Goal: Task Accomplishment & Management: Manage account settings

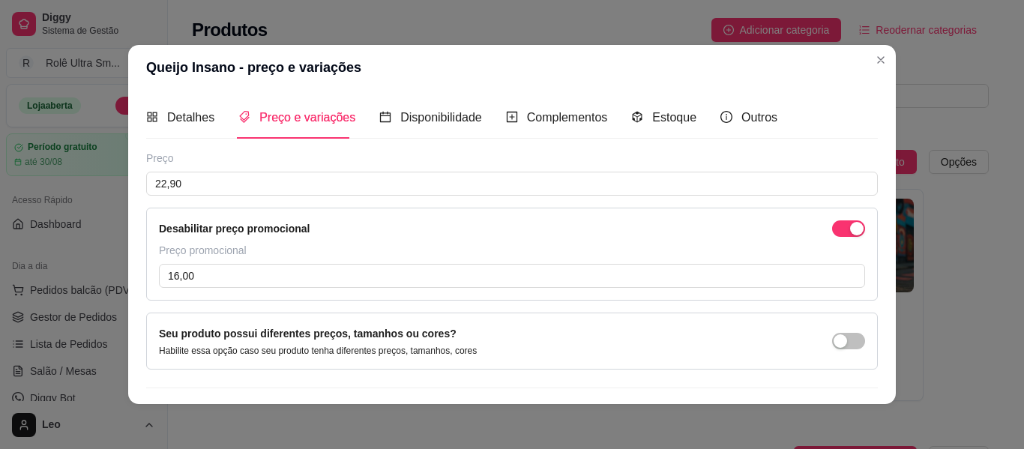
scroll to position [298, 0]
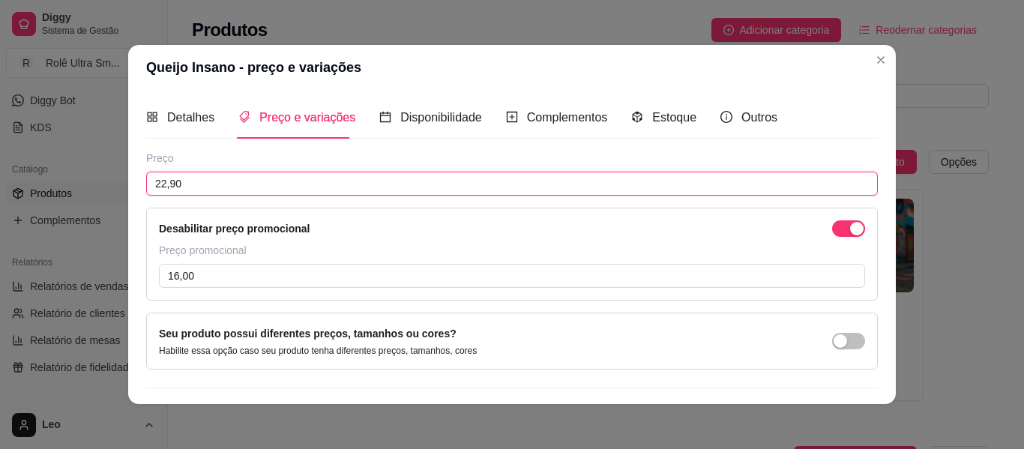
click at [387, 188] on input "22,90" at bounding box center [511, 184] width 731 height 24
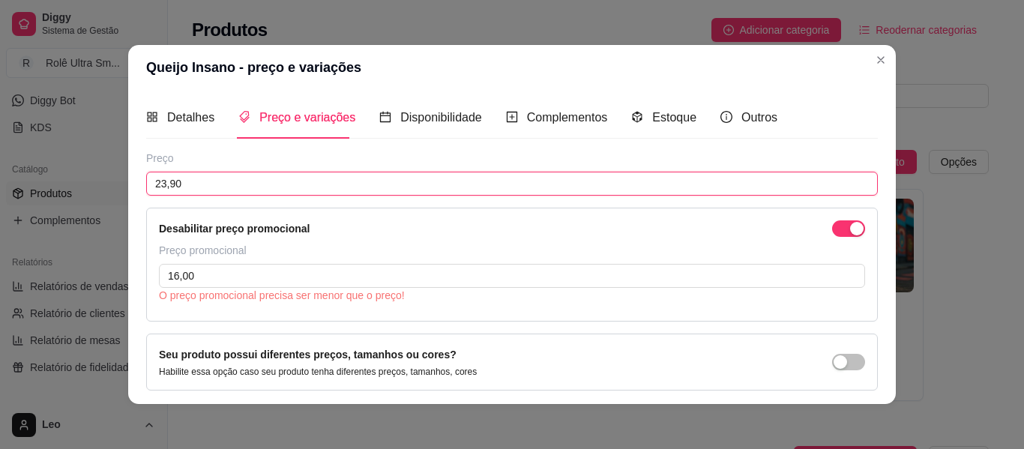
type input "23,90"
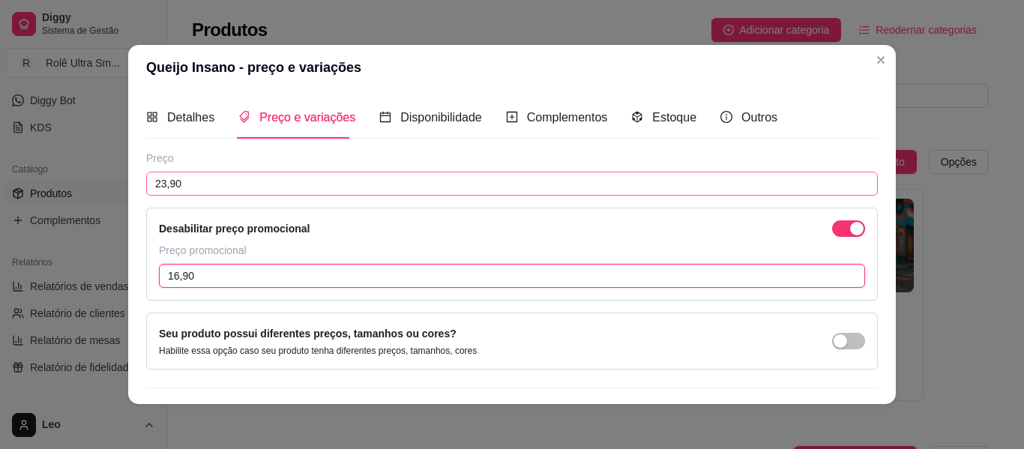
type input "16,90"
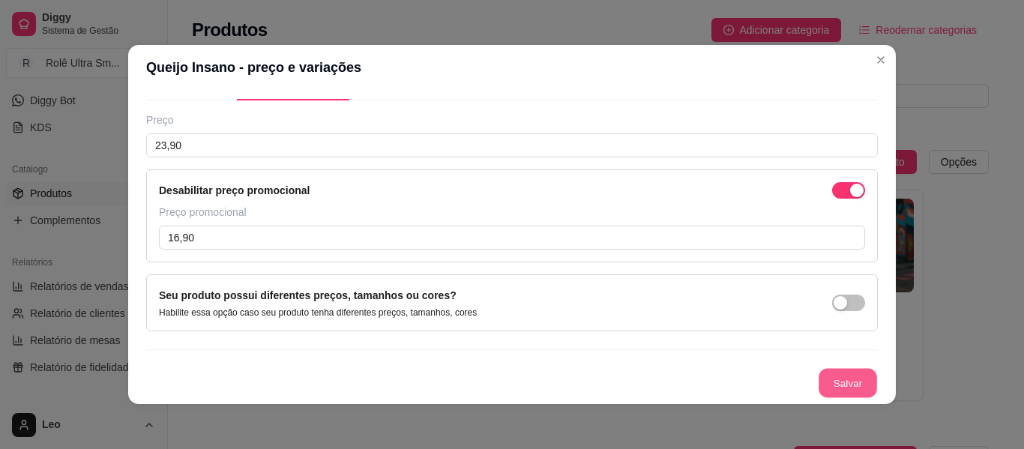
click at [818, 381] on button "Salvar" at bounding box center [847, 383] width 58 height 29
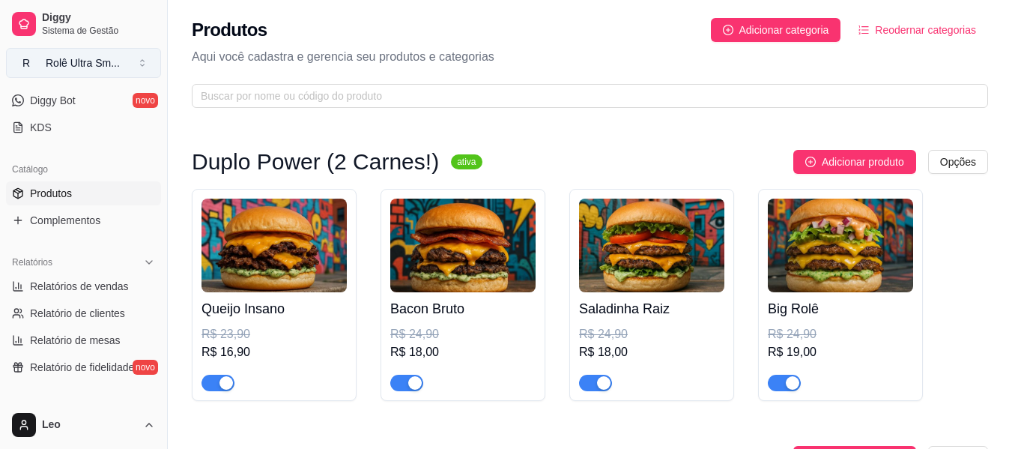
click at [105, 60] on div "Rolê Ultra Sm ..." at bounding box center [83, 62] width 74 height 15
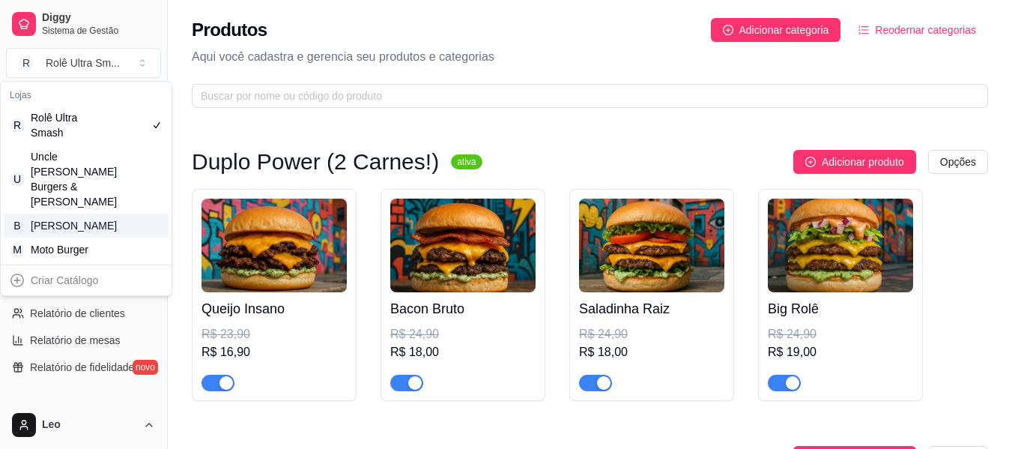
click at [75, 222] on div "[PERSON_NAME]" at bounding box center [64, 225] width 67 height 15
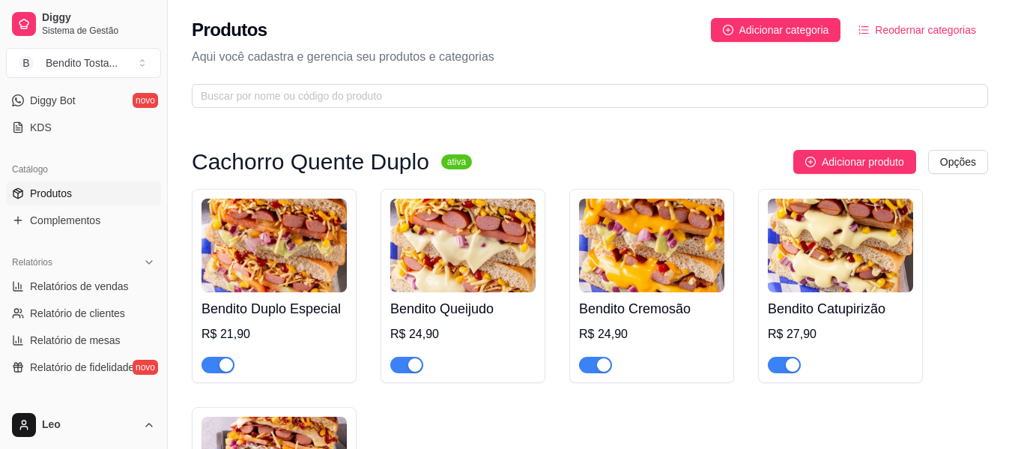
click at [314, 268] on img at bounding box center [274, 246] width 145 height 94
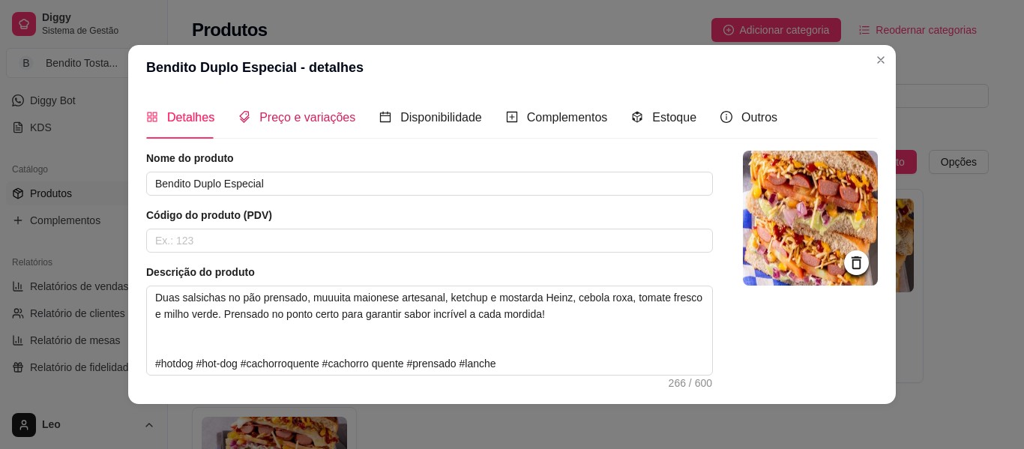
click at [317, 118] on span "Preço e variações" at bounding box center [307, 117] width 96 height 13
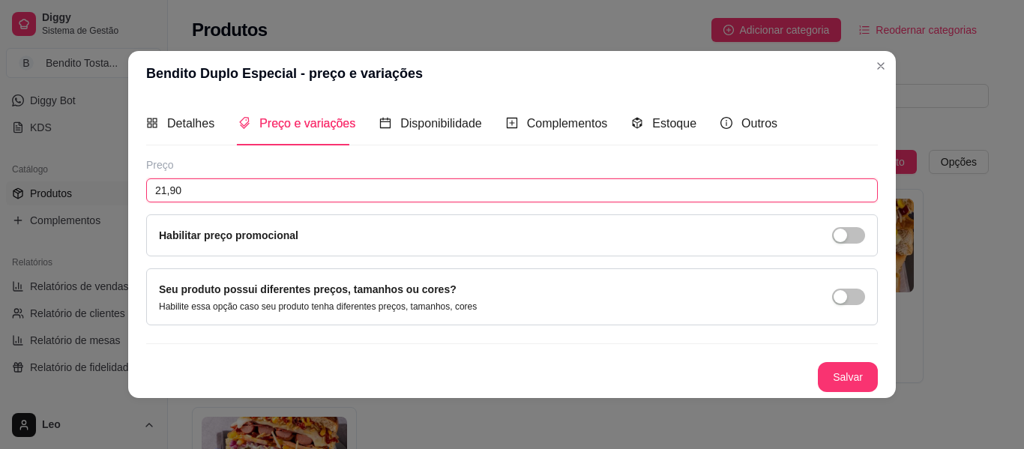
click at [271, 190] on input "21,90" at bounding box center [511, 190] width 731 height 24
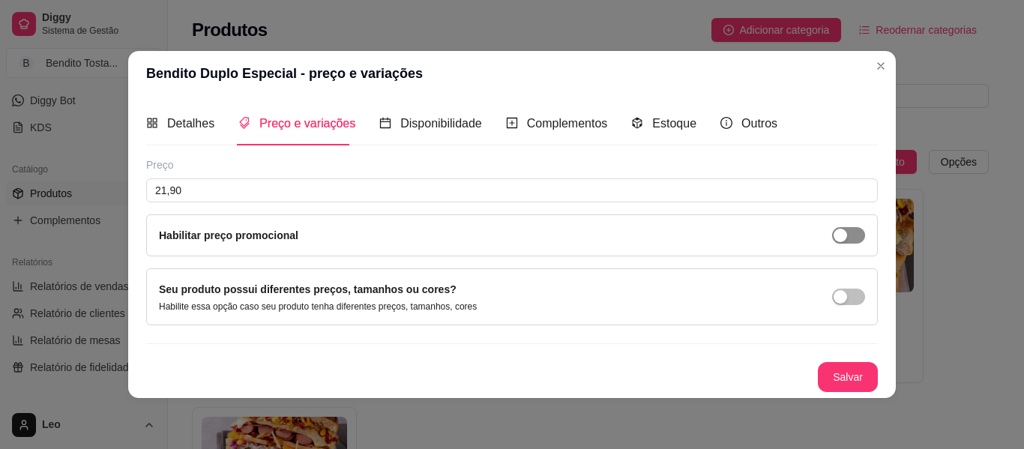
click at [860, 233] on span "button" at bounding box center [848, 235] width 33 height 16
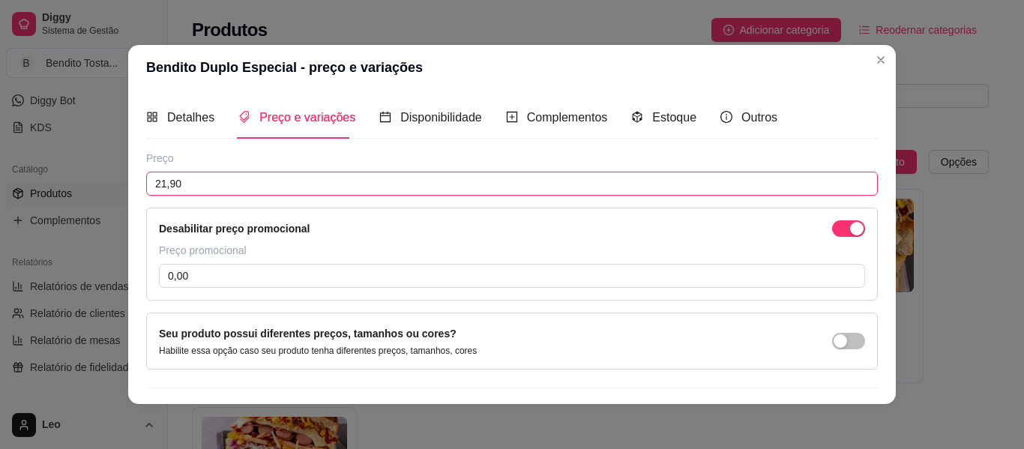
click at [331, 187] on input "21,90" at bounding box center [511, 184] width 731 height 24
type input "23,90"
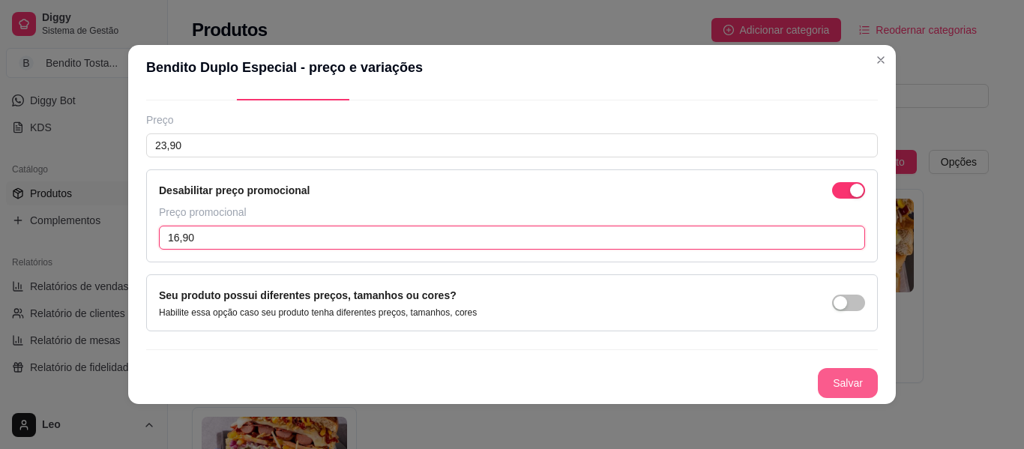
type input "16,90"
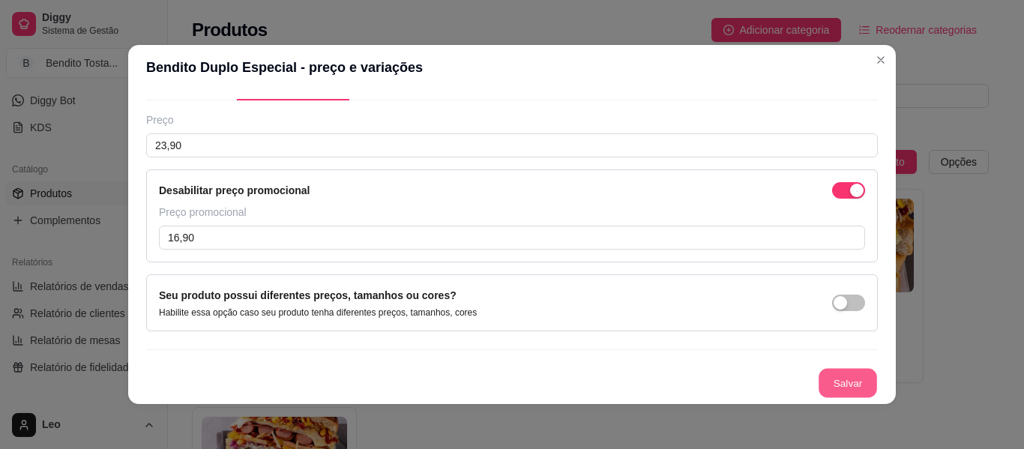
click at [831, 388] on button "Salvar" at bounding box center [847, 383] width 58 height 29
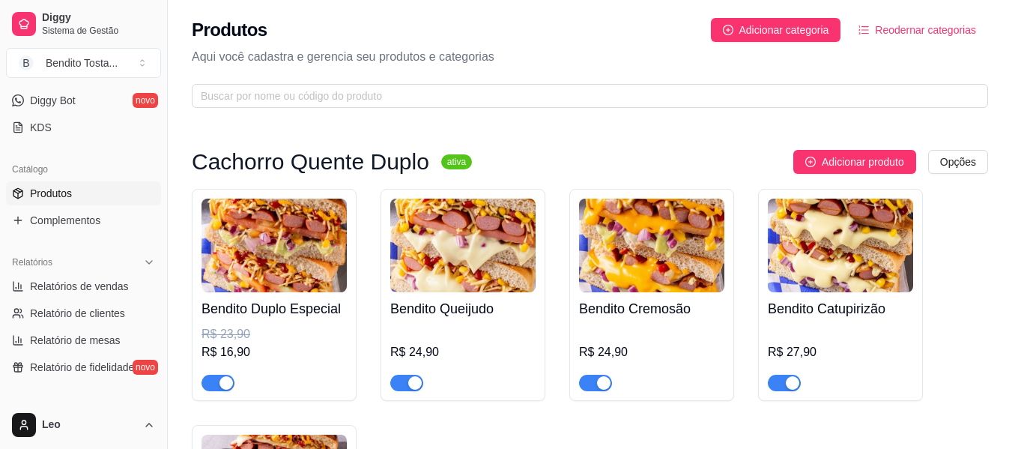
click at [482, 265] on img at bounding box center [462, 246] width 145 height 94
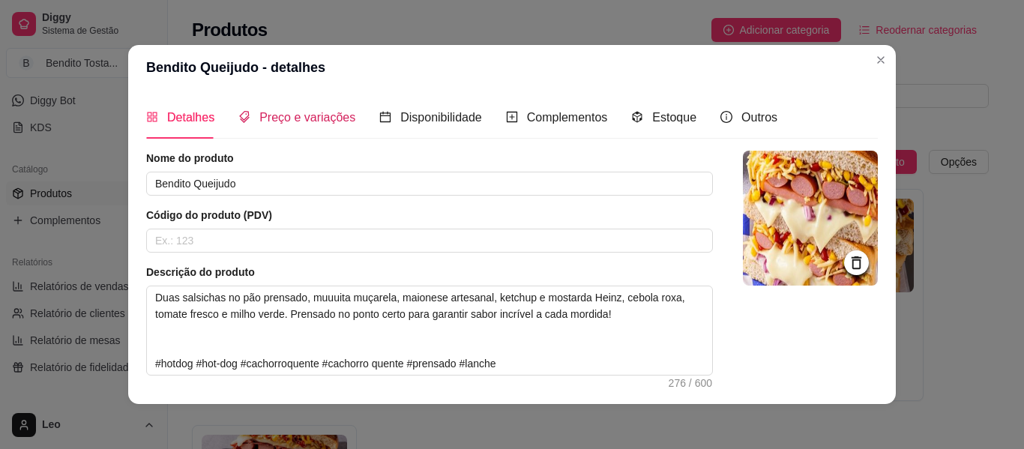
click at [312, 121] on span "Preço e variações" at bounding box center [307, 117] width 96 height 13
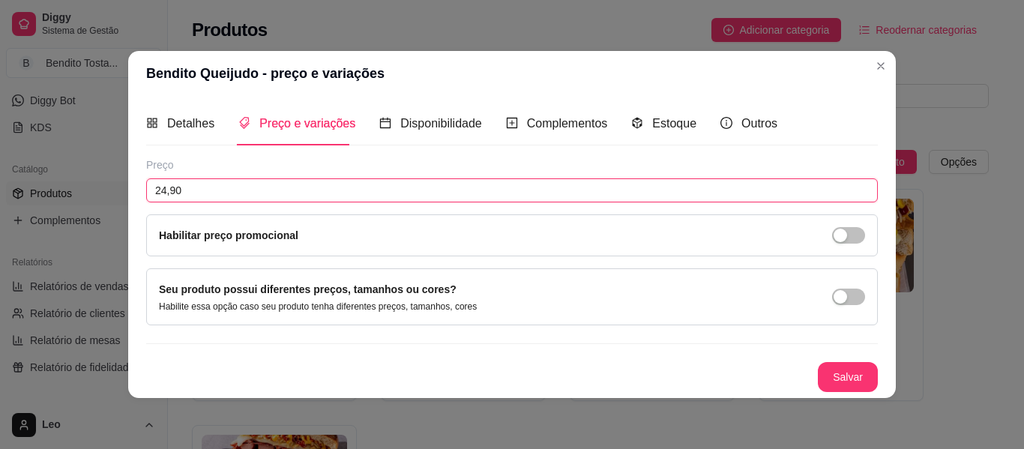
click at [287, 187] on input "24,90" at bounding box center [511, 190] width 731 height 24
type input "28,90"
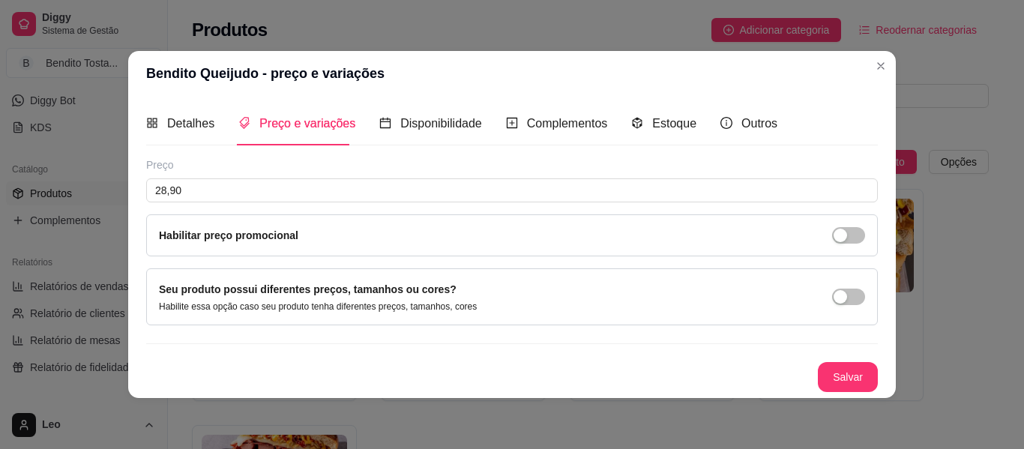
click at [447, 238] on div "Habilitar preço promocional" at bounding box center [512, 235] width 706 height 16
click at [846, 234] on div "button" at bounding box center [839, 235] width 13 height 13
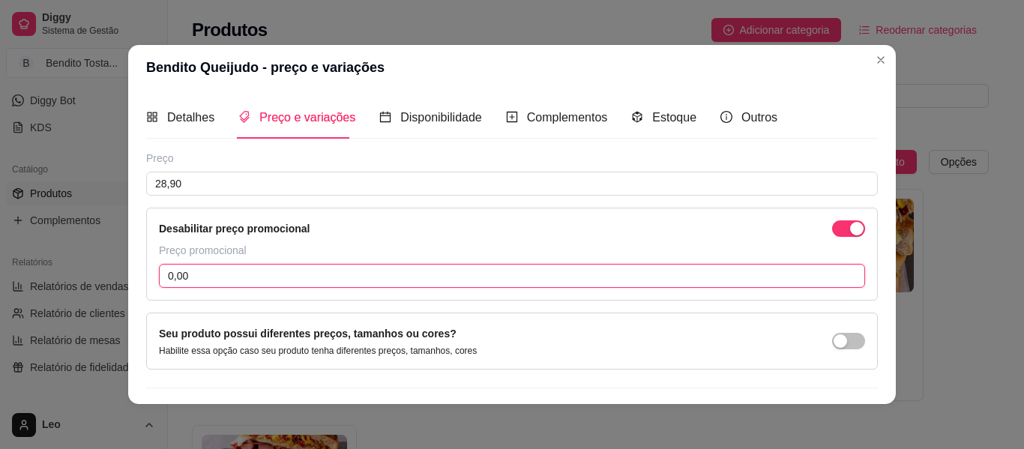
click at [343, 281] on input "0,00" at bounding box center [512, 276] width 706 height 24
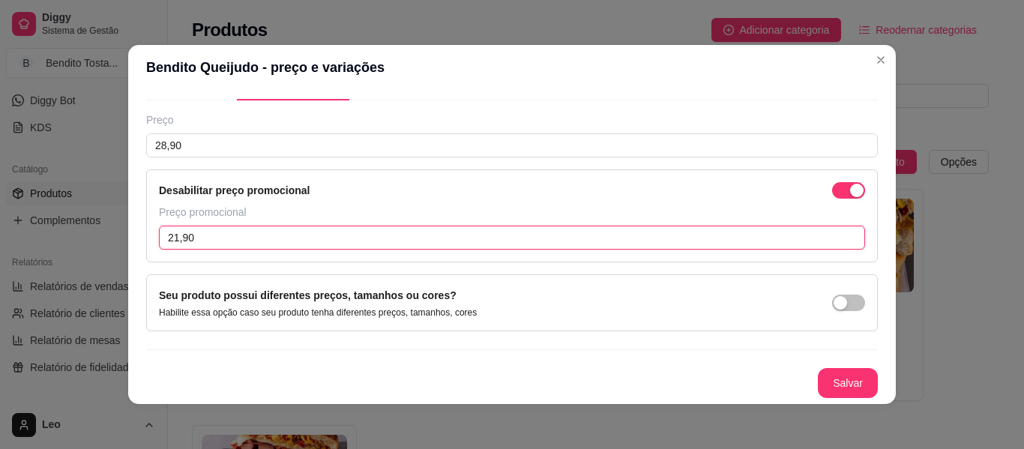
type input "21,90"
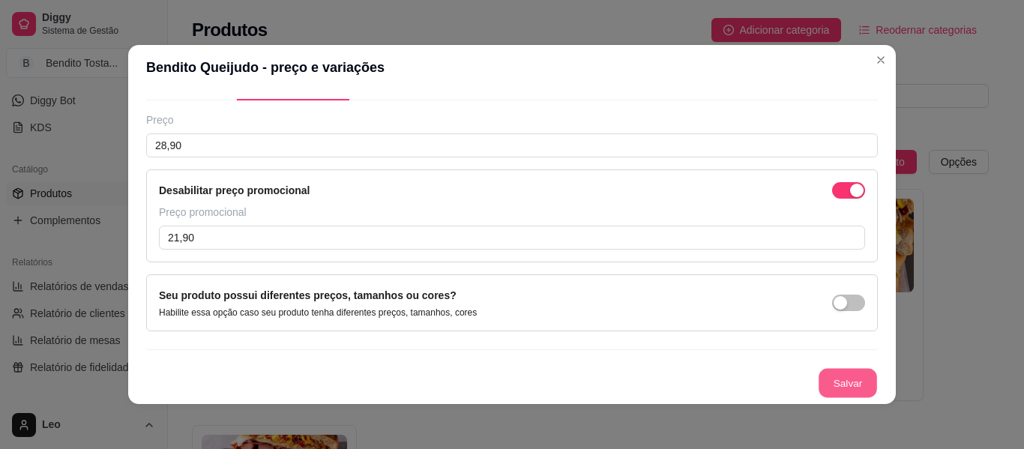
click at [826, 384] on button "Salvar" at bounding box center [847, 383] width 58 height 29
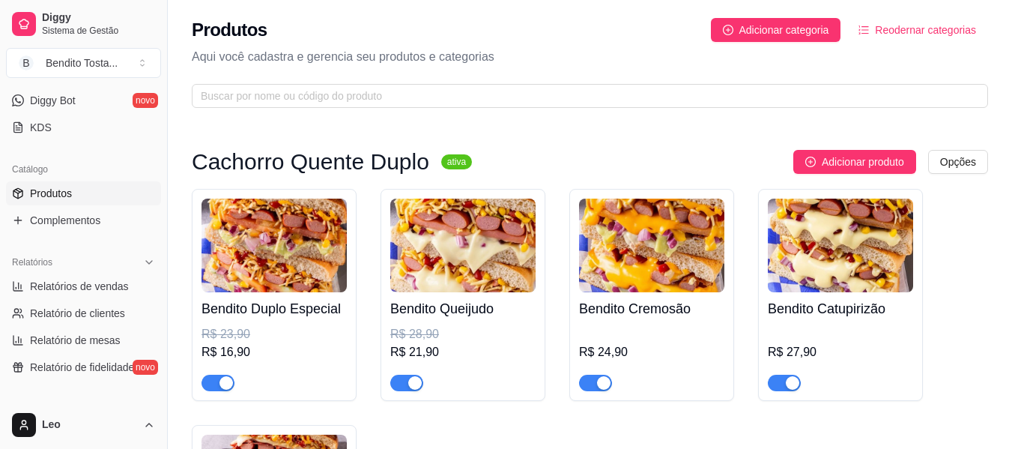
click at [679, 245] on img at bounding box center [651, 246] width 145 height 94
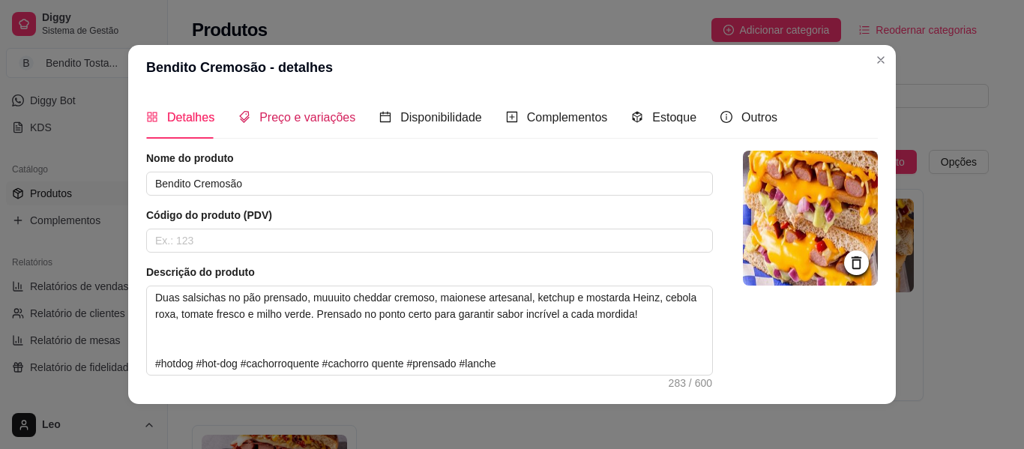
click at [300, 115] on span "Preço e variações" at bounding box center [307, 117] width 96 height 13
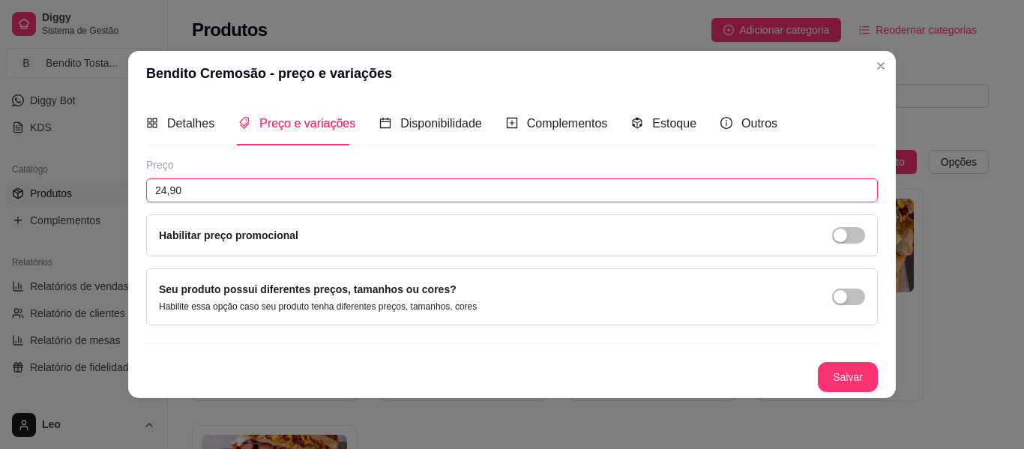
click at [259, 191] on input "24,90" at bounding box center [511, 190] width 731 height 24
type input "28,90"
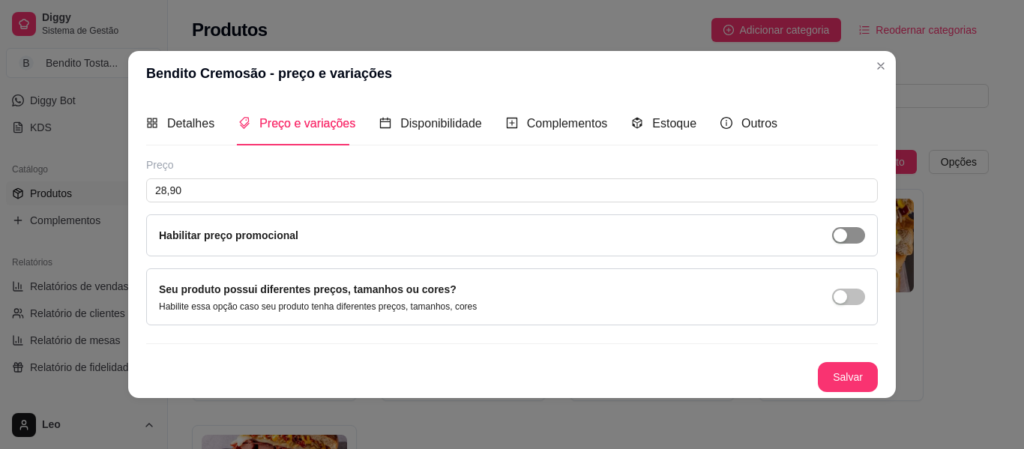
click at [852, 235] on span "button" at bounding box center [848, 235] width 33 height 16
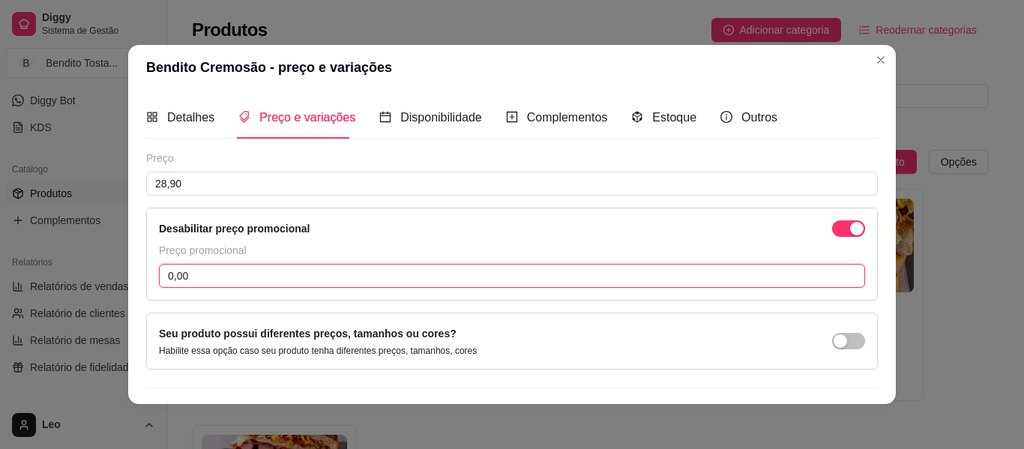
click at [312, 280] on input "0,00" at bounding box center [512, 276] width 706 height 24
type input "21,90"
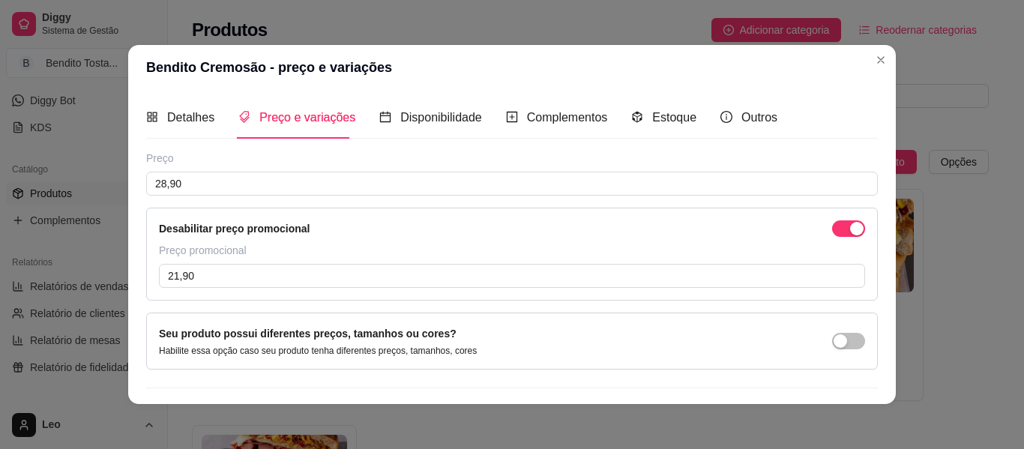
click at [785, 321] on div "Seu produto possui diferentes preços, tamanhos ou cores? Habilite essa opção ca…" at bounding box center [511, 340] width 731 height 57
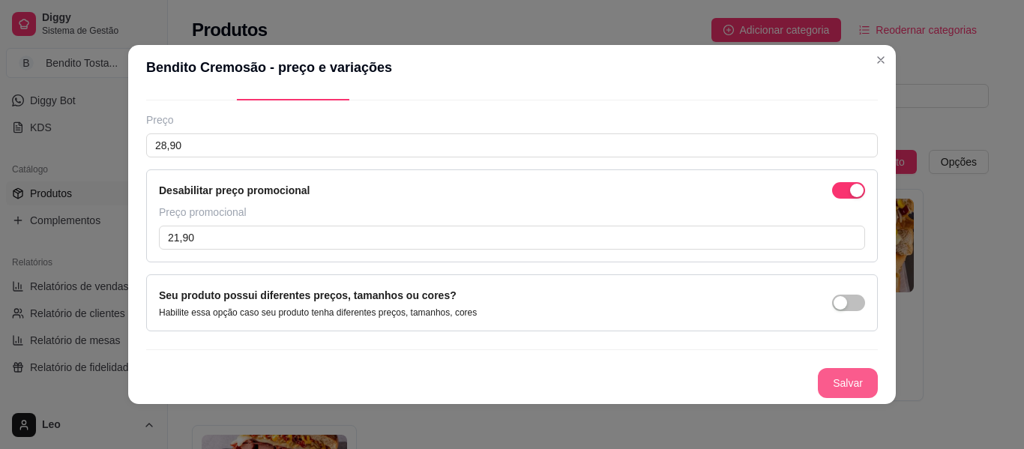
click at [830, 371] on button "Salvar" at bounding box center [848, 383] width 60 height 30
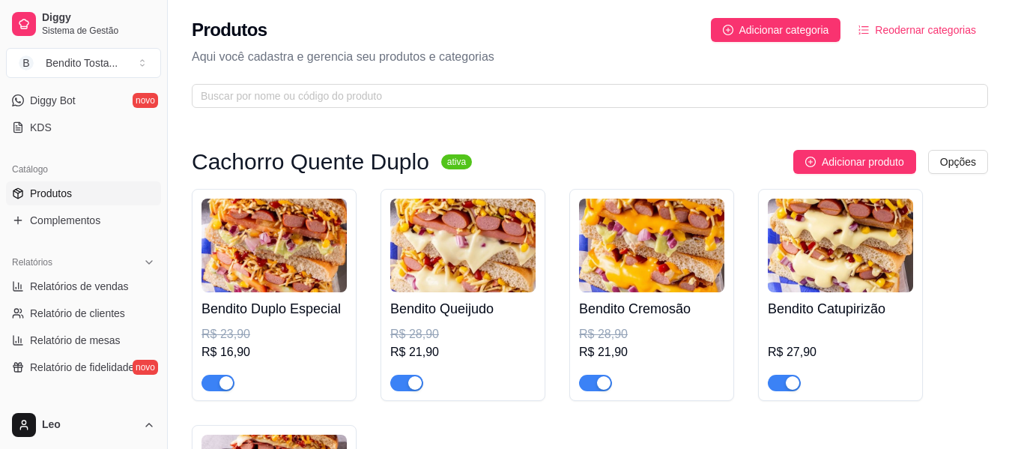
click at [669, 257] on img at bounding box center [651, 246] width 145 height 94
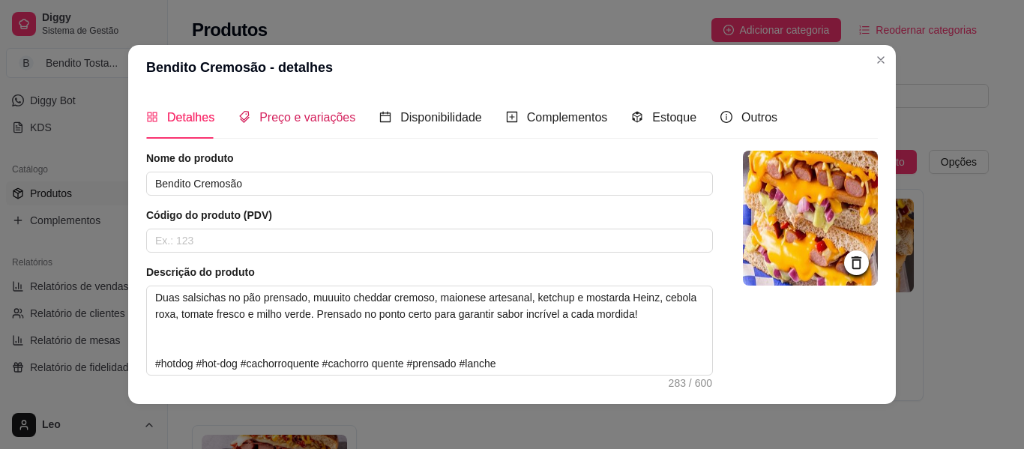
click at [296, 121] on span "Preço e variações" at bounding box center [307, 117] width 96 height 13
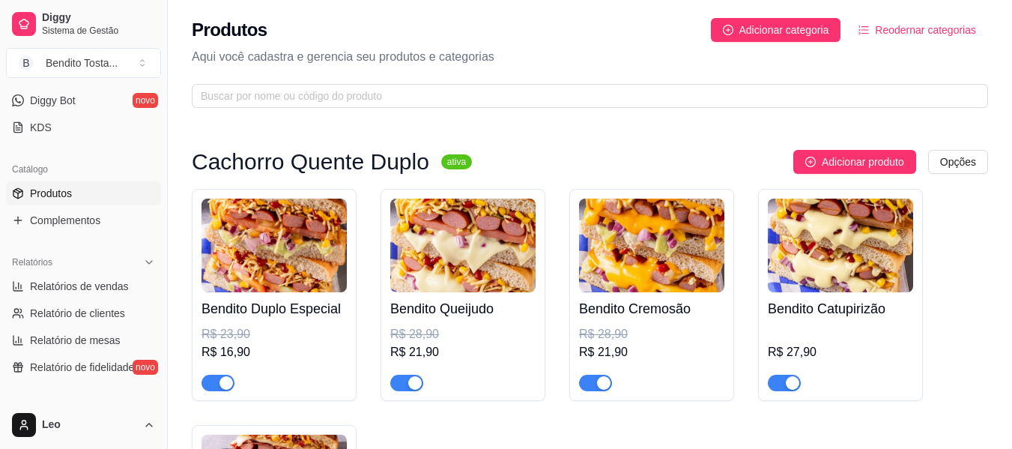
click at [850, 247] on img at bounding box center [840, 246] width 145 height 94
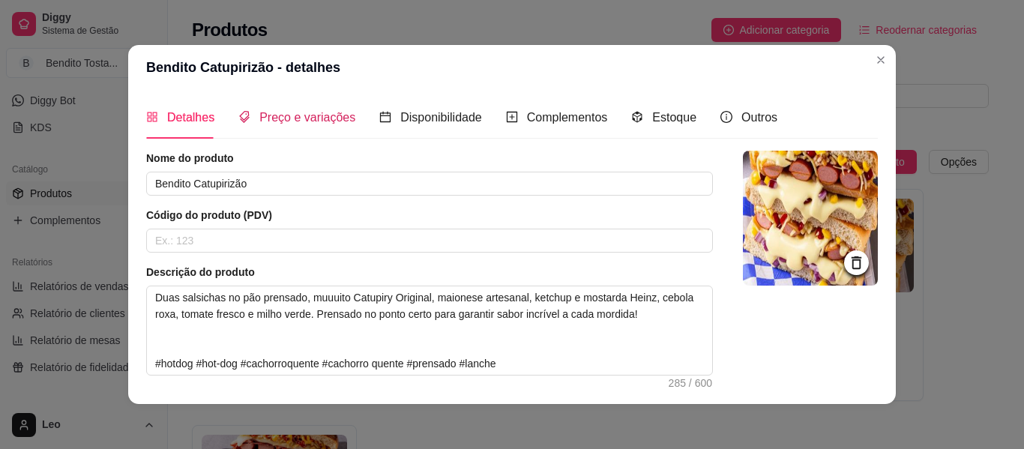
click at [294, 119] on span "Preço e variações" at bounding box center [307, 117] width 96 height 13
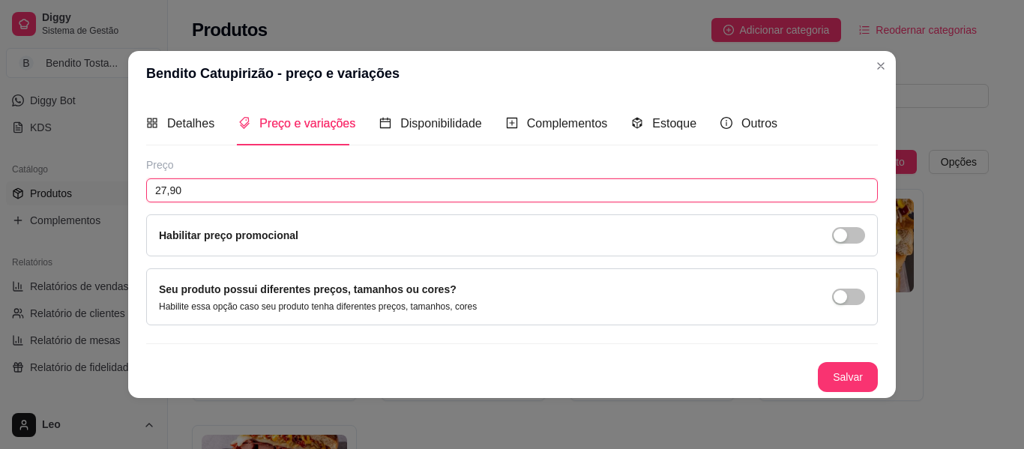
click at [279, 185] on input "27,90" at bounding box center [511, 190] width 731 height 24
type input "28,90"
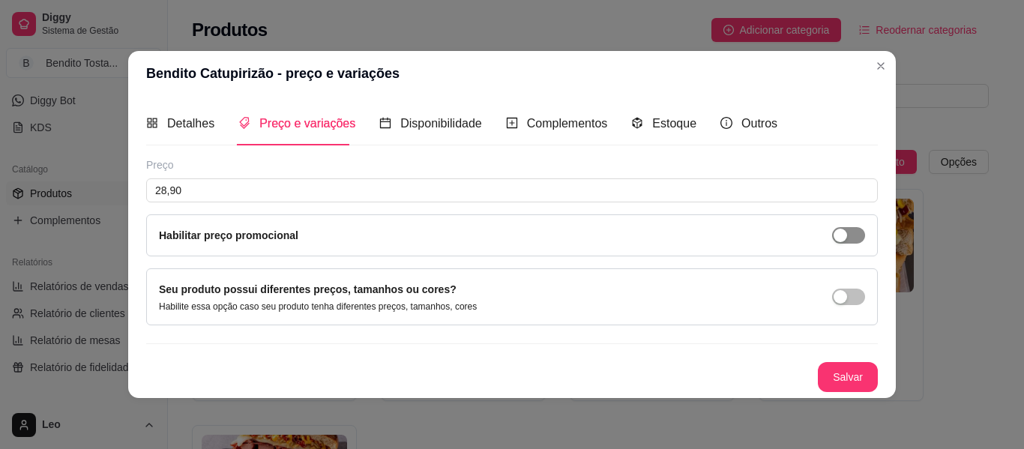
click at [861, 240] on span "button" at bounding box center [848, 235] width 33 height 16
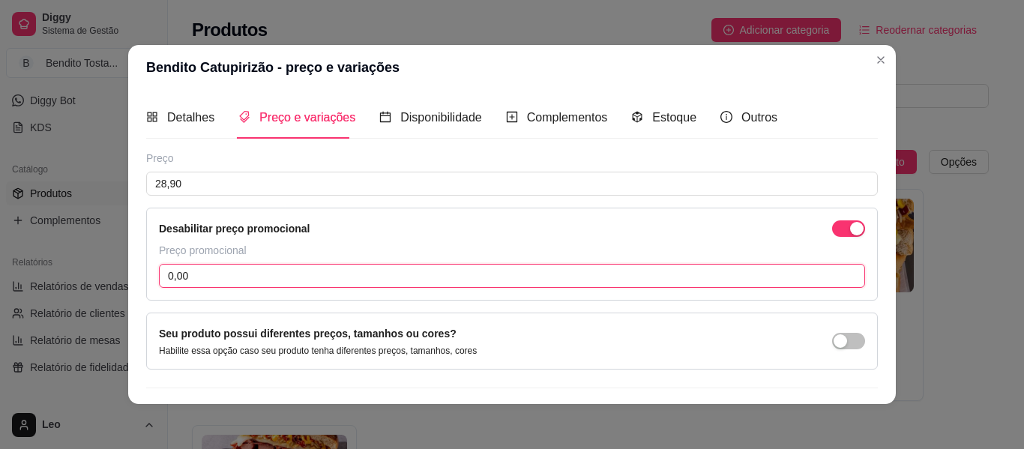
click at [285, 274] on input "0,00" at bounding box center [512, 276] width 706 height 24
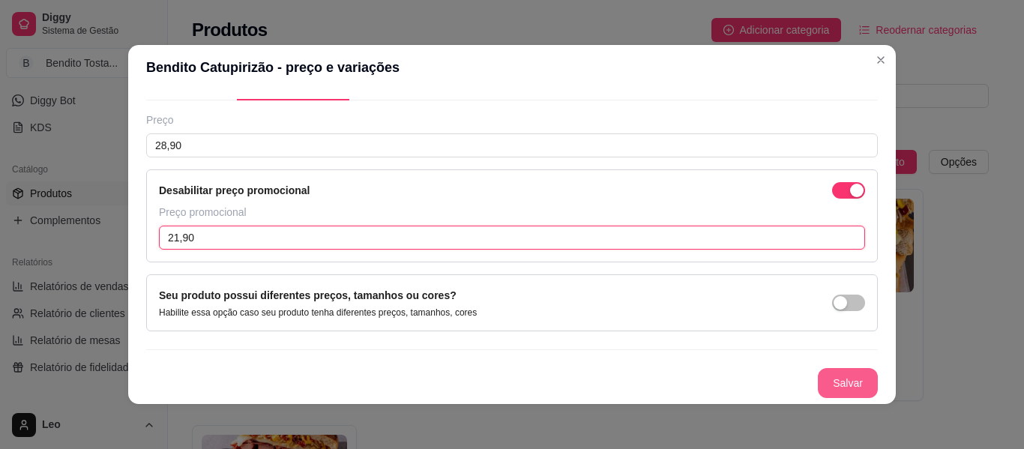
type input "21,90"
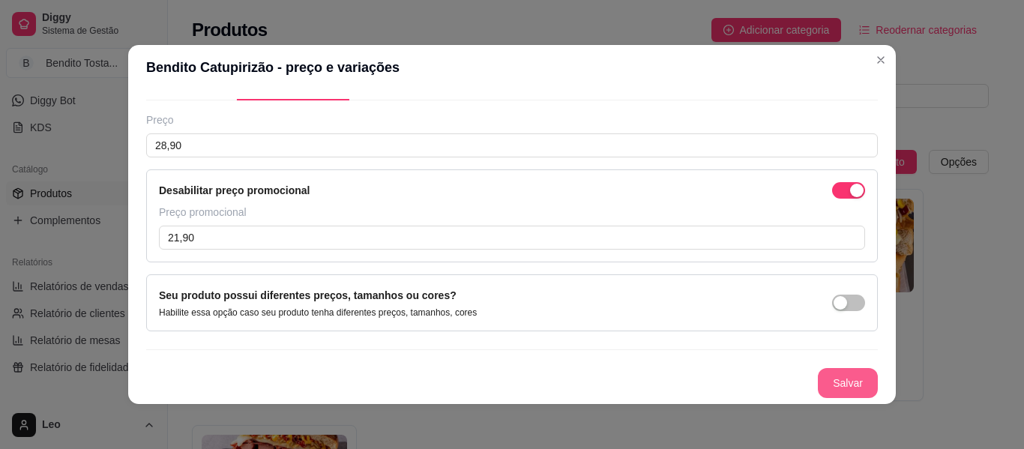
click at [826, 375] on button "Salvar" at bounding box center [848, 383] width 60 height 30
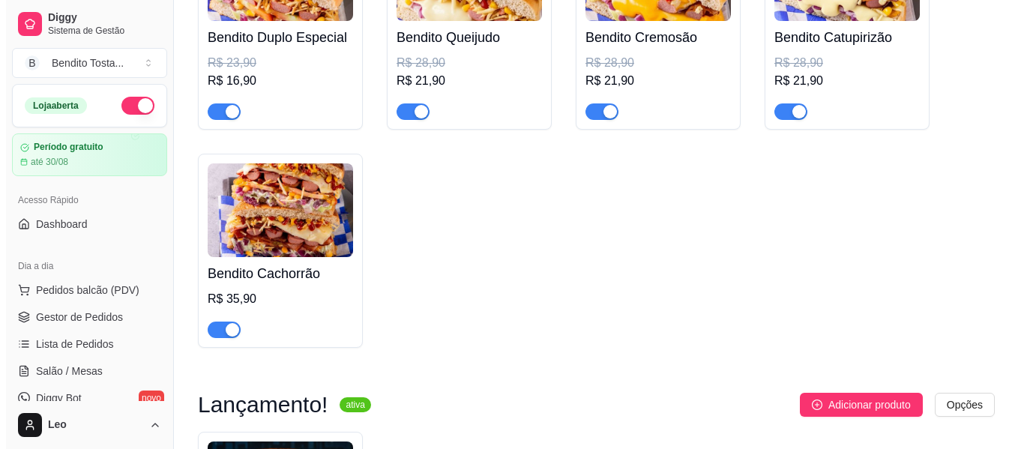
scroll to position [273, 0]
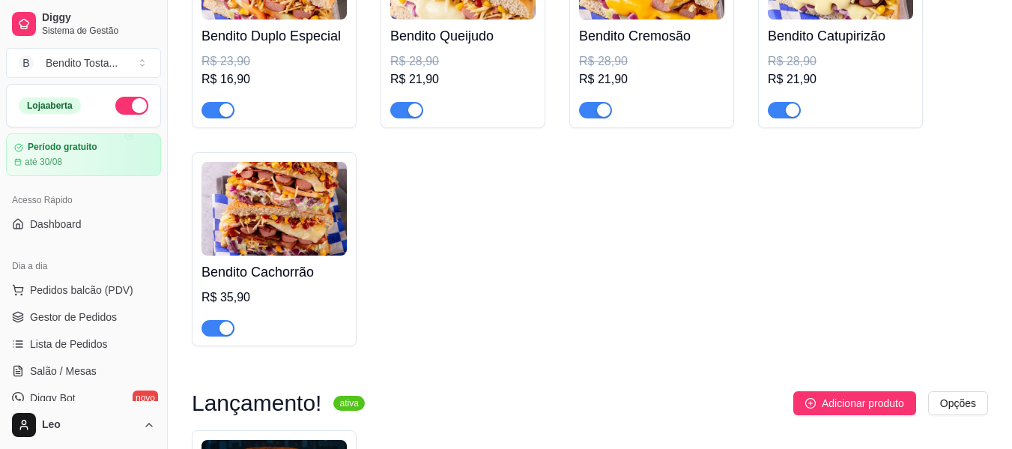
click at [292, 220] on img at bounding box center [274, 209] width 145 height 94
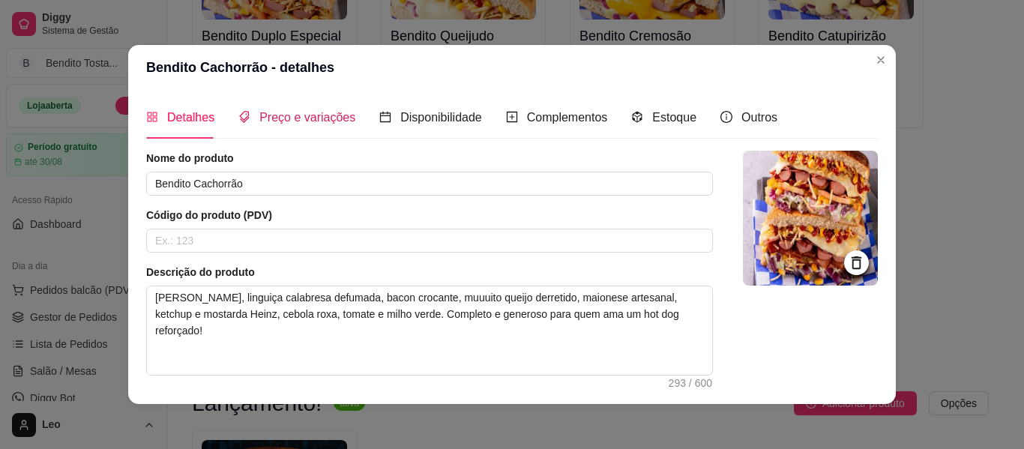
click at [312, 123] on span "Preço e variações" at bounding box center [307, 117] width 96 height 13
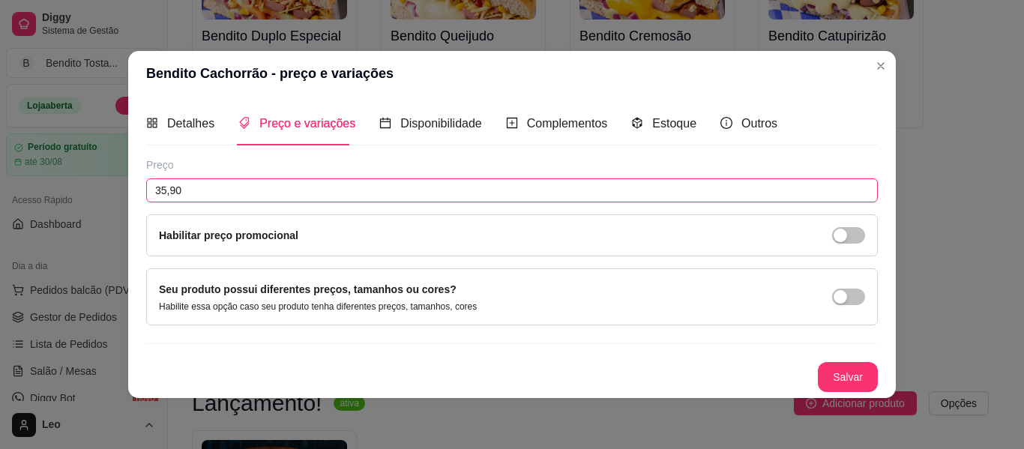
click at [283, 196] on input "35,90" at bounding box center [511, 190] width 731 height 24
type input "33,90"
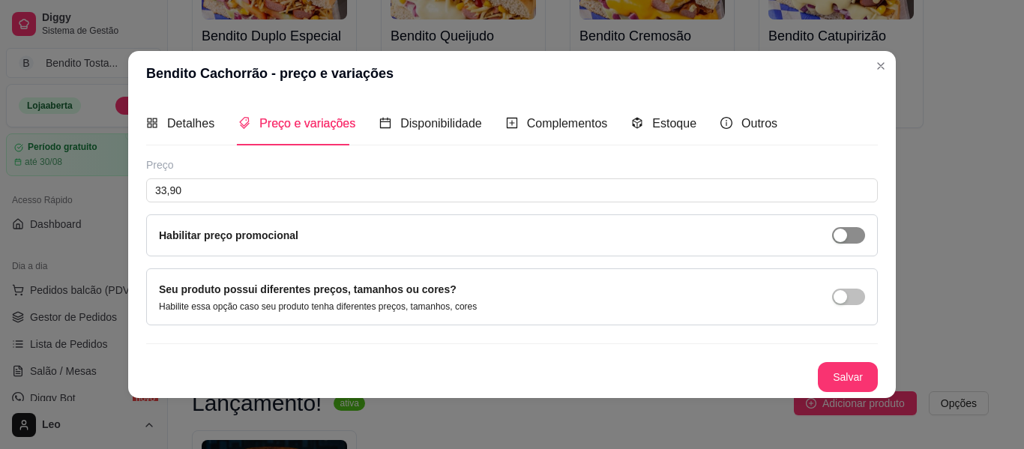
click at [852, 234] on span "button" at bounding box center [848, 235] width 33 height 16
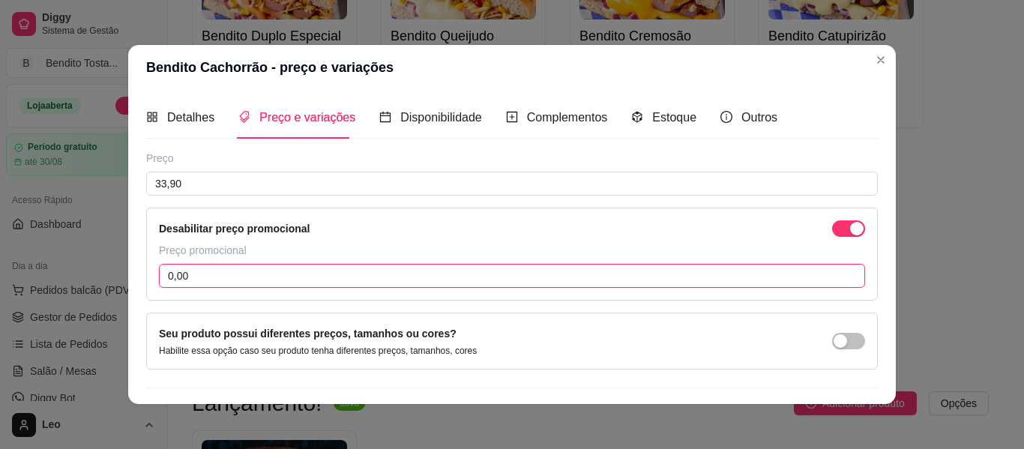
click at [397, 271] on input "0,00" at bounding box center [512, 276] width 706 height 24
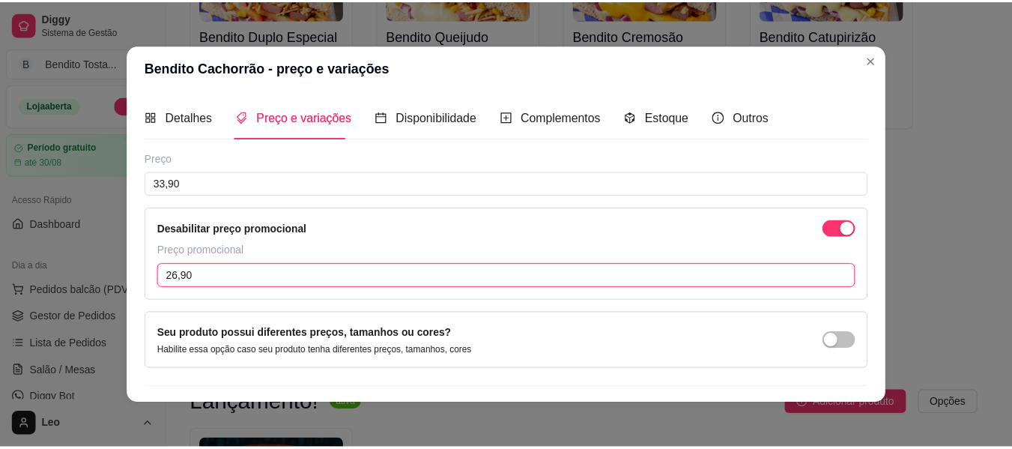
scroll to position [38, 0]
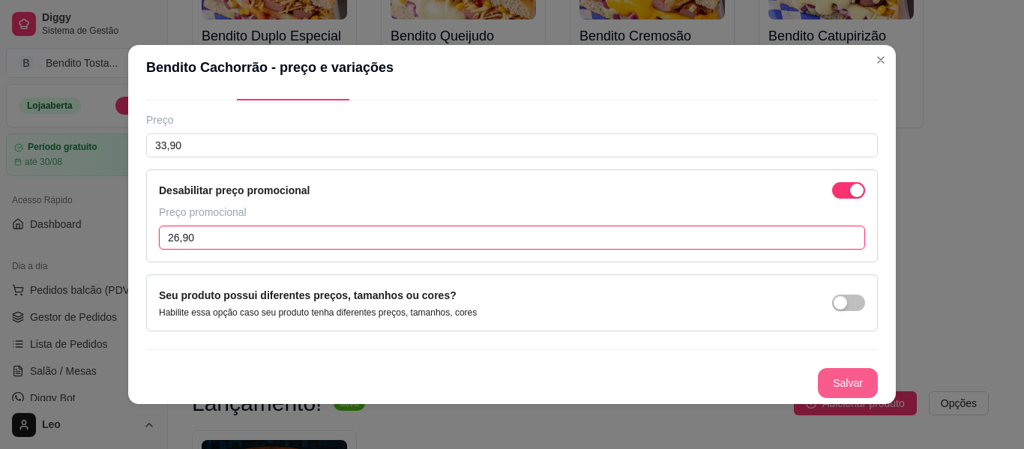
type input "26,90"
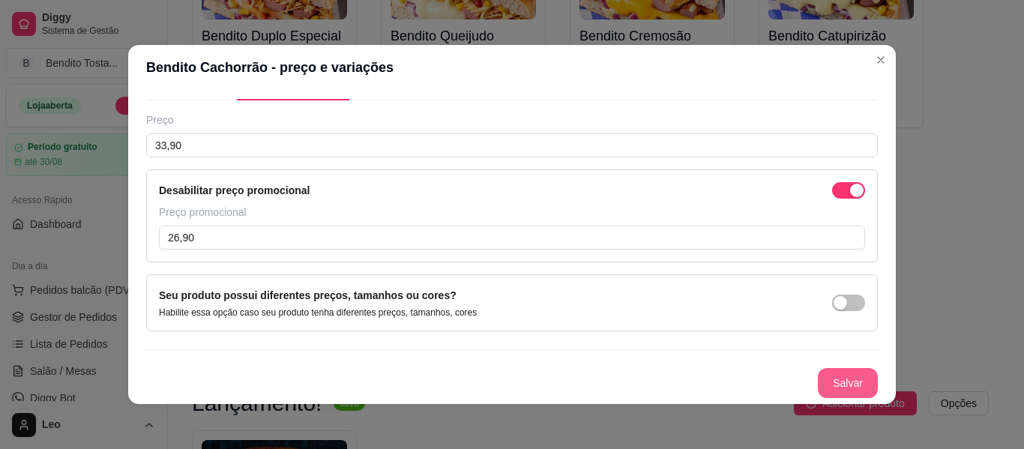
click at [842, 383] on button "Salvar" at bounding box center [848, 383] width 60 height 30
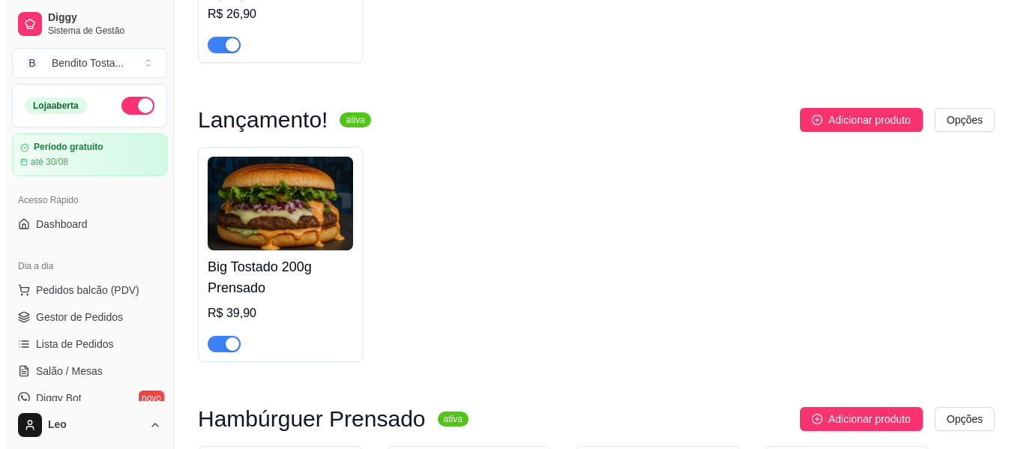
scroll to position [575, 0]
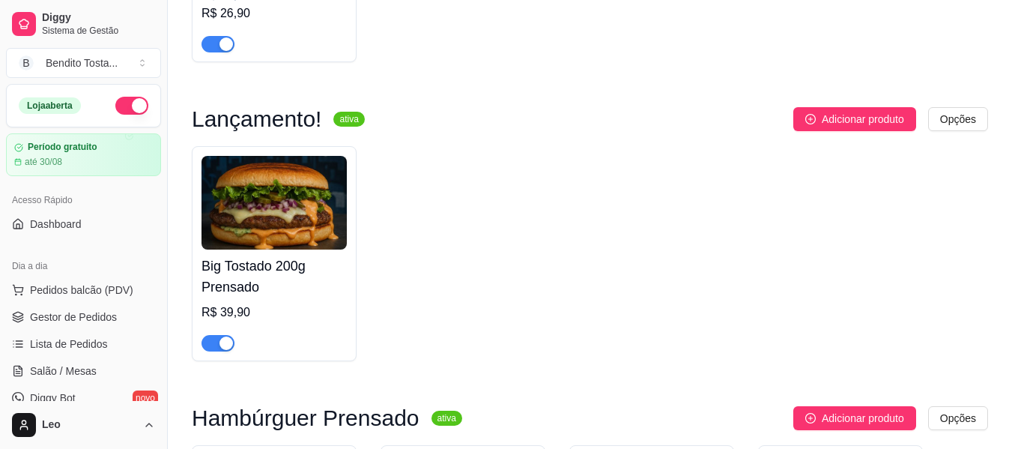
click at [262, 200] on img at bounding box center [274, 203] width 145 height 94
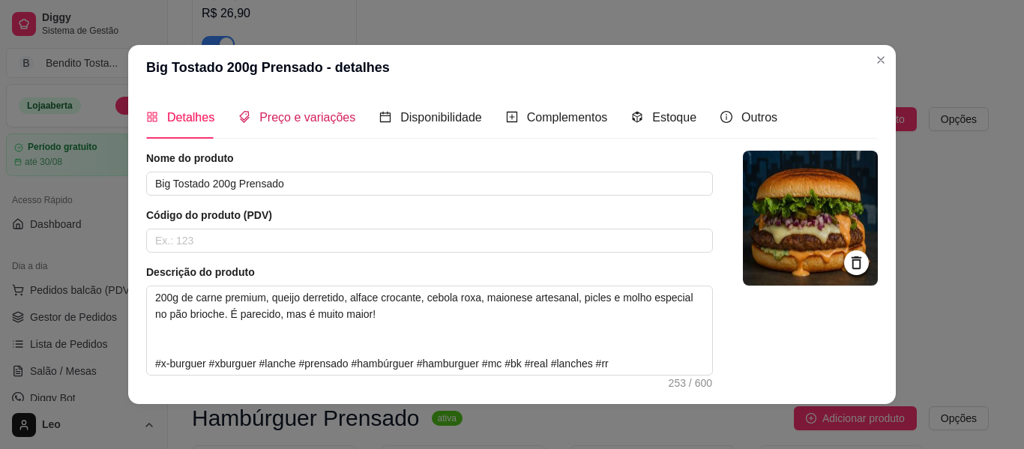
click at [298, 124] on span "Preço e variações" at bounding box center [307, 117] width 96 height 13
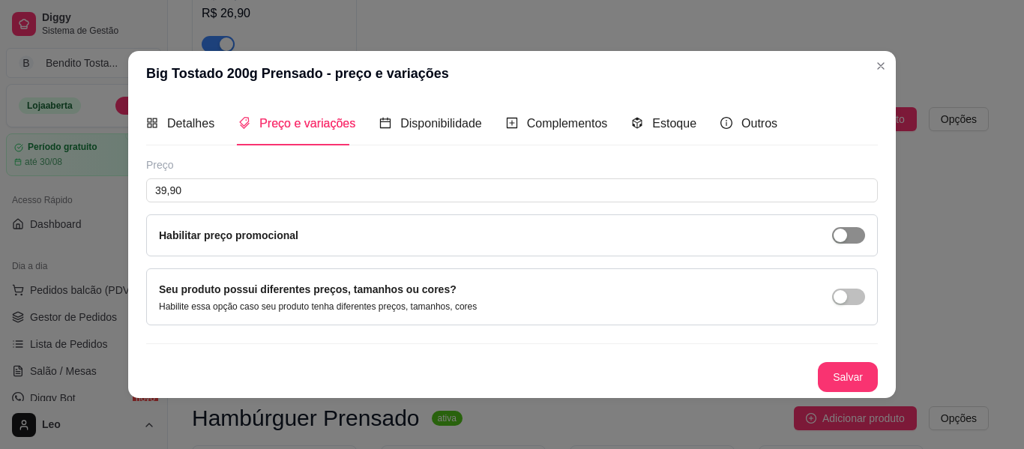
click at [856, 232] on span "button" at bounding box center [848, 235] width 33 height 16
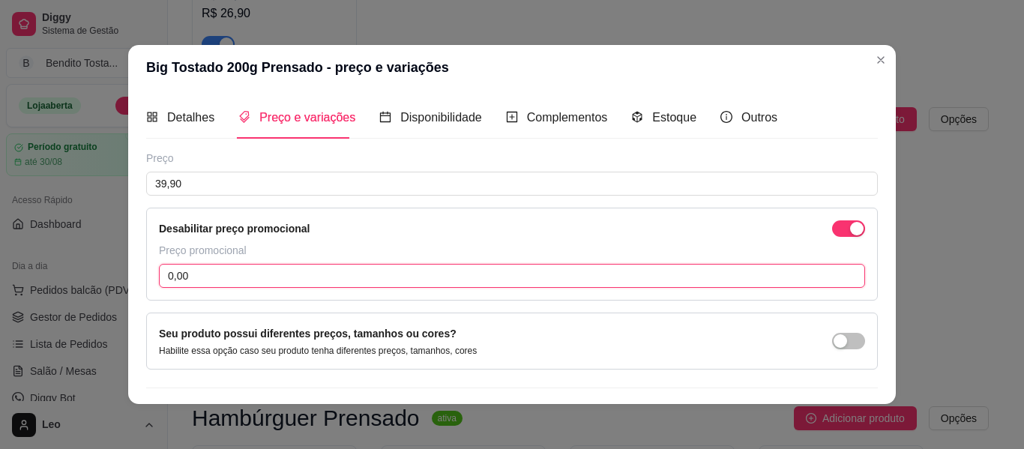
click at [322, 271] on input "0,00" at bounding box center [512, 276] width 706 height 24
type input "34,90"
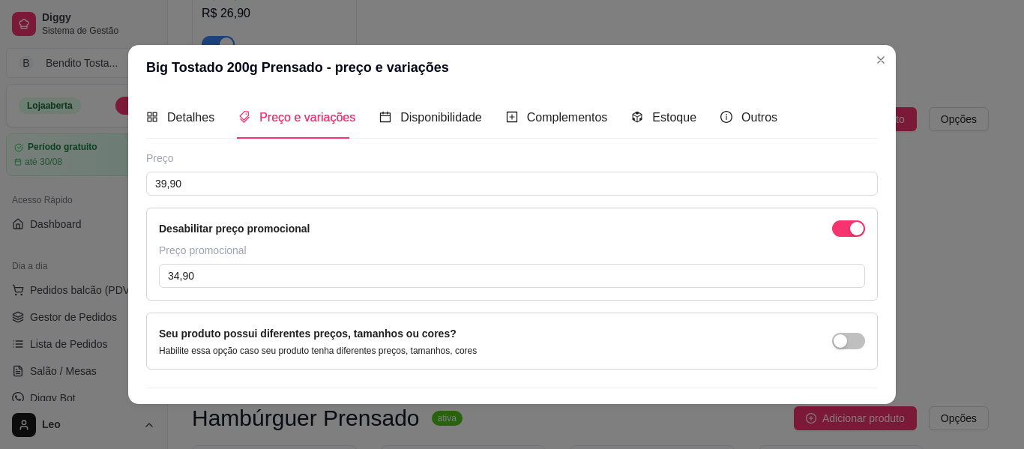
click at [438, 203] on div "Preço 39,90 Desabilitar preço promocional Preço promocional 34,90" at bounding box center [511, 226] width 731 height 150
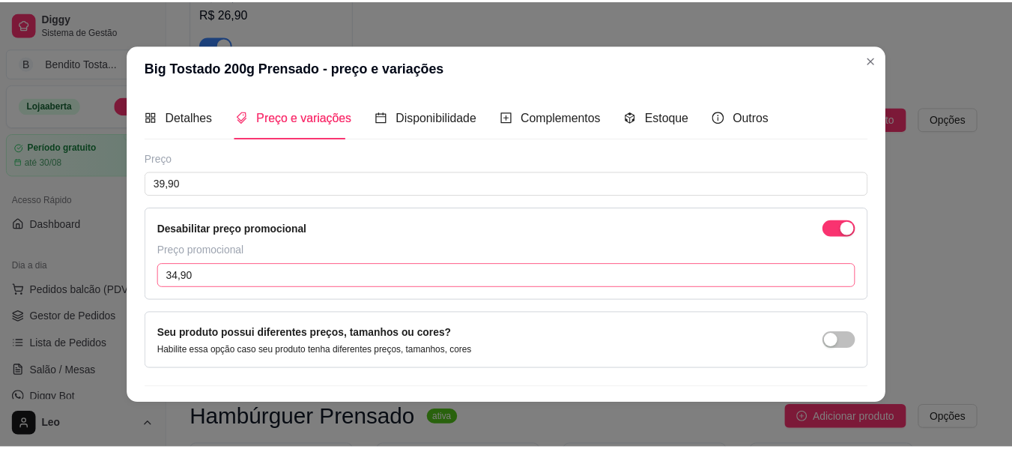
scroll to position [38, 0]
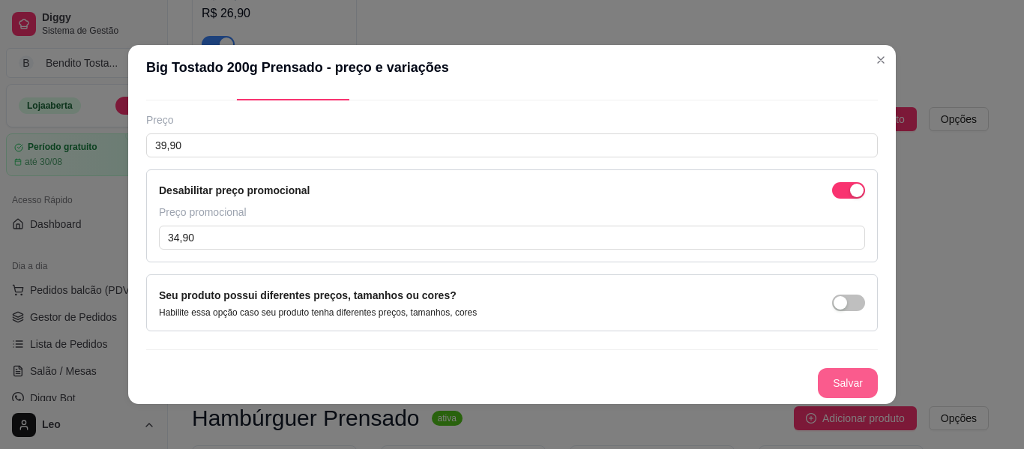
click at [821, 385] on button "Salvar" at bounding box center [848, 383] width 60 height 30
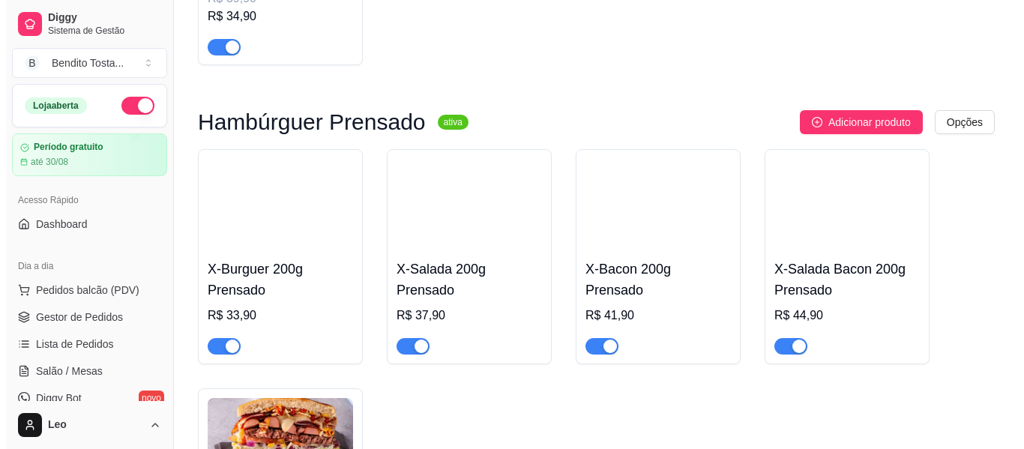
scroll to position [890, 0]
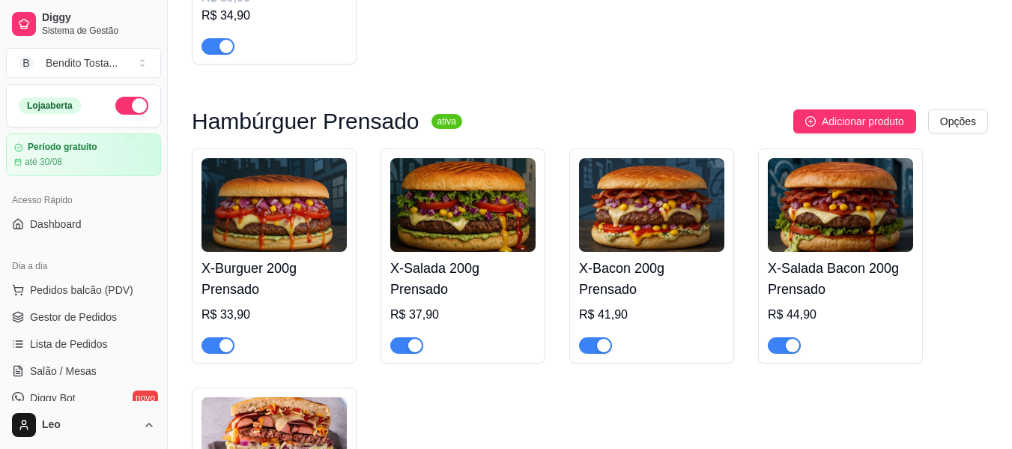
click at [284, 231] on img at bounding box center [274, 205] width 145 height 94
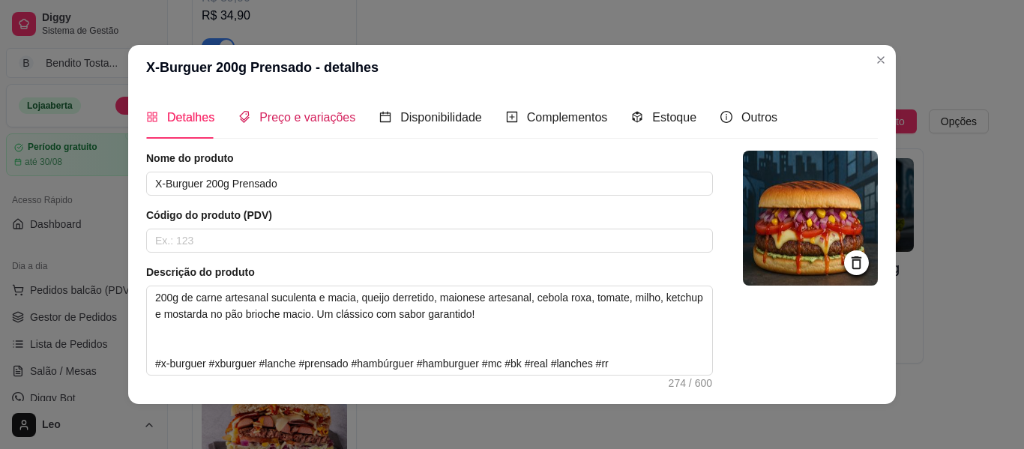
click at [318, 125] on div "Preço e variações" at bounding box center [296, 117] width 117 height 19
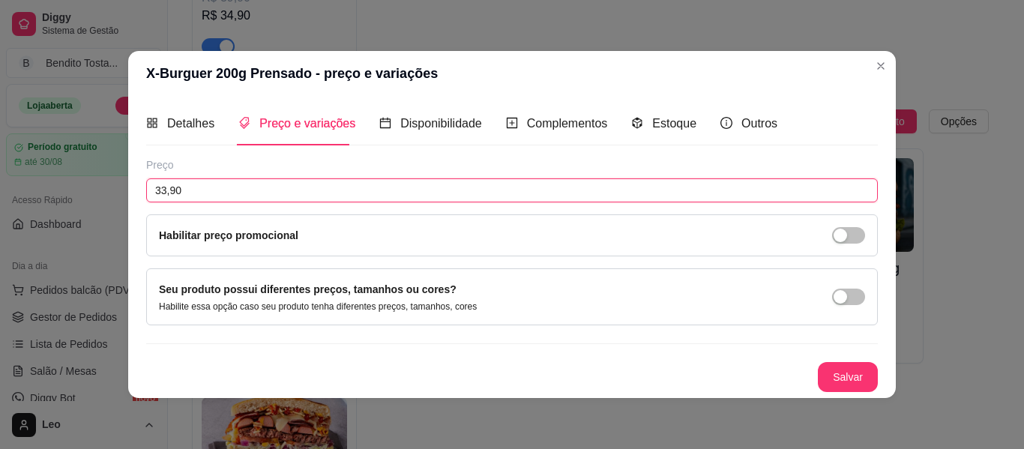
click at [259, 187] on input "33,90" at bounding box center [511, 190] width 731 height 24
type input "36,90"
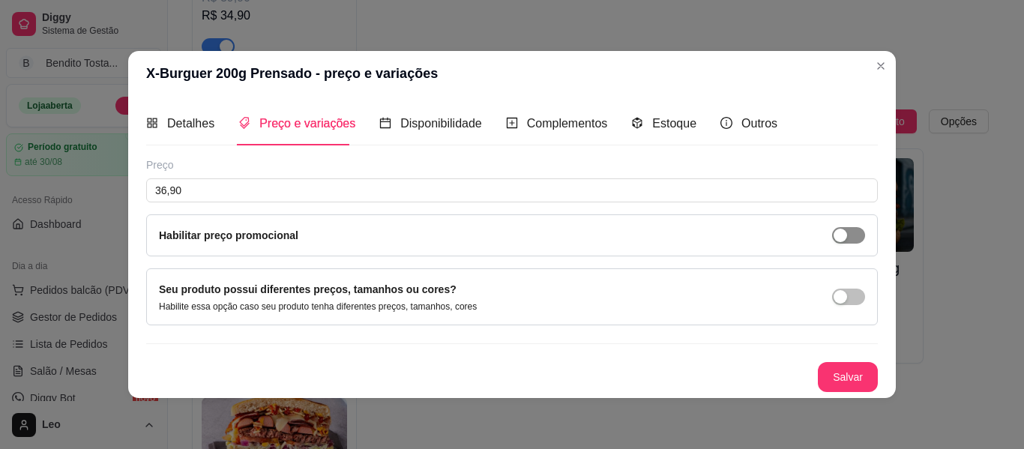
click at [839, 227] on span "button" at bounding box center [848, 235] width 33 height 16
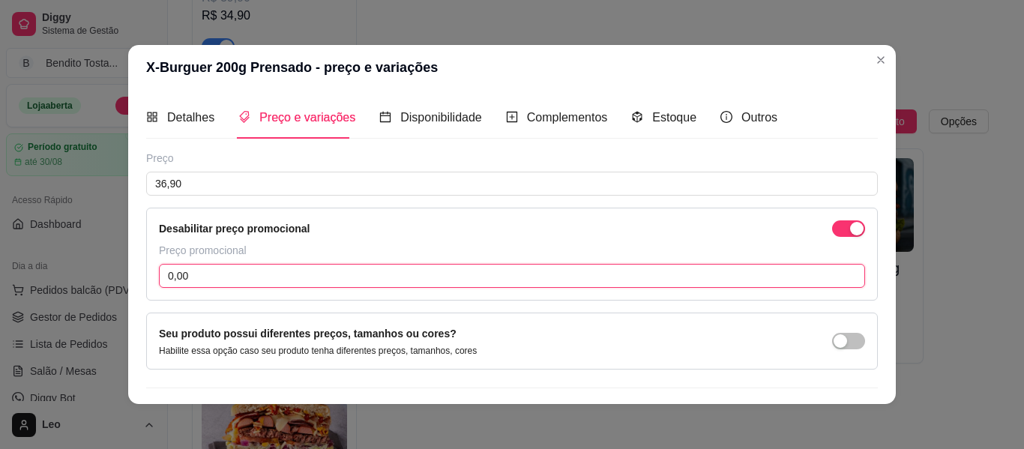
click at [414, 279] on input "0,00" at bounding box center [512, 276] width 706 height 24
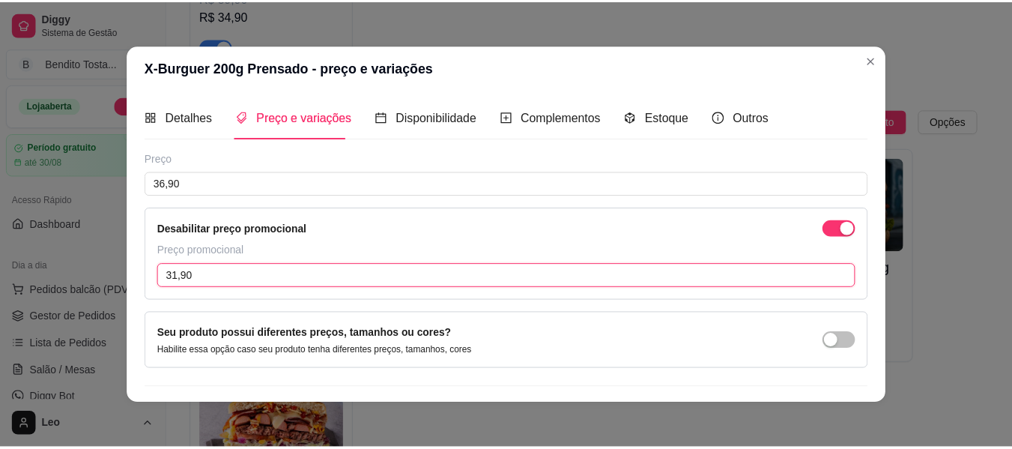
scroll to position [38, 0]
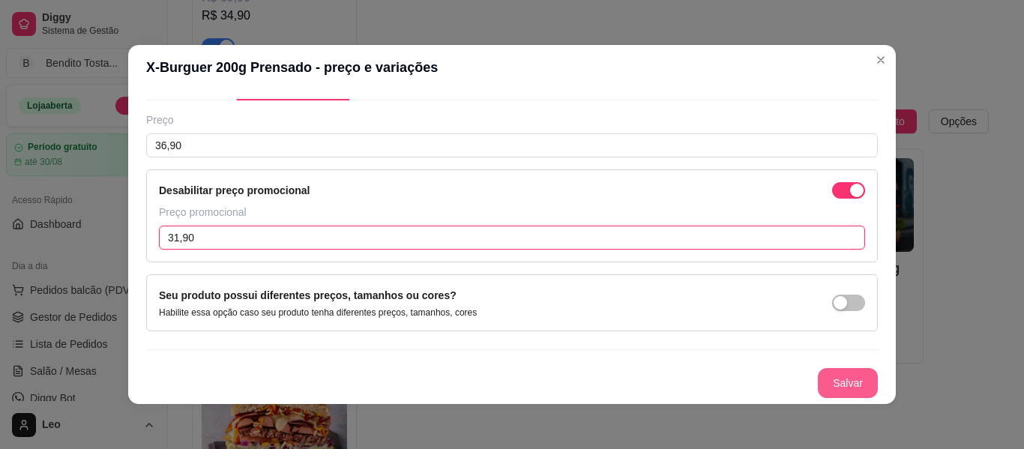
type input "31,90"
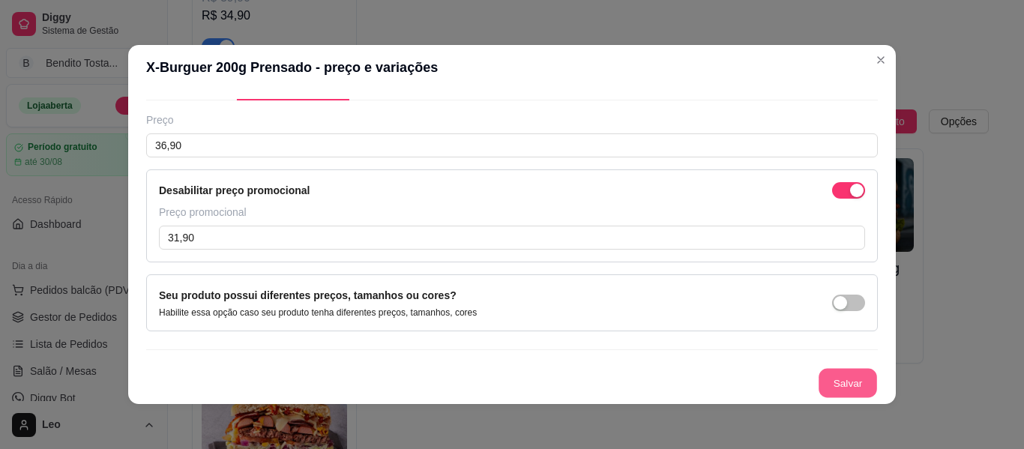
click at [824, 385] on button "Salvar" at bounding box center [847, 383] width 58 height 29
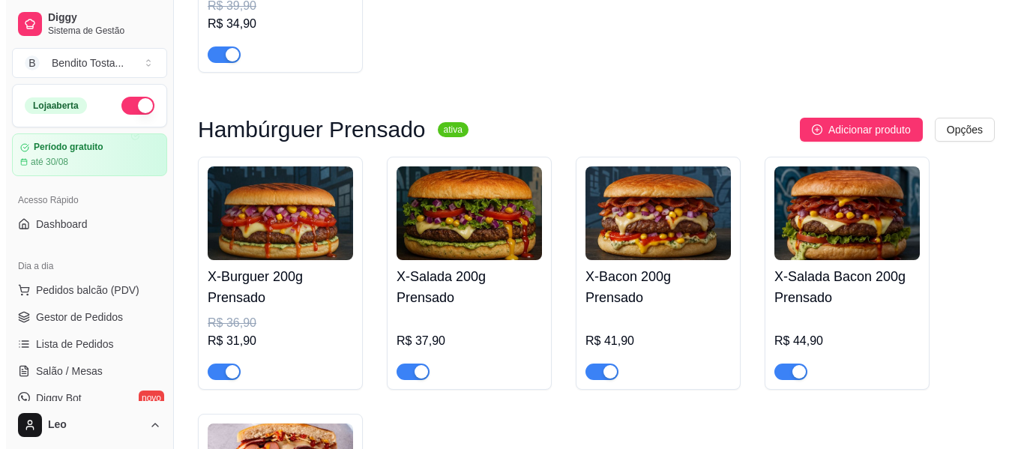
scroll to position [881, 0]
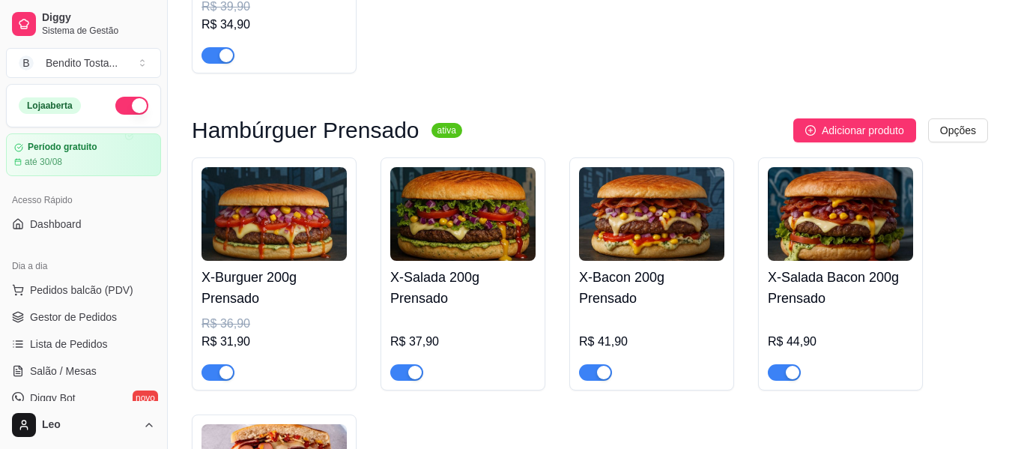
click at [480, 247] on img at bounding box center [462, 214] width 145 height 94
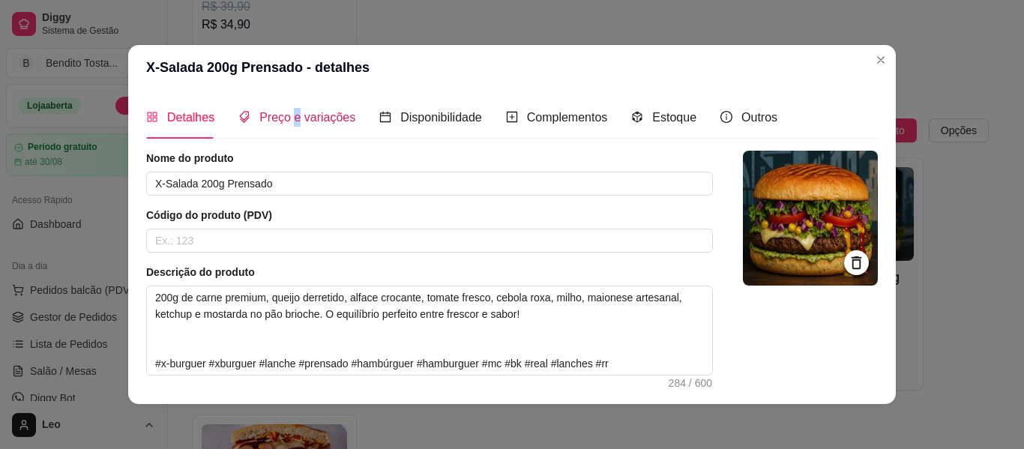
click at [289, 115] on span "Preço e variações" at bounding box center [307, 117] width 96 height 13
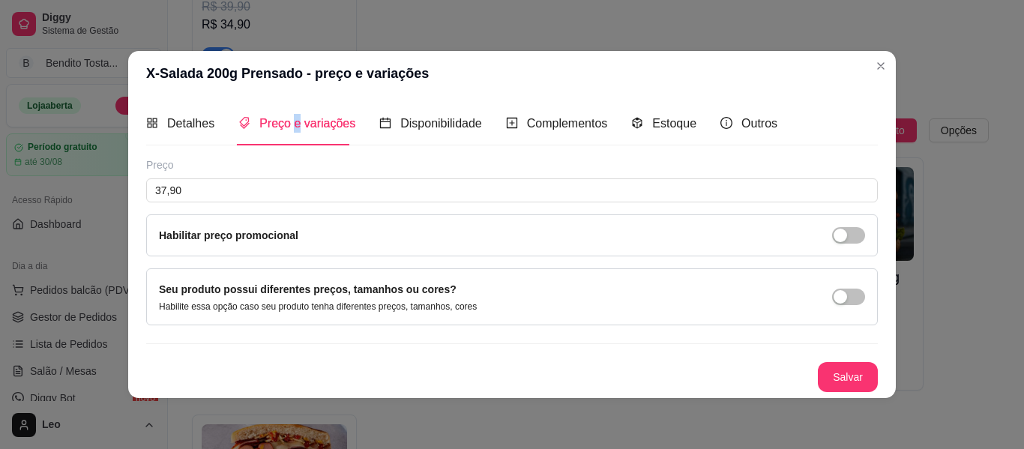
click at [855, 234] on span "button" at bounding box center [848, 235] width 33 height 16
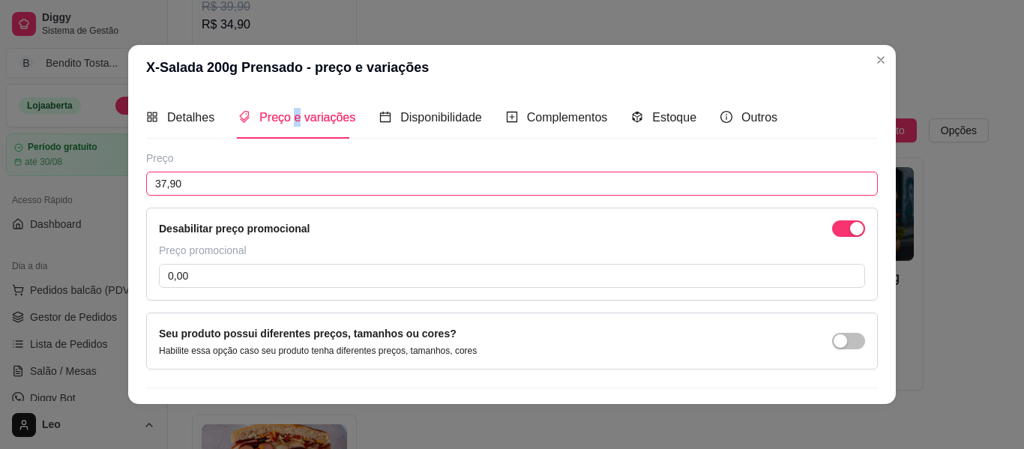
click at [414, 184] on input "37,90" at bounding box center [511, 184] width 731 height 24
type input "38,90"
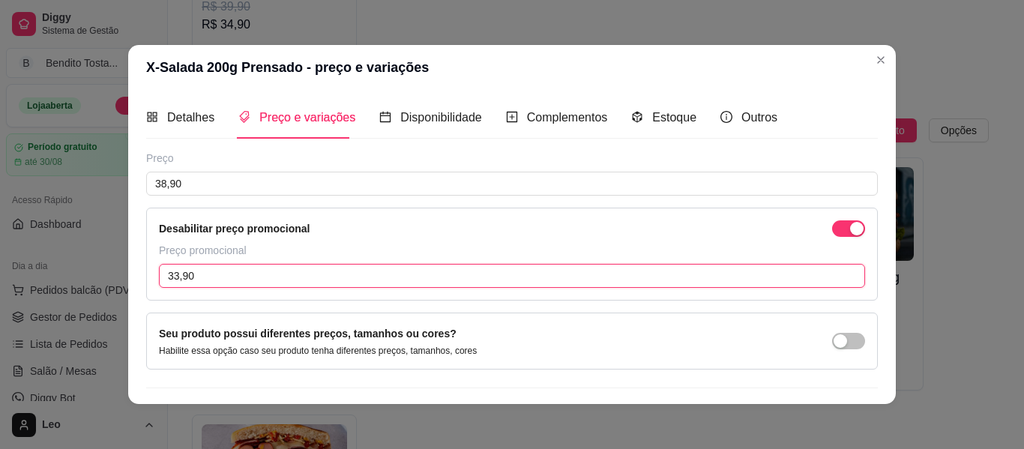
scroll to position [38, 0]
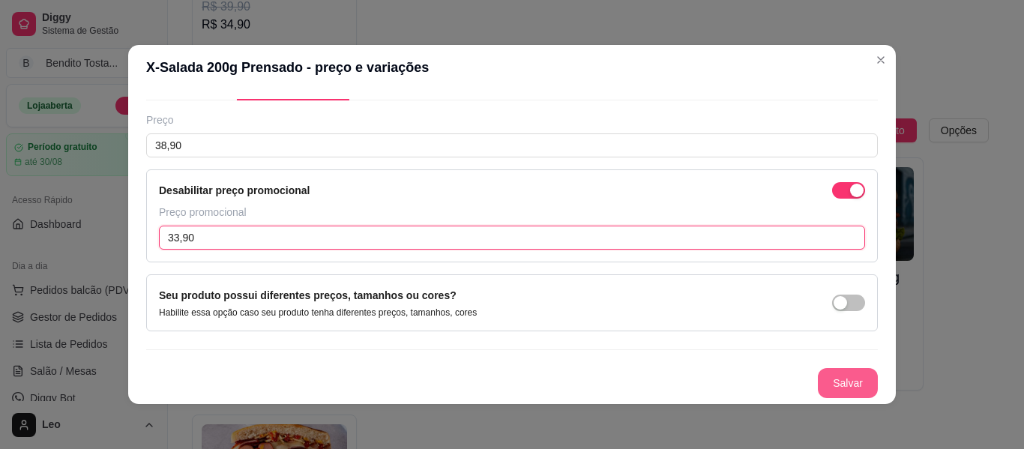
type input "33,90"
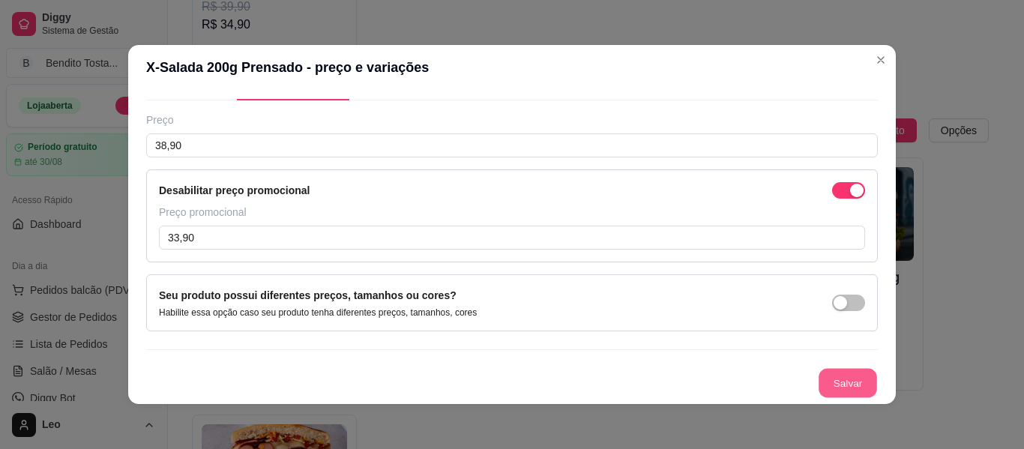
click at [819, 375] on button "Salvar" at bounding box center [847, 383] width 58 height 29
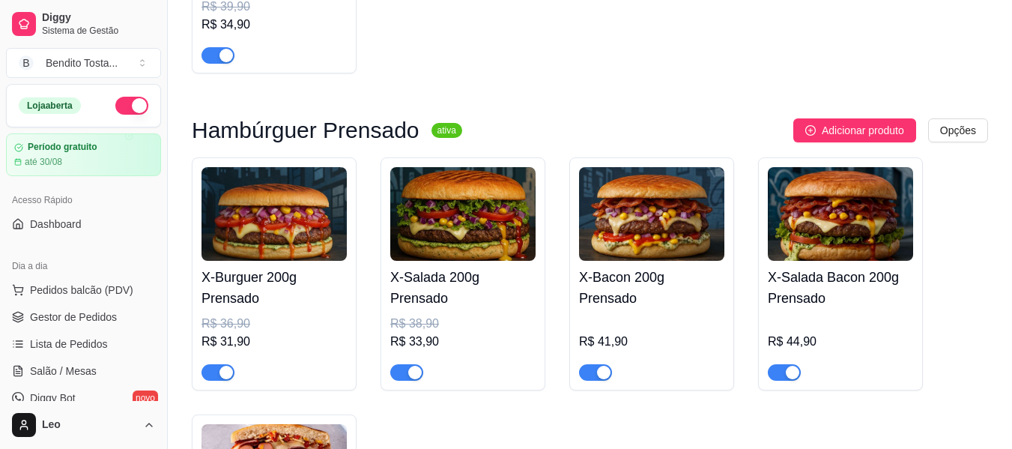
click at [638, 230] on img at bounding box center [651, 214] width 145 height 94
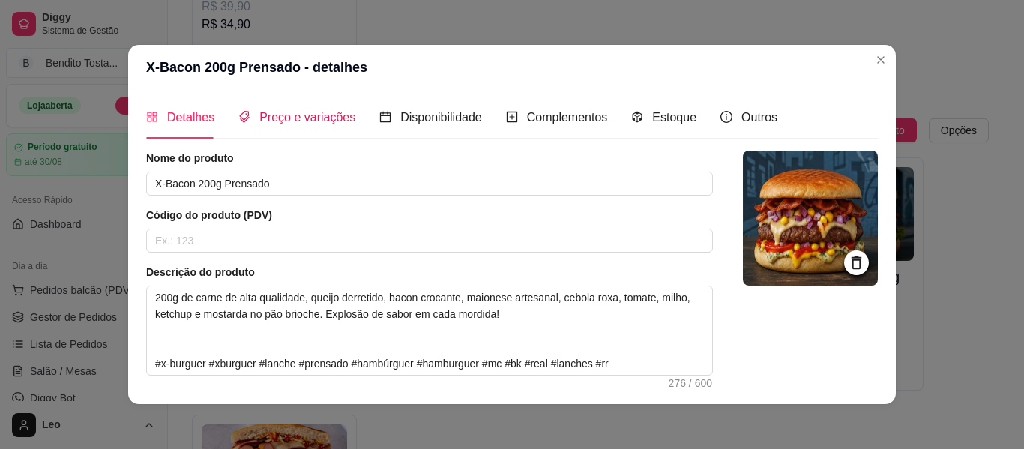
click at [317, 122] on span "Preço e variações" at bounding box center [307, 117] width 96 height 13
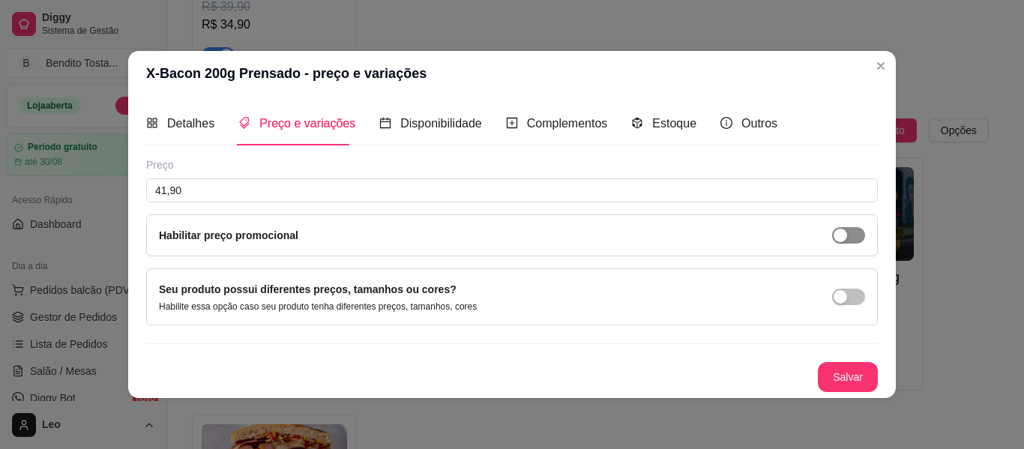
click at [860, 238] on span "button" at bounding box center [848, 235] width 33 height 16
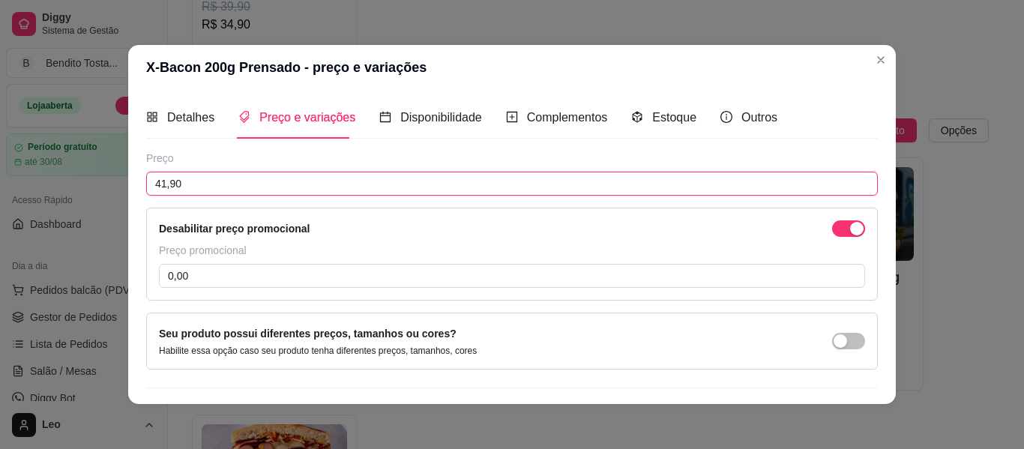
click at [454, 186] on input "41,90" at bounding box center [511, 184] width 731 height 24
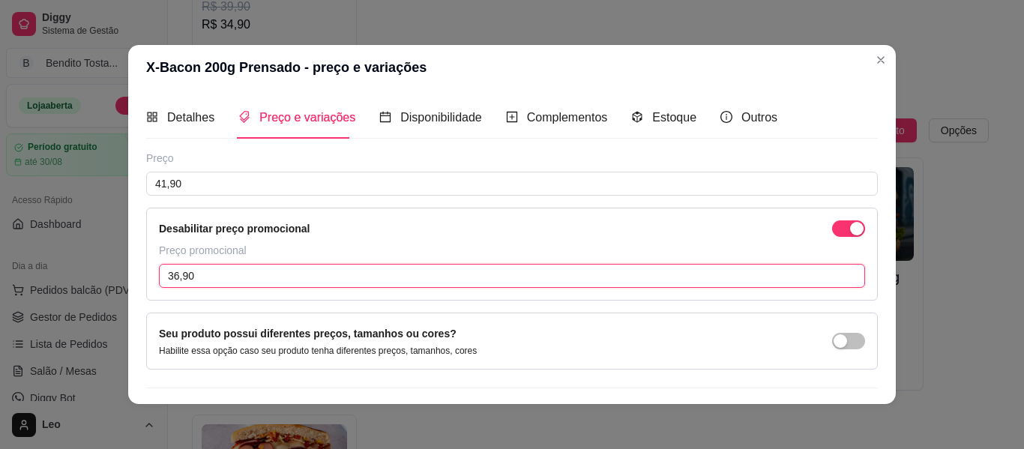
type input "36,90"
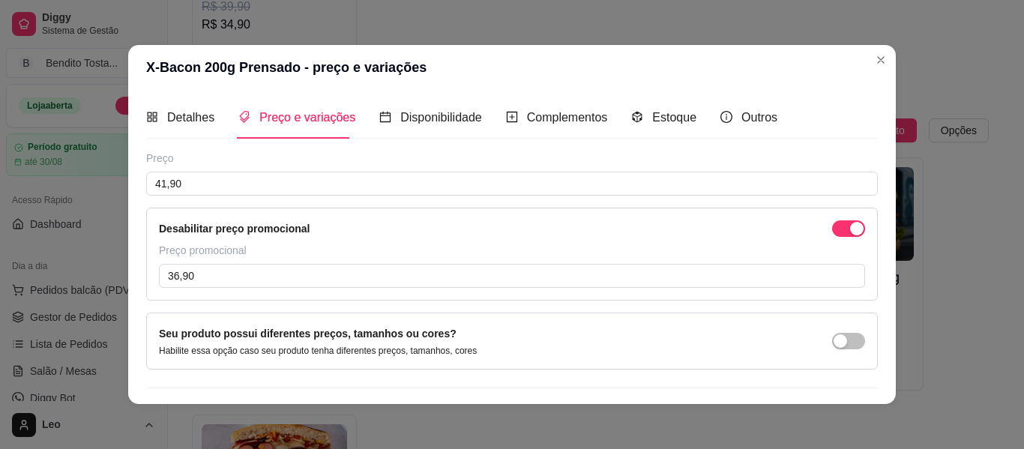
click at [674, 309] on div "Preço 41,90 Desabilitar preço promocional Preço promocional 36,90 Seu produto p…" at bounding box center [511, 294] width 731 height 286
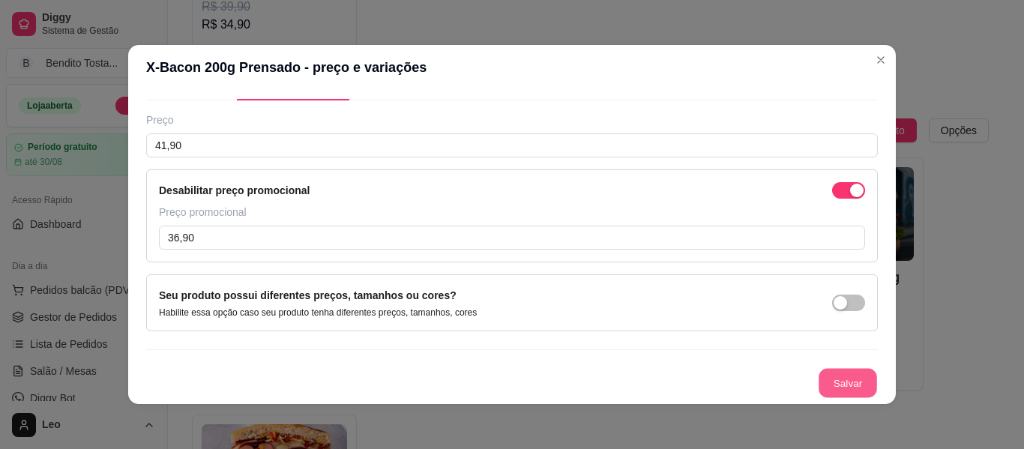
click at [818, 380] on button "Salvar" at bounding box center [847, 383] width 58 height 29
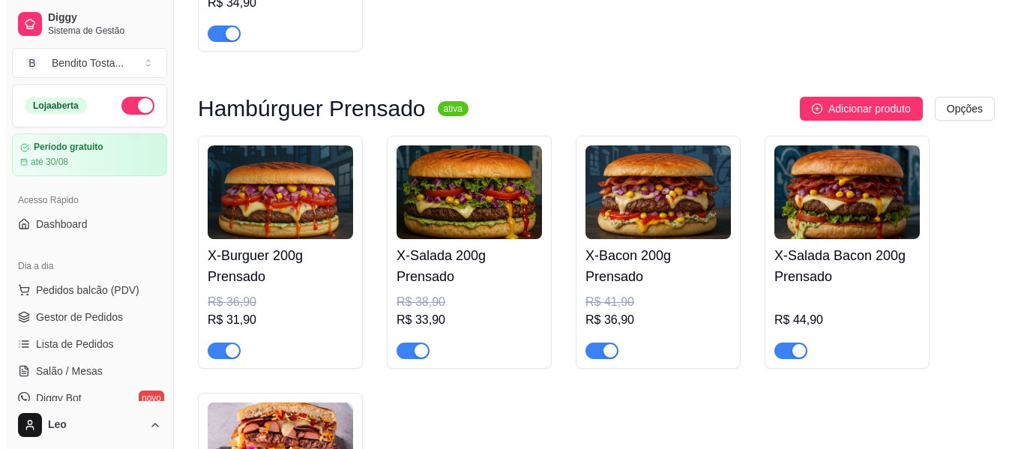
scroll to position [904, 0]
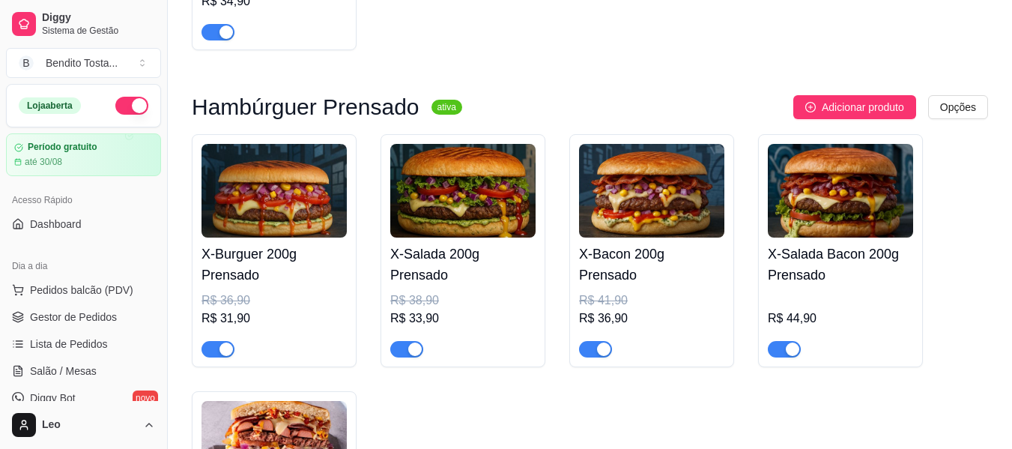
click at [827, 199] on img at bounding box center [840, 191] width 145 height 94
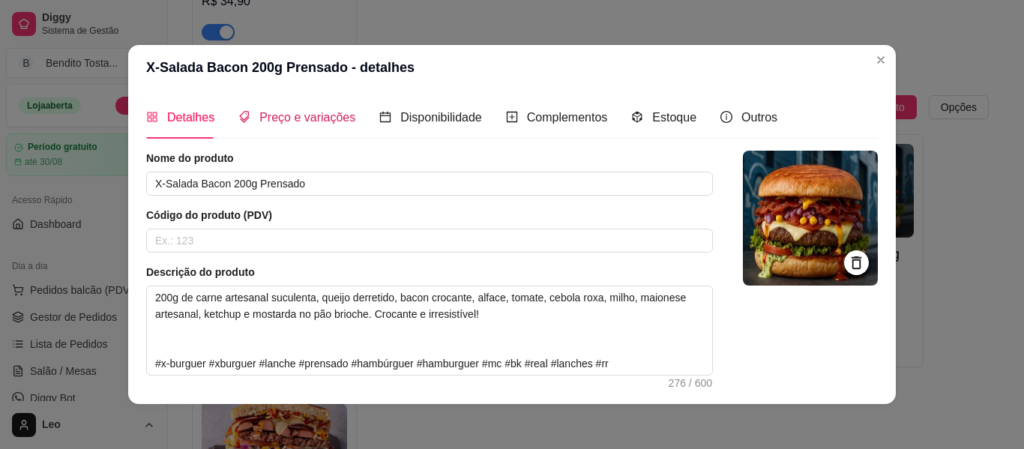
click at [302, 114] on span "Preço e variações" at bounding box center [307, 117] width 96 height 13
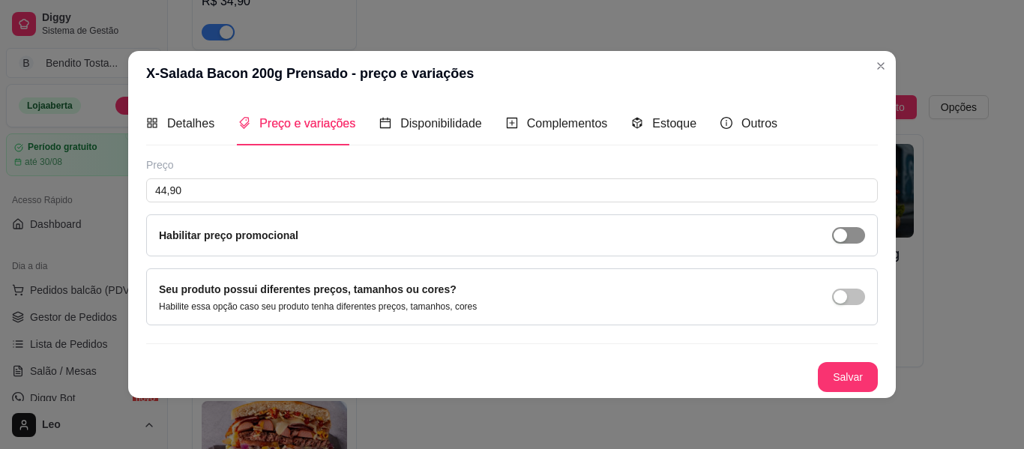
click at [842, 237] on div "button" at bounding box center [839, 235] width 13 height 13
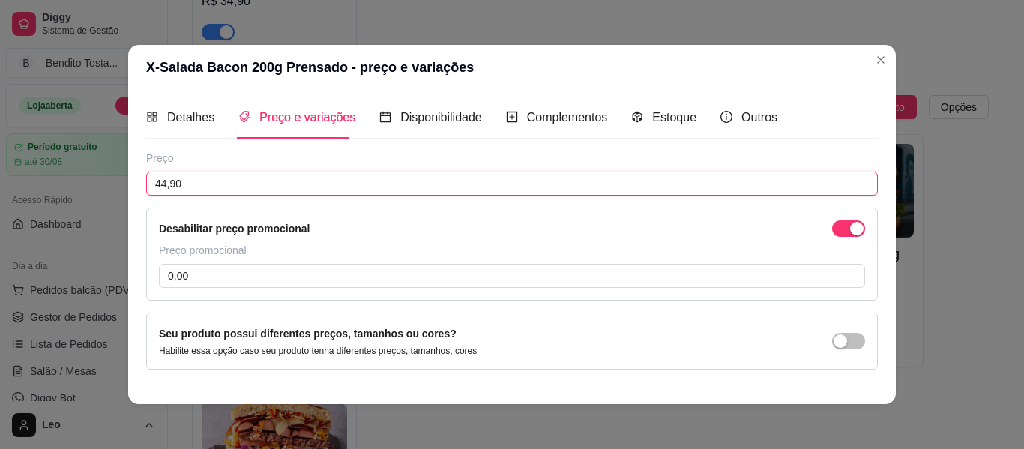
click at [306, 183] on input "44,90" at bounding box center [511, 184] width 731 height 24
type input "43,90"
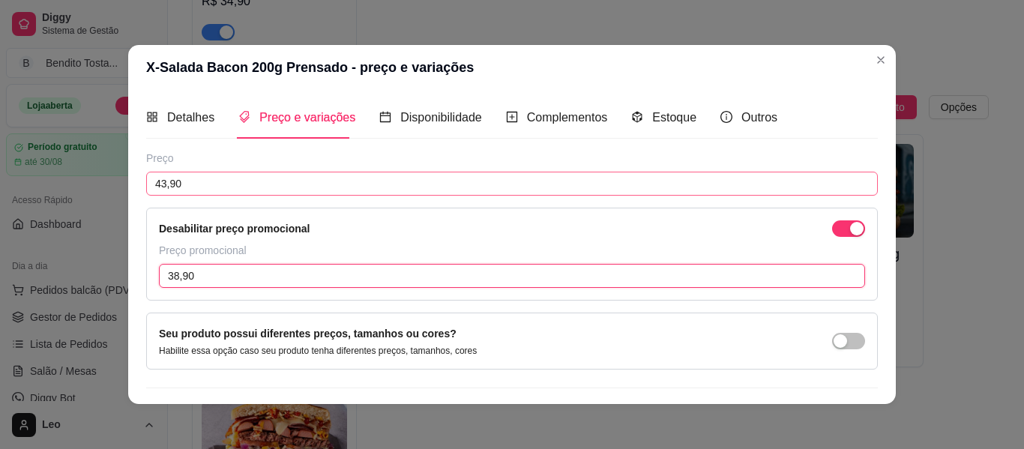
type input "38,90"
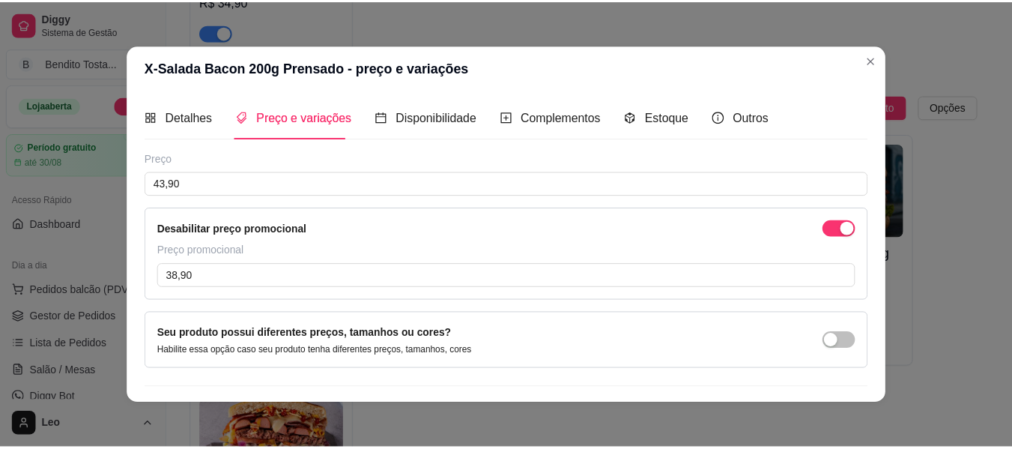
scroll to position [38, 0]
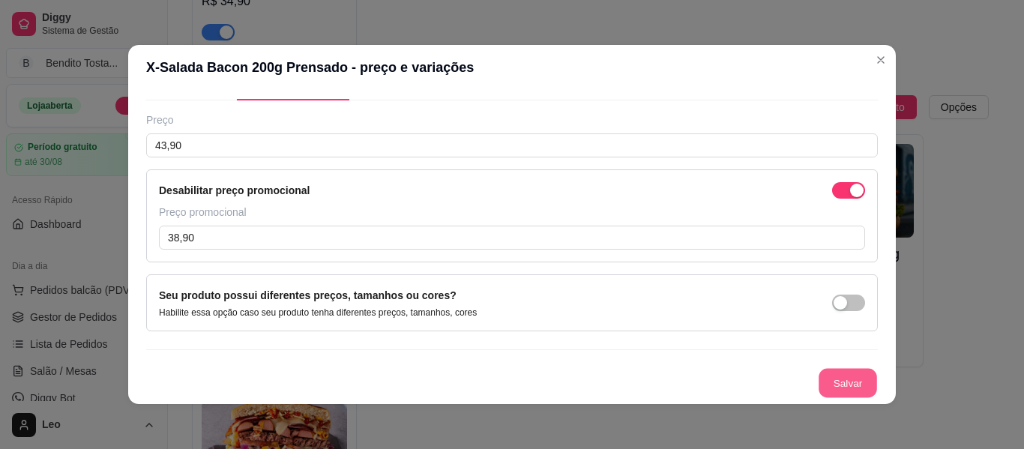
click at [822, 387] on button "Salvar" at bounding box center [847, 383] width 58 height 29
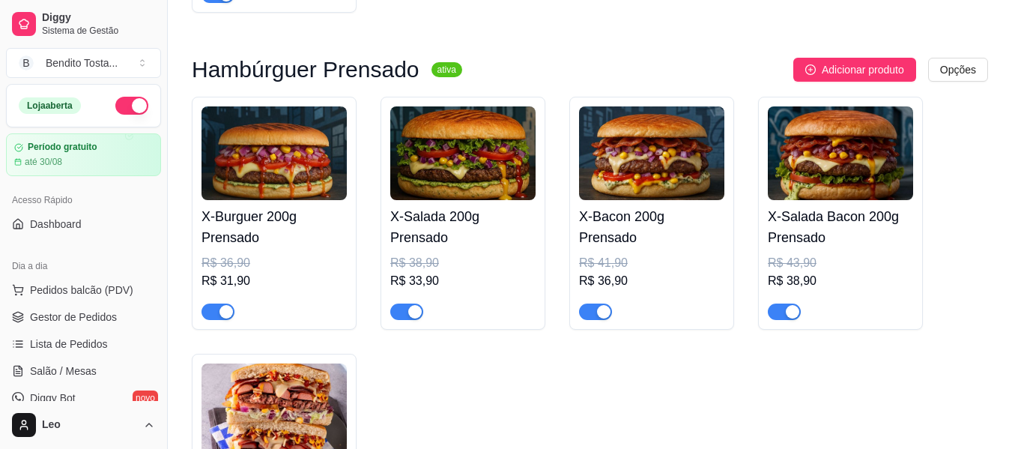
scroll to position [942, 0]
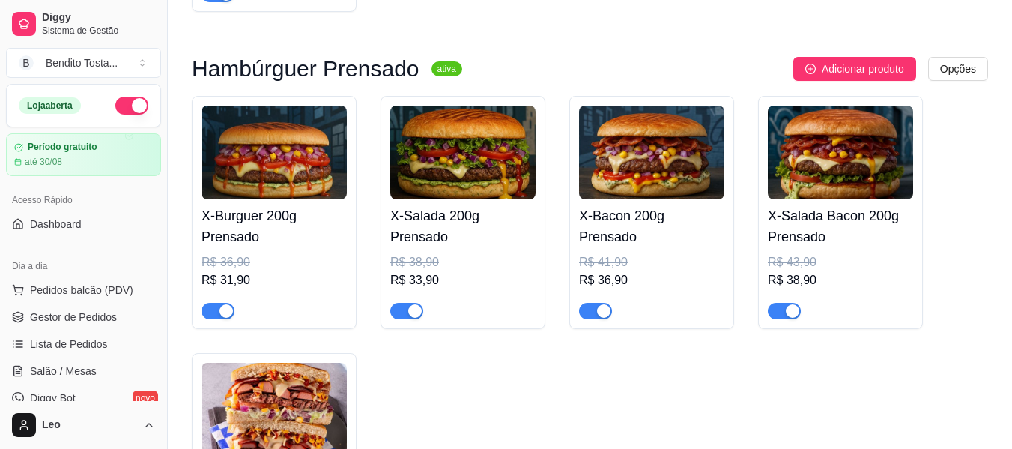
click at [818, 162] on img at bounding box center [840, 153] width 145 height 94
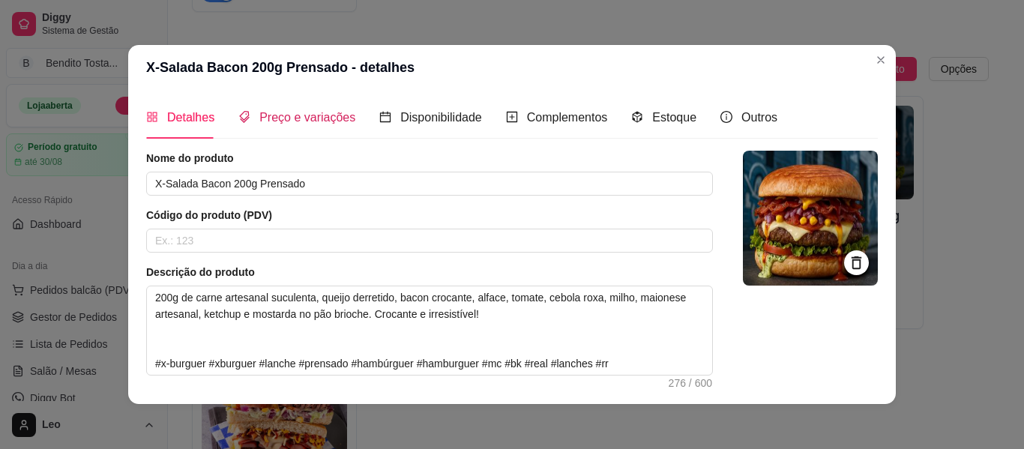
click at [320, 124] on span "Preço e variações" at bounding box center [307, 117] width 96 height 13
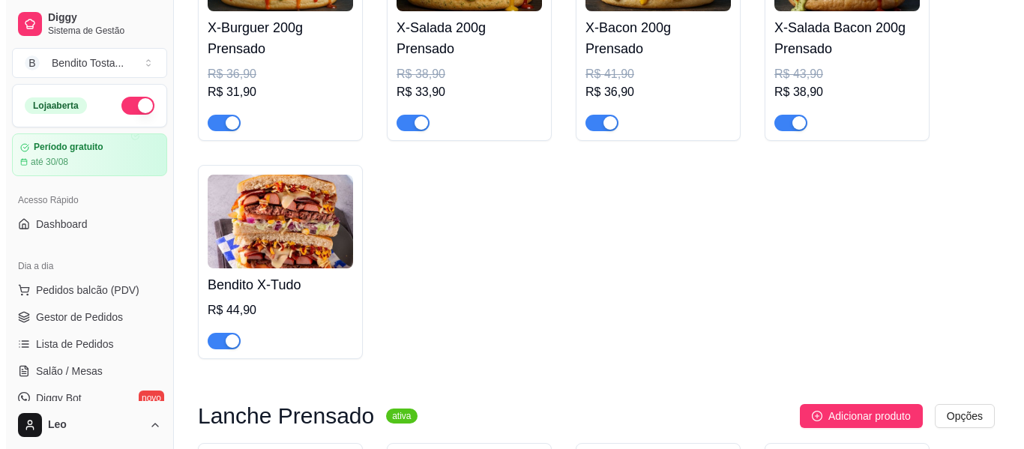
scroll to position [1132, 0]
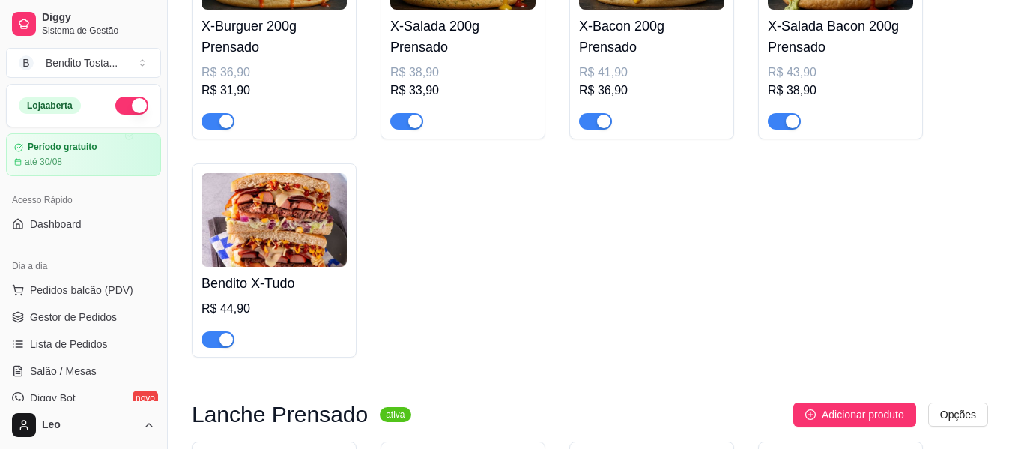
click at [280, 229] on img at bounding box center [274, 220] width 145 height 94
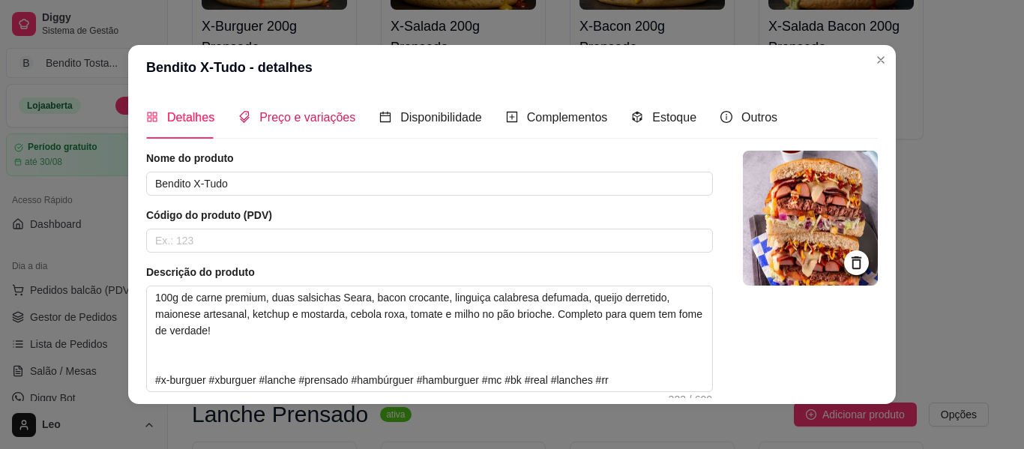
click at [321, 114] on span "Preço e variações" at bounding box center [307, 117] width 96 height 13
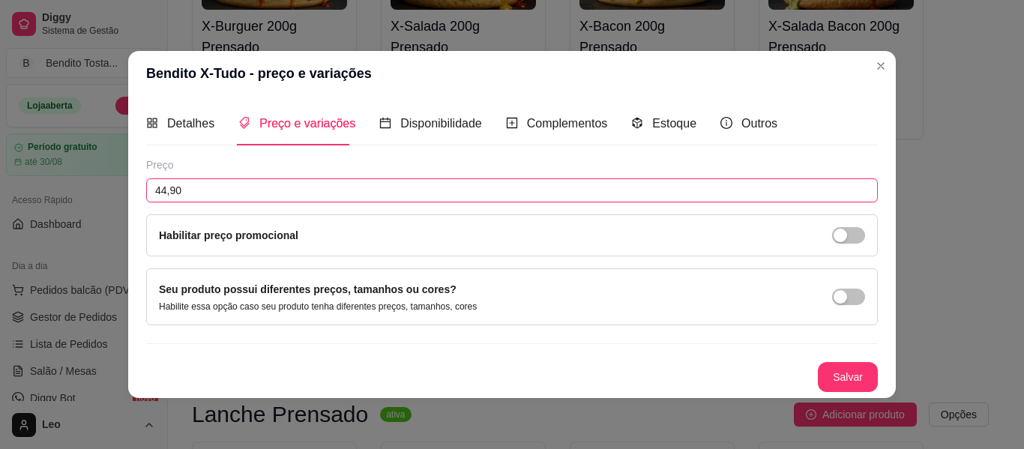
click at [259, 190] on input "44,90" at bounding box center [511, 190] width 731 height 24
type input "42,90"
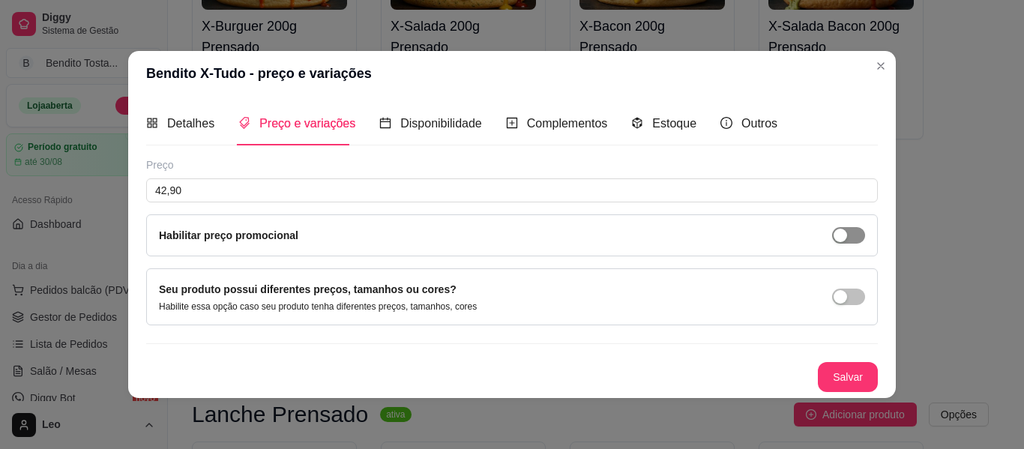
click at [841, 230] on div "button" at bounding box center [839, 235] width 13 height 13
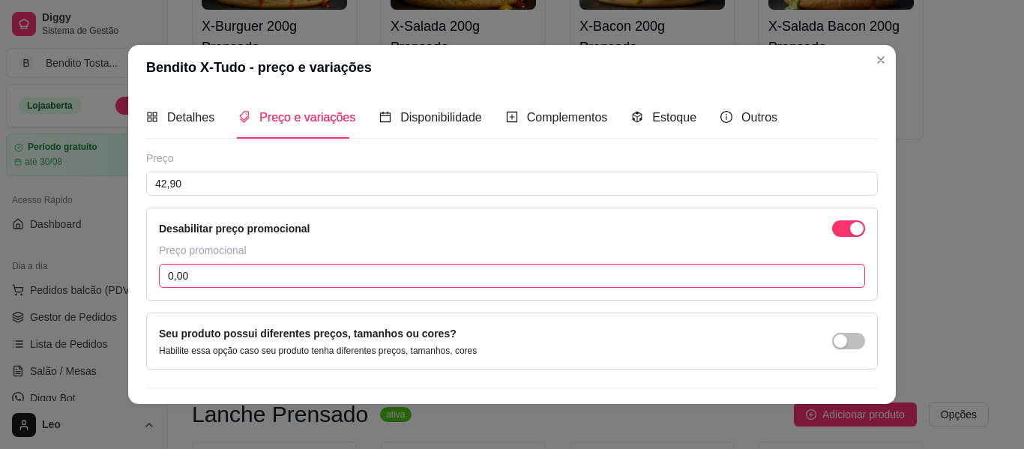
click at [408, 277] on input "0,00" at bounding box center [512, 276] width 706 height 24
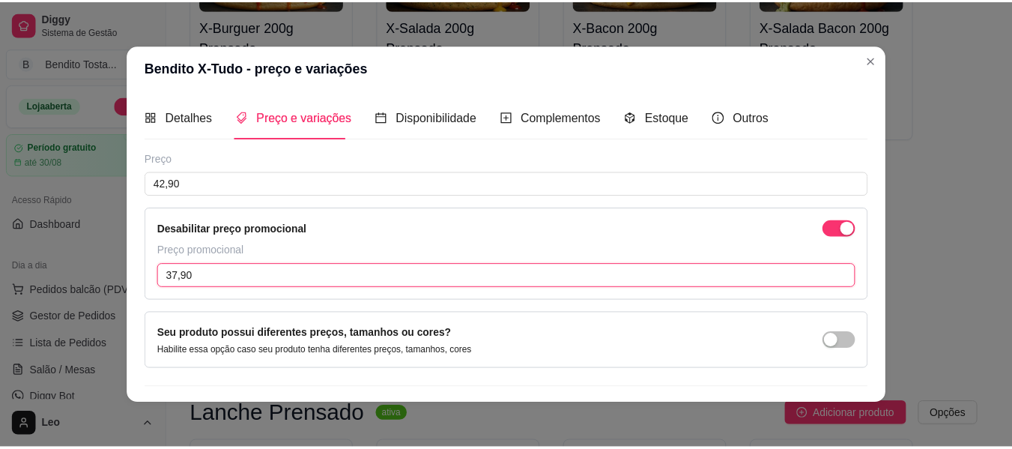
scroll to position [38, 0]
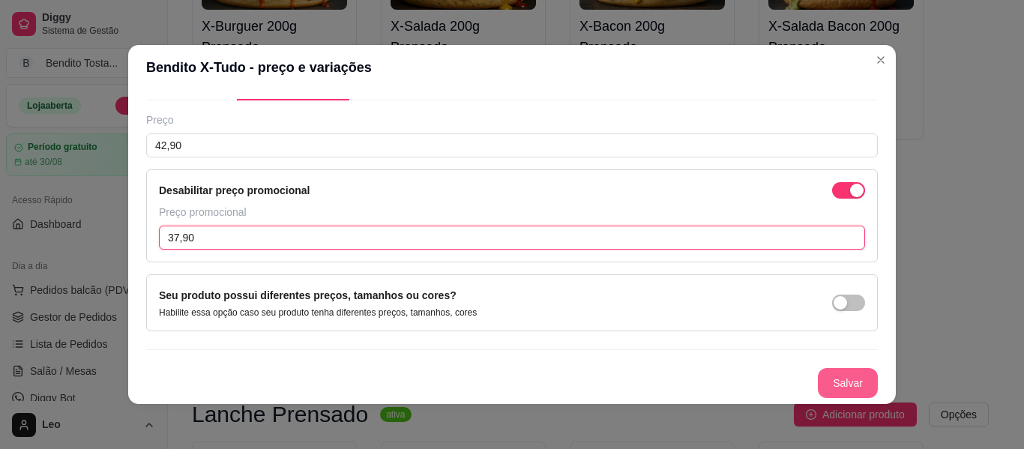
type input "37,90"
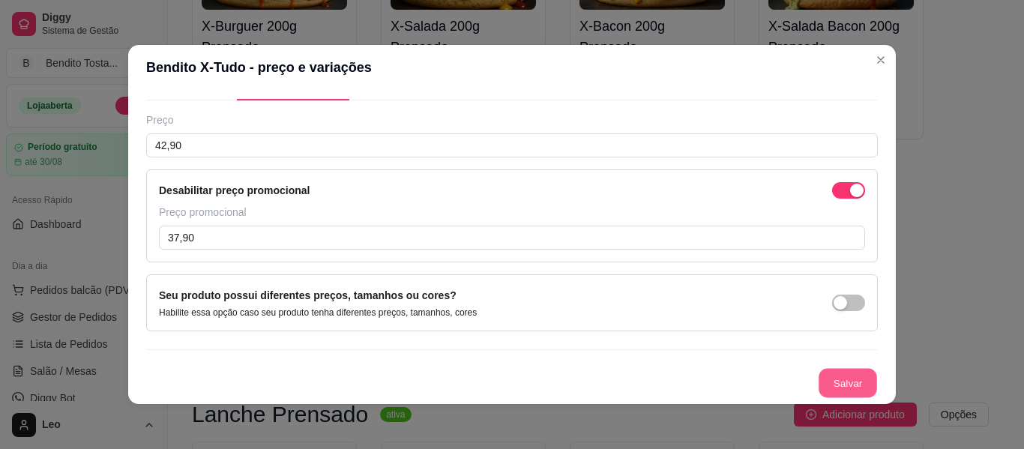
click at [852, 384] on button "Salvar" at bounding box center [847, 383] width 58 height 29
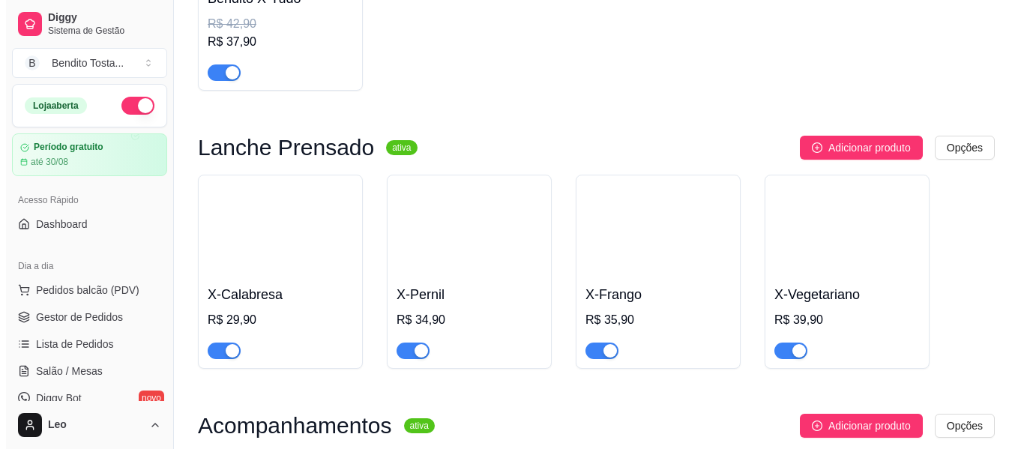
scroll to position [1417, 0]
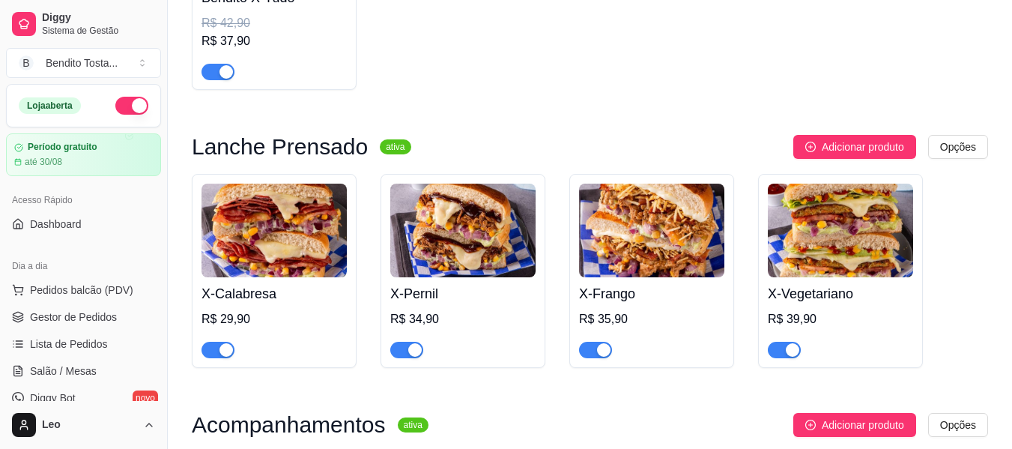
click at [287, 249] on img at bounding box center [274, 231] width 145 height 94
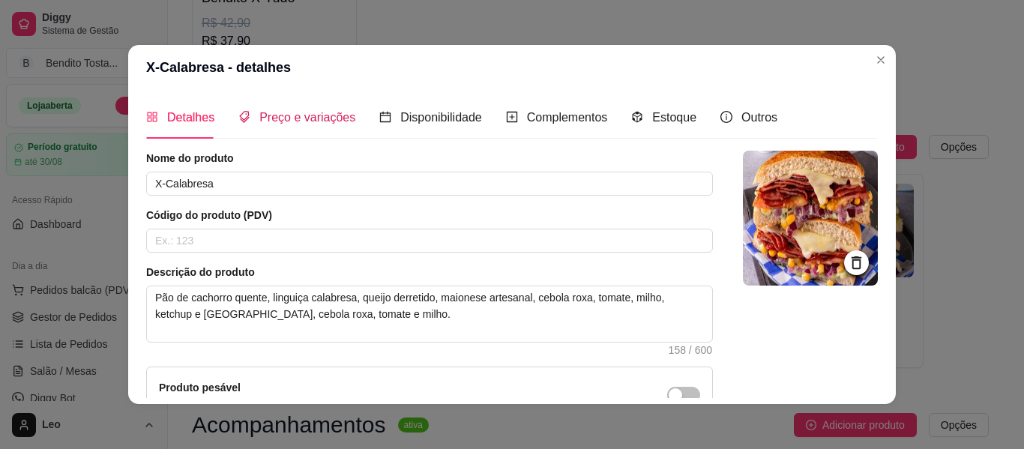
click at [323, 126] on div "Preço e variações" at bounding box center [296, 117] width 117 height 19
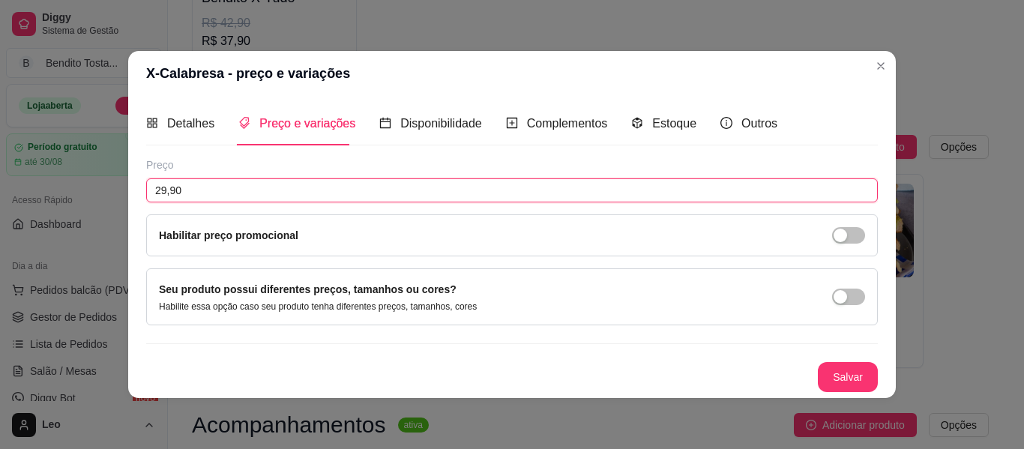
click at [269, 187] on input "29,90" at bounding box center [511, 190] width 731 height 24
type input "36,90"
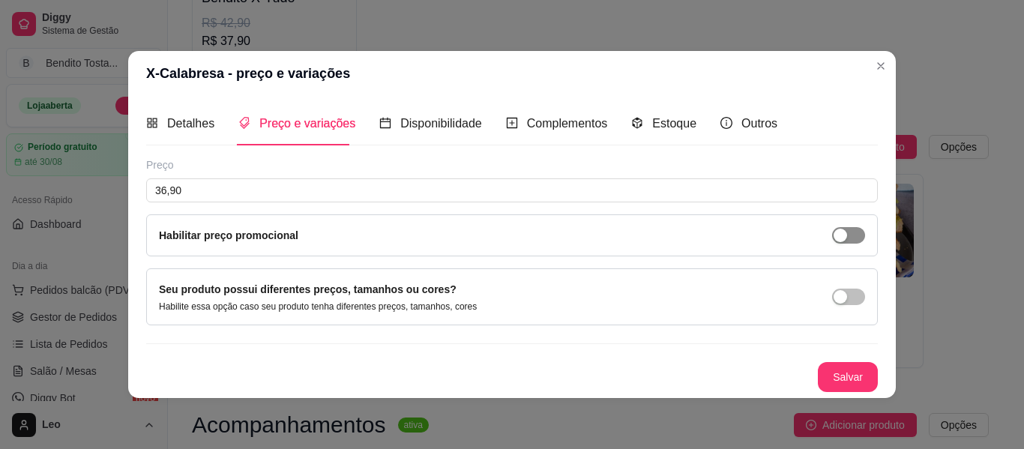
click at [857, 238] on span "button" at bounding box center [848, 235] width 33 height 16
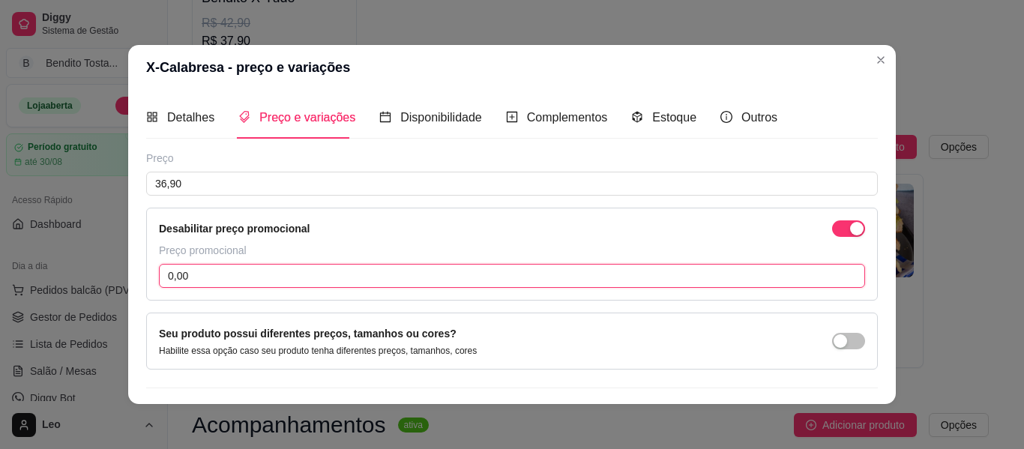
click at [384, 270] on input "0,00" at bounding box center [512, 276] width 706 height 24
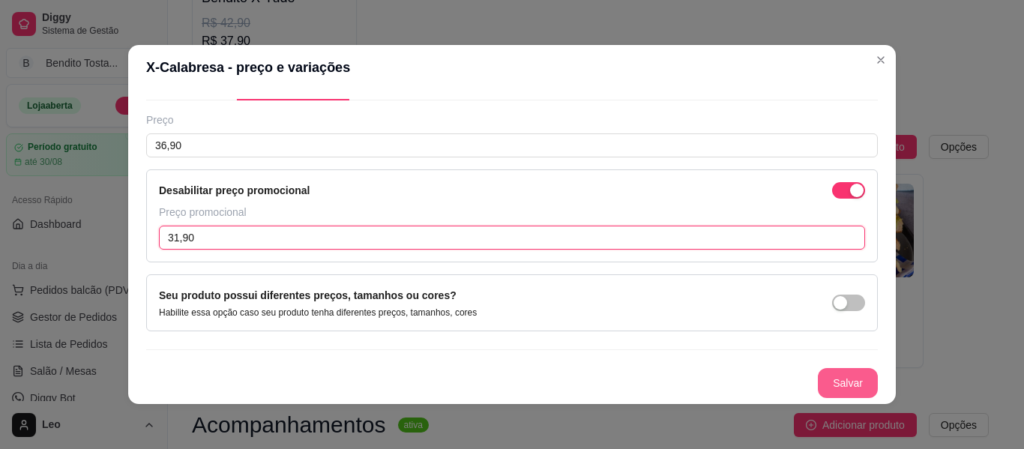
type input "31,90"
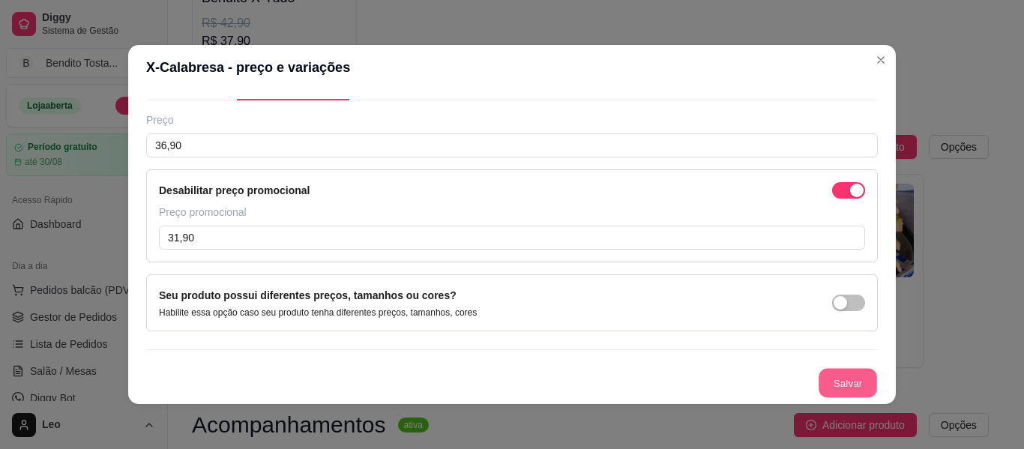
click at [822, 373] on button "Salvar" at bounding box center [847, 383] width 58 height 29
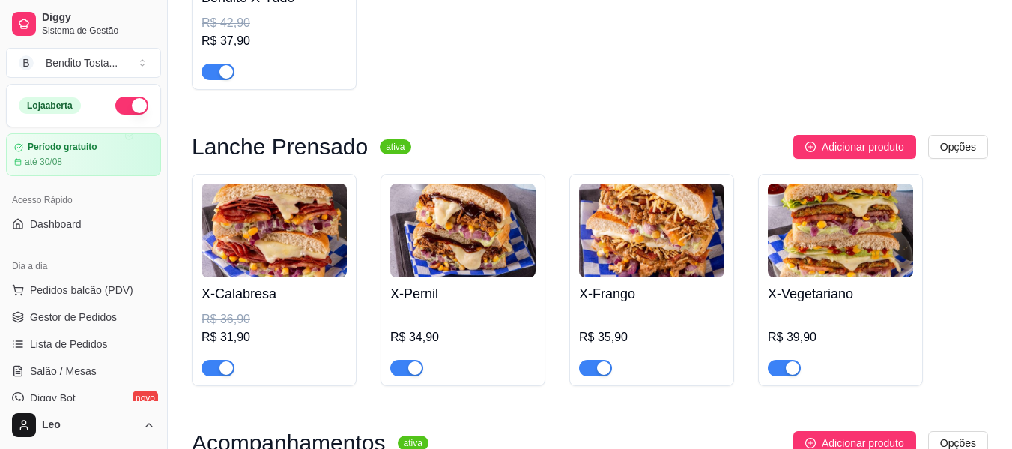
click at [517, 247] on img at bounding box center [462, 231] width 145 height 94
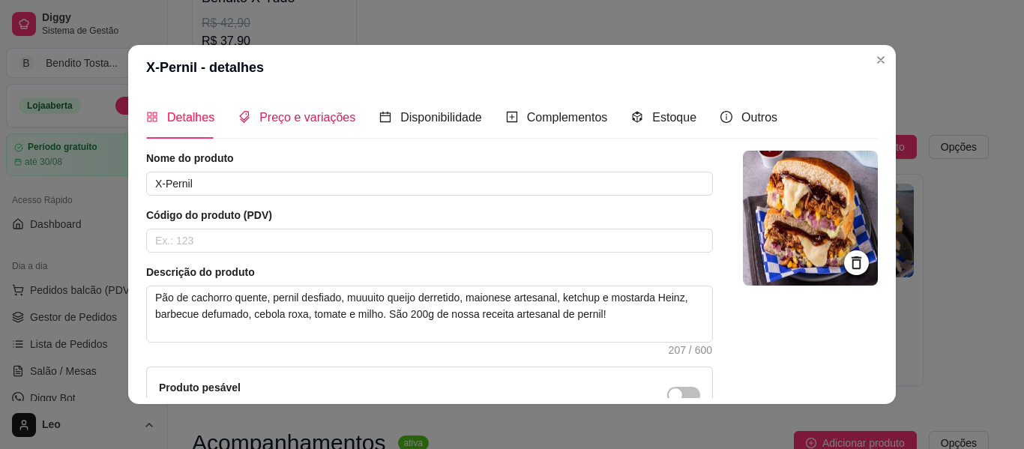
click at [315, 111] on span "Preço e variações" at bounding box center [307, 117] width 96 height 13
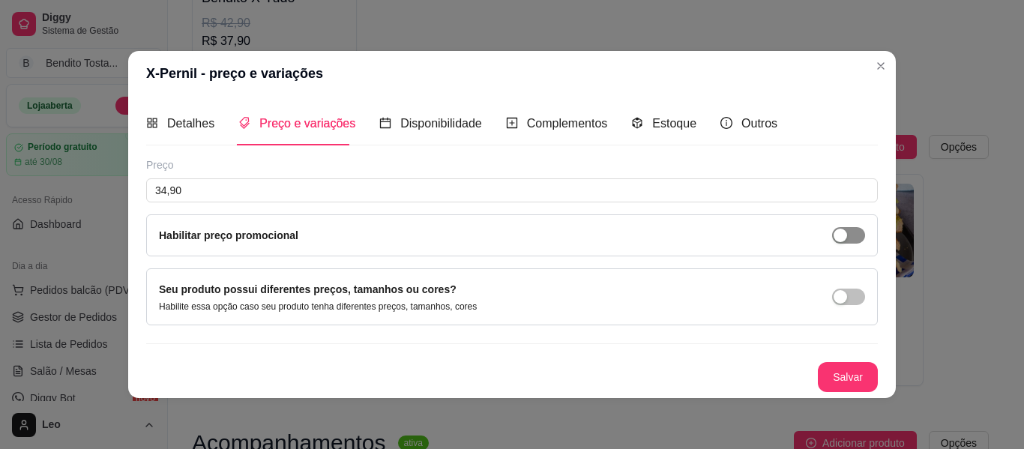
click at [850, 238] on span "button" at bounding box center [848, 235] width 33 height 16
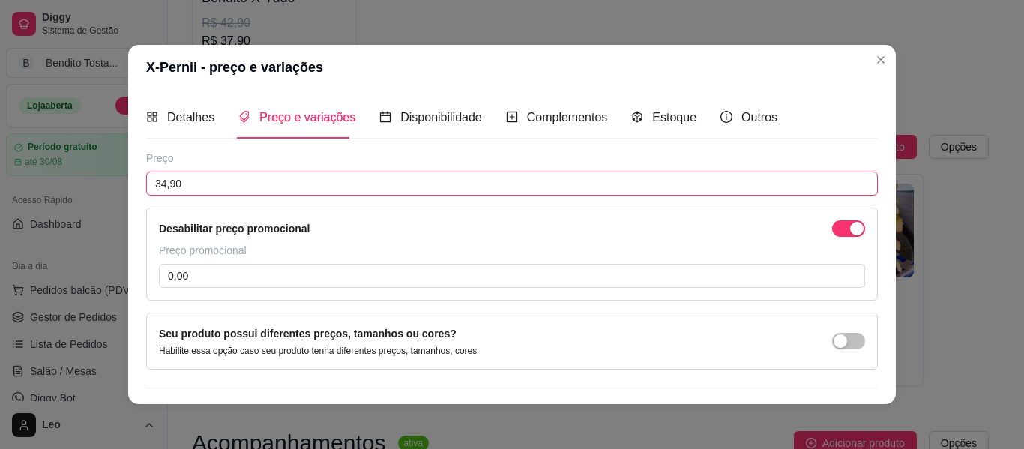
click at [394, 175] on input "34,90" at bounding box center [511, 184] width 731 height 24
type input "37,90"
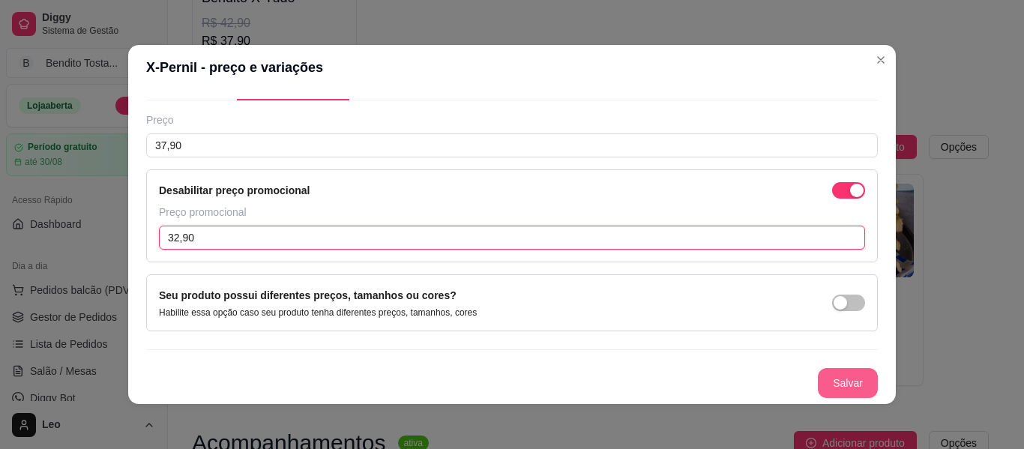
type input "32,90"
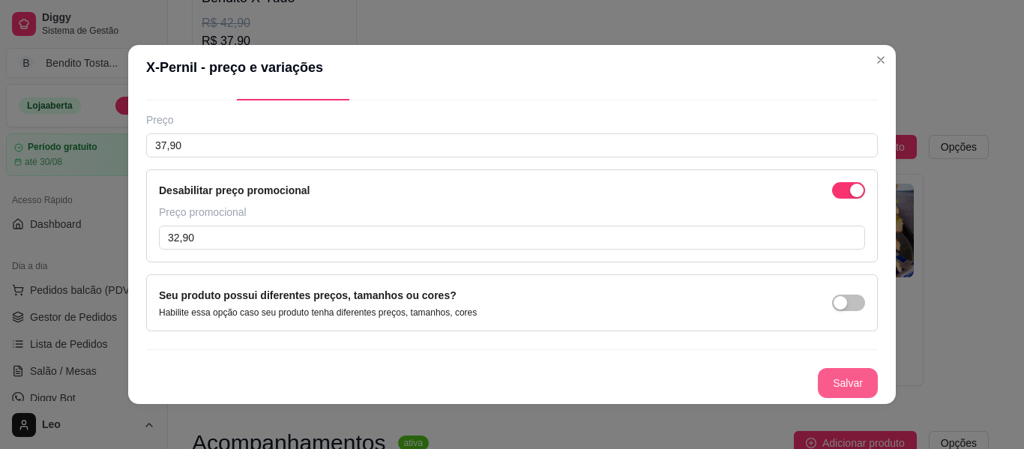
click at [837, 378] on button "Salvar" at bounding box center [848, 383] width 60 height 30
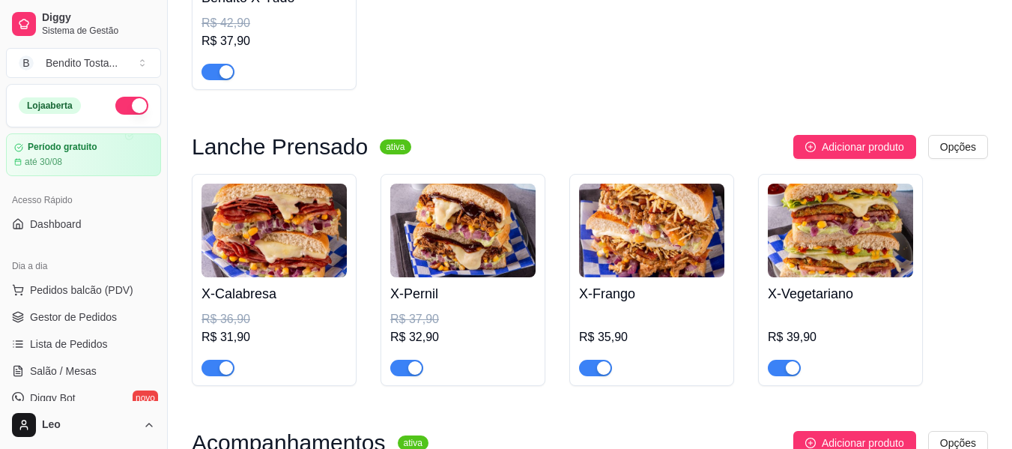
click at [674, 252] on img at bounding box center [651, 231] width 145 height 94
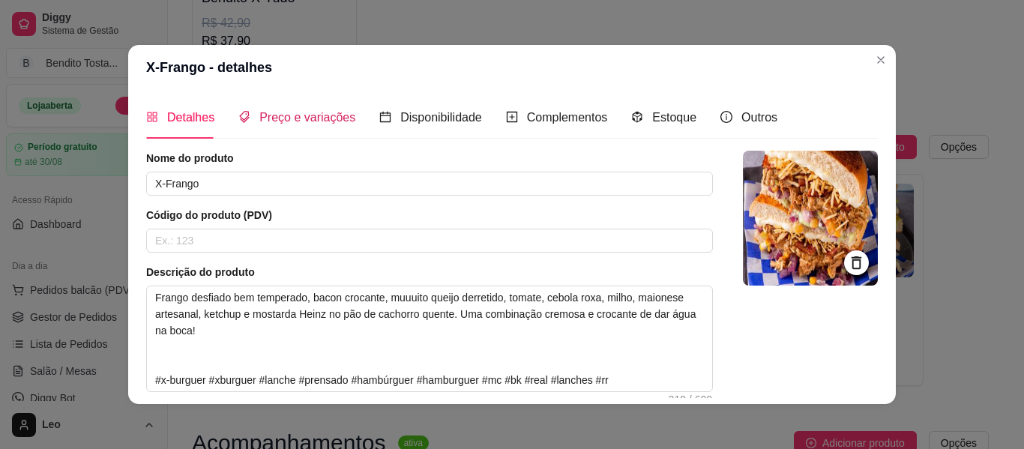
click at [313, 115] on span "Preço e variações" at bounding box center [307, 117] width 96 height 13
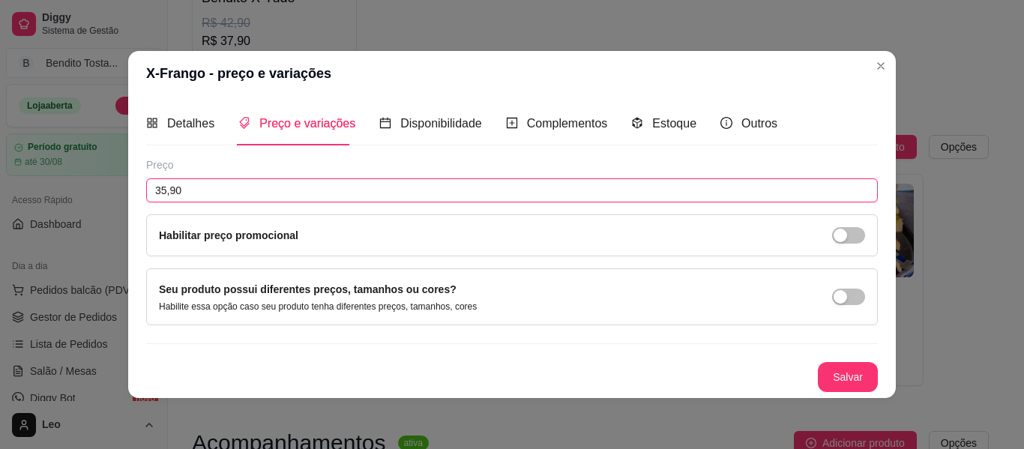
click at [266, 185] on input "35,90" at bounding box center [511, 190] width 731 height 24
type input "42,90"
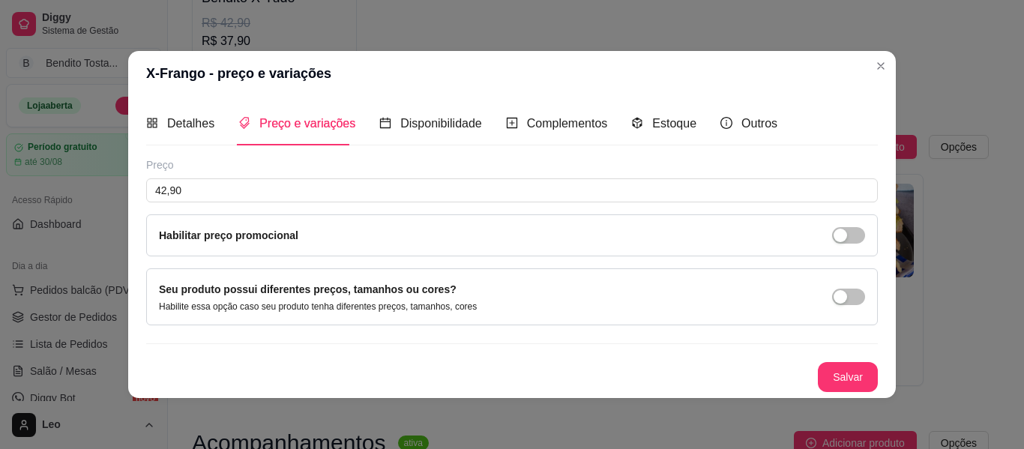
click at [855, 241] on span "button" at bounding box center [848, 235] width 33 height 16
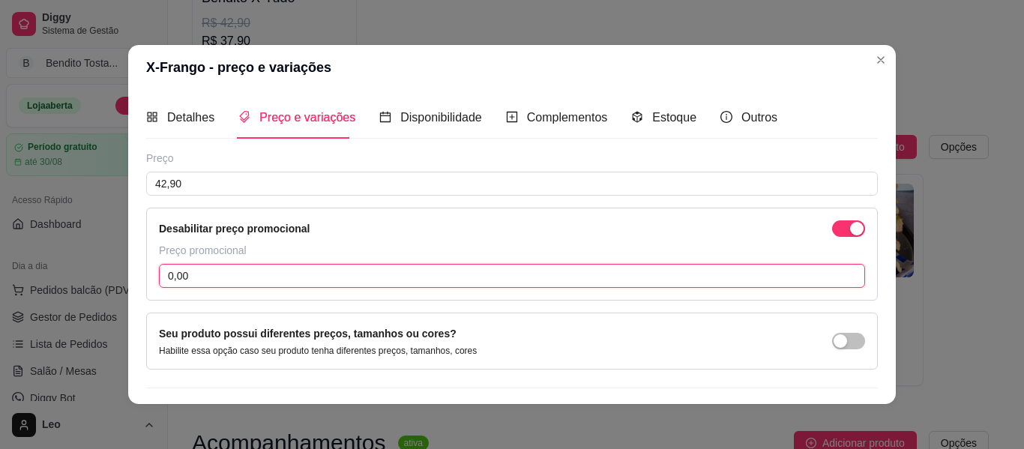
click at [462, 277] on input "0,00" at bounding box center [512, 276] width 706 height 24
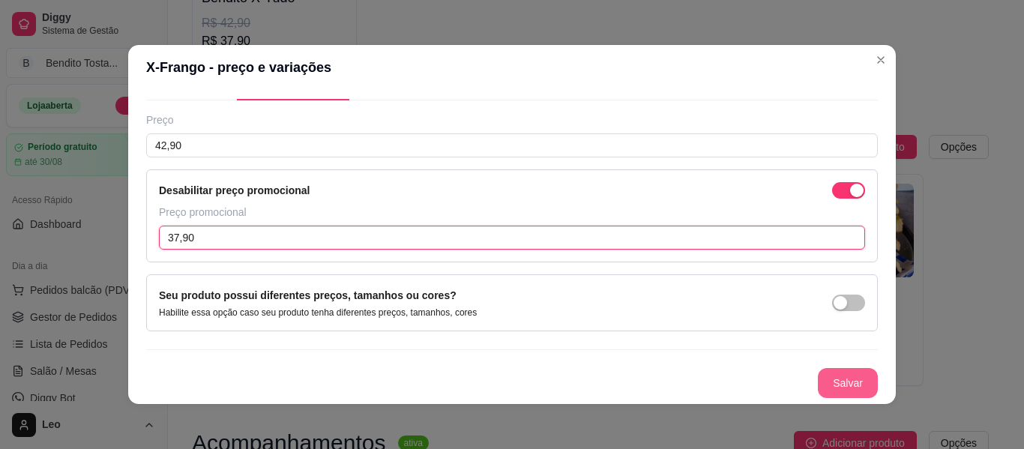
type input "37,90"
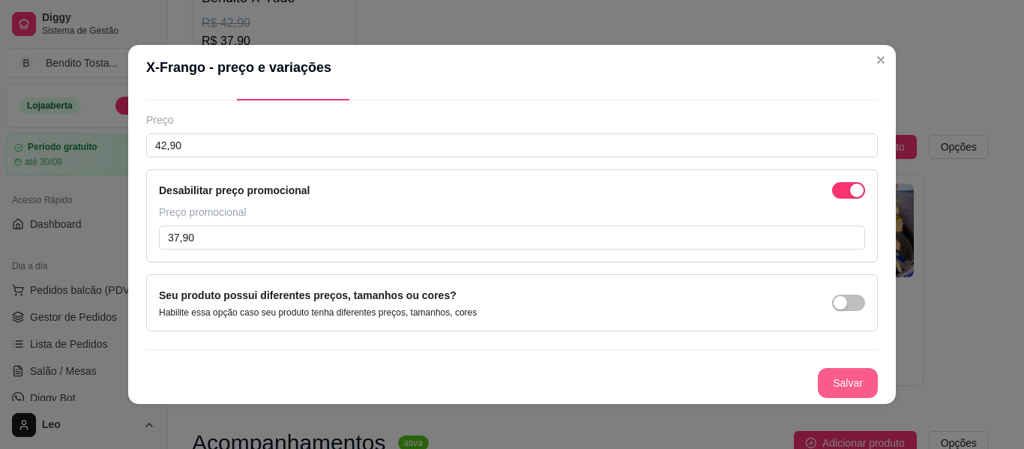
click at [839, 388] on button "Salvar" at bounding box center [848, 383] width 60 height 30
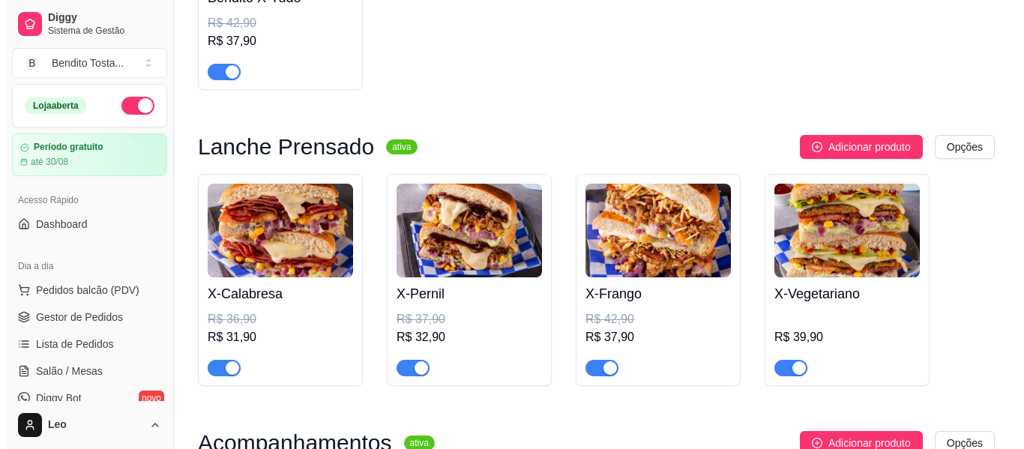
scroll to position [1431, 0]
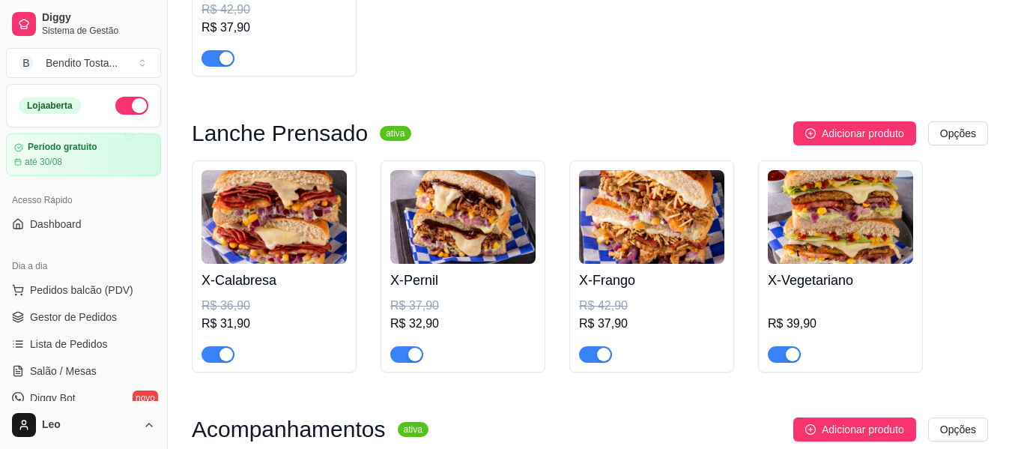
click at [818, 226] on img at bounding box center [840, 217] width 145 height 94
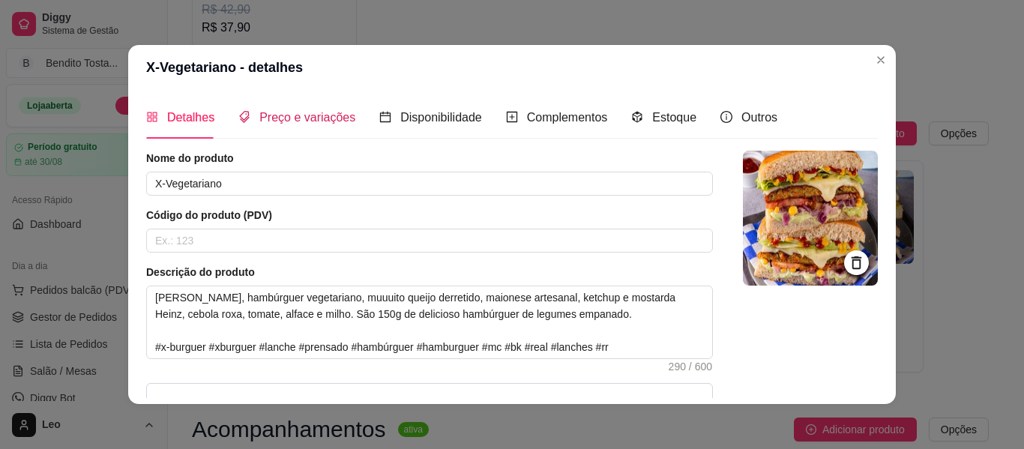
click at [315, 122] on span "Preço e variações" at bounding box center [307, 117] width 96 height 13
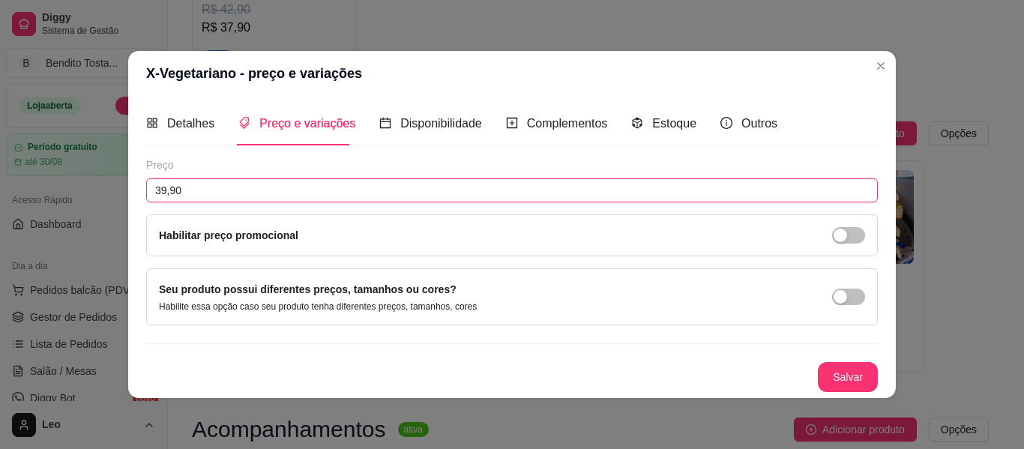
click at [305, 190] on input "39,90" at bounding box center [511, 190] width 731 height 24
type input "45,90"
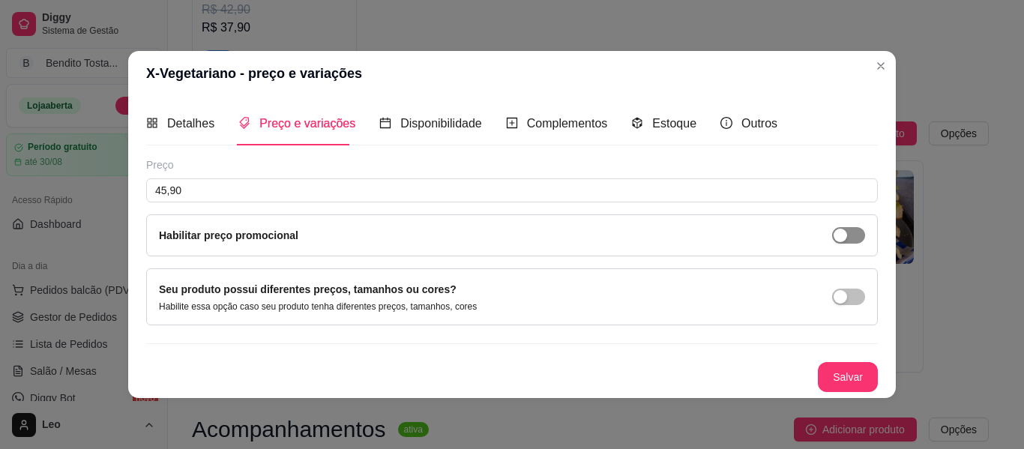
click at [863, 240] on span "button" at bounding box center [848, 235] width 33 height 16
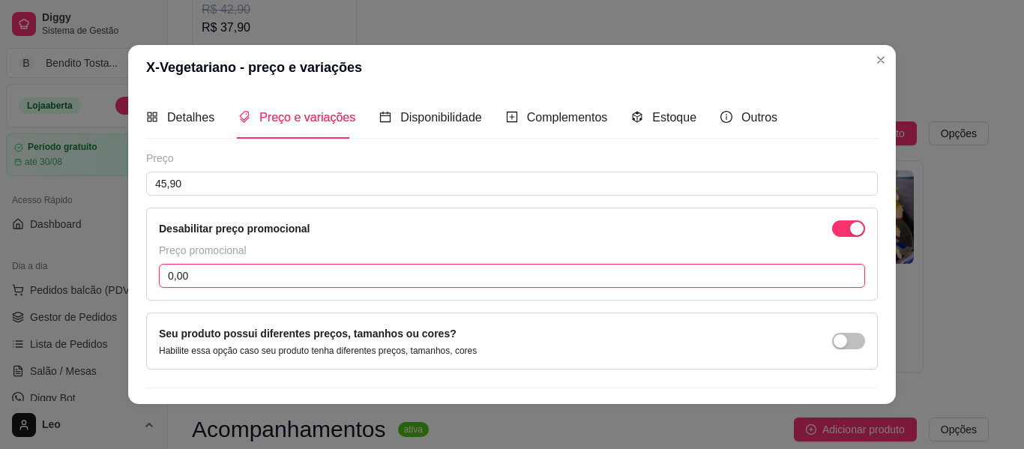
click at [377, 274] on input "0,00" at bounding box center [512, 276] width 706 height 24
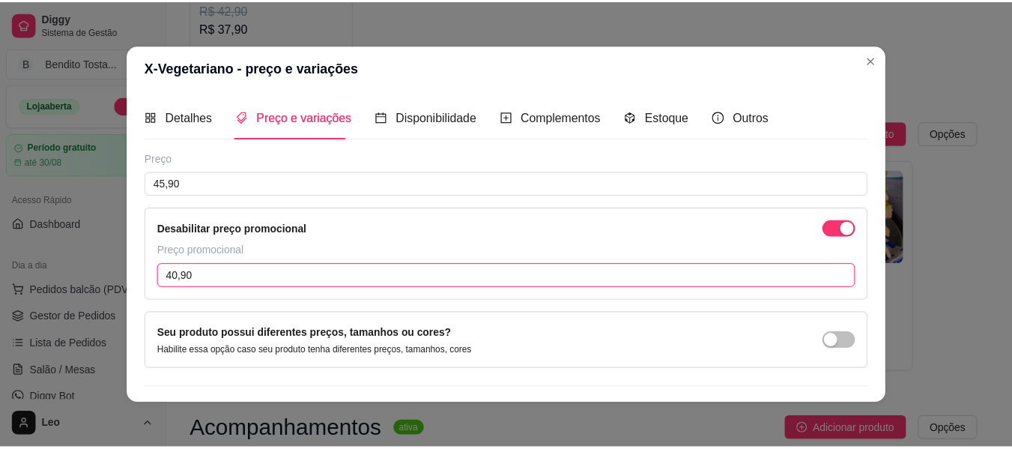
scroll to position [38, 0]
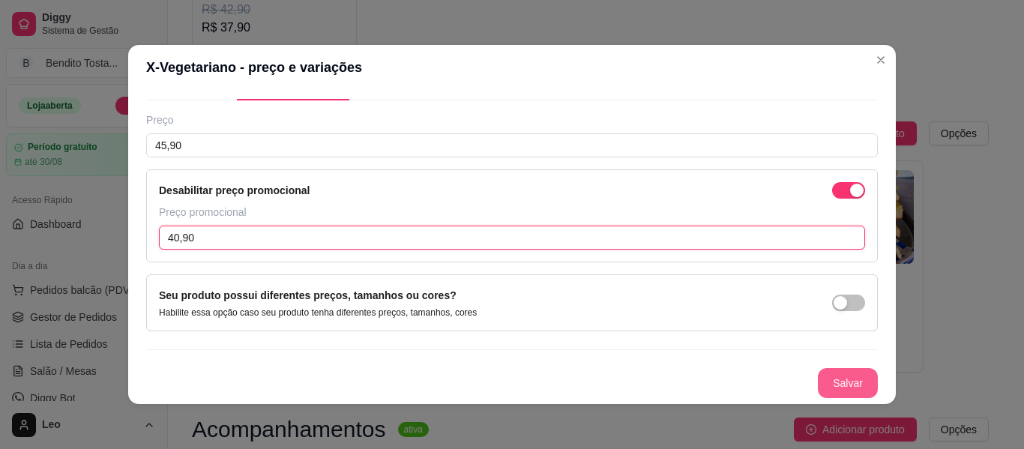
type input "40,90"
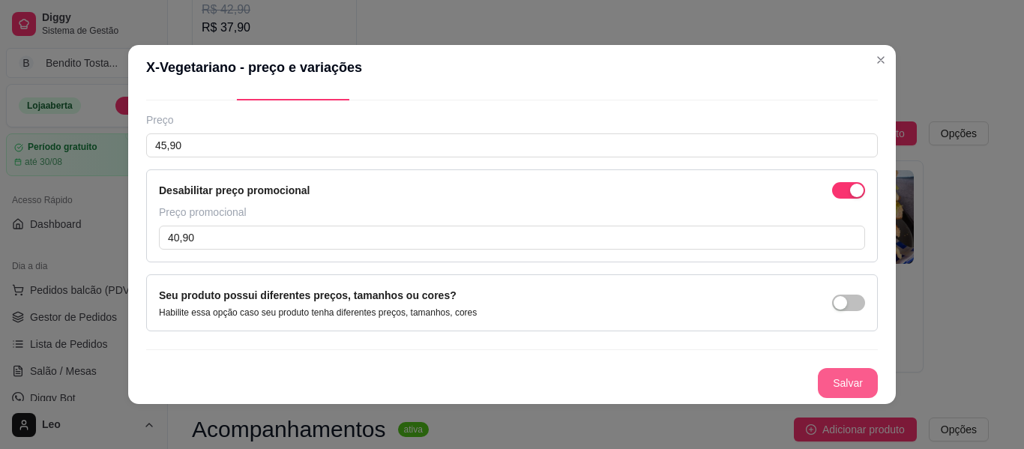
click at [822, 379] on button "Salvar" at bounding box center [848, 383] width 60 height 30
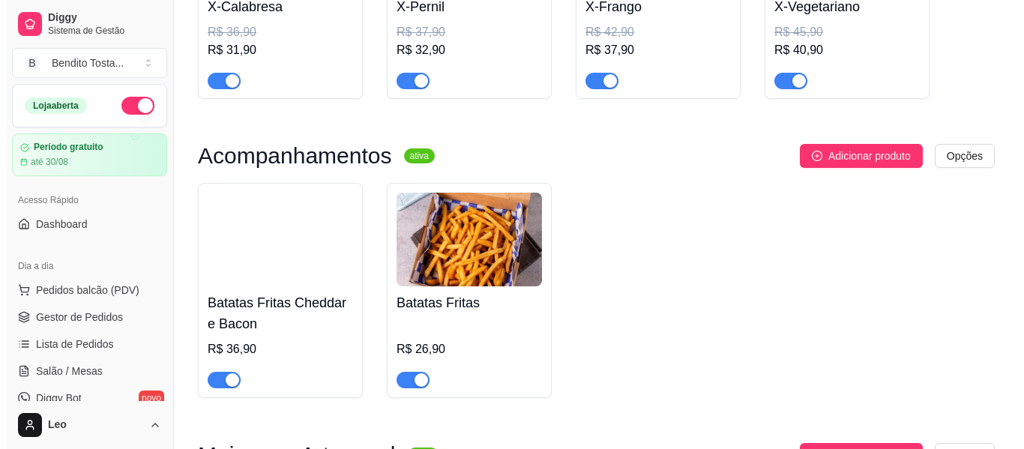
scroll to position [1706, 0]
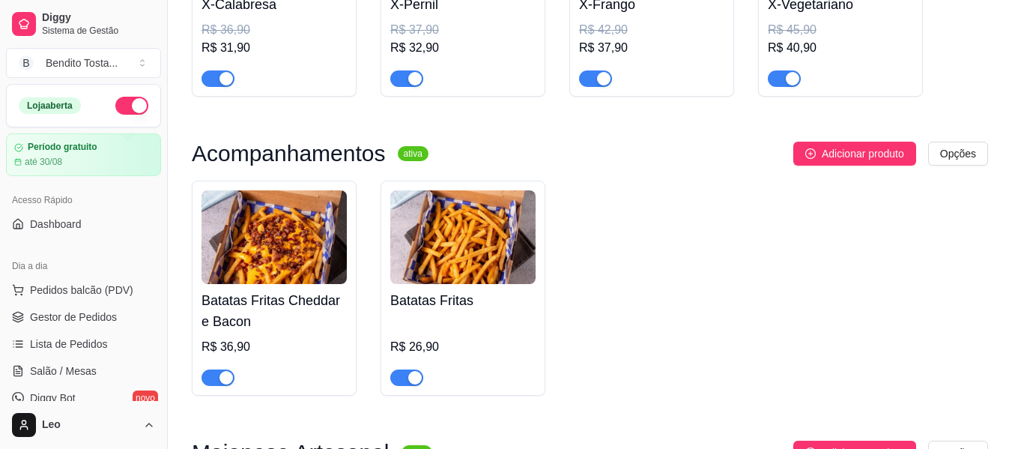
click at [333, 259] on img at bounding box center [274, 237] width 145 height 94
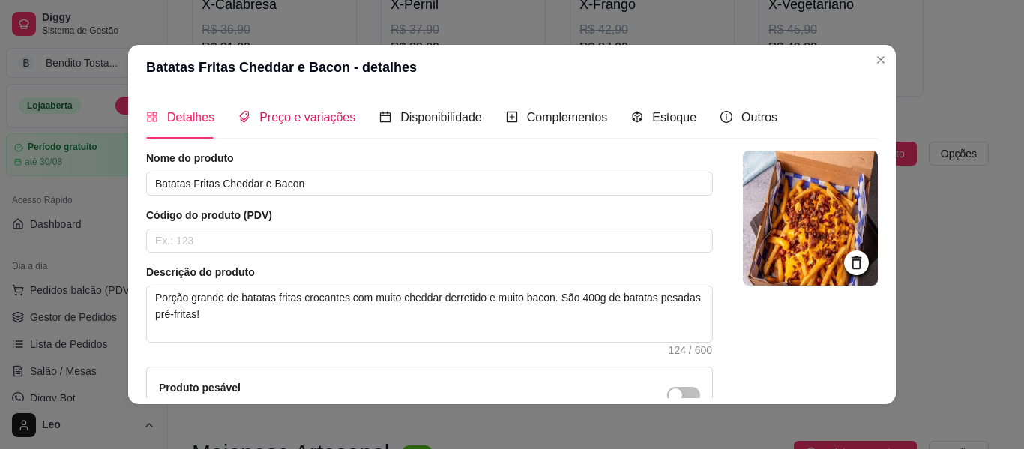
click at [314, 122] on span "Preço e variações" at bounding box center [307, 117] width 96 height 13
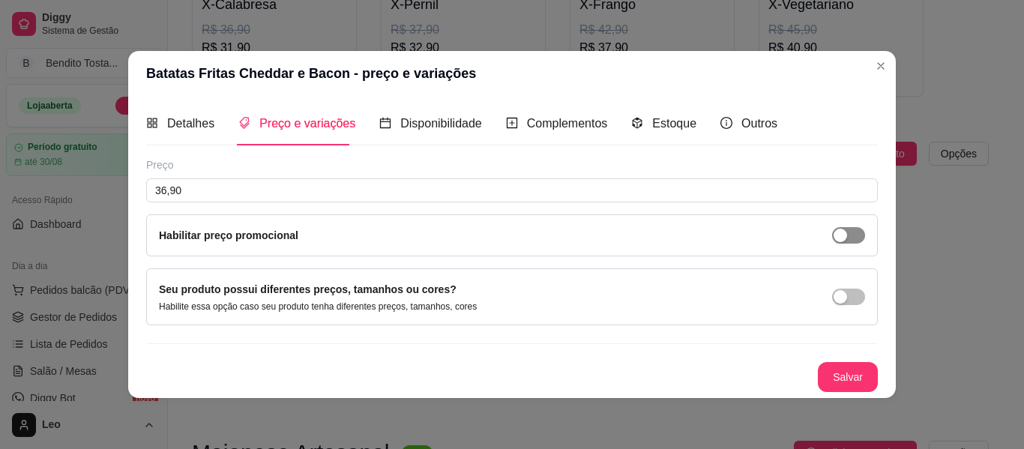
click at [842, 235] on div "button" at bounding box center [839, 235] width 13 height 13
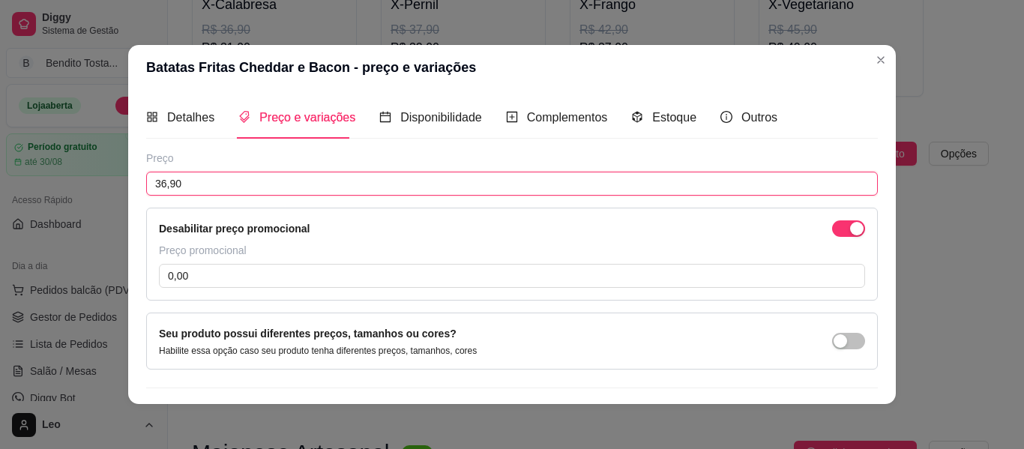
click at [357, 181] on input "36,90" at bounding box center [511, 184] width 731 height 24
type input "46,90"
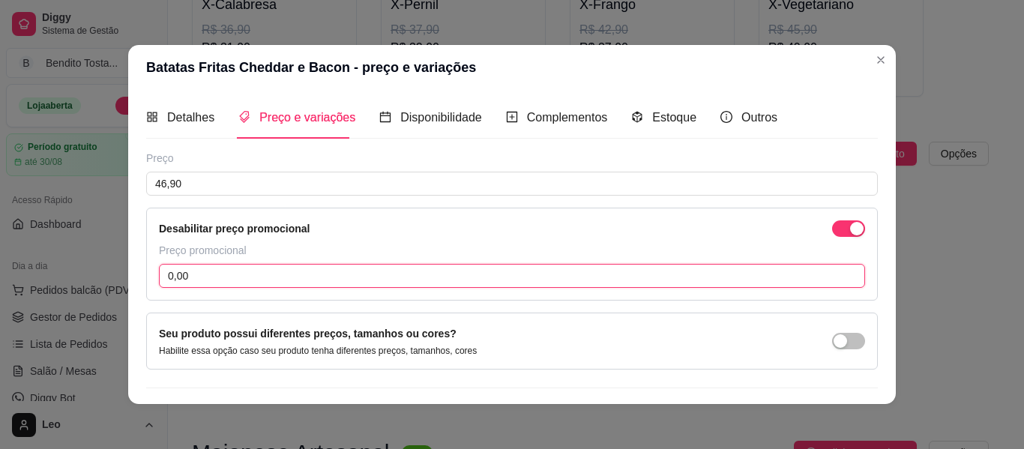
click at [283, 275] on input "0,00" at bounding box center [512, 276] width 706 height 24
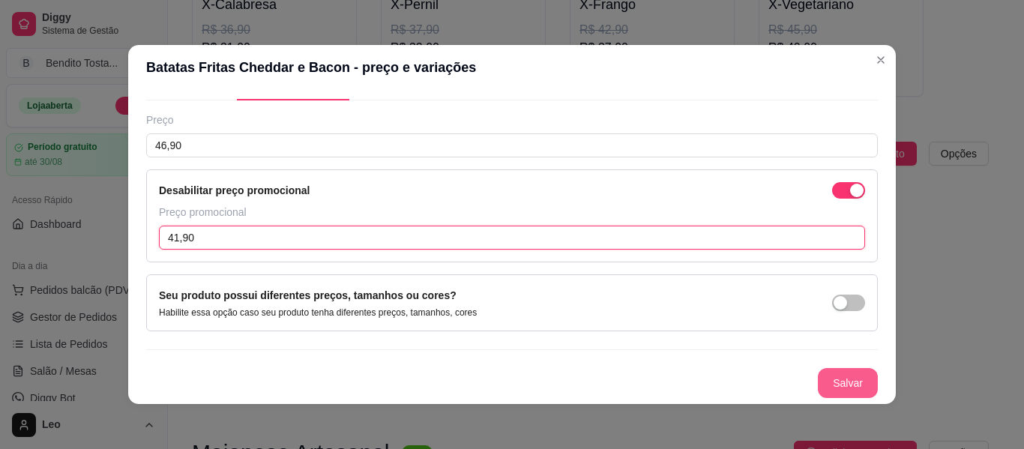
type input "41,90"
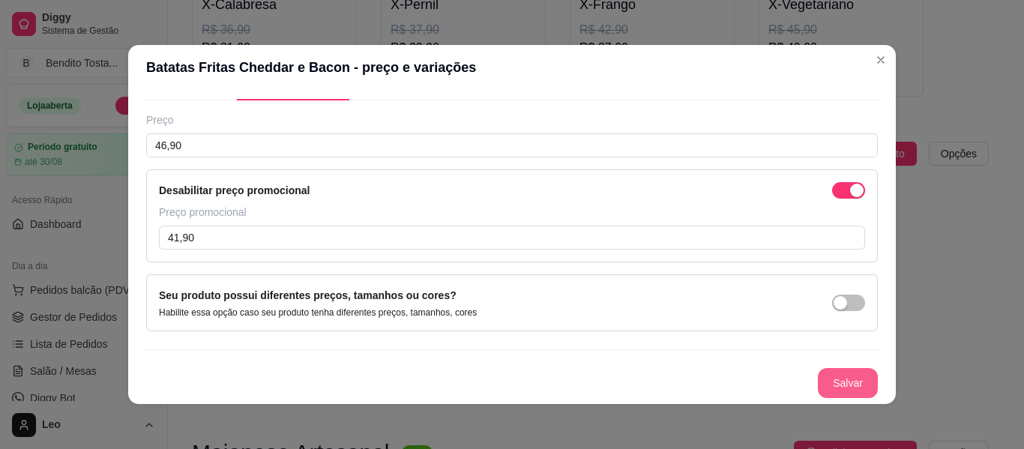
click at [843, 393] on button "Salvar" at bounding box center [848, 383] width 60 height 30
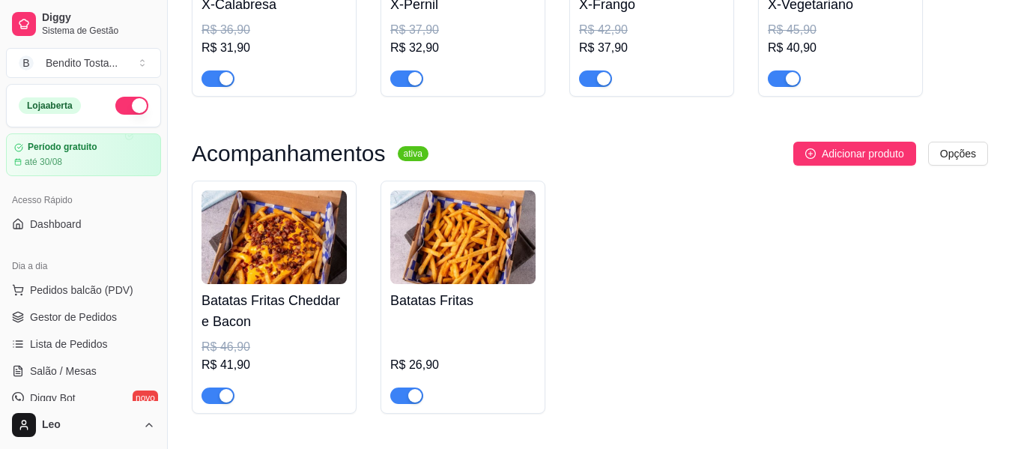
click at [287, 249] on img at bounding box center [274, 237] width 145 height 94
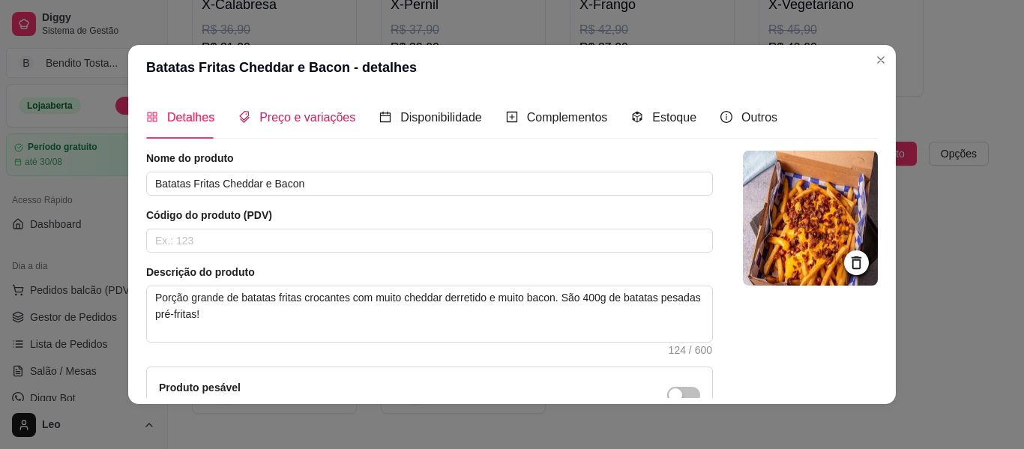
click at [306, 118] on span "Preço e variações" at bounding box center [307, 117] width 96 height 13
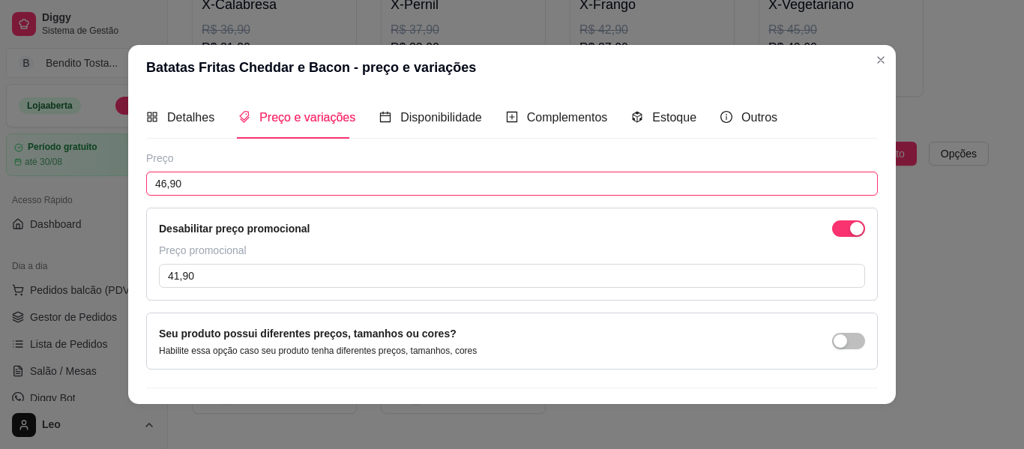
click at [261, 191] on input "46,90" at bounding box center [511, 184] width 731 height 24
type input "44,90"
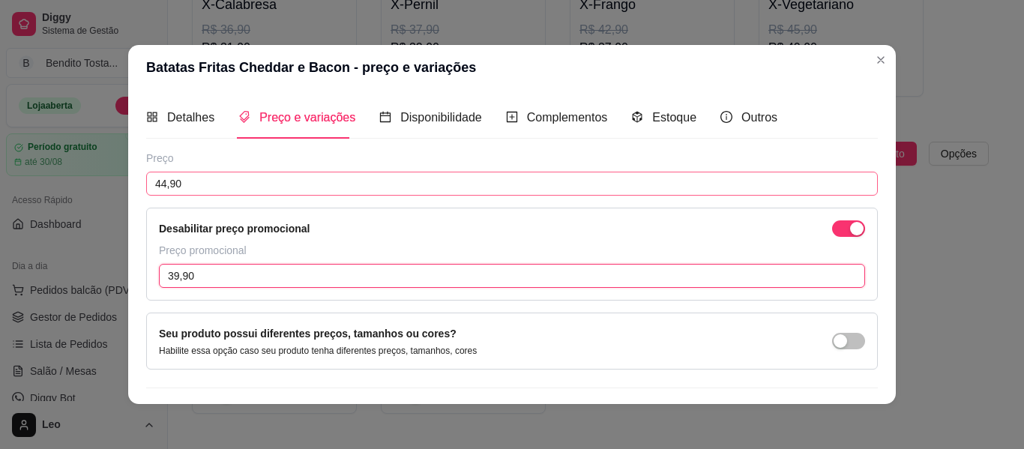
type input "39,90"
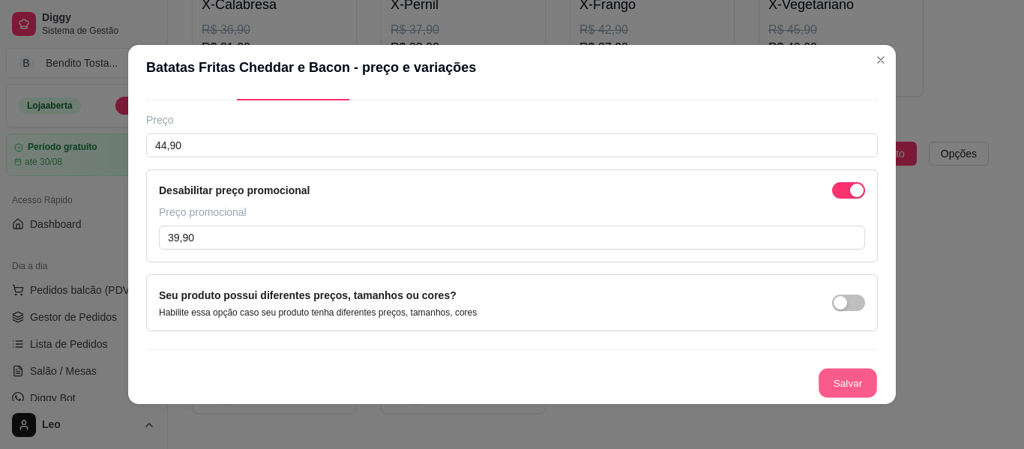
click at [818, 393] on button "Salvar" at bounding box center [847, 383] width 58 height 29
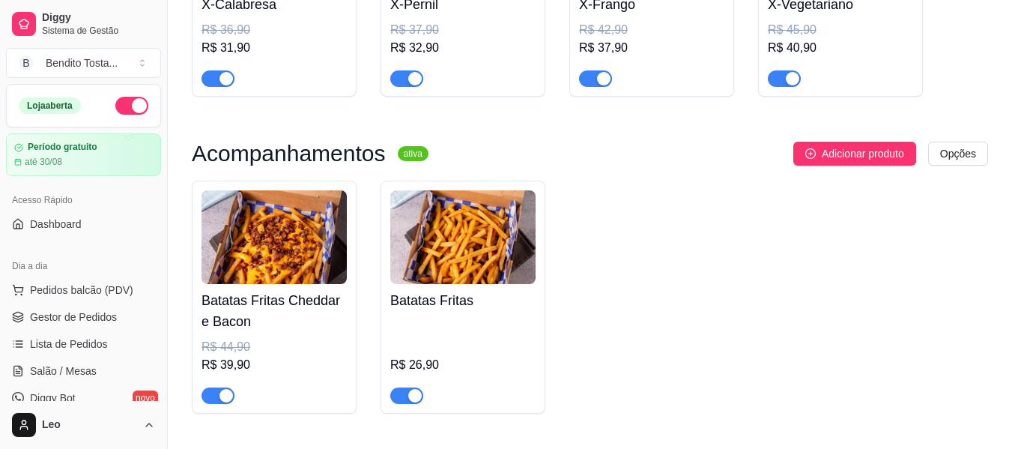
click at [462, 255] on img at bounding box center [462, 237] width 145 height 94
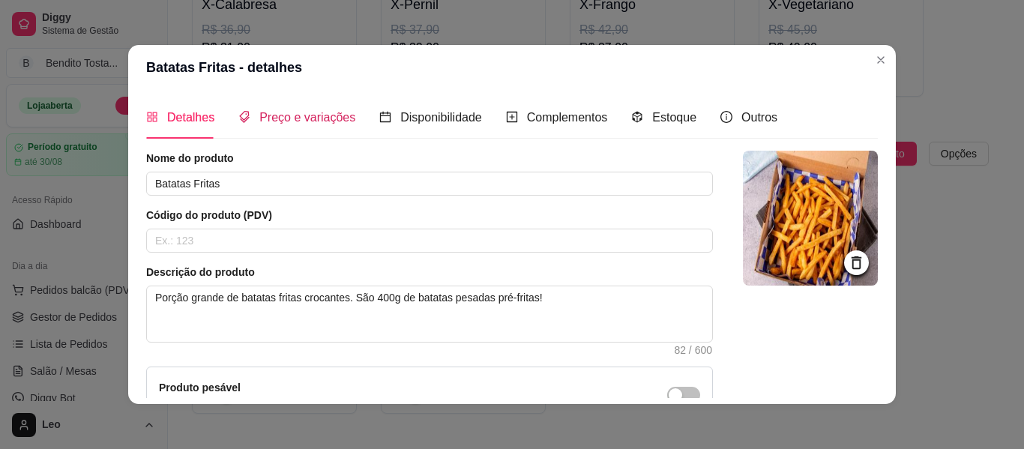
click at [321, 127] on div "Preço e variações" at bounding box center [296, 117] width 117 height 19
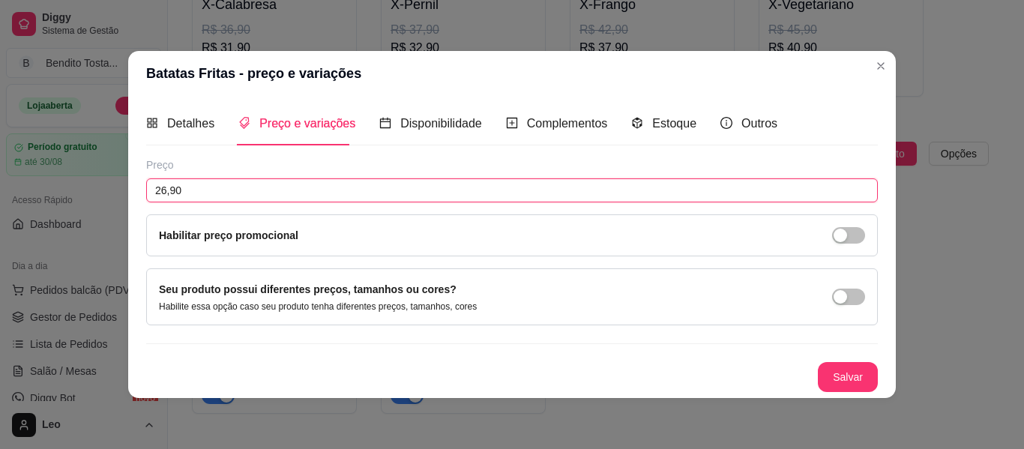
click at [275, 188] on input "26,90" at bounding box center [511, 190] width 731 height 24
type input "28,90"
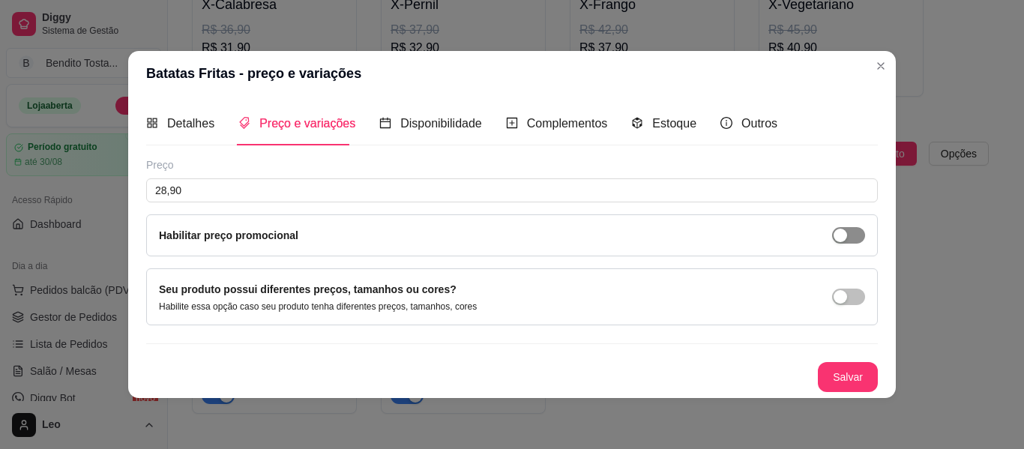
click at [854, 235] on span "button" at bounding box center [848, 235] width 33 height 16
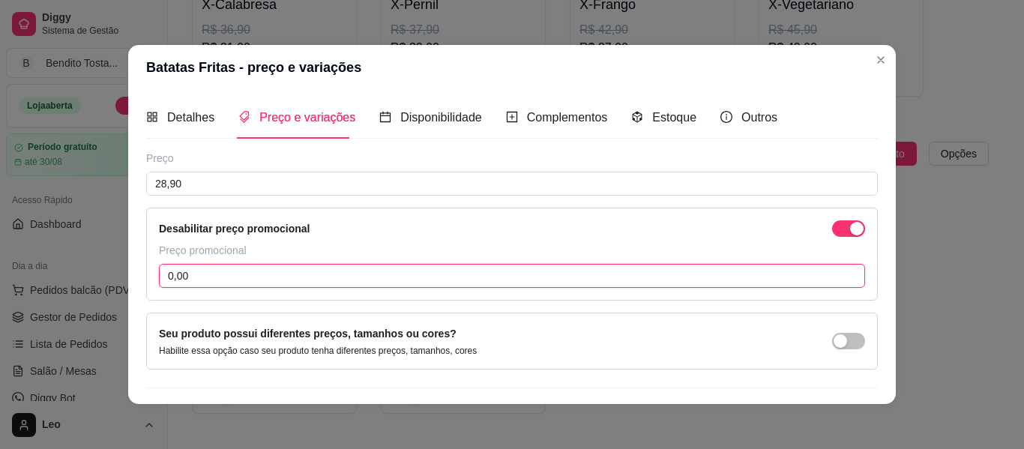
click at [345, 277] on input "0,00" at bounding box center [512, 276] width 706 height 24
type input "23,90"
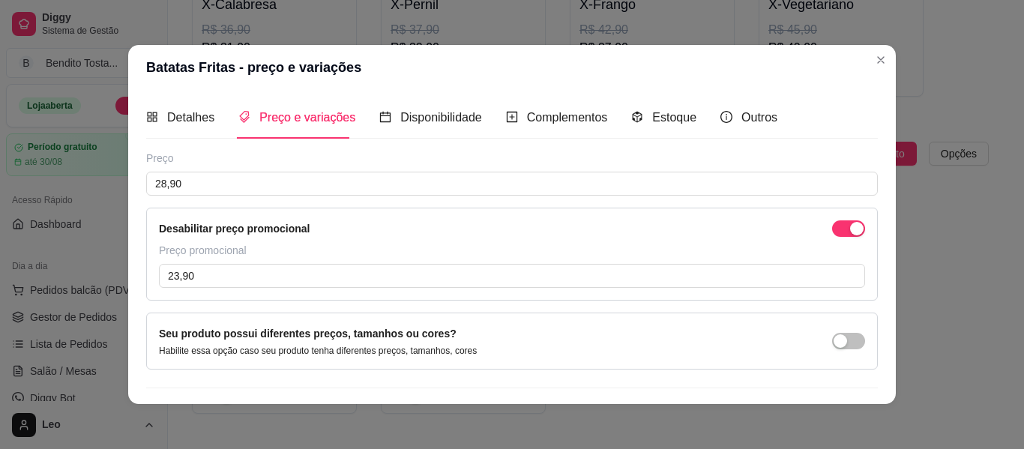
click at [494, 203] on div "Preço 28,90 Desabilitar preço promocional Preço promocional 23,90" at bounding box center [511, 226] width 731 height 150
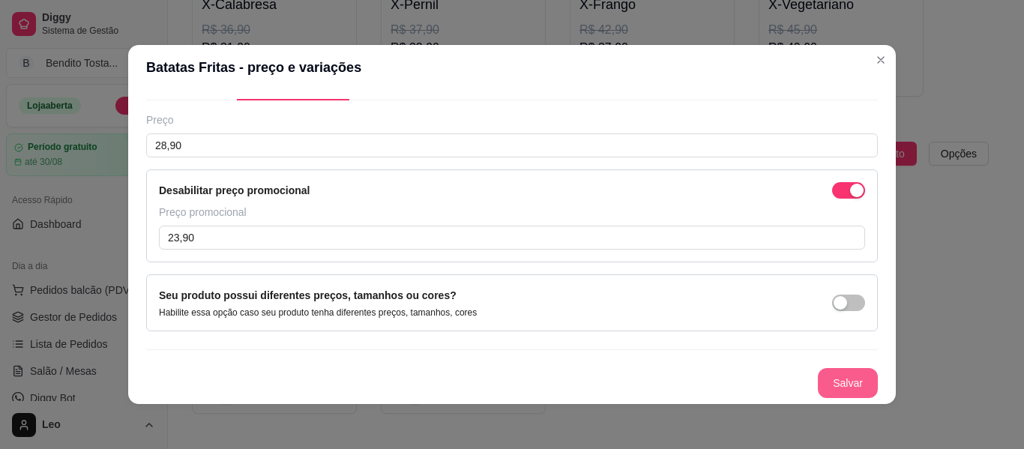
click at [827, 377] on button "Salvar" at bounding box center [848, 383] width 60 height 30
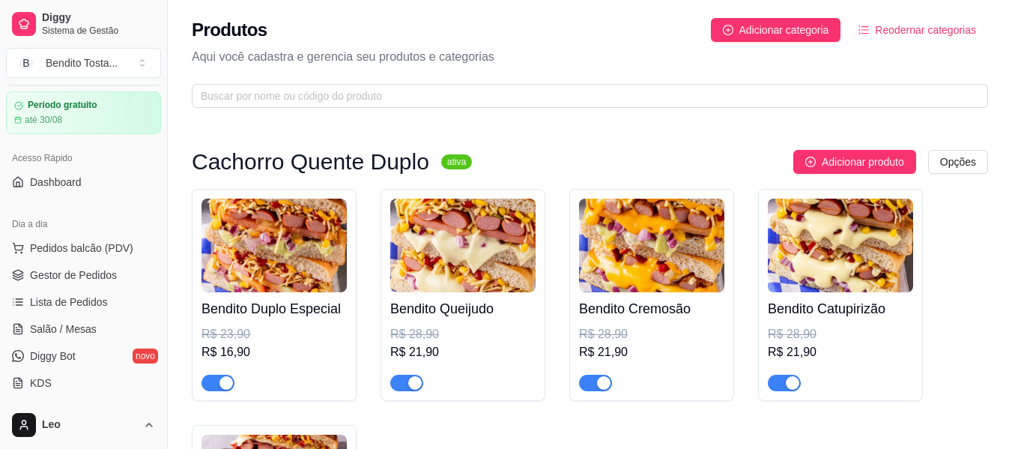
scroll to position [43, 0]
click at [60, 351] on span "Diggy Bot" at bounding box center [53, 354] width 46 height 15
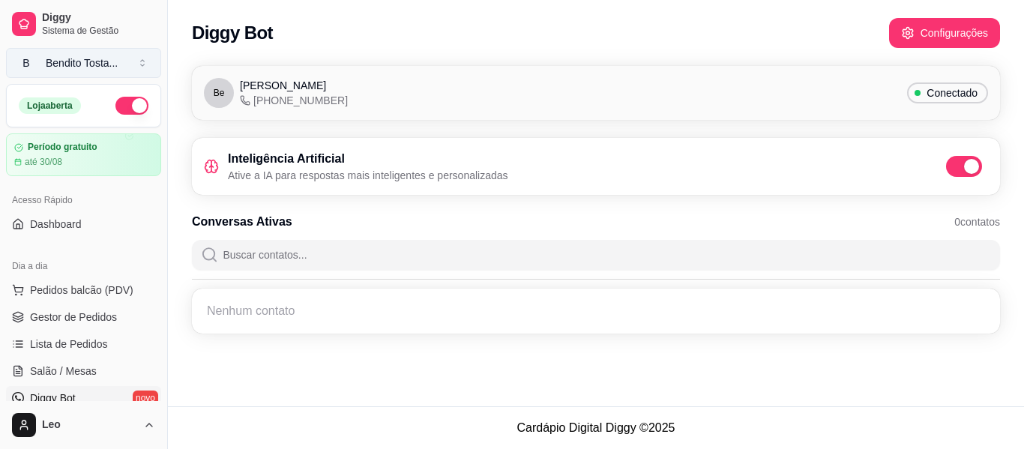
click at [93, 66] on div "Bendito Tosta ..." at bounding box center [82, 62] width 72 height 15
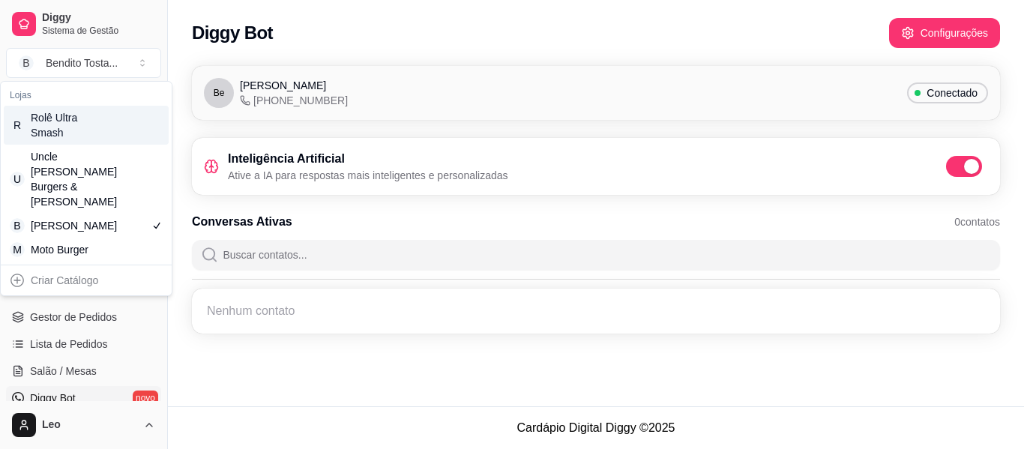
click at [86, 130] on div "Rolê Ultra Smash" at bounding box center [64, 125] width 67 height 30
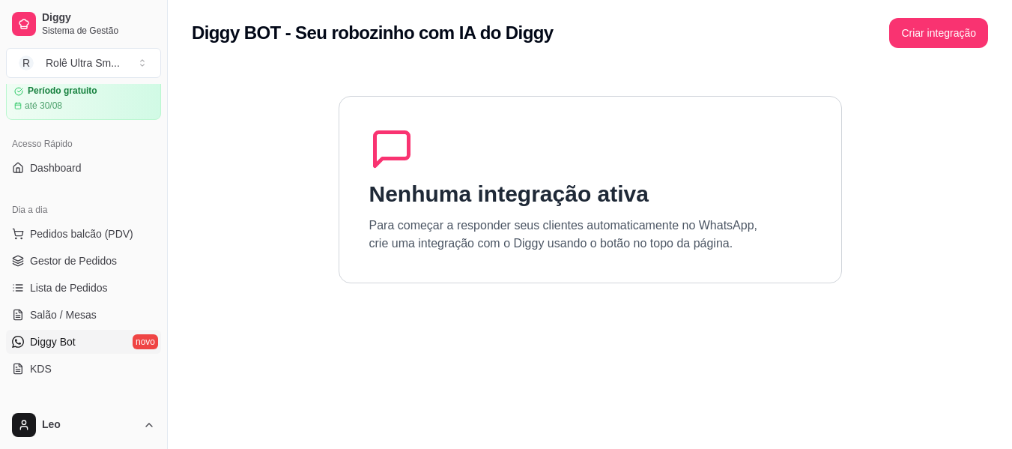
scroll to position [57, 0]
click at [58, 339] on span "Diggy Bot" at bounding box center [53, 340] width 46 height 15
click at [69, 343] on span "Diggy Bot" at bounding box center [53, 340] width 46 height 15
click at [936, 31] on button "Criar integração" at bounding box center [939, 33] width 99 height 30
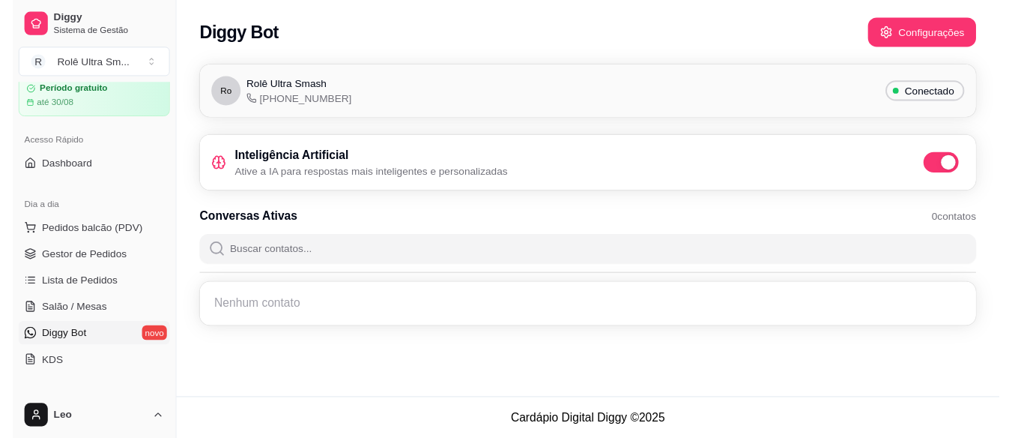
scroll to position [0, 0]
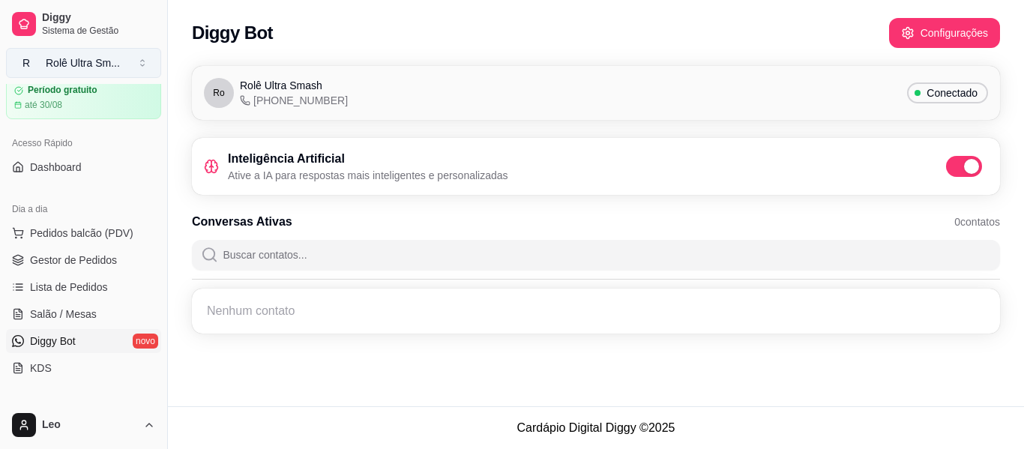
click at [98, 61] on div "Rolê Ultra Sm ..." at bounding box center [83, 62] width 74 height 15
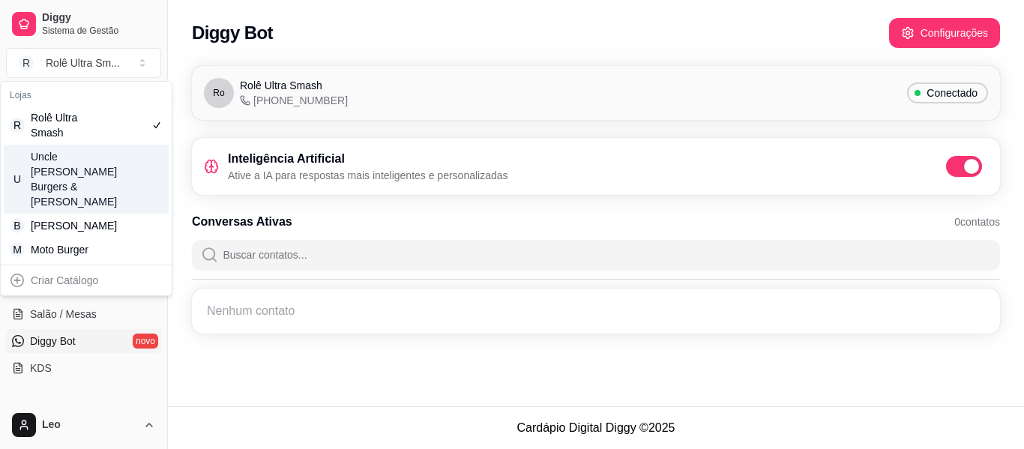
click at [84, 164] on div "Uncle [PERSON_NAME] Burgers & [PERSON_NAME]" at bounding box center [64, 179] width 67 height 60
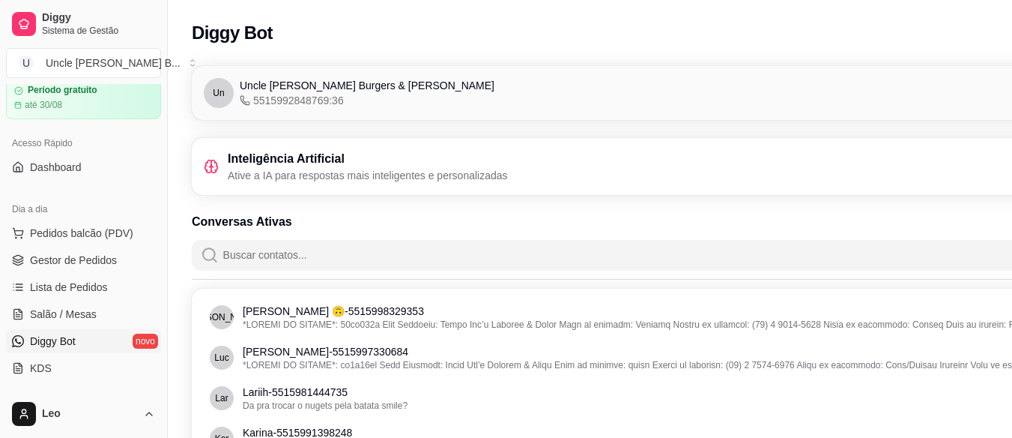
click at [67, 339] on span "Diggy Bot" at bounding box center [53, 340] width 46 height 15
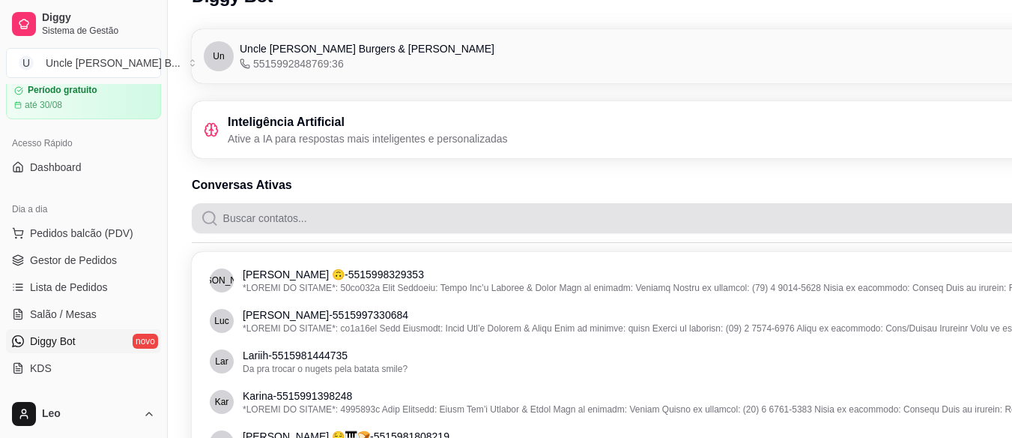
scroll to position [37, 0]
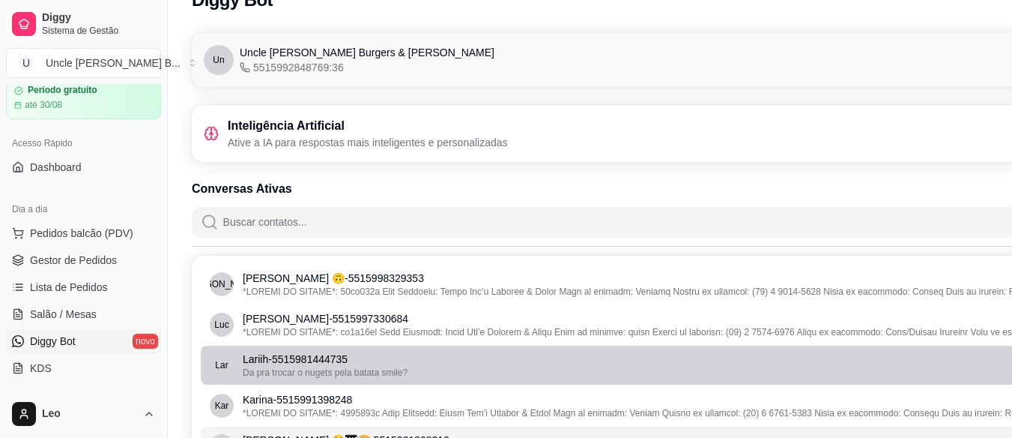
scroll to position [0, 0]
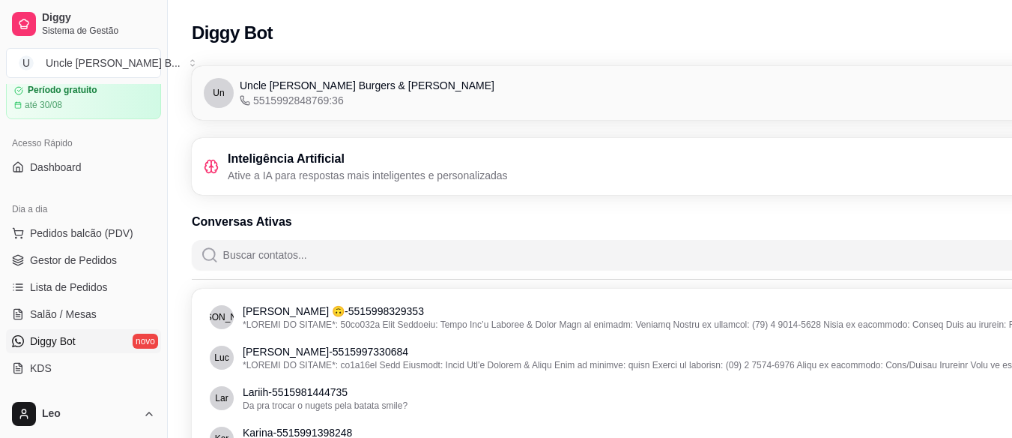
click at [81, 346] on link "Diggy Bot novo" at bounding box center [83, 341] width 155 height 24
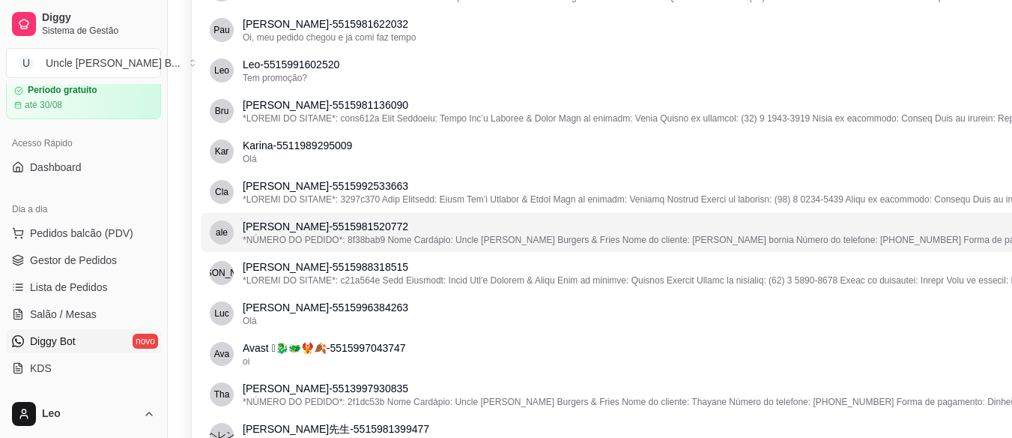
scroll to position [531, 0]
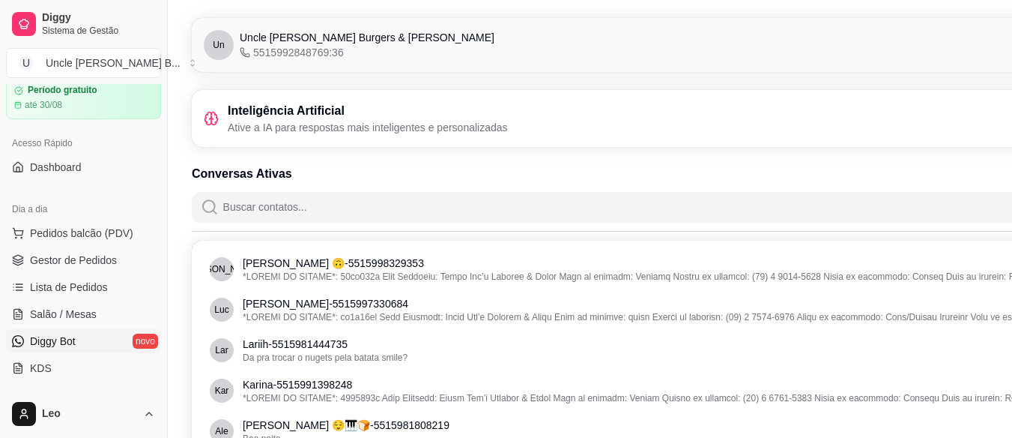
scroll to position [0, 0]
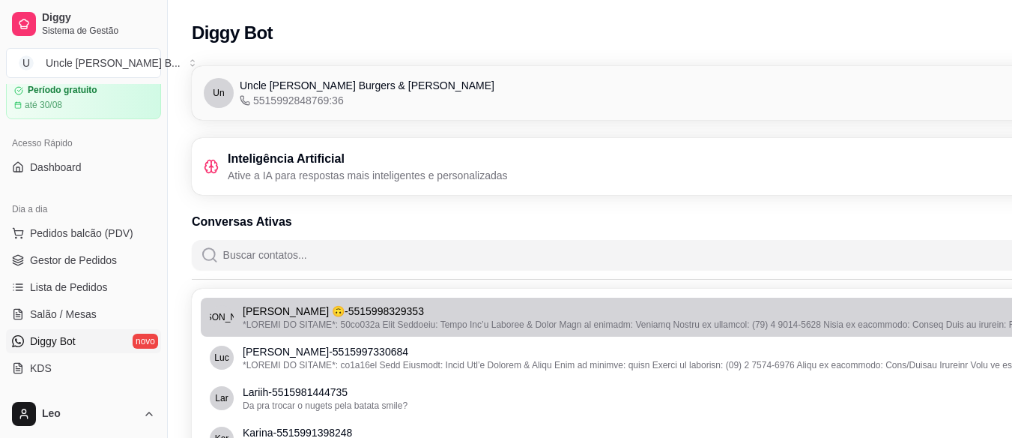
click at [447, 310] on p "[PERSON_NAME] 🙃 - 5515998329353" at bounding box center [676, 310] width 866 height 15
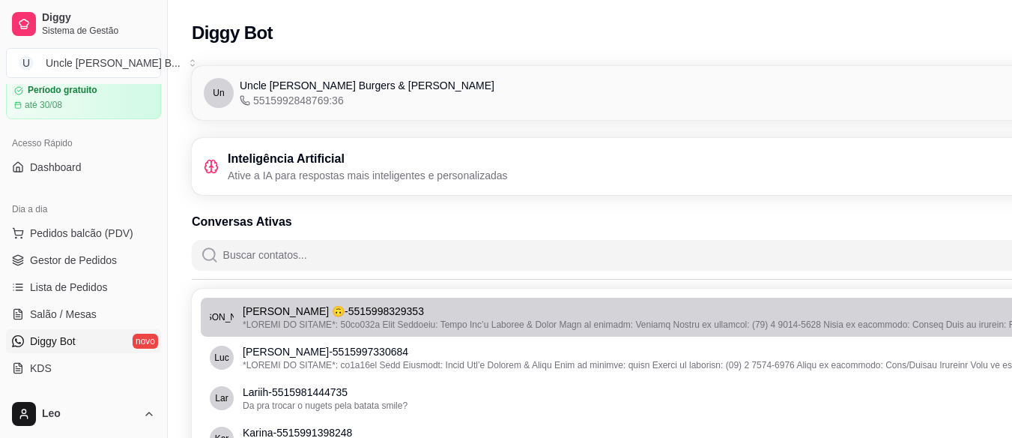
click at [447, 310] on p "[PERSON_NAME] 🙃 - 5515998329353" at bounding box center [676, 310] width 866 height 15
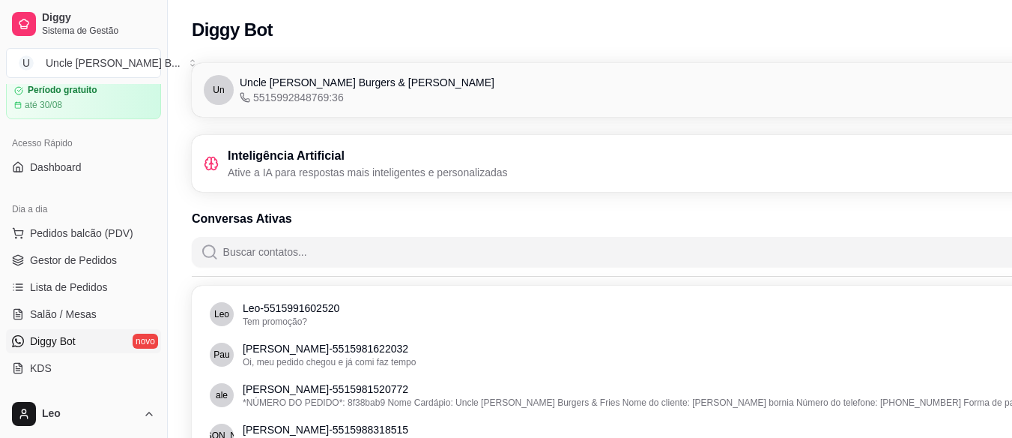
scroll to position [4, 0]
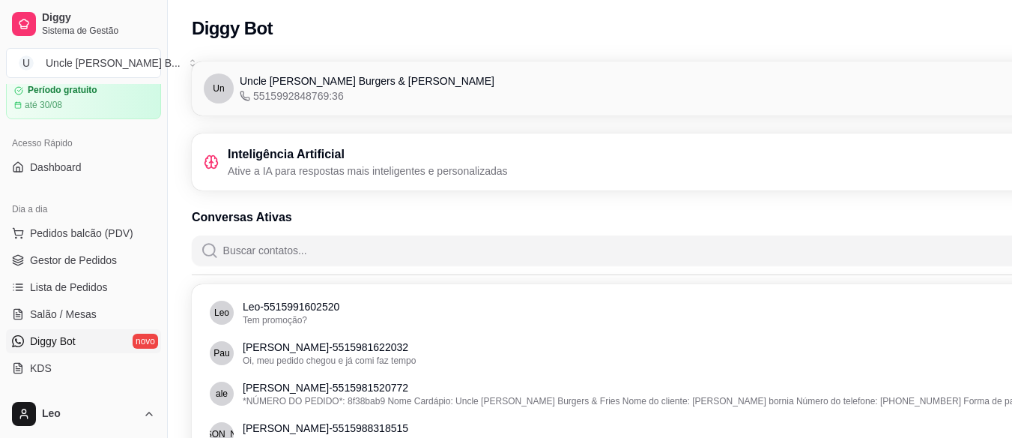
click at [211, 162] on icon at bounding box center [212, 161] width 4 height 2
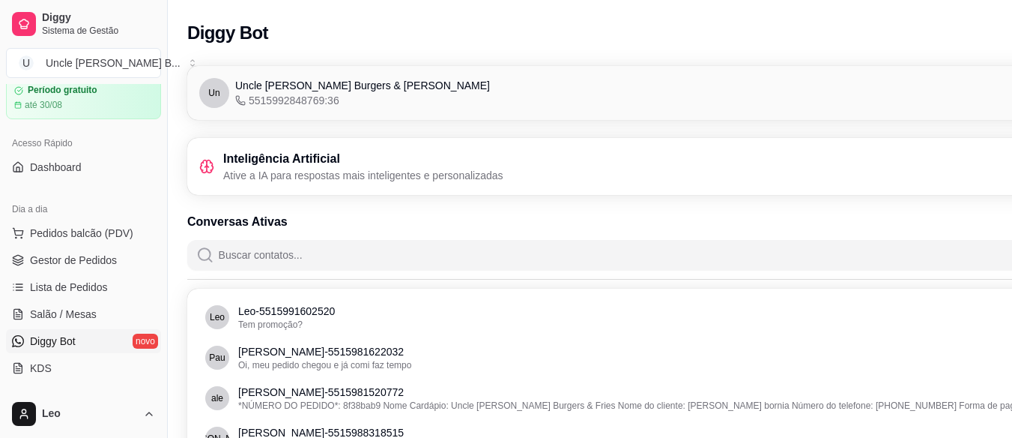
scroll to position [0, 4]
click at [104, 70] on button "U Uncle [PERSON_NAME] B ..." at bounding box center [83, 63] width 155 height 30
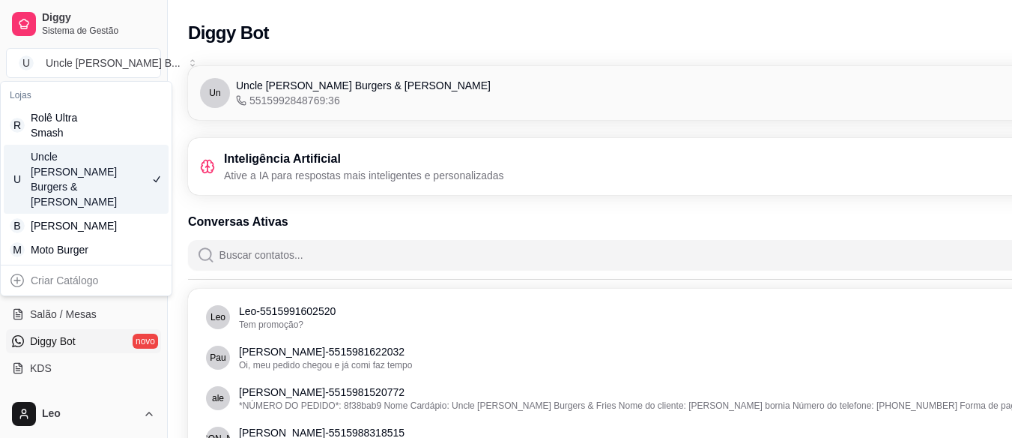
click at [72, 162] on div "Uncle [PERSON_NAME] Burgers & [PERSON_NAME]" at bounding box center [64, 179] width 67 height 60
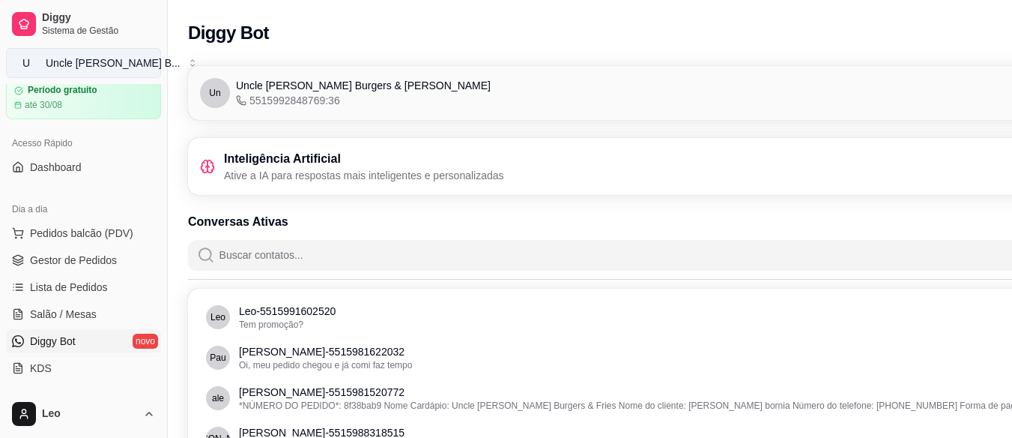
click at [109, 60] on div "Uncle [PERSON_NAME] B ..." at bounding box center [113, 62] width 135 height 15
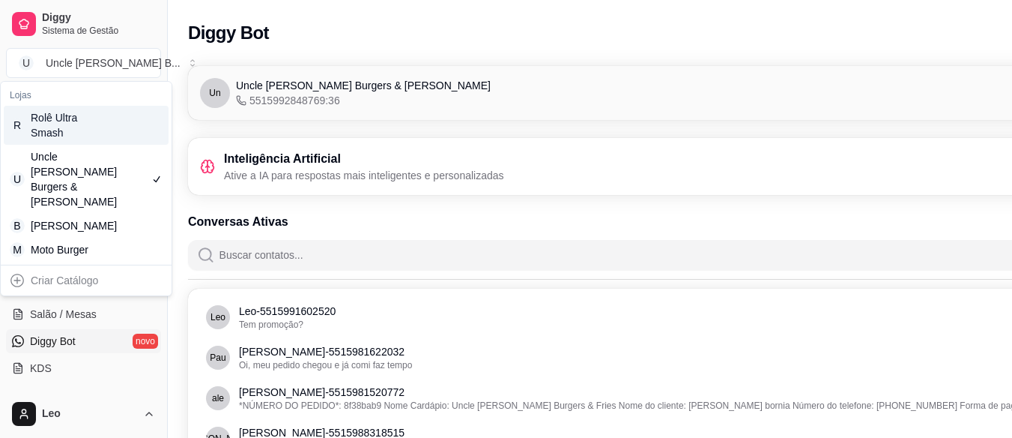
click at [77, 132] on div "Rolê Ultra Smash" at bounding box center [64, 125] width 67 height 30
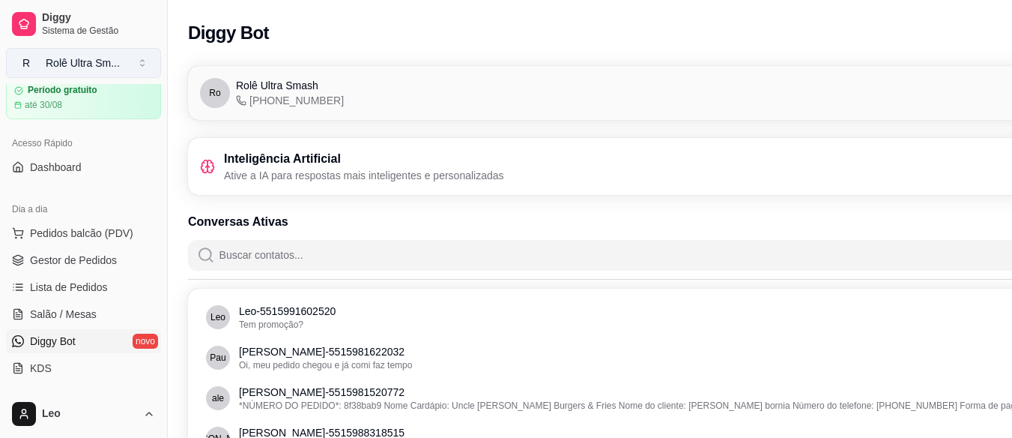
click at [103, 61] on div "Rolê Ultra Sm ..." at bounding box center [83, 62] width 74 height 15
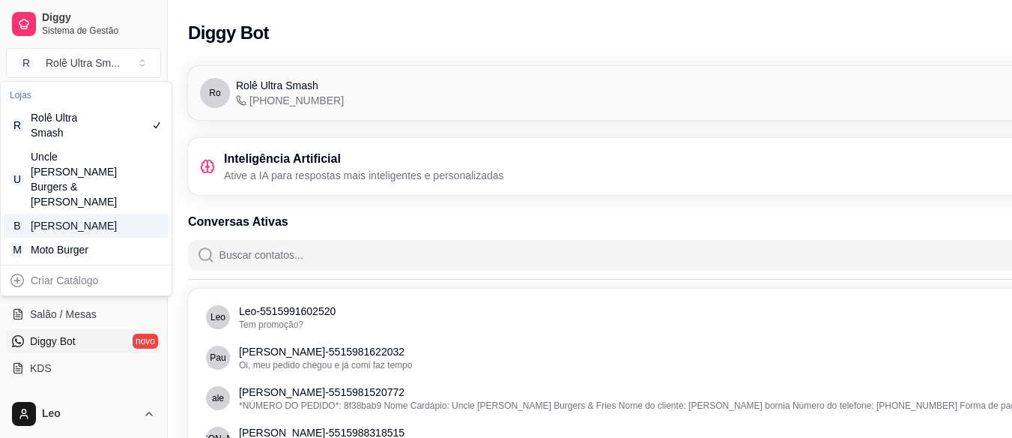
click at [82, 222] on div "[PERSON_NAME]" at bounding box center [64, 225] width 67 height 15
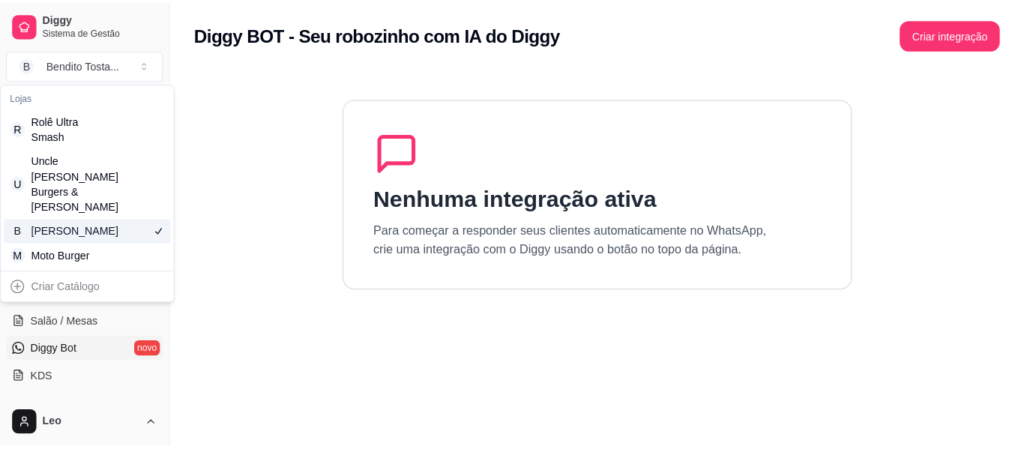
scroll to position [0, 0]
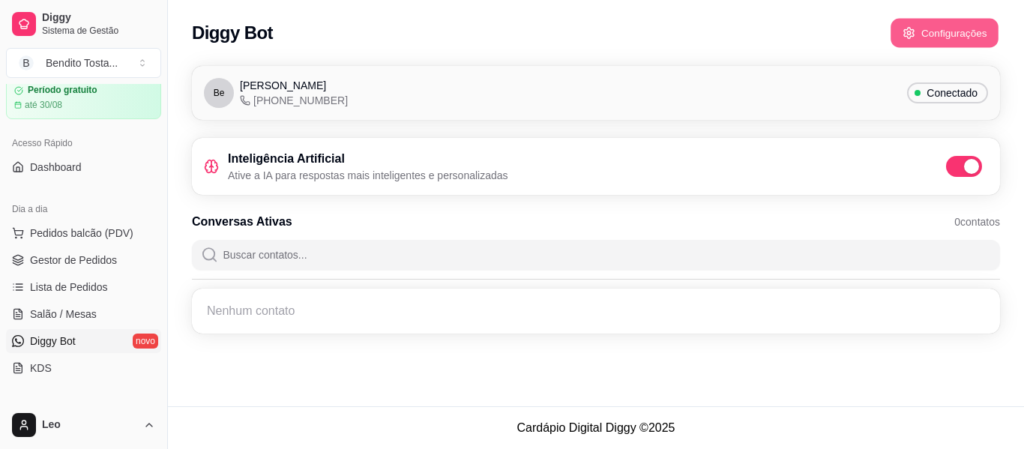
click at [936, 28] on button "Configurações" at bounding box center [944, 33] width 108 height 29
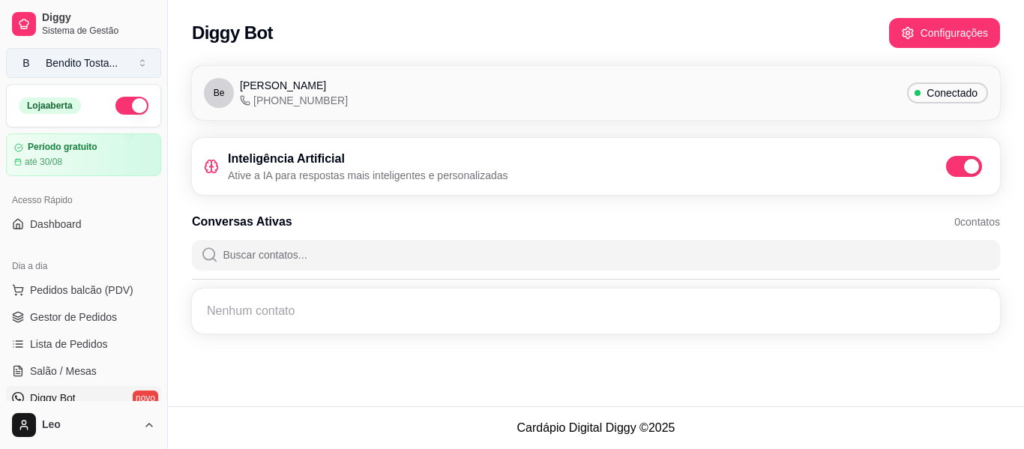
click at [108, 63] on div "Bendito Tosta ..." at bounding box center [82, 62] width 72 height 15
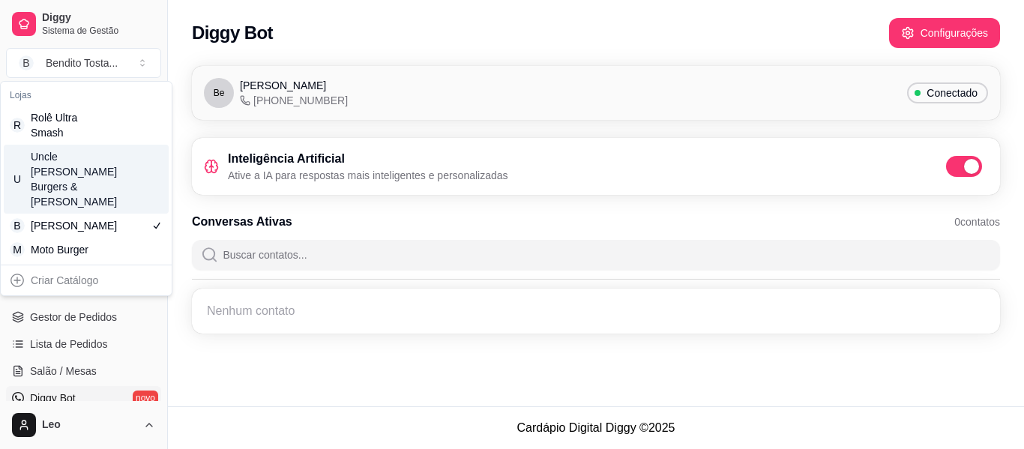
click at [55, 158] on div "Uncle [PERSON_NAME] Burgers & [PERSON_NAME]" at bounding box center [64, 179] width 67 height 60
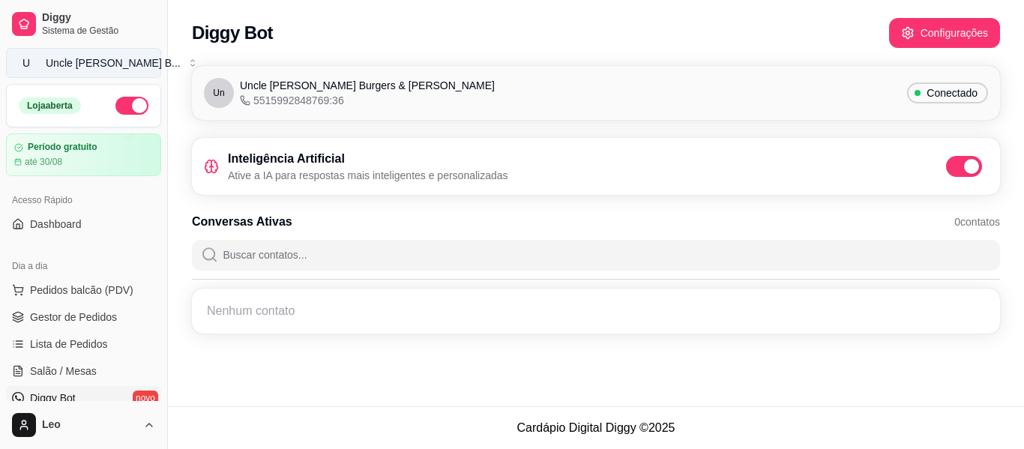
click at [85, 64] on div "Uncle [PERSON_NAME] B ..." at bounding box center [113, 62] width 135 height 15
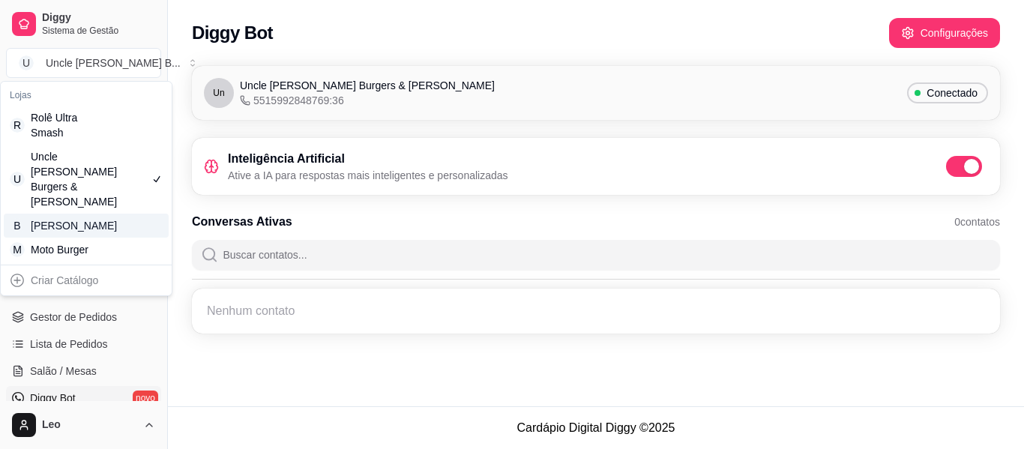
click at [80, 218] on div "[PERSON_NAME]" at bounding box center [64, 225] width 67 height 15
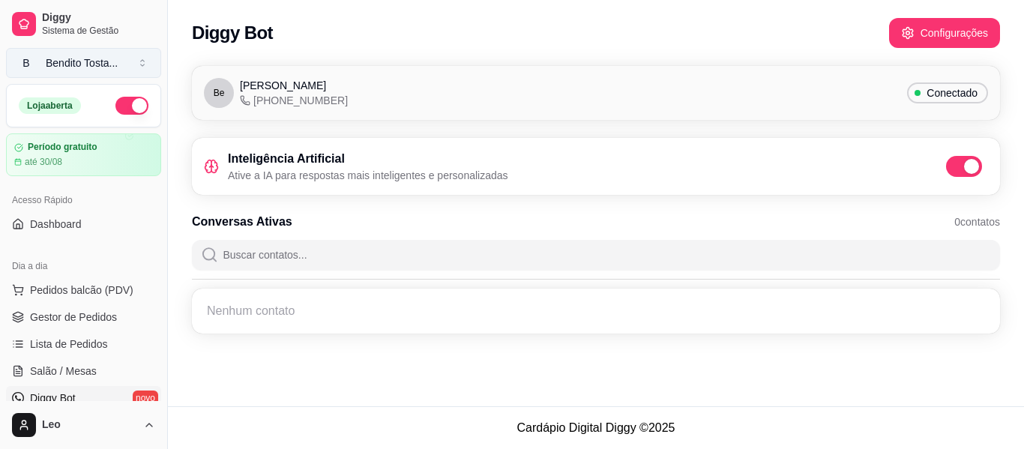
click at [112, 67] on div "Bendito Tosta ..." at bounding box center [82, 62] width 72 height 15
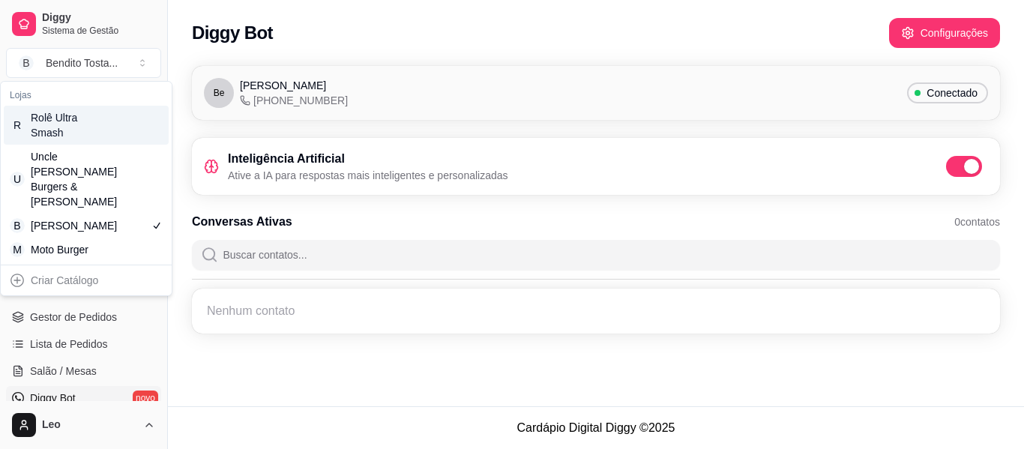
click at [73, 132] on div "Rolê Ultra Smash" at bounding box center [64, 125] width 67 height 30
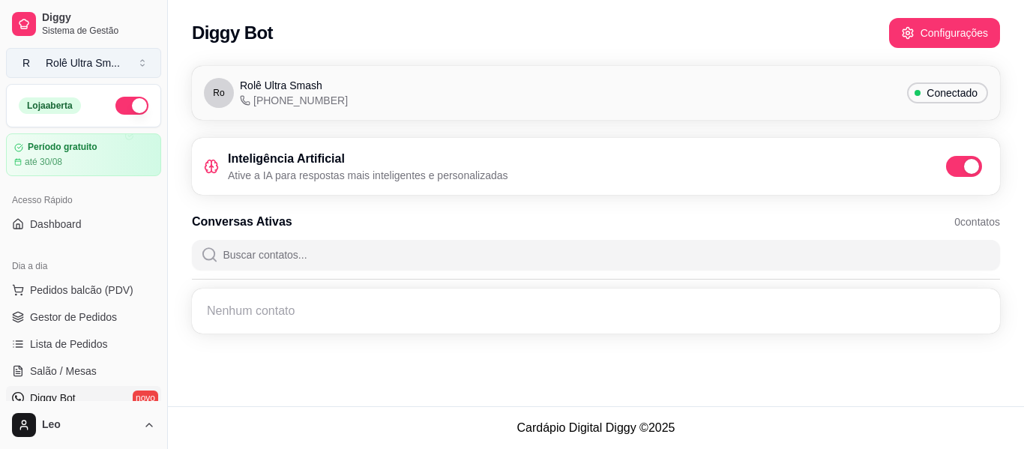
click at [86, 62] on div "Rolê Ultra Sm ..." at bounding box center [83, 62] width 74 height 15
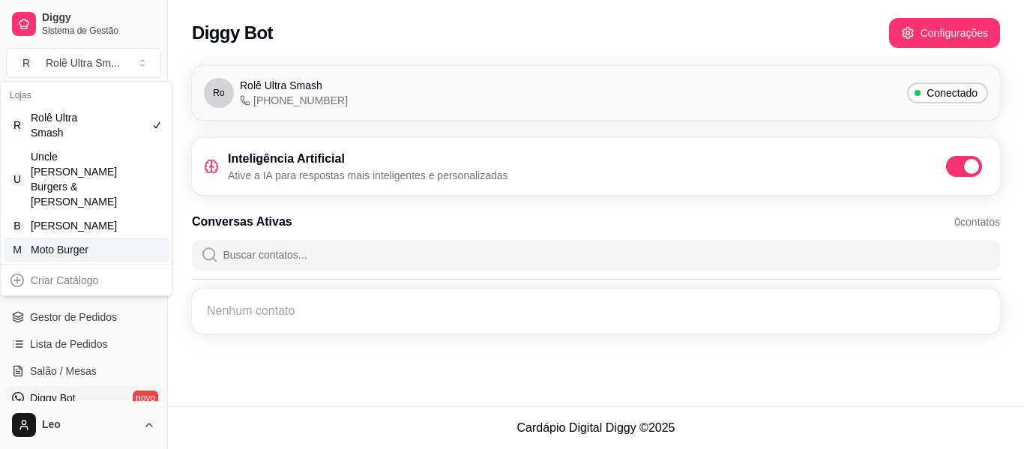
click at [65, 247] on div "Moto Burger" at bounding box center [64, 249] width 67 height 15
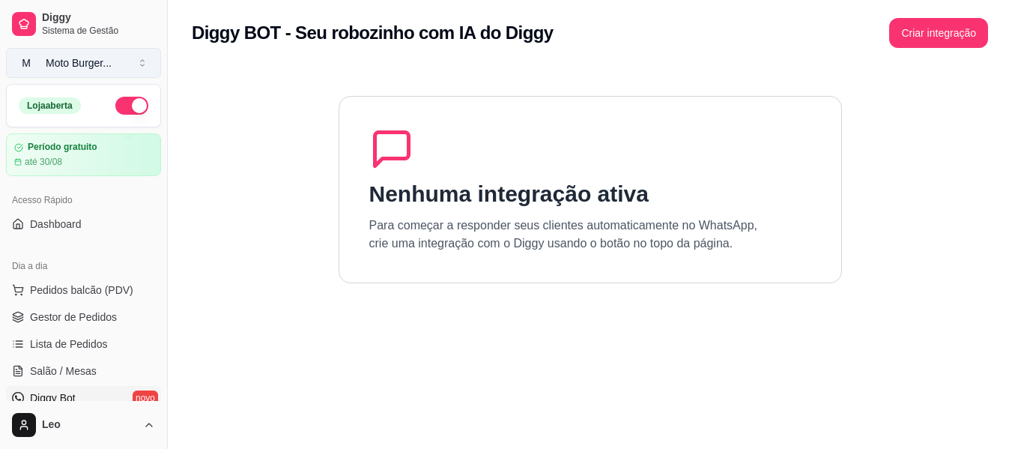
click at [84, 60] on div "Moto Burger ..." at bounding box center [79, 62] width 66 height 15
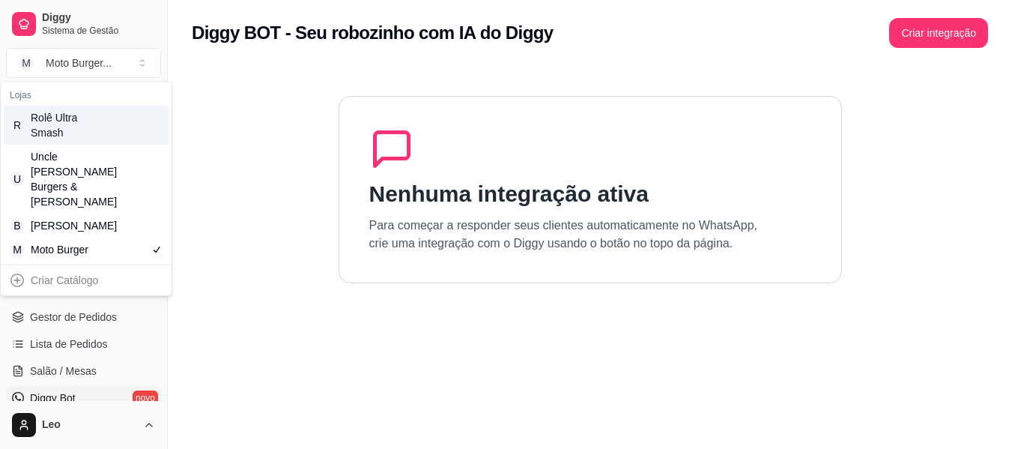
click at [65, 120] on div "Rolê Ultra Smash" at bounding box center [64, 125] width 67 height 30
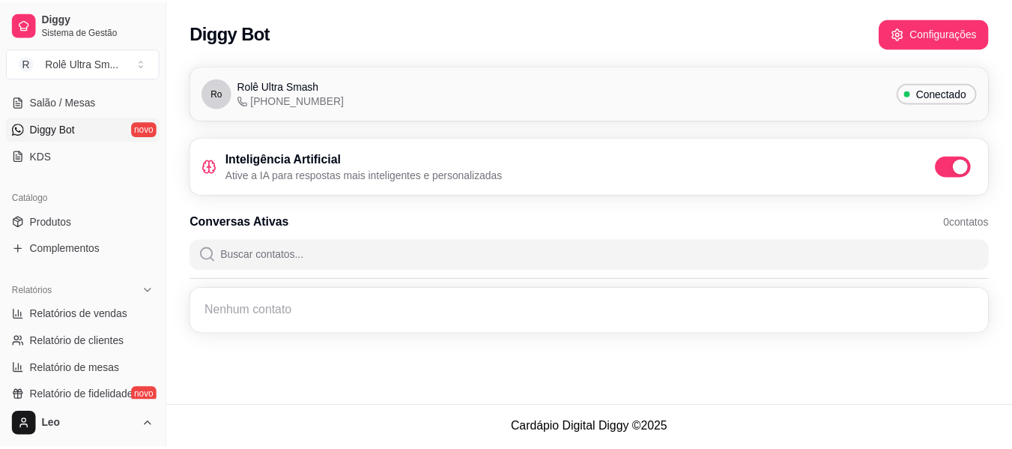
scroll to position [274, 0]
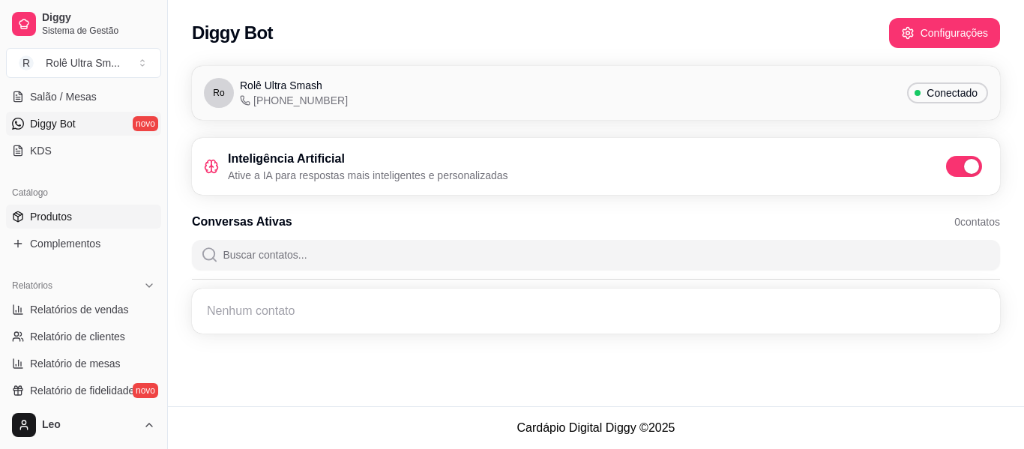
click at [70, 212] on span "Produtos" at bounding box center [51, 216] width 42 height 15
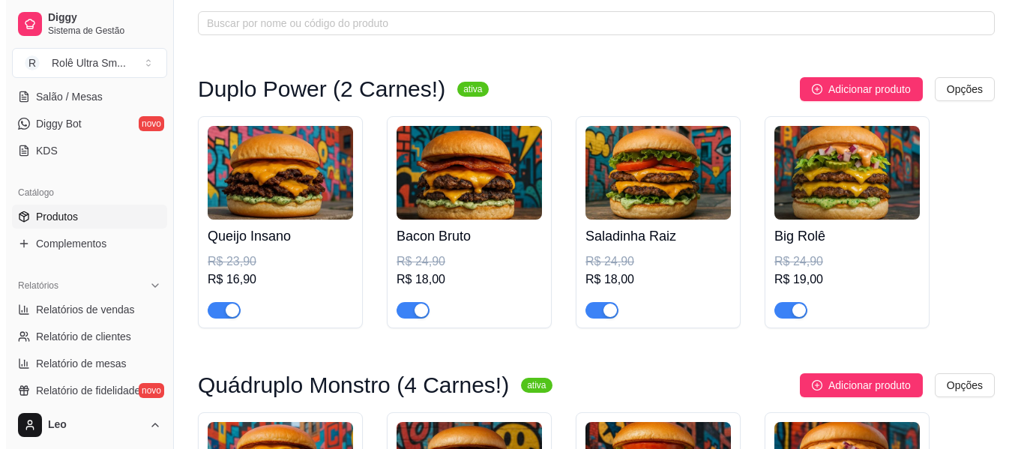
scroll to position [76, 0]
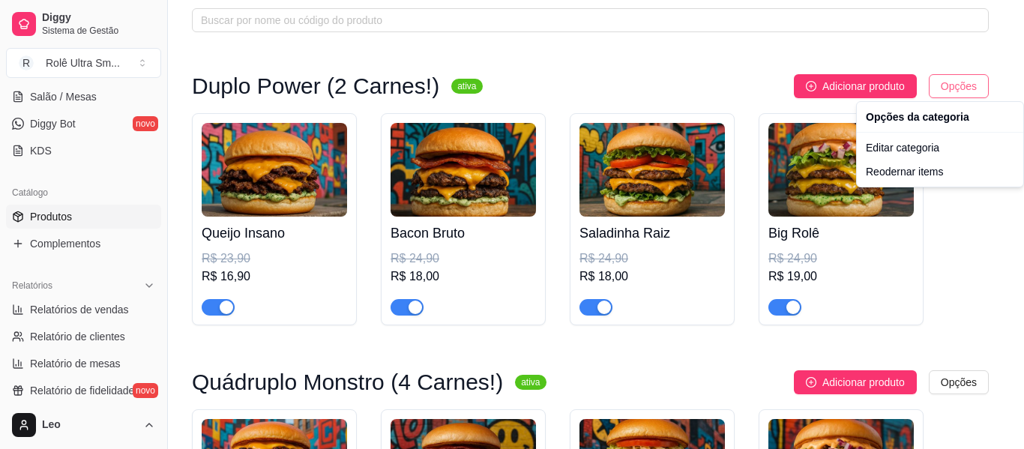
click at [955, 91] on html "Diggy Sistema de Gestão R Rolê Ultra Sm ... Loja aberta Período gratuito até 30…" at bounding box center [512, 148] width 1024 height 449
click at [916, 169] on div "Reodernar items" at bounding box center [940, 172] width 160 height 24
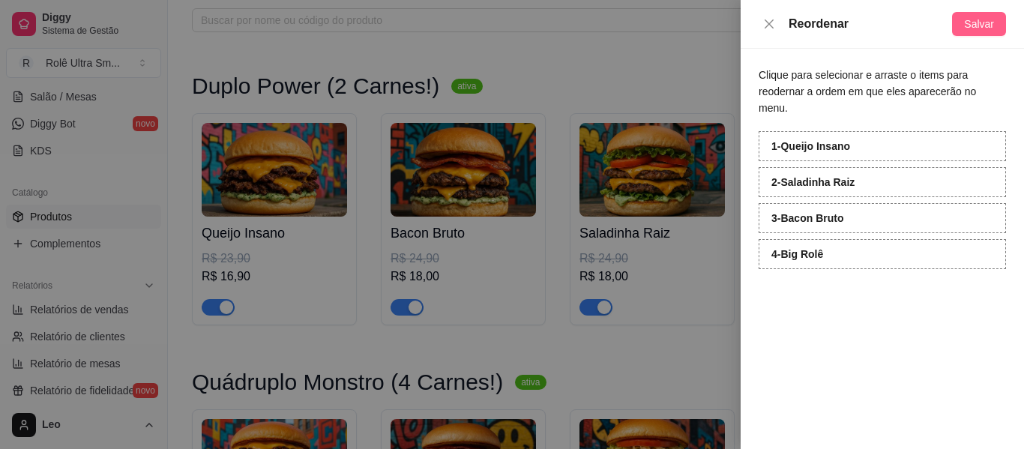
click at [978, 31] on span "Salvar" at bounding box center [979, 24] width 30 height 16
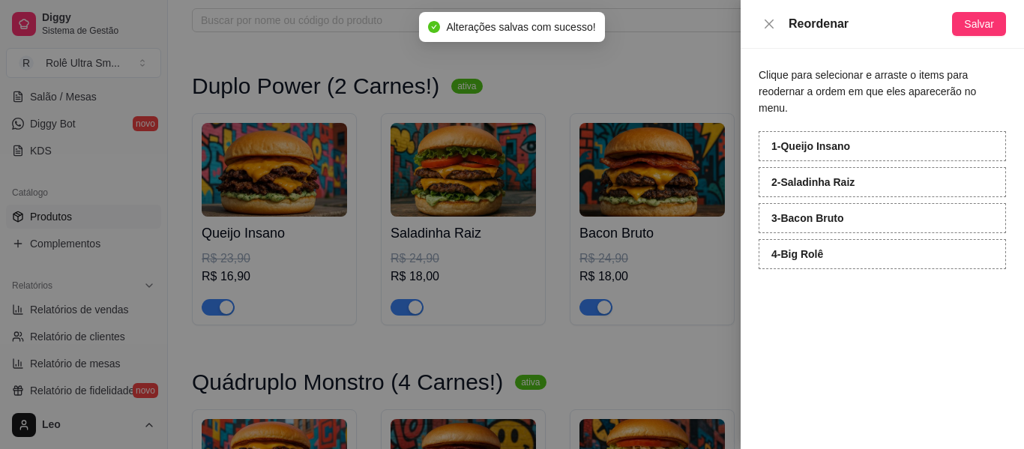
click at [689, 349] on div at bounding box center [512, 224] width 1024 height 449
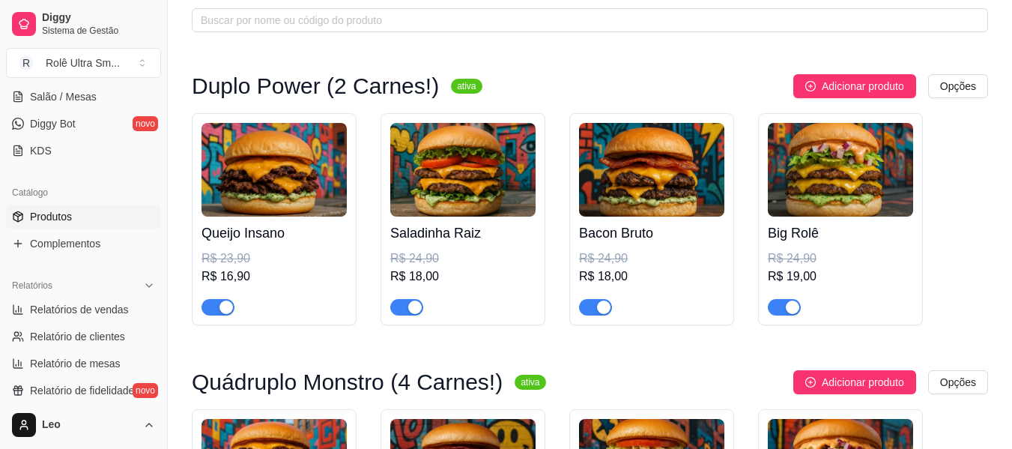
click at [300, 203] on img at bounding box center [274, 170] width 145 height 94
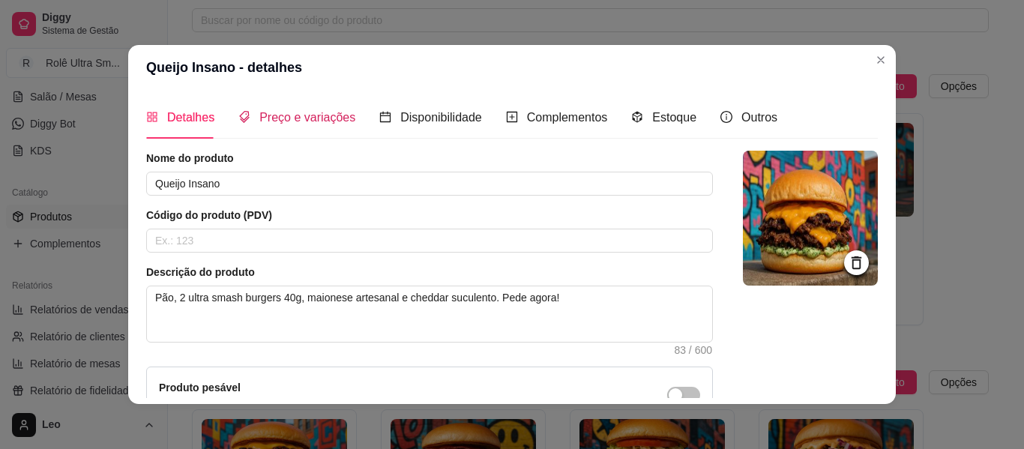
click at [294, 119] on span "Preço e variações" at bounding box center [307, 117] width 96 height 13
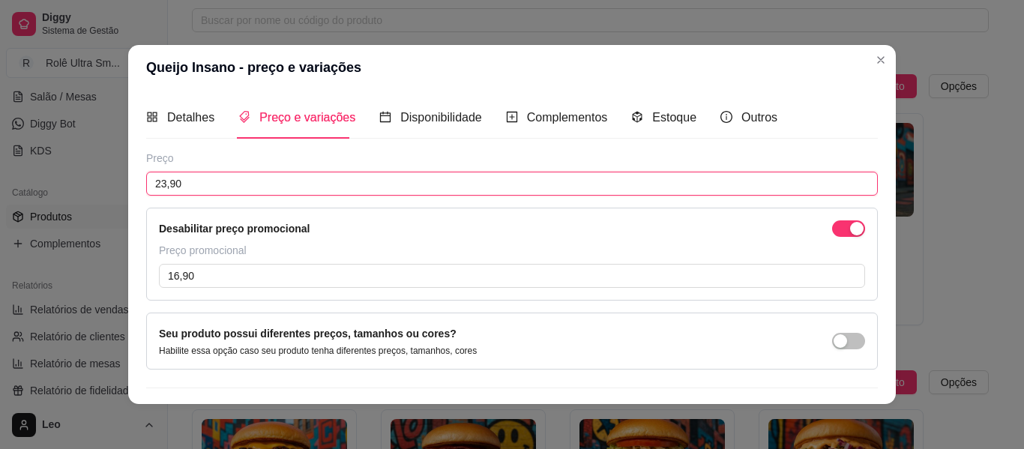
click at [257, 176] on input "23,90" at bounding box center [511, 184] width 731 height 24
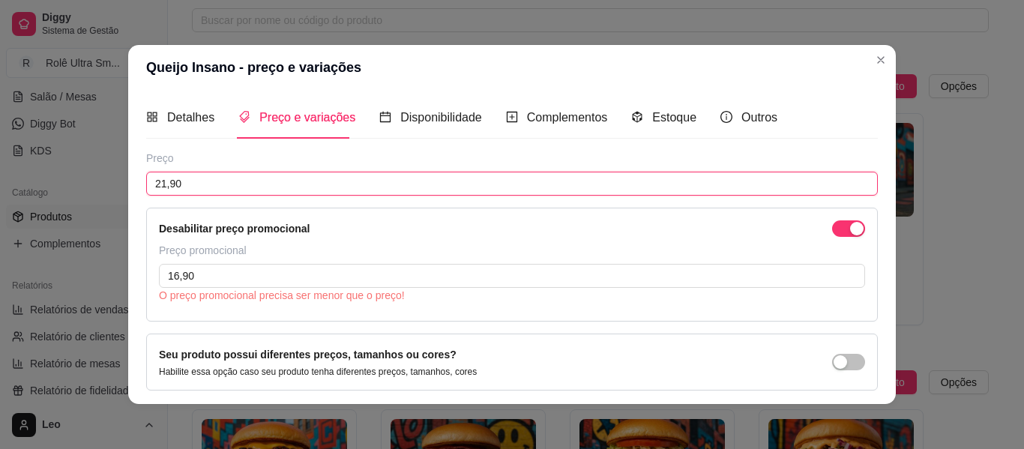
type input "21,90"
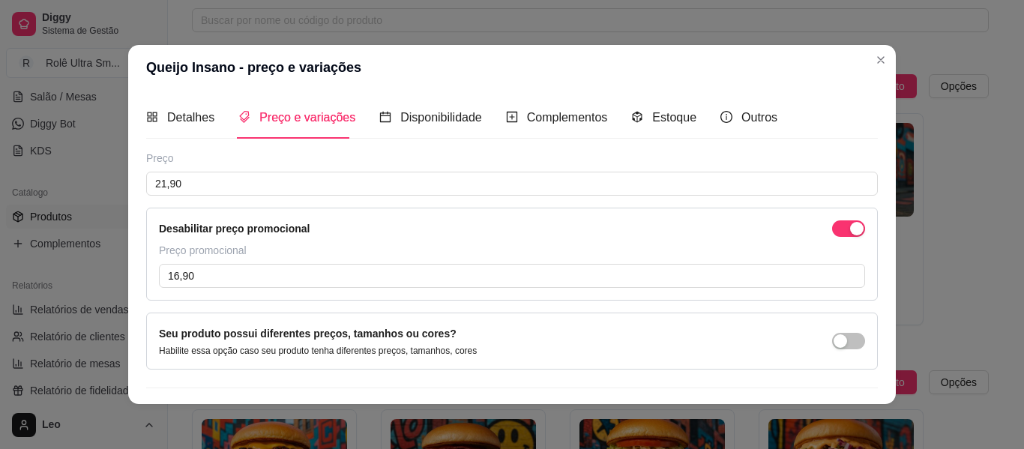
scroll to position [38, 0]
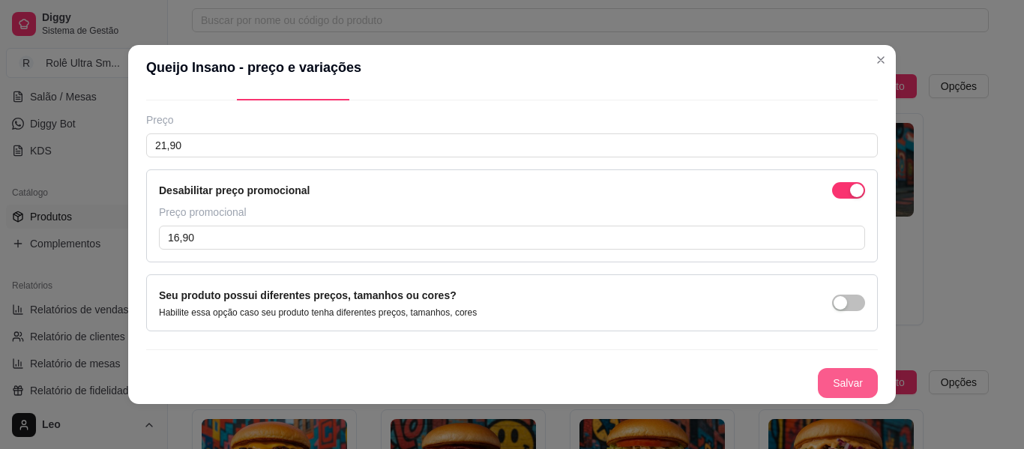
click at [818, 375] on button "Salvar" at bounding box center [848, 383] width 60 height 30
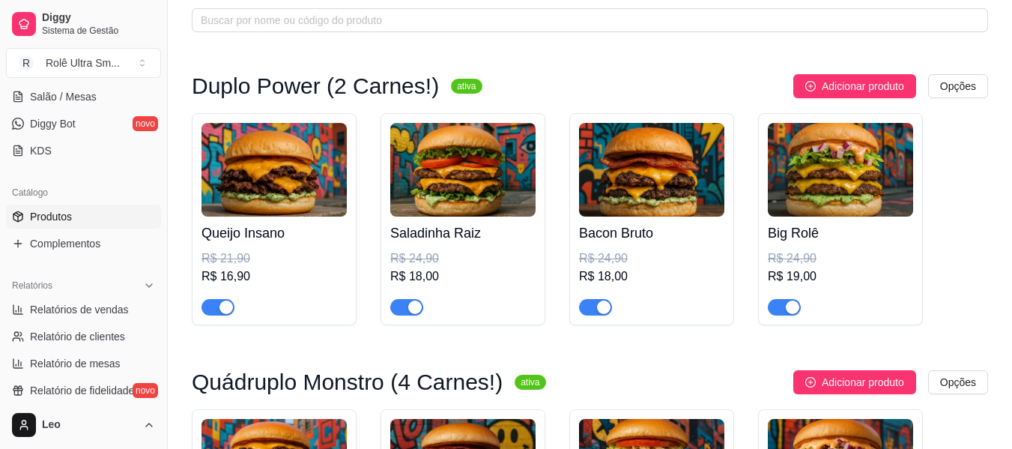
click at [501, 185] on img at bounding box center [462, 170] width 145 height 94
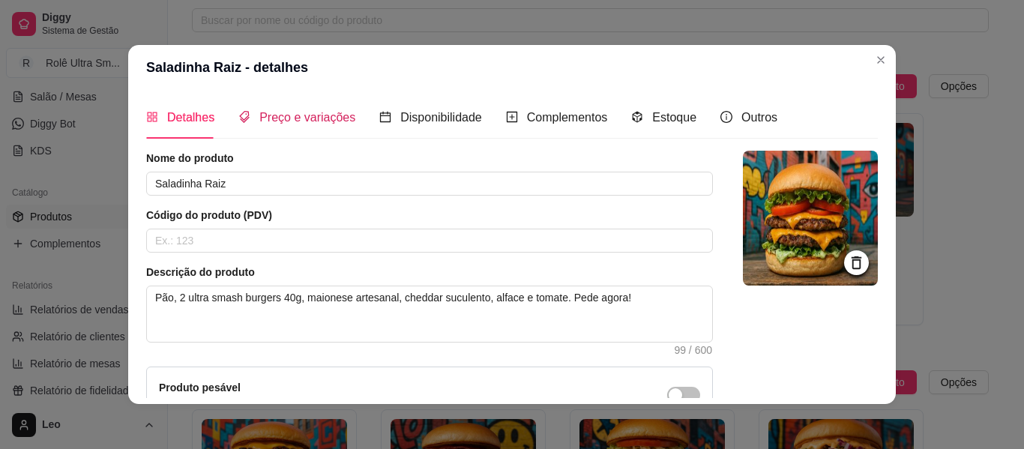
click at [306, 125] on div "Preço e variações" at bounding box center [296, 117] width 117 height 19
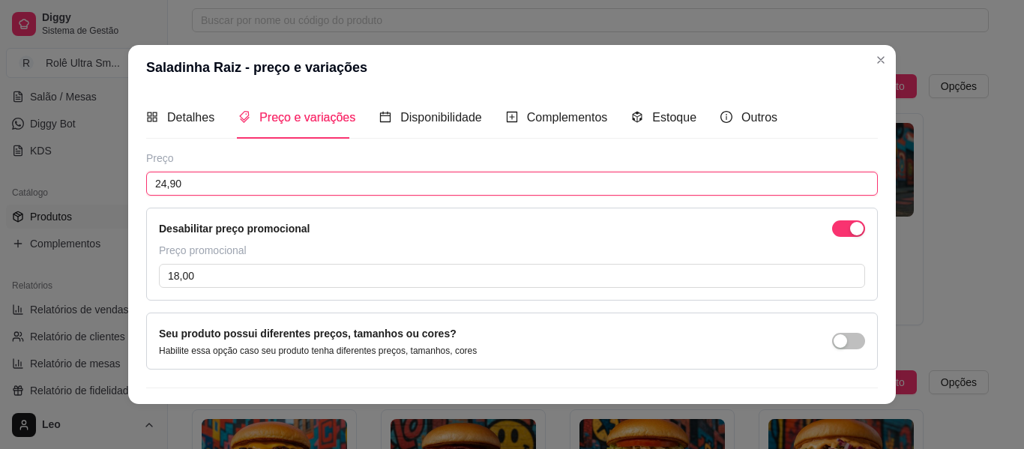
click at [255, 185] on input "24,90" at bounding box center [511, 184] width 731 height 24
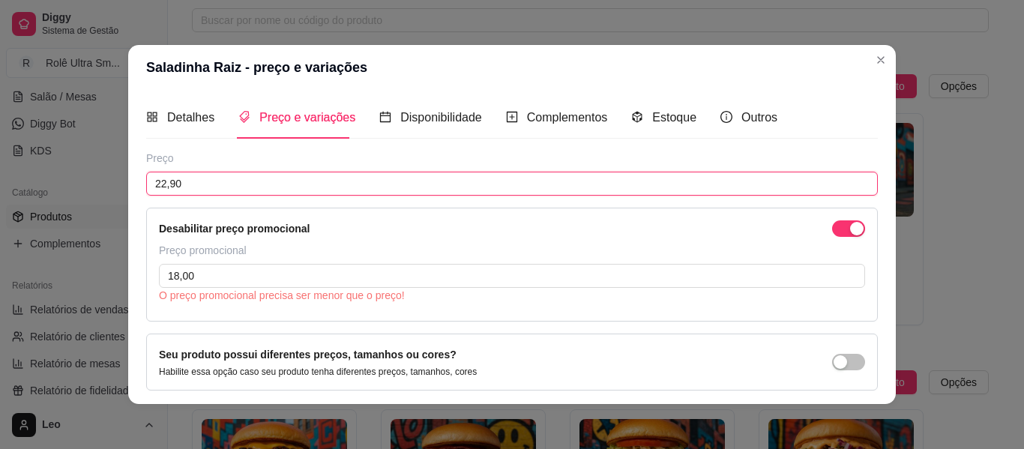
type input "22,90"
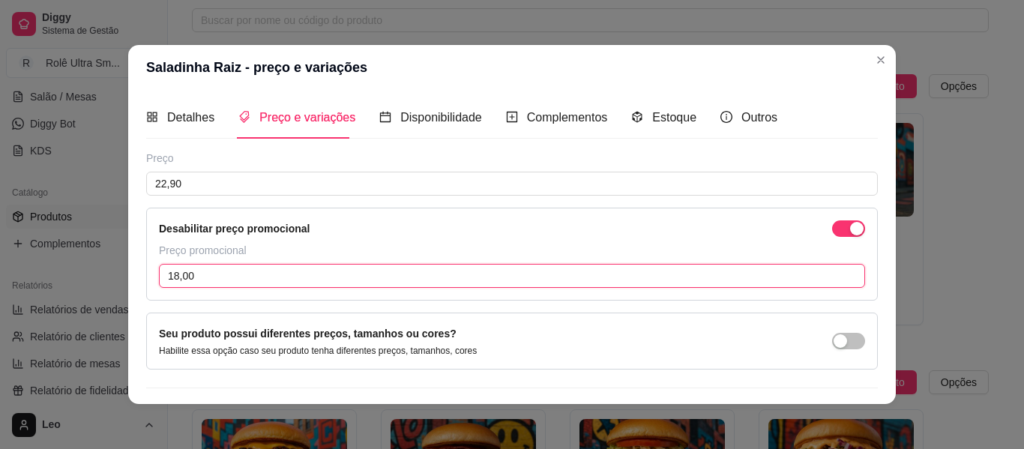
click at [231, 275] on input "18,00" at bounding box center [512, 276] width 706 height 24
type input "17,90"
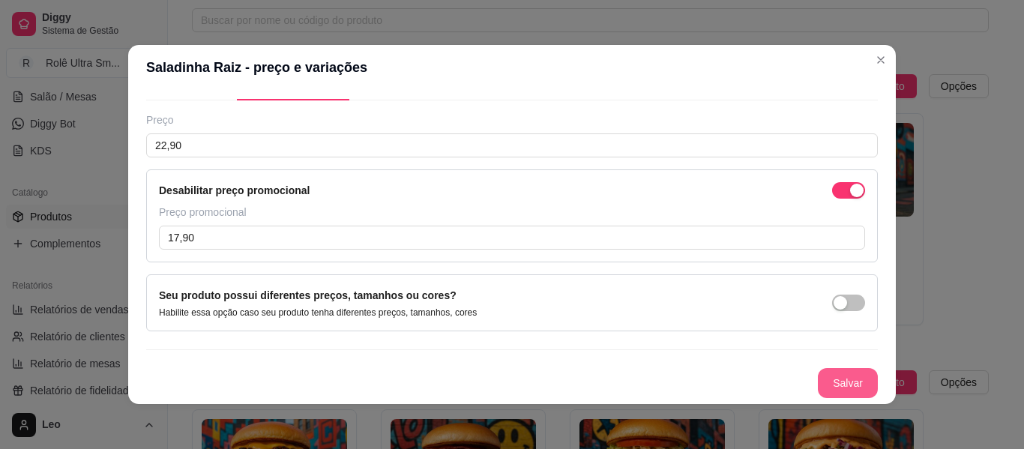
click at [829, 384] on button "Salvar" at bounding box center [848, 383] width 60 height 30
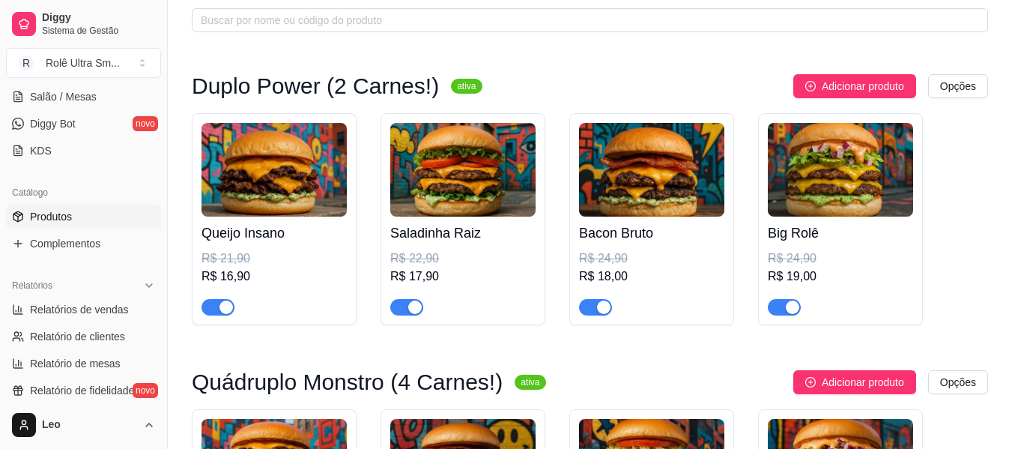
click at [648, 195] on img at bounding box center [651, 170] width 145 height 94
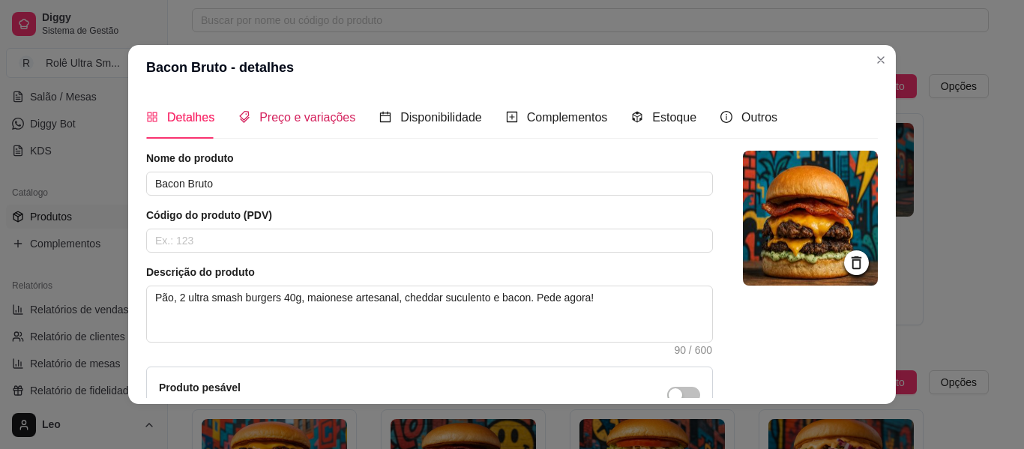
click at [321, 122] on span "Preço e variações" at bounding box center [307, 117] width 96 height 13
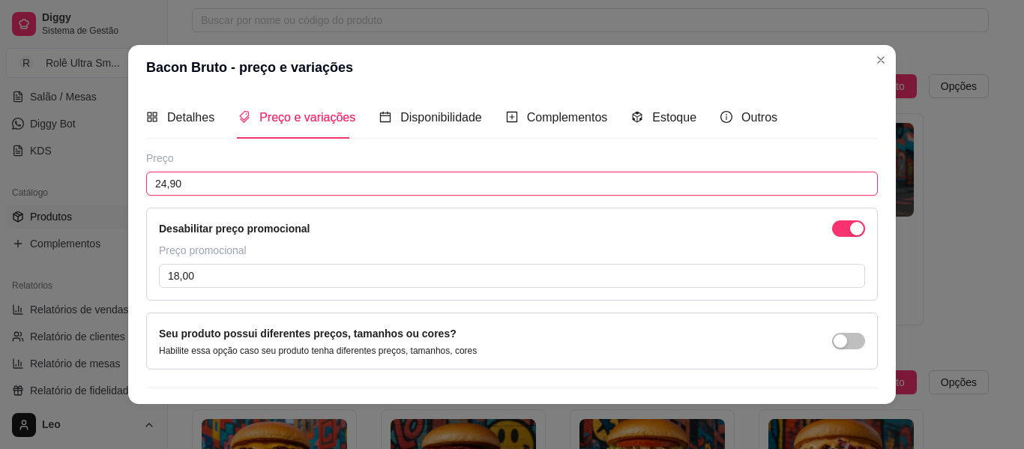
click at [291, 177] on input "24,90" at bounding box center [511, 184] width 731 height 24
type input "23,90"
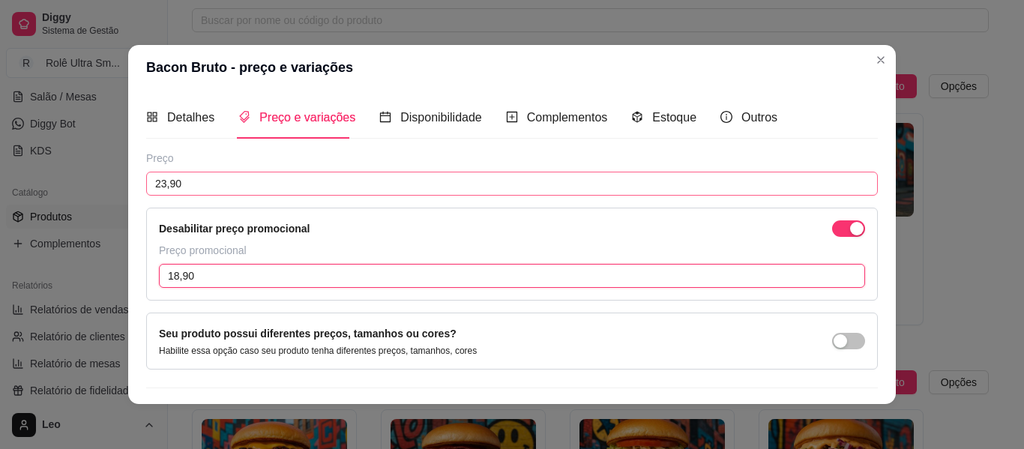
type input "18,90"
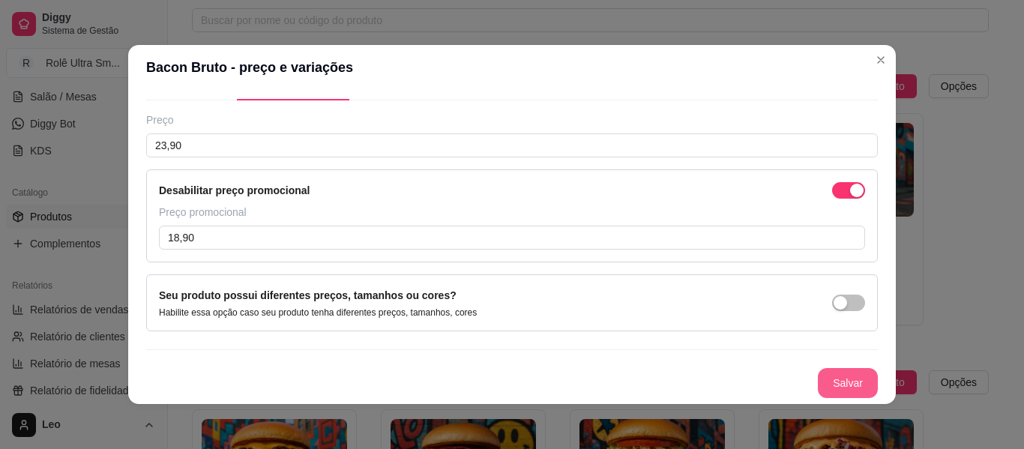
click at [819, 384] on button "Salvar" at bounding box center [848, 383] width 60 height 30
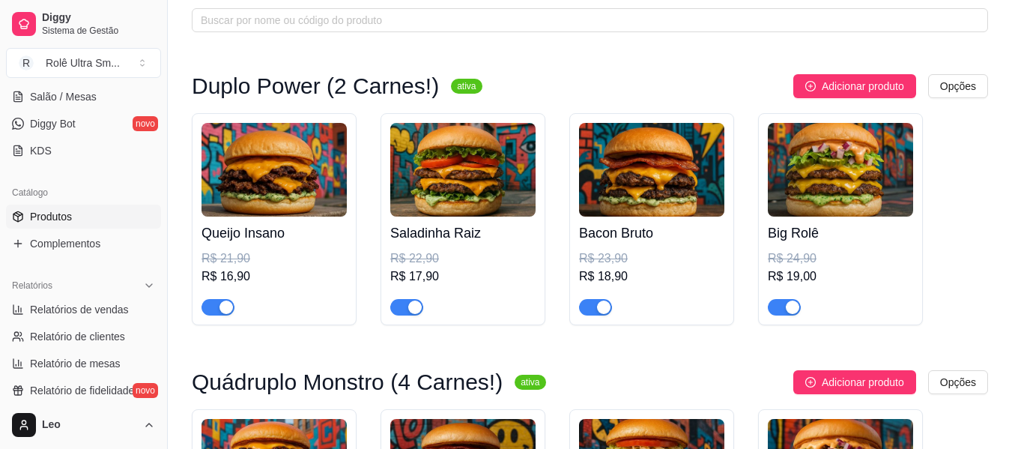
click at [821, 183] on img at bounding box center [840, 170] width 145 height 94
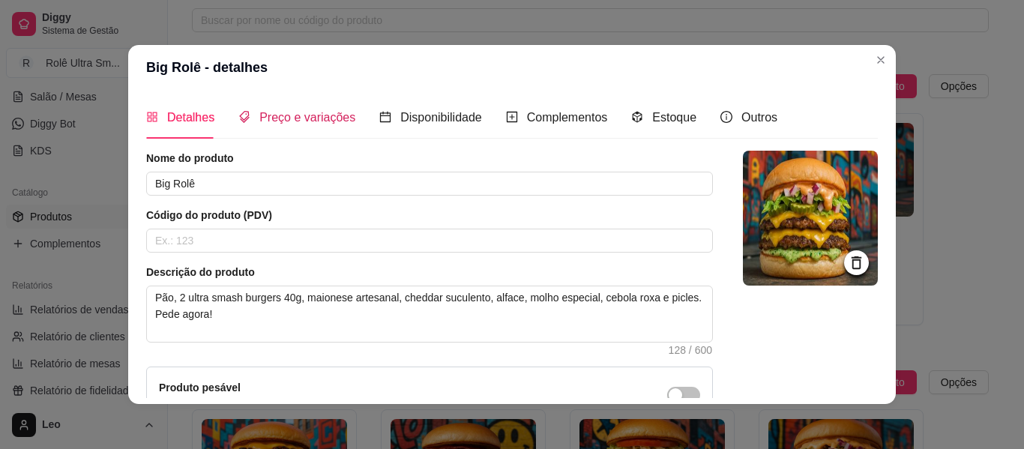
click at [265, 117] on span "Preço e variações" at bounding box center [307, 117] width 96 height 13
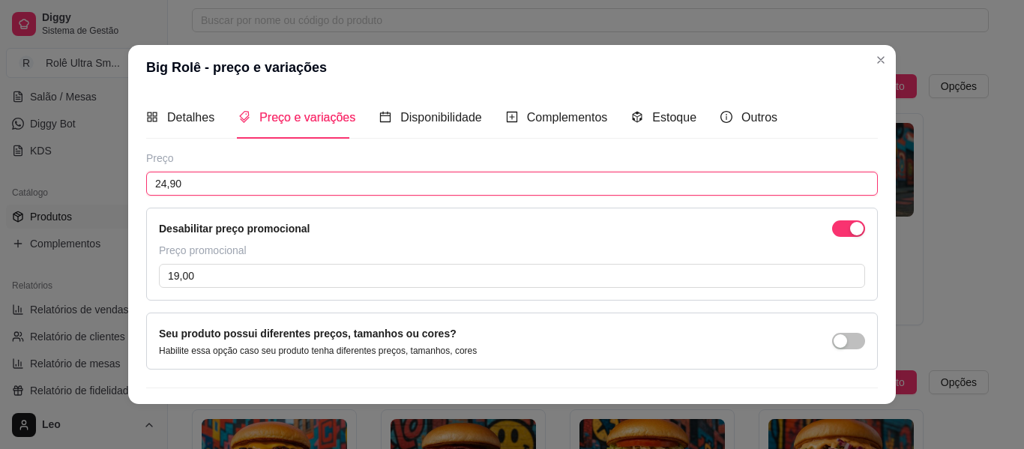
click at [241, 185] on input "24,90" at bounding box center [511, 184] width 731 height 24
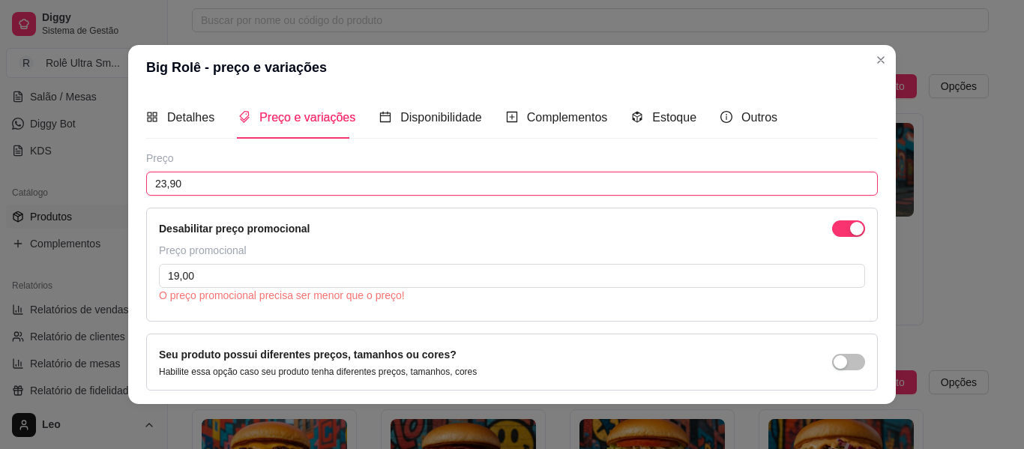
type input "23,90"
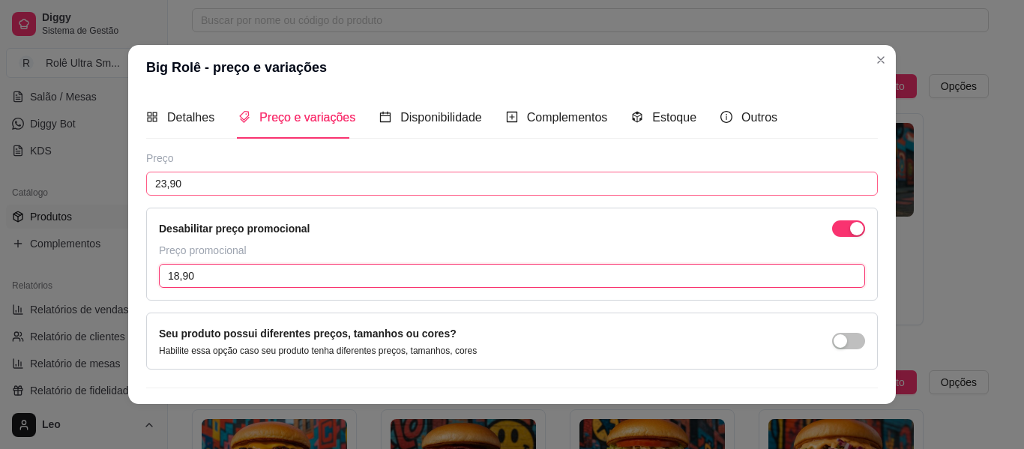
type input "18,90"
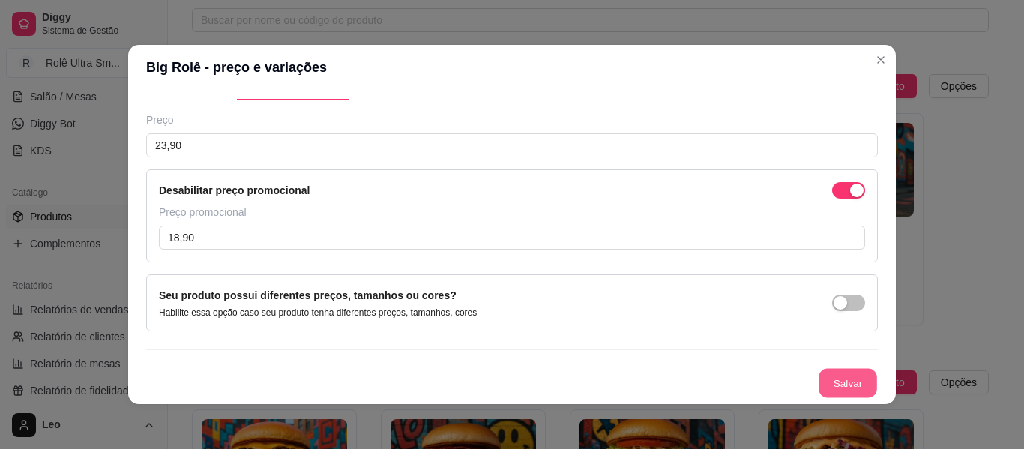
click at [835, 379] on button "Salvar" at bounding box center [847, 383] width 58 height 29
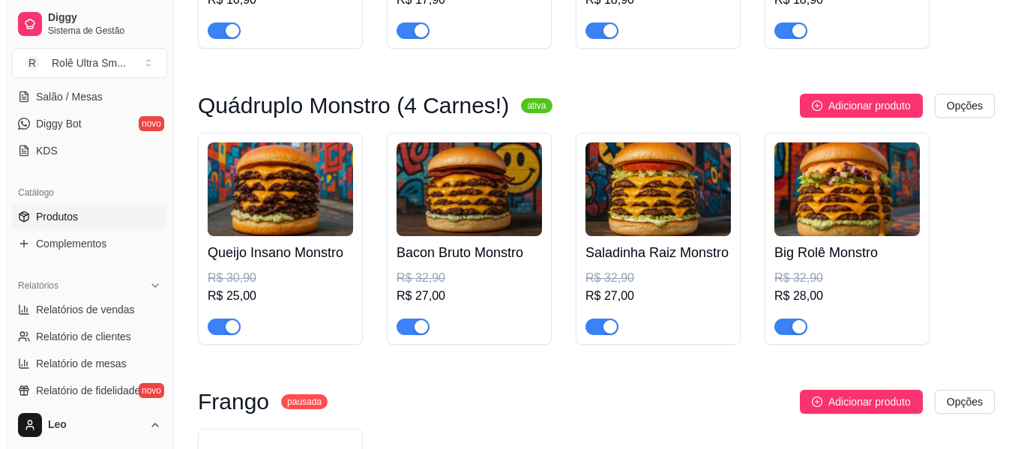
scroll to position [354, 0]
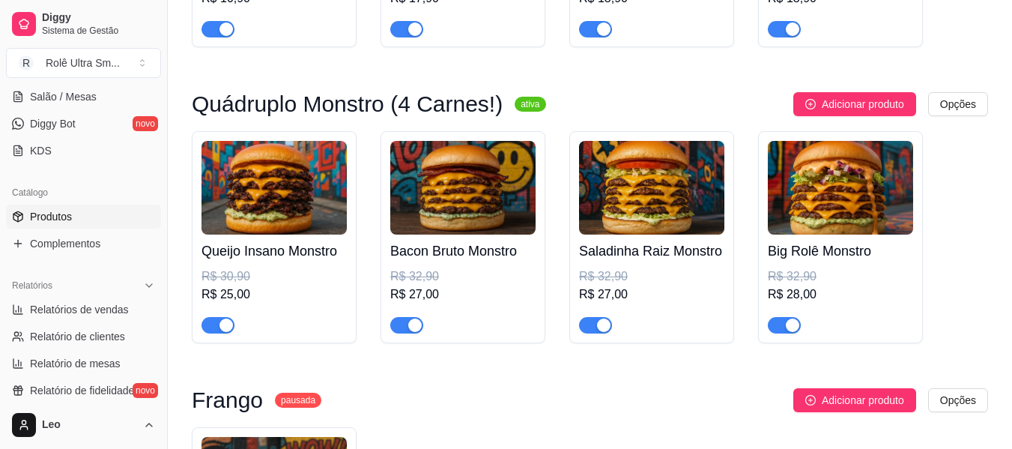
click at [295, 222] on img at bounding box center [274, 188] width 145 height 94
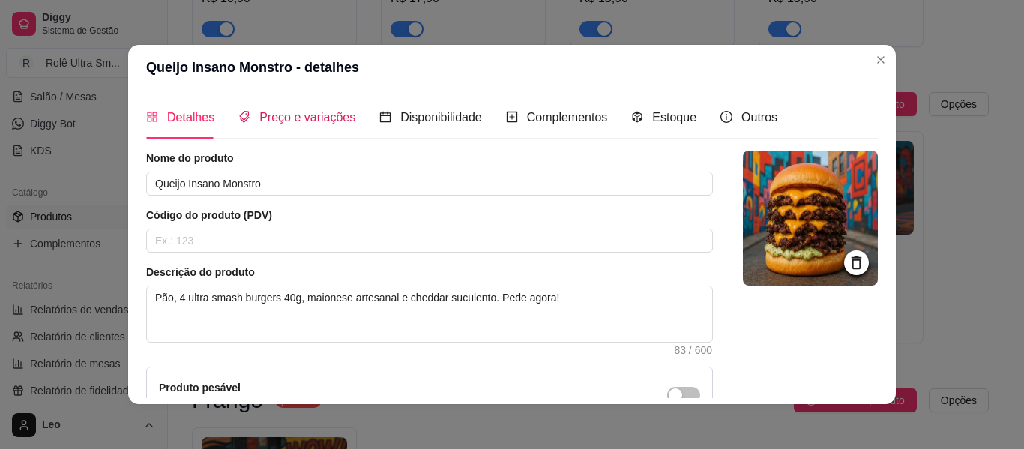
click at [307, 108] on div "Preço e variações" at bounding box center [296, 117] width 117 height 19
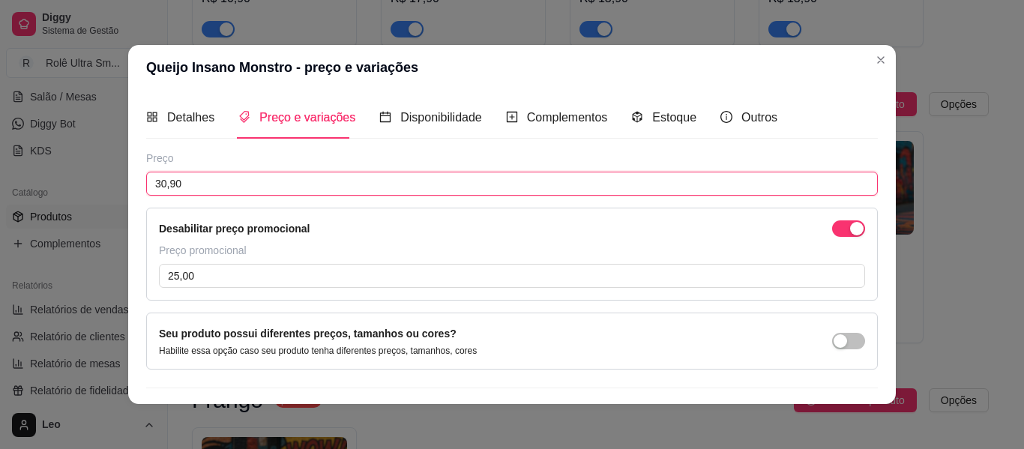
click at [247, 193] on input "30,90" at bounding box center [511, 184] width 731 height 24
type input "28,90"
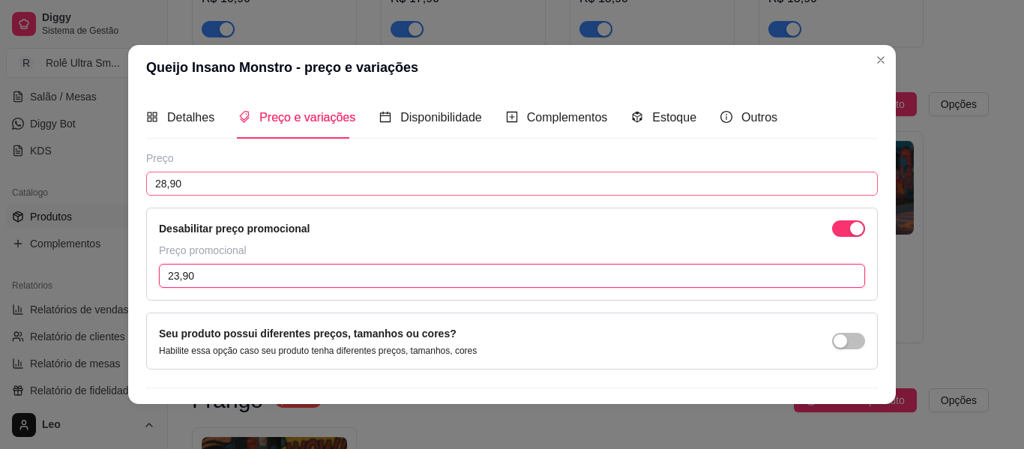
type input "23,90"
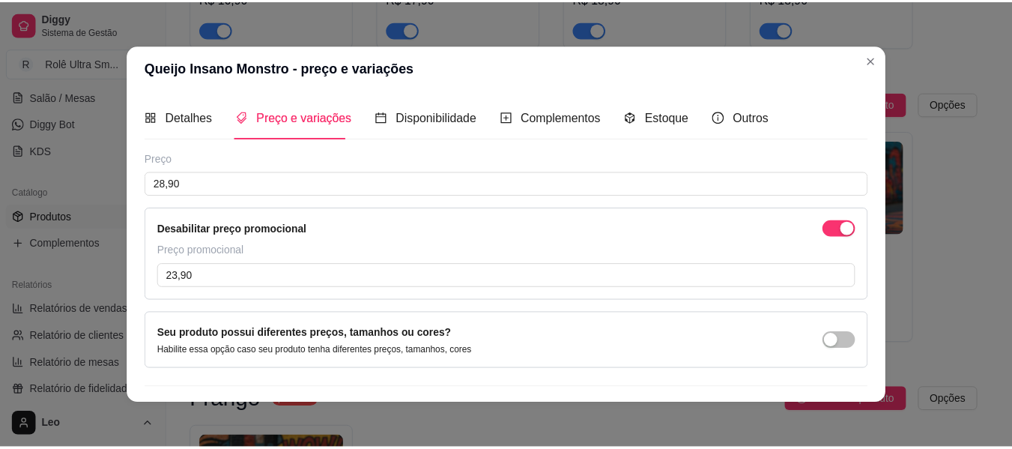
scroll to position [38, 0]
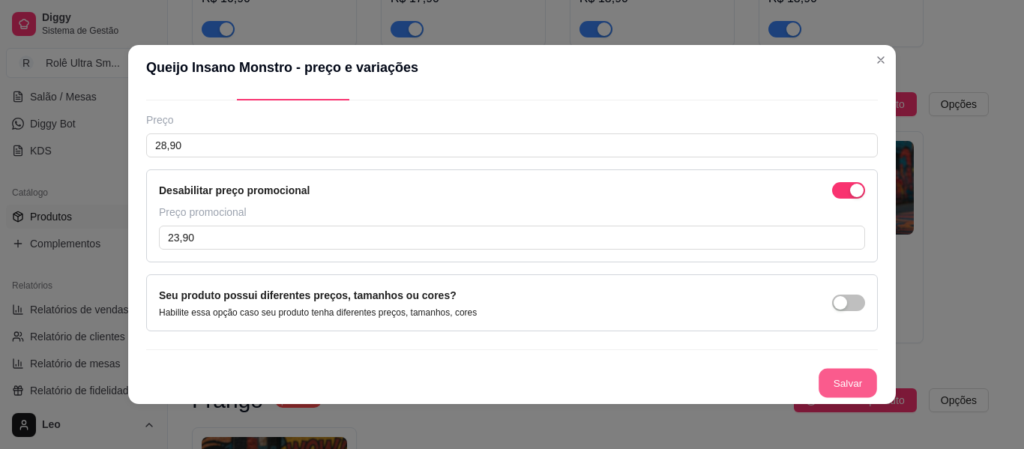
click at [839, 377] on button "Salvar" at bounding box center [847, 383] width 58 height 29
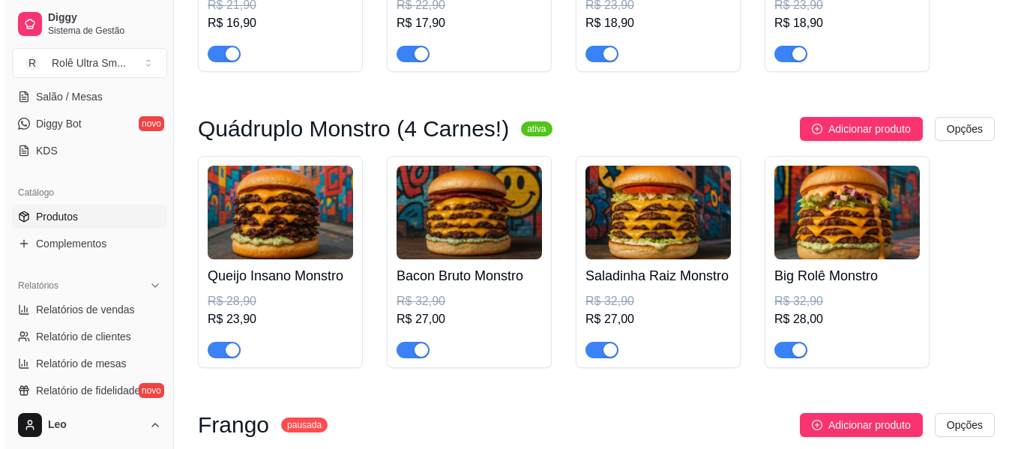
scroll to position [331, 0]
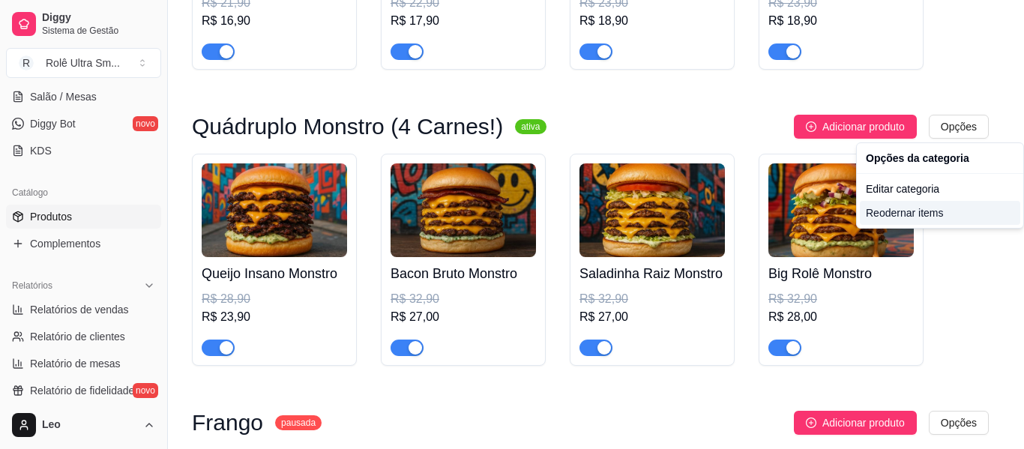
click at [931, 216] on div "Reodernar items" at bounding box center [940, 213] width 160 height 24
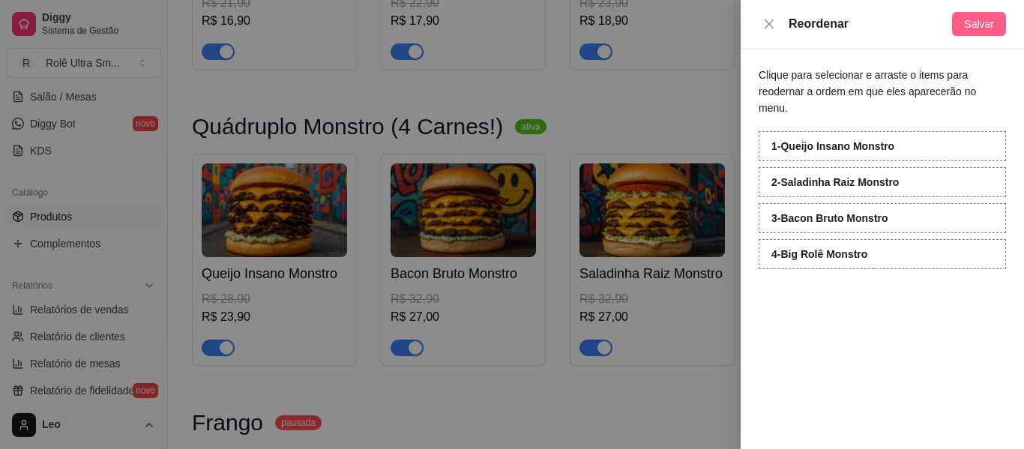
click at [972, 22] on span "Salvar" at bounding box center [979, 24] width 30 height 16
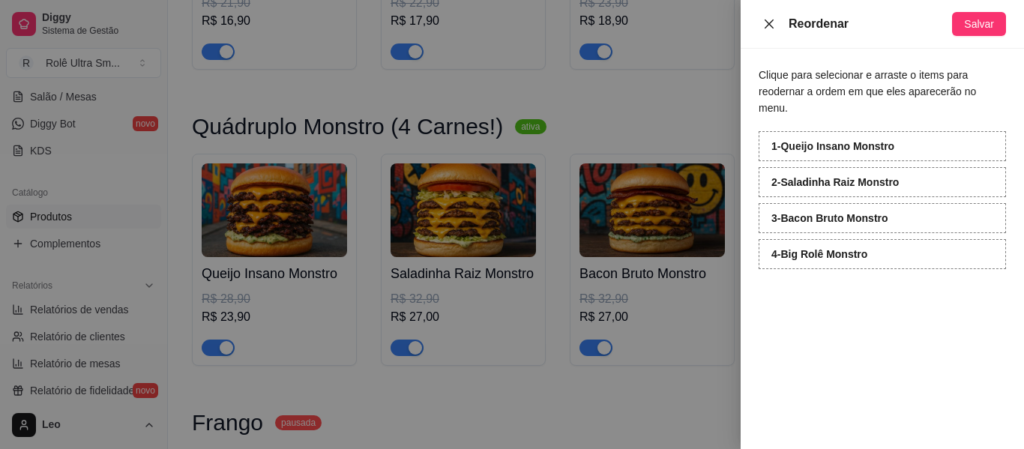
click at [769, 27] on icon "close" at bounding box center [769, 24] width 12 height 12
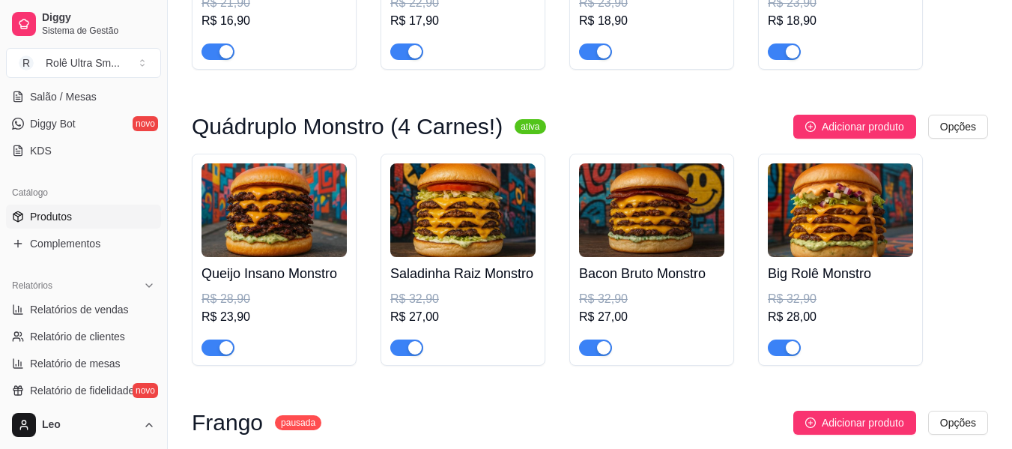
click at [470, 222] on img at bounding box center [462, 210] width 145 height 94
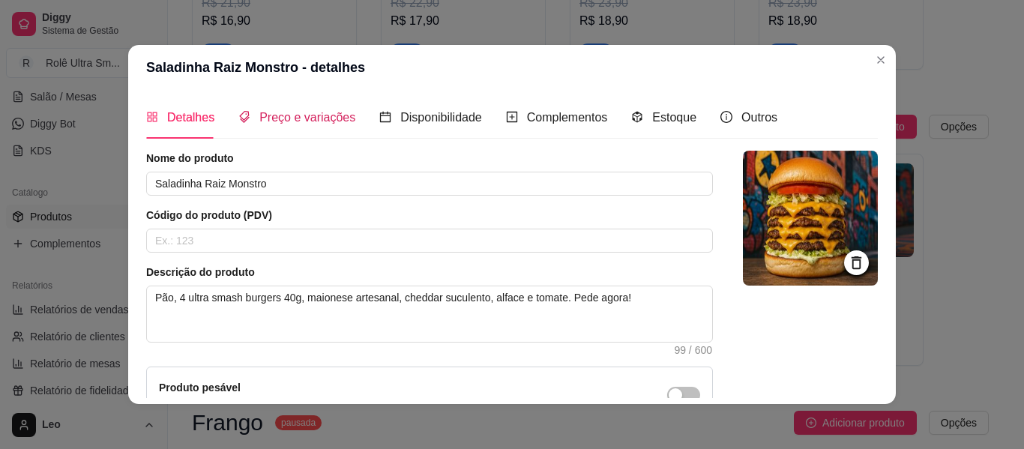
click at [335, 123] on span "Preço e variações" at bounding box center [307, 117] width 96 height 13
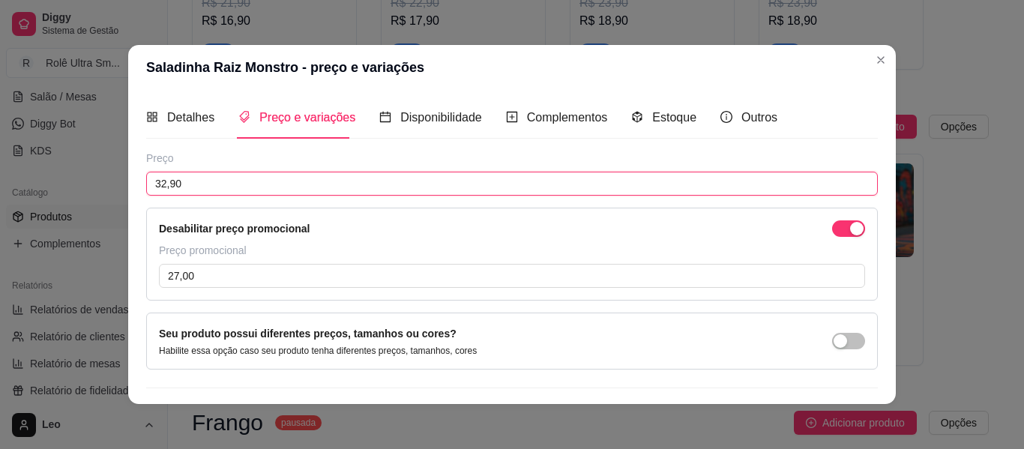
click at [299, 186] on input "32,90" at bounding box center [511, 184] width 731 height 24
type input "29,90"
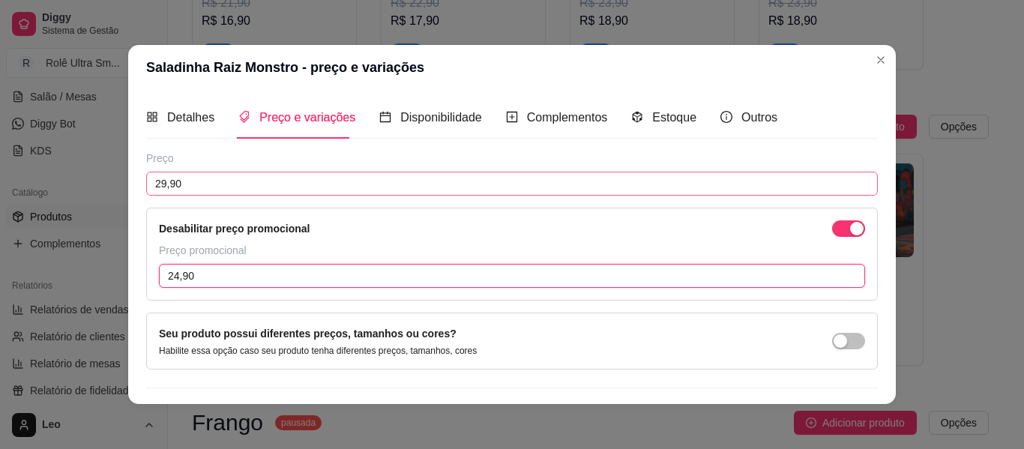
type input "24,90"
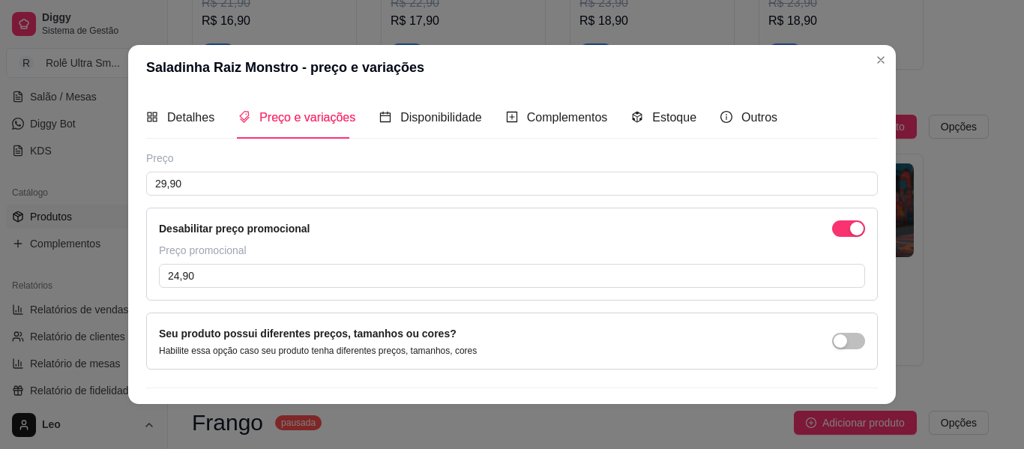
scroll to position [38, 0]
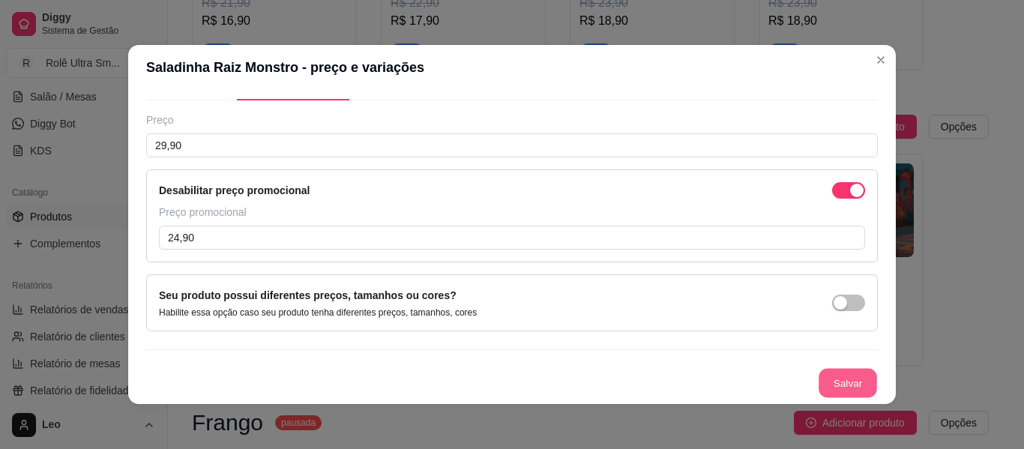
click at [821, 382] on button "Salvar" at bounding box center [847, 383] width 58 height 29
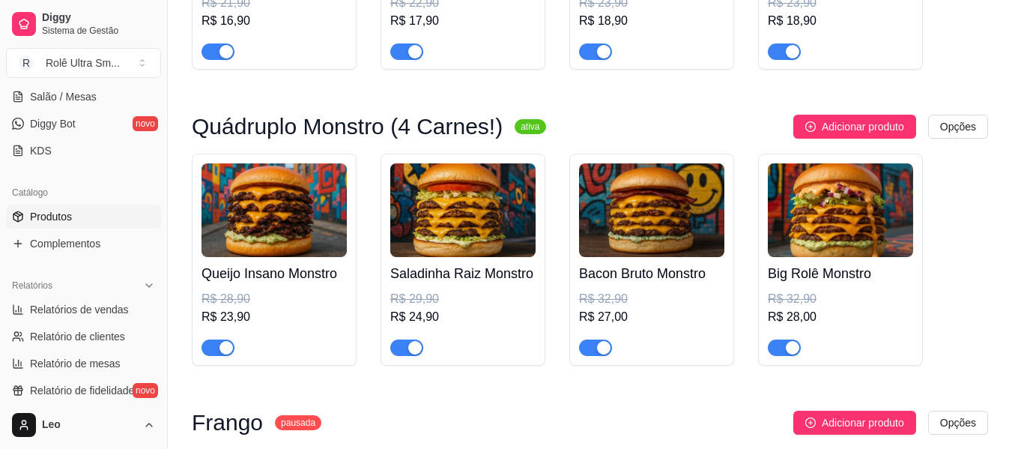
click at [641, 236] on img at bounding box center [651, 210] width 145 height 94
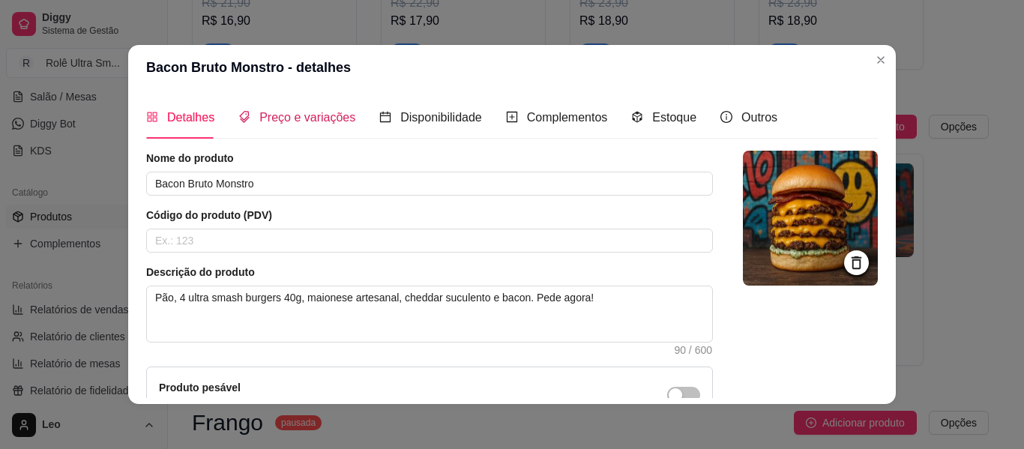
click at [318, 122] on span "Preço e variações" at bounding box center [307, 117] width 96 height 13
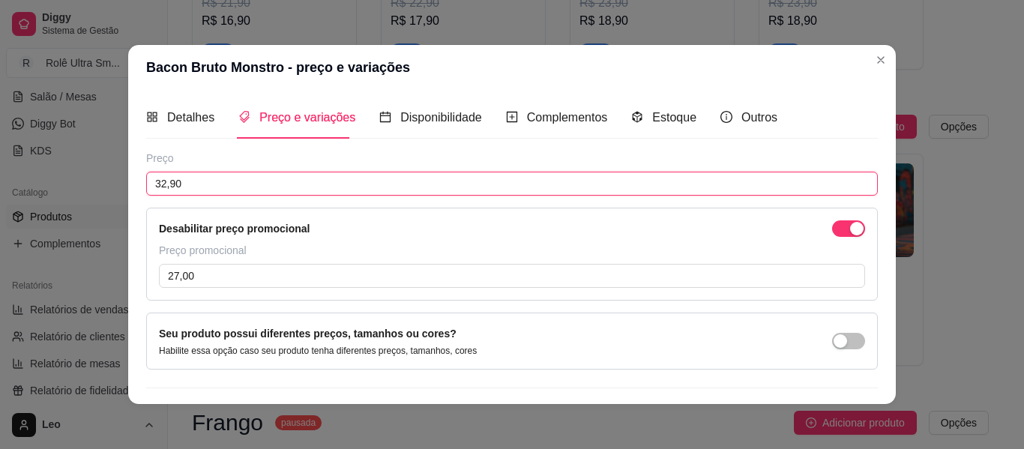
click at [254, 188] on input "32,90" at bounding box center [511, 184] width 731 height 24
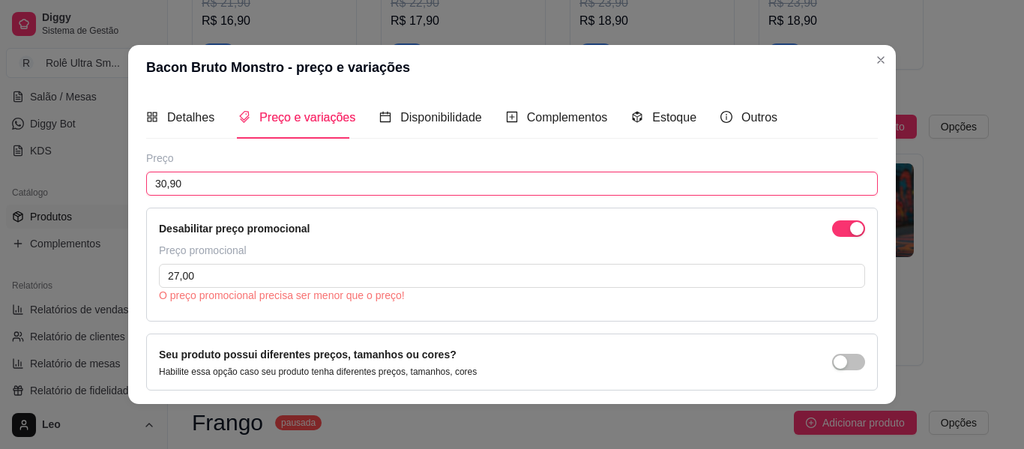
type input "30,90"
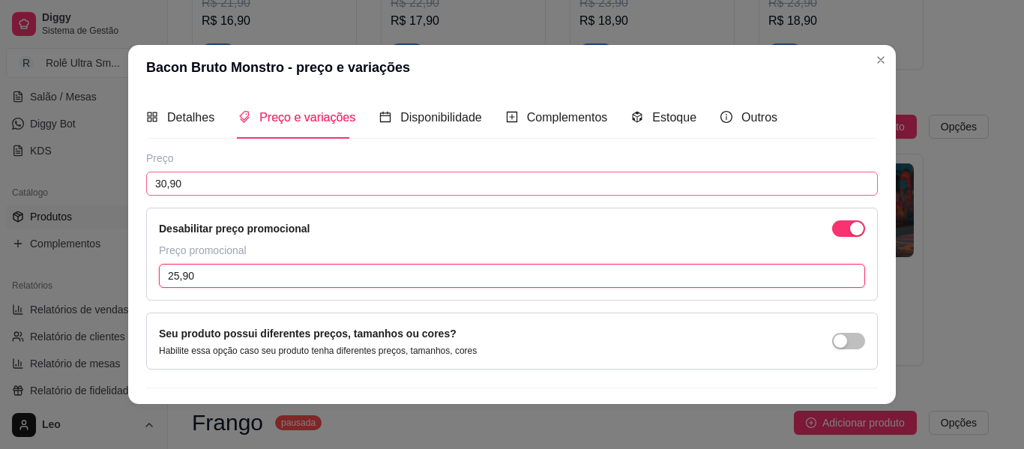
type input "25,90"
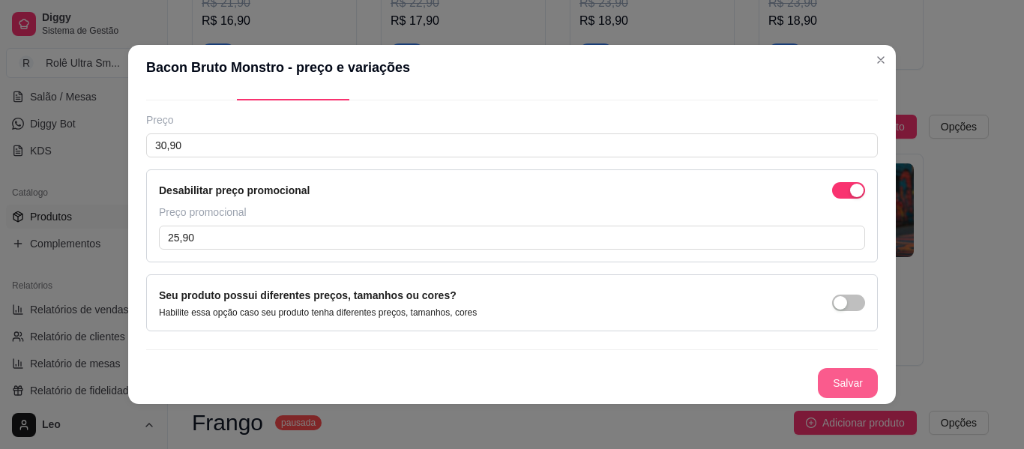
click at [818, 383] on button "Salvar" at bounding box center [848, 383] width 60 height 30
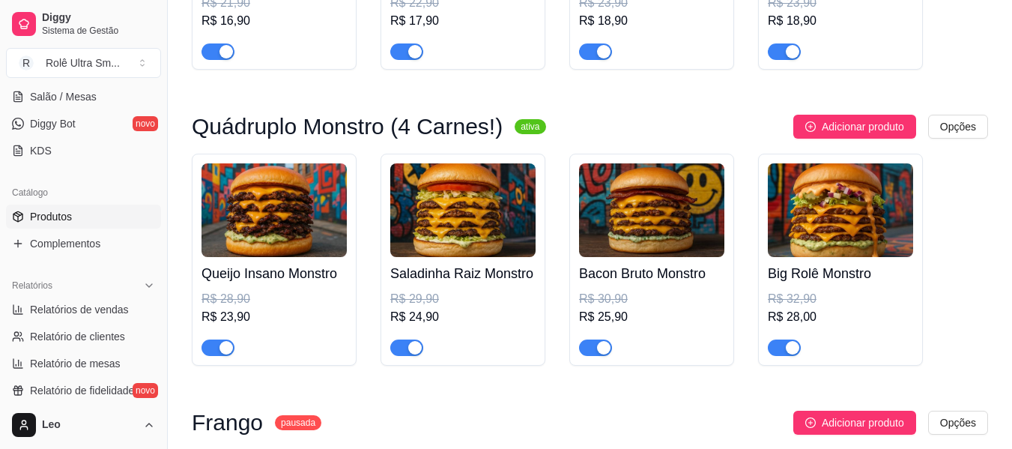
click at [872, 223] on img at bounding box center [840, 210] width 145 height 94
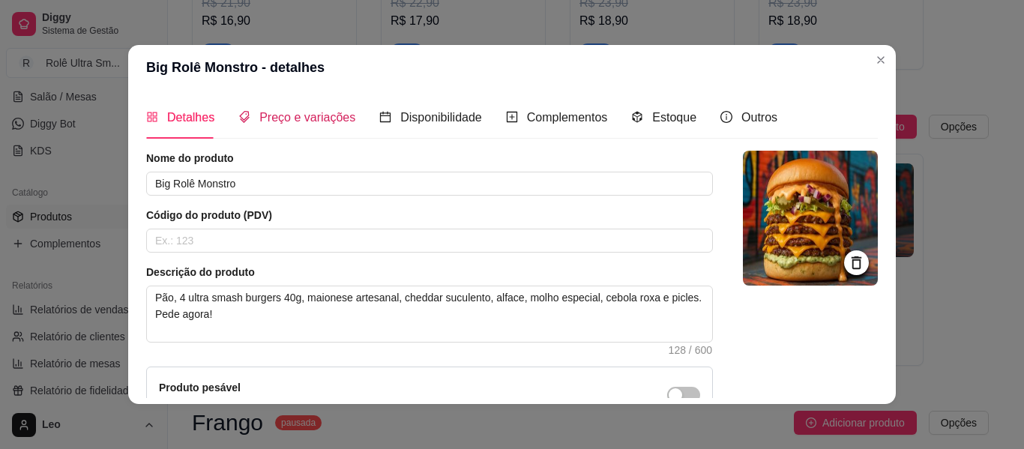
click at [295, 109] on div "Preço e variações" at bounding box center [296, 117] width 117 height 19
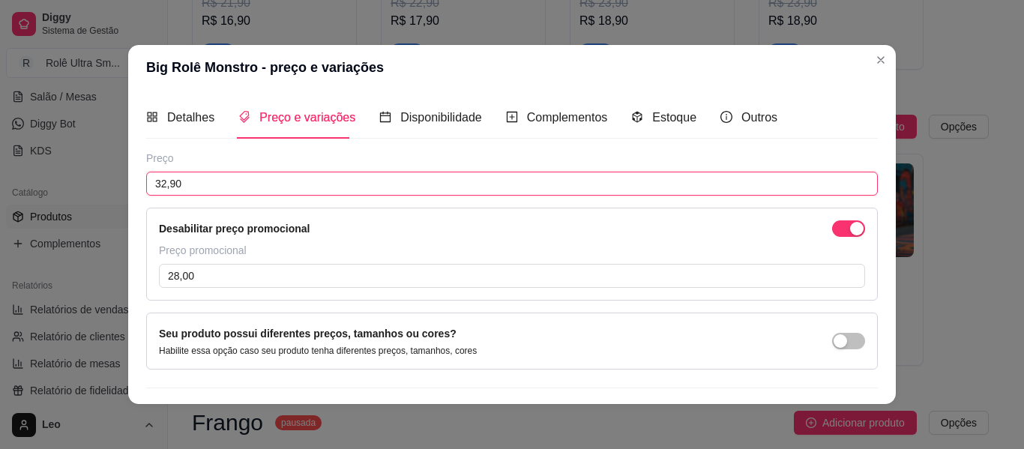
click at [232, 182] on input "32,90" at bounding box center [511, 184] width 731 height 24
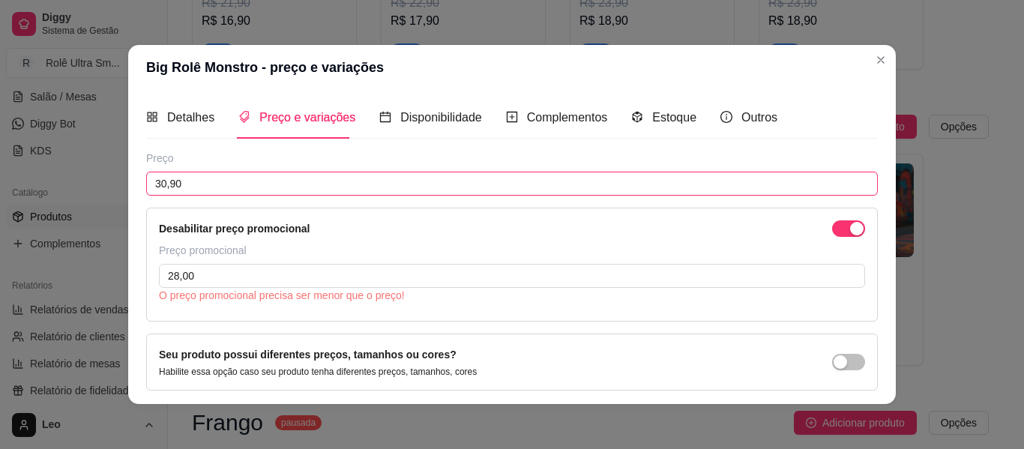
type input "30,90"
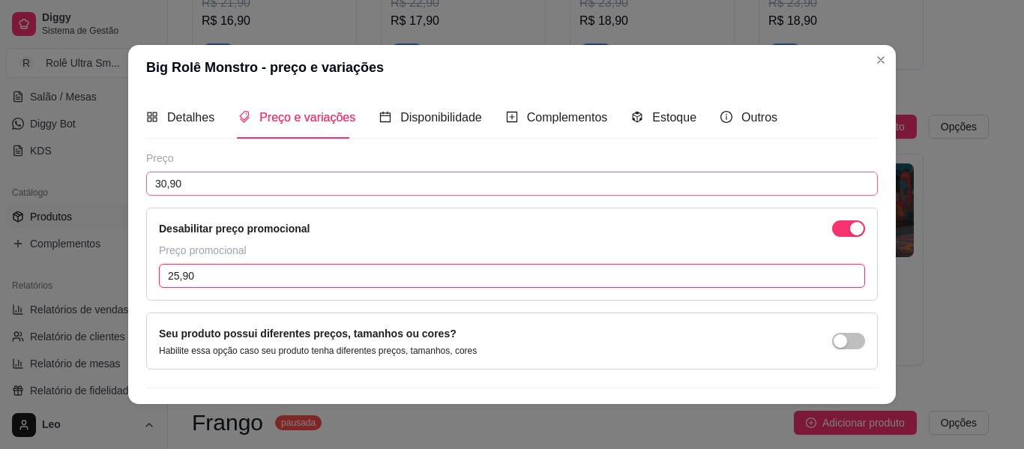
type input "25,90"
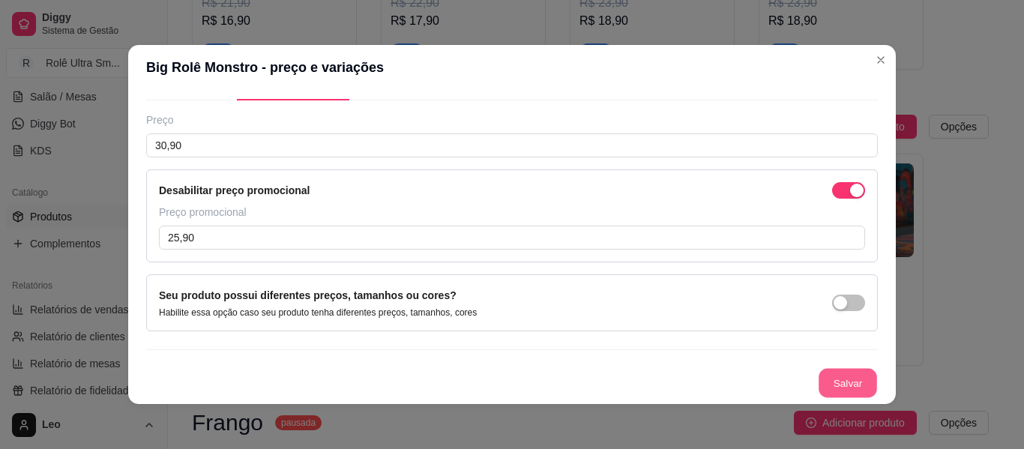
click at [818, 384] on button "Salvar" at bounding box center [847, 383] width 58 height 29
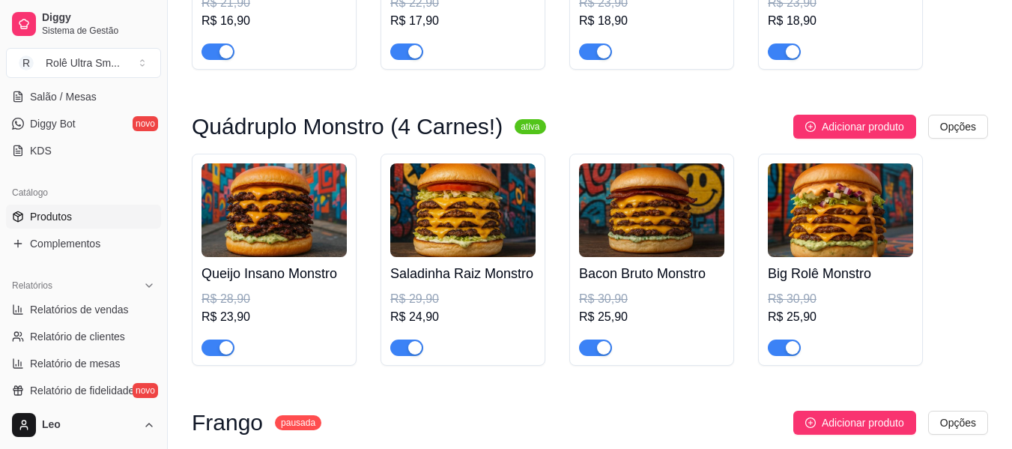
click at [952, 345] on div "Queijo Insano Monstro R$ 28,90 R$ 23,90 Saladinha Raiz Monstro R$ 29,90 R$ 24,9…" at bounding box center [590, 260] width 797 height 212
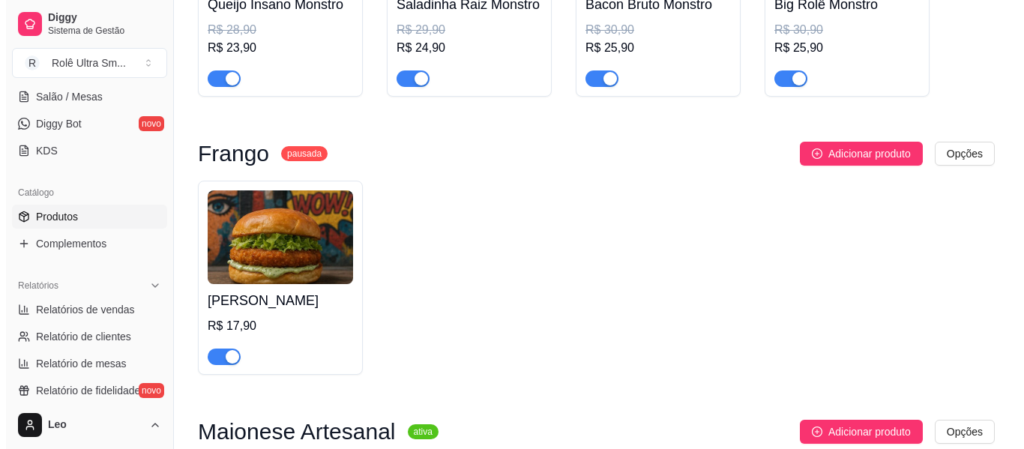
scroll to position [601, 0]
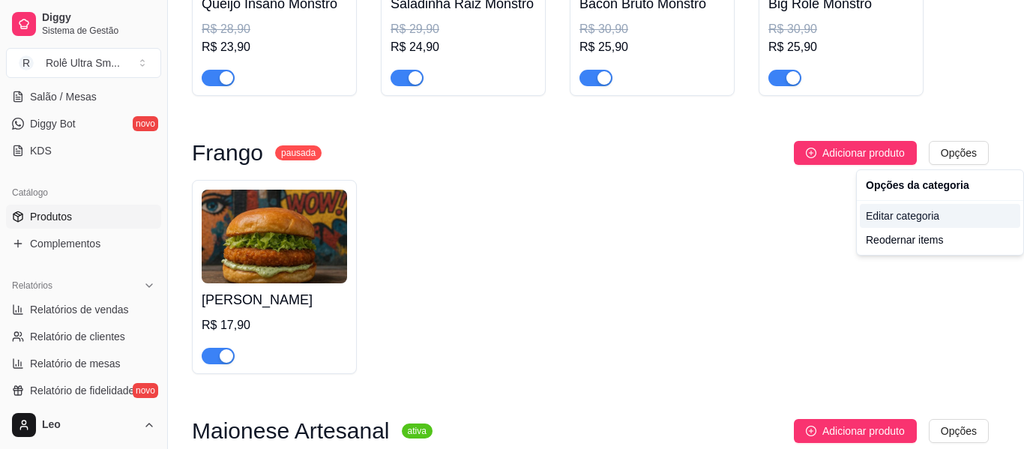
click at [898, 213] on div "Editar categoria" at bounding box center [940, 216] width 160 height 24
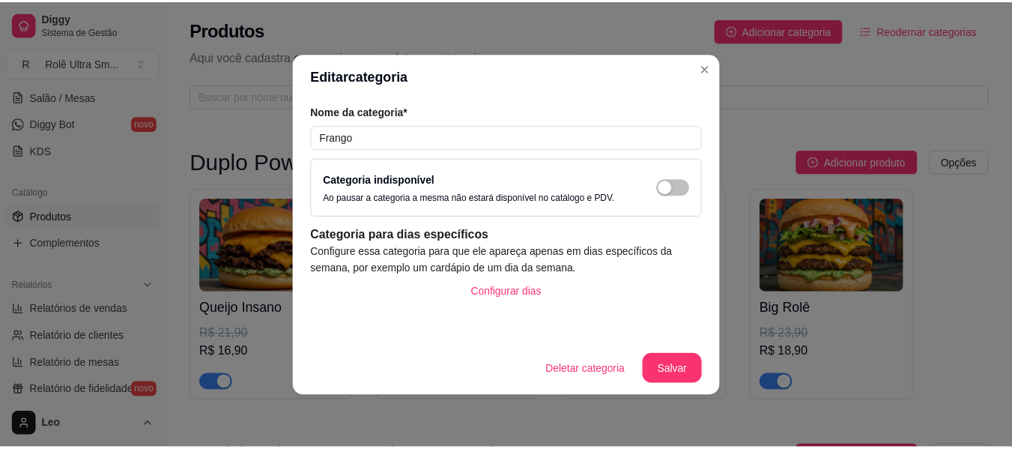
scroll to position [531, 0]
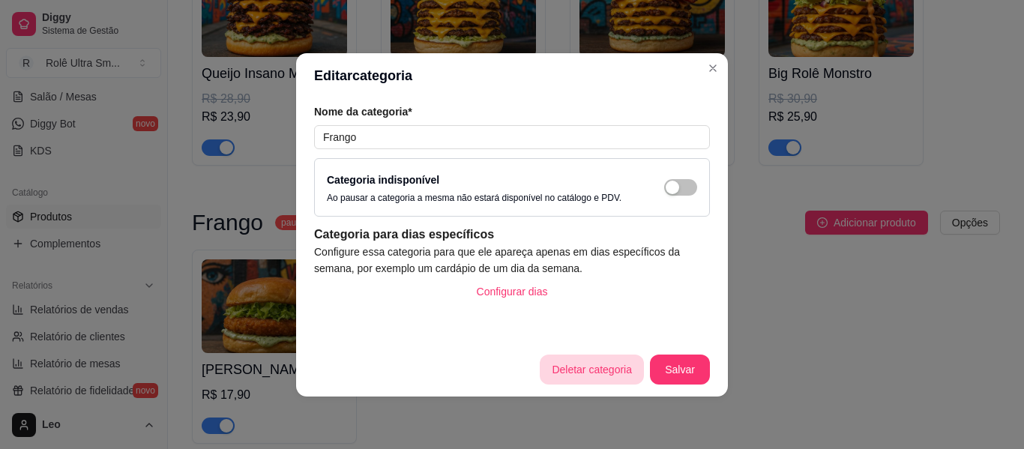
click at [574, 366] on button "Deletar categoria" at bounding box center [592, 369] width 104 height 30
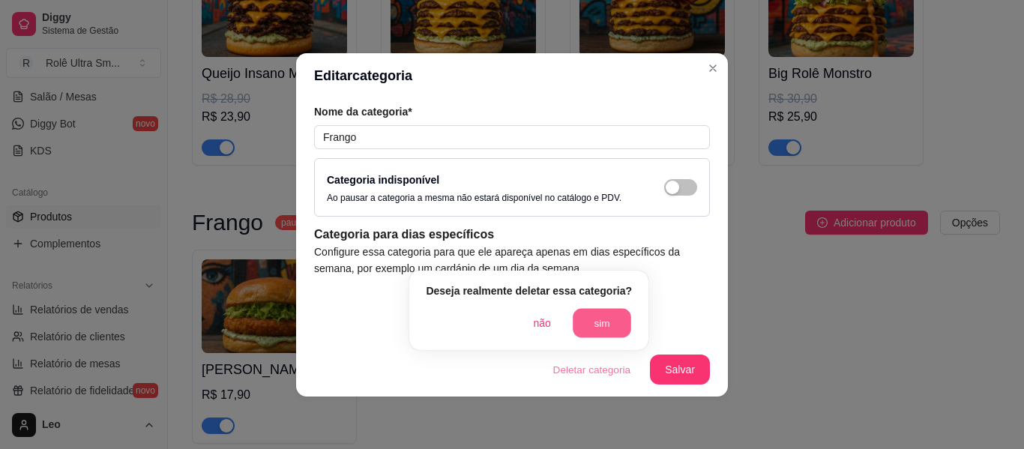
click at [592, 313] on button "sim" at bounding box center [602, 323] width 58 height 29
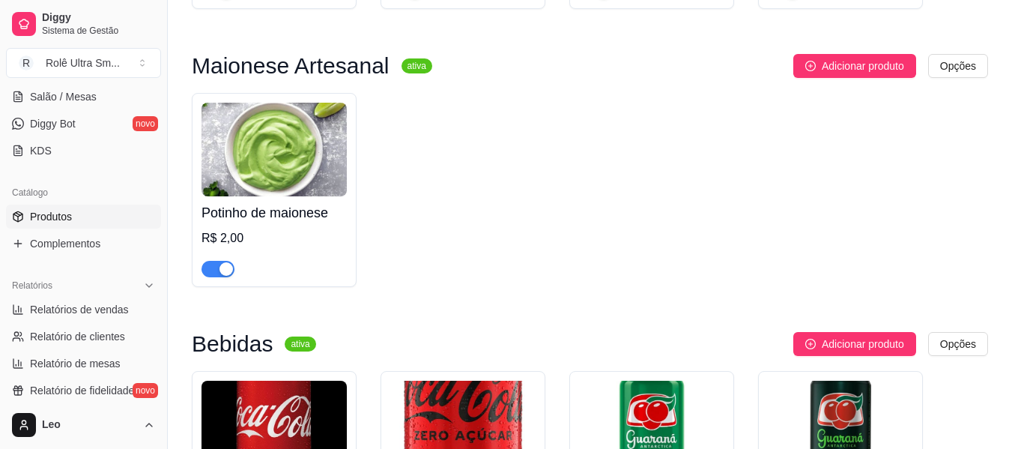
scroll to position [693, 0]
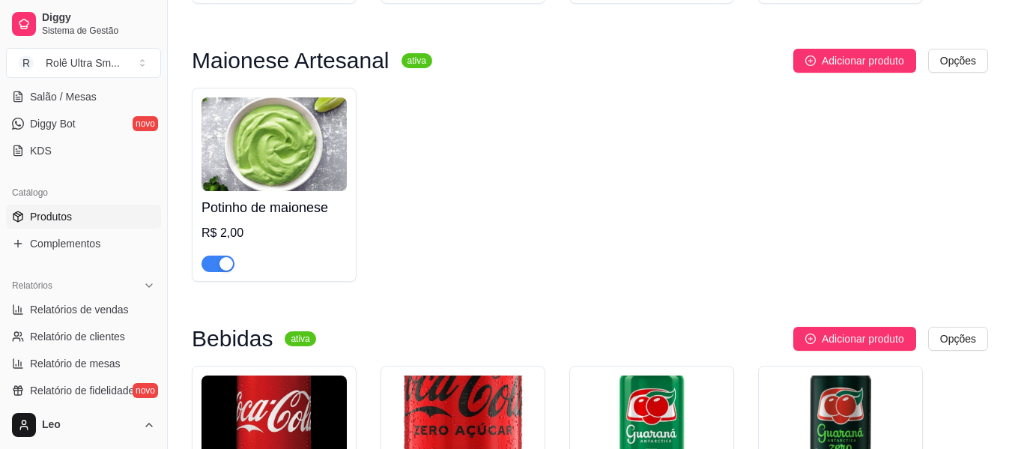
click at [288, 212] on h4 "Potinho de maionese" at bounding box center [274, 207] width 145 height 21
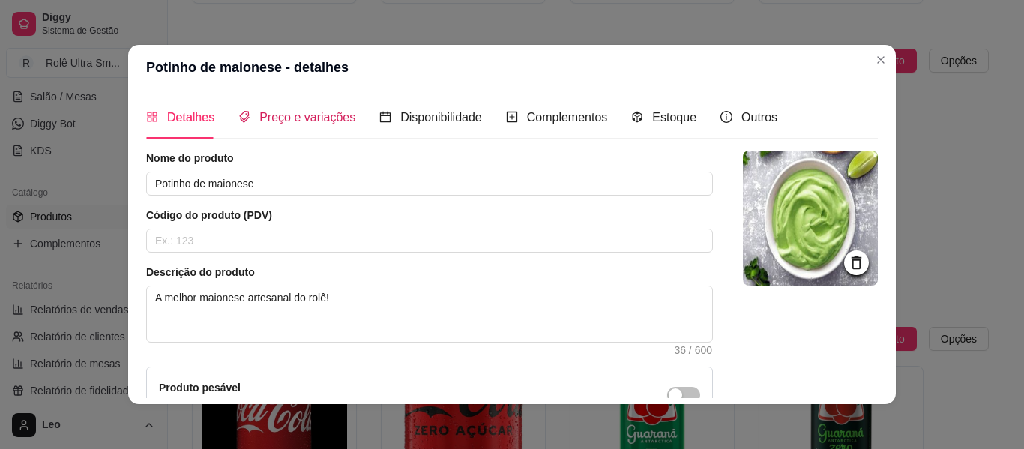
click at [303, 126] on div "Preço e variações" at bounding box center [296, 117] width 117 height 19
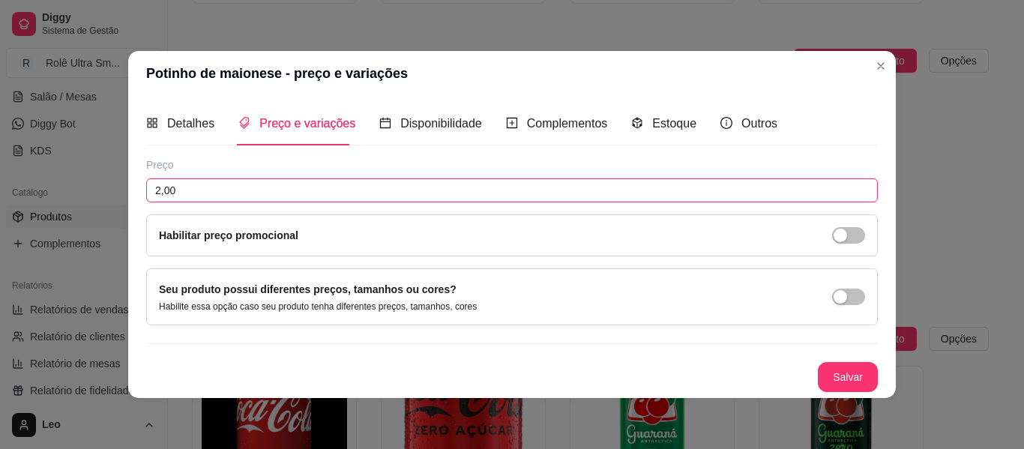
click at [234, 195] on input "2,00" at bounding box center [511, 190] width 731 height 24
type input "3,00"
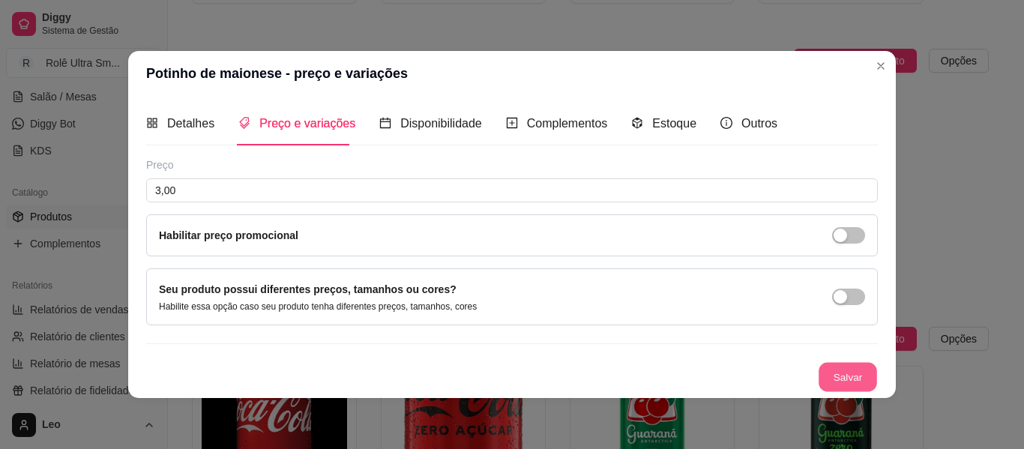
click at [857, 383] on button "Salvar" at bounding box center [847, 376] width 58 height 29
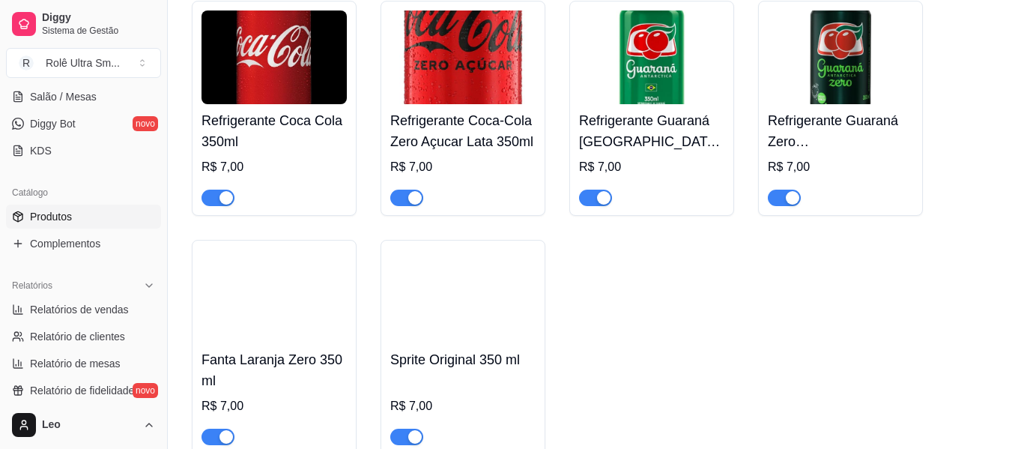
scroll to position [1062, 0]
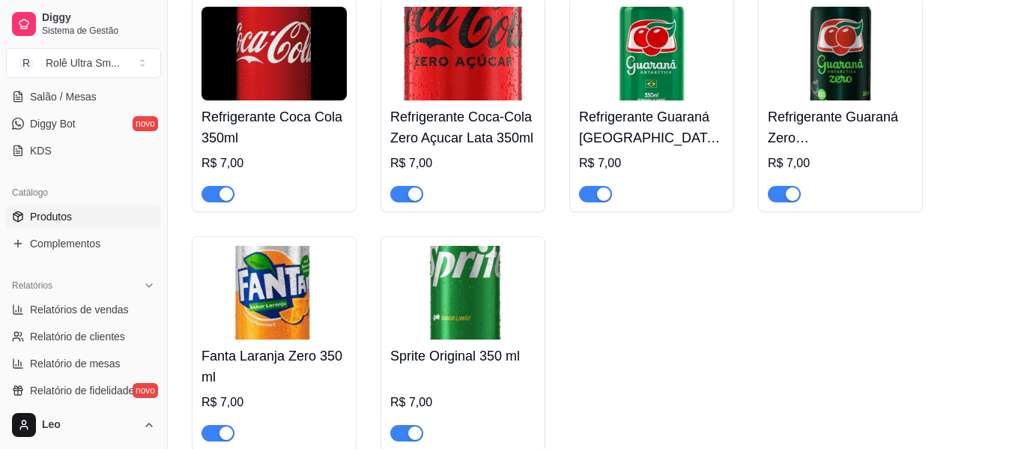
click at [302, 158] on div "R$ 7,00" at bounding box center [274, 163] width 145 height 18
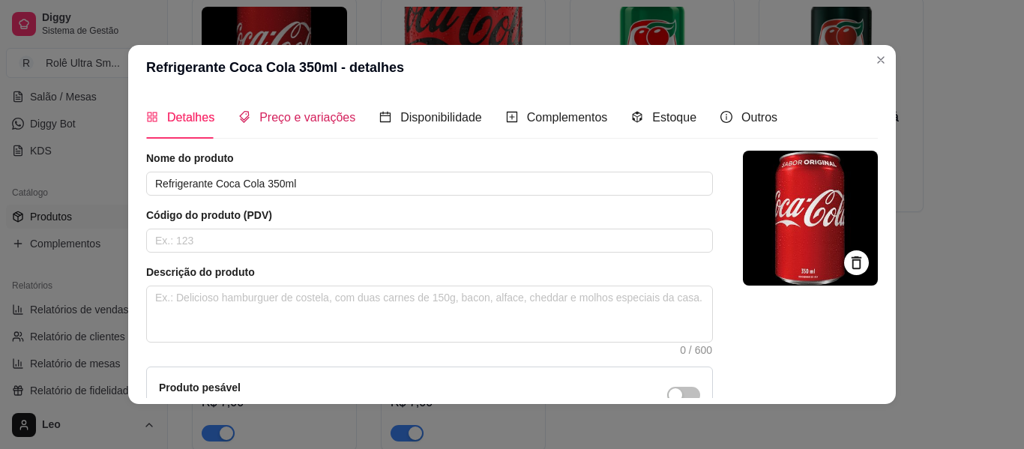
click at [321, 119] on span "Preço e variações" at bounding box center [307, 117] width 96 height 13
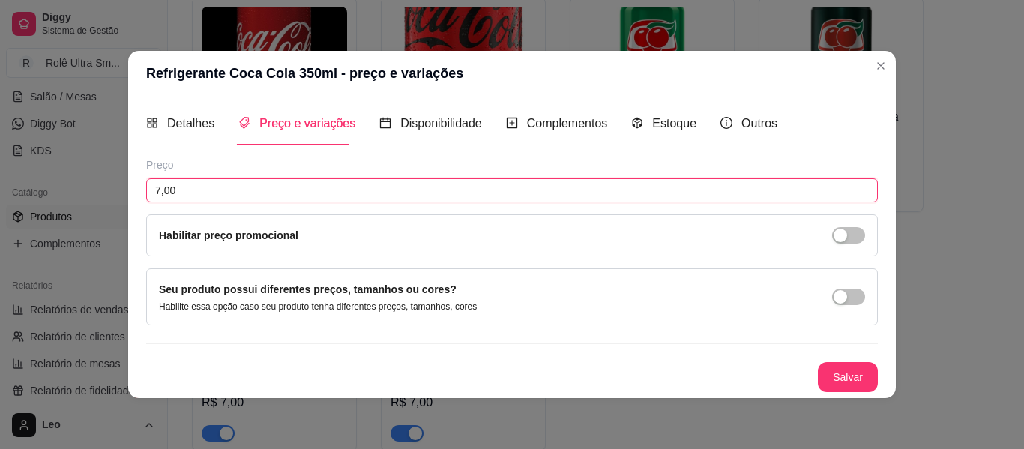
click at [233, 196] on input "7,00" at bounding box center [511, 190] width 731 height 24
type input "8,00"
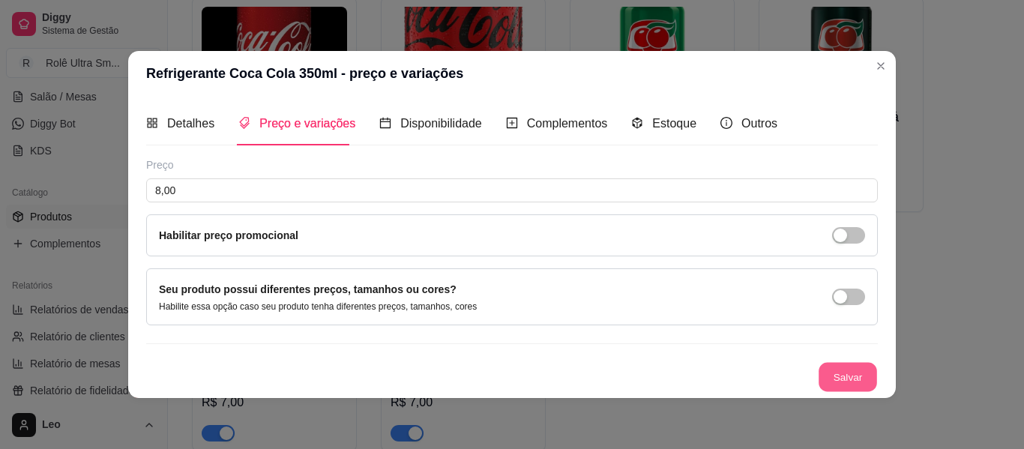
click at [858, 375] on button "Salvar" at bounding box center [847, 376] width 58 height 29
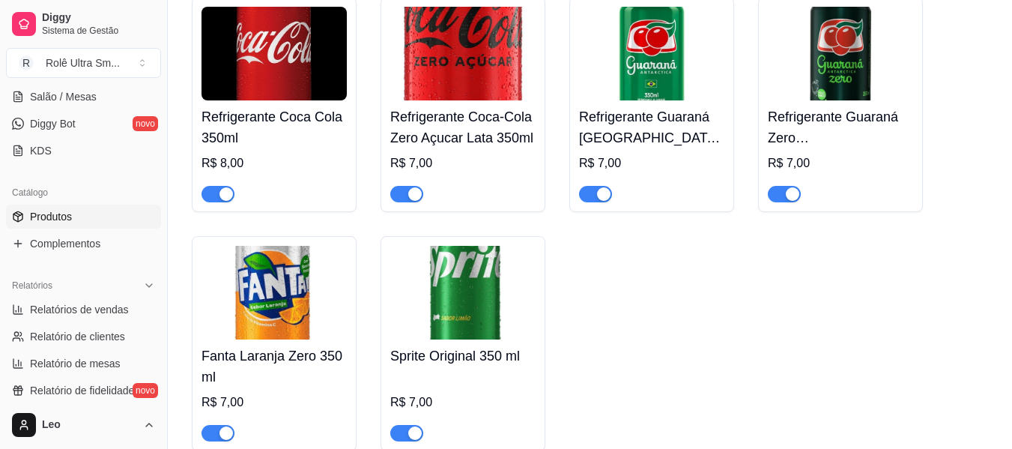
click at [461, 100] on img at bounding box center [462, 54] width 145 height 94
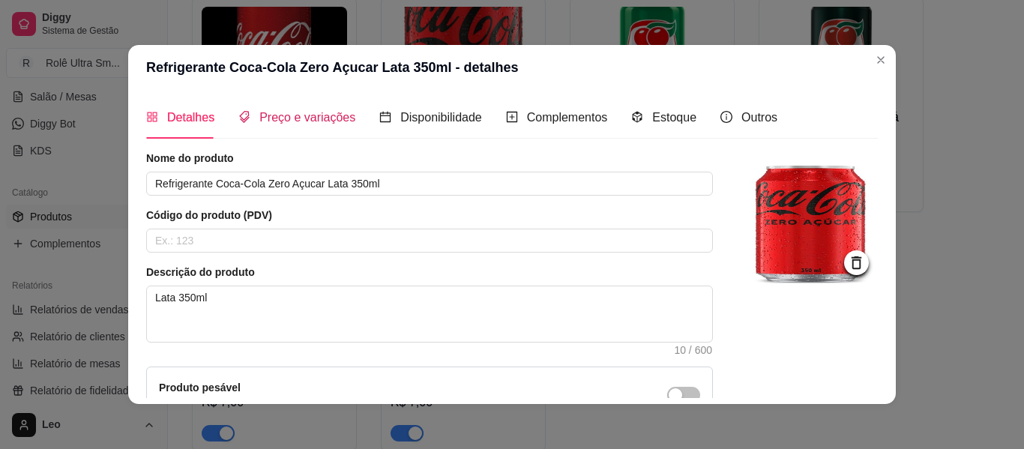
click at [287, 113] on span "Preço e variações" at bounding box center [307, 117] width 96 height 13
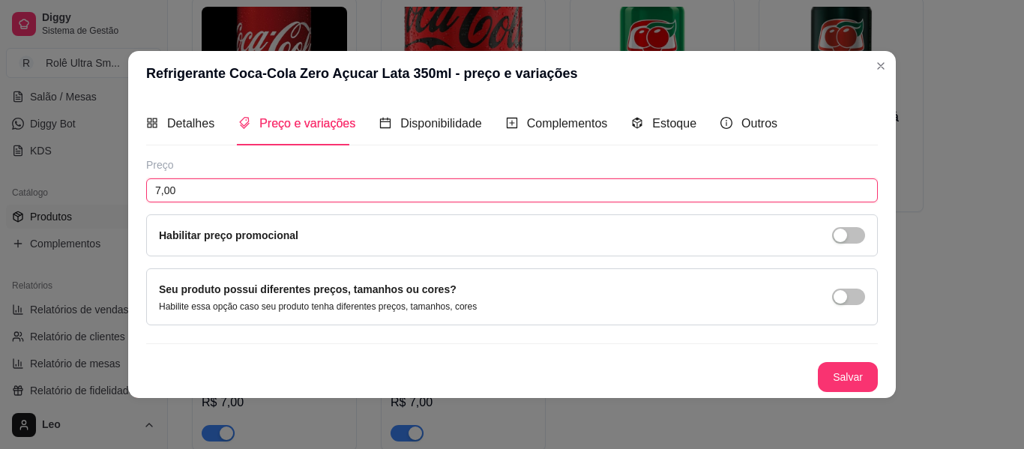
click at [247, 192] on input "7,00" at bounding box center [511, 190] width 731 height 24
type input "8,00"
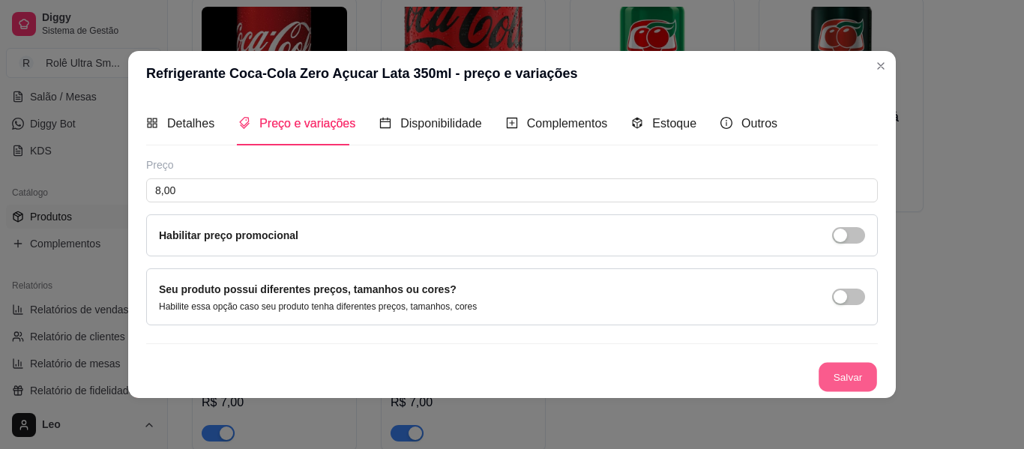
click at [868, 371] on button "Salvar" at bounding box center [847, 376] width 58 height 29
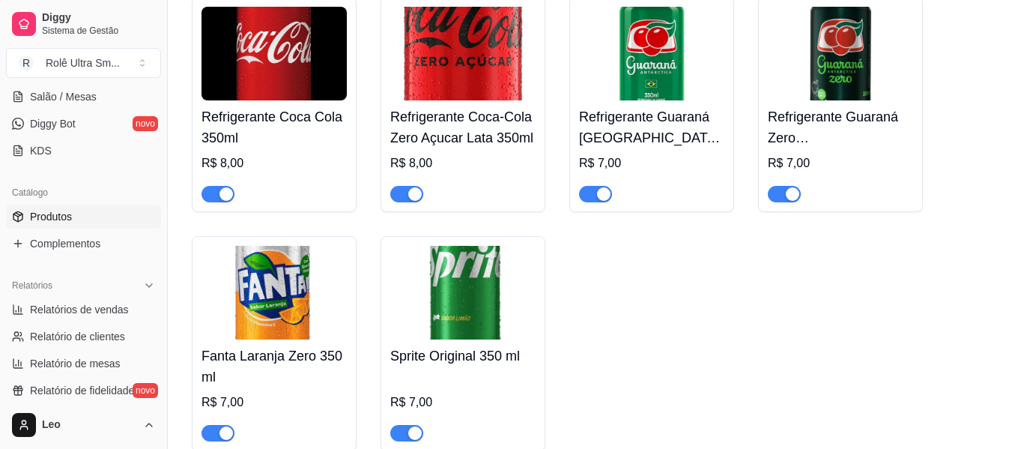
click at [622, 139] on h4 "Refrigerante Guaraná [GEOGRAPHIC_DATA] 350ml" at bounding box center [651, 127] width 145 height 42
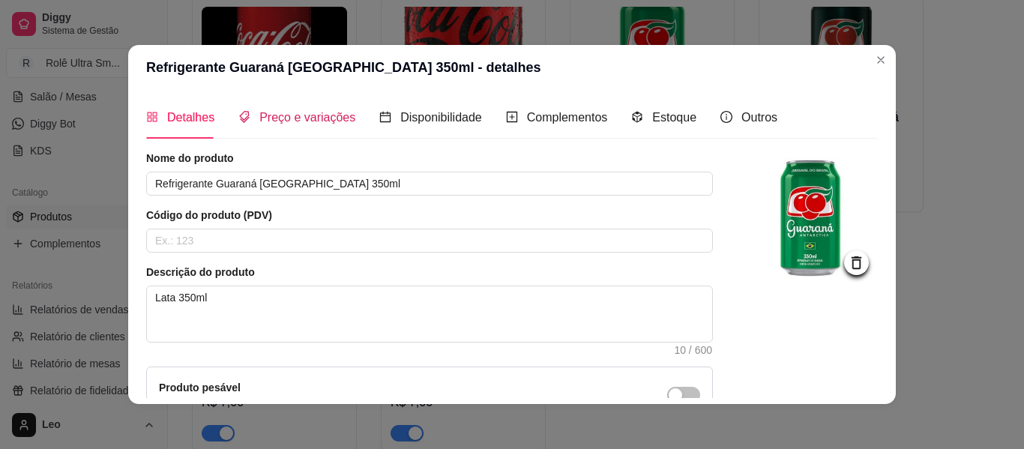
click at [308, 113] on span "Preço e variações" at bounding box center [307, 117] width 96 height 13
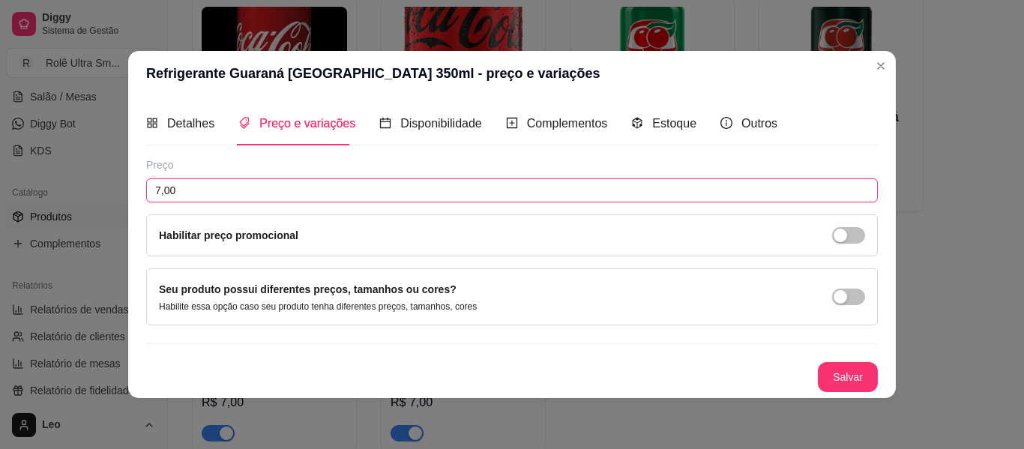
click at [238, 196] on input "7,00" at bounding box center [511, 190] width 731 height 24
type input "8,00"
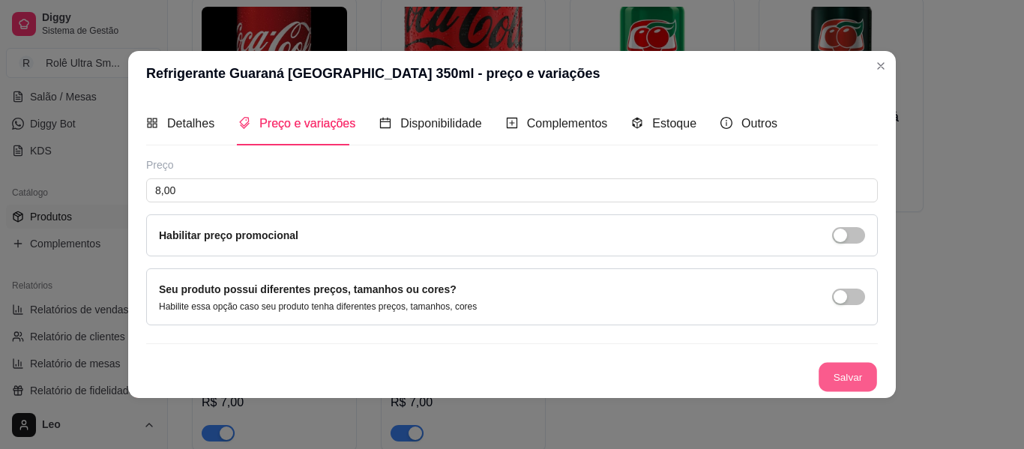
click at [843, 372] on button "Salvar" at bounding box center [847, 376] width 58 height 29
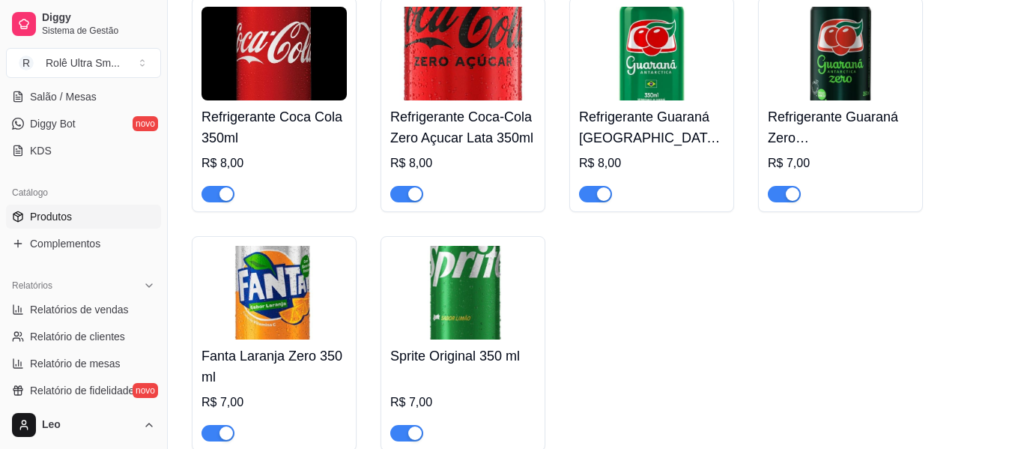
click at [841, 145] on h4 "Refrigerante Guaraná Zero [GEOGRAPHIC_DATA] 350 Ml" at bounding box center [840, 127] width 145 height 42
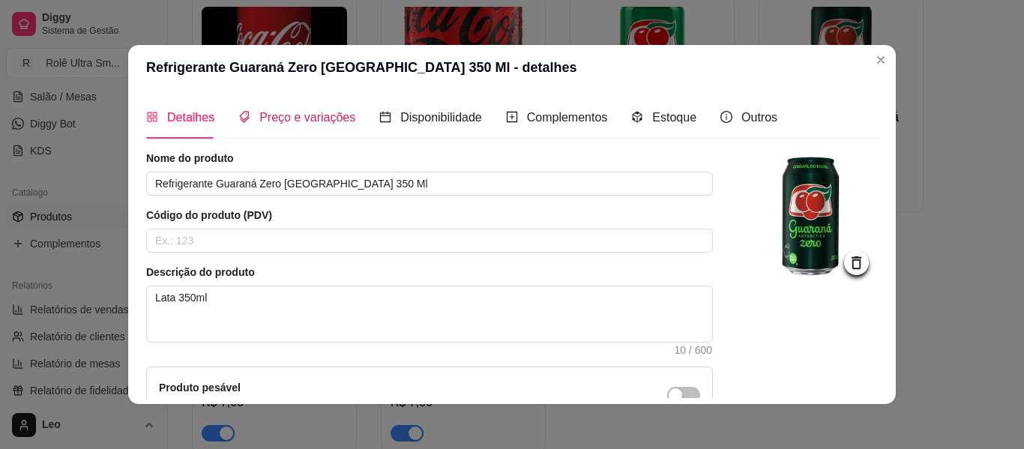
click at [298, 122] on span "Preço e variações" at bounding box center [307, 117] width 96 height 13
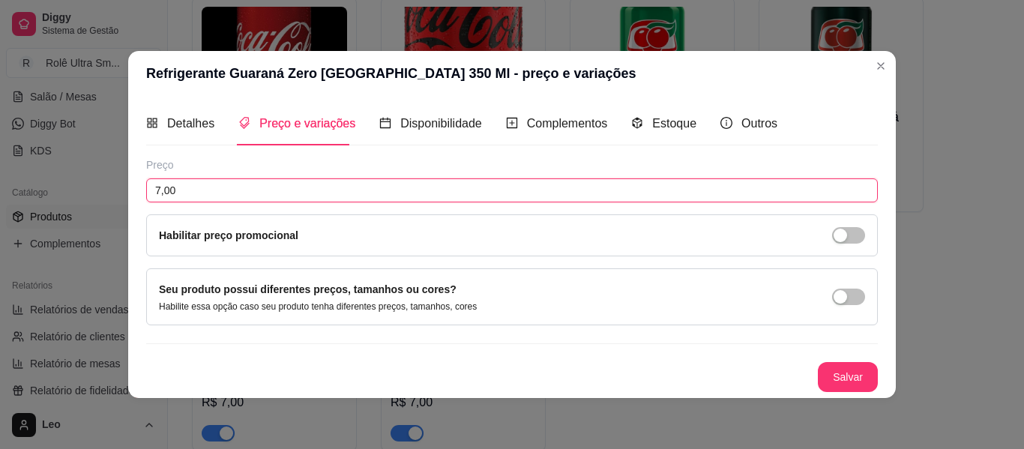
click at [250, 191] on input "7,00" at bounding box center [511, 190] width 731 height 24
type input "8,00"
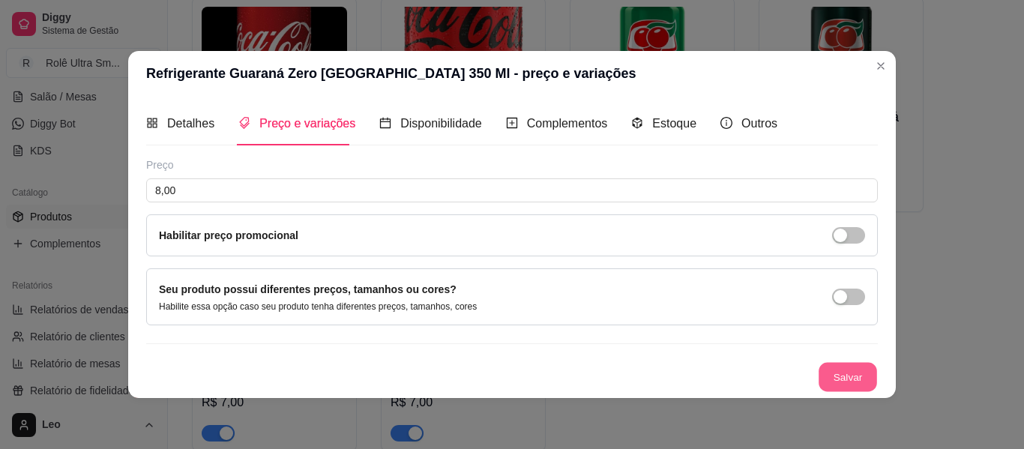
click at [840, 375] on button "Salvar" at bounding box center [847, 376] width 58 height 29
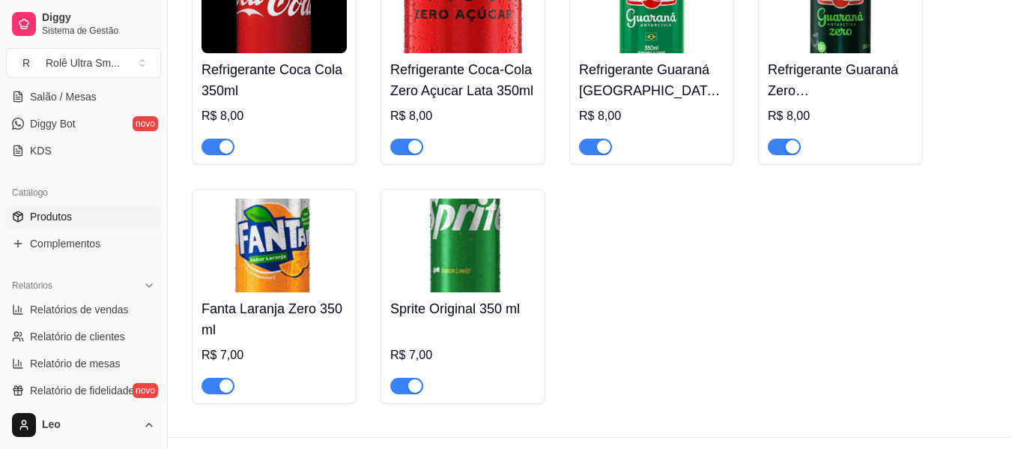
scroll to position [1113, 0]
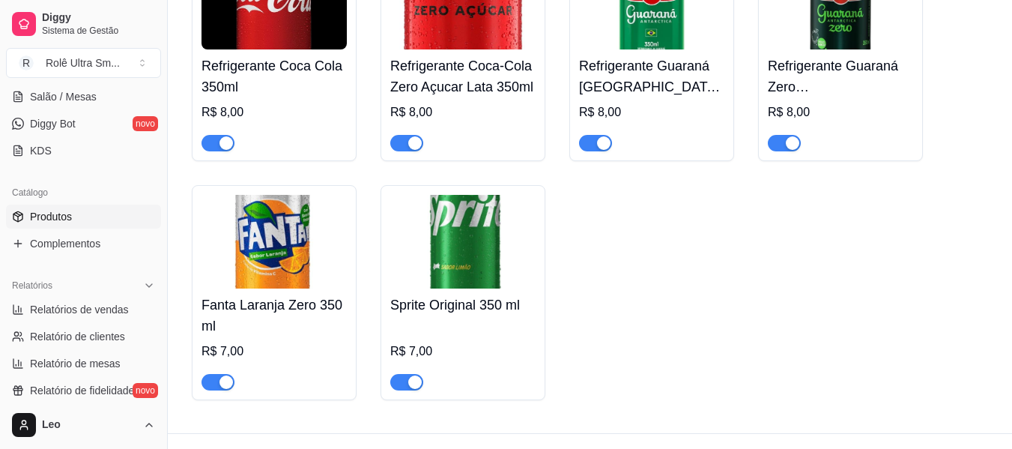
click at [256, 243] on img at bounding box center [274, 242] width 145 height 94
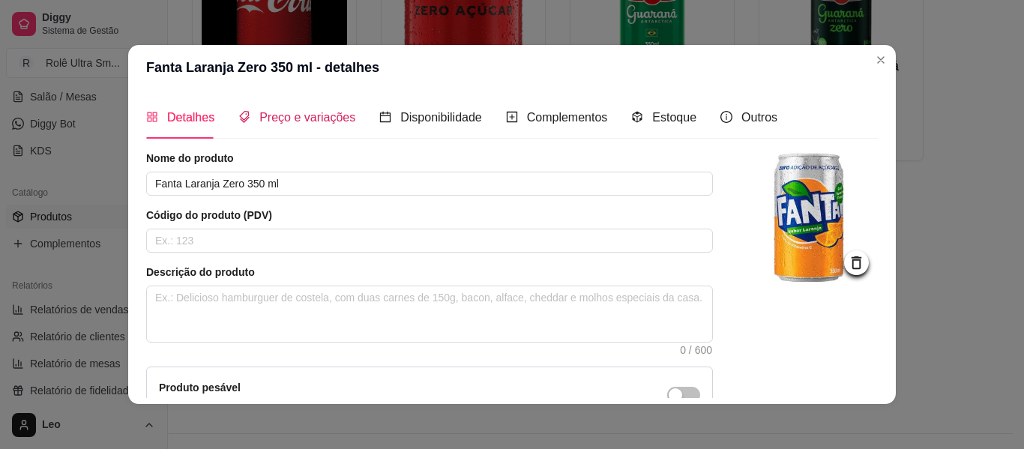
click at [304, 114] on span "Preço e variações" at bounding box center [307, 117] width 96 height 13
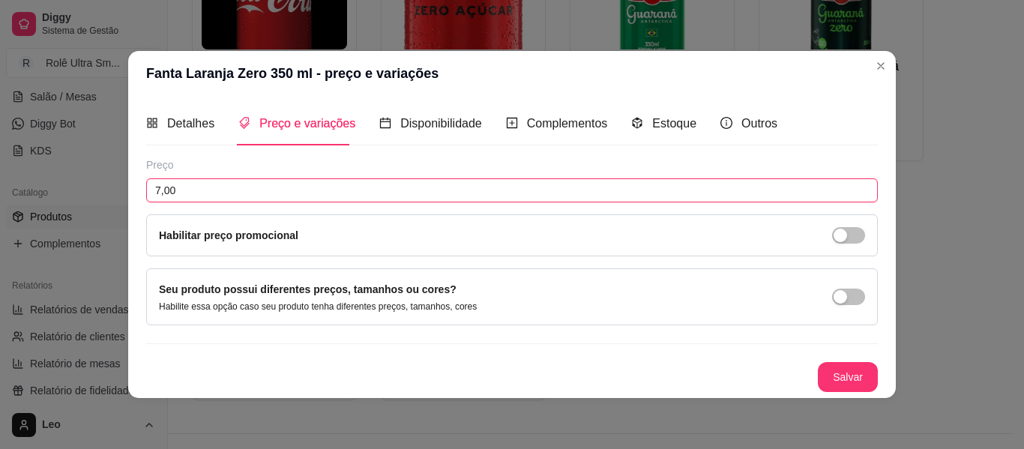
click at [236, 185] on input "7,00" at bounding box center [511, 190] width 731 height 24
type input "8,00"
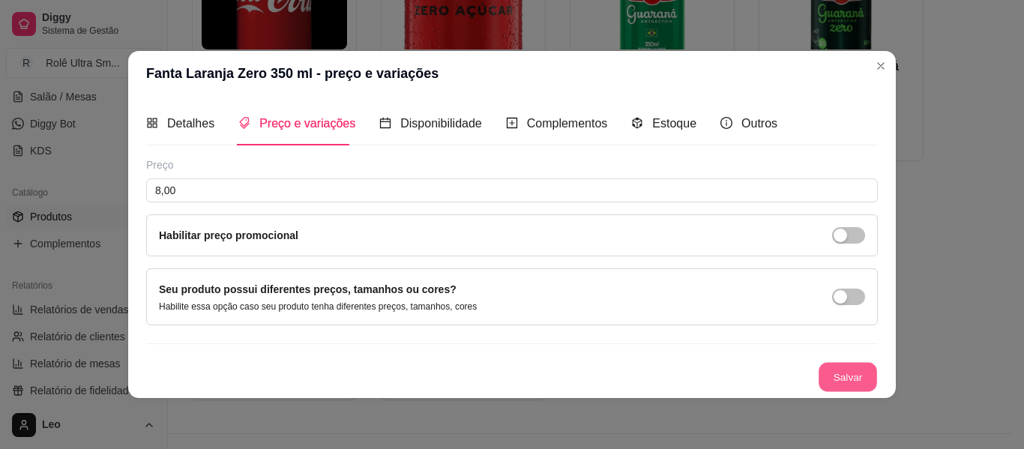
click at [848, 381] on button "Salvar" at bounding box center [847, 376] width 58 height 29
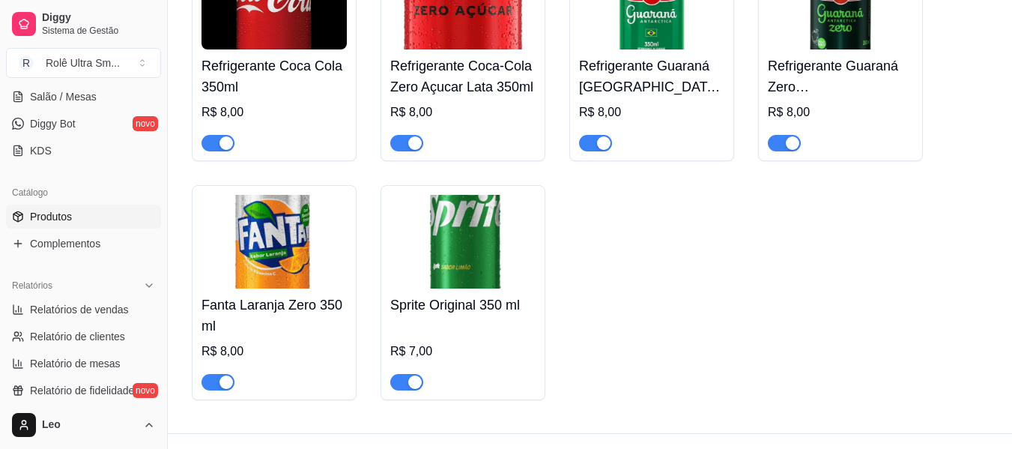
click at [455, 244] on img at bounding box center [462, 242] width 145 height 94
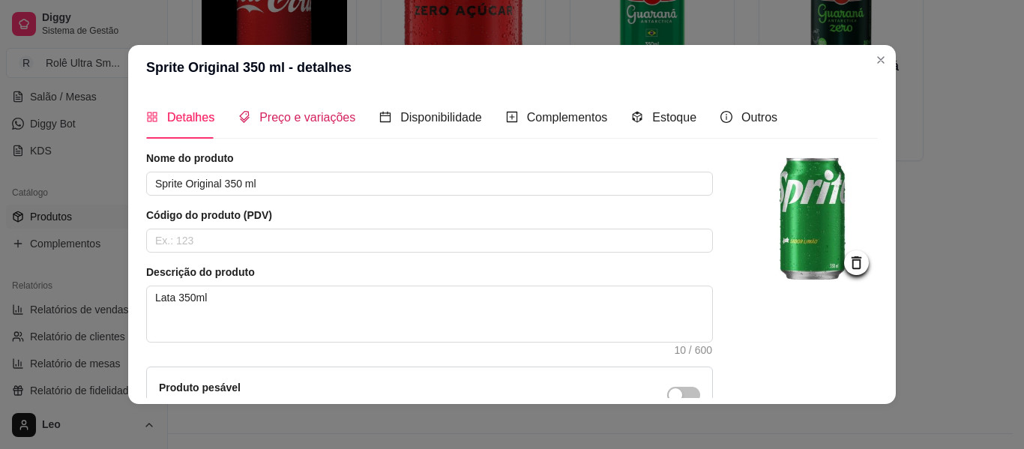
click at [295, 115] on span "Preço e variações" at bounding box center [307, 117] width 96 height 13
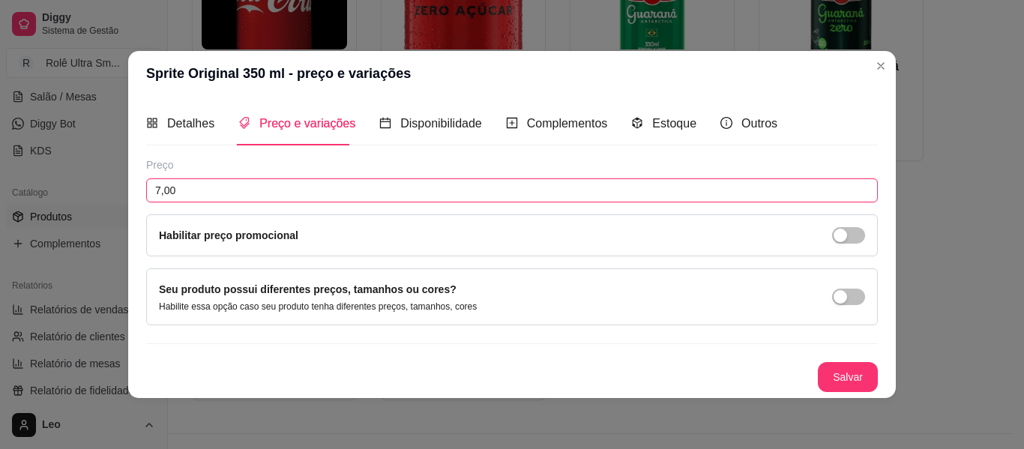
click at [225, 187] on input "7,00" at bounding box center [511, 190] width 731 height 24
type input "8,00"
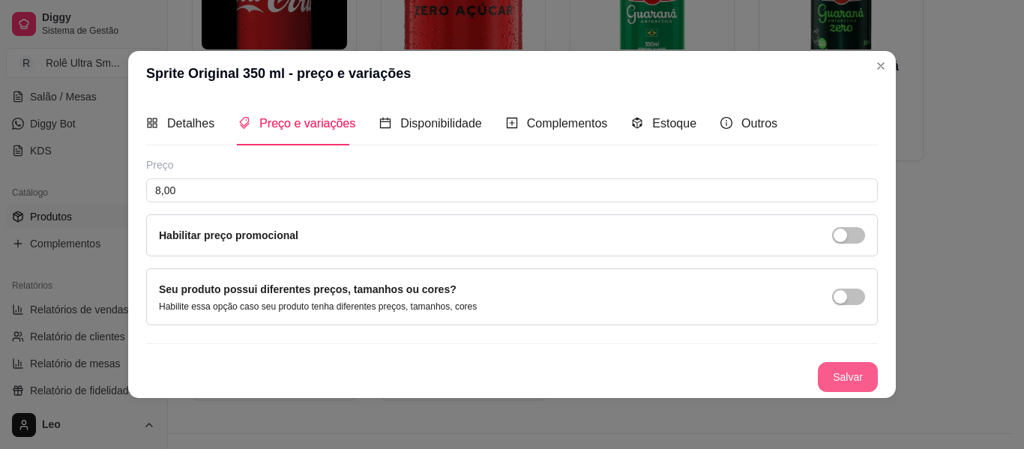
click at [854, 378] on button "Salvar" at bounding box center [848, 377] width 60 height 30
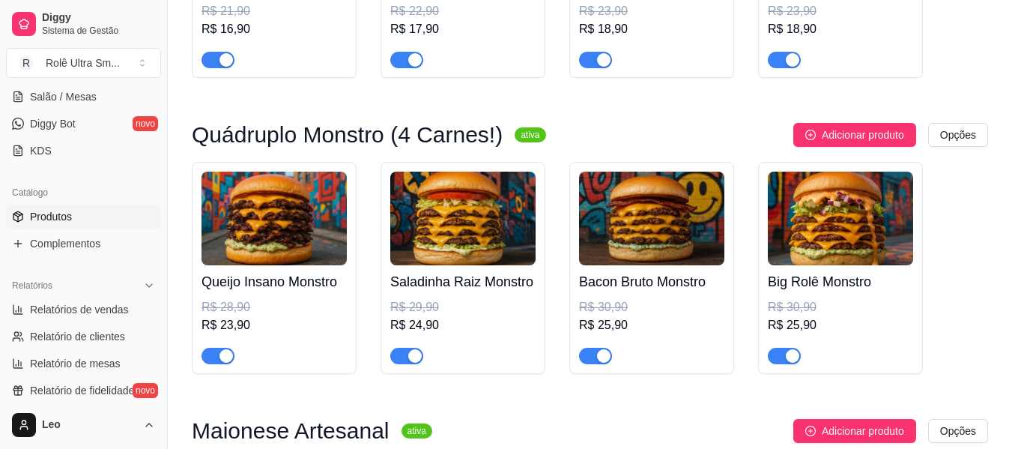
scroll to position [0, 0]
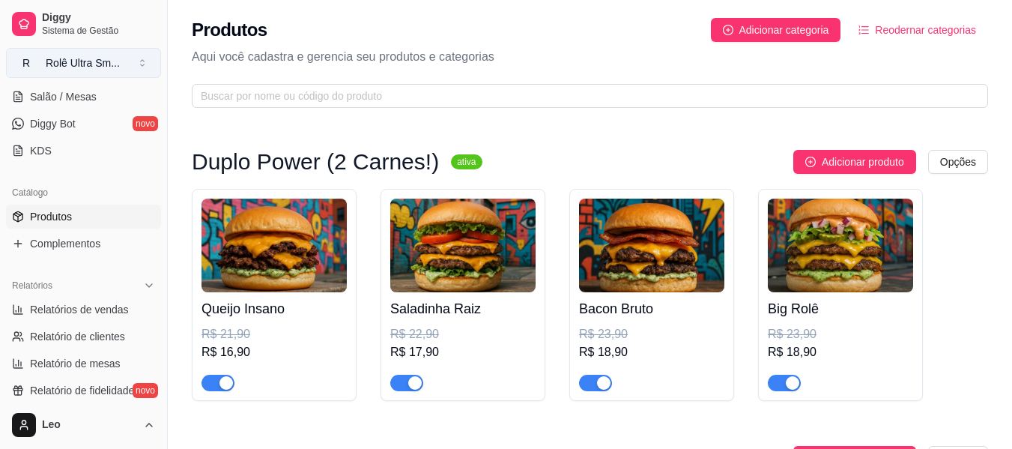
click at [92, 61] on div "Rolê Ultra Sm ..." at bounding box center [83, 62] width 74 height 15
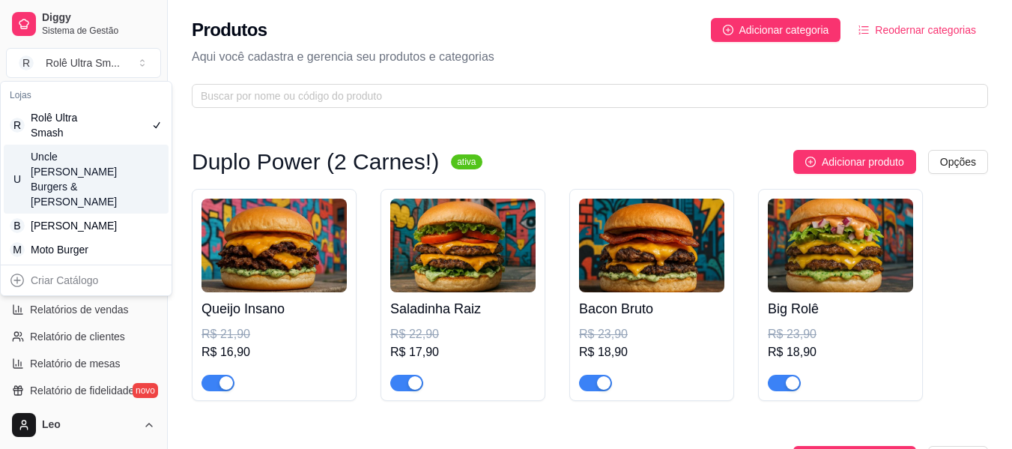
click at [89, 182] on div "Uncle [PERSON_NAME] Burgers & [PERSON_NAME]" at bounding box center [64, 179] width 67 height 60
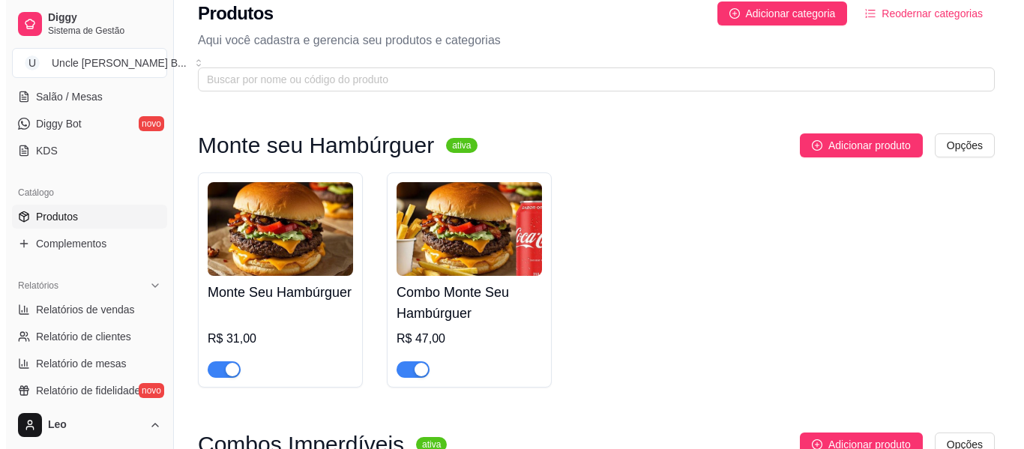
scroll to position [7, 0]
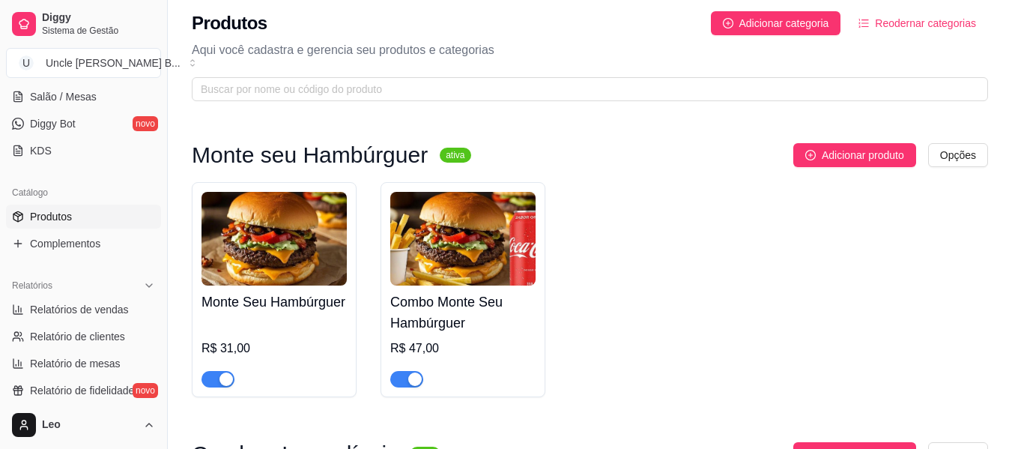
click at [274, 268] on img at bounding box center [274, 239] width 145 height 94
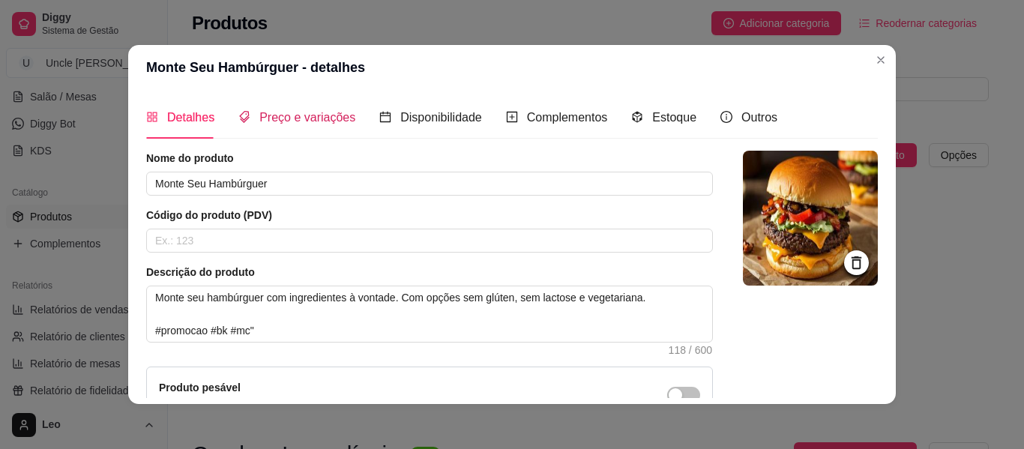
click at [283, 125] on div "Preço e variações" at bounding box center [296, 117] width 117 height 19
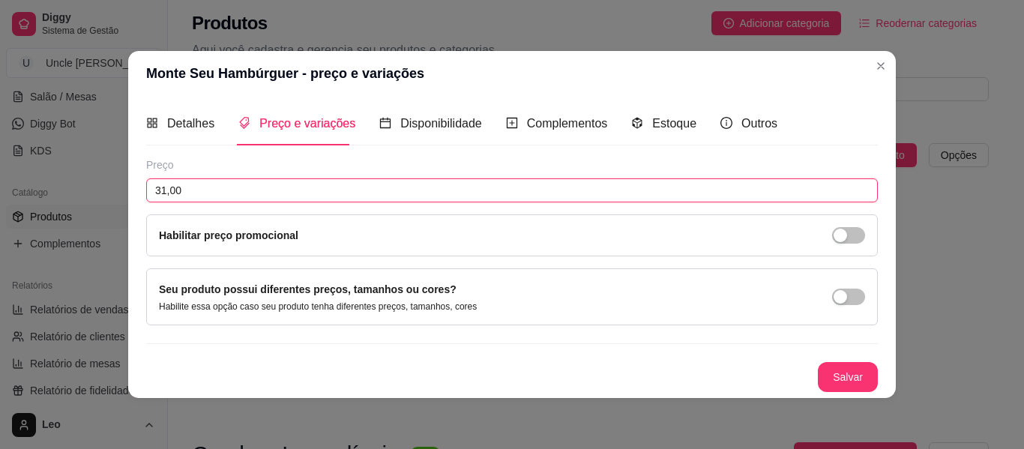
click at [232, 192] on input "31,00" at bounding box center [511, 190] width 731 height 24
type input "34,90"
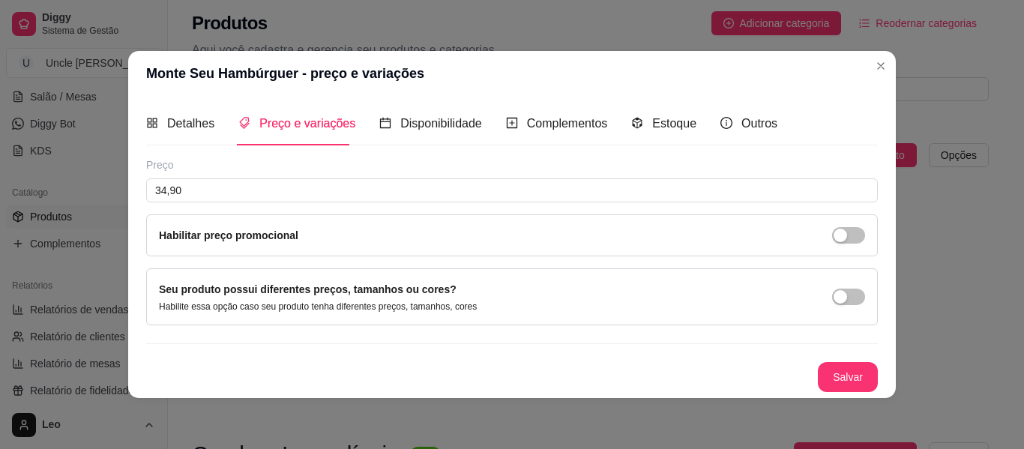
click at [332, 234] on div "Habilitar preço promocional" at bounding box center [512, 235] width 706 height 16
click at [849, 236] on span "button" at bounding box center [848, 235] width 33 height 16
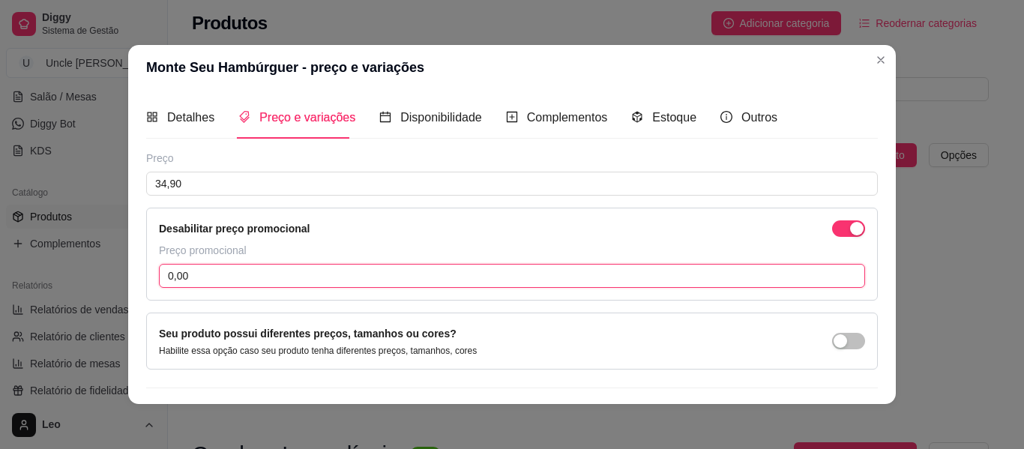
click at [525, 274] on input "0,00" at bounding box center [512, 276] width 706 height 24
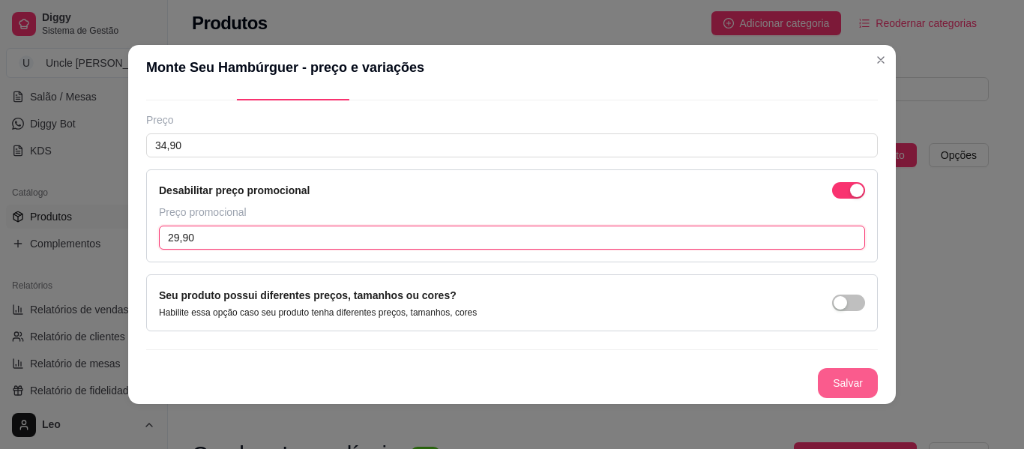
type input "29,90"
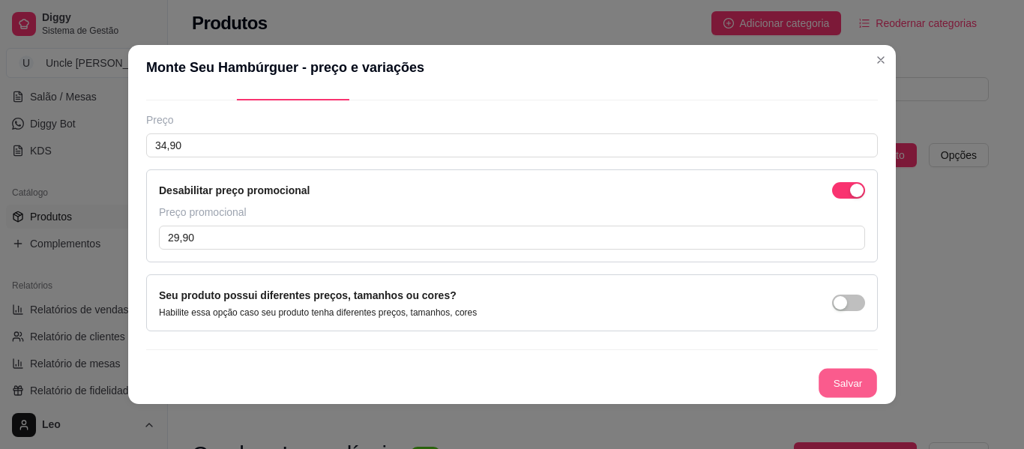
click at [846, 394] on button "Salvar" at bounding box center [847, 383] width 58 height 29
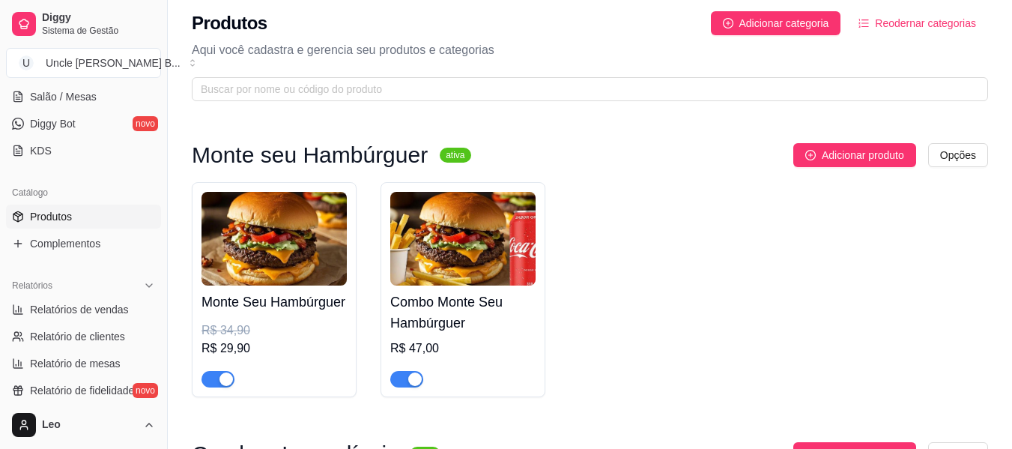
click at [481, 238] on img at bounding box center [462, 239] width 145 height 94
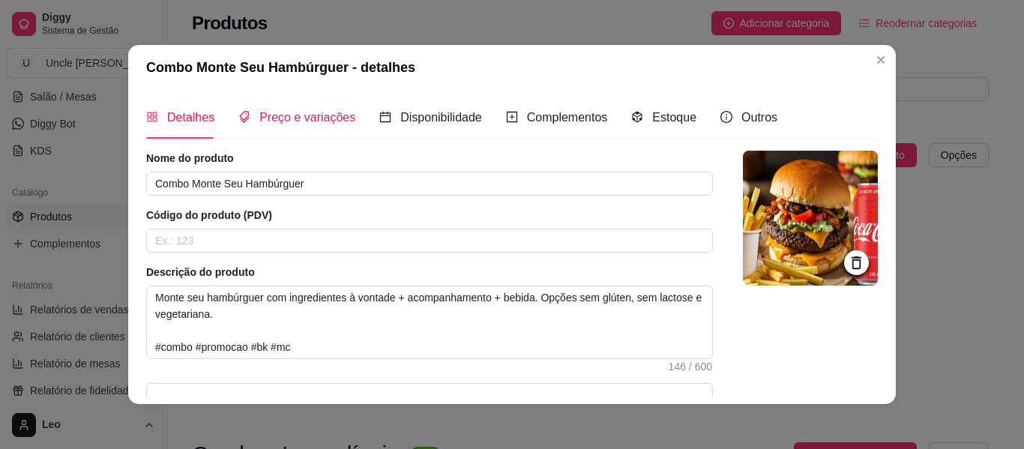
click at [318, 121] on span "Preço e variações" at bounding box center [307, 117] width 96 height 13
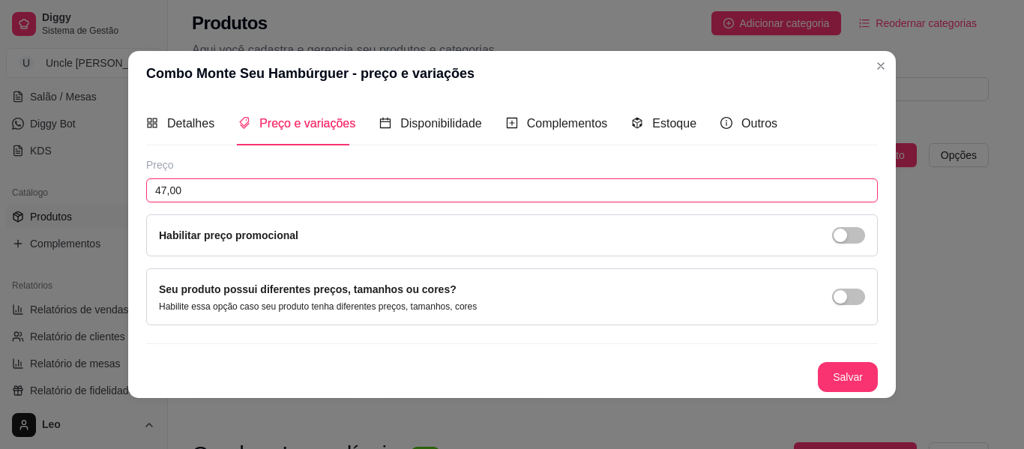
click at [291, 190] on input "47,00" at bounding box center [511, 190] width 731 height 24
type input "52,90"
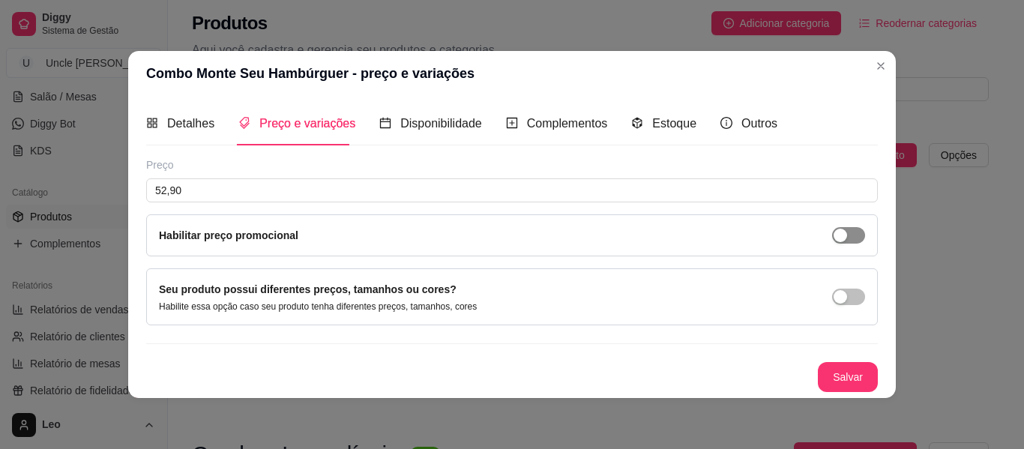
click at [848, 233] on button "button" at bounding box center [848, 235] width 33 height 16
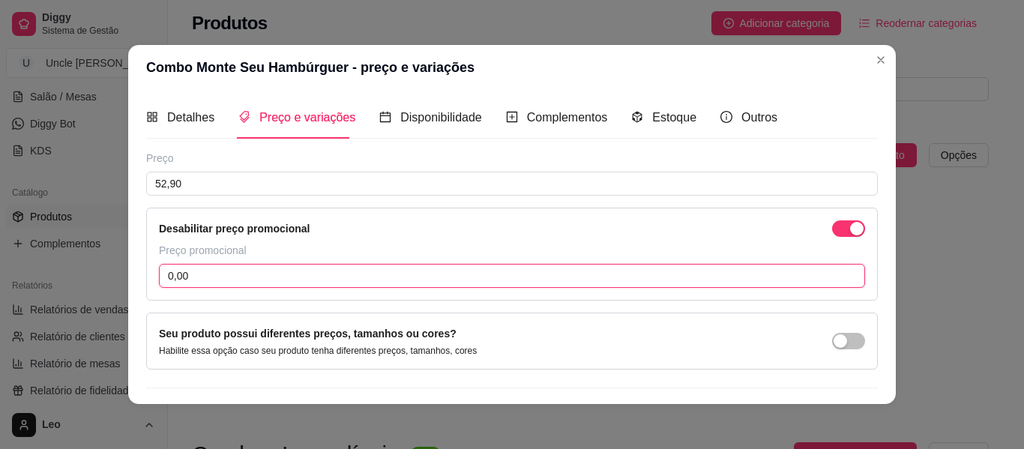
click at [268, 276] on input "0,00" at bounding box center [512, 276] width 706 height 24
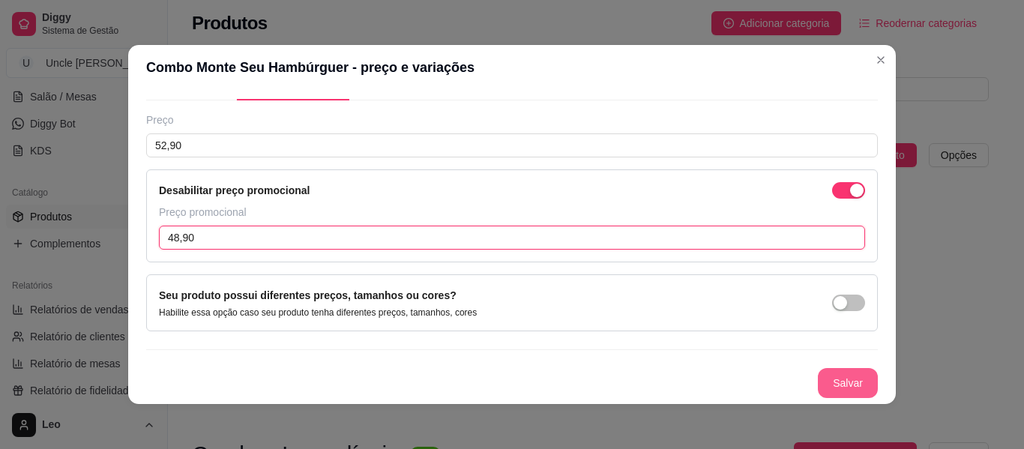
type input "48,90"
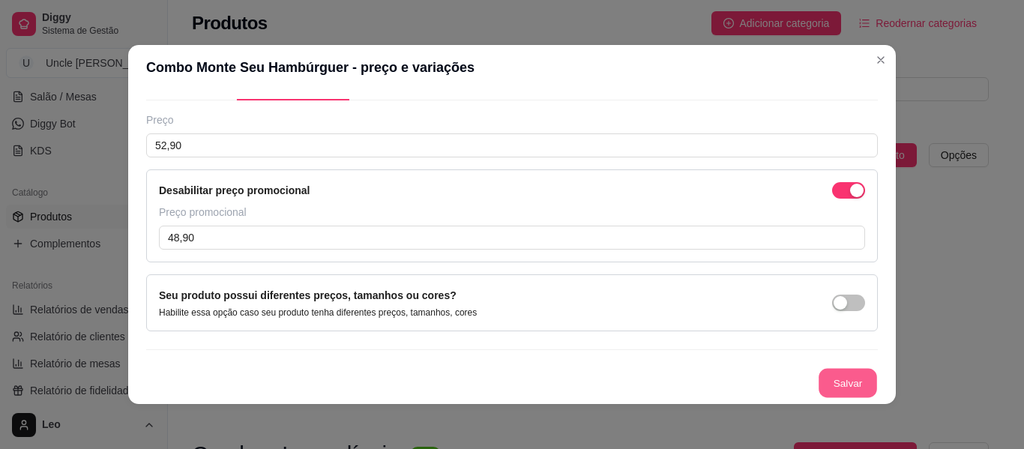
click at [822, 381] on button "Salvar" at bounding box center [847, 383] width 58 height 29
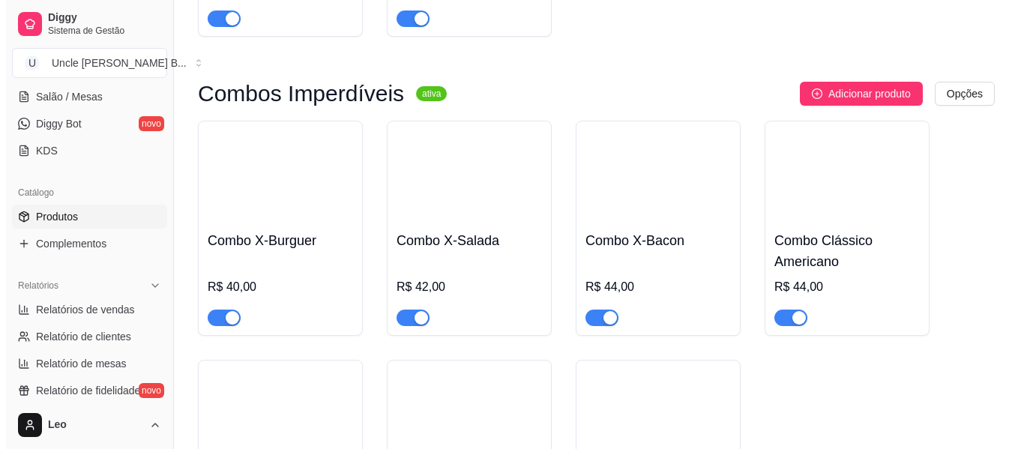
scroll to position [390, 0]
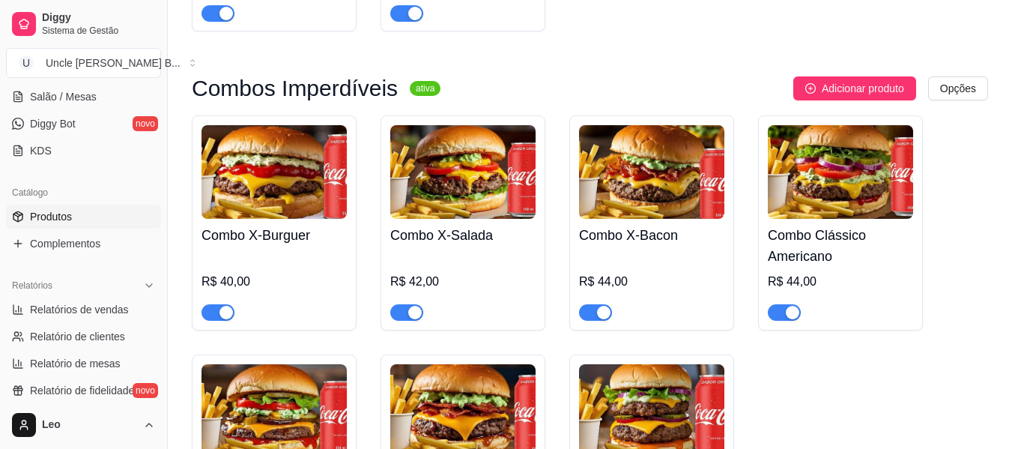
click at [296, 191] on img at bounding box center [274, 172] width 145 height 94
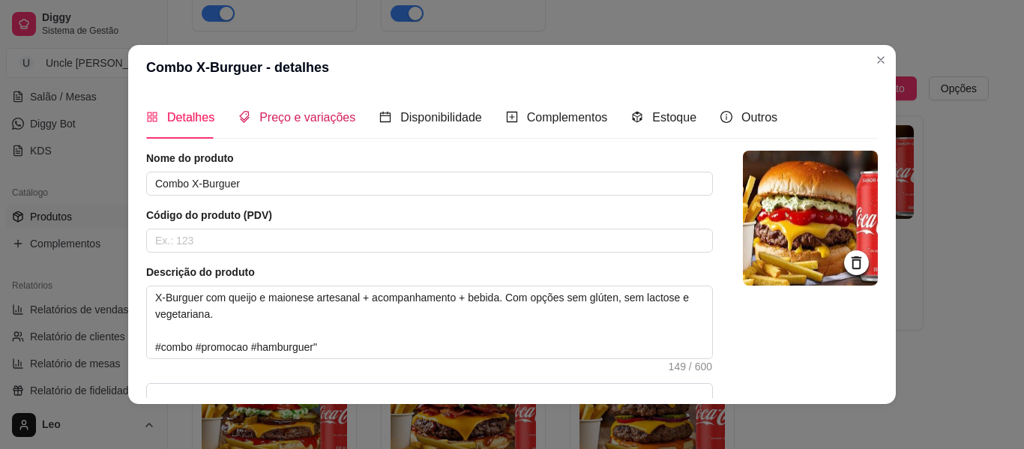
click at [317, 123] on span "Preço e variações" at bounding box center [307, 117] width 96 height 13
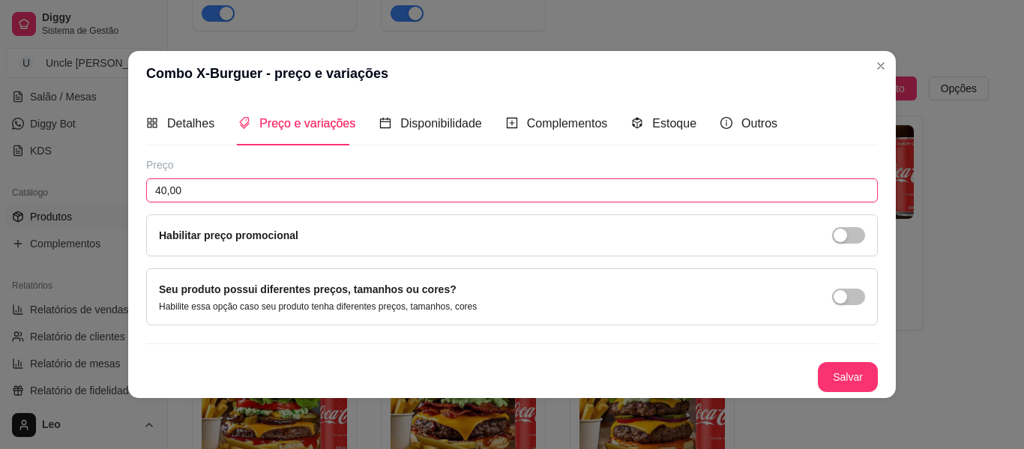
click at [279, 181] on input "40,00" at bounding box center [511, 190] width 731 height 24
type input "45,90"
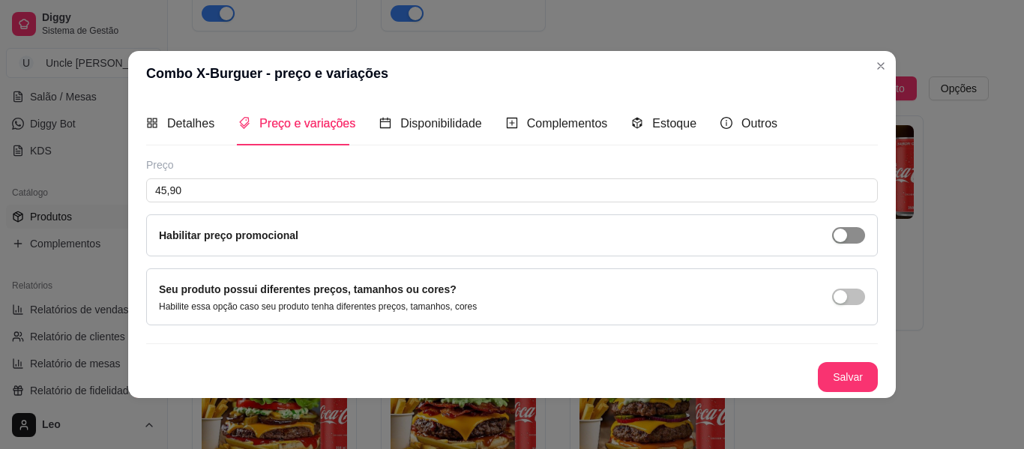
click at [842, 241] on div "button" at bounding box center [839, 235] width 13 height 13
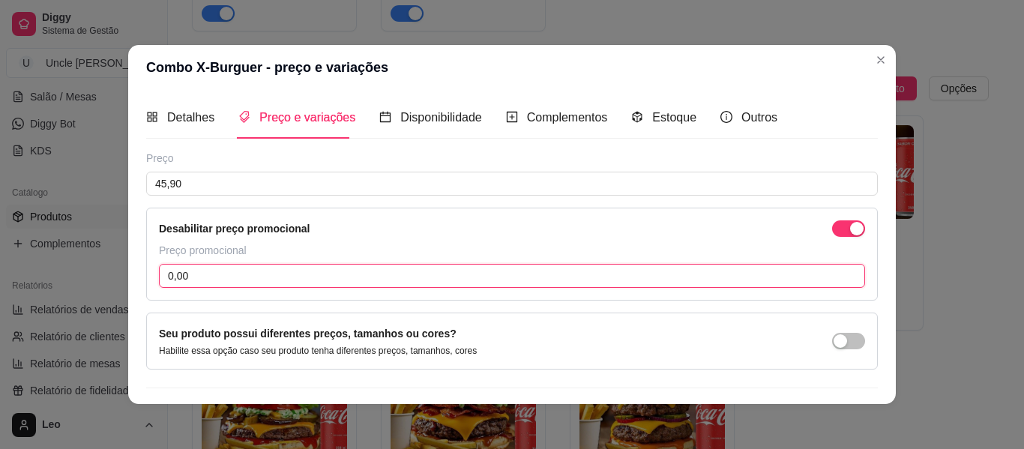
click at [477, 274] on input "0,00" at bounding box center [512, 276] width 706 height 24
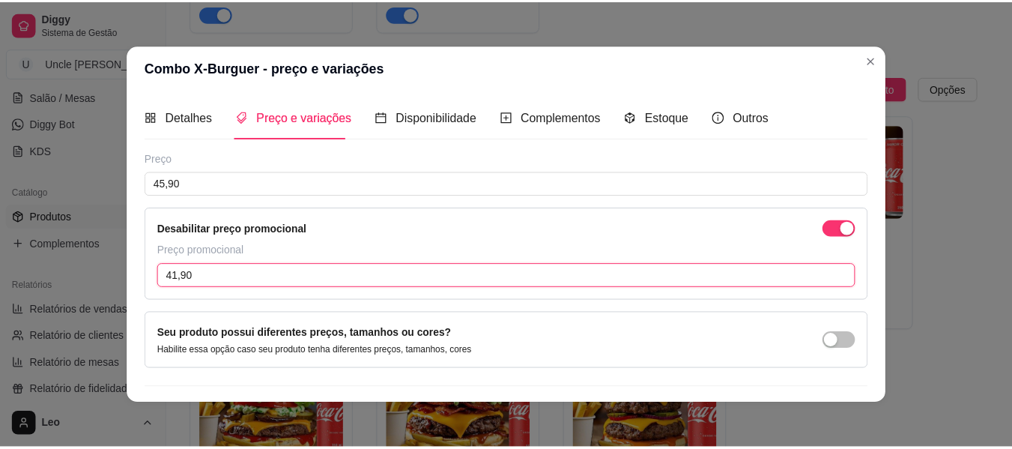
scroll to position [38, 0]
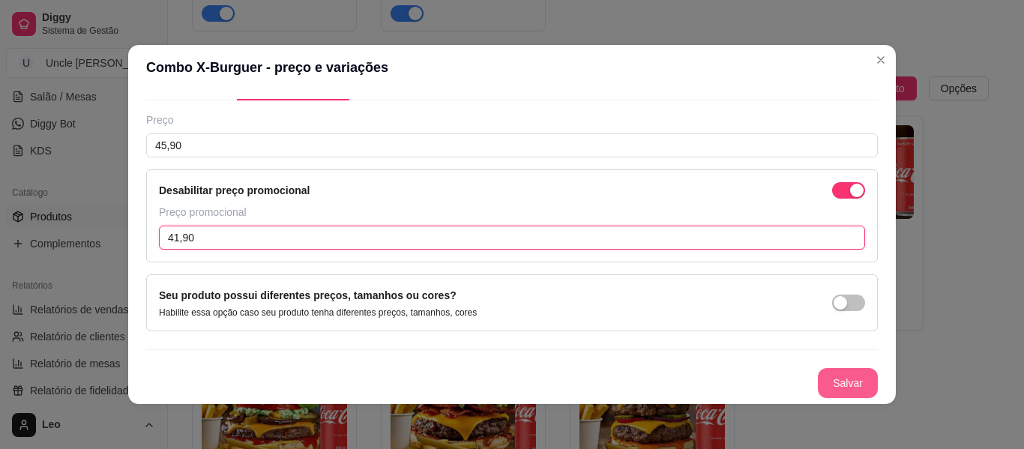
type input "41,90"
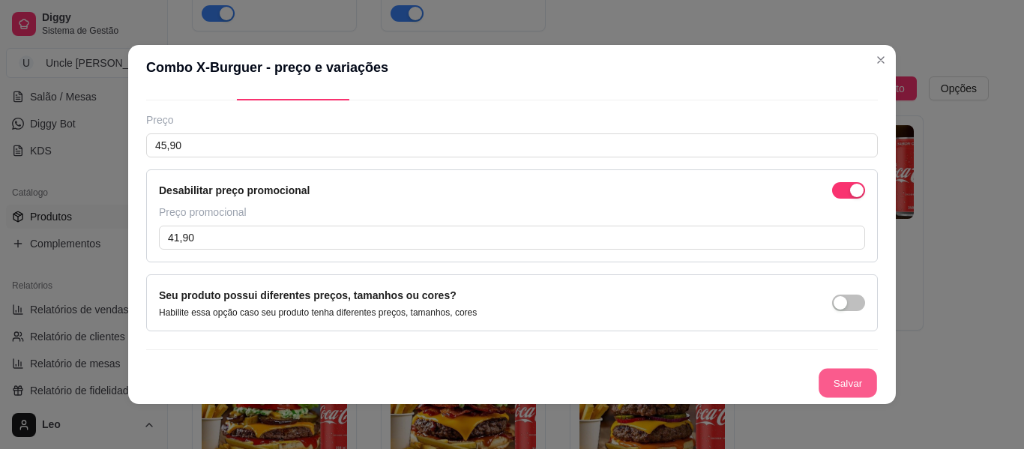
click at [838, 379] on button "Salvar" at bounding box center [847, 383] width 58 height 29
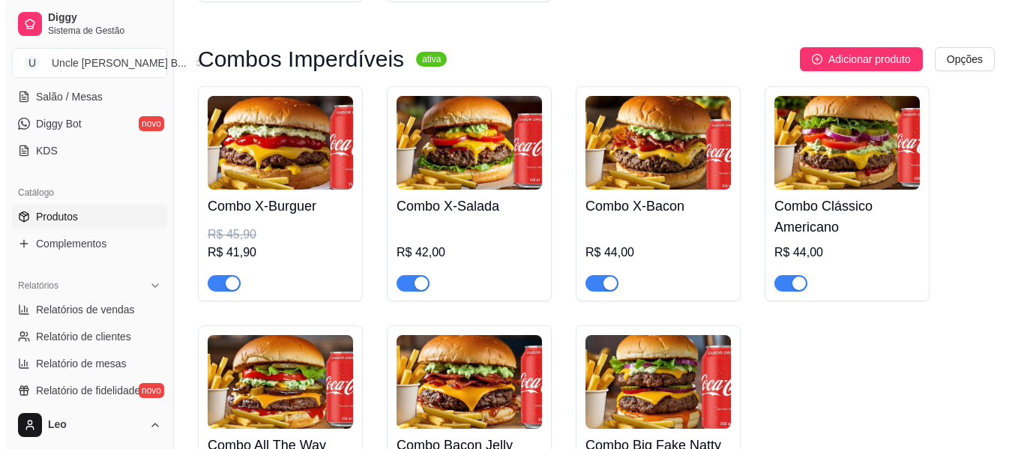
scroll to position [420, 0]
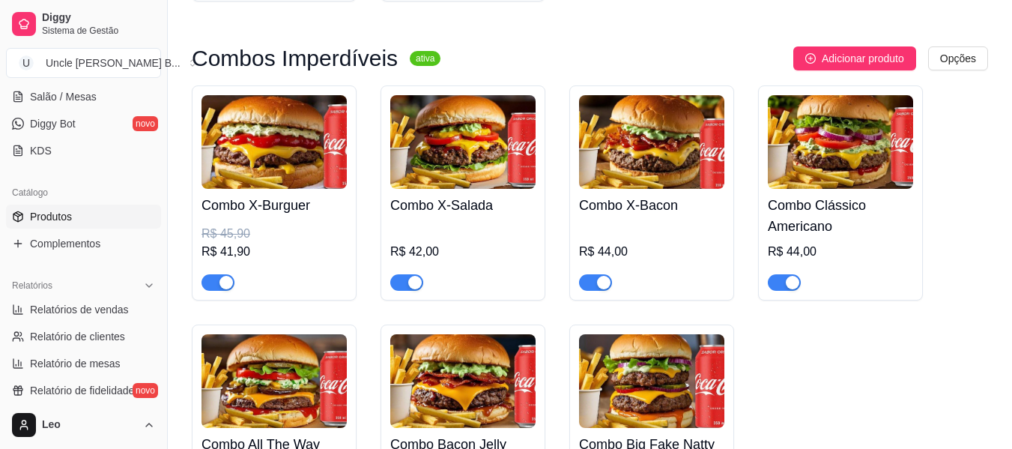
click at [447, 173] on img at bounding box center [462, 142] width 145 height 94
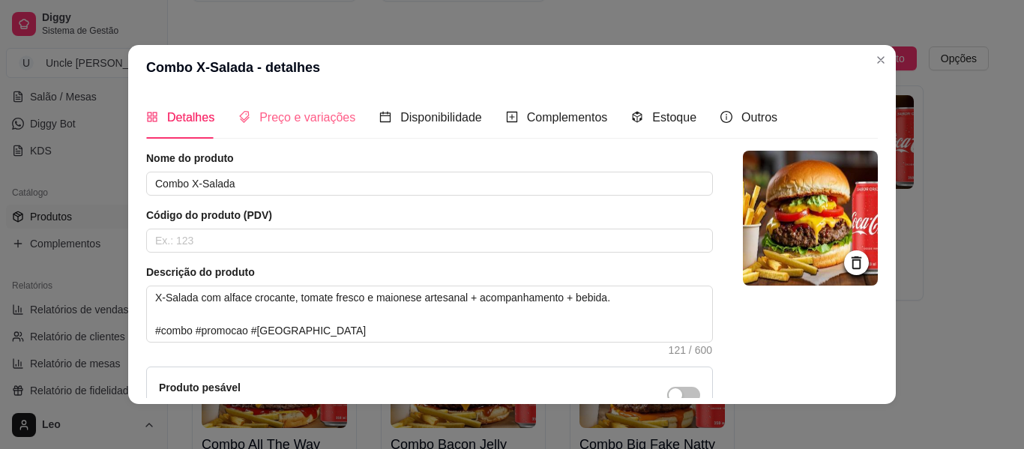
click at [318, 129] on div "Preço e variações" at bounding box center [296, 117] width 117 height 43
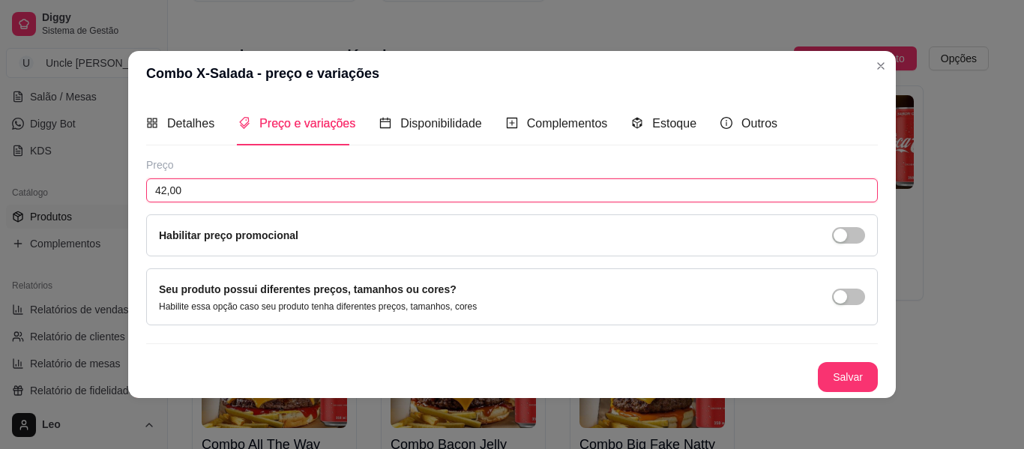
click at [280, 188] on input "42,00" at bounding box center [511, 190] width 731 height 24
type input "47,90"
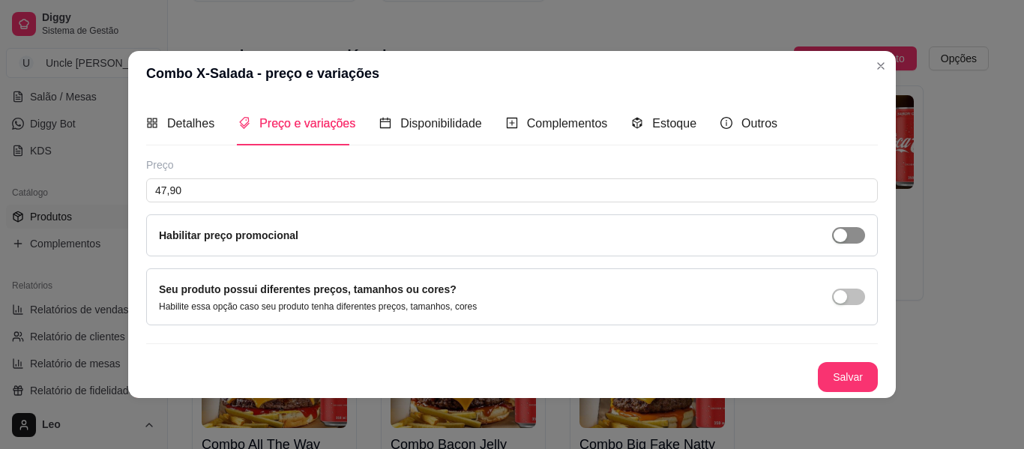
click at [856, 235] on span "button" at bounding box center [848, 235] width 33 height 16
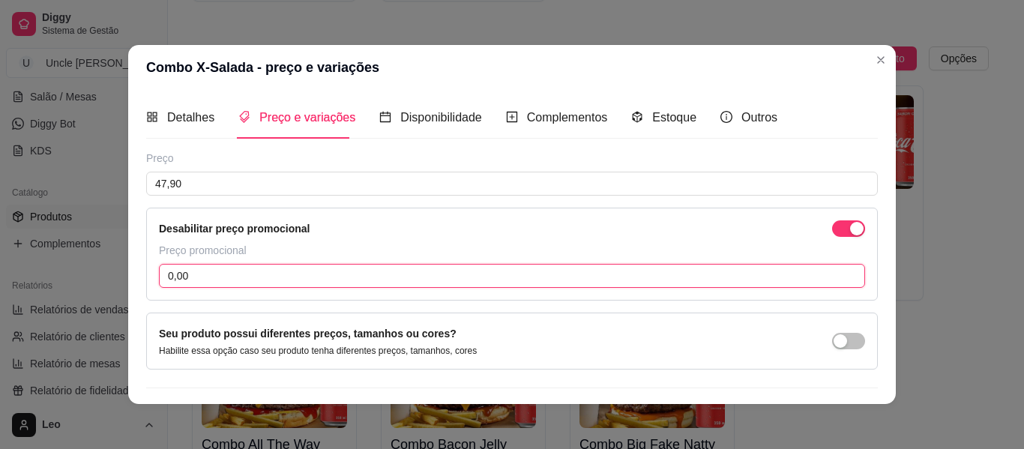
click at [505, 265] on input "0,00" at bounding box center [512, 276] width 706 height 24
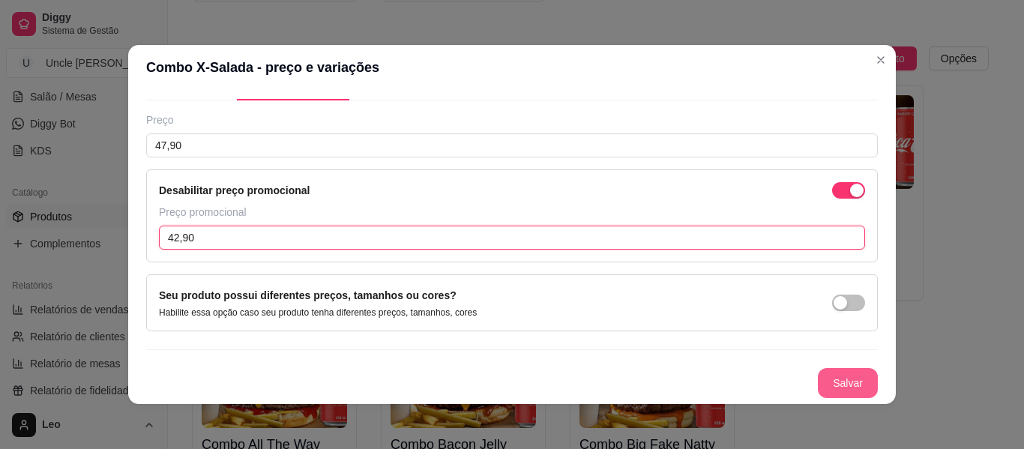
type input "42,90"
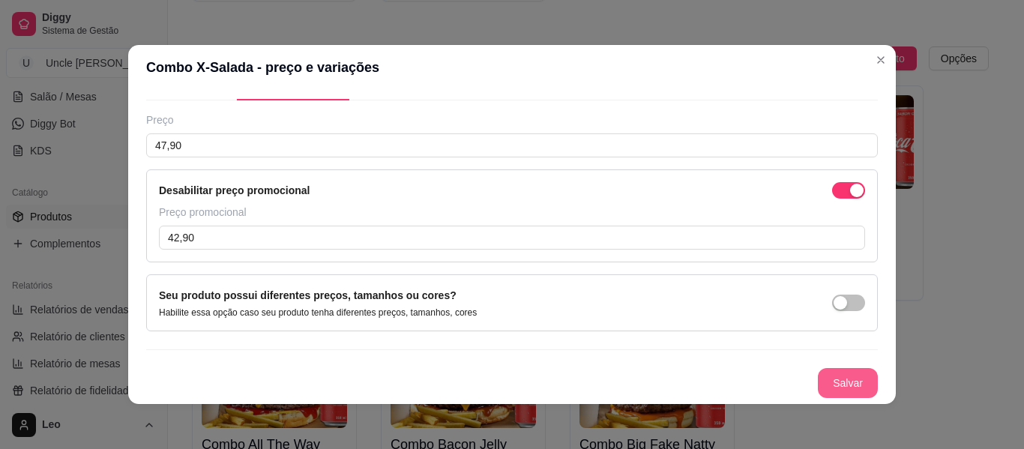
click at [819, 379] on button "Salvar" at bounding box center [848, 383] width 60 height 30
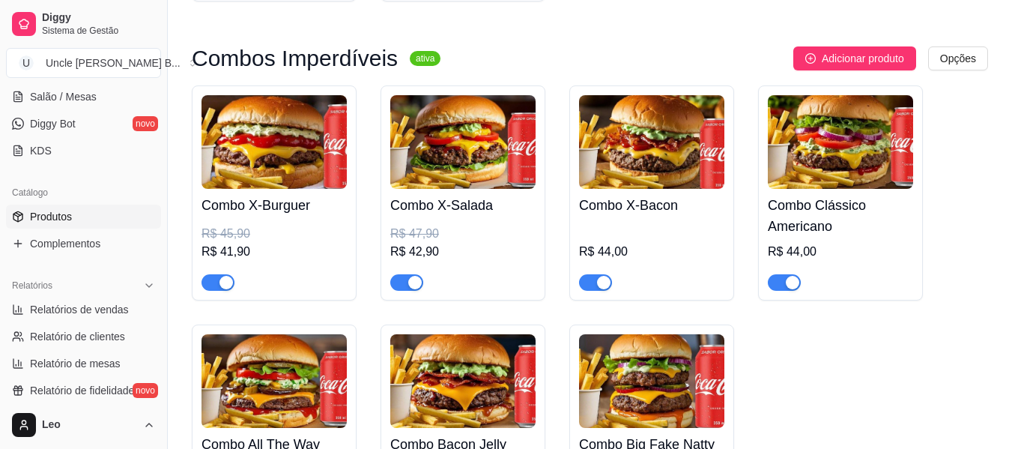
click at [615, 160] on img at bounding box center [651, 142] width 145 height 94
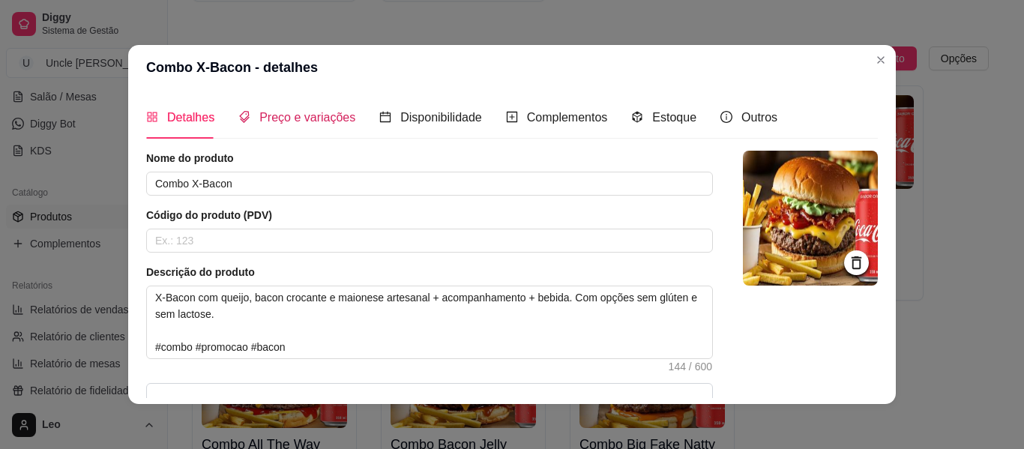
click at [308, 124] on span "Preço e variações" at bounding box center [307, 117] width 96 height 13
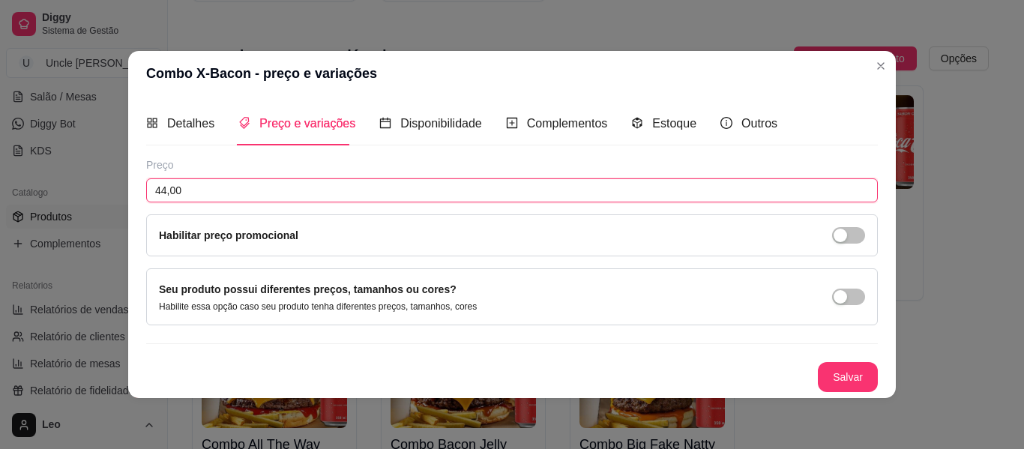
click at [257, 198] on input "44,00" at bounding box center [511, 190] width 731 height 24
type input "49,90"
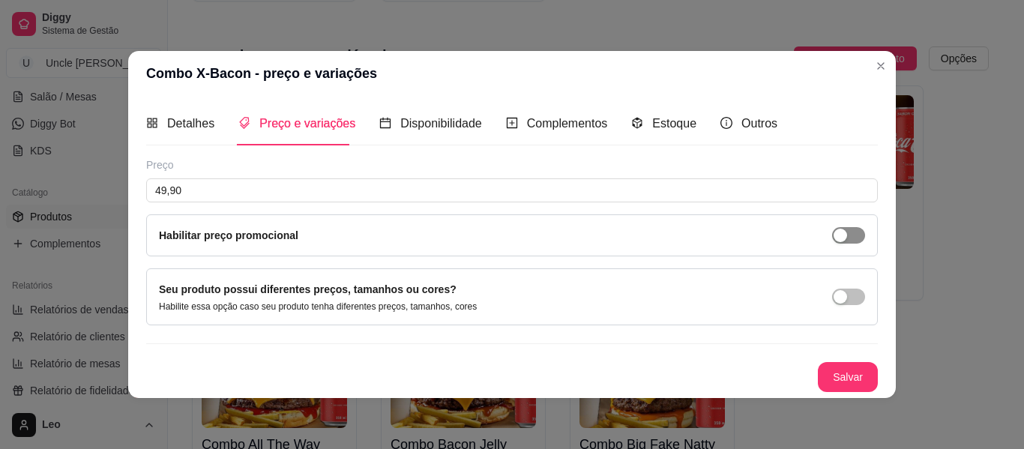
click at [852, 234] on span "button" at bounding box center [848, 235] width 33 height 16
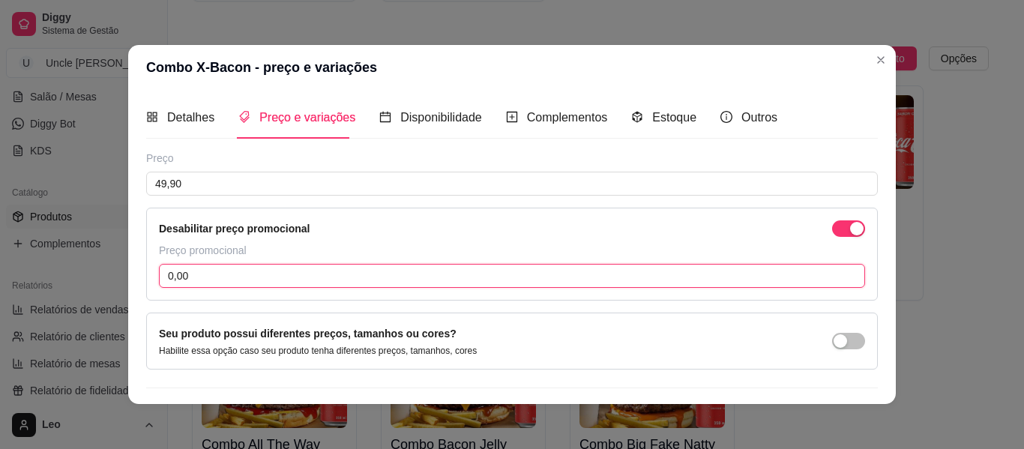
click at [375, 274] on input "0,00" at bounding box center [512, 276] width 706 height 24
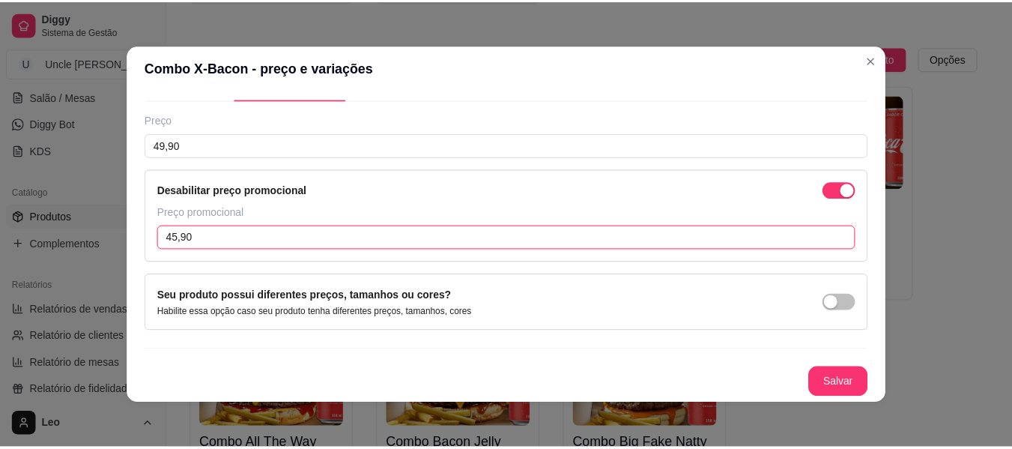
scroll to position [3, 0]
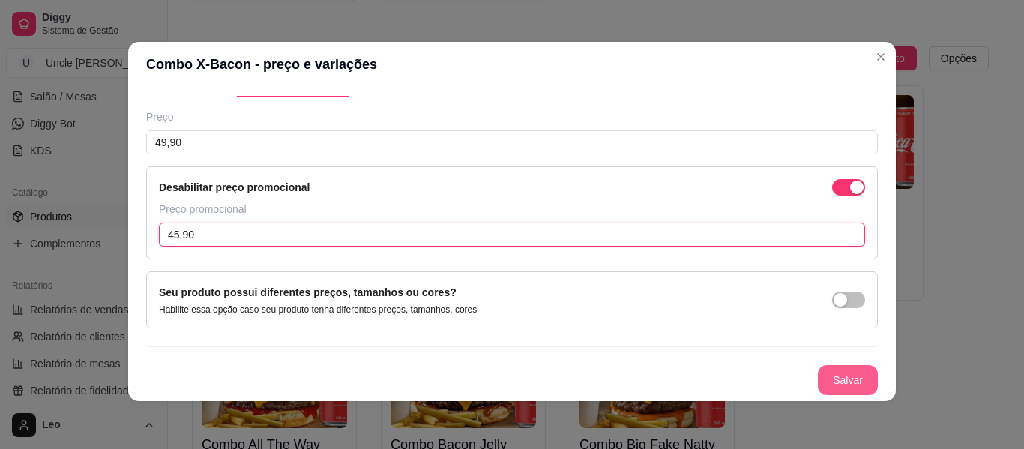
type input "45,90"
click at [818, 379] on button "Salvar" at bounding box center [848, 380] width 60 height 30
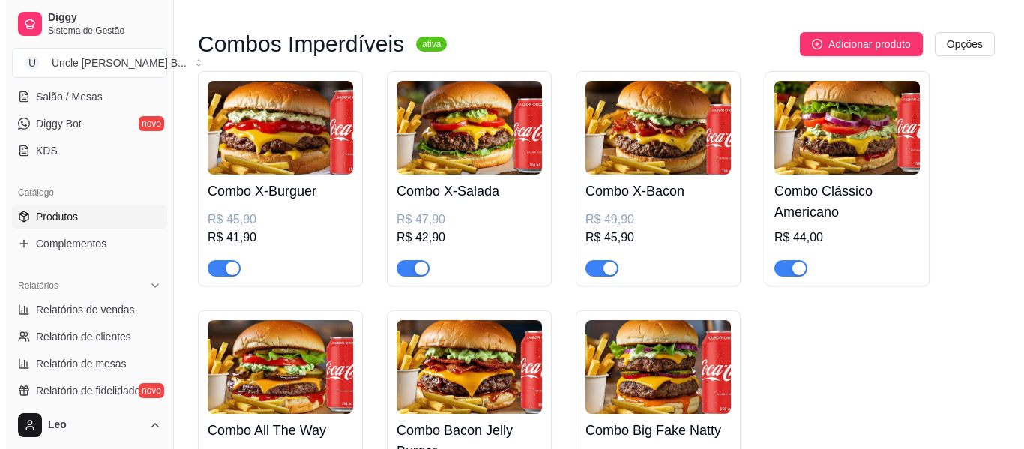
scroll to position [435, 0]
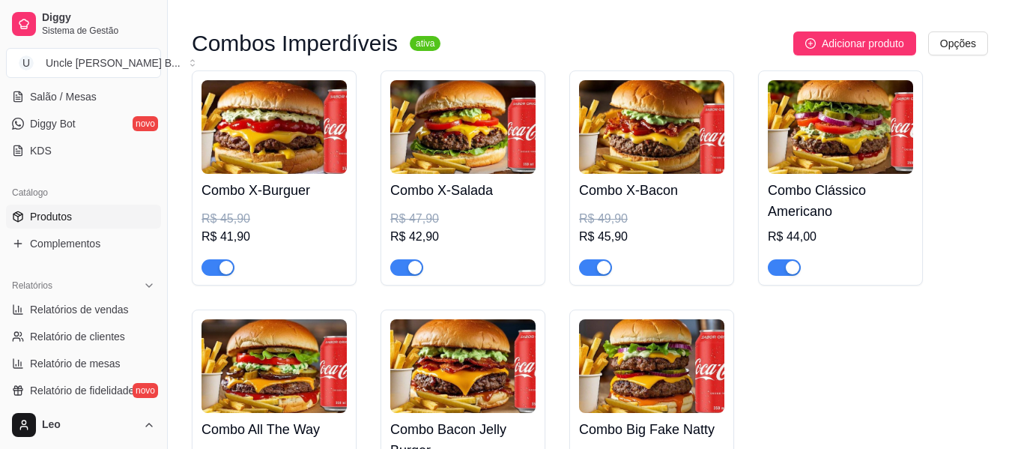
click at [849, 145] on img at bounding box center [840, 127] width 145 height 94
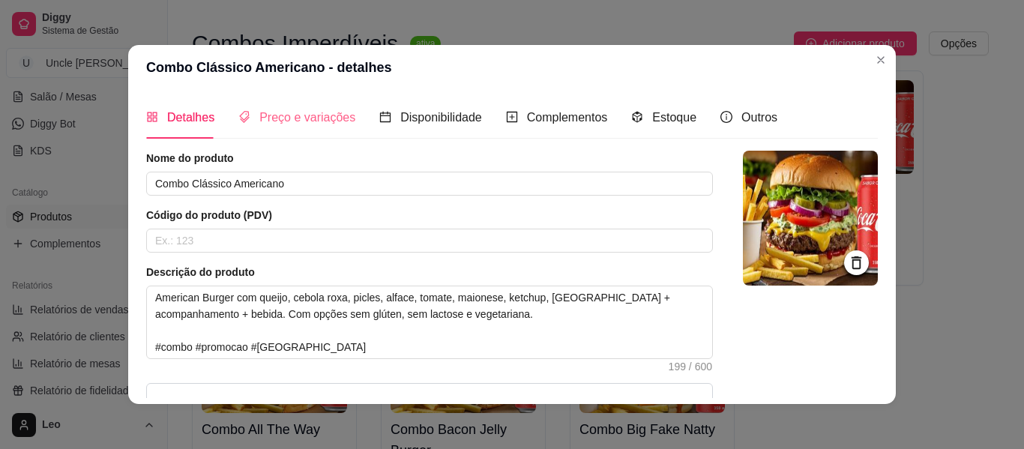
click at [318, 101] on div "Preço e variações" at bounding box center [296, 117] width 117 height 43
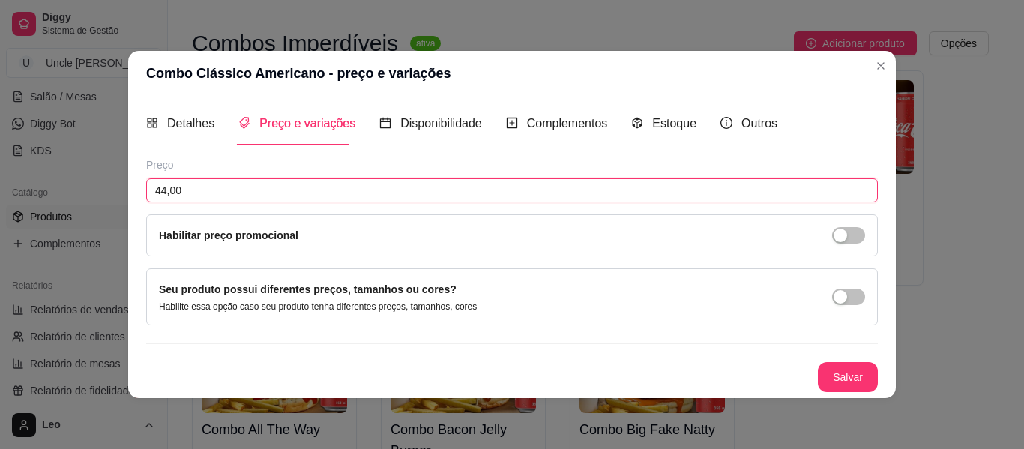
click at [291, 183] on input "44,00" at bounding box center [511, 190] width 731 height 24
type input "49,90"
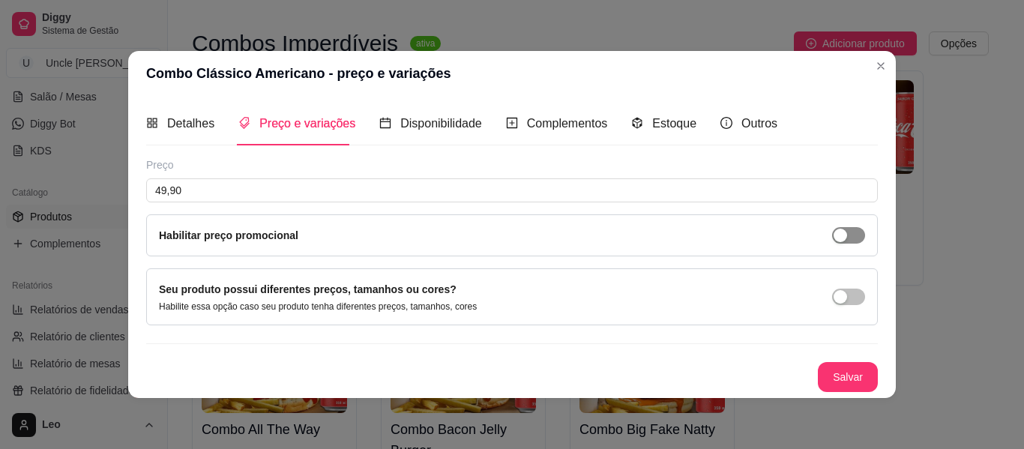
click at [841, 237] on div "button" at bounding box center [839, 235] width 13 height 13
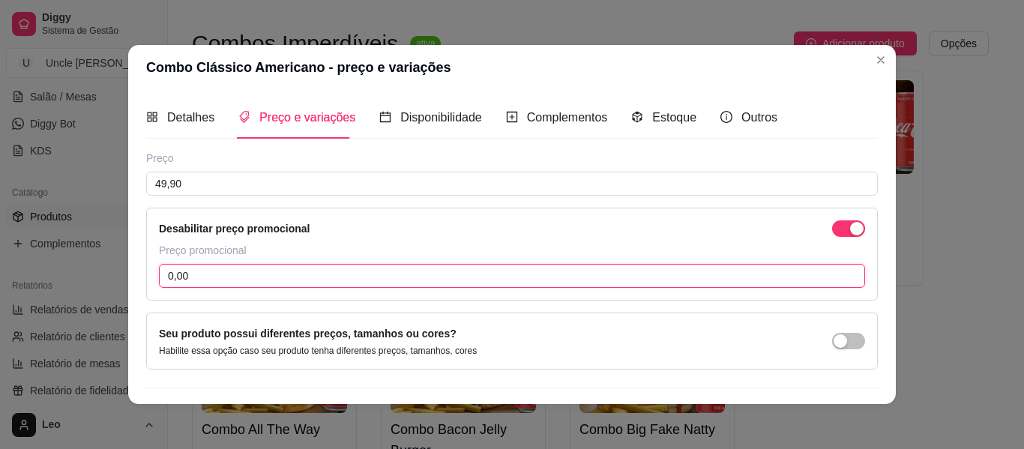
click at [435, 273] on input "0,00" at bounding box center [512, 276] width 706 height 24
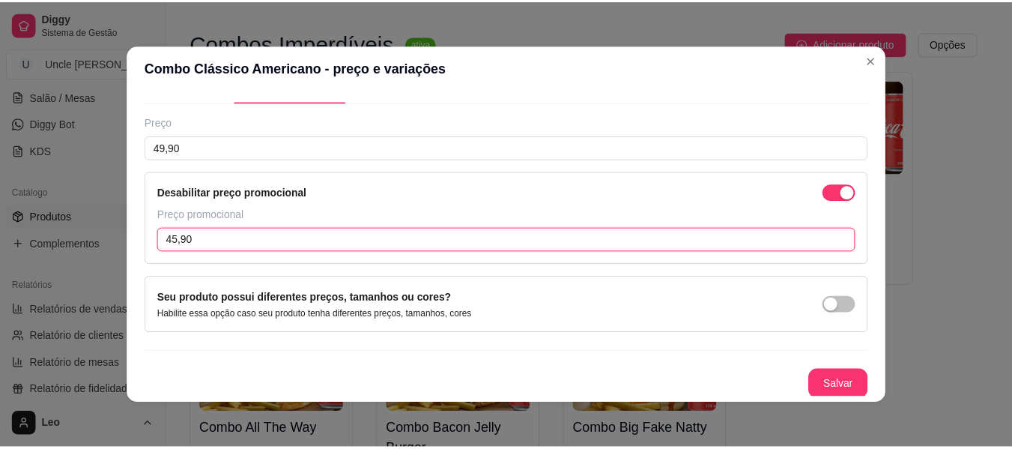
scroll to position [38, 0]
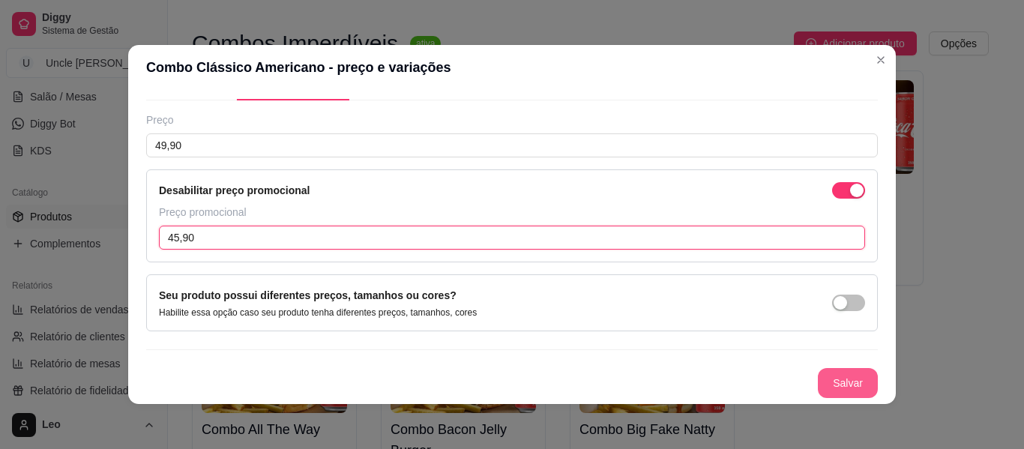
type input "45,90"
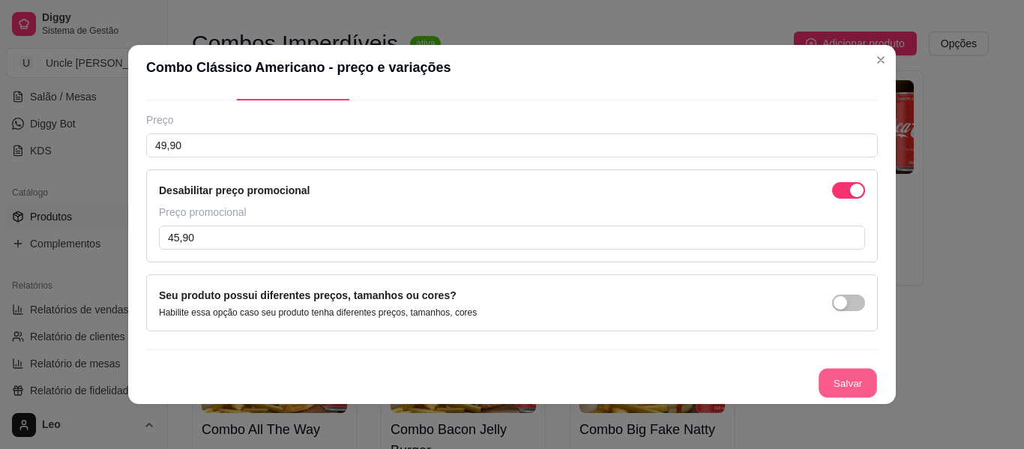
click at [833, 381] on button "Salvar" at bounding box center [847, 383] width 58 height 29
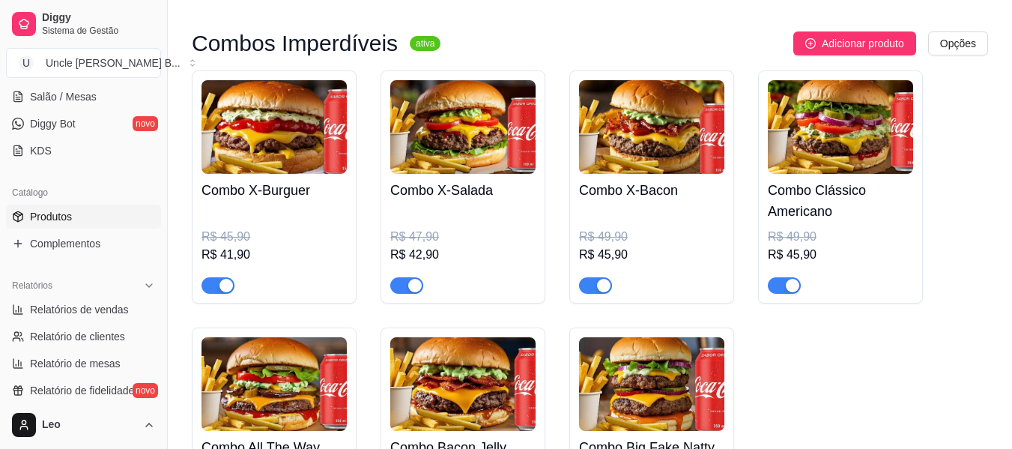
click at [829, 144] on img at bounding box center [840, 127] width 145 height 94
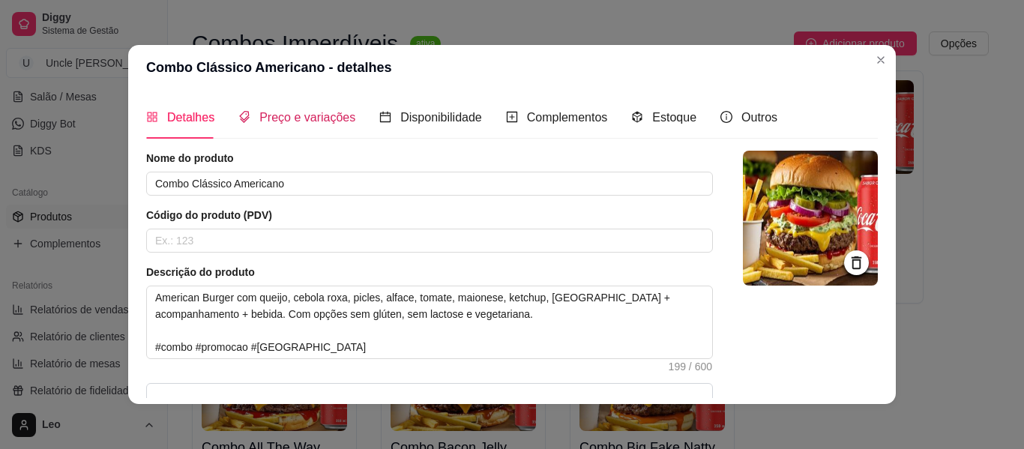
click at [296, 125] on div "Preço e variações" at bounding box center [296, 117] width 117 height 19
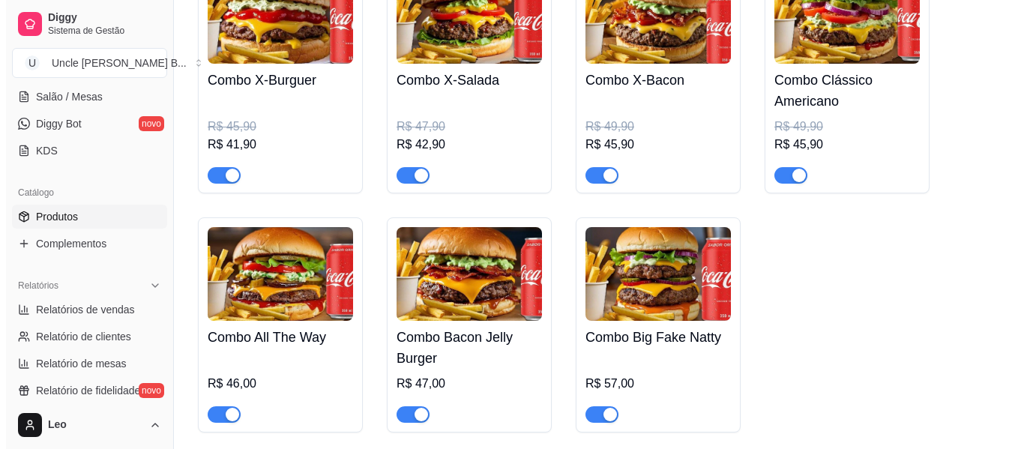
scroll to position [582, 0]
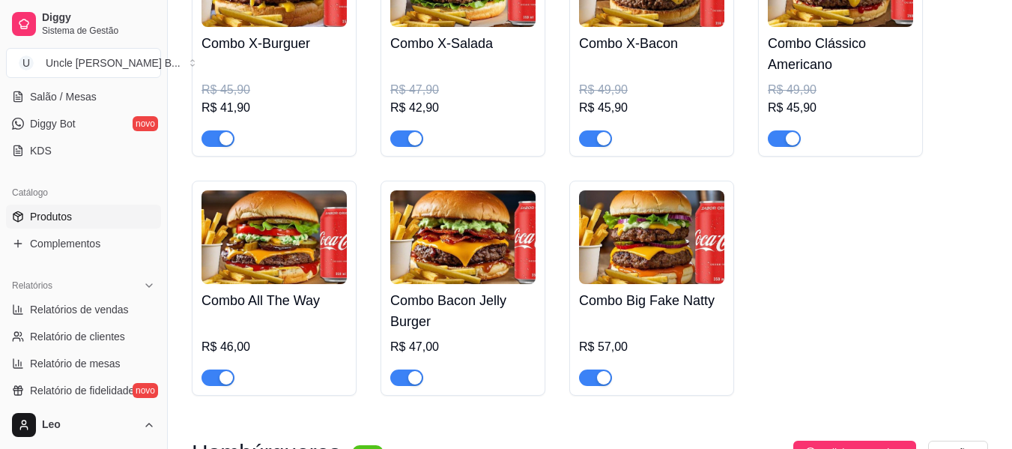
click at [293, 257] on img at bounding box center [274, 237] width 145 height 94
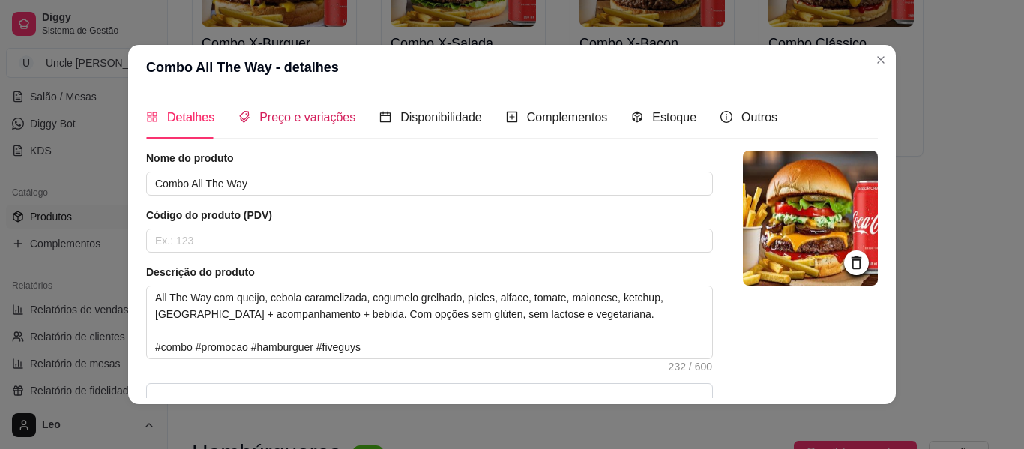
click at [312, 111] on span "Preço e variações" at bounding box center [307, 117] width 96 height 13
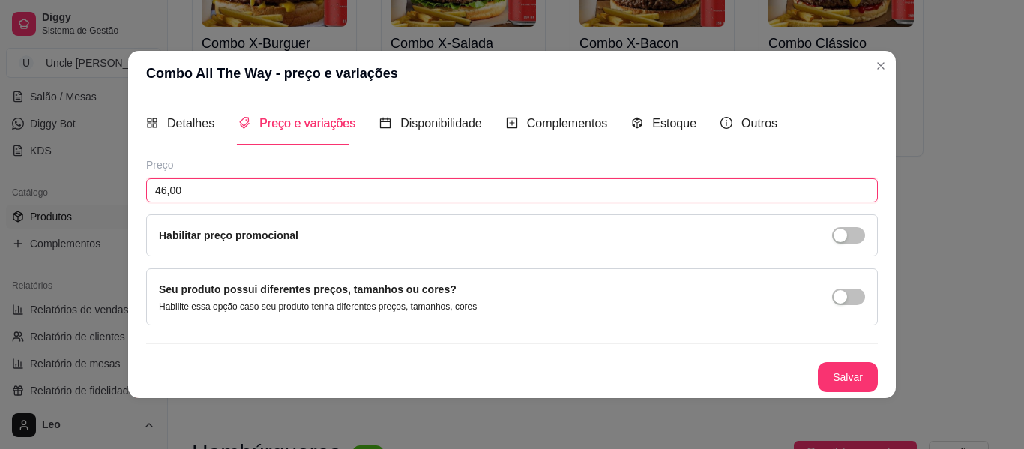
click at [239, 191] on input "46,00" at bounding box center [511, 190] width 731 height 24
type input "51,90"
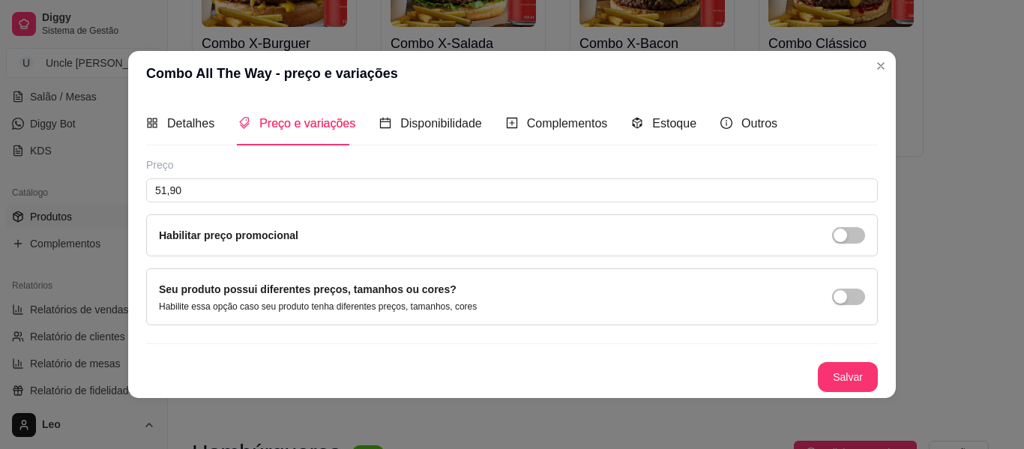
click at [865, 231] on div "Habilitar preço promocional" at bounding box center [511, 235] width 731 height 42
click at [851, 232] on span "button" at bounding box center [848, 235] width 33 height 16
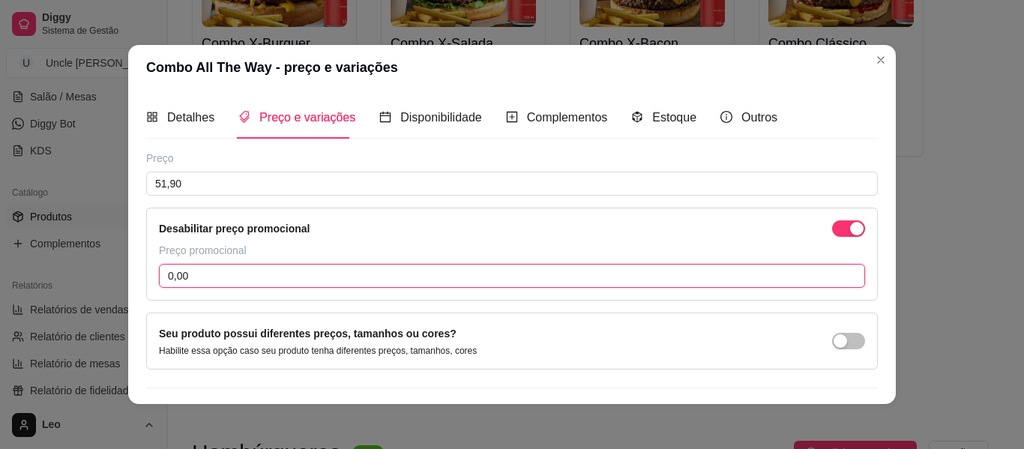
click at [359, 277] on input "0,00" at bounding box center [512, 276] width 706 height 24
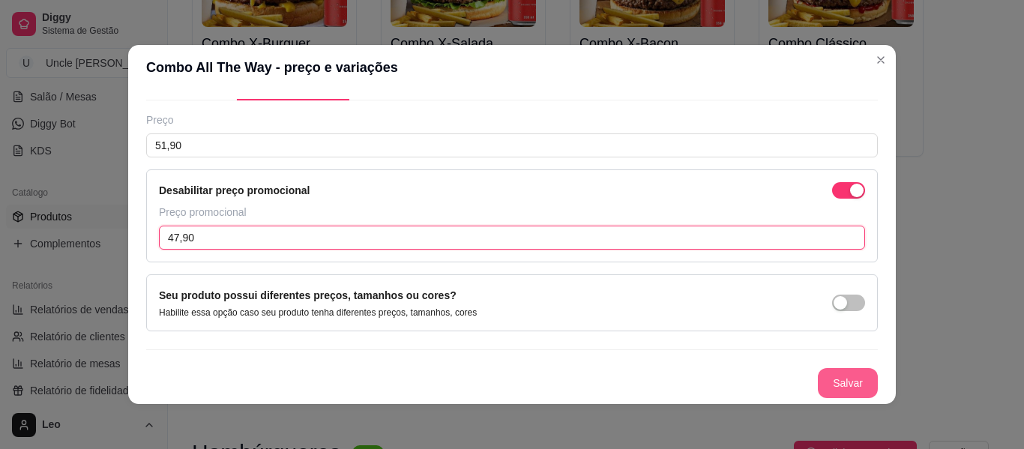
type input "47,90"
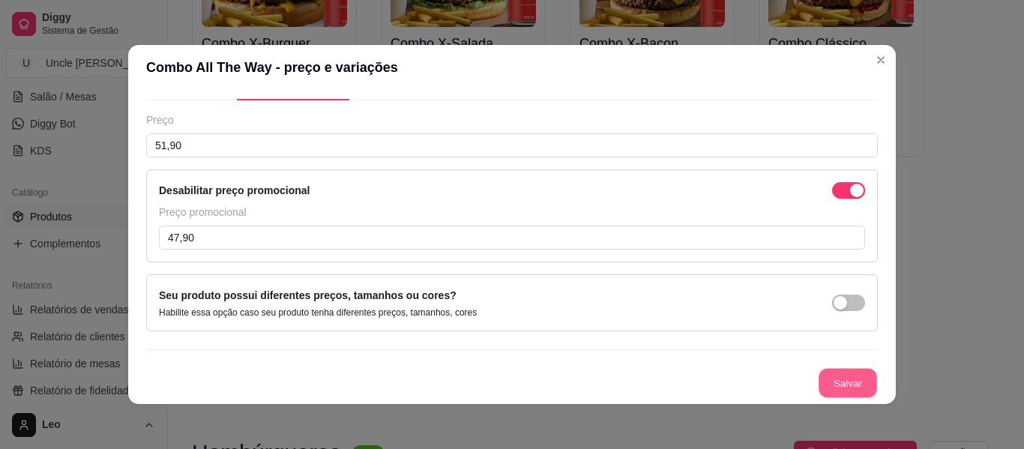
click at [843, 388] on button "Salvar" at bounding box center [847, 383] width 58 height 29
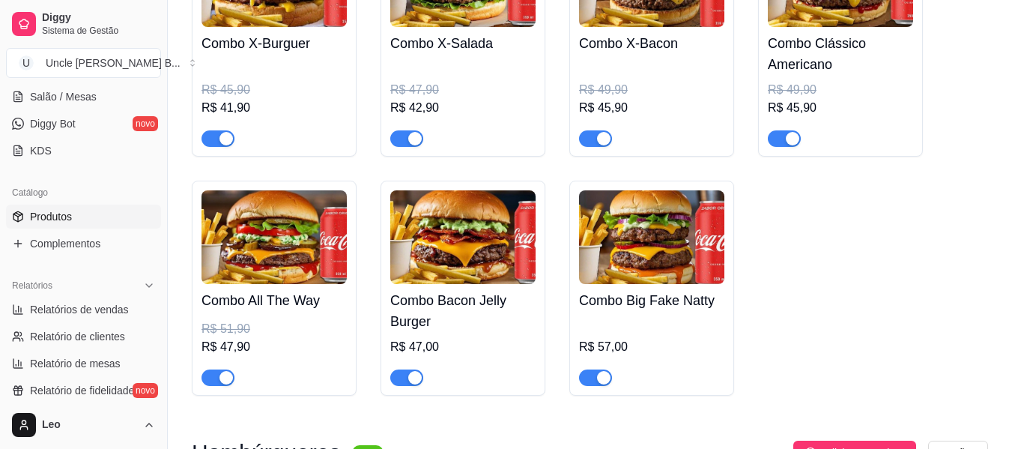
click at [496, 242] on img at bounding box center [462, 237] width 145 height 94
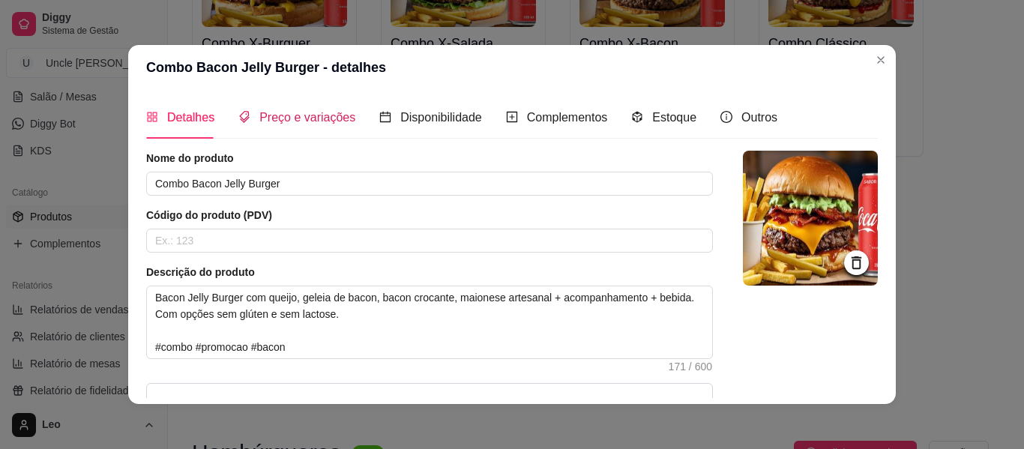
click at [322, 115] on span "Preço e variações" at bounding box center [307, 117] width 96 height 13
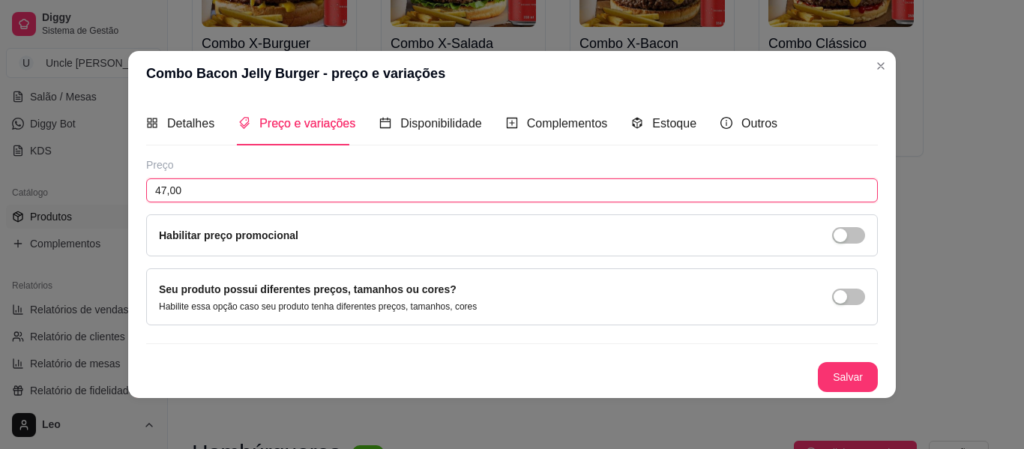
click at [242, 187] on input "47,00" at bounding box center [511, 190] width 731 height 24
type input "49,90"
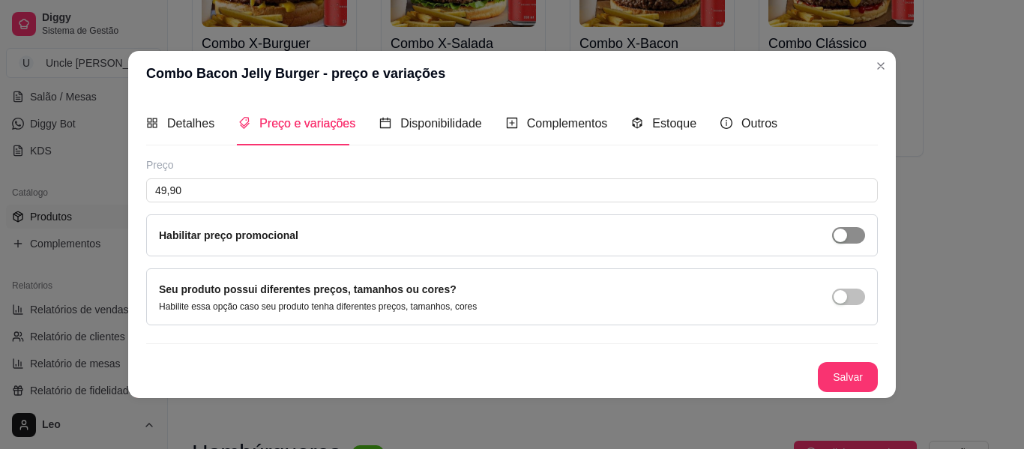
click at [843, 237] on div "button" at bounding box center [839, 235] width 13 height 13
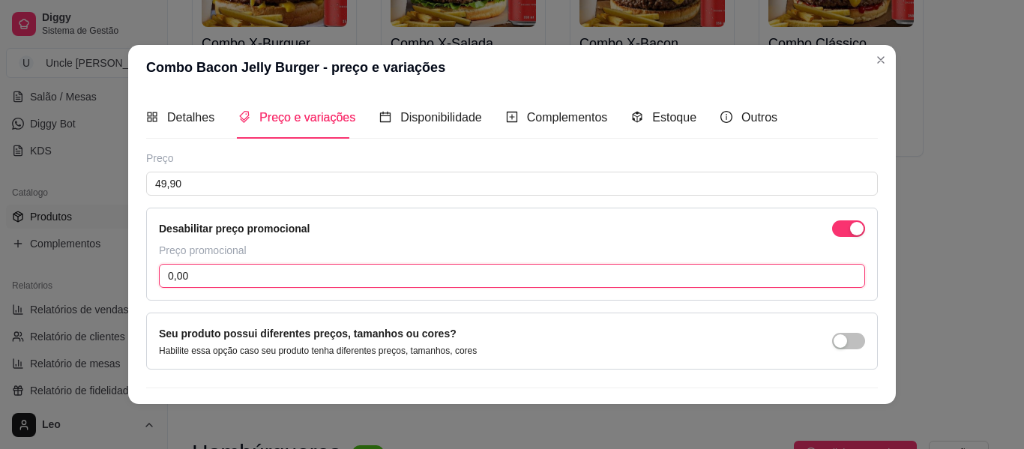
click at [440, 279] on input "0,00" at bounding box center [512, 276] width 706 height 24
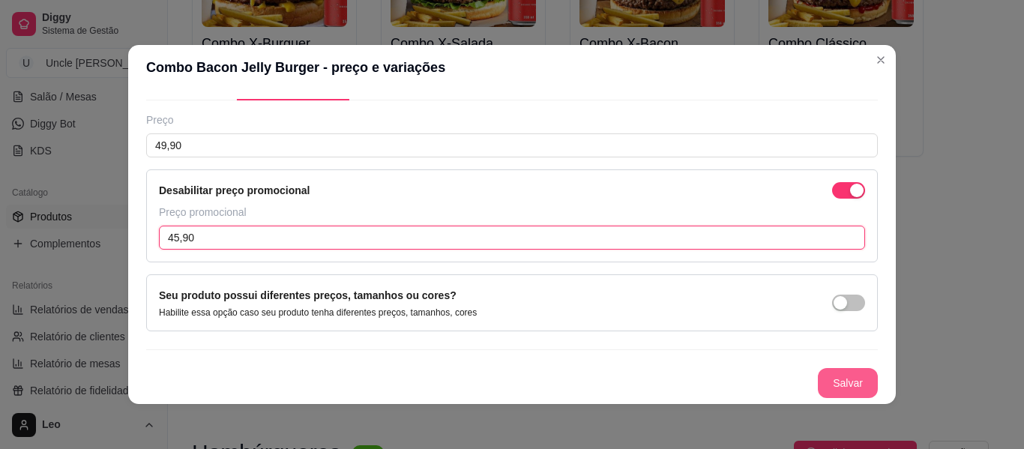
type input "45,90"
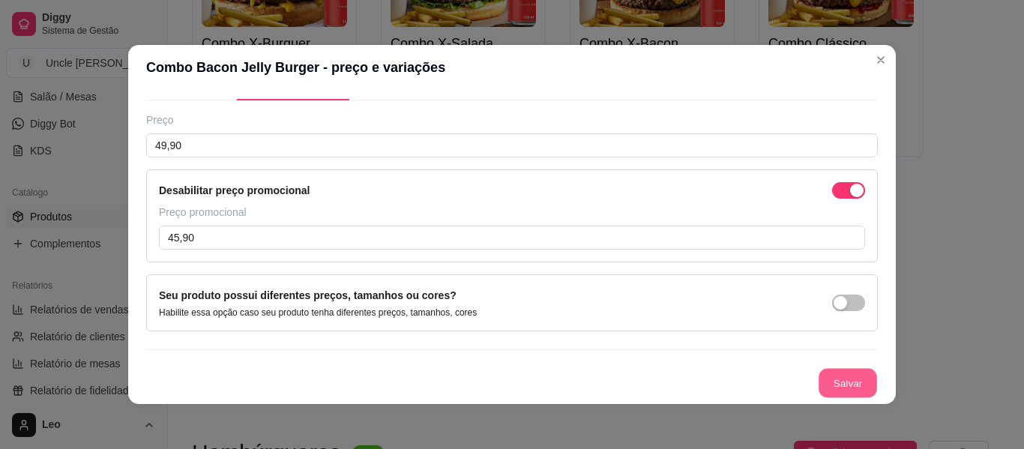
click at [825, 376] on button "Salvar" at bounding box center [847, 383] width 58 height 29
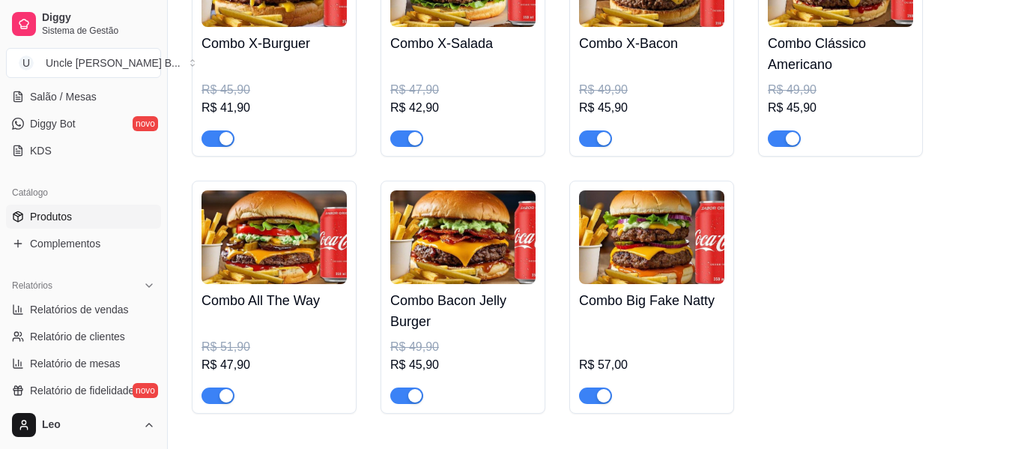
click at [617, 258] on img at bounding box center [651, 237] width 145 height 94
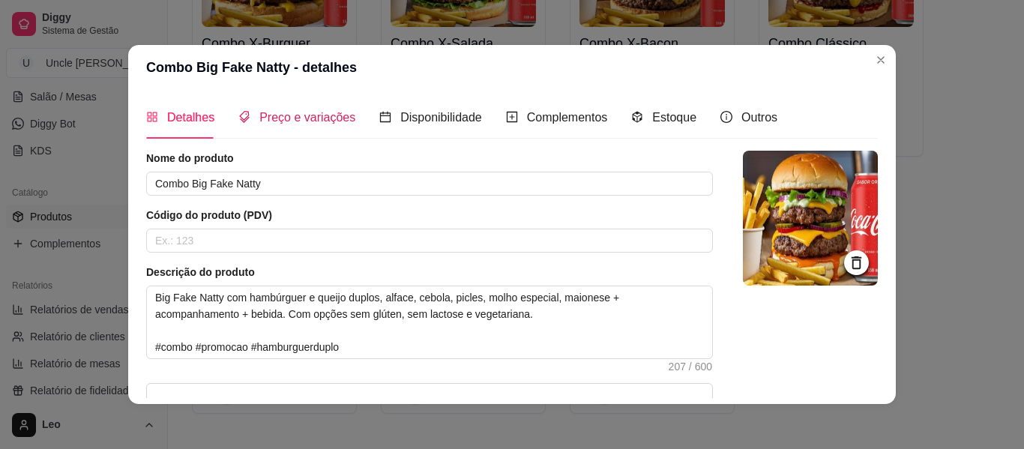
click at [305, 124] on span "Preço e variações" at bounding box center [307, 117] width 96 height 13
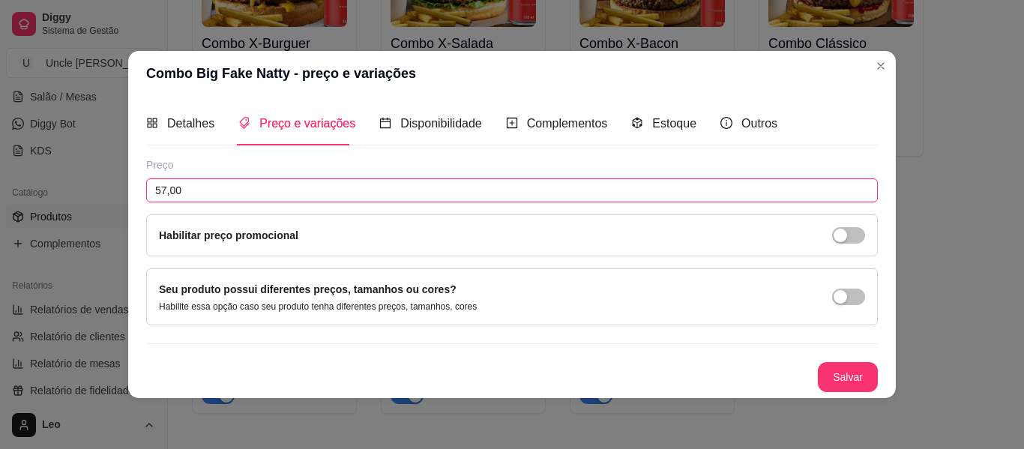
click at [245, 190] on input "57,00" at bounding box center [511, 190] width 731 height 24
type input "58,90"
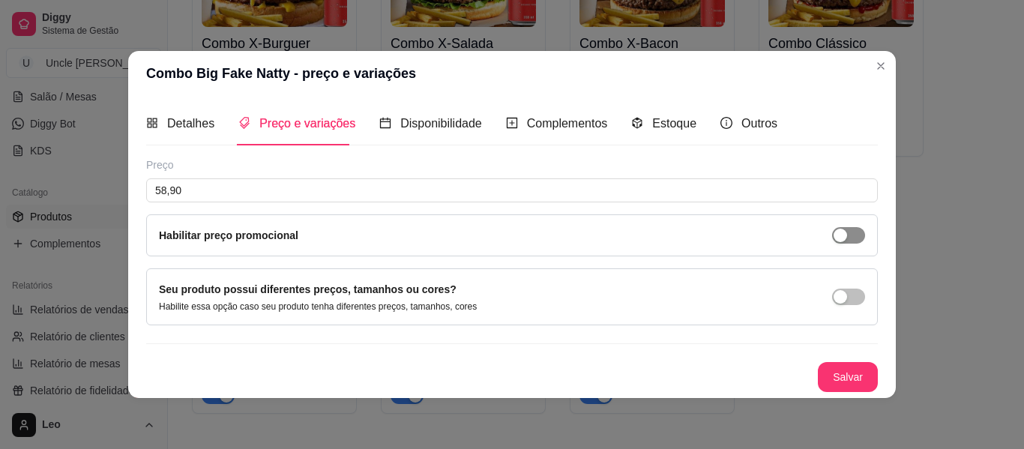
click at [861, 237] on span "button" at bounding box center [848, 235] width 33 height 16
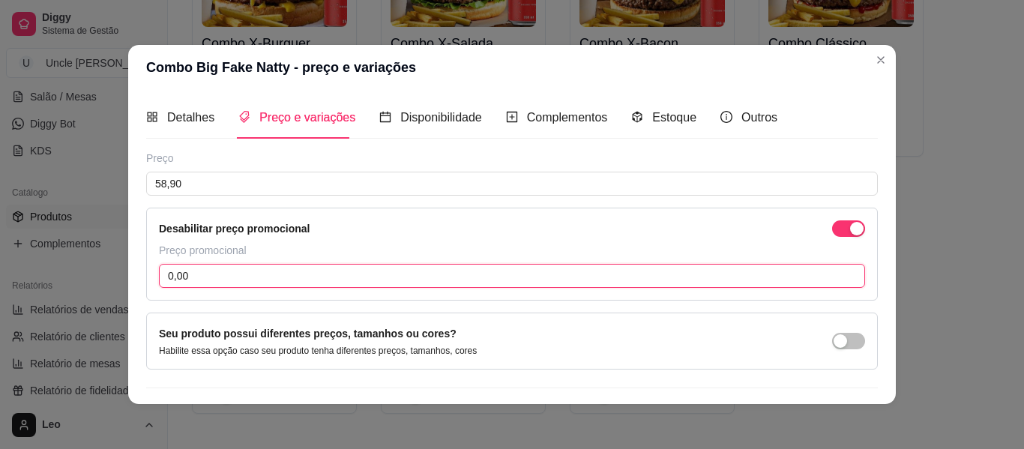
click at [481, 279] on input "0,00" at bounding box center [512, 276] width 706 height 24
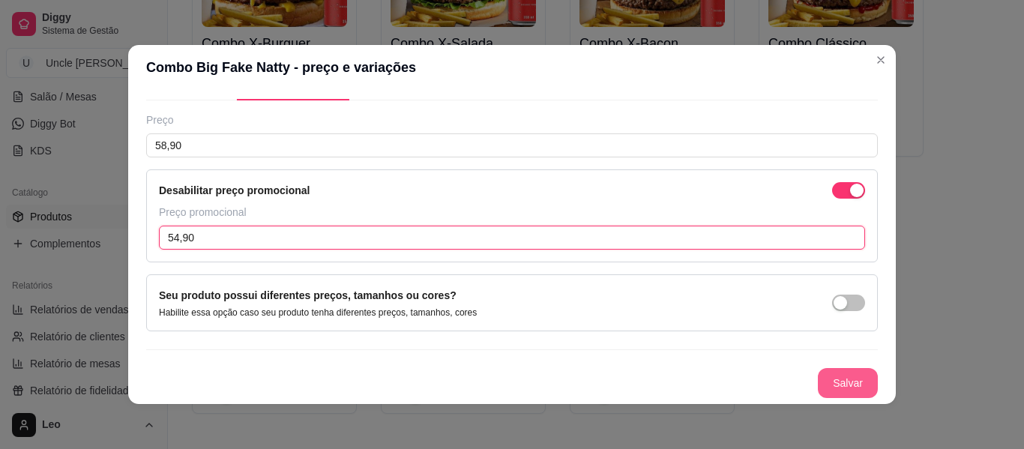
type input "54,90"
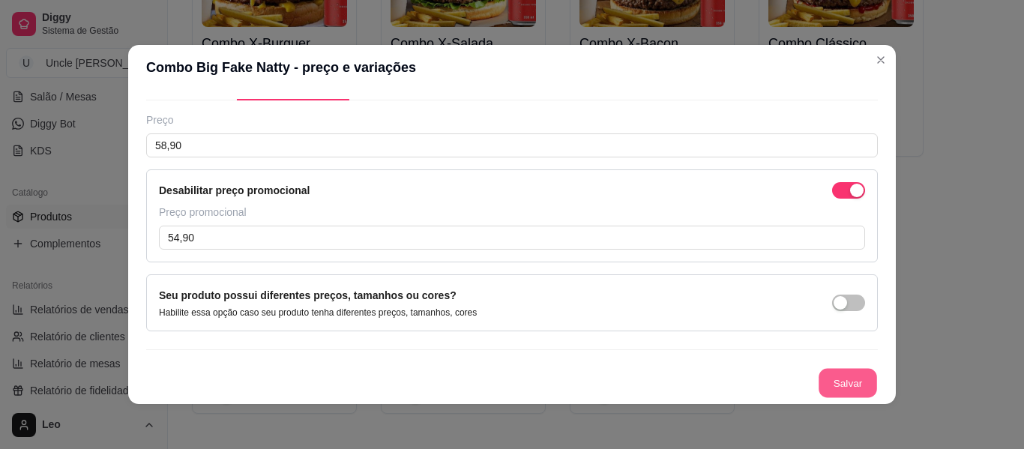
click at [834, 380] on button "Salvar" at bounding box center [847, 383] width 58 height 29
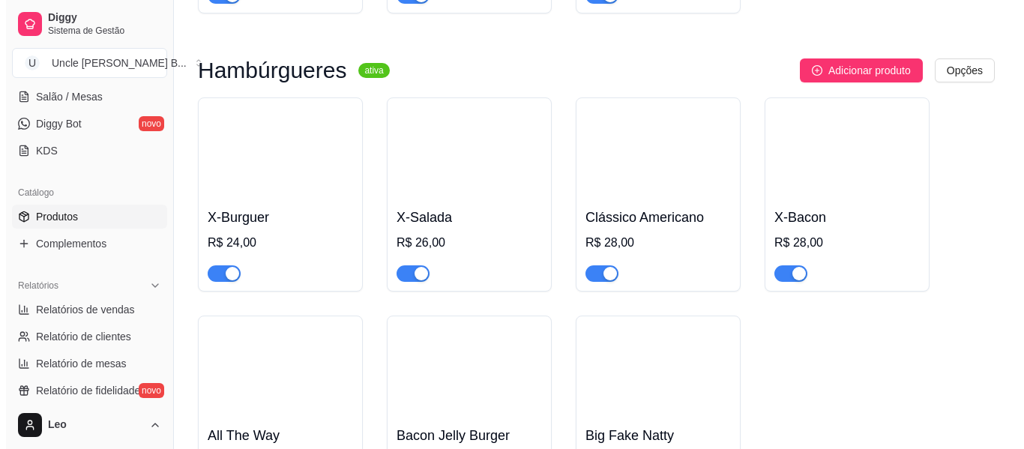
scroll to position [983, 0]
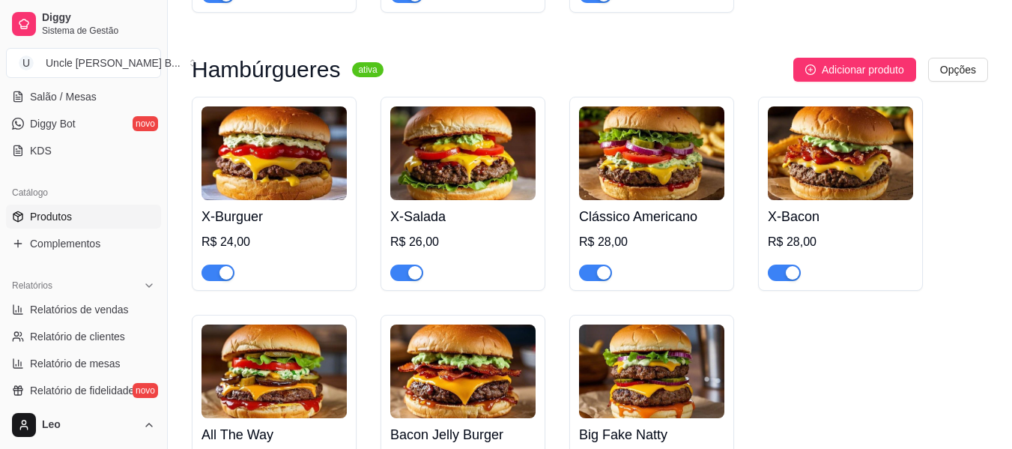
click at [286, 163] on img at bounding box center [274, 153] width 145 height 94
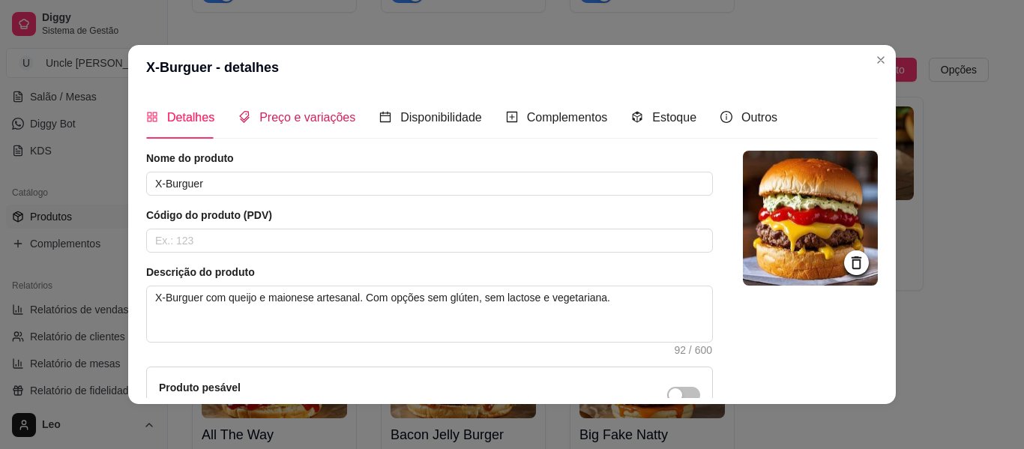
click at [318, 122] on span "Preço e variações" at bounding box center [307, 117] width 96 height 13
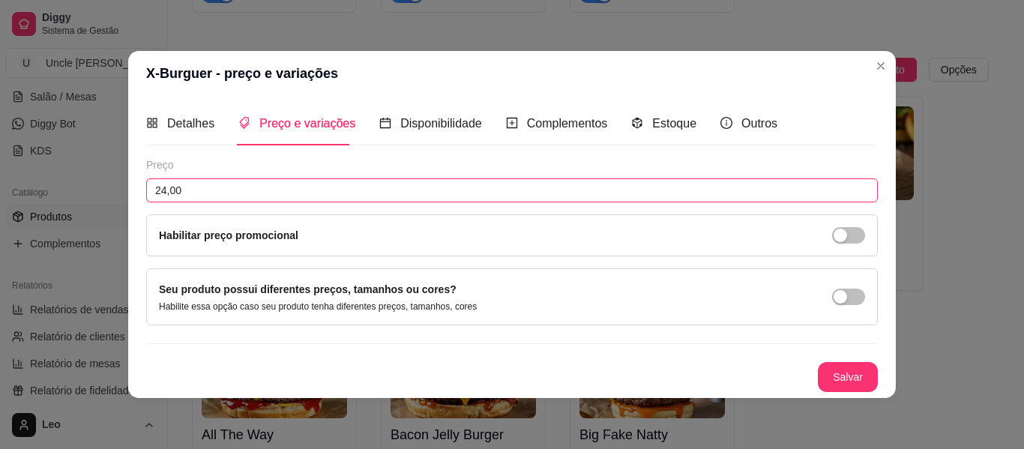
click at [241, 187] on input "24,00" at bounding box center [511, 190] width 731 height 24
type input "27,90"
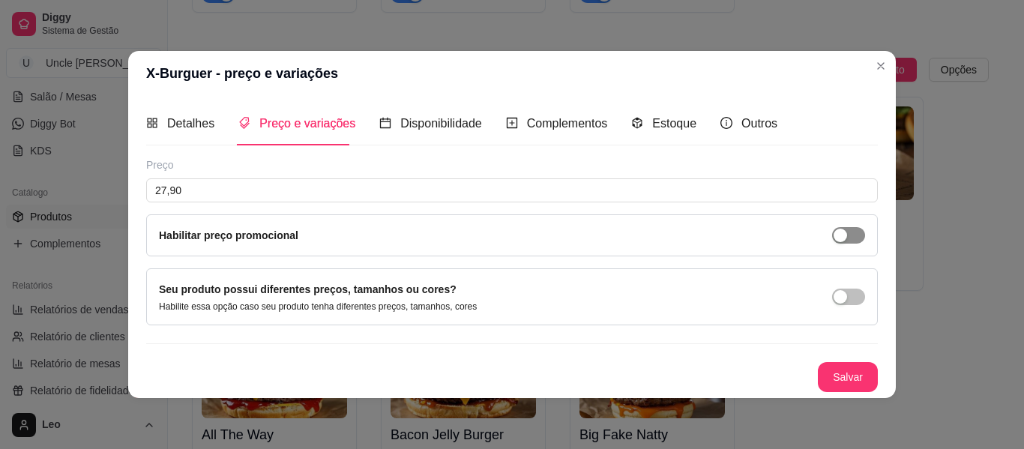
click at [845, 230] on div "button" at bounding box center [839, 235] width 13 height 13
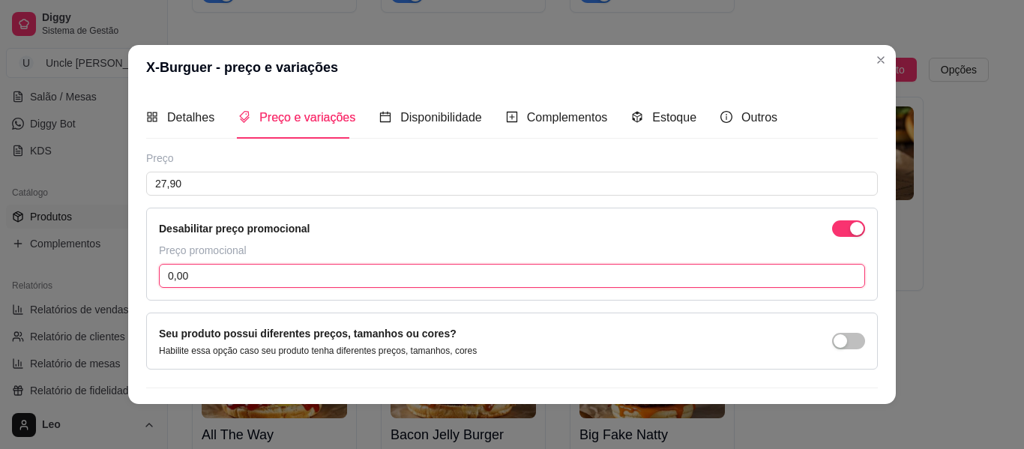
click at [342, 279] on input "0,00" at bounding box center [512, 276] width 706 height 24
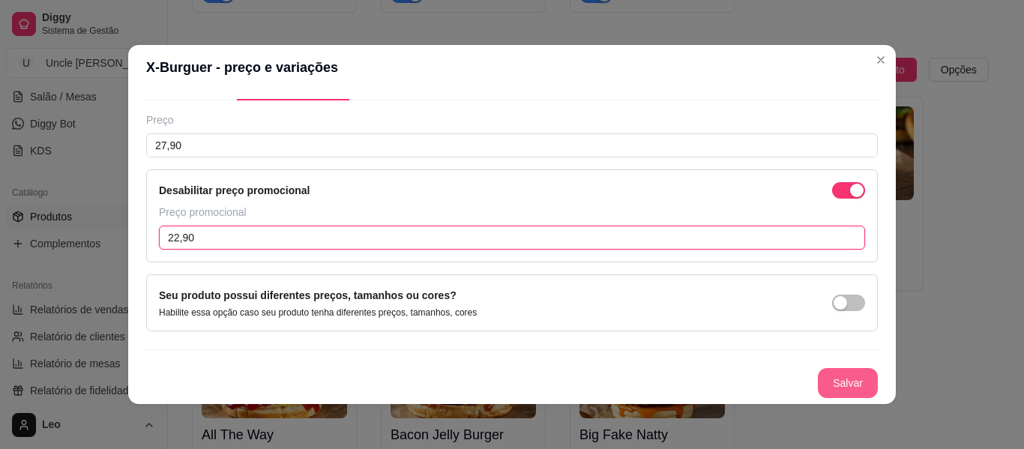
type input "22,90"
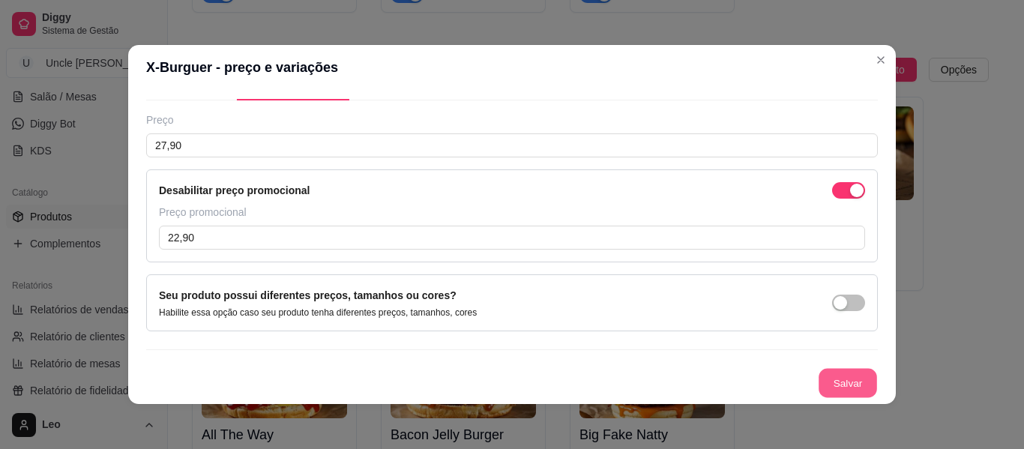
click at [827, 384] on button "Salvar" at bounding box center [847, 383] width 58 height 29
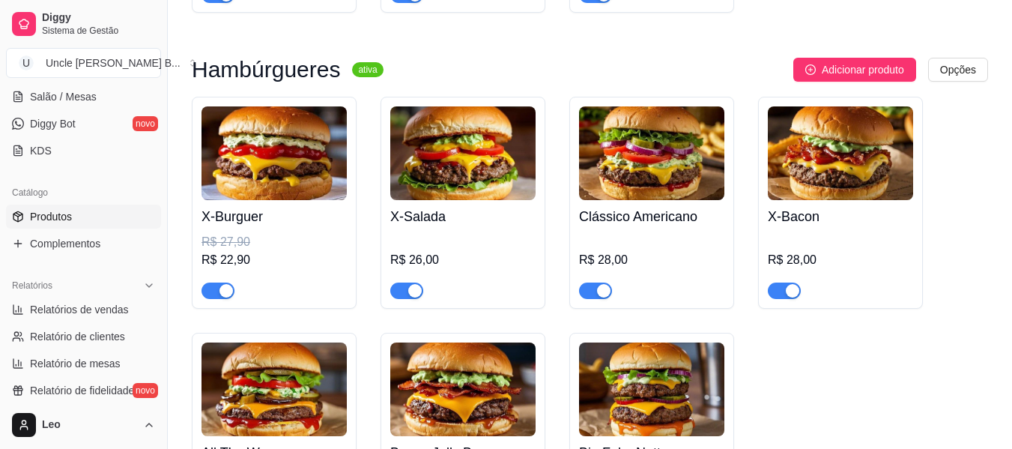
click at [482, 185] on img at bounding box center [462, 153] width 145 height 94
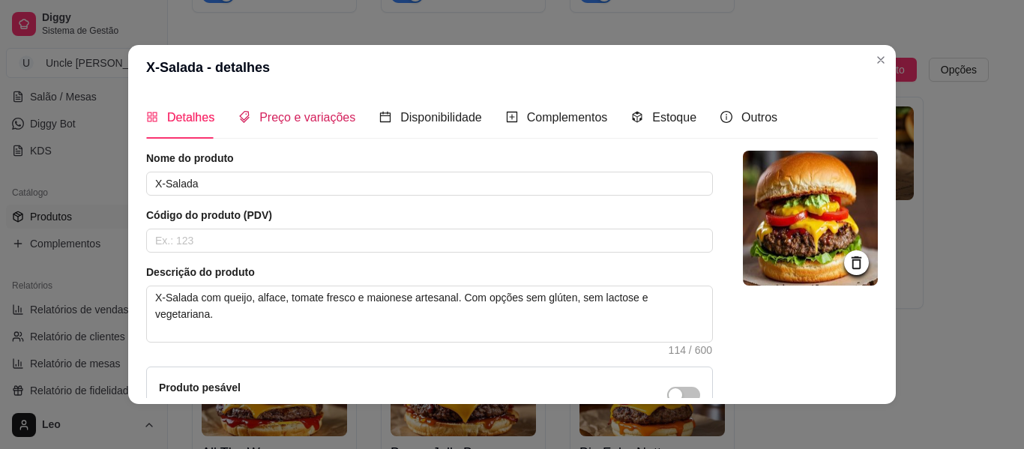
click at [318, 124] on span "Preço e variações" at bounding box center [307, 117] width 96 height 13
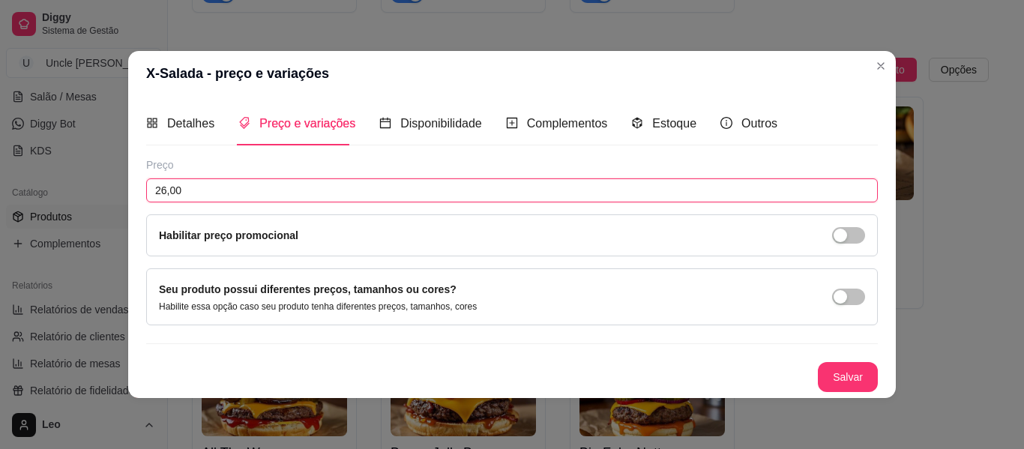
click at [248, 188] on input "26,00" at bounding box center [511, 190] width 731 height 24
type input "29,90"
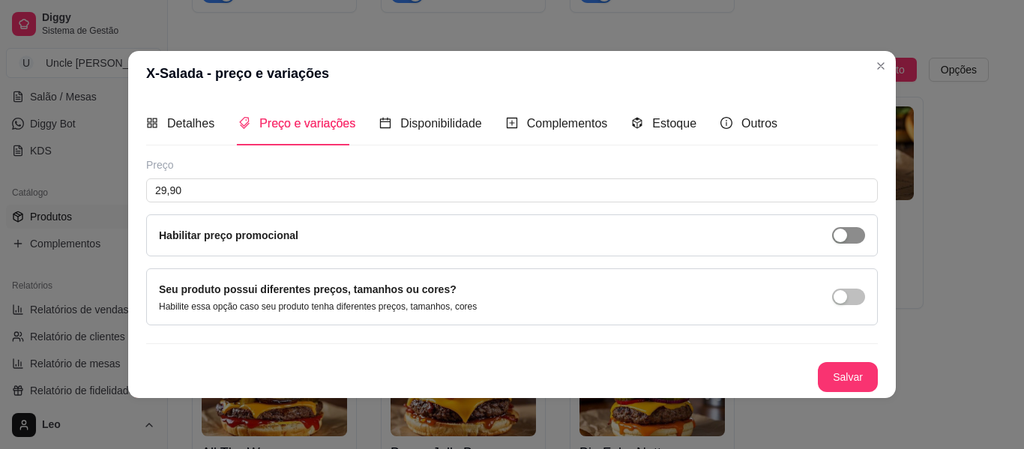
click at [854, 241] on span "button" at bounding box center [848, 235] width 33 height 16
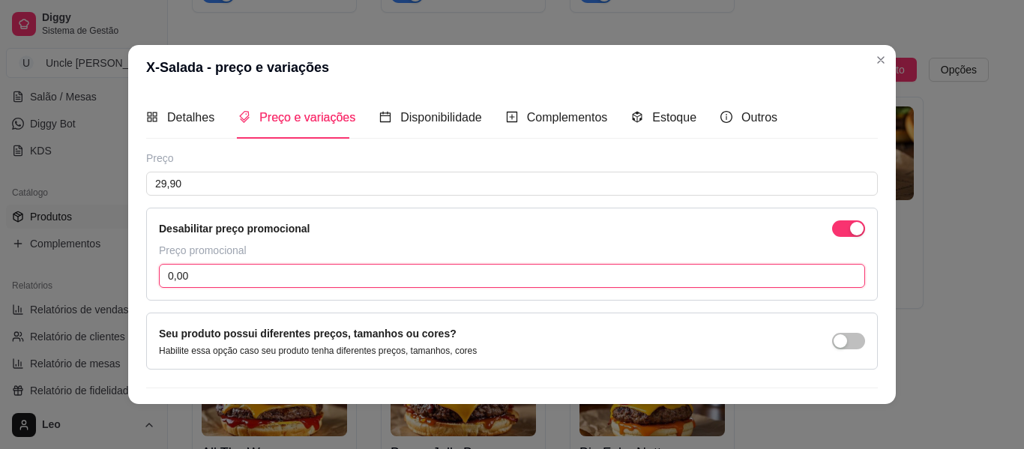
click at [446, 271] on input "0,00" at bounding box center [512, 276] width 706 height 24
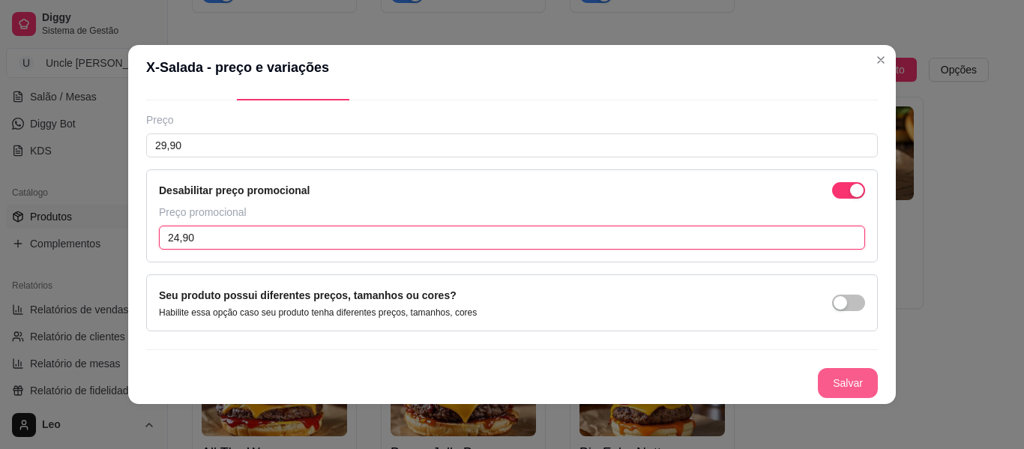
type input "24,90"
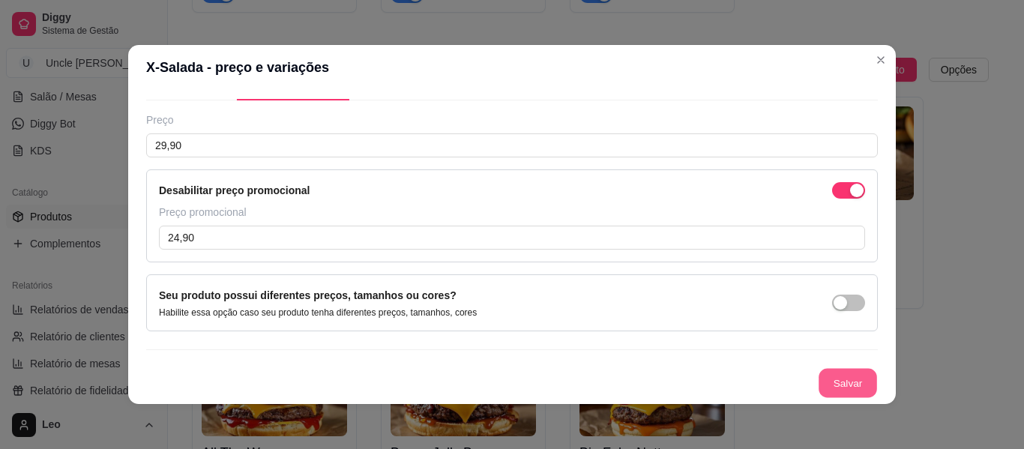
click at [845, 384] on button "Salvar" at bounding box center [847, 383] width 58 height 29
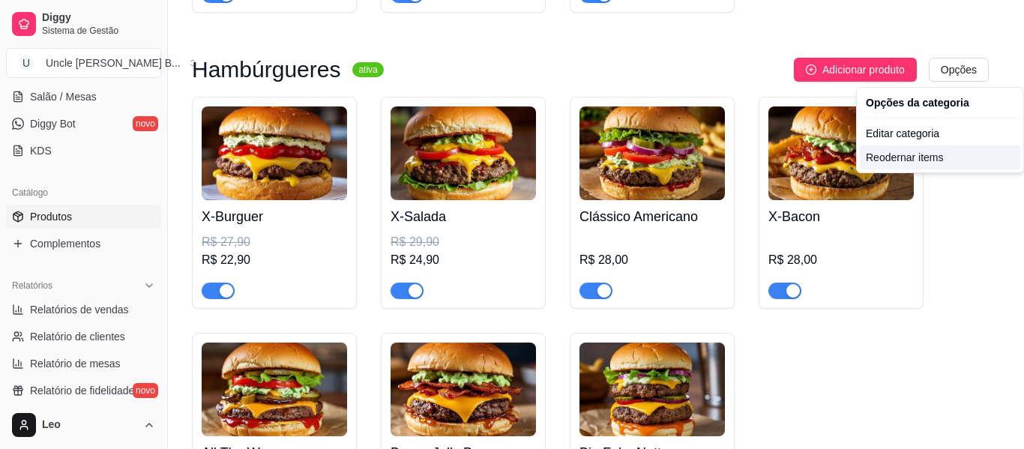
click at [933, 152] on div "Reodernar items" at bounding box center [940, 157] width 160 height 24
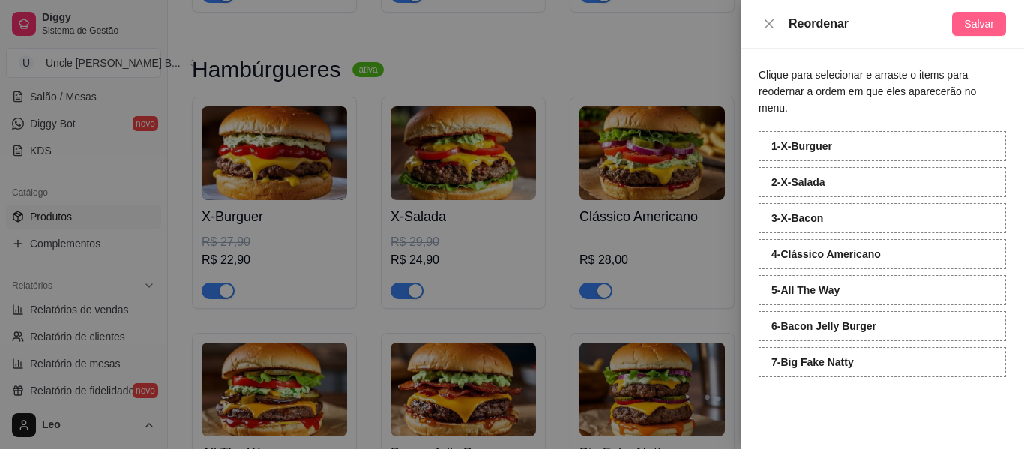
click at [973, 28] on span "Salvar" at bounding box center [979, 24] width 30 height 16
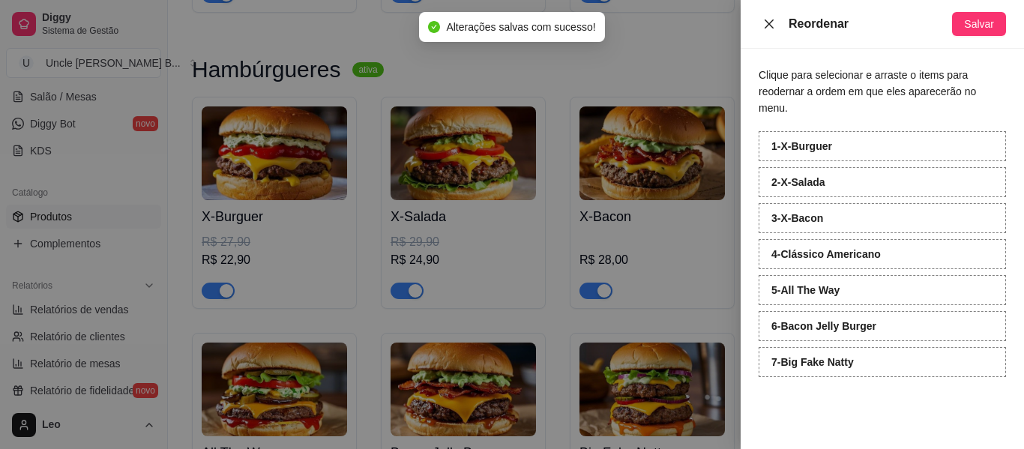
click at [773, 27] on icon "close" at bounding box center [768, 23] width 9 height 9
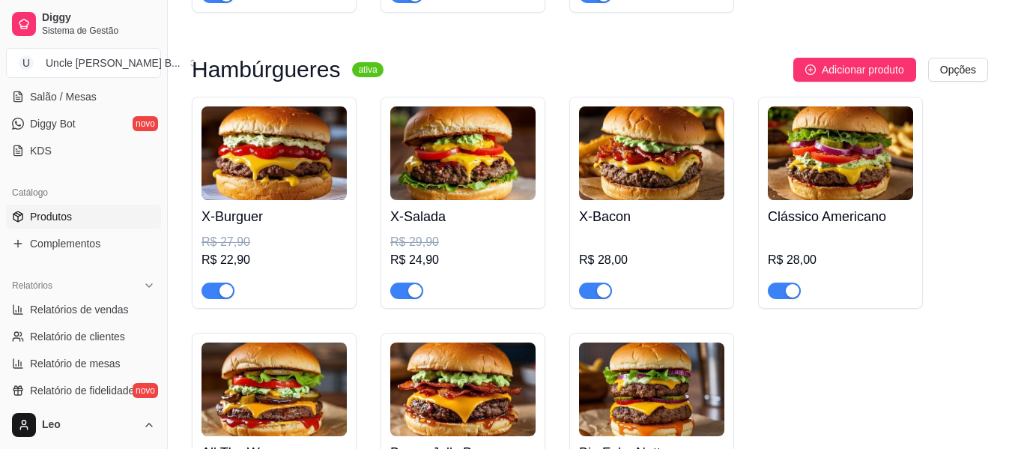
click at [659, 163] on img at bounding box center [651, 153] width 145 height 94
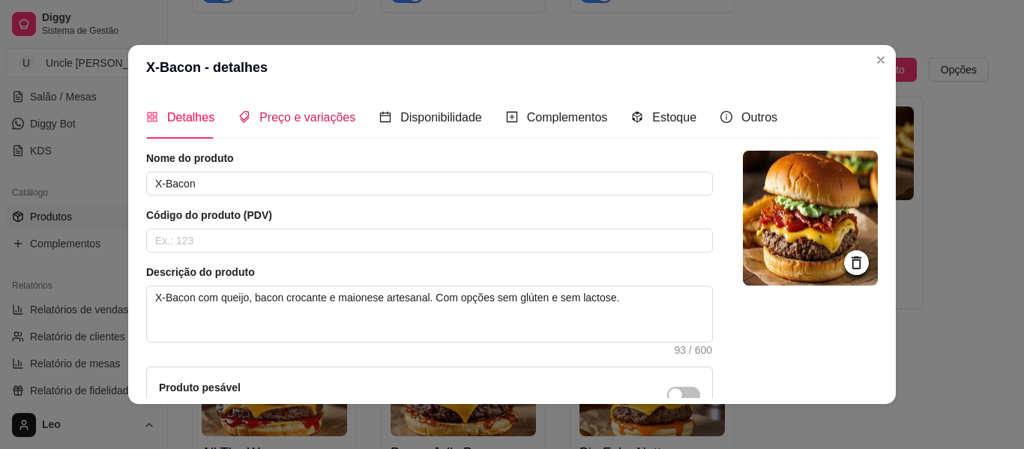
click at [292, 112] on span "Preço e variações" at bounding box center [307, 117] width 96 height 13
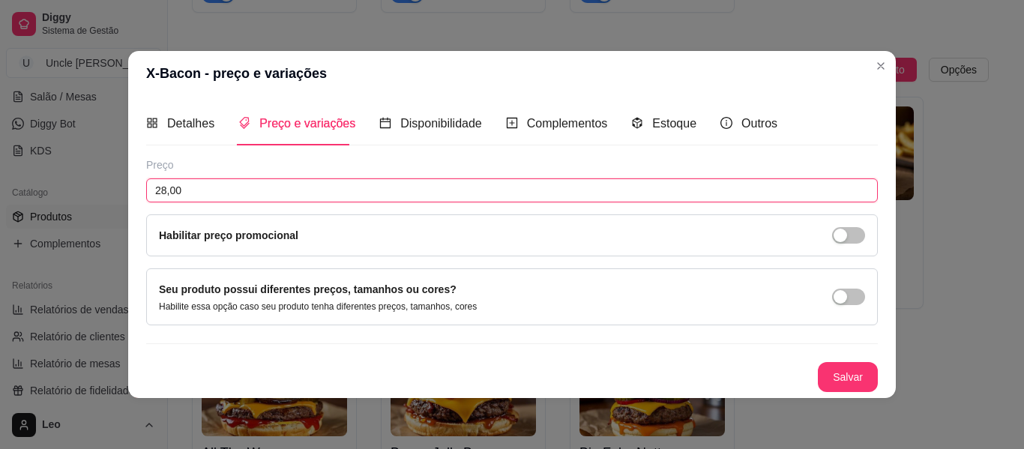
click at [246, 192] on input "28,00" at bounding box center [511, 190] width 731 height 24
type input "31,90"
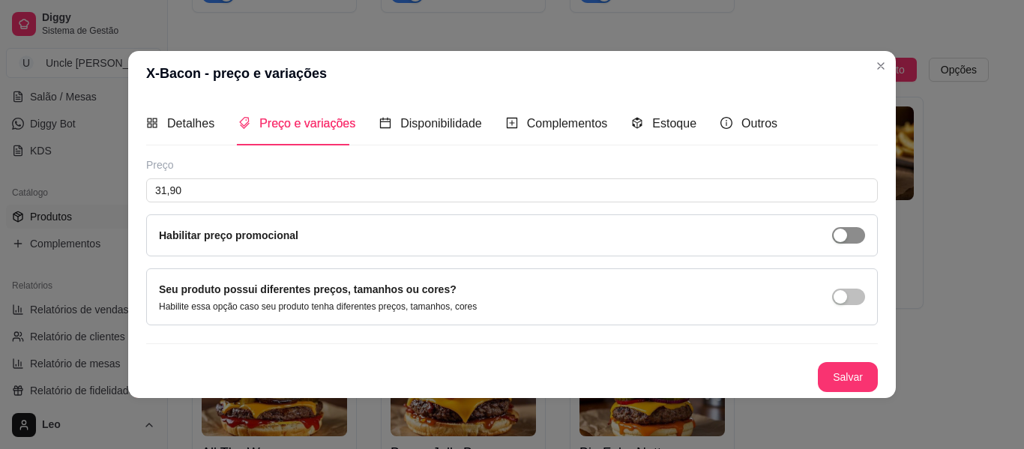
click at [851, 235] on span "button" at bounding box center [848, 235] width 33 height 16
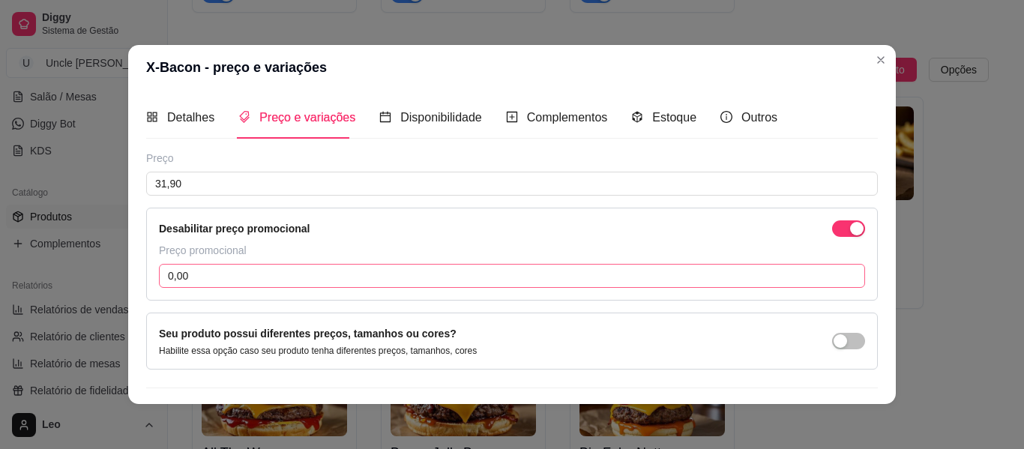
click at [397, 271] on input "0,00" at bounding box center [512, 276] width 706 height 24
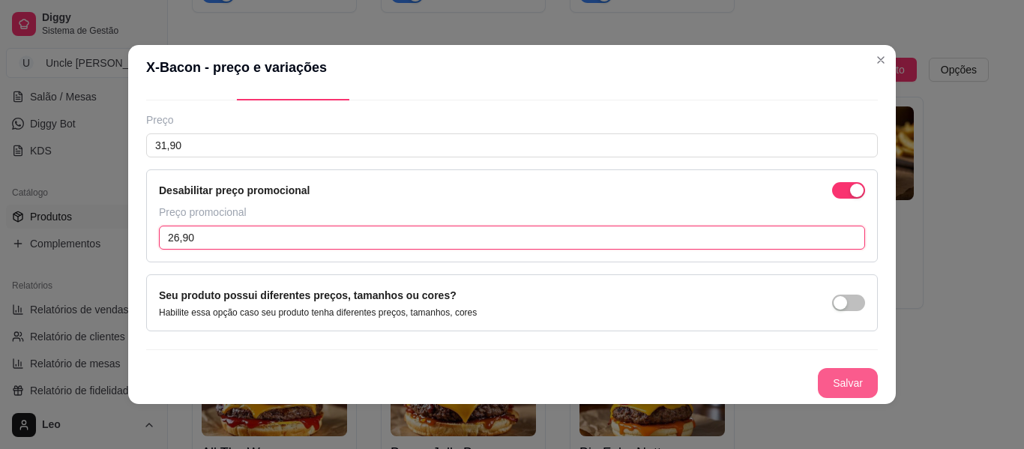
type input "26,90"
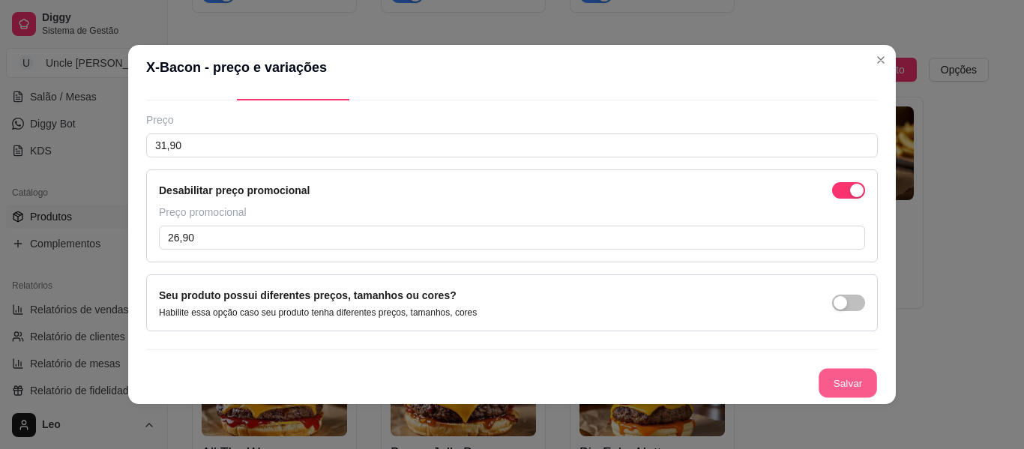
click at [827, 385] on button "Salvar" at bounding box center [847, 383] width 58 height 29
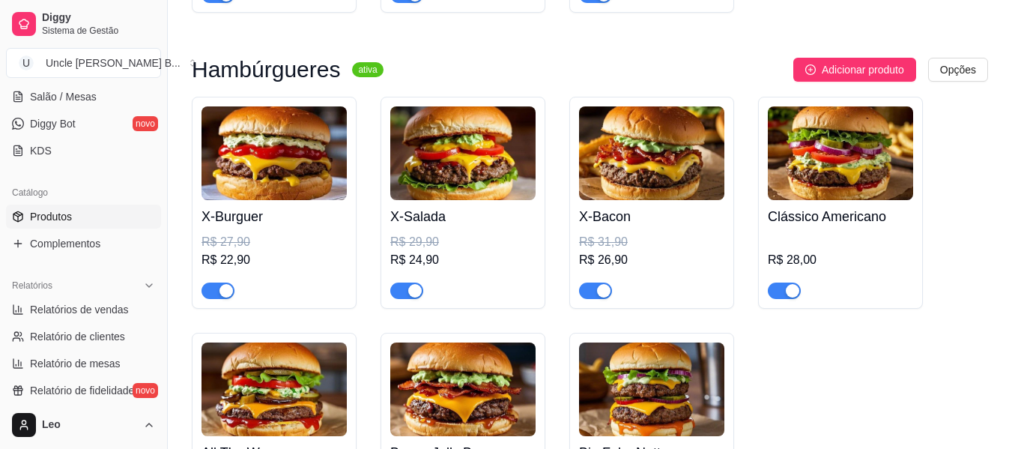
click at [838, 219] on h4 "Clássico Americano" at bounding box center [840, 216] width 145 height 21
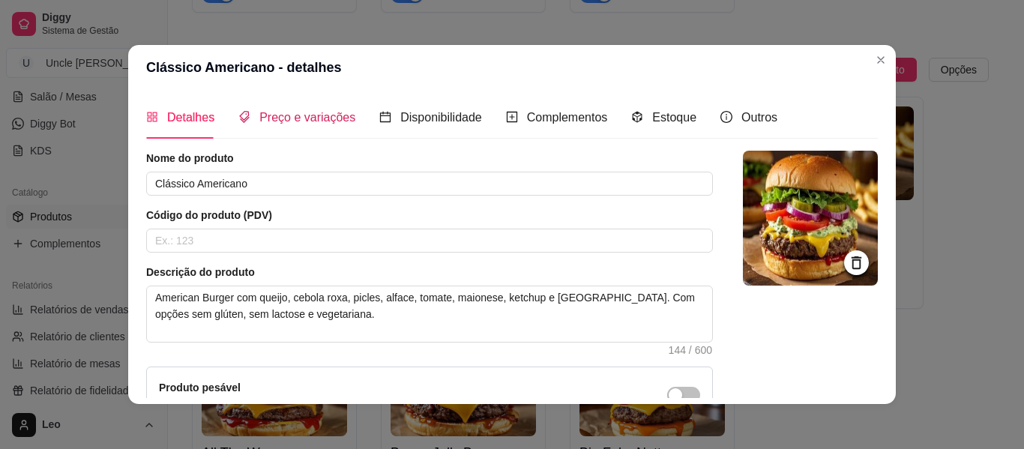
click at [330, 124] on span "Preço e variações" at bounding box center [307, 117] width 96 height 13
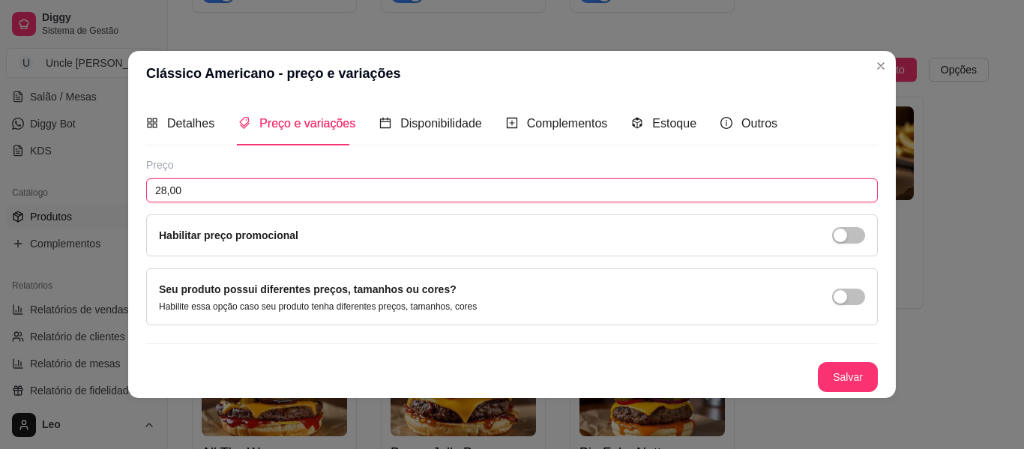
click at [243, 187] on input "28,00" at bounding box center [511, 190] width 731 height 24
type input "31,90"
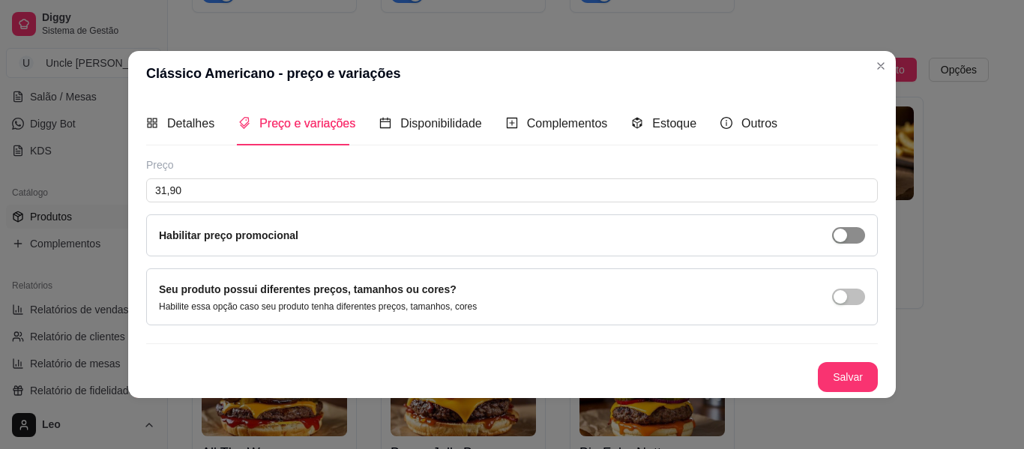
click at [853, 235] on span "button" at bounding box center [848, 235] width 33 height 16
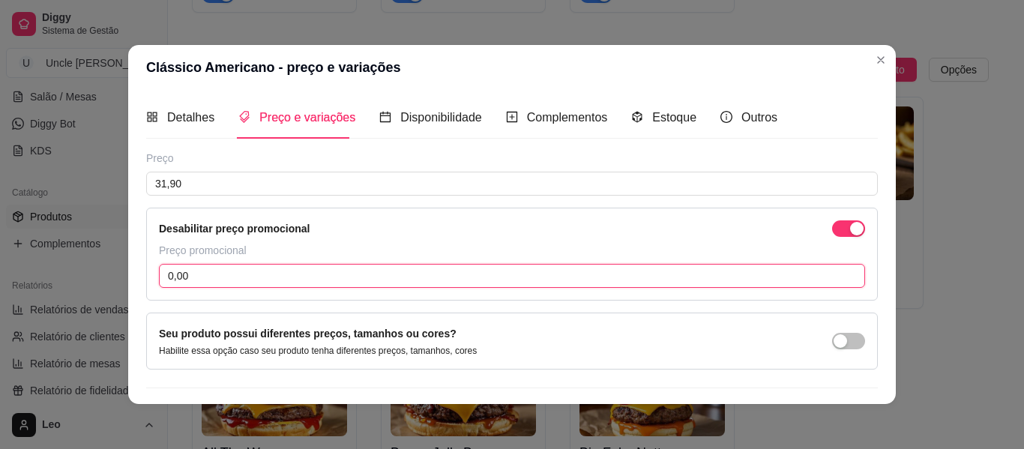
click at [403, 265] on input "0,00" at bounding box center [512, 276] width 706 height 24
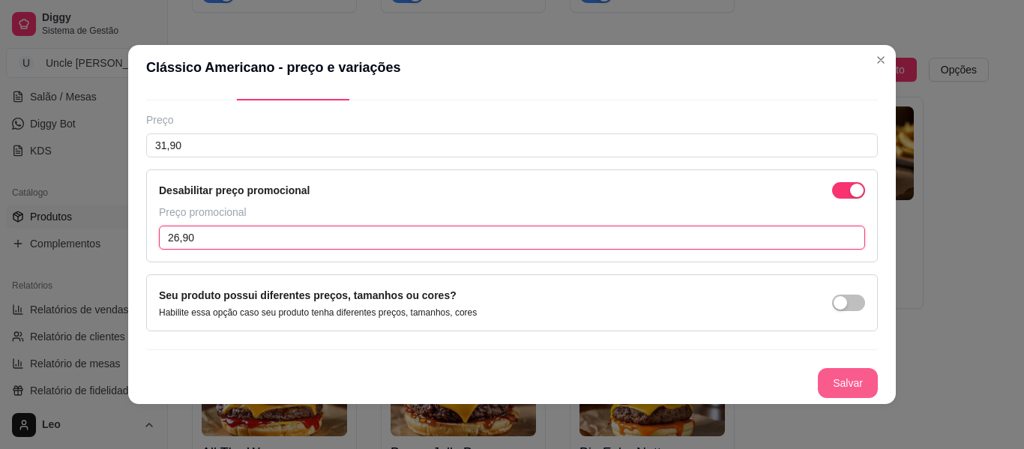
type input "26,90"
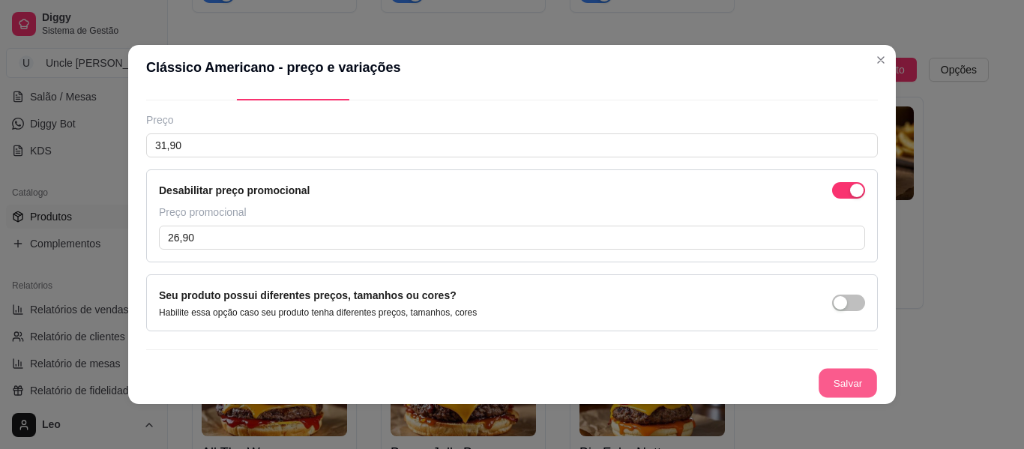
click at [818, 380] on button "Salvar" at bounding box center [847, 383] width 58 height 29
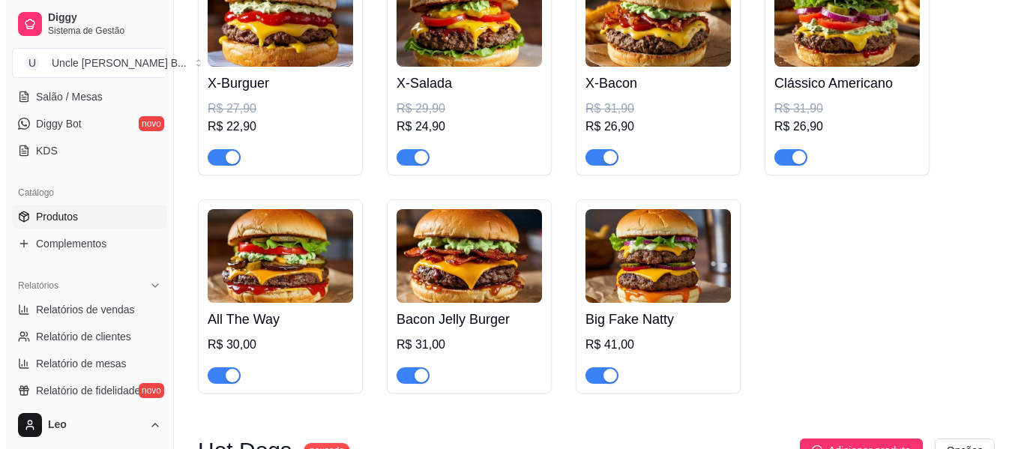
scroll to position [1126, 0]
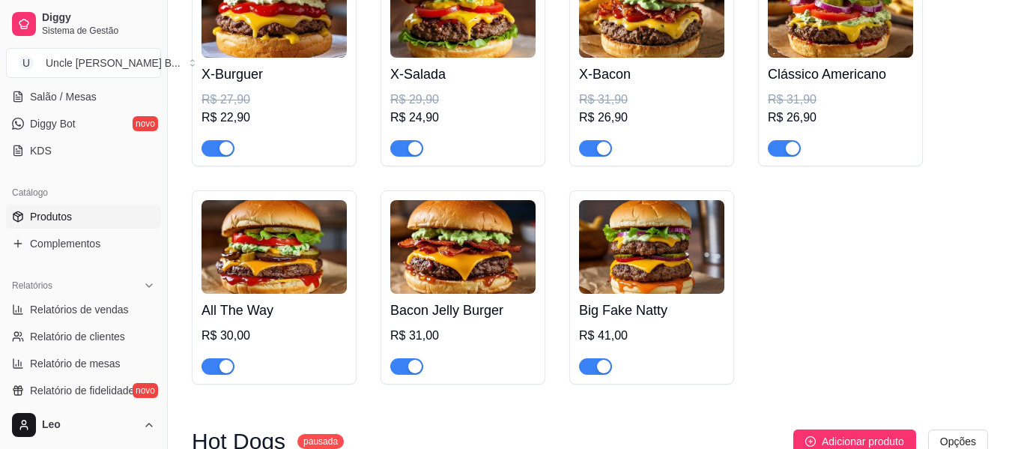
click at [286, 271] on img at bounding box center [274, 247] width 145 height 94
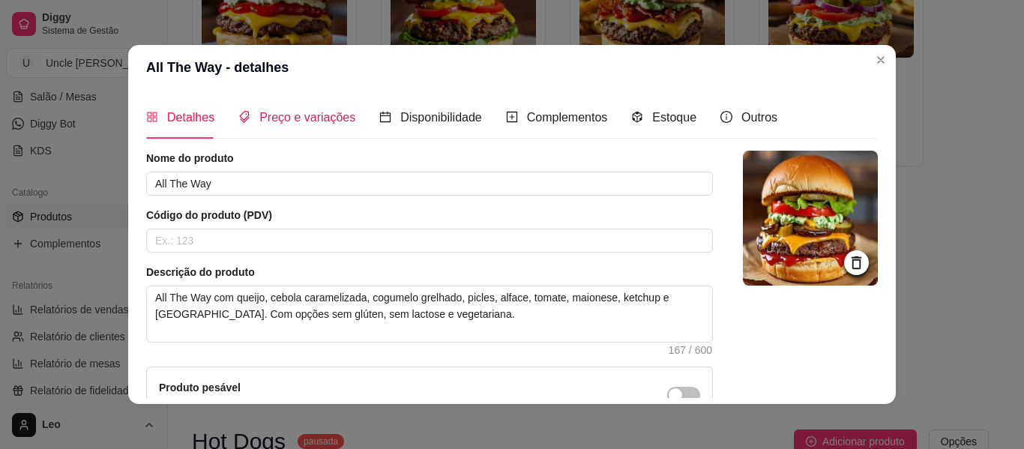
click at [308, 121] on span "Preço e variações" at bounding box center [307, 117] width 96 height 13
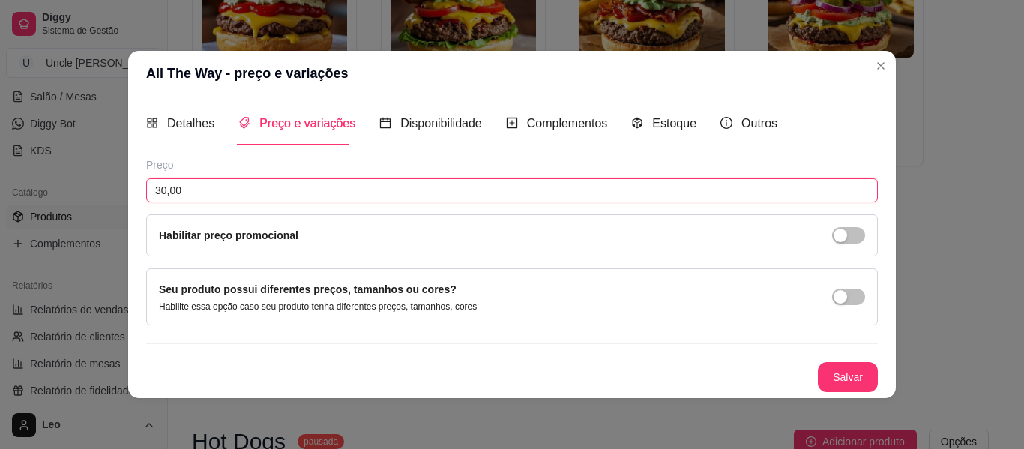
click at [288, 192] on input "30,00" at bounding box center [511, 190] width 731 height 24
type input "33,90"
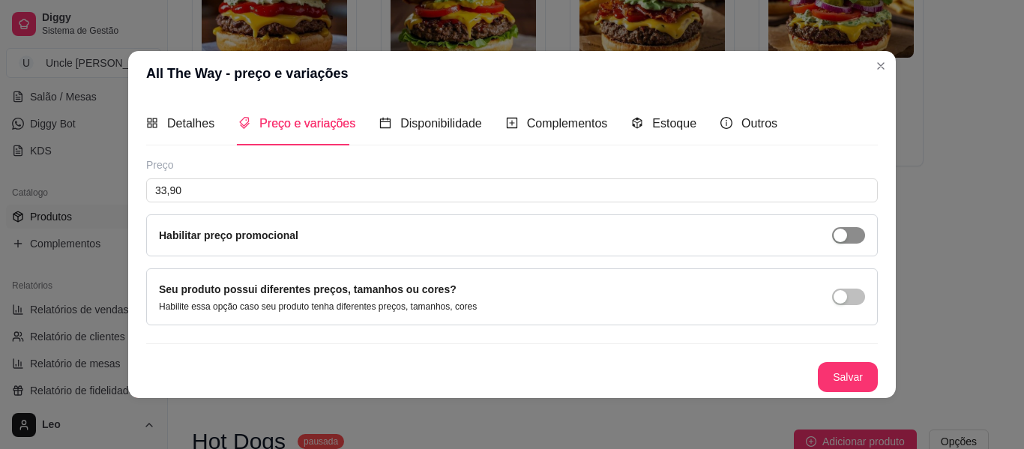
click at [851, 231] on span "button" at bounding box center [848, 235] width 33 height 16
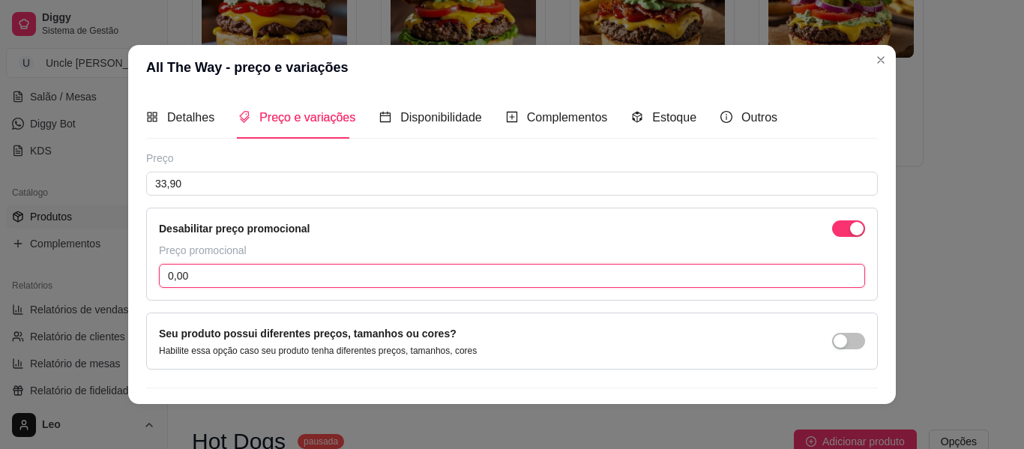
click at [348, 273] on input "0,00" at bounding box center [512, 276] width 706 height 24
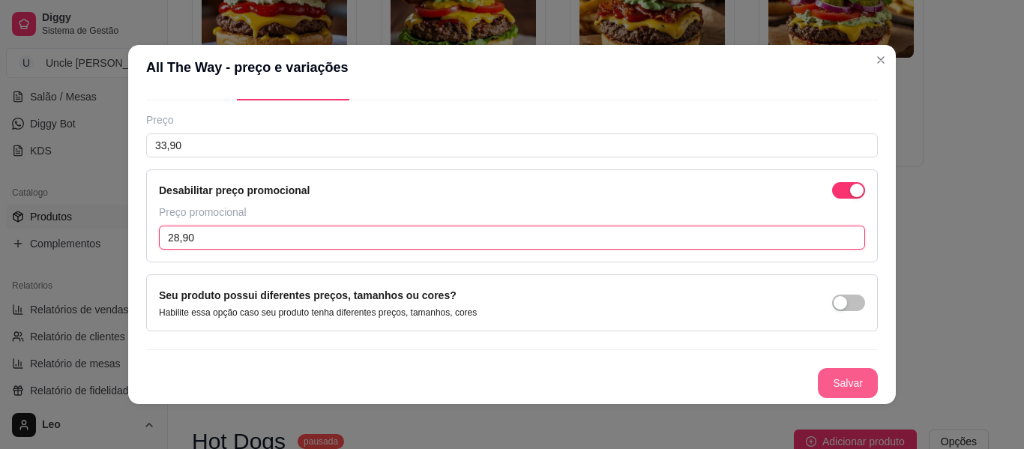
type input "28,90"
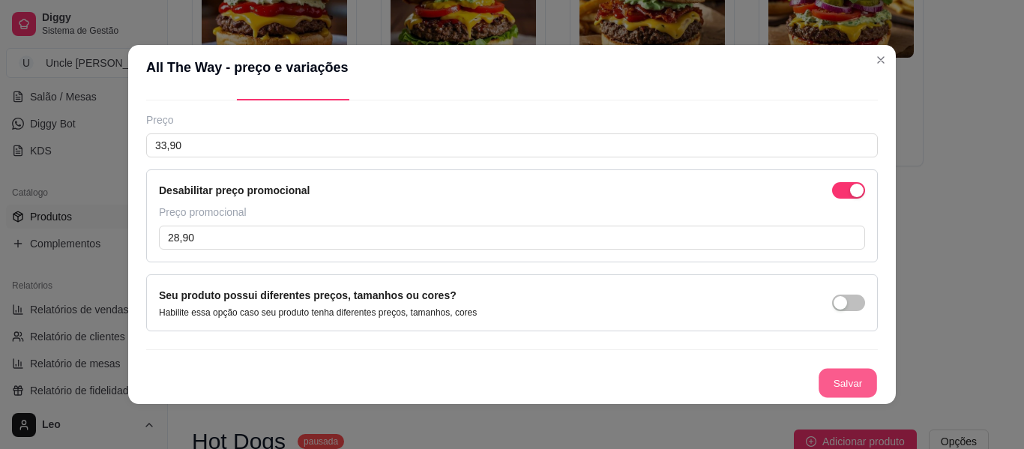
click at [818, 372] on button "Salvar" at bounding box center [847, 383] width 58 height 29
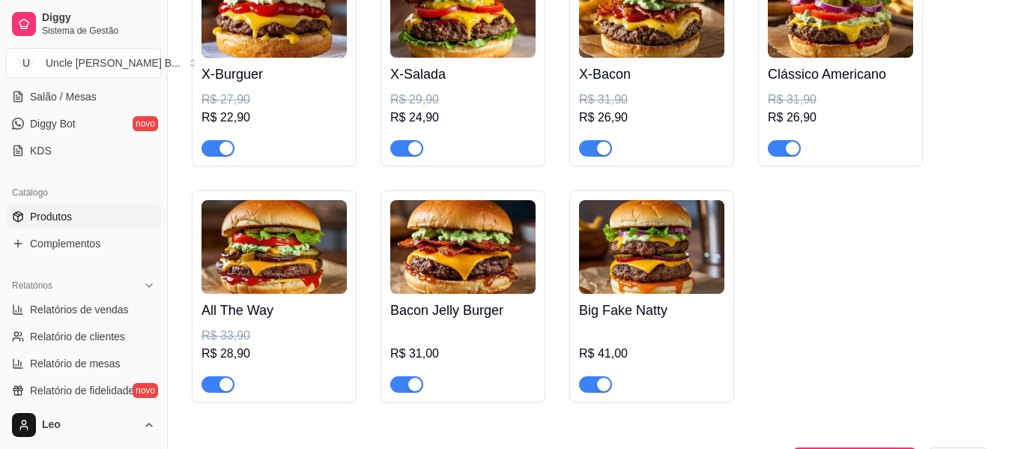
click at [479, 254] on img at bounding box center [462, 247] width 145 height 94
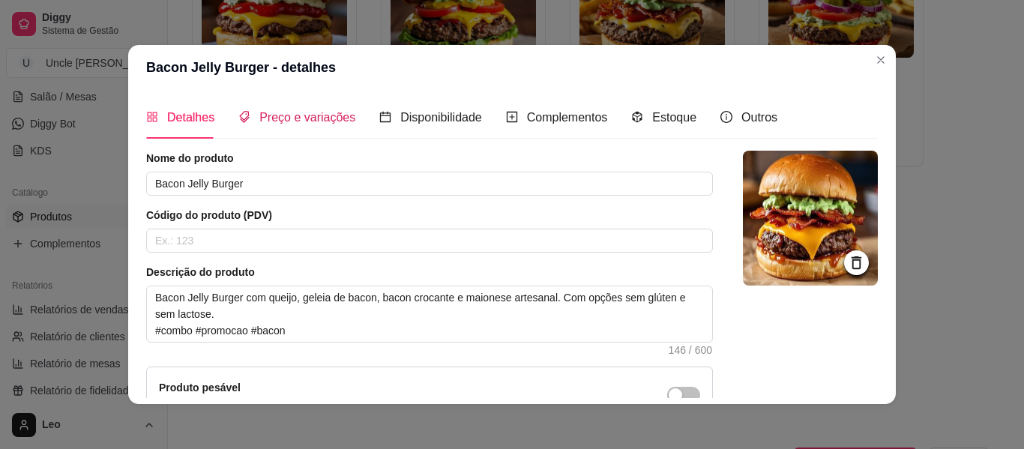
click at [318, 121] on span "Preço e variações" at bounding box center [307, 117] width 96 height 13
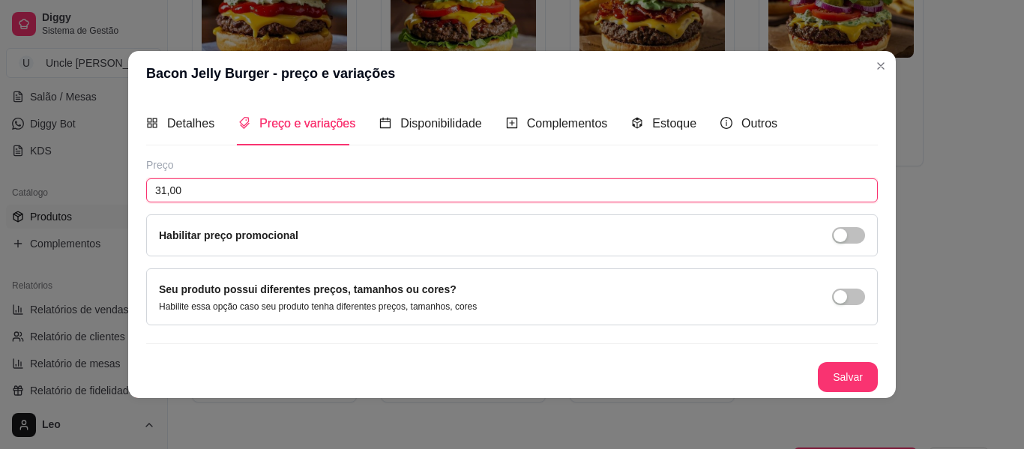
click at [246, 190] on input "31,00" at bounding box center [511, 190] width 731 height 24
type input "31,90"
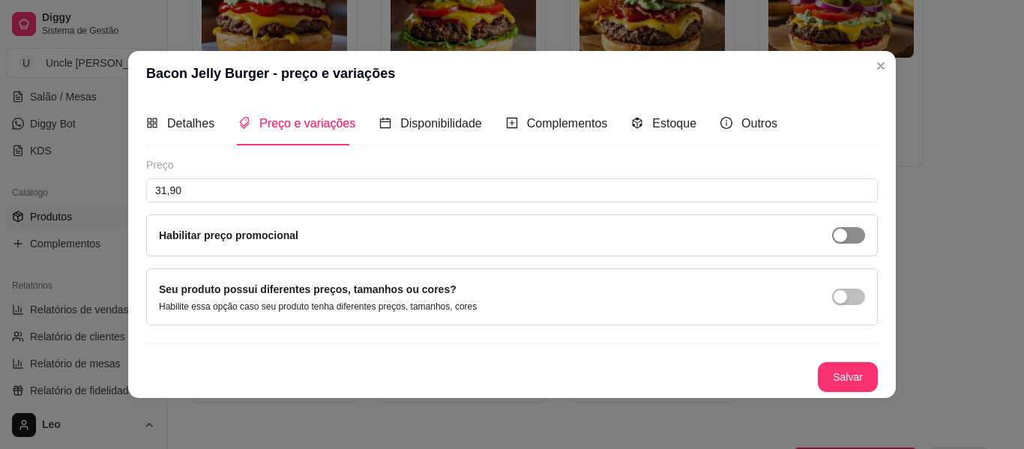
click at [858, 241] on span "button" at bounding box center [848, 235] width 33 height 16
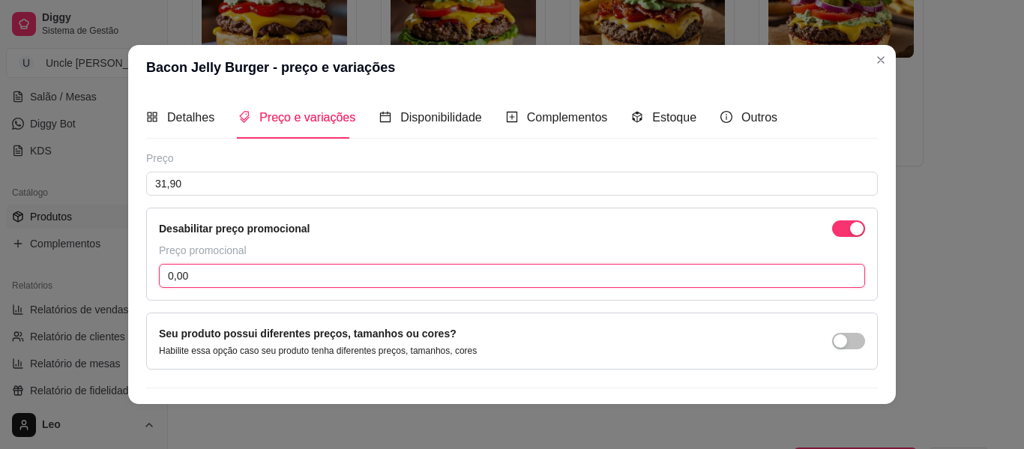
click at [401, 274] on input "0,00" at bounding box center [512, 276] width 706 height 24
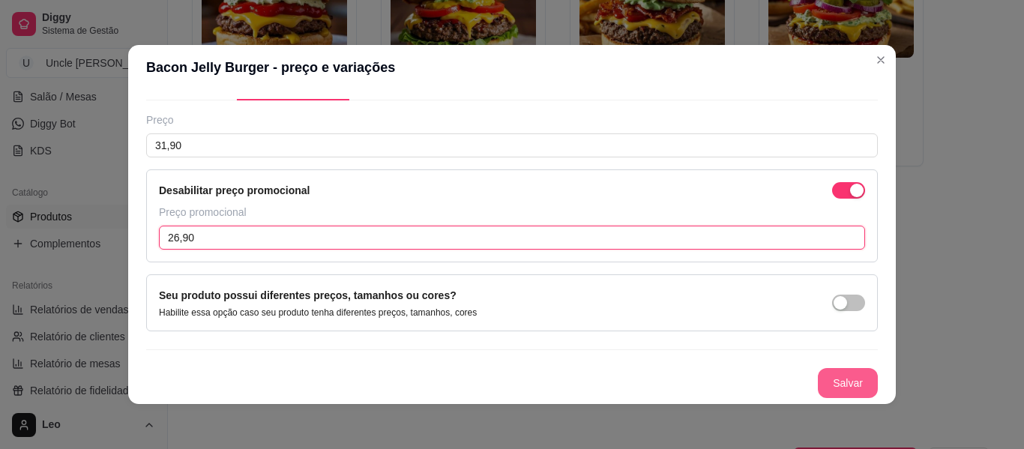
type input "26,90"
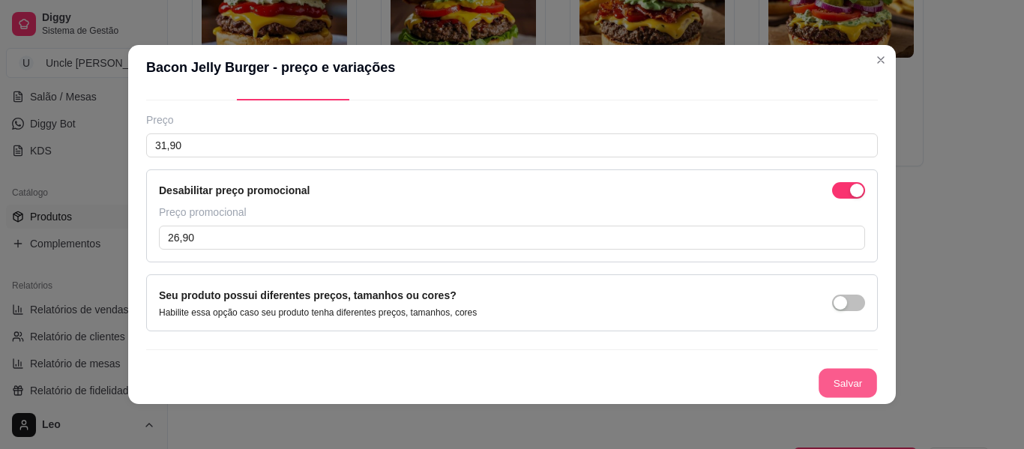
click at [824, 385] on button "Salvar" at bounding box center [847, 383] width 58 height 29
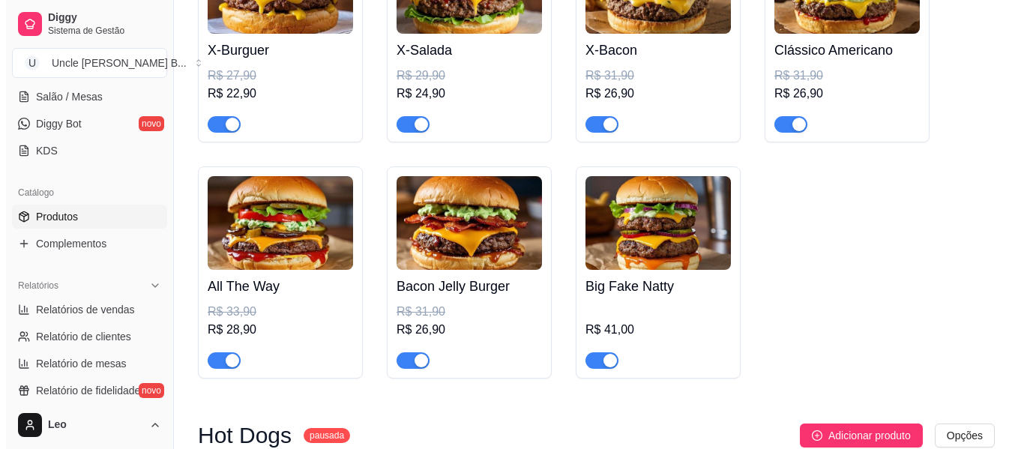
scroll to position [1150, 0]
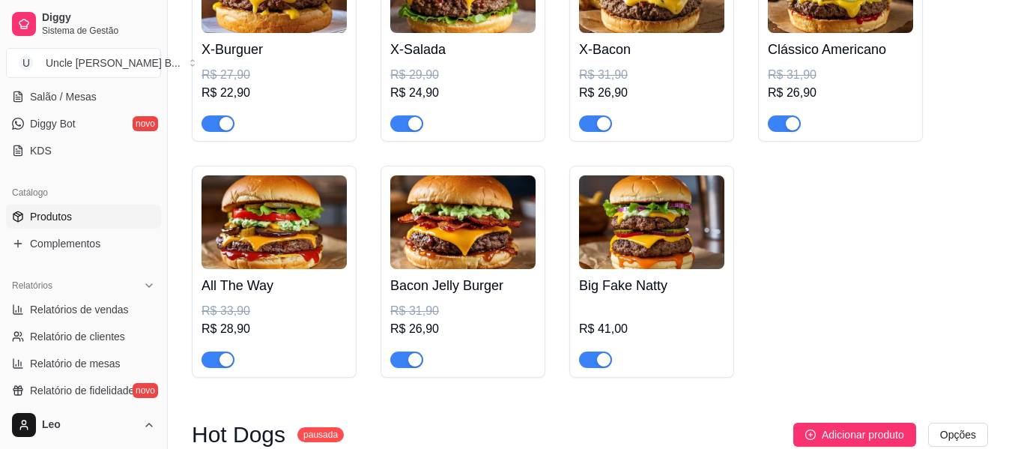
click at [660, 245] on img at bounding box center [651, 222] width 145 height 94
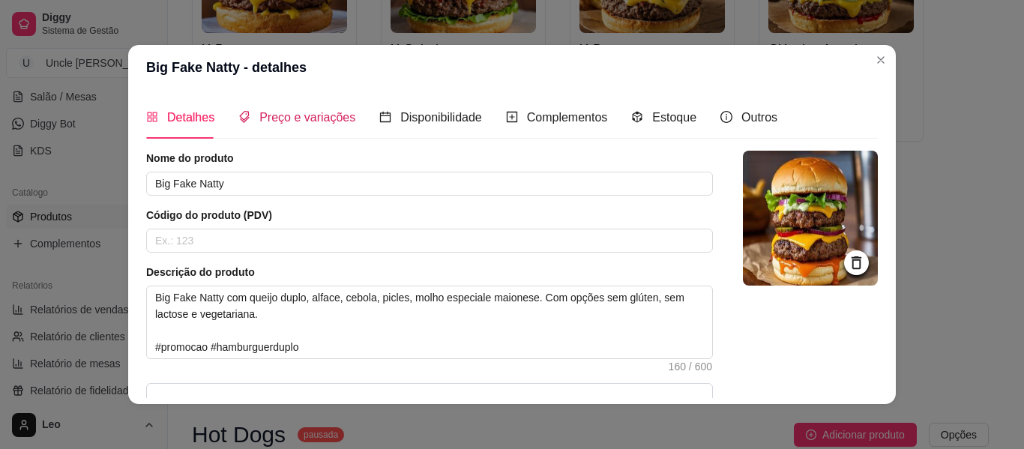
click at [316, 121] on span "Preço e variações" at bounding box center [307, 117] width 96 height 13
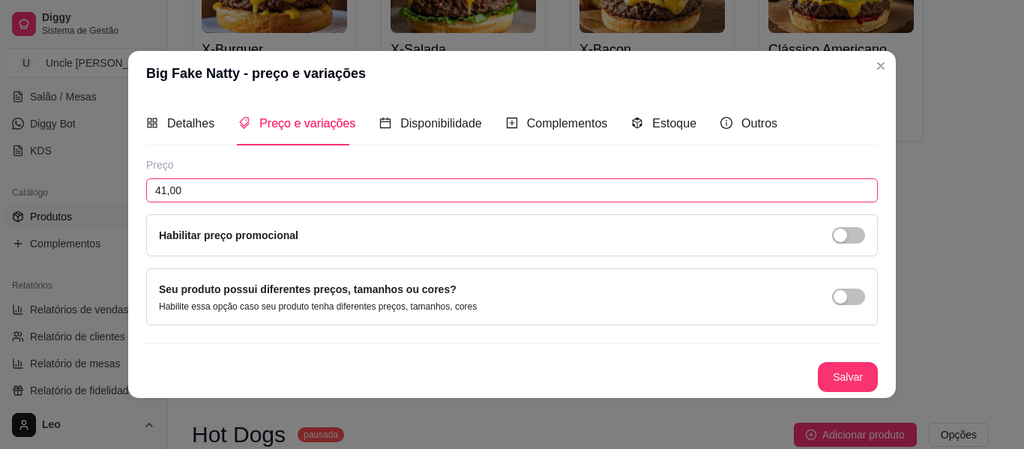
click at [240, 194] on input "41,00" at bounding box center [511, 190] width 731 height 24
type input "40,90"
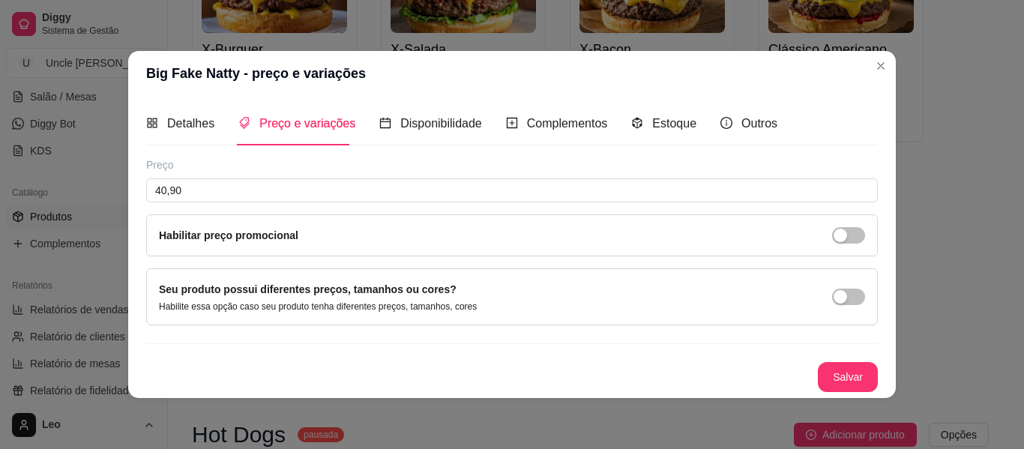
click at [472, 237] on div "Habilitar preço promocional" at bounding box center [512, 235] width 706 height 16
click at [847, 242] on span "button" at bounding box center [848, 235] width 33 height 16
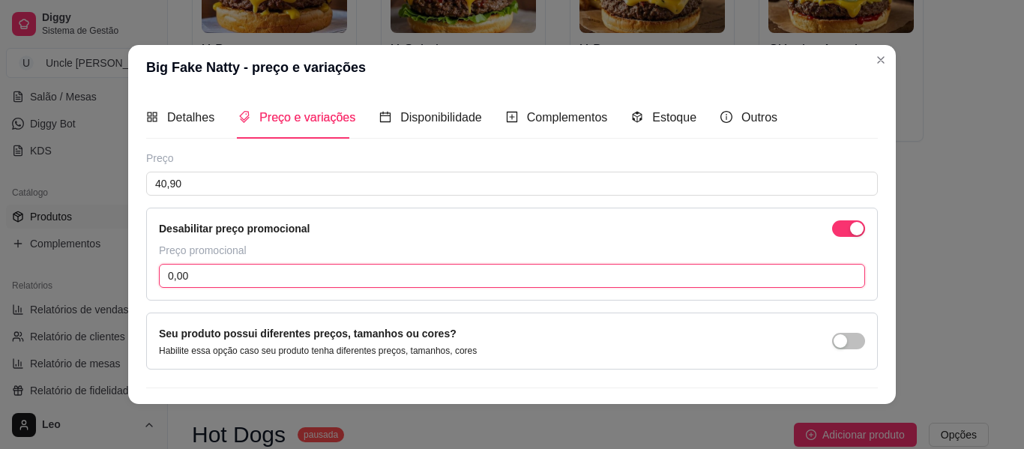
click at [303, 277] on input "0,00" at bounding box center [512, 276] width 706 height 24
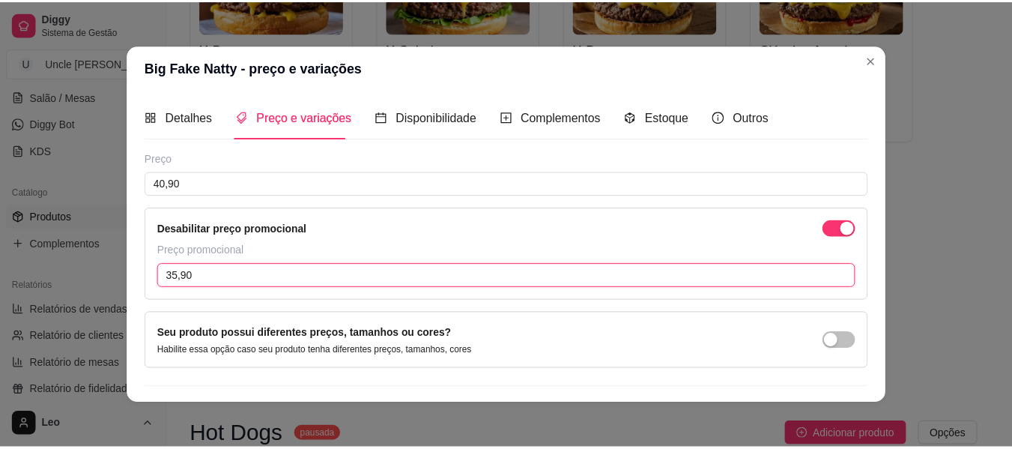
scroll to position [38, 0]
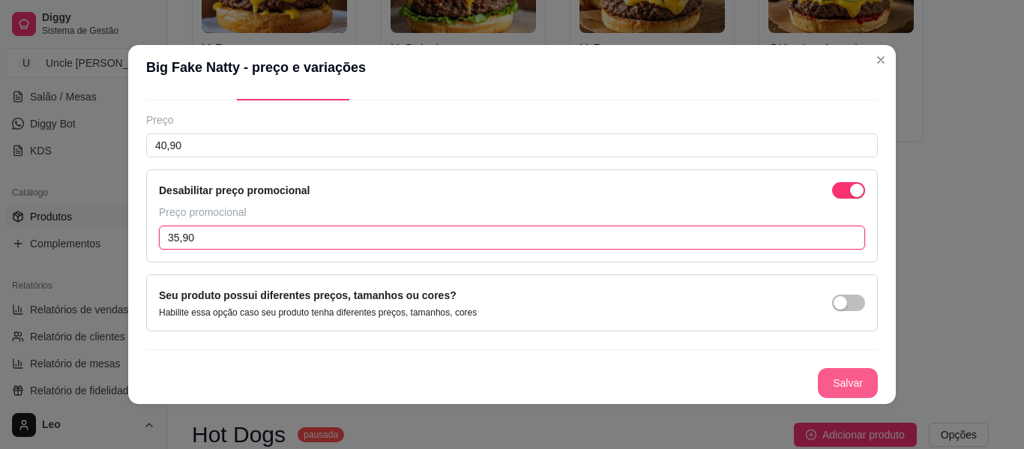
type input "35,90"
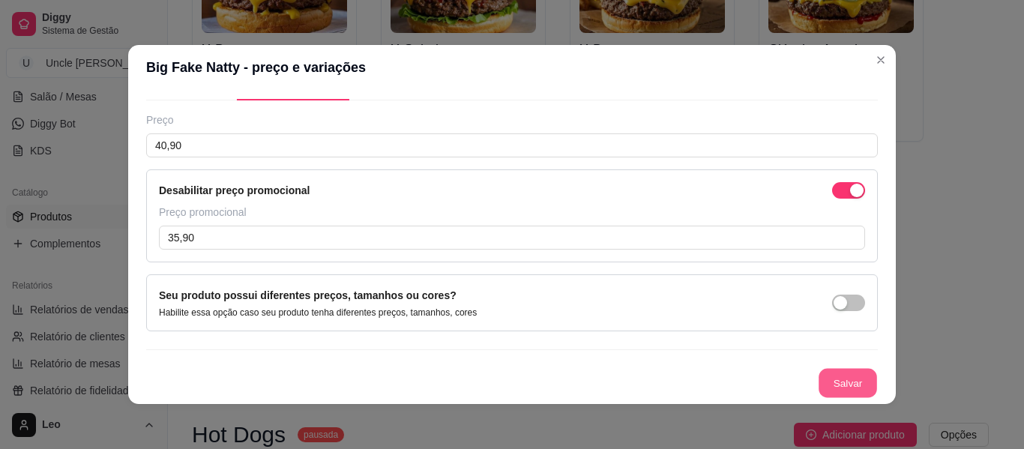
click at [826, 375] on button "Salvar" at bounding box center [847, 383] width 58 height 29
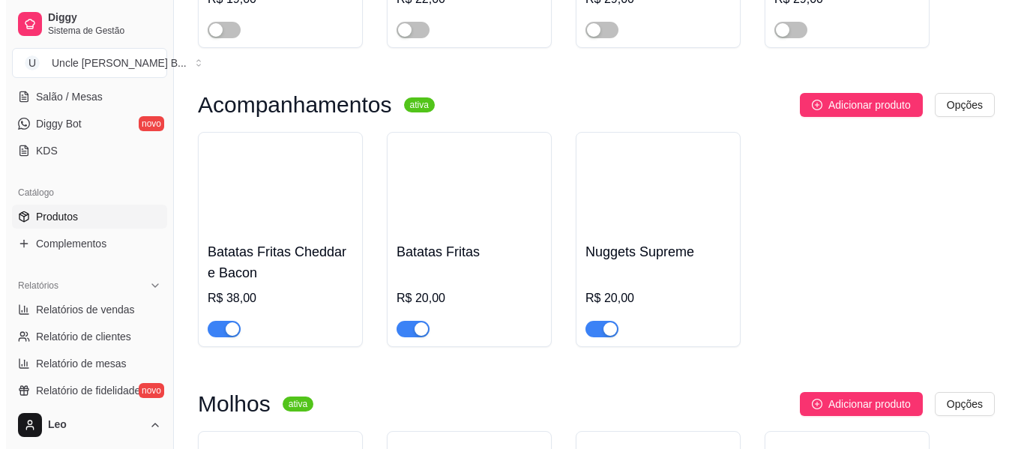
scroll to position [1760, 0]
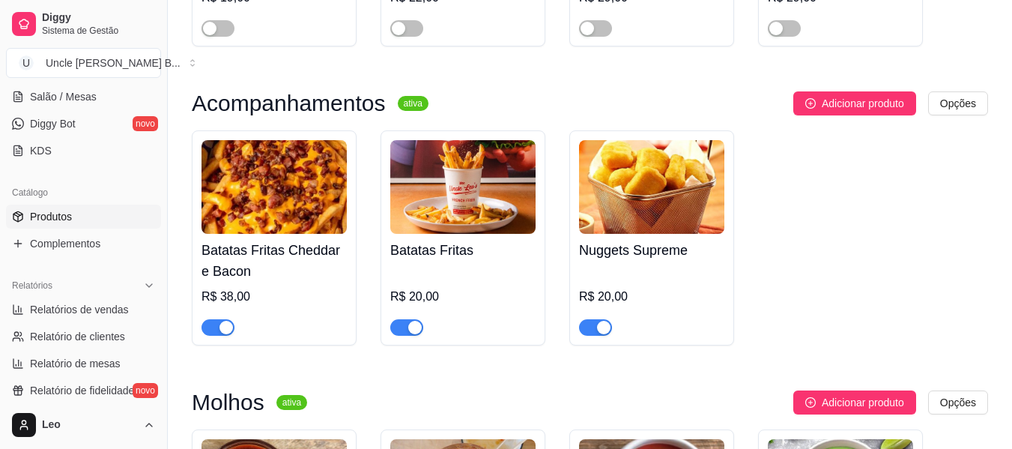
click at [289, 189] on img at bounding box center [274, 187] width 145 height 94
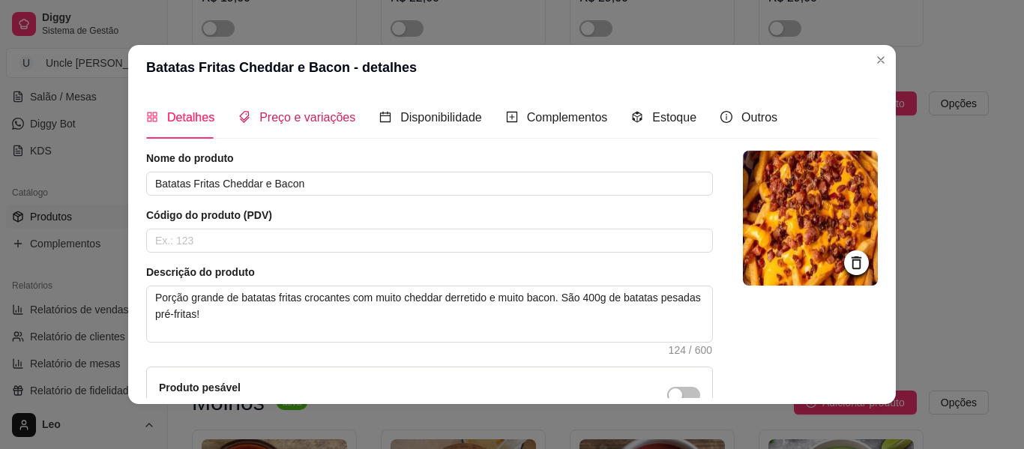
click at [329, 127] on div "Preço e variações" at bounding box center [296, 117] width 117 height 19
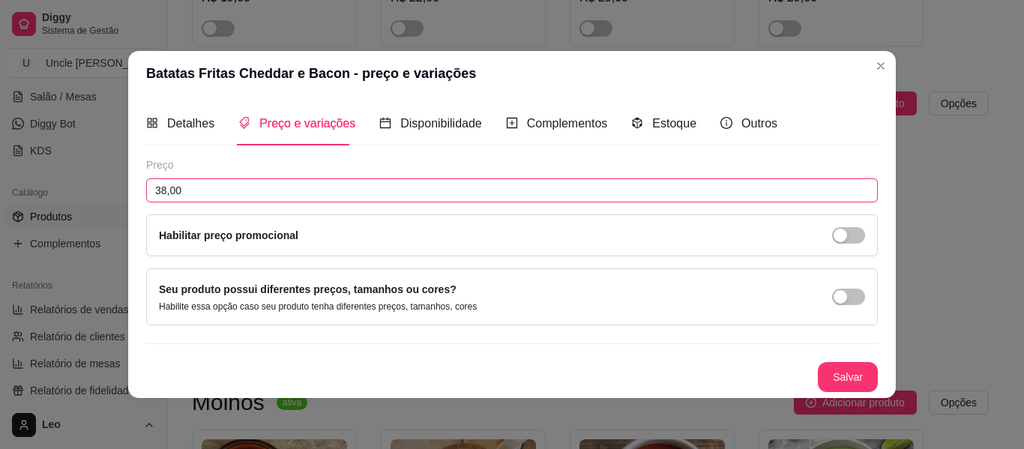
click at [261, 193] on input "38,00" at bounding box center [511, 190] width 731 height 24
type input "44,90"
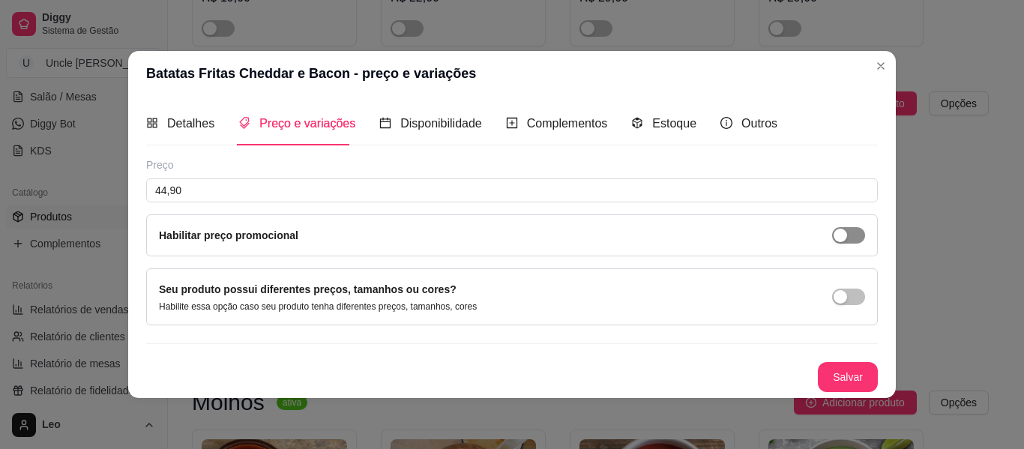
click at [851, 238] on span "button" at bounding box center [848, 235] width 33 height 16
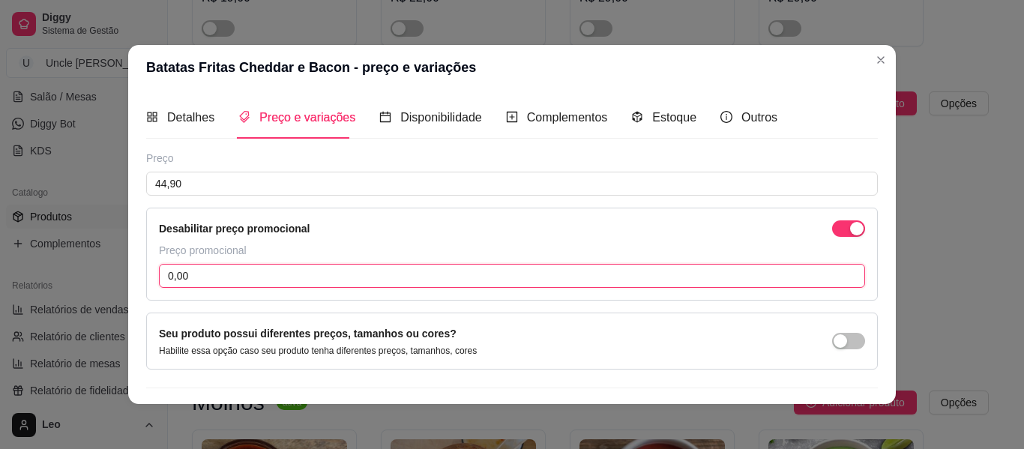
click at [335, 272] on input "0,00" at bounding box center [512, 276] width 706 height 24
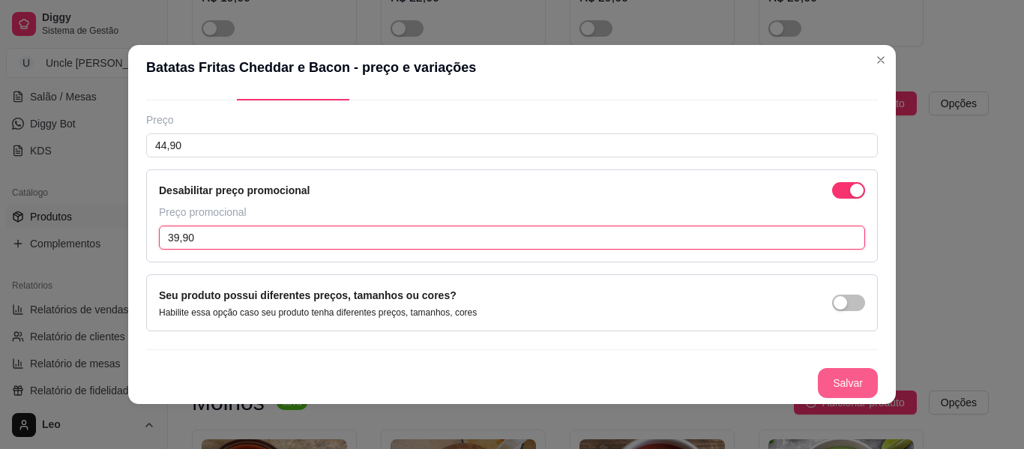
type input "39,90"
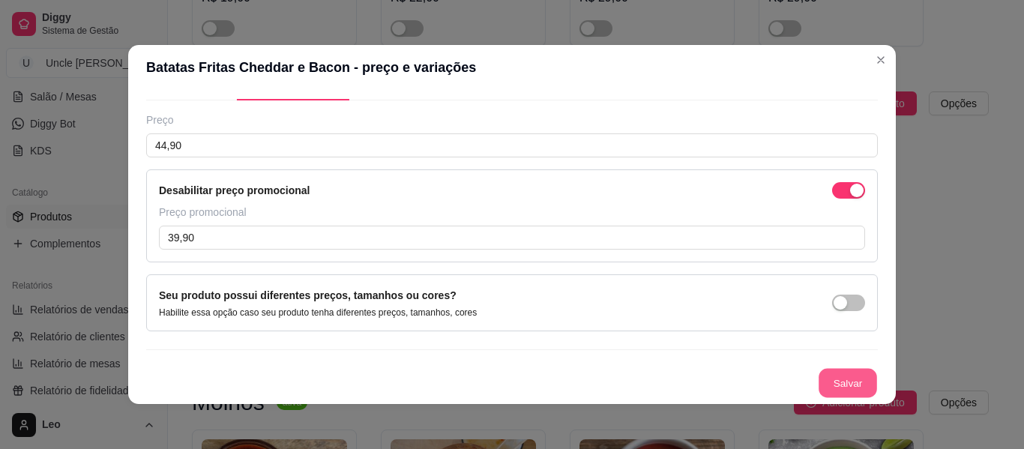
click at [833, 384] on button "Salvar" at bounding box center [847, 383] width 58 height 29
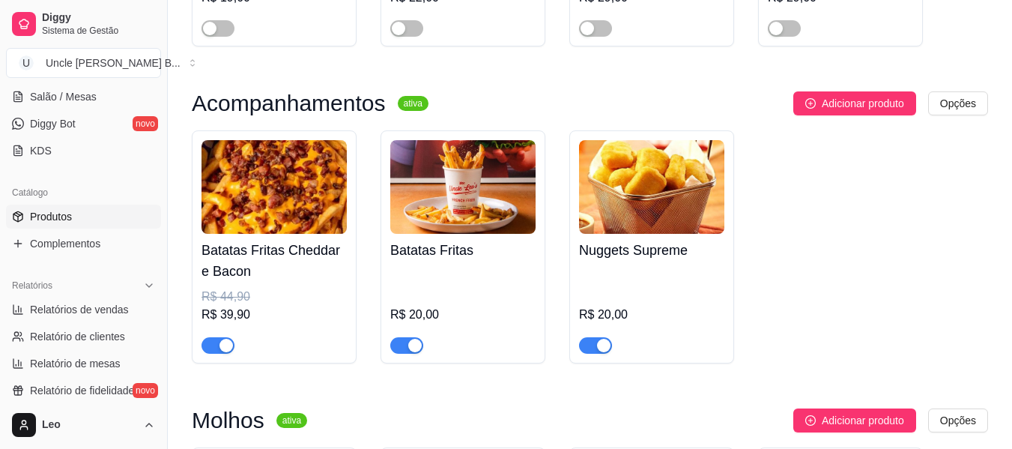
click at [467, 219] on img at bounding box center [462, 187] width 145 height 94
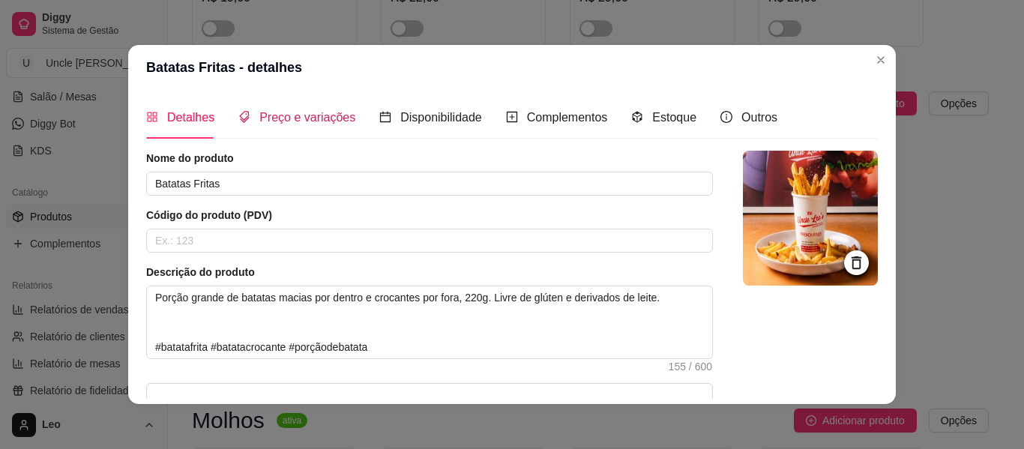
click at [309, 124] on span "Preço e variações" at bounding box center [307, 117] width 96 height 13
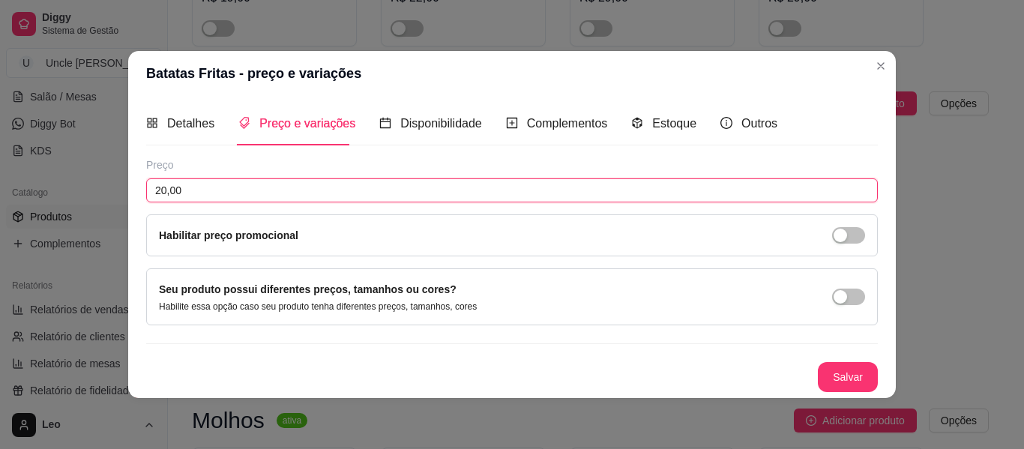
click at [261, 185] on input "20,00" at bounding box center [511, 190] width 731 height 24
type input "24,90"
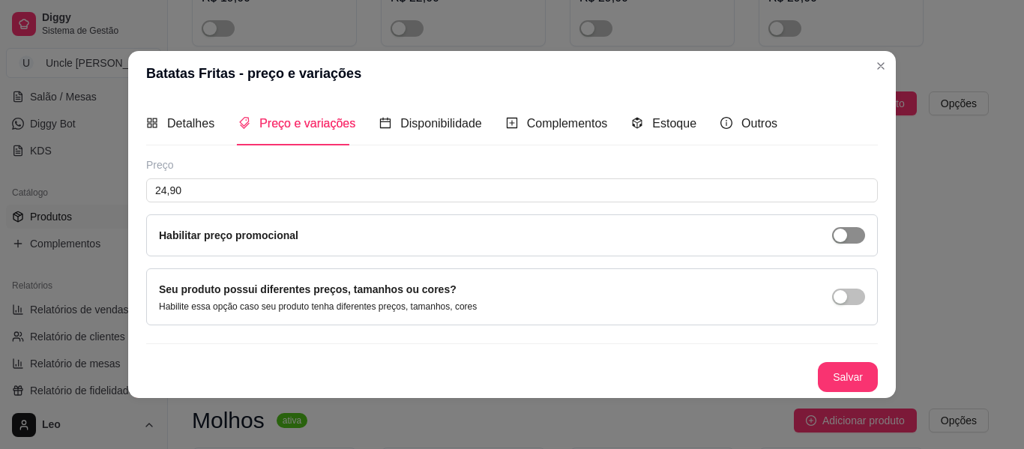
click at [853, 237] on span "button" at bounding box center [848, 235] width 33 height 16
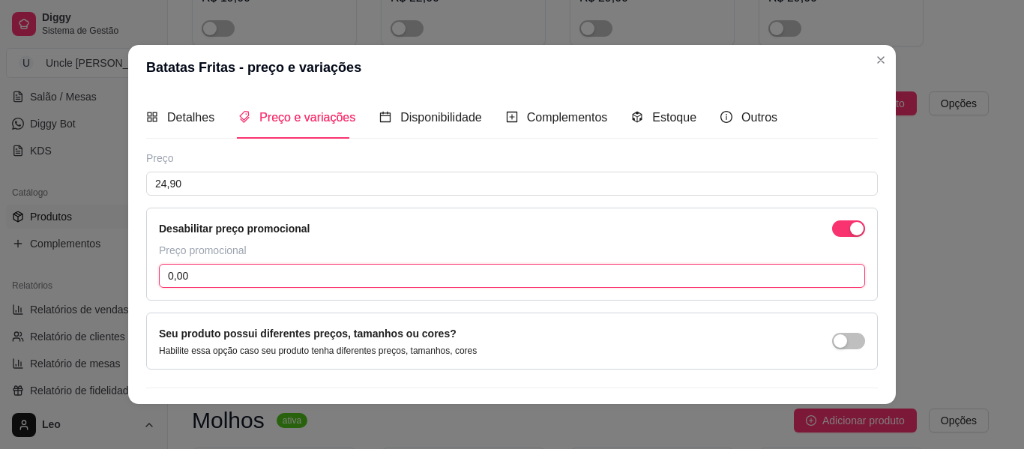
click at [297, 269] on input "0,00" at bounding box center [512, 276] width 706 height 24
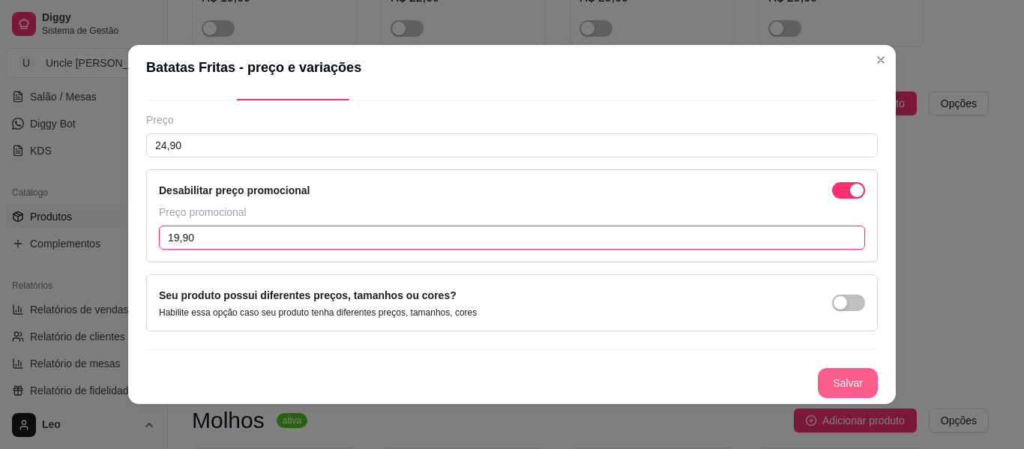
type input "19,90"
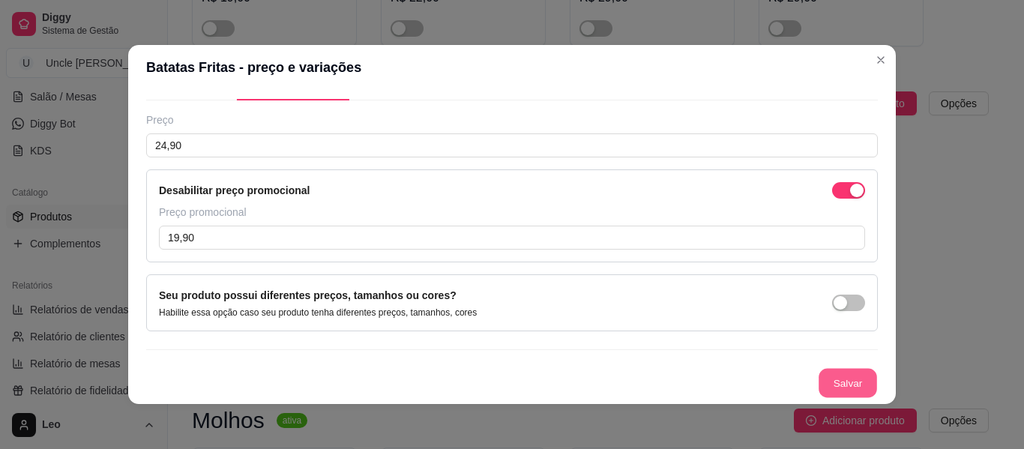
click at [831, 388] on button "Salvar" at bounding box center [847, 383] width 58 height 29
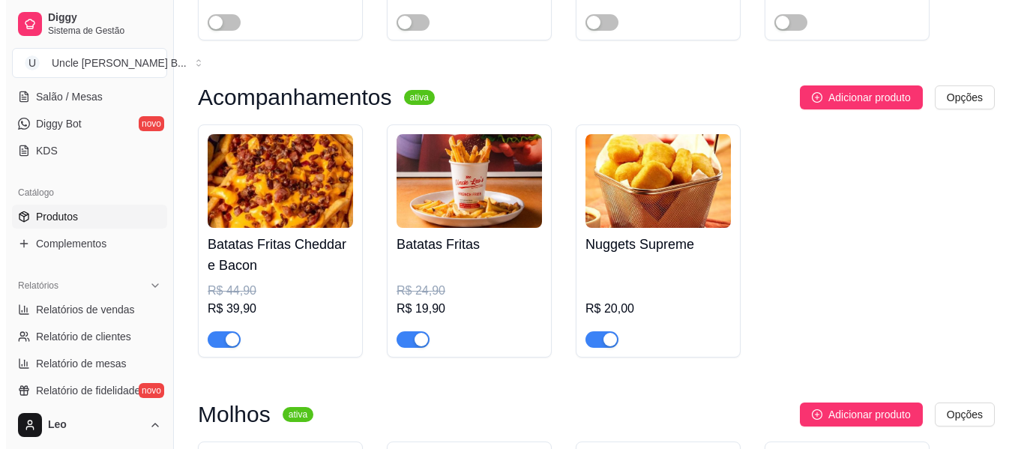
scroll to position [1767, 0]
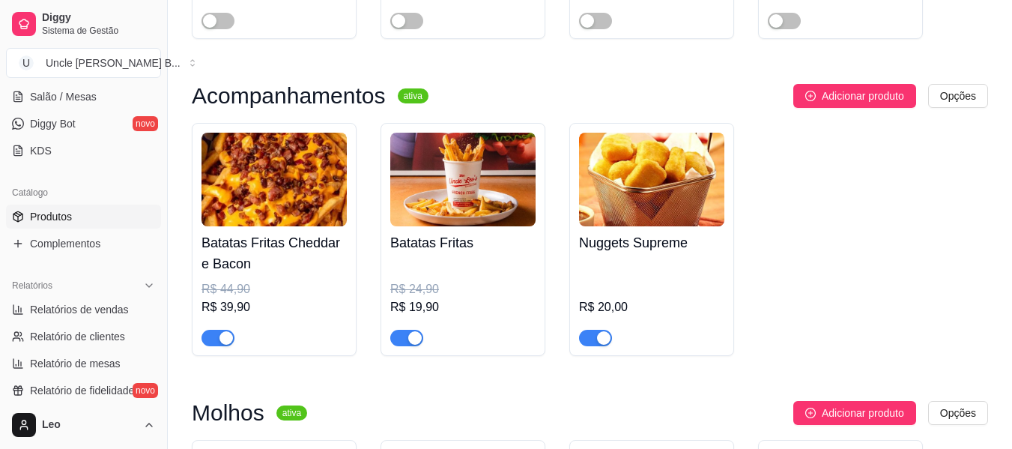
click at [665, 201] on img at bounding box center [651, 180] width 145 height 94
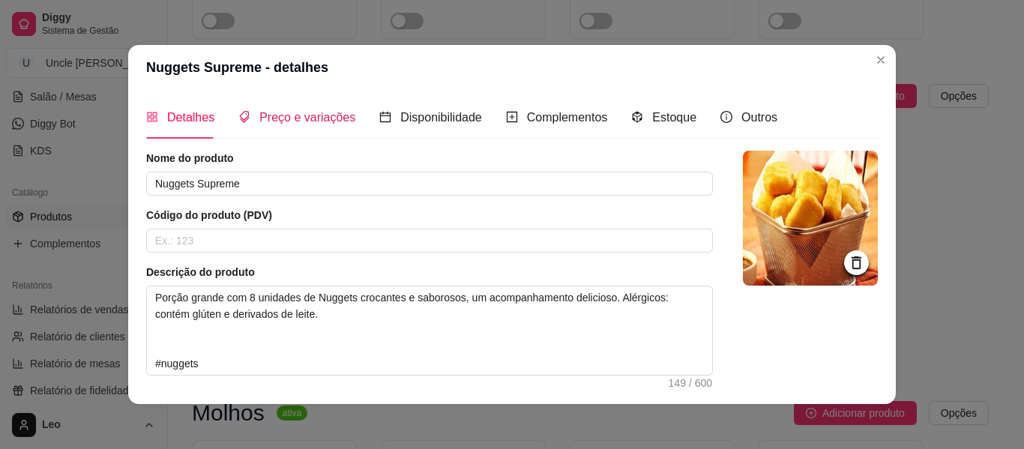
click at [328, 121] on span "Preço e variações" at bounding box center [307, 117] width 96 height 13
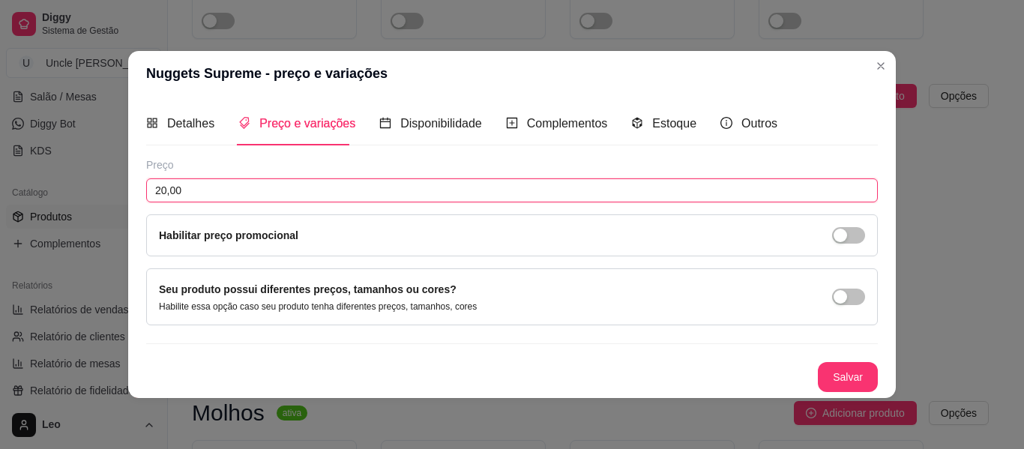
click at [243, 188] on input "20,00" at bounding box center [511, 190] width 731 height 24
type input "24,90"
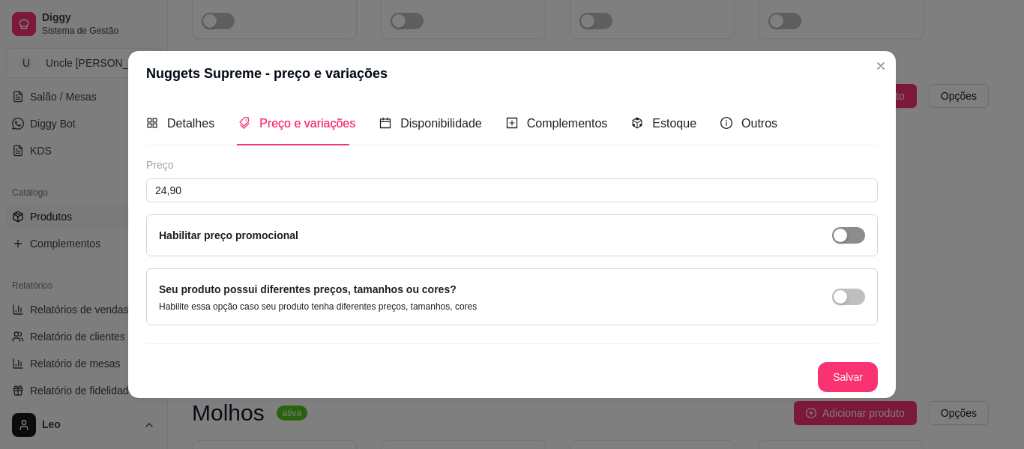
click at [848, 228] on span "button" at bounding box center [848, 235] width 33 height 16
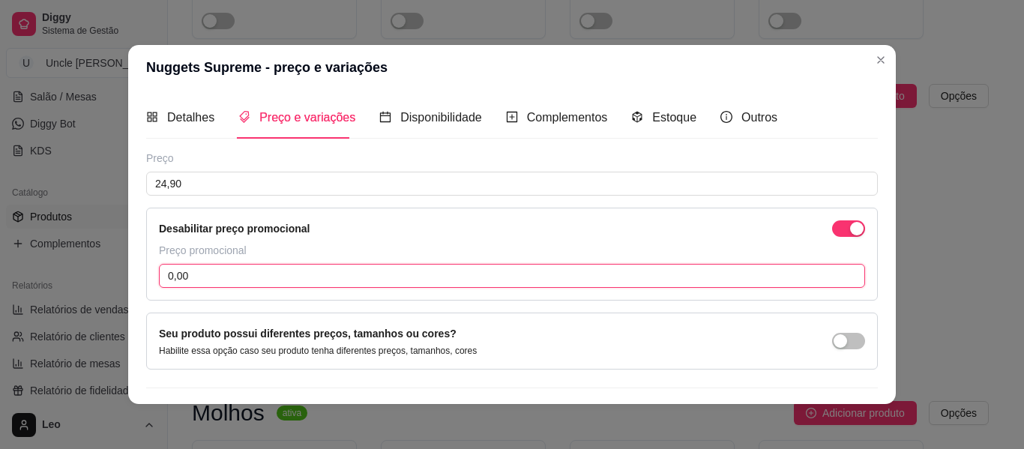
click at [366, 281] on input "0,00" at bounding box center [512, 276] width 706 height 24
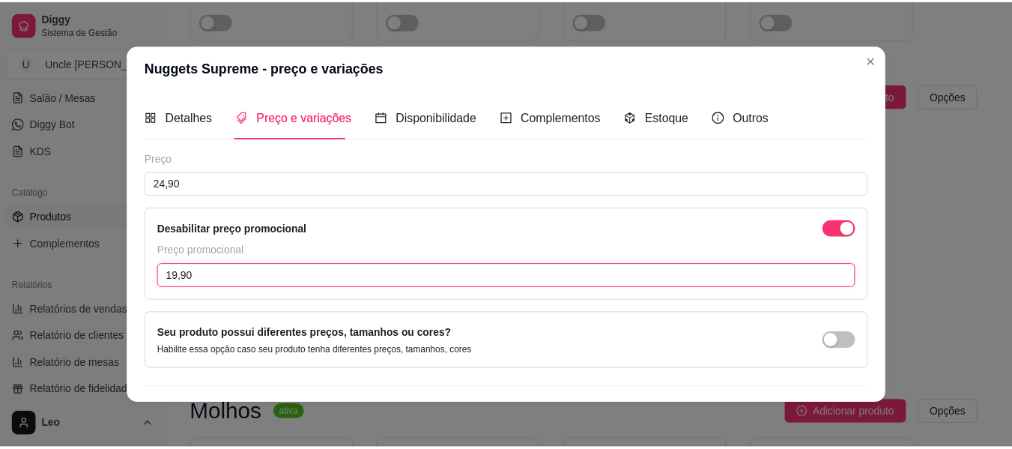
scroll to position [38, 0]
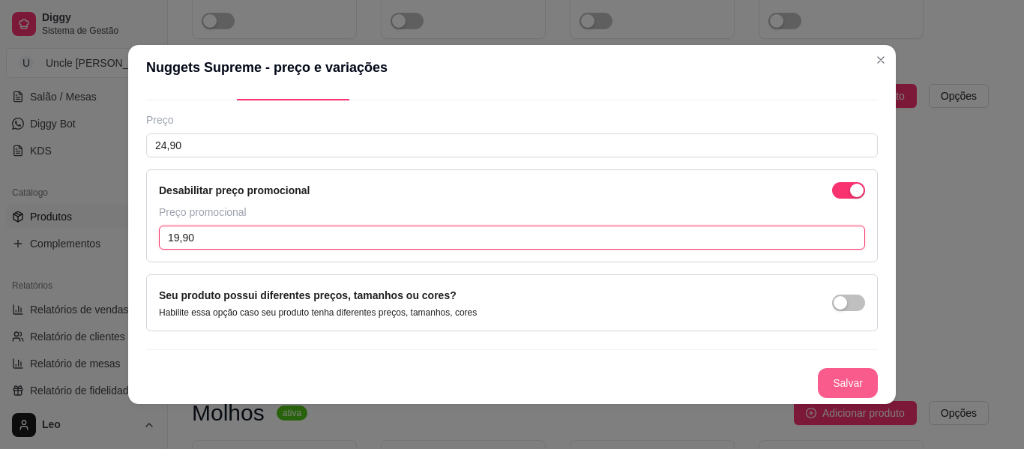
type input "19,90"
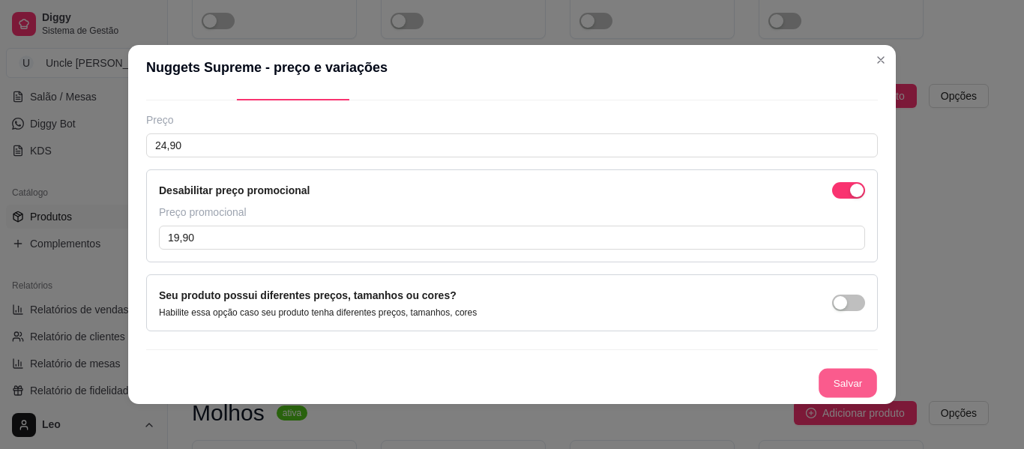
click at [821, 376] on button "Salvar" at bounding box center [847, 383] width 58 height 29
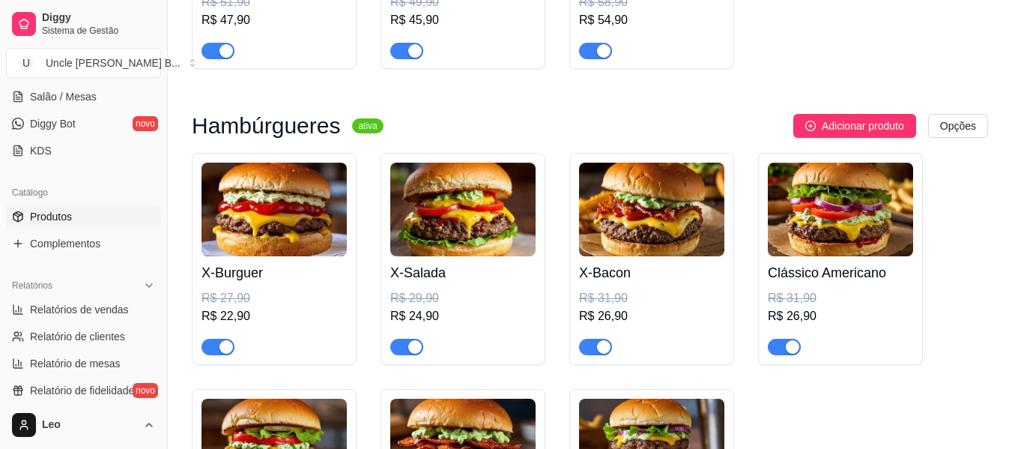
scroll to position [926, 0]
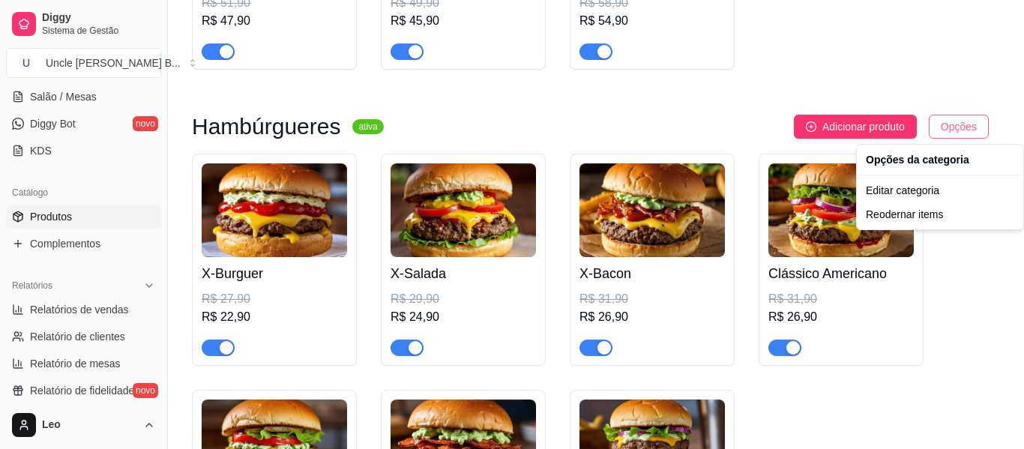
click at [892, 214] on div "Reodernar items" at bounding box center [940, 214] width 160 height 24
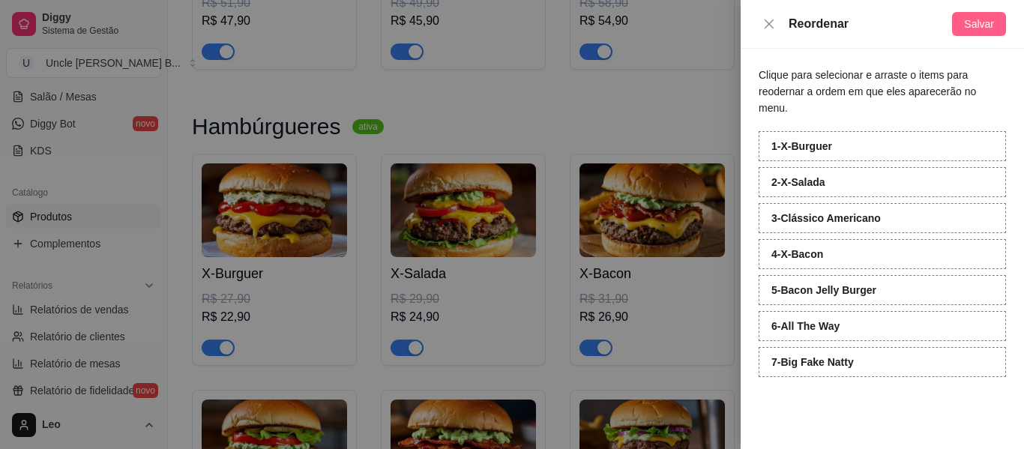
click at [970, 27] on span "Salvar" at bounding box center [979, 24] width 30 height 16
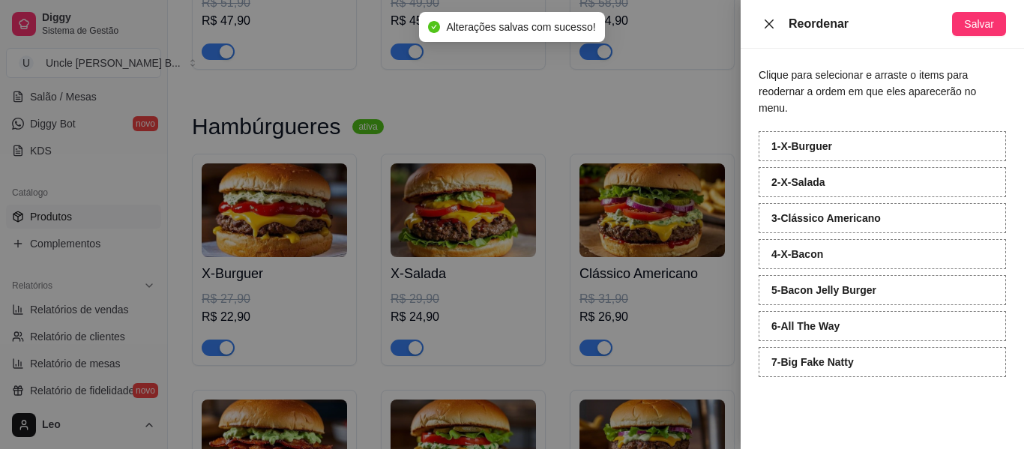
click at [773, 25] on icon "close" at bounding box center [769, 24] width 12 height 12
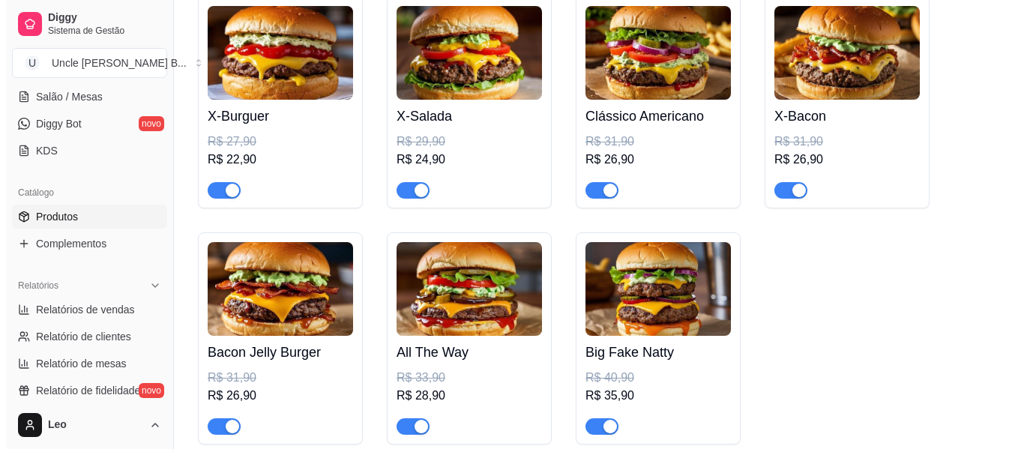
scroll to position [1081, 0]
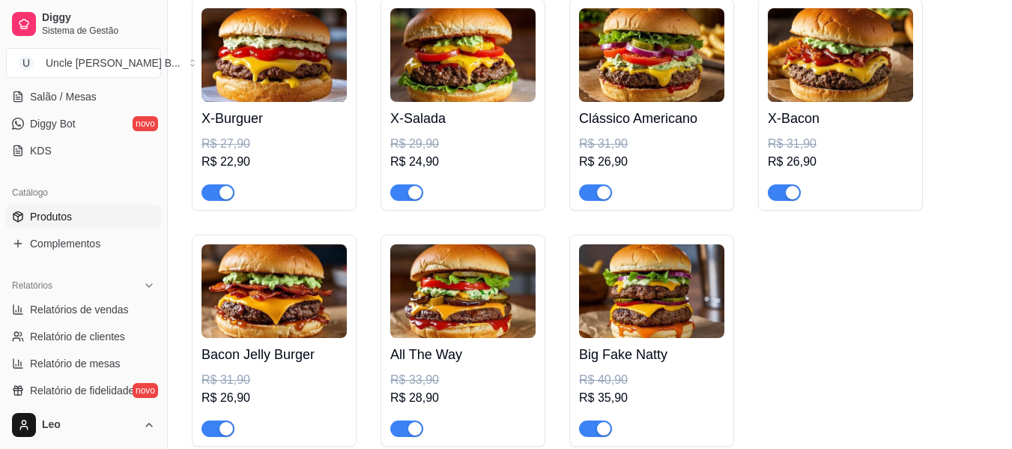
click at [289, 277] on img at bounding box center [274, 291] width 145 height 94
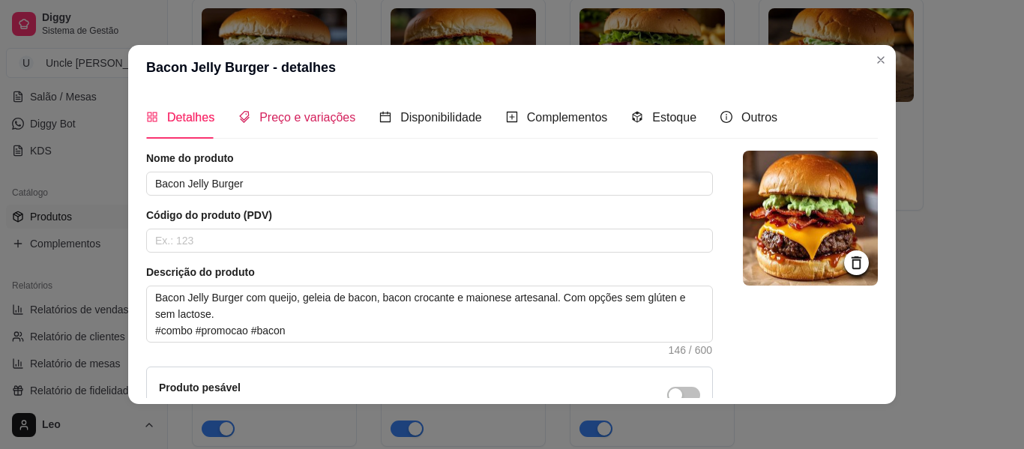
click at [303, 111] on span "Preço e variações" at bounding box center [307, 117] width 96 height 13
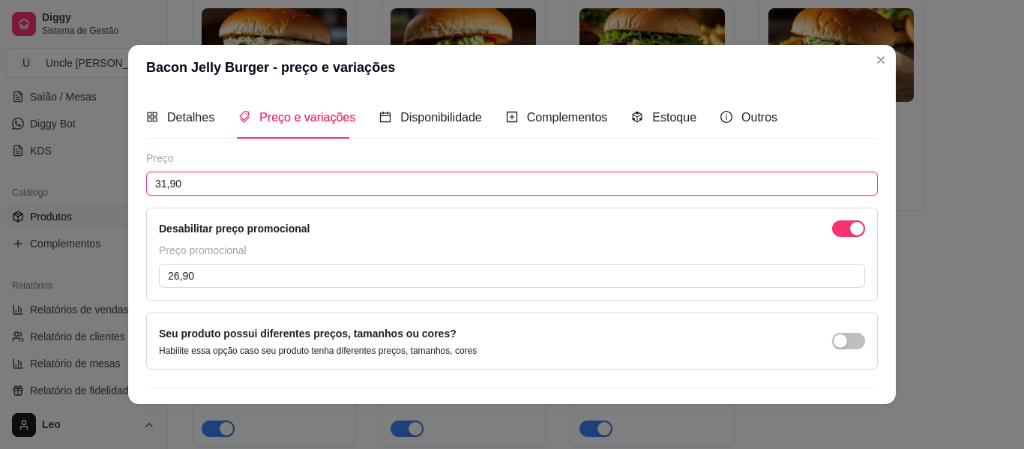
click at [232, 179] on input "31,90" at bounding box center [511, 184] width 731 height 24
type input "33,90"
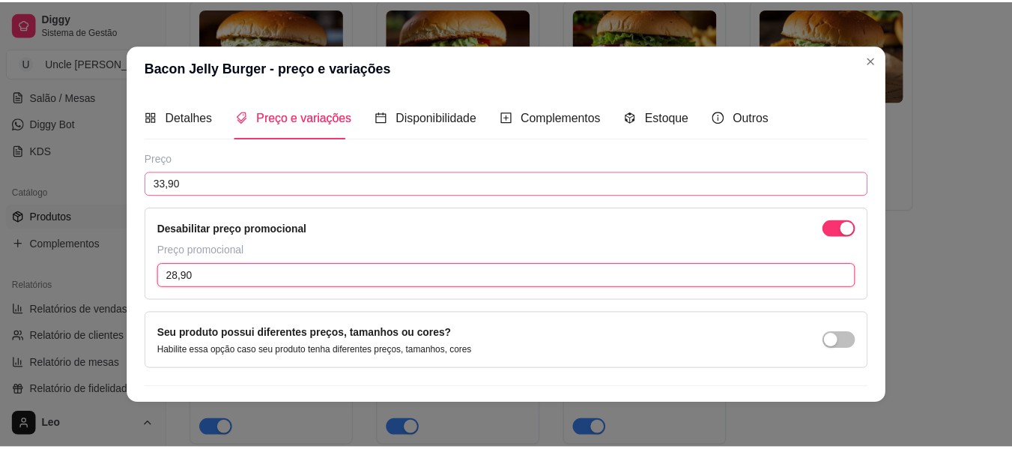
scroll to position [38, 0]
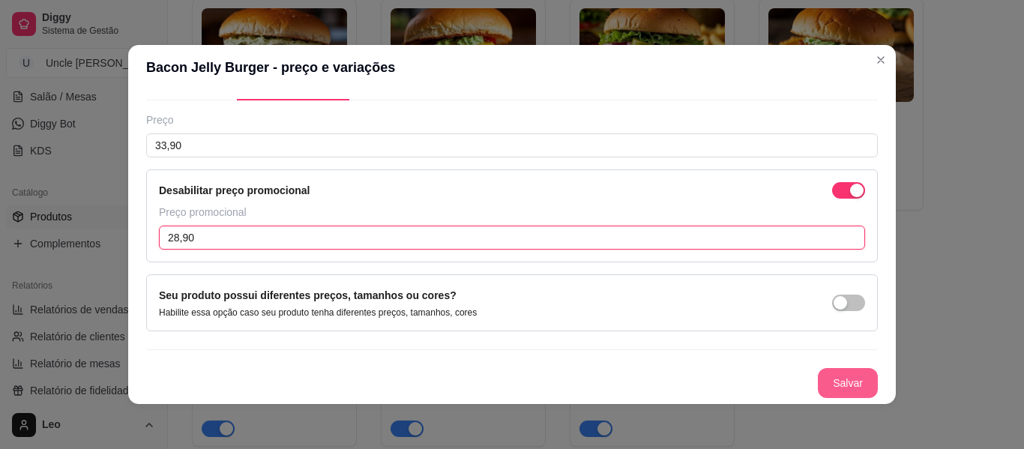
type input "28,90"
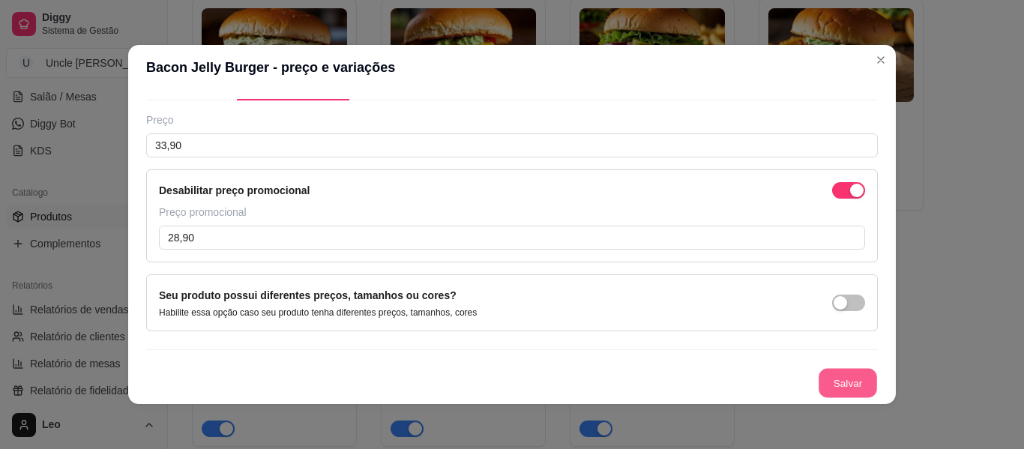
click at [818, 369] on button "Salvar" at bounding box center [847, 383] width 58 height 29
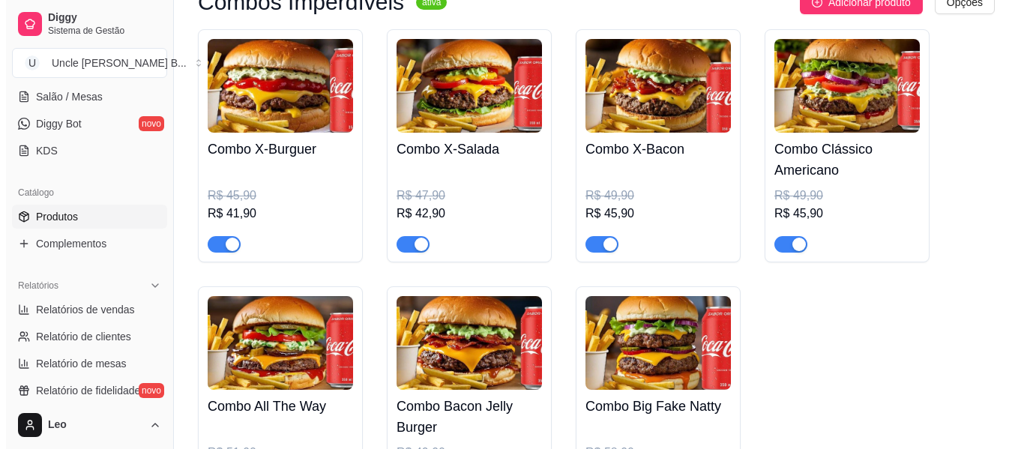
scroll to position [477, 0]
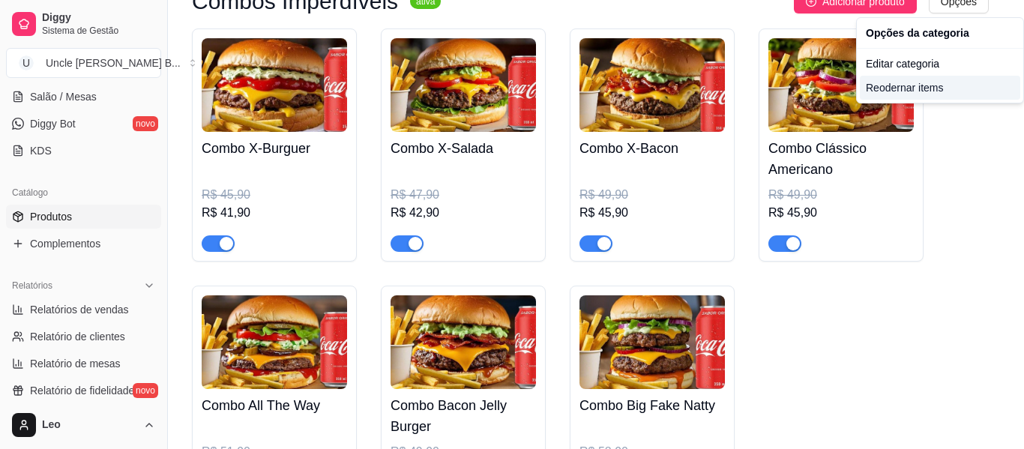
click at [925, 82] on div "Reodernar items" at bounding box center [940, 88] width 160 height 24
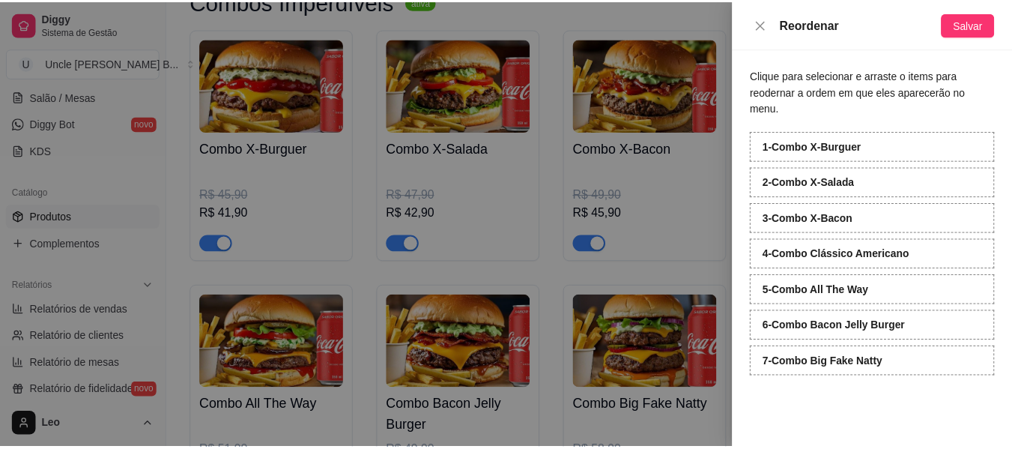
scroll to position [468, 0]
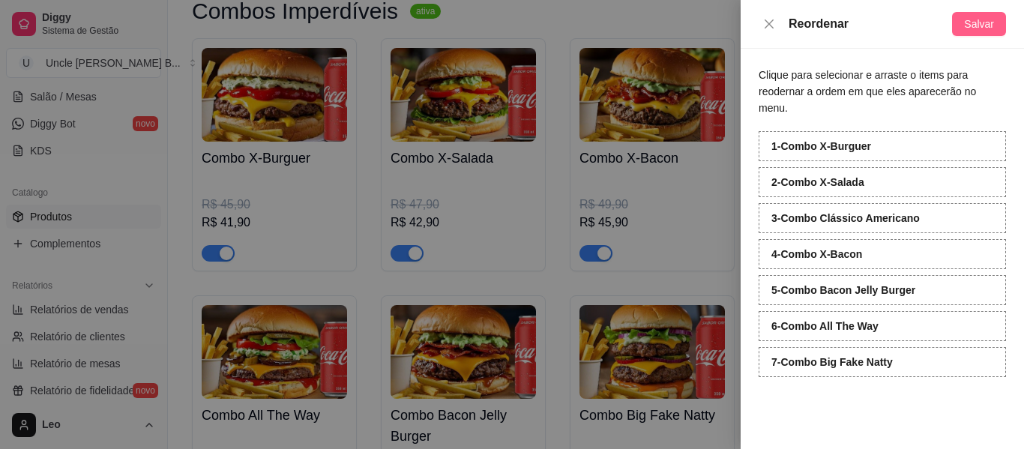
click at [971, 26] on span "Salvar" at bounding box center [979, 24] width 30 height 16
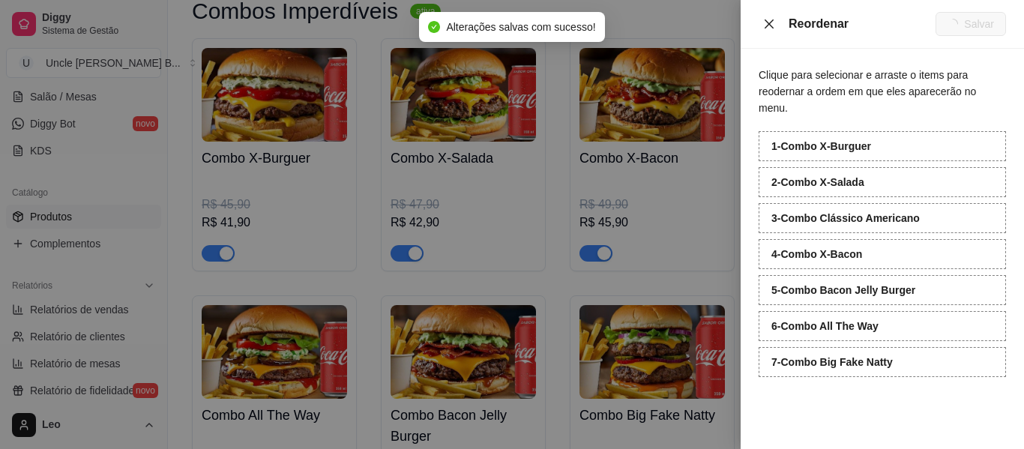
click at [767, 22] on icon "close" at bounding box center [768, 23] width 9 height 9
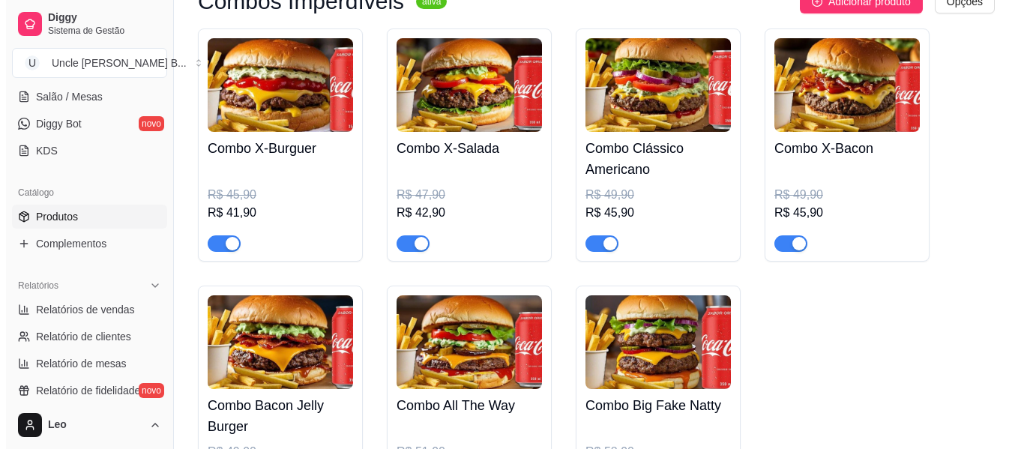
scroll to position [480, 0]
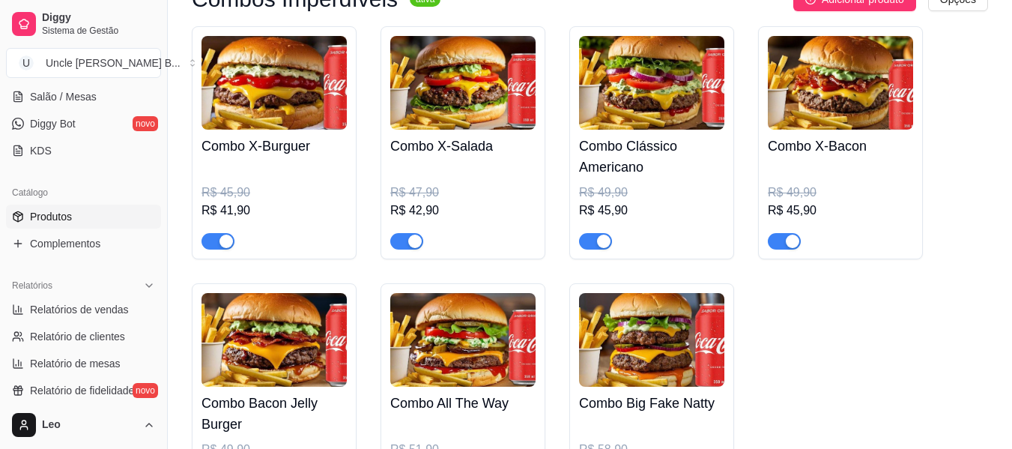
click at [487, 103] on img at bounding box center [462, 83] width 145 height 94
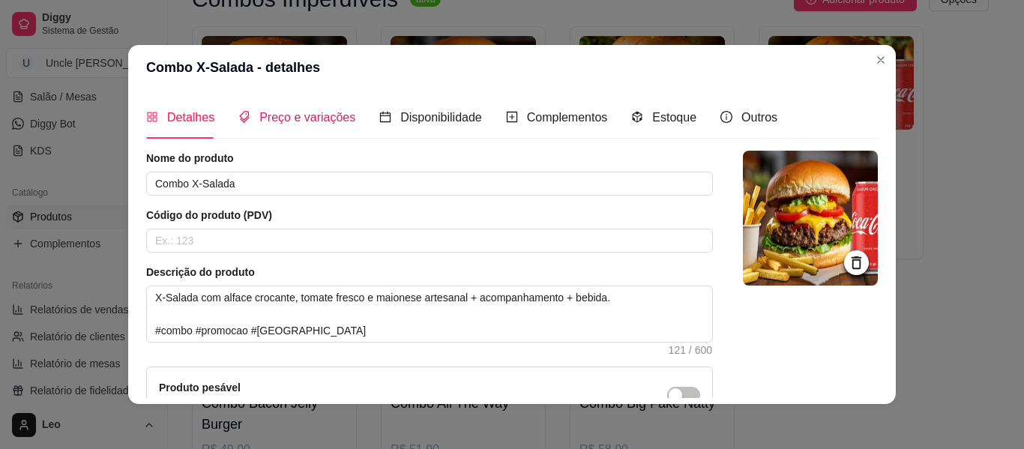
click at [322, 126] on div "Preço e variações" at bounding box center [296, 117] width 117 height 19
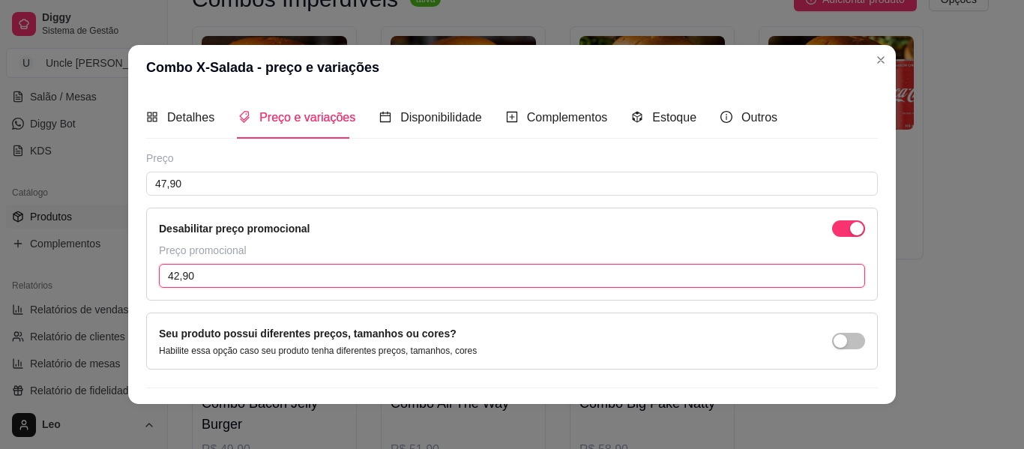
click at [232, 264] on input "42,90" at bounding box center [512, 276] width 706 height 24
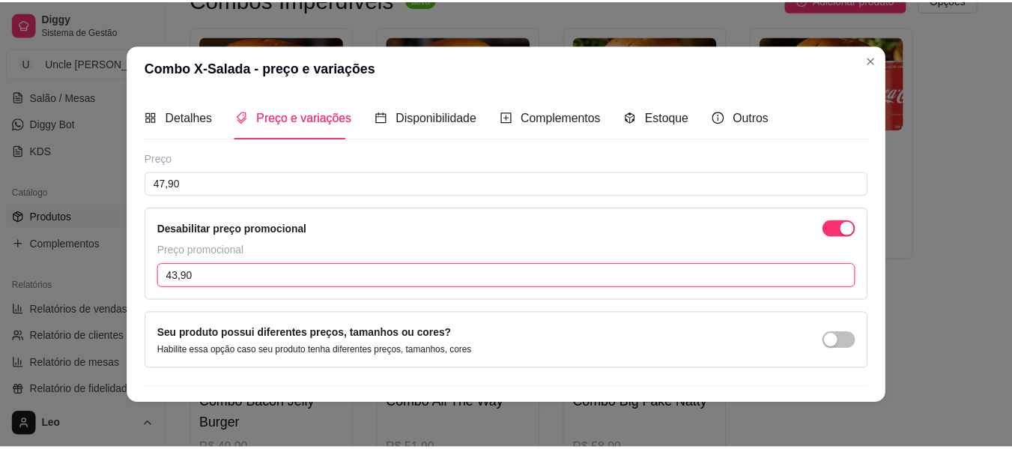
scroll to position [38, 0]
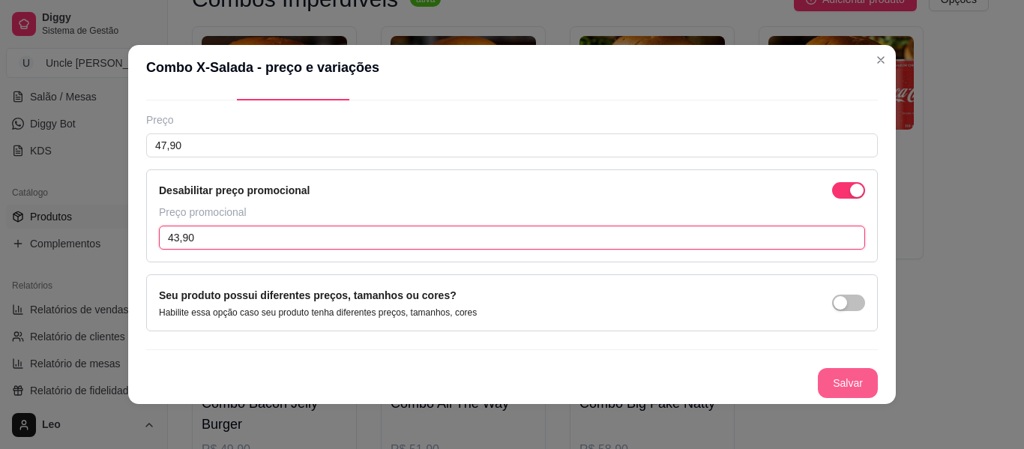
type input "43,90"
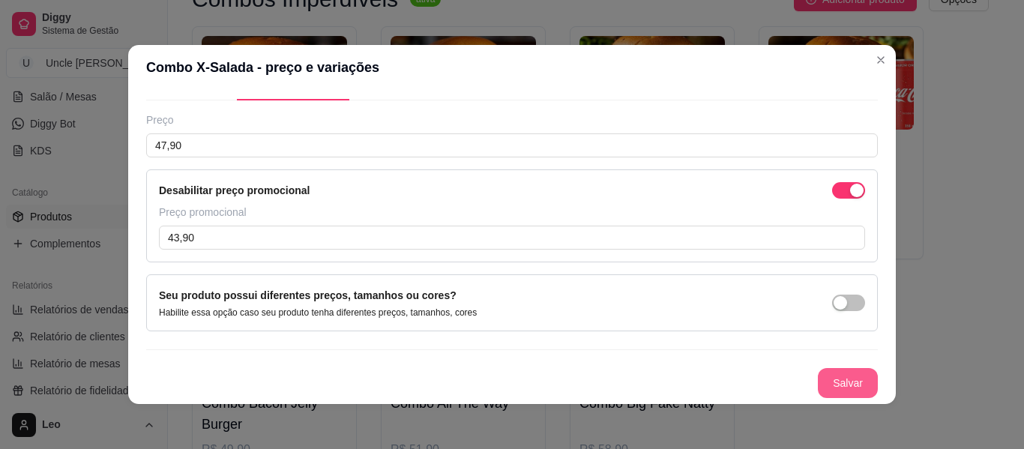
click at [822, 391] on button "Salvar" at bounding box center [848, 383] width 60 height 30
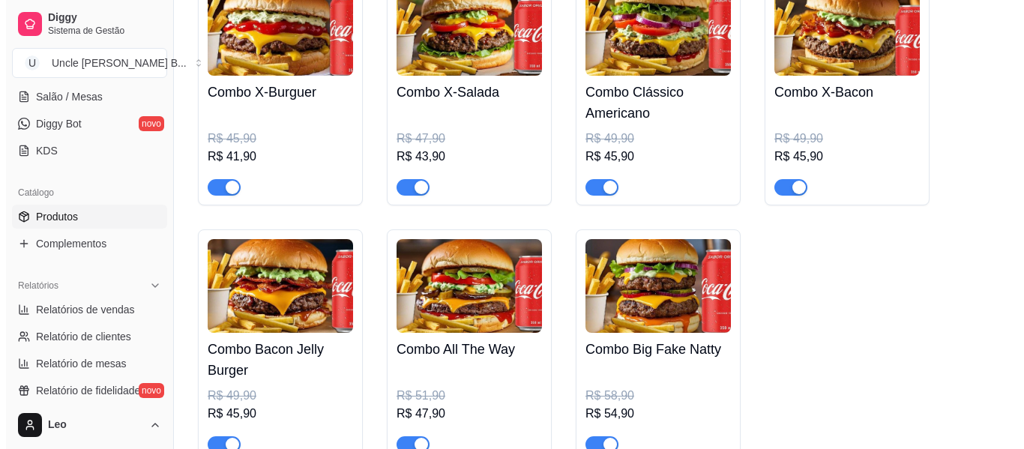
scroll to position [535, 0]
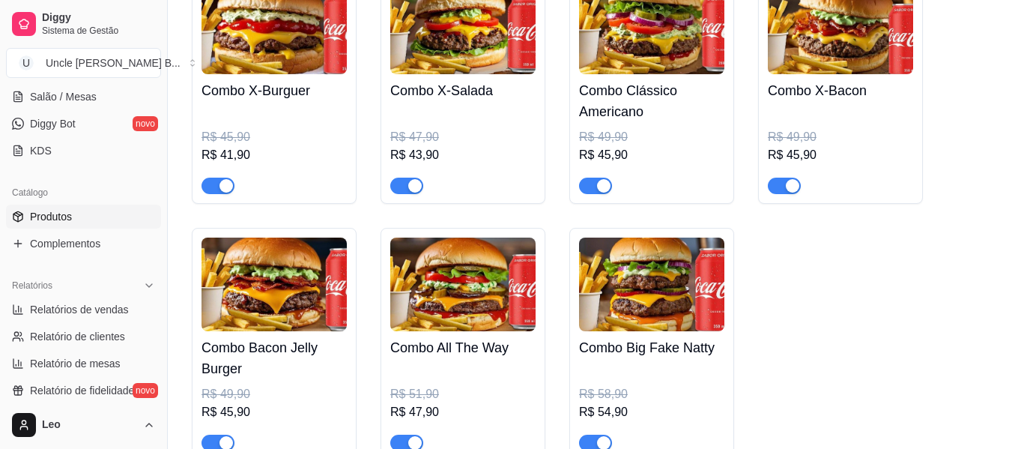
click at [295, 302] on img at bounding box center [274, 285] width 145 height 94
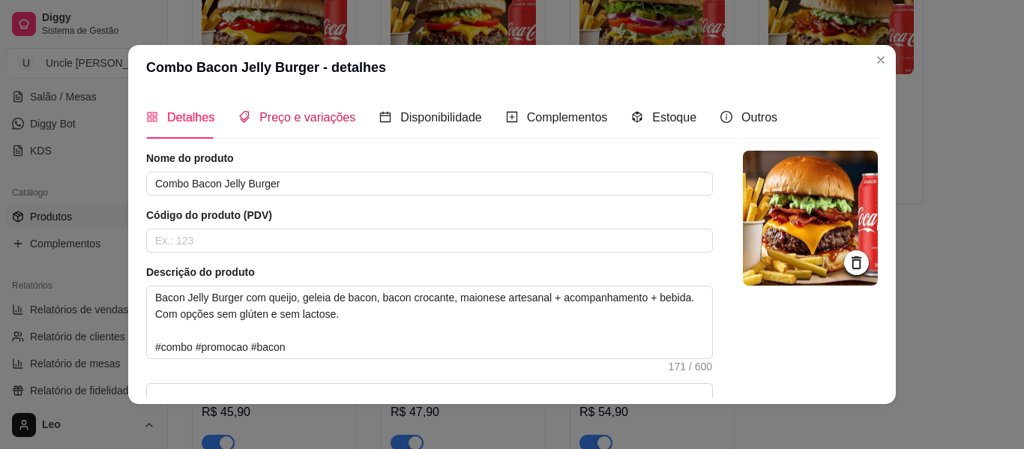
click at [330, 125] on div "Preço e variações" at bounding box center [296, 117] width 117 height 19
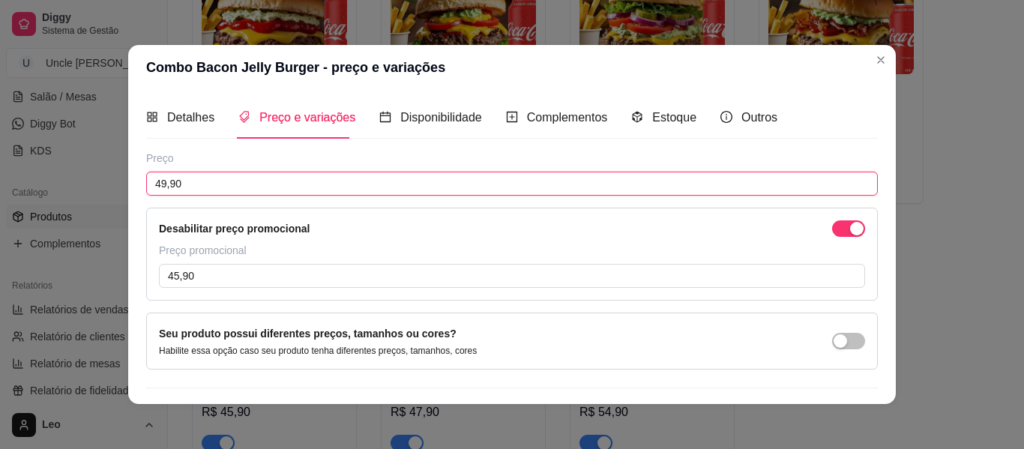
click at [300, 175] on input "49,90" at bounding box center [511, 184] width 731 height 24
type input "51,90"
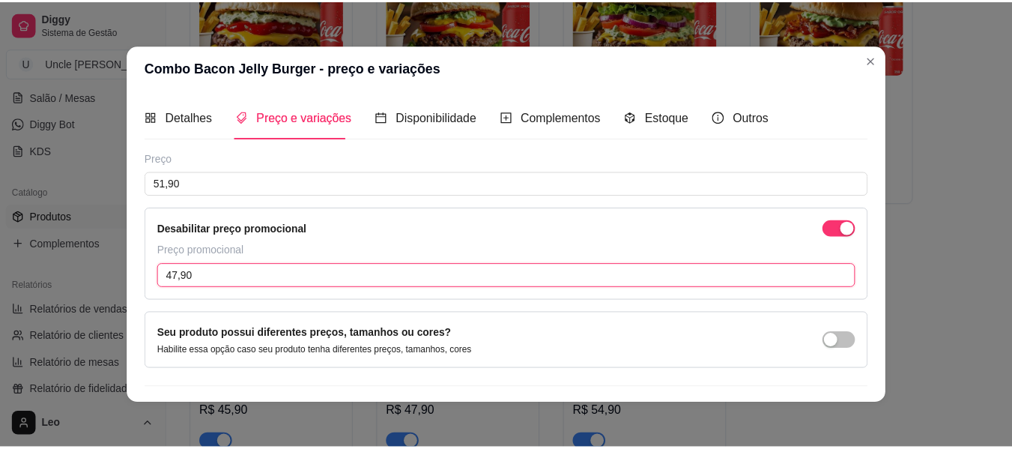
scroll to position [38, 0]
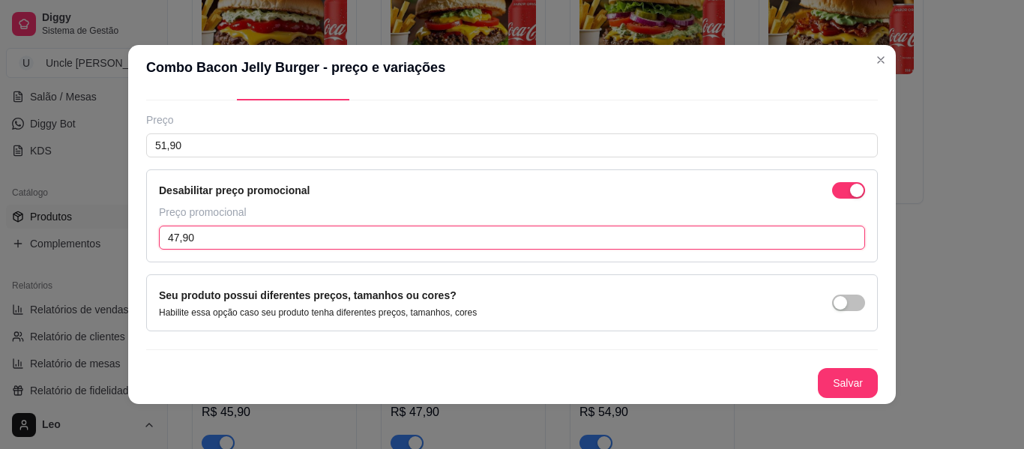
type input "47,90"
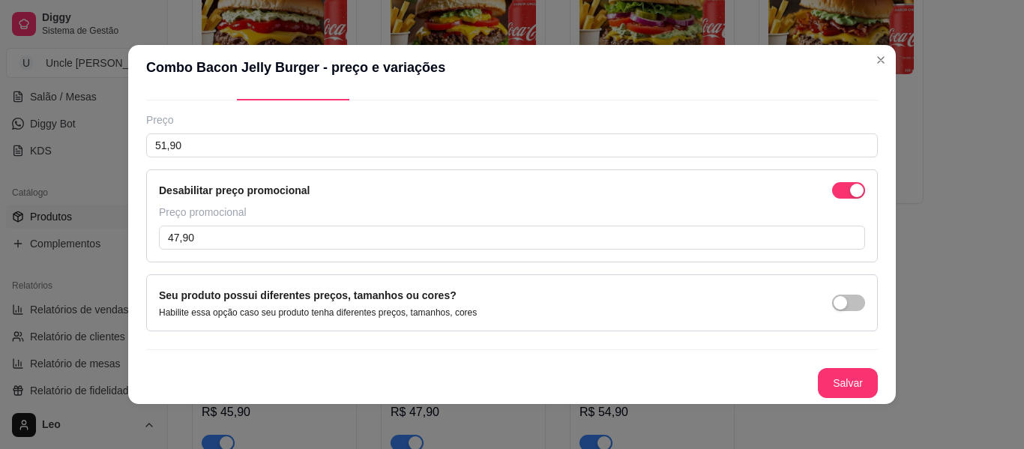
click at [834, 399] on div "Detalhes Preço e variações Disponibilidade Complementos Estoque Outros Nome do …" at bounding box center [511, 247] width 767 height 314
click at [835, 389] on button "Salvar" at bounding box center [848, 383] width 60 height 30
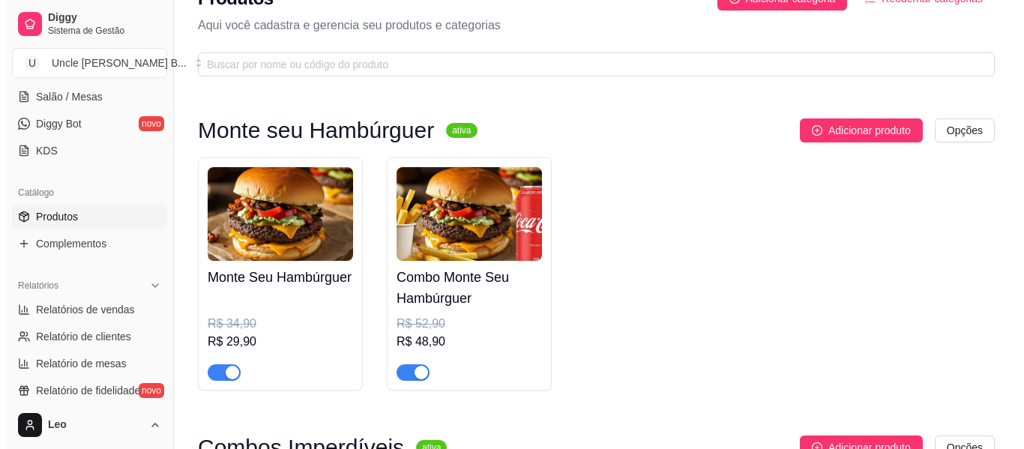
scroll to position [0, 0]
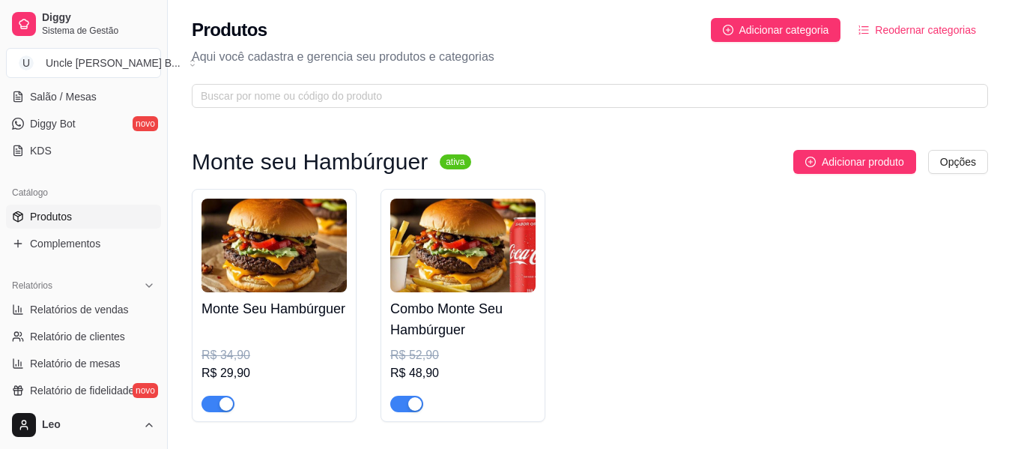
click at [328, 229] on img at bounding box center [274, 246] width 145 height 94
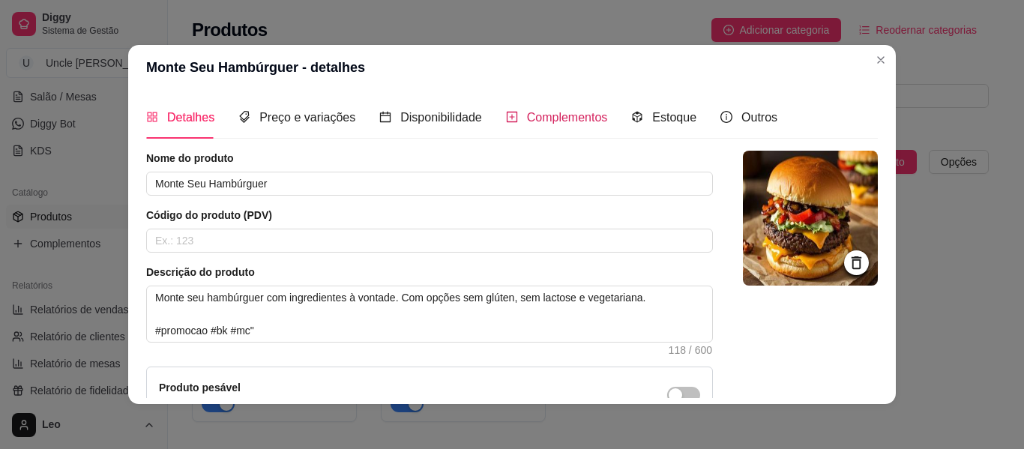
click at [528, 121] on span "Complementos" at bounding box center [567, 117] width 81 height 13
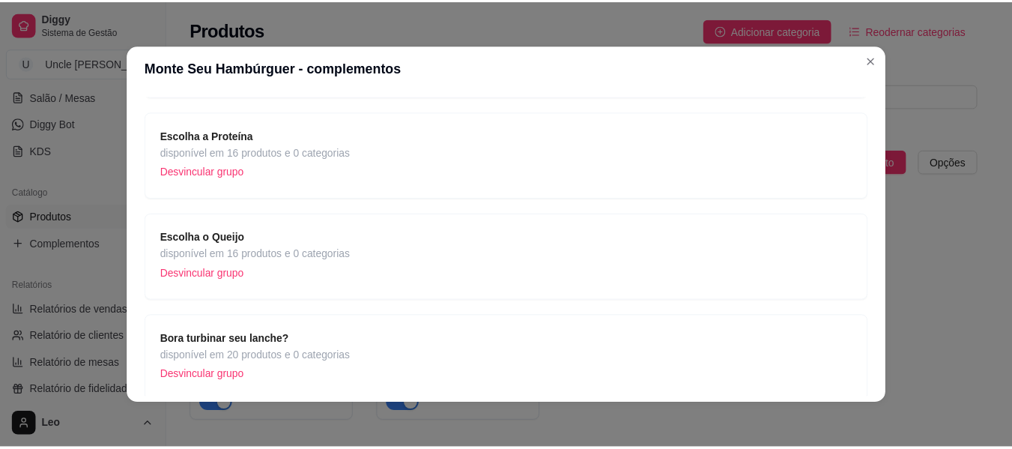
scroll to position [190, 0]
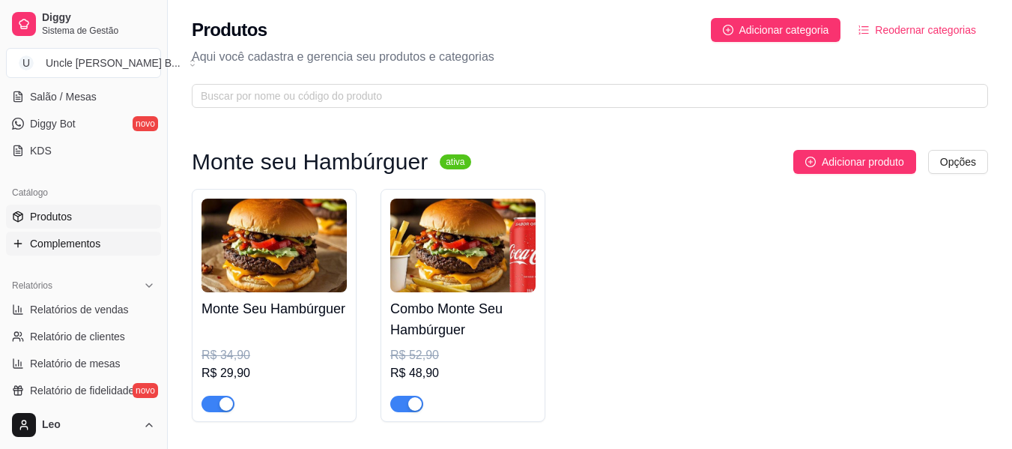
click at [66, 244] on span "Complementos" at bounding box center [65, 243] width 70 height 15
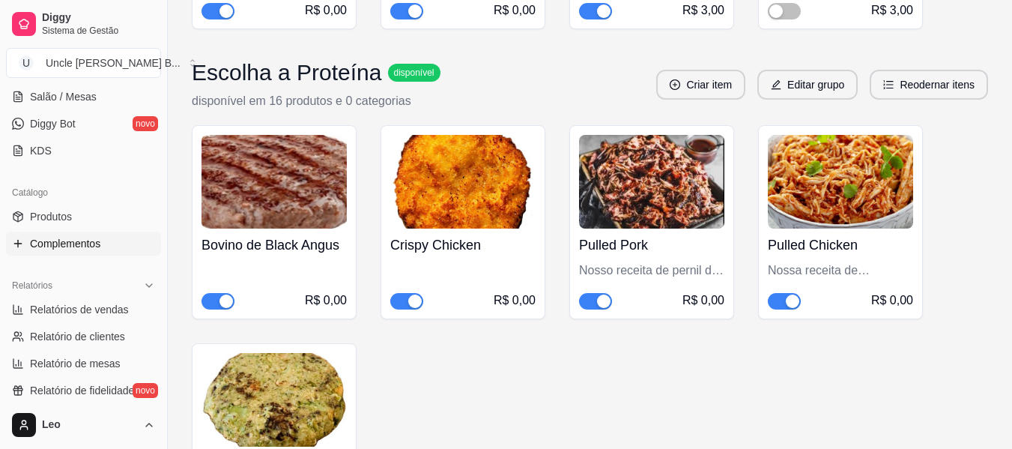
scroll to position [453, 0]
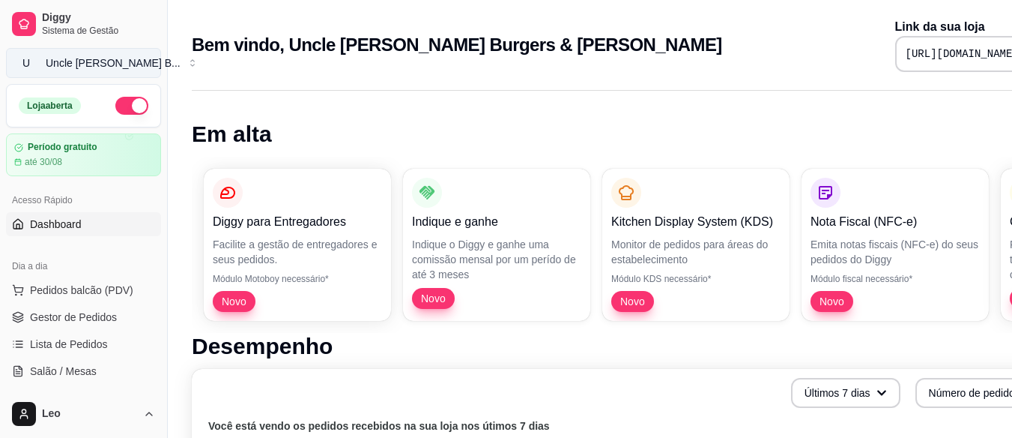
click at [88, 67] on div "Uncle [PERSON_NAME] B ..." at bounding box center [113, 62] width 135 height 15
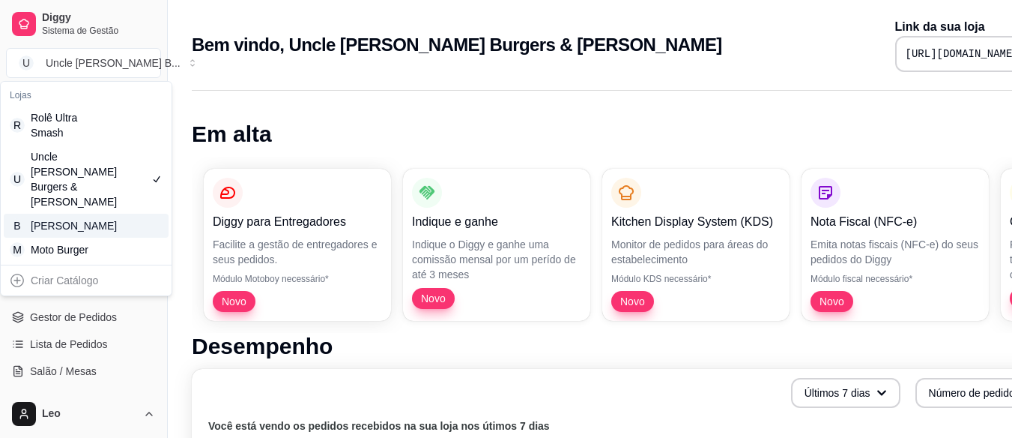
click at [104, 216] on div "B Bendito Tostado" at bounding box center [86, 226] width 165 height 24
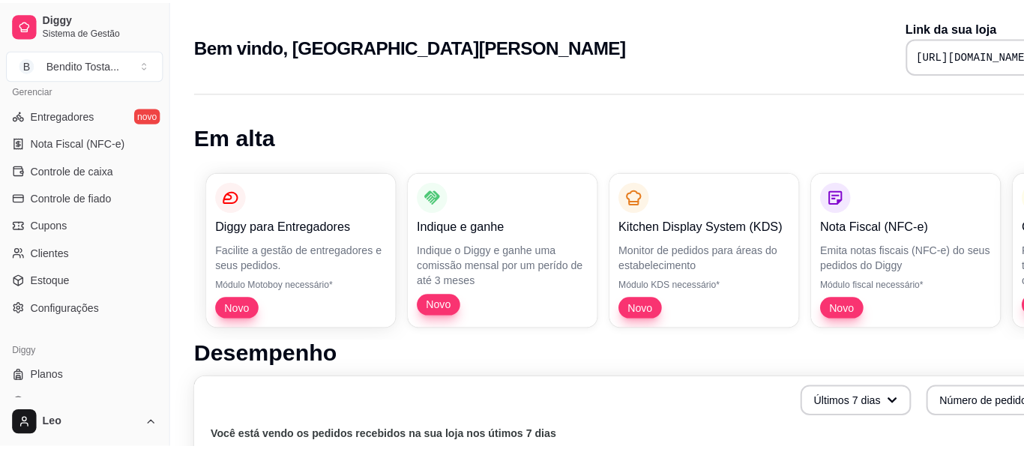
scroll to position [629, 0]
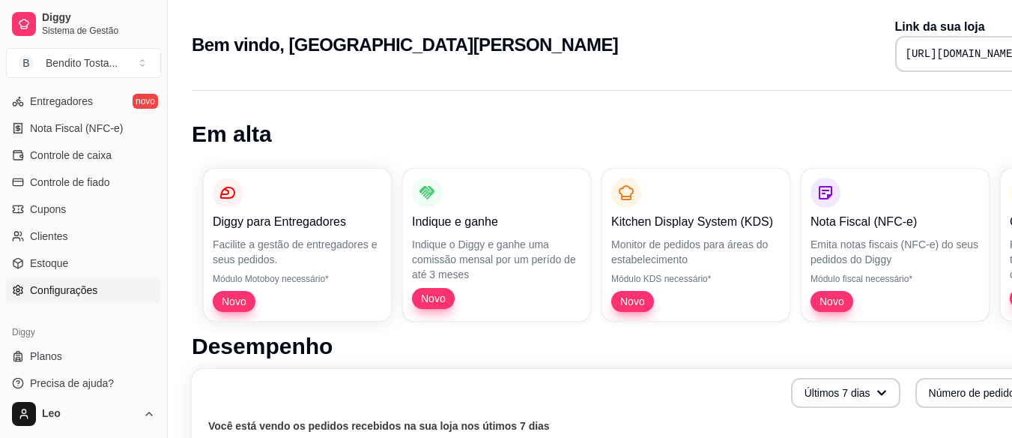
drag, startPoint x: 140, startPoint y: 256, endPoint x: 66, endPoint y: 286, distance: 80.0
click at [66, 286] on span "Configurações" at bounding box center [63, 290] width 67 height 15
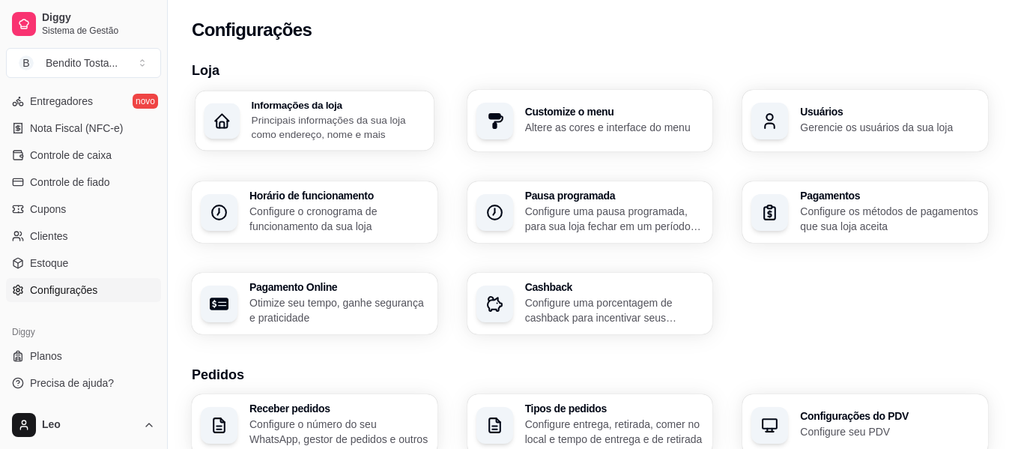
click at [371, 118] on p "Principais informações da sua loja como endereço, nome e mais" at bounding box center [338, 126] width 173 height 29
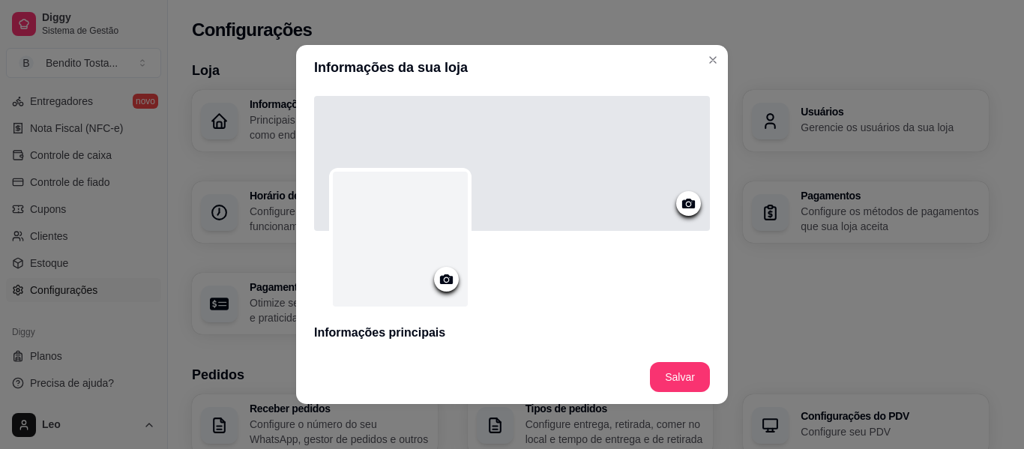
click at [444, 279] on icon at bounding box center [446, 279] width 13 height 10
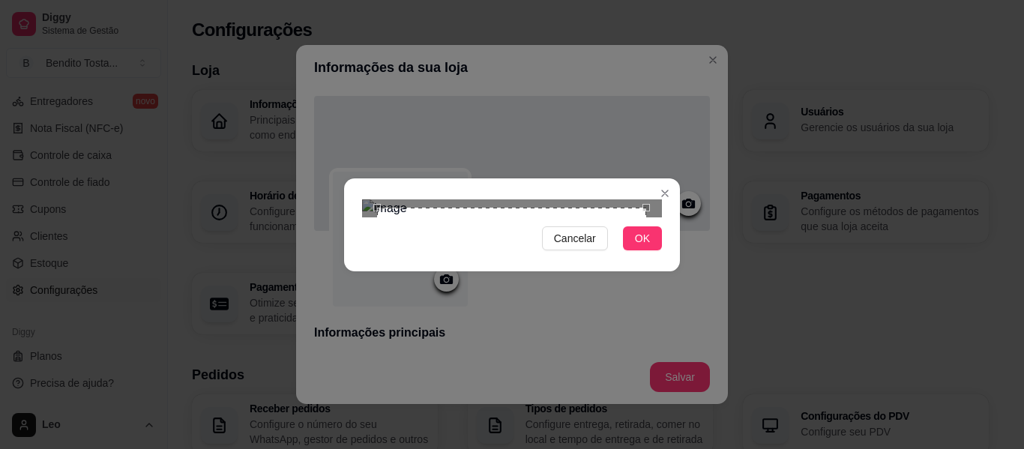
click at [662, 256] on div "Cancelar OK" at bounding box center [512, 224] width 336 height 63
click at [348, 193] on div "Cancelar OK" at bounding box center [512, 224] width 336 height 63
click at [373, 202] on div "Use the arrow keys to move the crop selection area" at bounding box center [508, 338] width 278 height 278
click at [585, 278] on div "Use the arrow keys to move the crop selection area" at bounding box center [503, 338] width 278 height 278
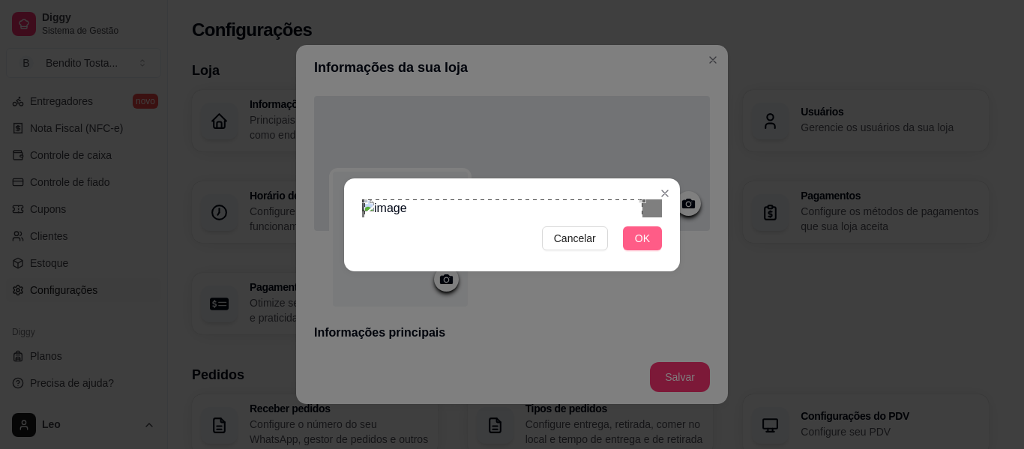
click at [641, 247] on span "OK" at bounding box center [642, 238] width 15 height 16
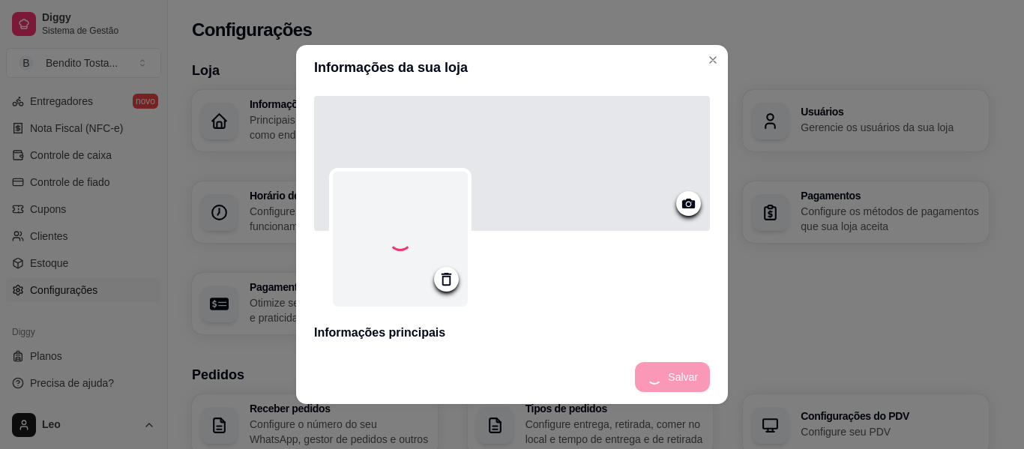
click at [682, 205] on icon at bounding box center [688, 204] width 13 height 10
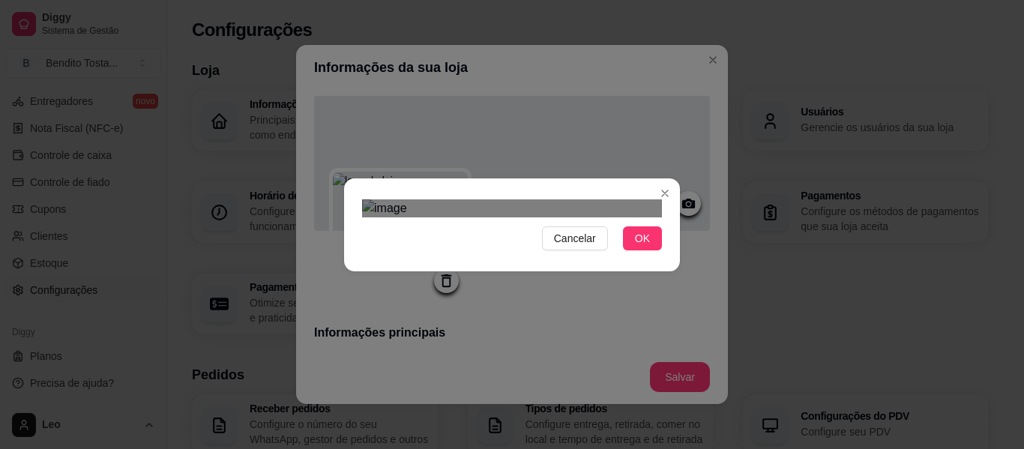
click at [603, 250] on div "Use the arrow keys to move the crop selection area" at bounding box center [511, 295] width 270 height 90
click at [665, 256] on div "Cancelar OK" at bounding box center [512, 224] width 336 height 63
click at [352, 193] on div "Cancelar OK" at bounding box center [512, 224] width 336 height 63
click at [639, 247] on span "OK" at bounding box center [642, 238] width 15 height 16
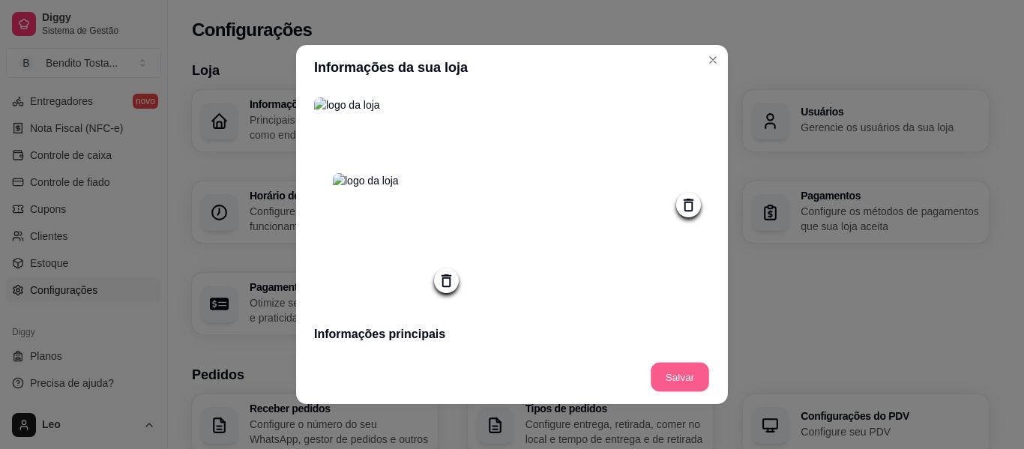
click at [675, 371] on button "Salvar" at bounding box center [679, 377] width 58 height 29
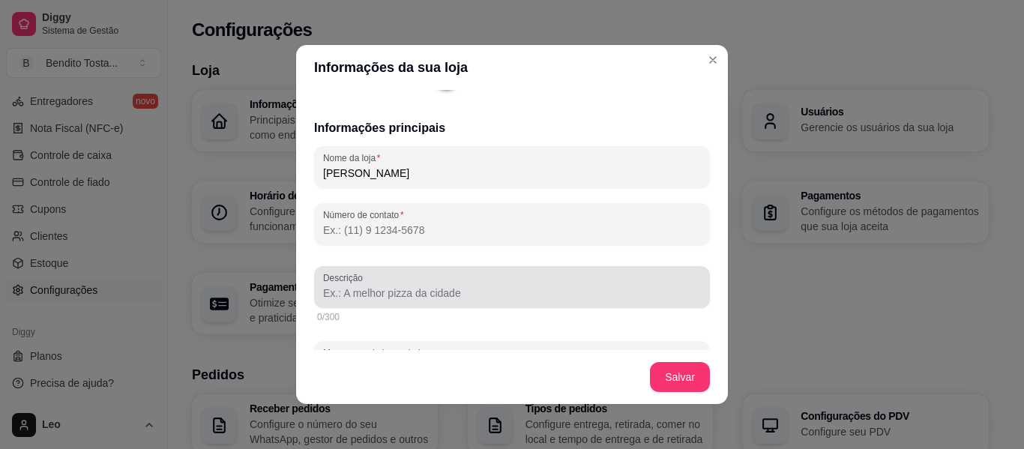
scroll to position [207, 0]
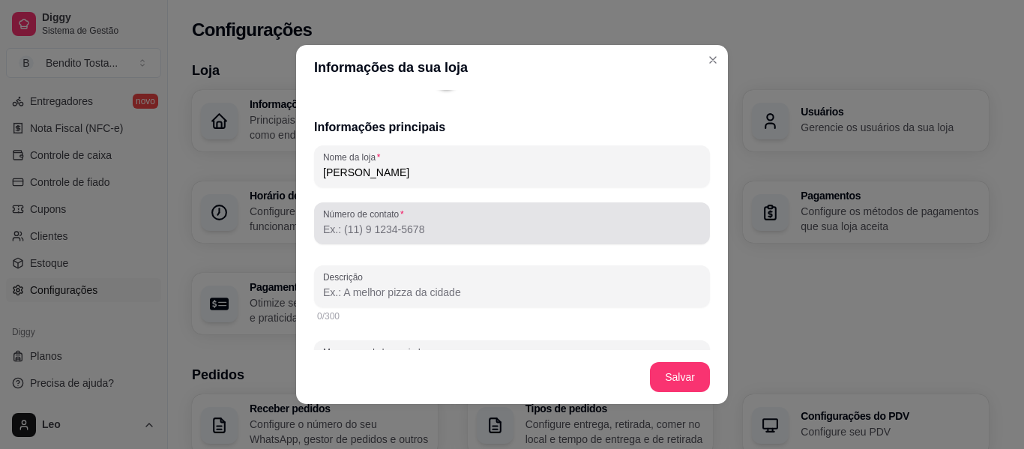
click at [462, 237] on input "Número de contato" at bounding box center [512, 229] width 378 height 15
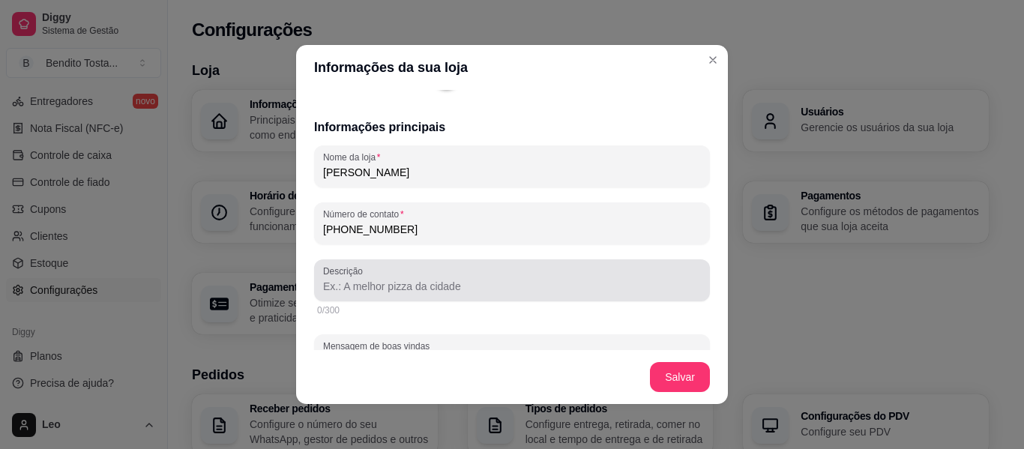
type input "(15) 9 9167-7712"
click at [417, 280] on div at bounding box center [512, 280] width 378 height 30
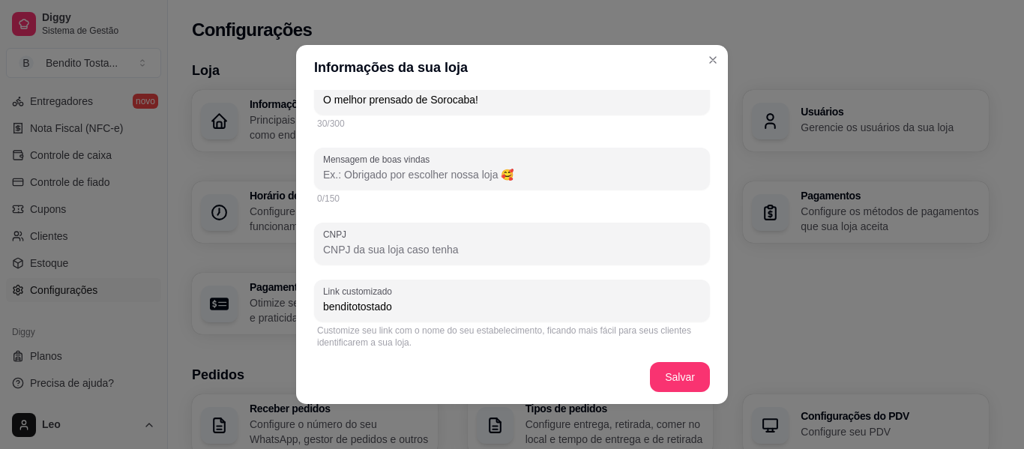
scroll to position [397, 0]
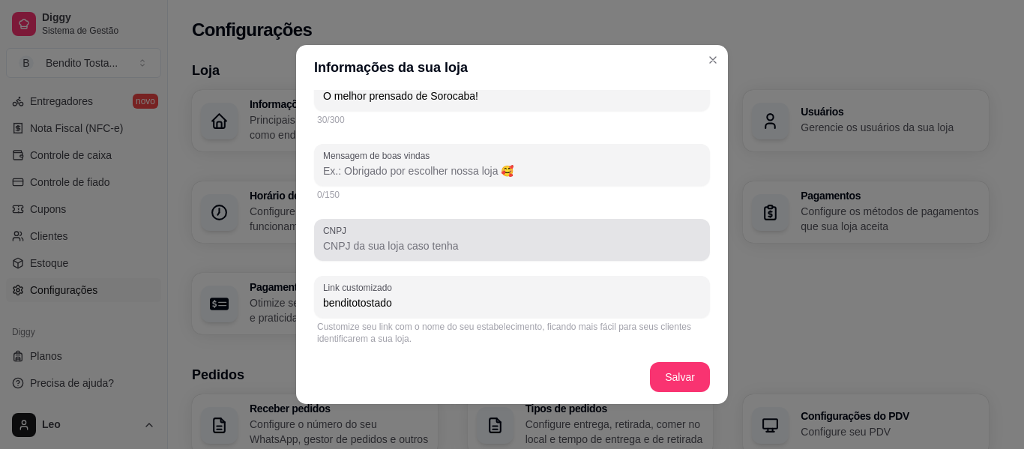
type input "O melhor prensado de Sorocaba!"
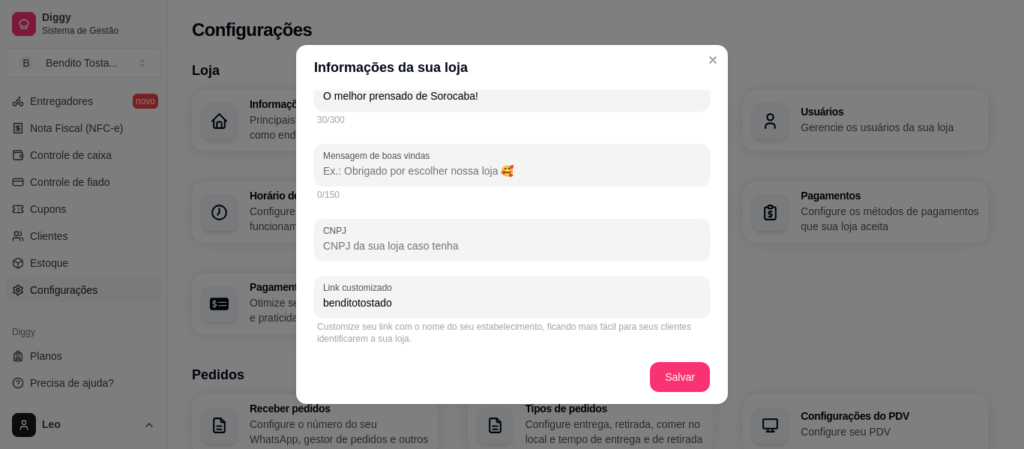
click at [501, 253] on input "CNPJ" at bounding box center [512, 245] width 378 height 15
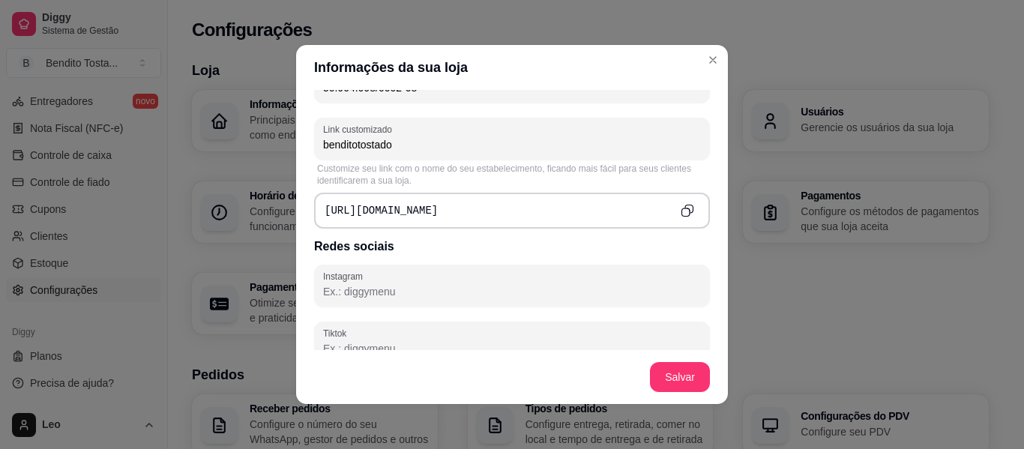
scroll to position [565, 0]
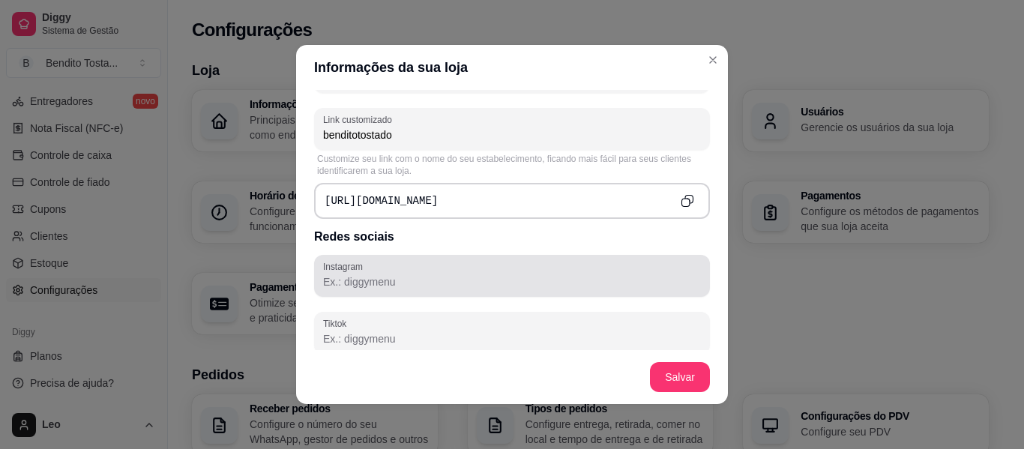
type input "50.904.998/0002-08"
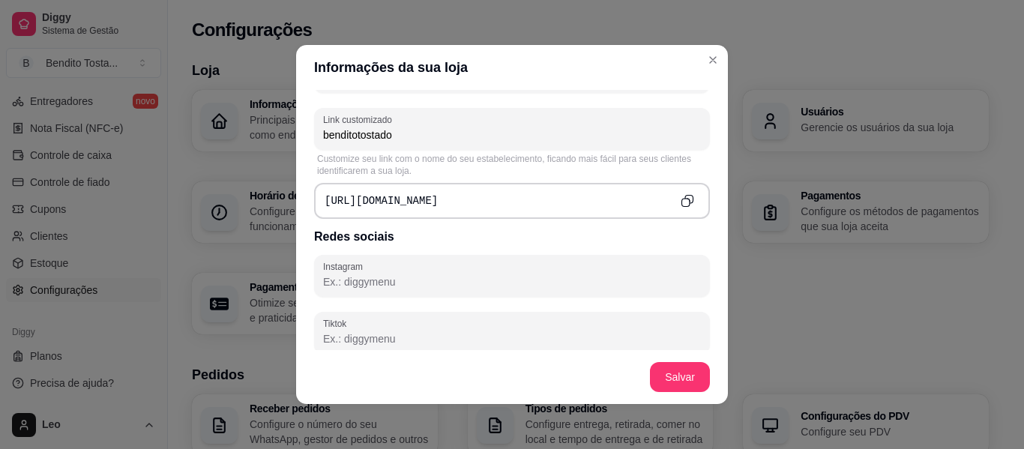
click at [504, 287] on input "Instagram" at bounding box center [512, 281] width 378 height 15
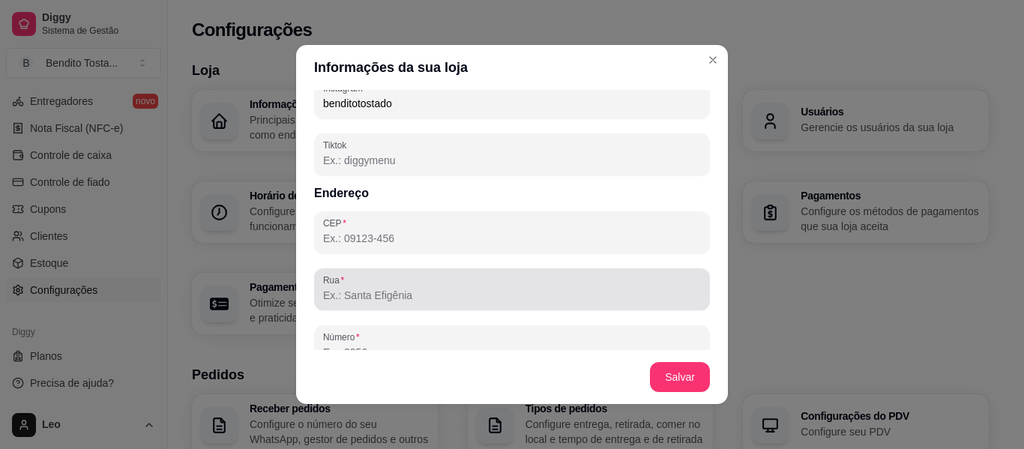
scroll to position [744, 0]
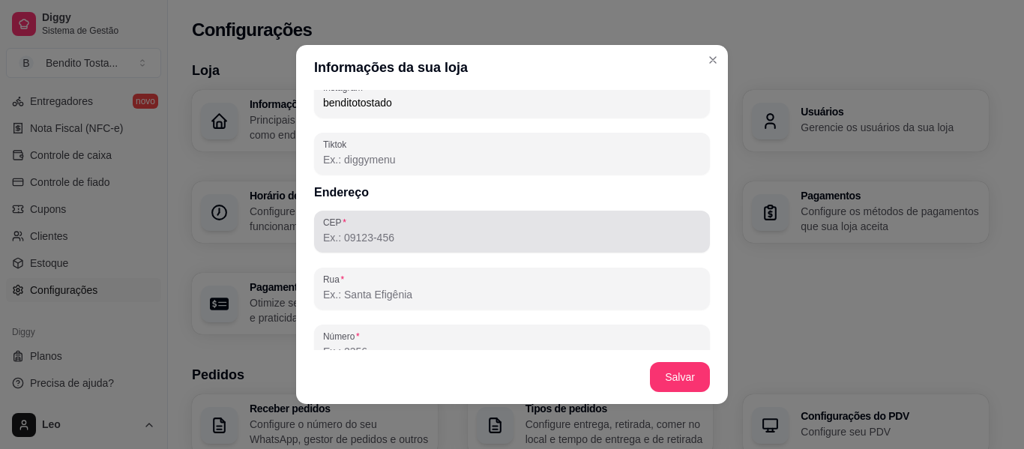
type input "benditotostado"
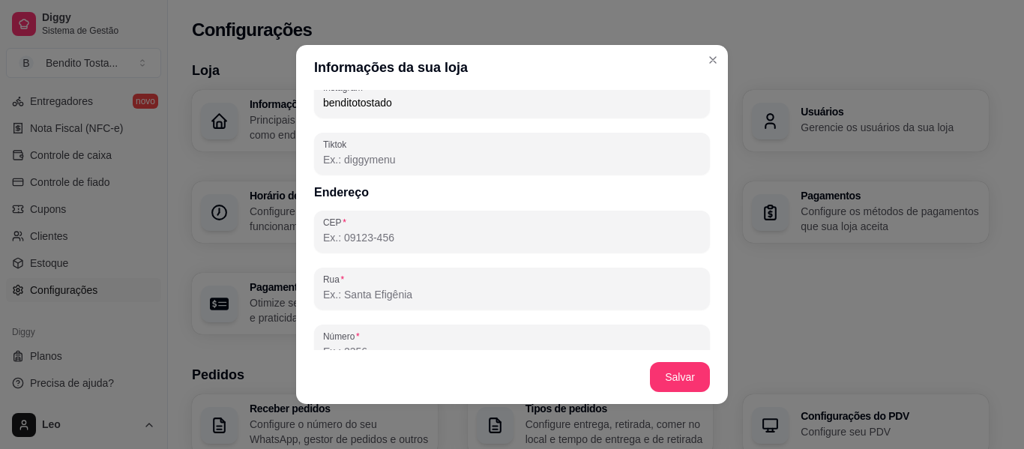
click at [454, 243] on input "CEP" at bounding box center [512, 237] width 378 height 15
type input "18010-004"
type input "Rua da Penha"
type input "Centro"
type input "Sorocaba"
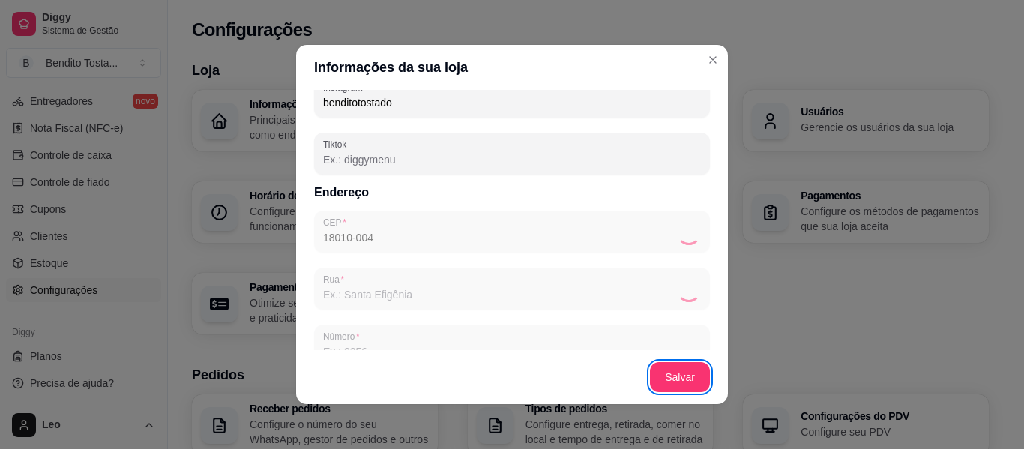
type input "SP"
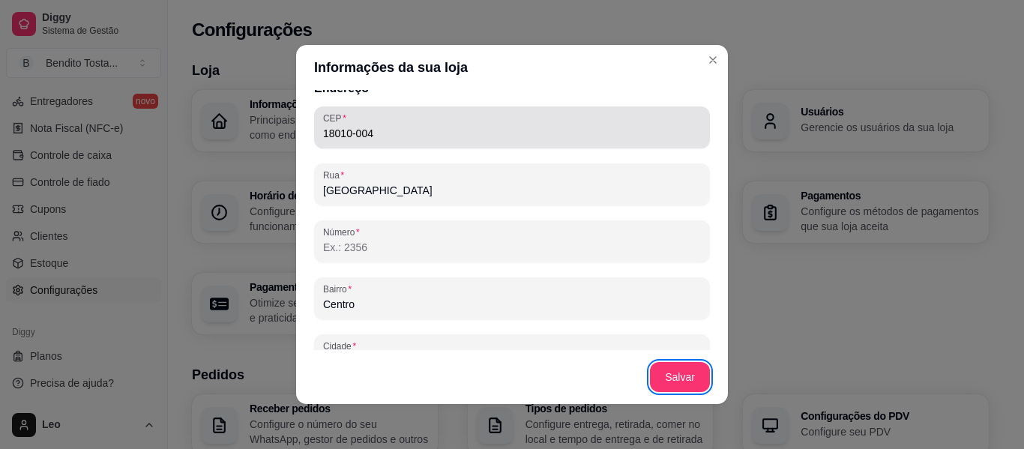
scroll to position [849, 0]
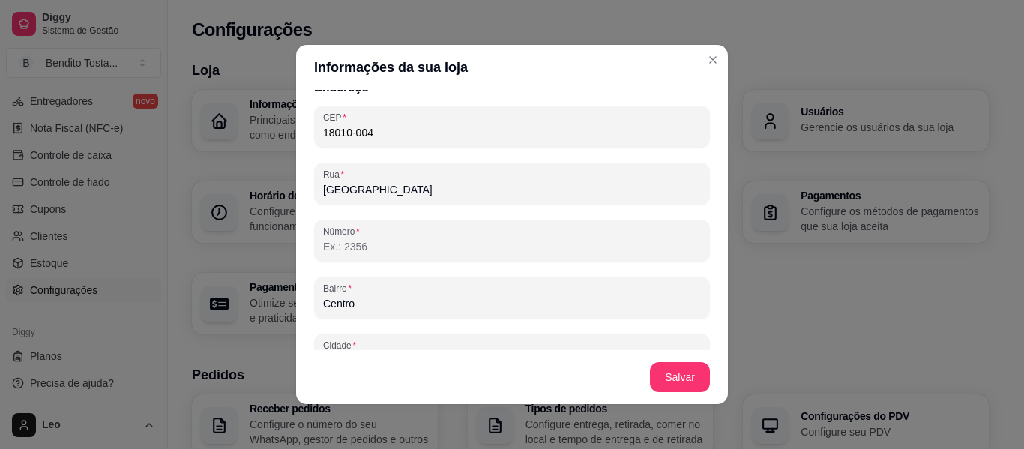
click at [420, 244] on input "Número" at bounding box center [512, 246] width 378 height 15
type input "1078"
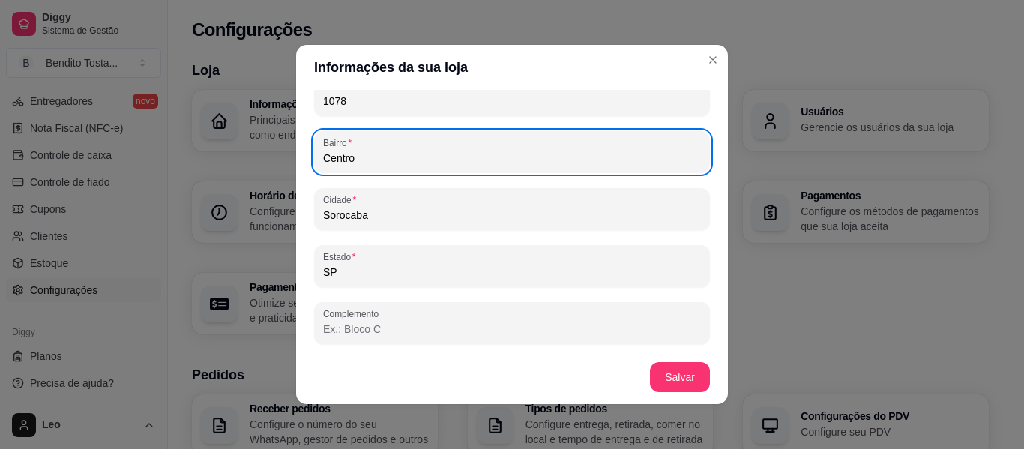
scroll to position [3, 0]
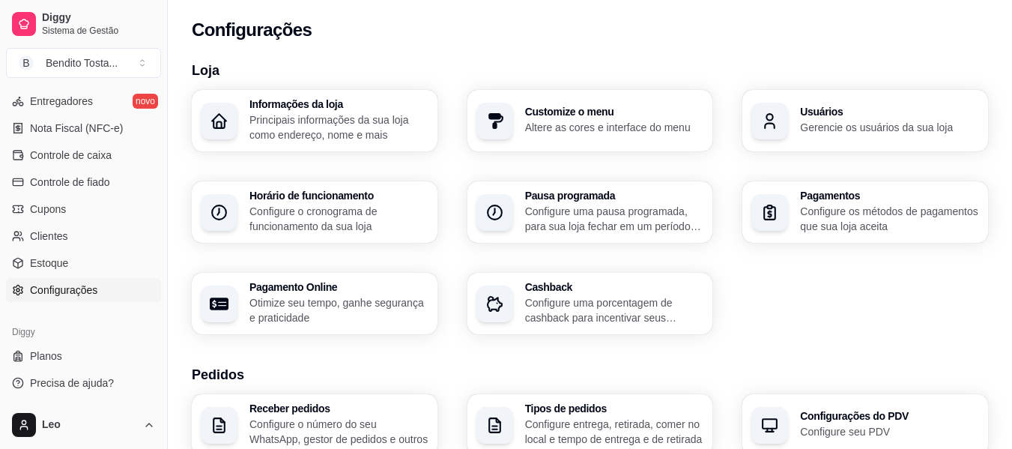
click at [541, 124] on p "Altere as cores e interface do menu" at bounding box center [614, 127] width 179 height 15
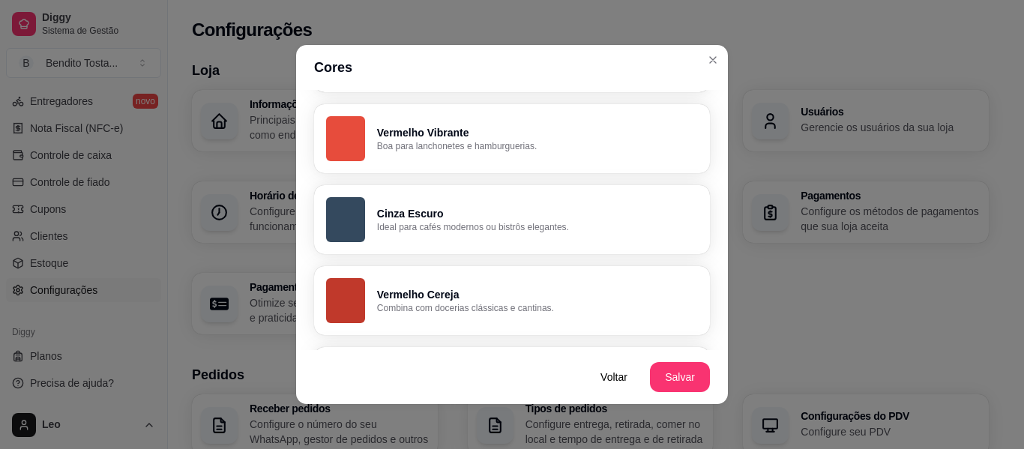
scroll to position [205, 0]
click at [531, 236] on button "Cinza Escuro Ideal para cafés modernos ou bistrôs elegantes." at bounding box center [512, 218] width 384 height 67
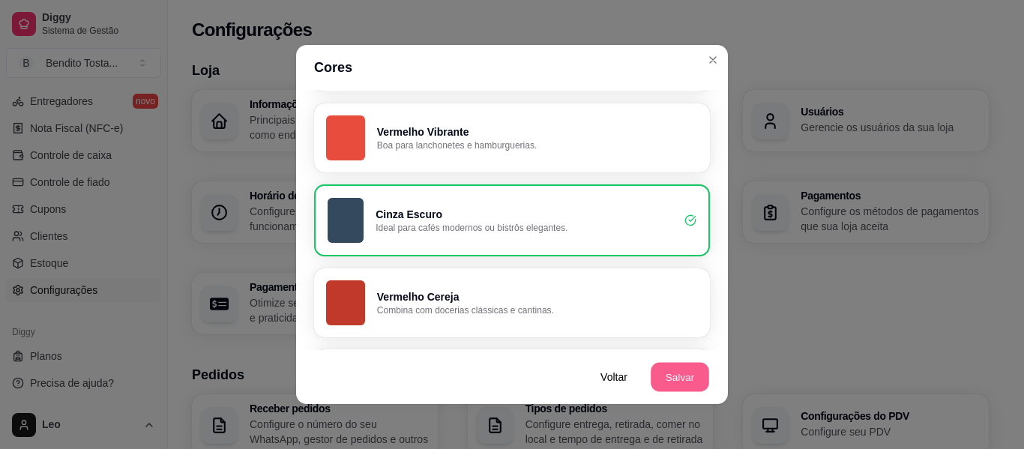
click at [662, 369] on button "Salvar" at bounding box center [679, 377] width 58 height 29
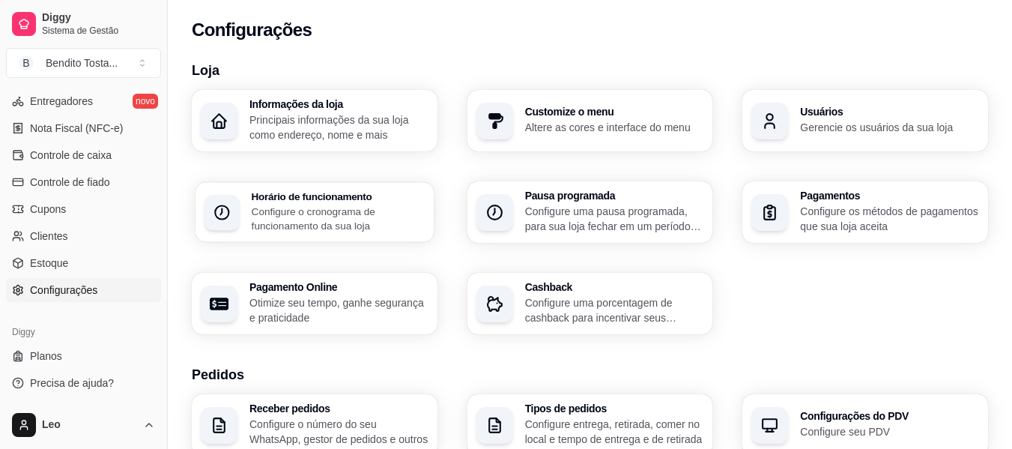
click at [368, 217] on p "Configure o cronograma de funcionamento da sua loja" at bounding box center [338, 218] width 173 height 29
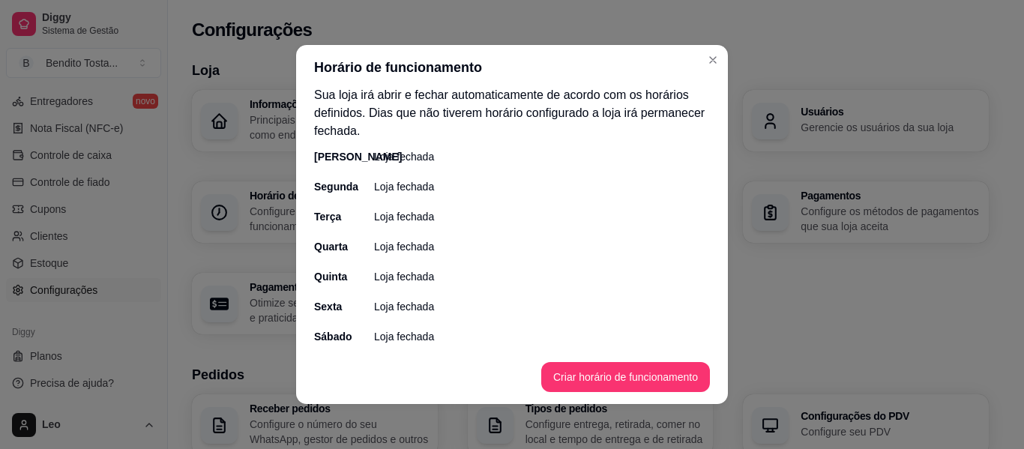
scroll to position [0, 0]
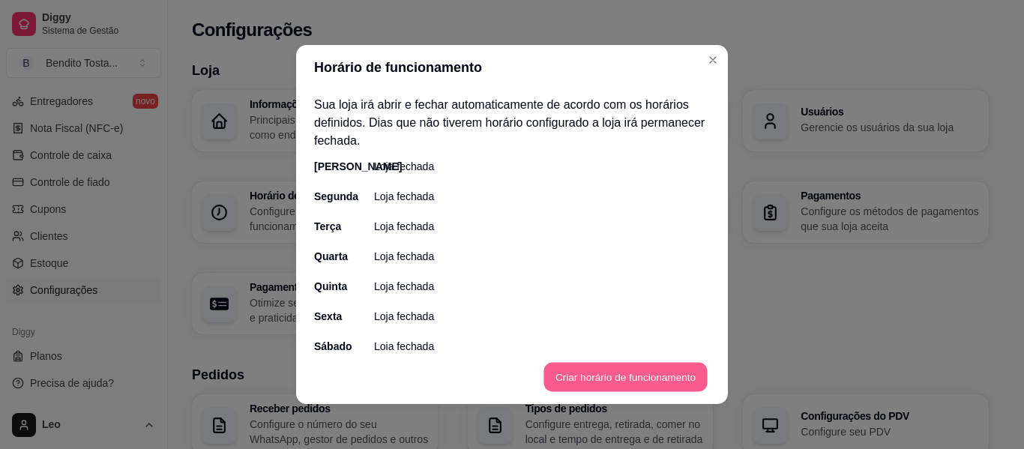
click at [601, 375] on button "Criar horário de funcionamento" at bounding box center [624, 377] width 163 height 29
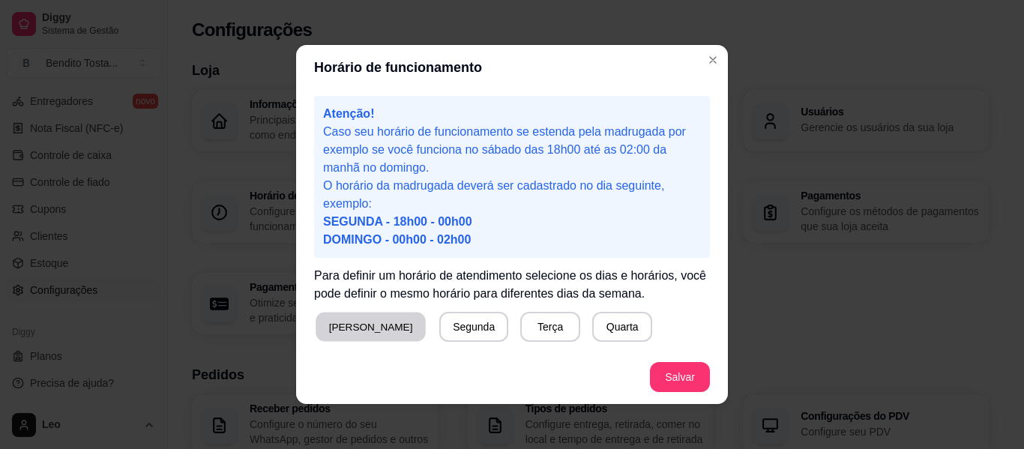
click at [349, 326] on button "Domingo" at bounding box center [370, 326] width 110 height 29
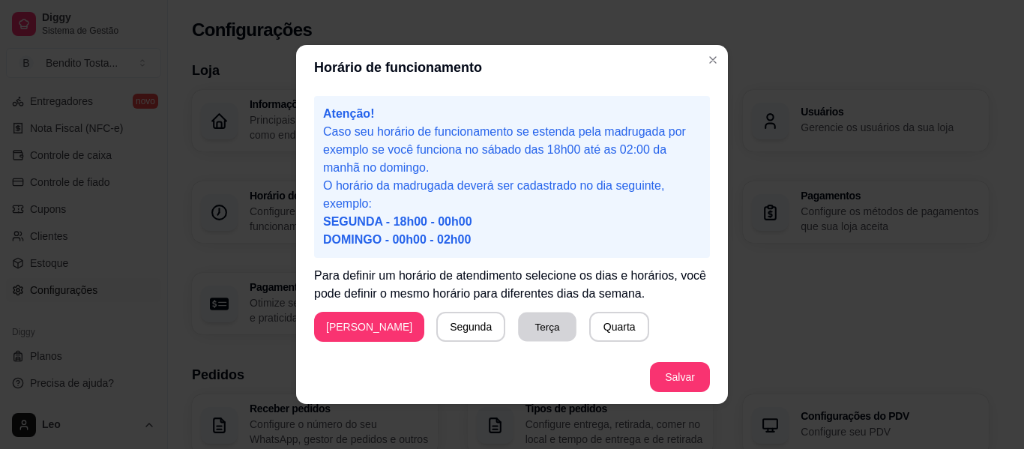
click at [518, 318] on button "Terça" at bounding box center [547, 326] width 58 height 29
click at [590, 324] on button "Quarta" at bounding box center [619, 326] width 58 height 29
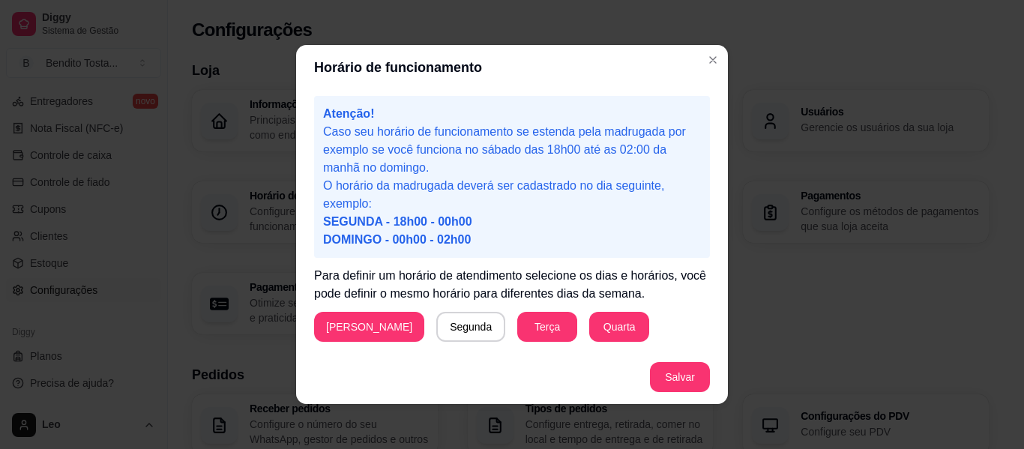
click at [597, 229] on div "Atenção! Caso seu horário de funcionamento se estenda pela madrugada por exempl…" at bounding box center [512, 220] width 432 height 260
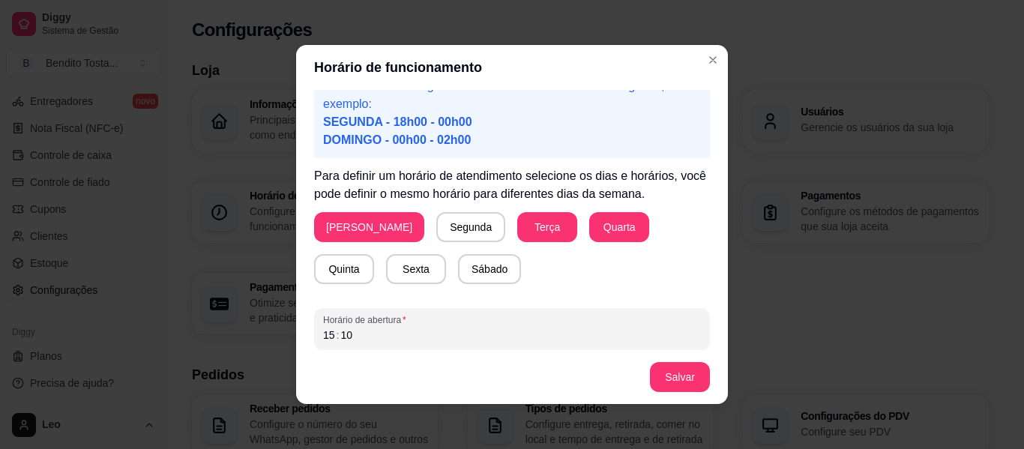
scroll to position [101, 0]
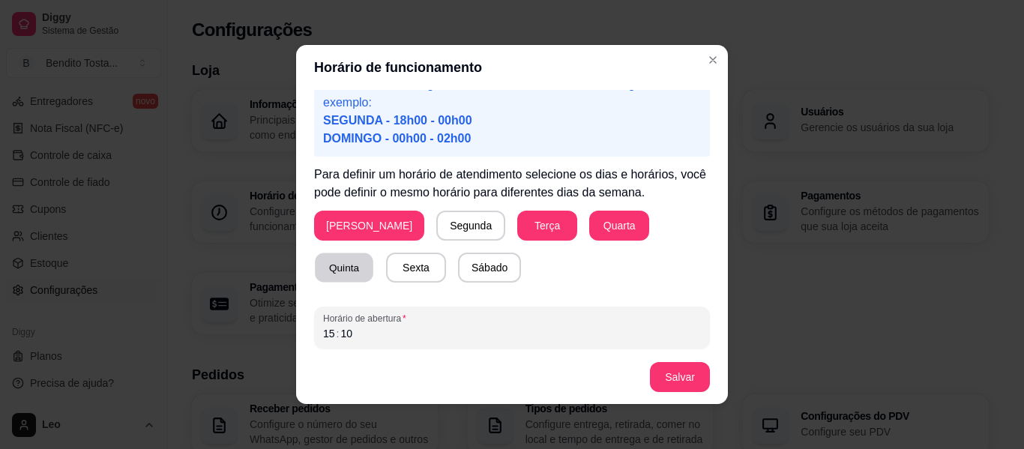
click at [373, 253] on button "Quinta" at bounding box center [344, 267] width 58 height 29
click at [387, 268] on button "Sexta" at bounding box center [416, 267] width 58 height 29
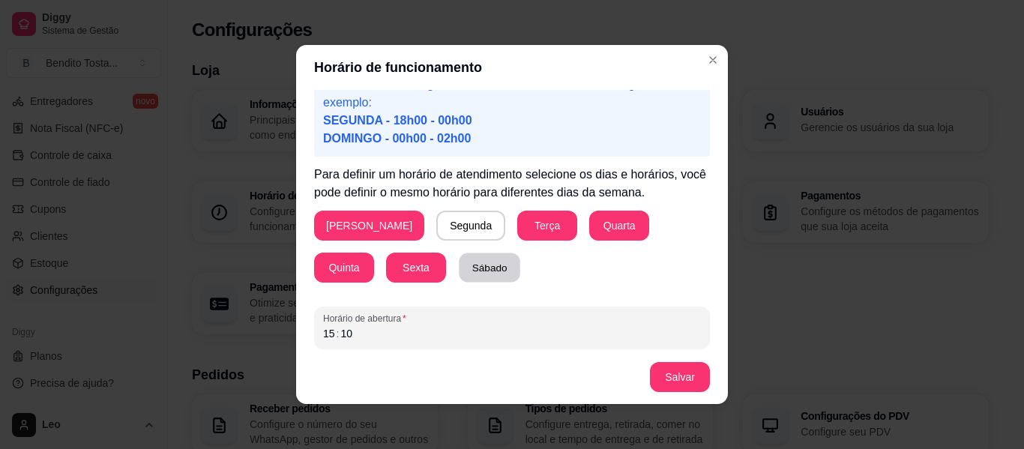
click at [459, 267] on button "Sábado" at bounding box center [489, 267] width 61 height 29
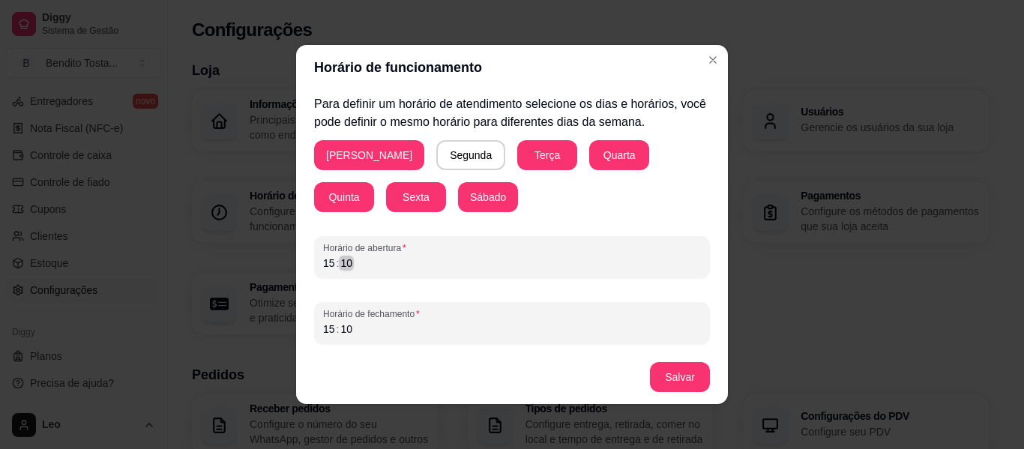
click at [387, 262] on div "15 : 10" at bounding box center [512, 263] width 378 height 18
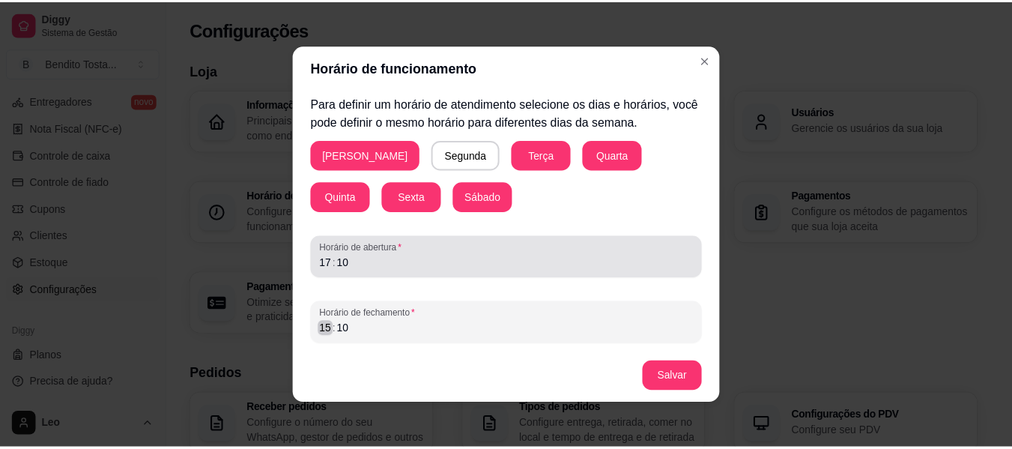
scroll to position [3, 0]
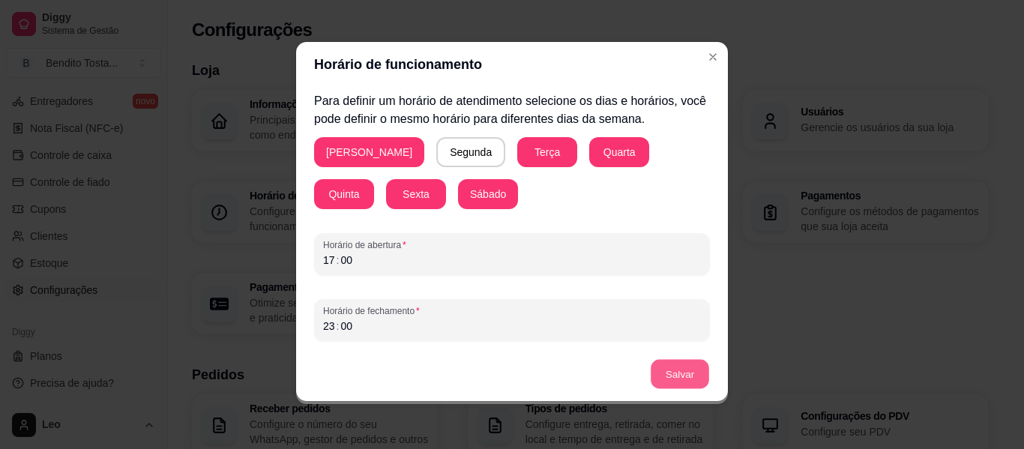
click at [672, 375] on button "Salvar" at bounding box center [679, 374] width 58 height 29
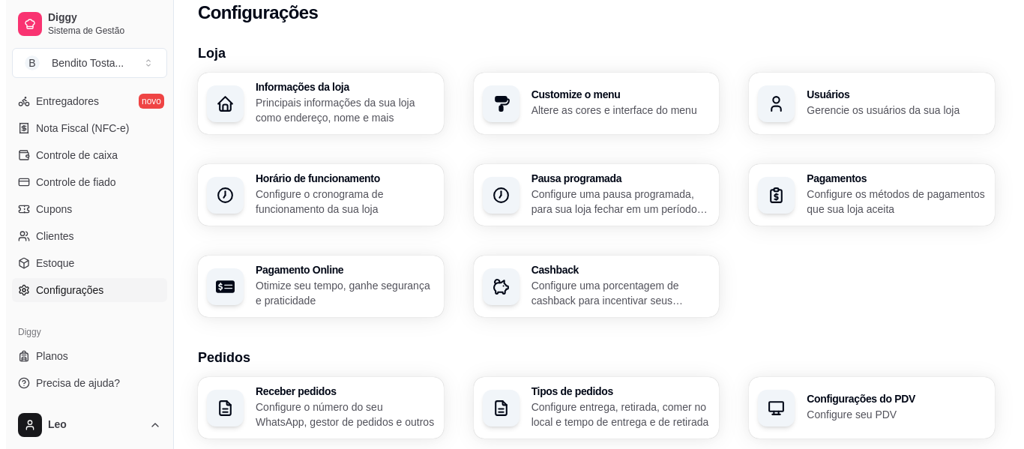
scroll to position [16, 0]
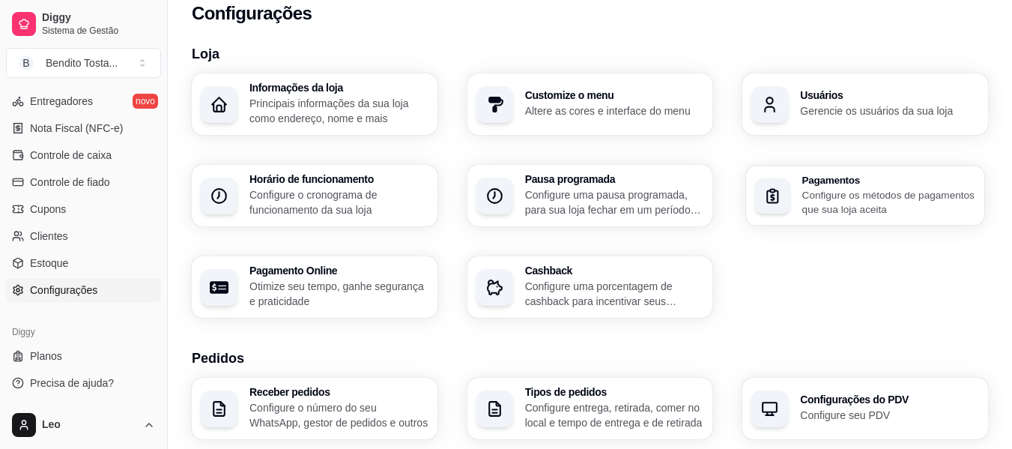
click at [863, 184] on div "Pagamentos Configure os métodos de pagamentos que sua loja aceita" at bounding box center [889, 196] width 173 height 42
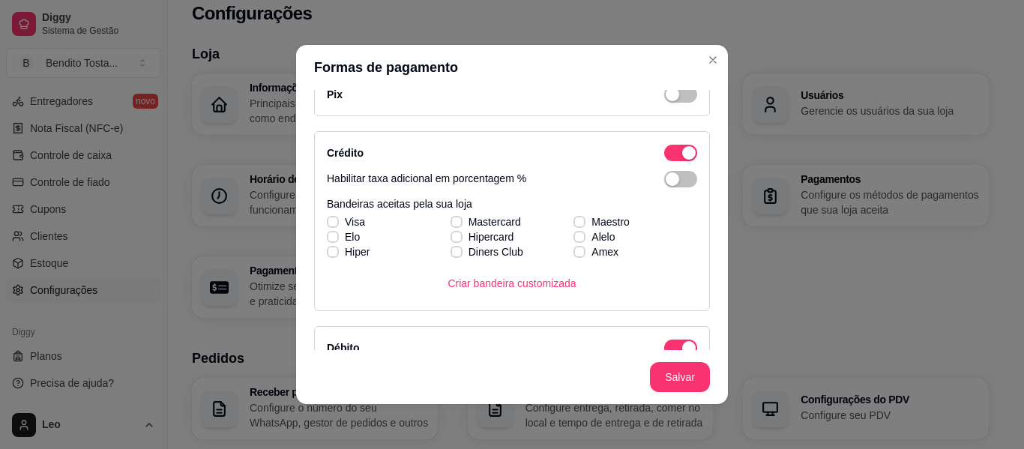
scroll to position [82, 0]
click at [328, 220] on icon at bounding box center [332, 221] width 8 height 6
click at [326, 224] on input "Visa" at bounding box center [331, 229] width 10 height 10
checkbox input "true"
click at [328, 235] on icon at bounding box center [332, 236] width 9 height 6
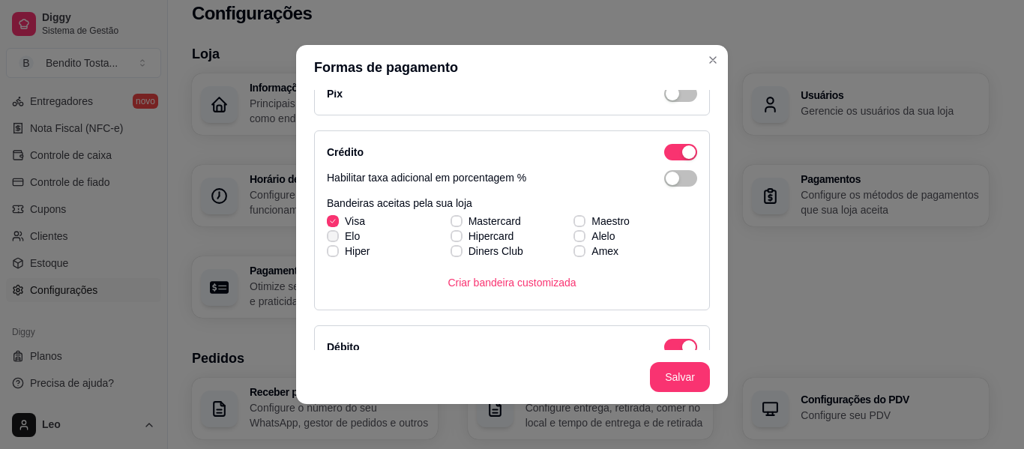
click at [327, 239] on input "Elo" at bounding box center [331, 244] width 10 height 10
checkbox input "true"
click at [328, 250] on icon at bounding box center [332, 251] width 9 height 6
click at [327, 254] on input "Hiper" at bounding box center [331, 259] width 10 height 10
click at [329, 249] on icon at bounding box center [332, 251] width 8 height 6
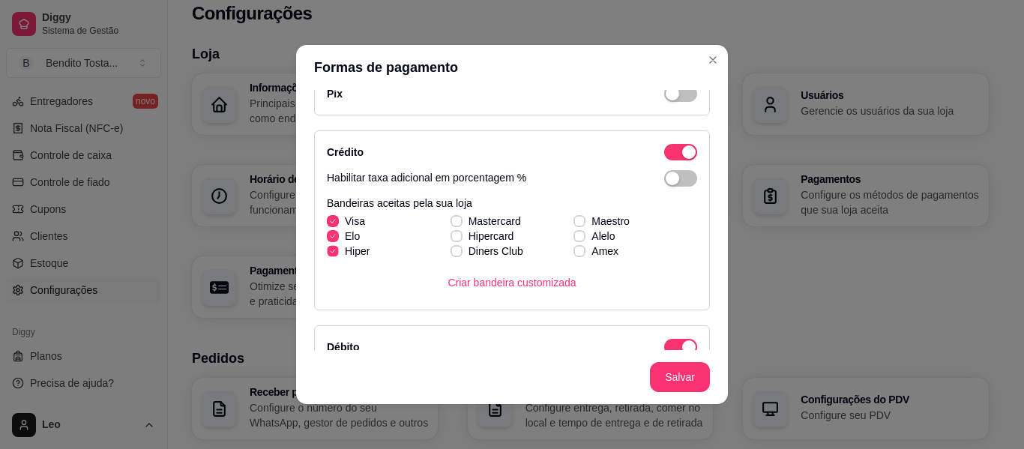
click at [329, 254] on input "Hiper" at bounding box center [331, 259] width 10 height 10
checkbox input "false"
click at [444, 223] on div "Visa Mastercard Maestro Elo Hipercard Alelo Hiper Diners Club Amex" at bounding box center [512, 236] width 370 height 45
click at [452, 250] on icon at bounding box center [456, 251] width 9 height 6
click at [450, 254] on input "Diners Club" at bounding box center [455, 259] width 10 height 10
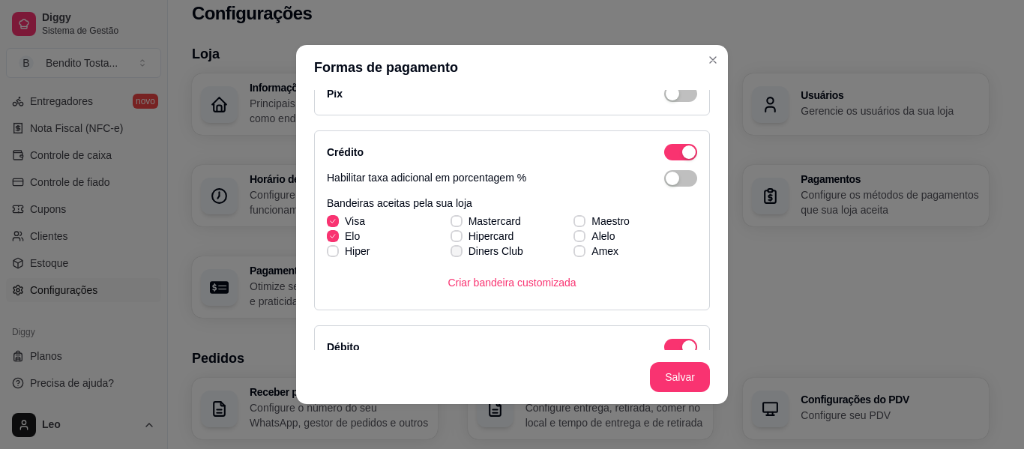
checkbox input "true"
click at [452, 220] on icon at bounding box center [456, 221] width 9 height 6
click at [450, 224] on input "Mastercard" at bounding box center [455, 229] width 10 height 10
checkbox input "true"
click at [566, 223] on div "Visa Mastercard Maestro Elo Hipercard Alelo Hiper Diners Club Amex" at bounding box center [512, 236] width 370 height 45
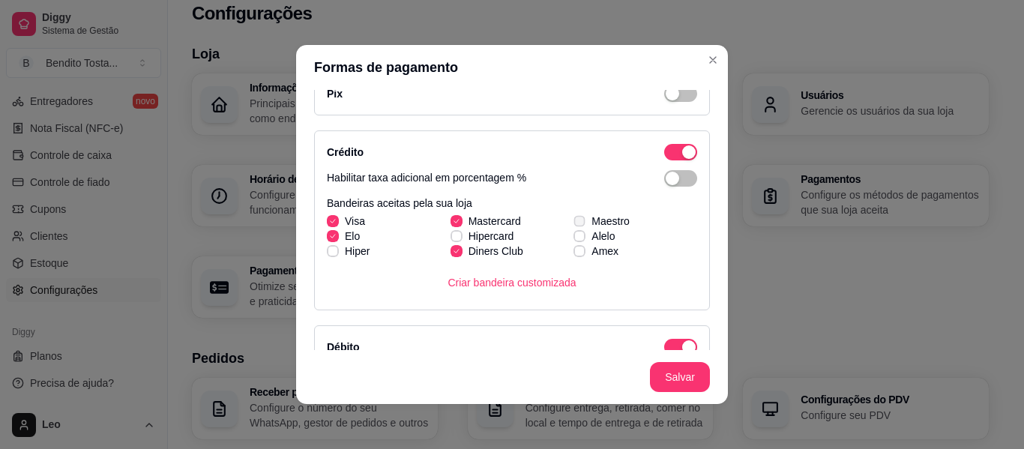
click at [576, 221] on icon at bounding box center [580, 221] width 8 height 6
click at [573, 224] on input "Maestro" at bounding box center [578, 229] width 10 height 10
checkbox input "true"
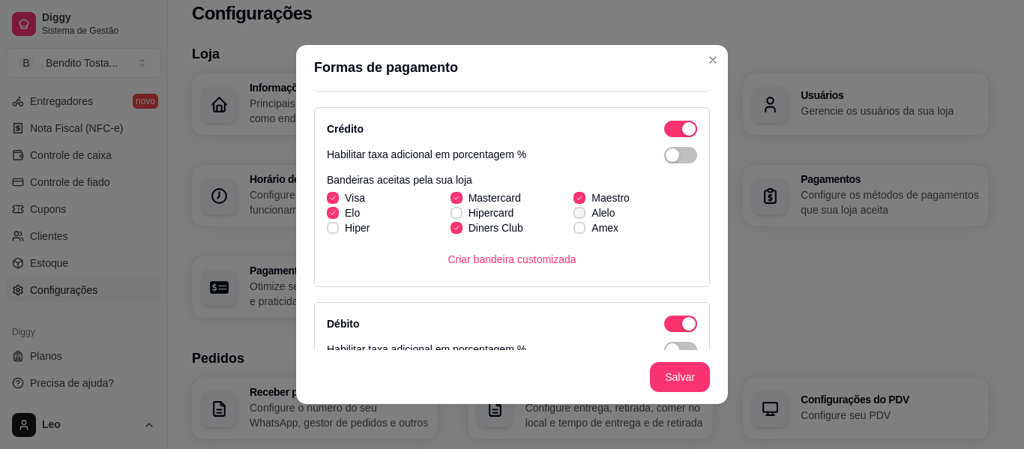
click at [575, 211] on icon at bounding box center [579, 213] width 9 height 6
click at [573, 216] on input "Alelo" at bounding box center [578, 221] width 10 height 10
checkbox input "true"
click at [576, 227] on icon at bounding box center [580, 228] width 8 height 6
click at [573, 231] on input "Amex" at bounding box center [578, 236] width 10 height 10
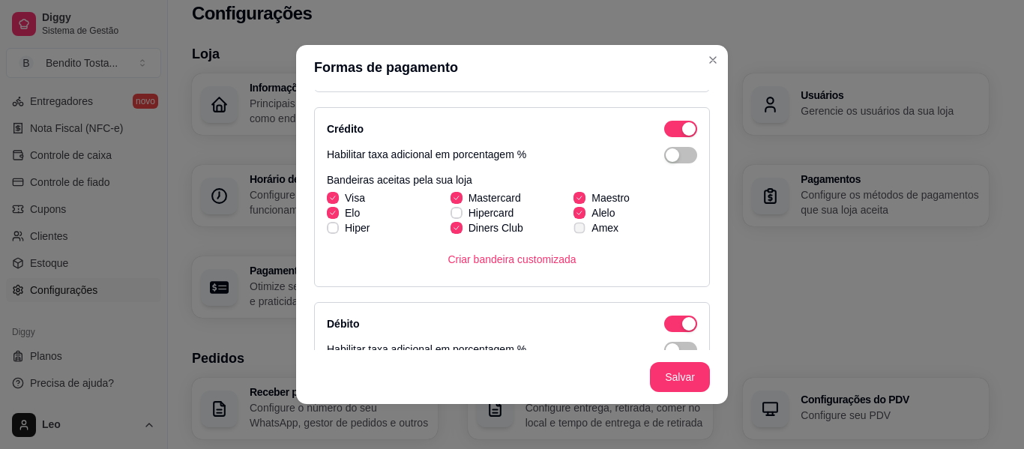
checkbox input "true"
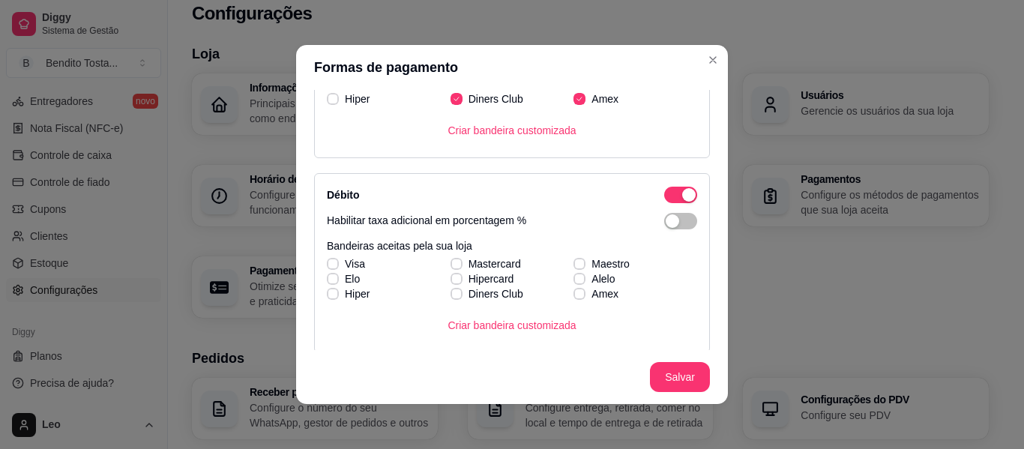
scroll to position [235, 0]
click at [328, 262] on icon at bounding box center [332, 263] width 8 height 6
click at [327, 266] on input "Visa" at bounding box center [331, 271] width 10 height 10
checkbox input "true"
click at [327, 274] on span at bounding box center [332, 277] width 11 height 11
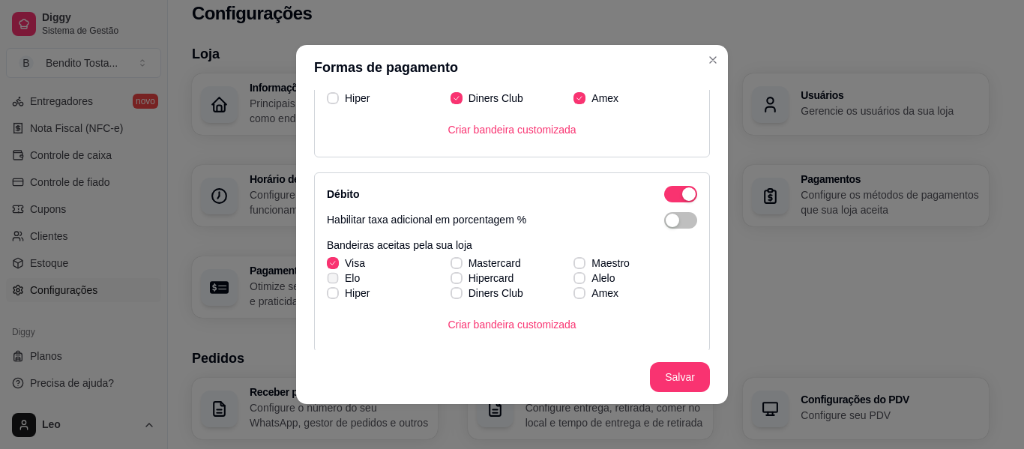
click at [326, 281] on input "Elo" at bounding box center [331, 286] width 10 height 10
checkbox input "true"
click at [450, 259] on span at bounding box center [456, 263] width 12 height 12
click at [450, 266] on input "Mastercard" at bounding box center [455, 271] width 10 height 10
checkbox input "true"
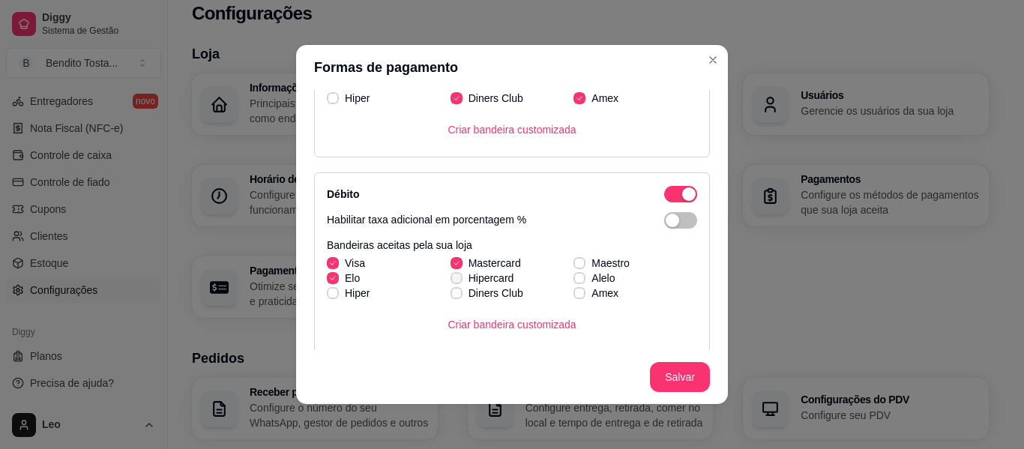
click at [452, 277] on icon at bounding box center [456, 278] width 9 height 6
click at [450, 281] on input "Hipercard" at bounding box center [455, 286] width 10 height 10
checkbox input "true"
click at [450, 297] on span at bounding box center [455, 292] width 11 height 11
click at [450, 297] on input "Diners Club" at bounding box center [455, 301] width 10 height 10
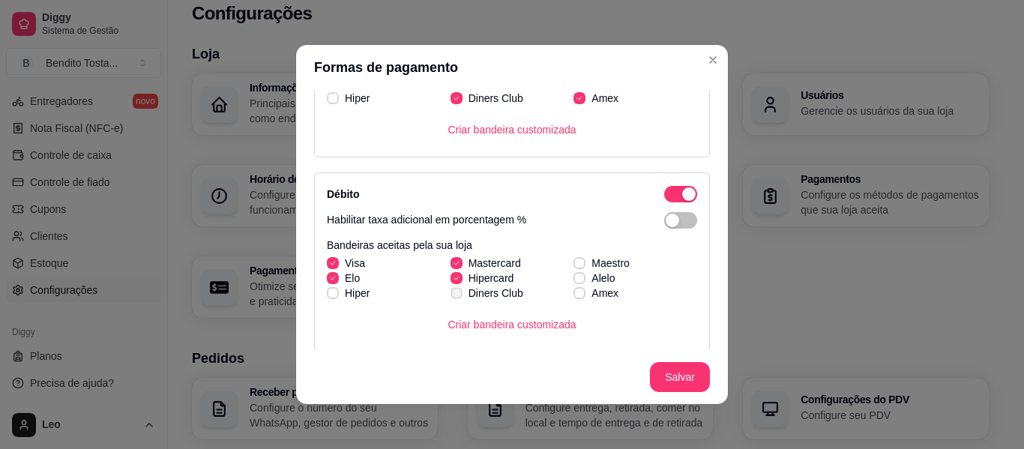
checkbox input "true"
click at [574, 259] on span at bounding box center [579, 262] width 11 height 11
click at [573, 266] on input "Maestro" at bounding box center [578, 271] width 10 height 10
checkbox input "true"
click at [576, 277] on icon at bounding box center [580, 278] width 8 height 6
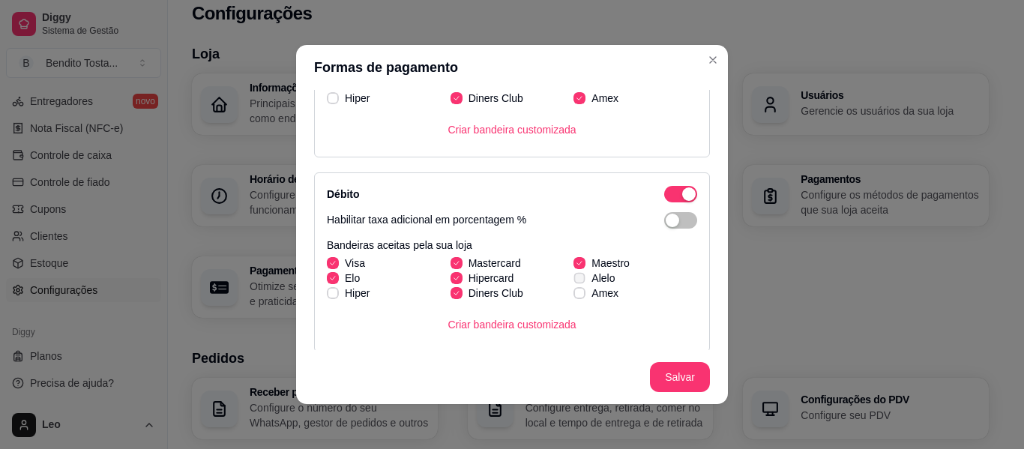
click at [573, 281] on input "Alelo" at bounding box center [578, 286] width 10 height 10
checkbox input "true"
click at [575, 294] on icon at bounding box center [579, 293] width 9 height 6
click at [573, 296] on input "Amex" at bounding box center [578, 301] width 10 height 10
checkbox input "true"
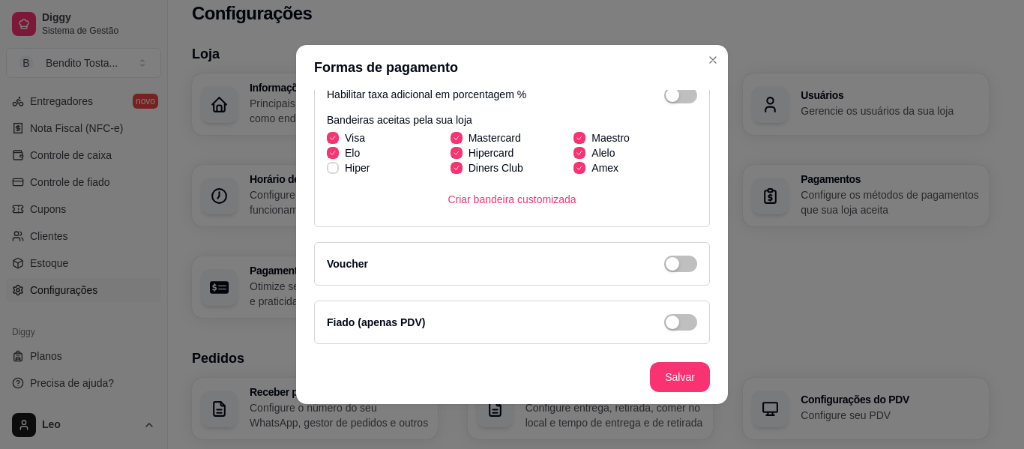
scroll to position [3, 0]
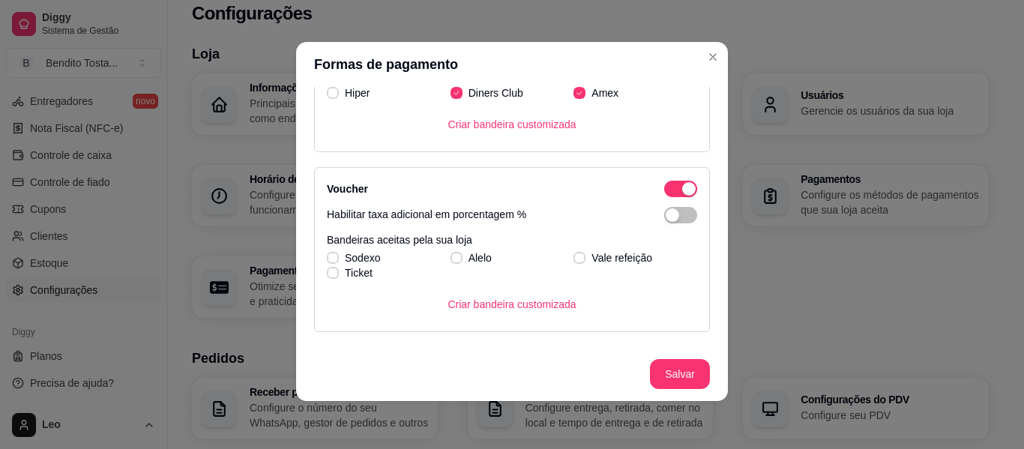
scroll to position [433, 0]
click at [328, 254] on icon at bounding box center [332, 257] width 9 height 6
click at [327, 260] on input "Sodexo" at bounding box center [331, 265] width 10 height 10
checkbox input "true"
click at [327, 268] on span at bounding box center [333, 272] width 12 height 12
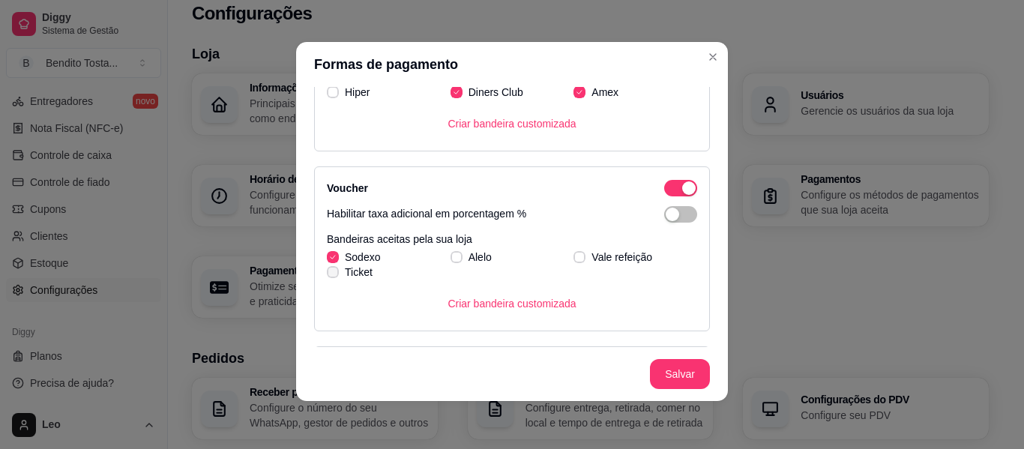
click at [327, 275] on input "Ticket" at bounding box center [331, 280] width 10 height 10
checkbox input "true"
click at [452, 258] on icon at bounding box center [456, 257] width 8 height 6
click at [450, 260] on input "Alelo" at bounding box center [455, 265] width 10 height 10
checkbox input "true"
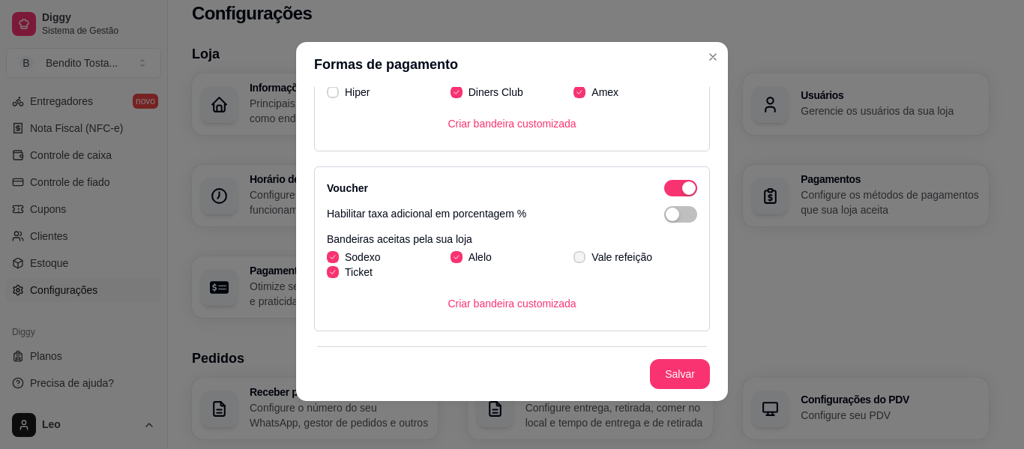
click at [573, 261] on span at bounding box center [579, 257] width 12 height 12
click at [573, 261] on input "Vale refeição" at bounding box center [578, 265] width 10 height 10
checkbox input "true"
click at [516, 309] on button "Criar bandeira customizada" at bounding box center [511, 304] width 152 height 30
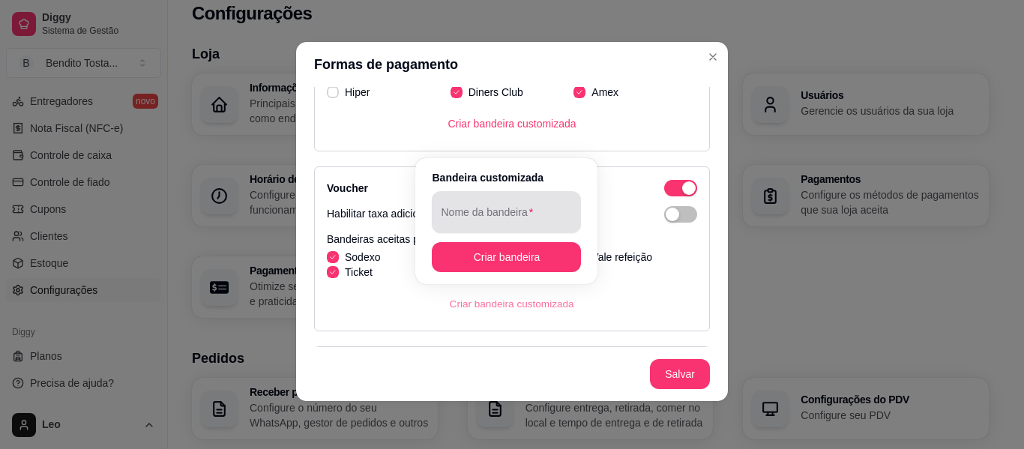
click at [505, 215] on input "Nome da bandeira" at bounding box center [506, 218] width 131 height 15
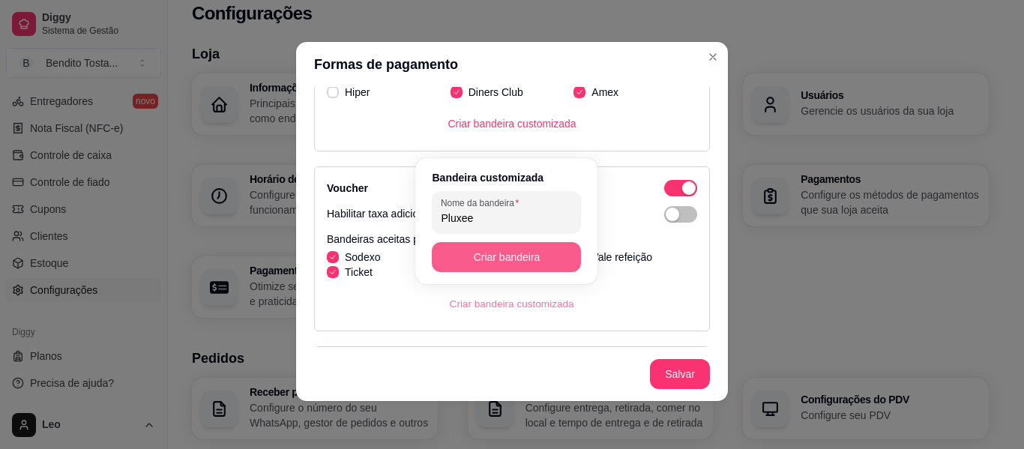
type input "Pluxee"
click at [488, 257] on button "Criar bandeira" at bounding box center [506, 257] width 149 height 30
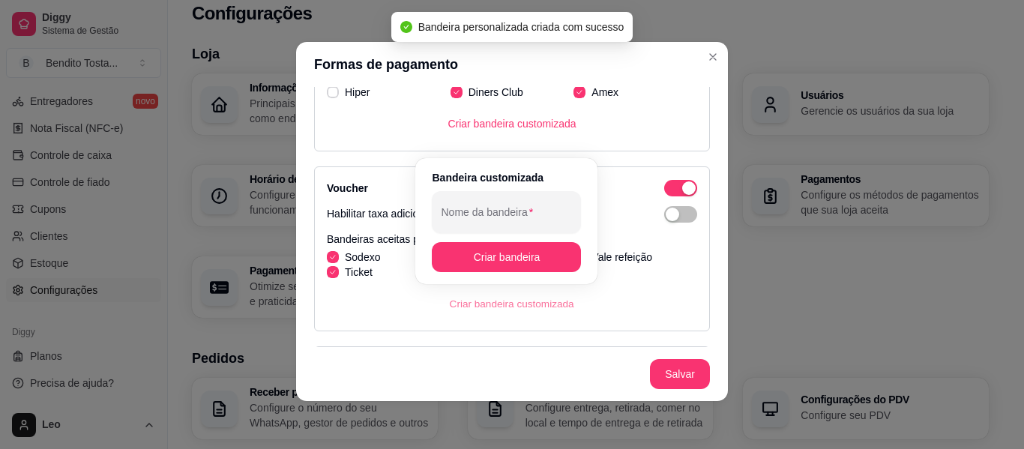
click at [623, 324] on div "Voucher Habilitar taxa adicional em porcentagem % Bandeiras aceitas pela sua lo…" at bounding box center [512, 248] width 396 height 165
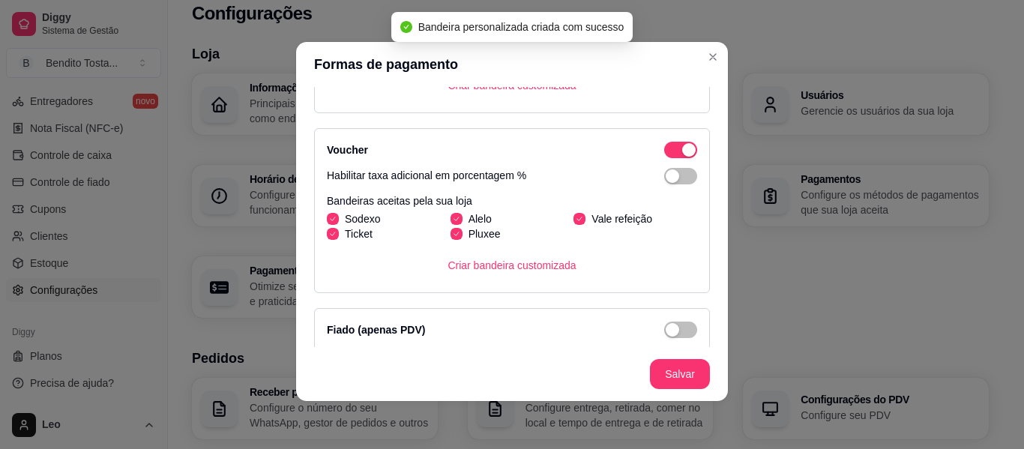
scroll to position [482, 0]
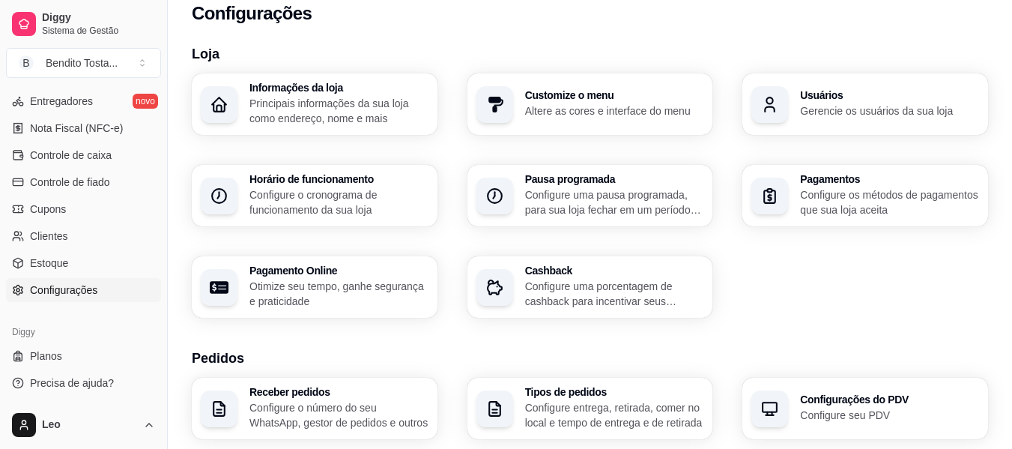
click at [336, 280] on p "Otimize seu tempo, ganhe segurança e praticidade" at bounding box center [339, 294] width 179 height 30
select select "4.98"
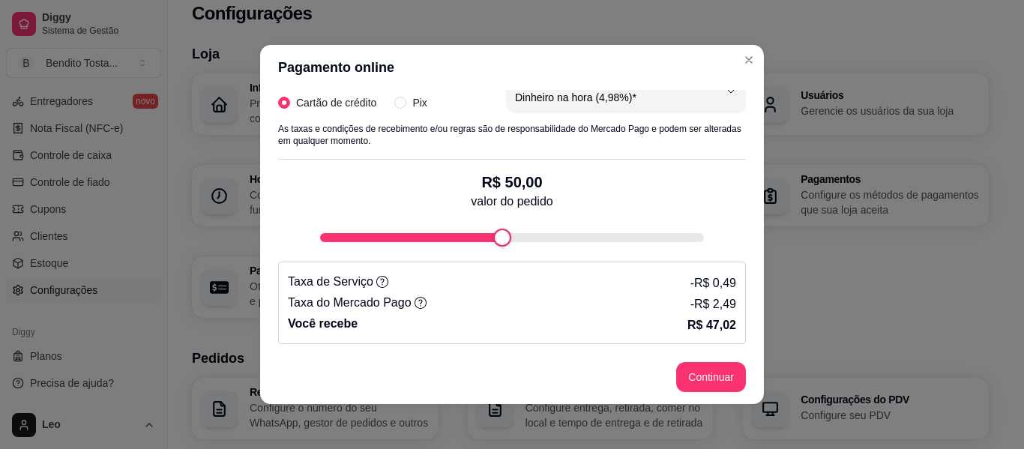
scroll to position [3, 0]
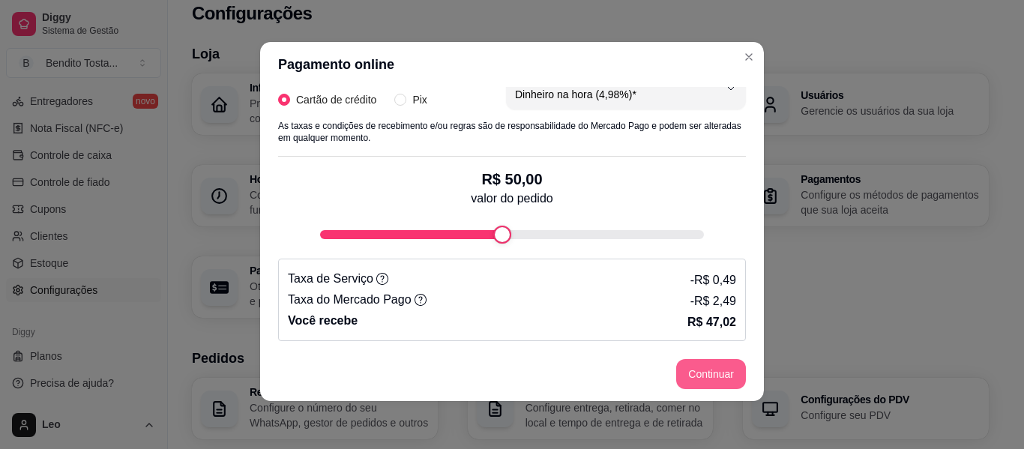
click at [708, 364] on button "Continuar" at bounding box center [711, 374] width 70 height 30
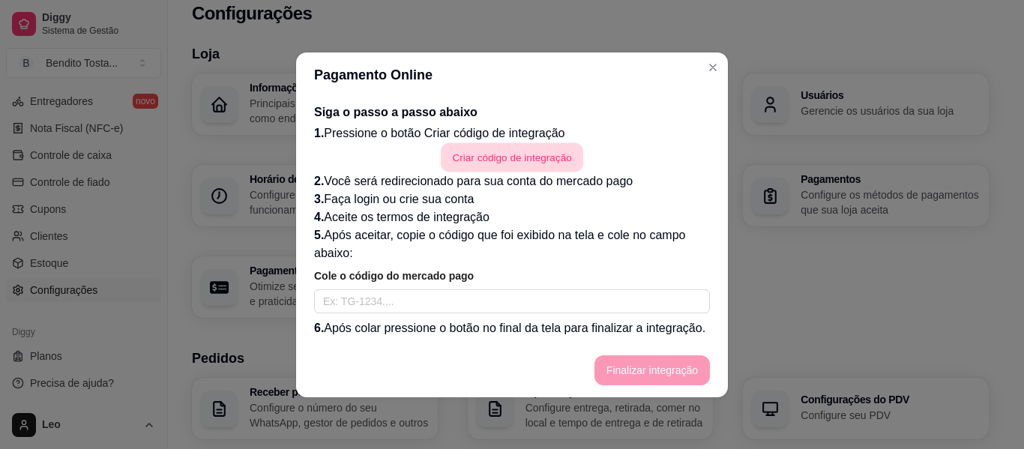
click at [521, 160] on button "Criar código de integração" at bounding box center [512, 156] width 142 height 29
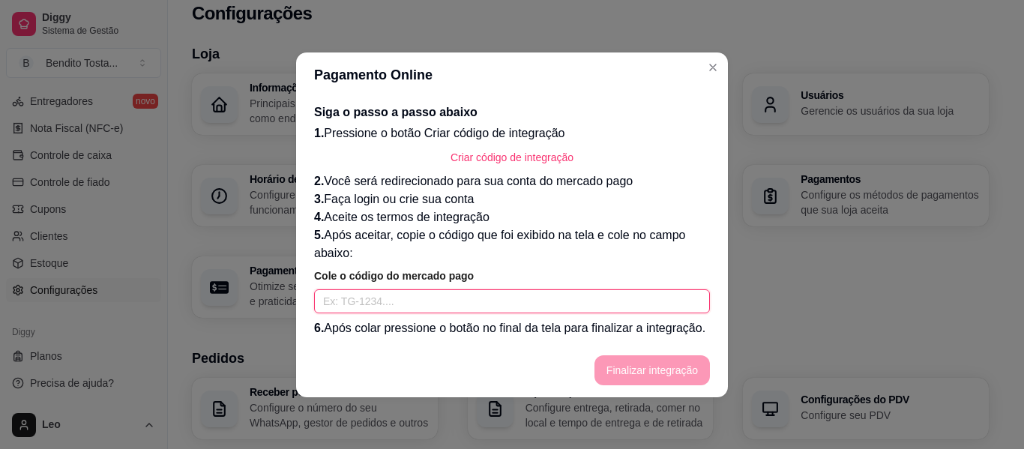
click at [415, 299] on input "text" at bounding box center [512, 301] width 396 height 24
paste input "TG-689b840ca293cf000128d0c1-1774914789"
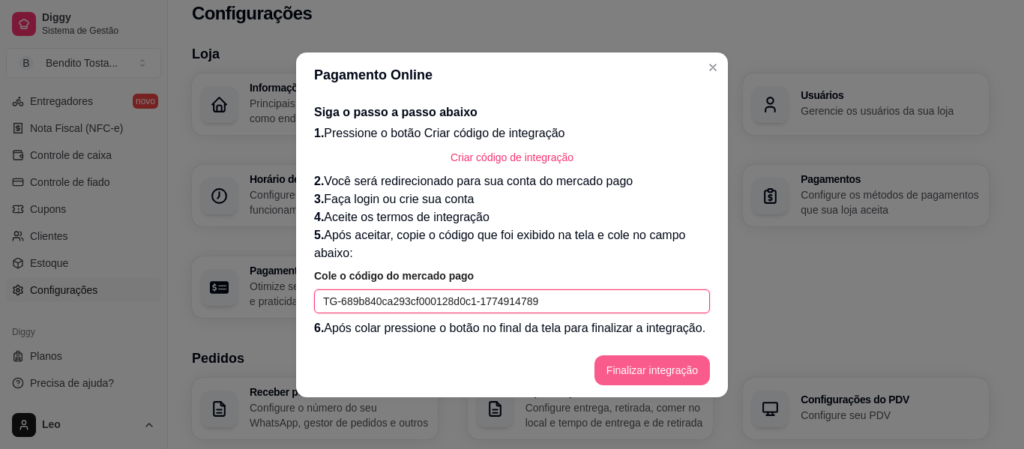
type input "TG-689b840ca293cf000128d0c1-1774914789"
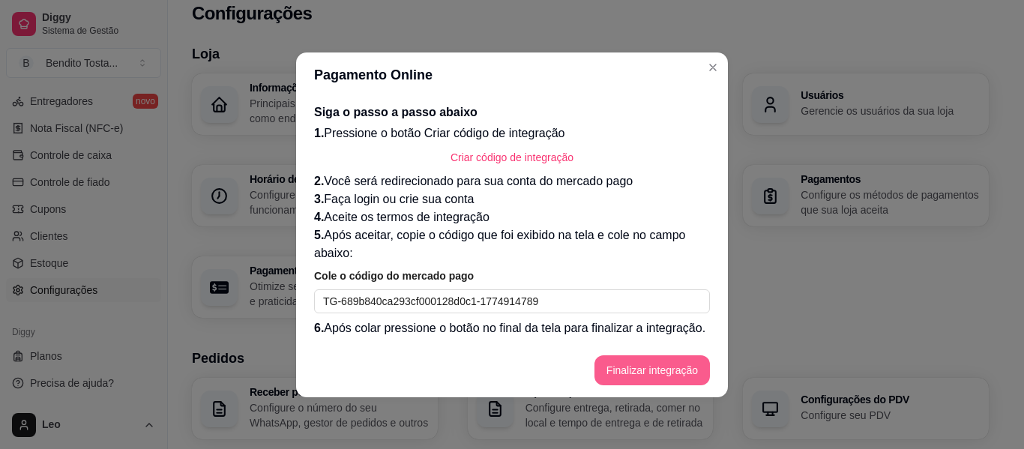
click at [634, 368] on button "Finalizar integração" at bounding box center [651, 370] width 115 height 30
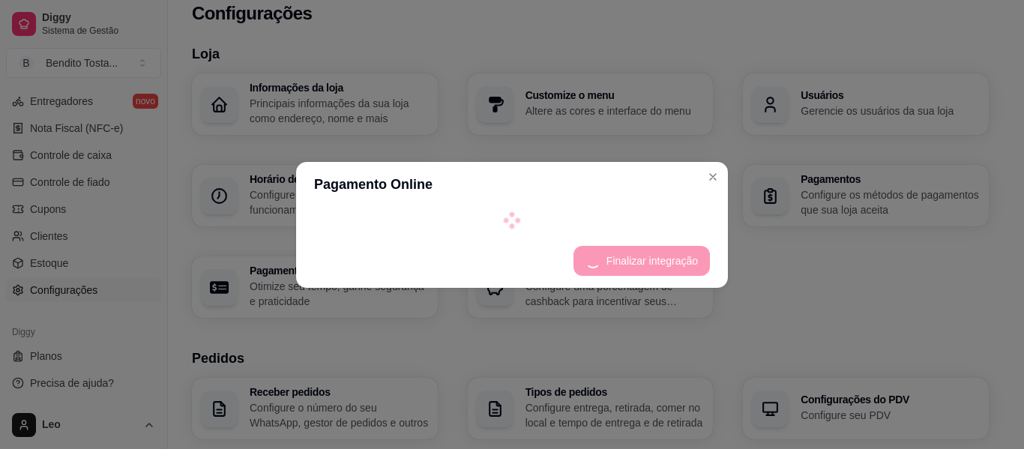
select select "4.98"
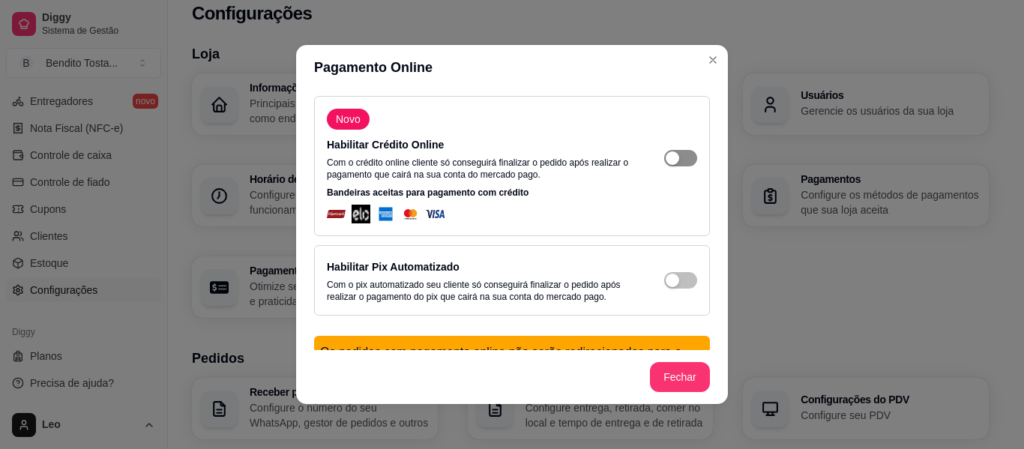
click at [667, 160] on span "button" at bounding box center [680, 158] width 33 height 16
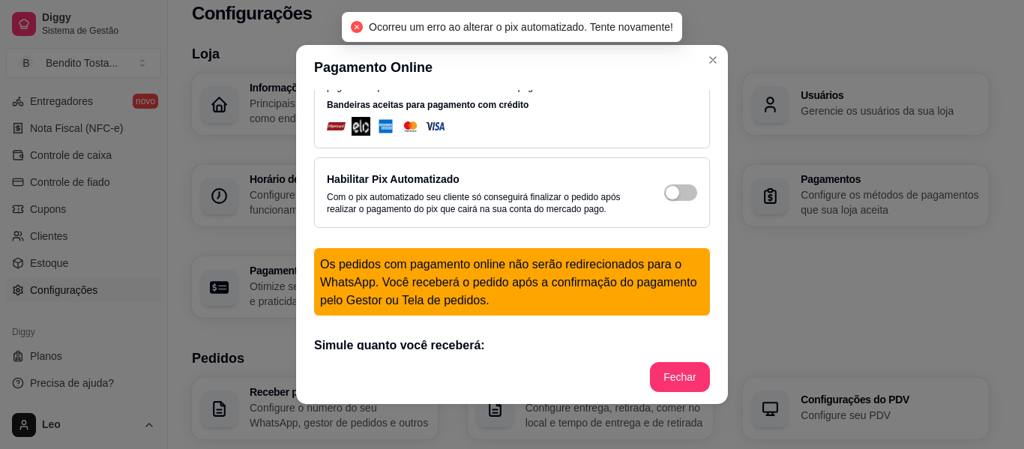
scroll to position [88, 0]
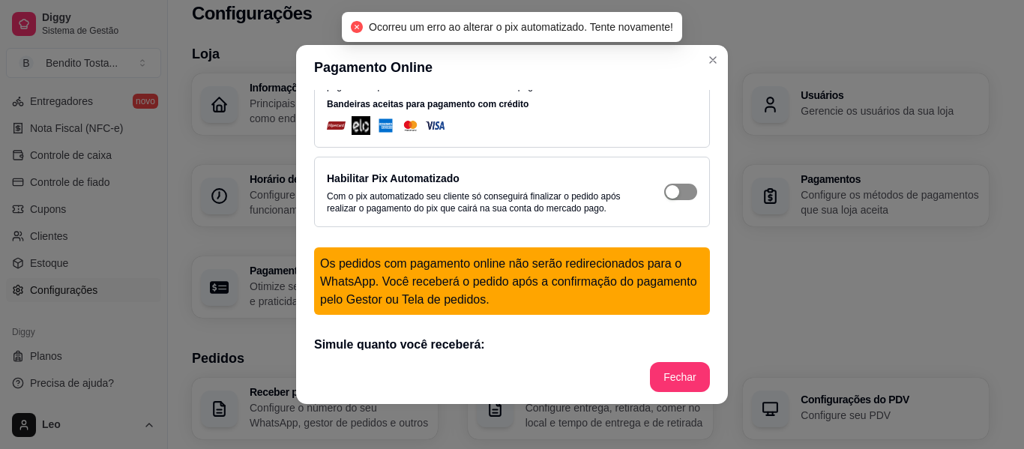
click at [668, 78] on span "button" at bounding box center [680, 69] width 33 height 16
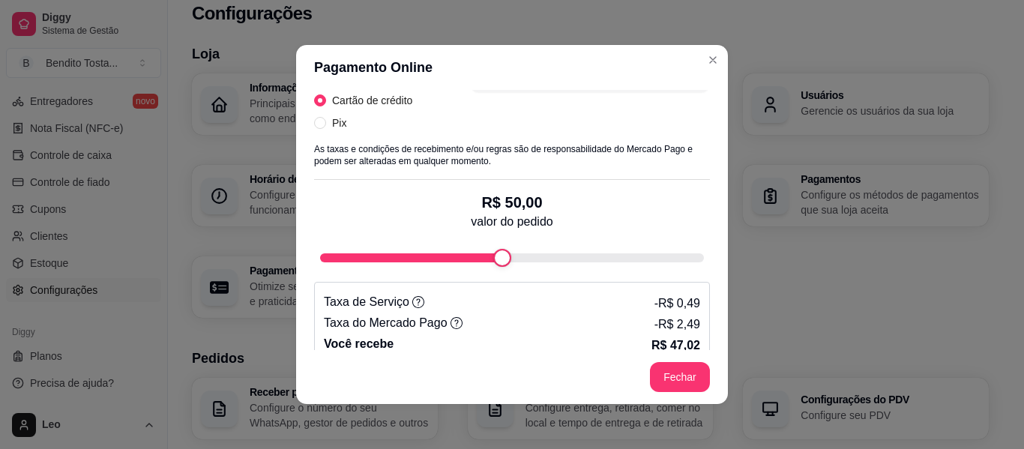
scroll to position [399, 0]
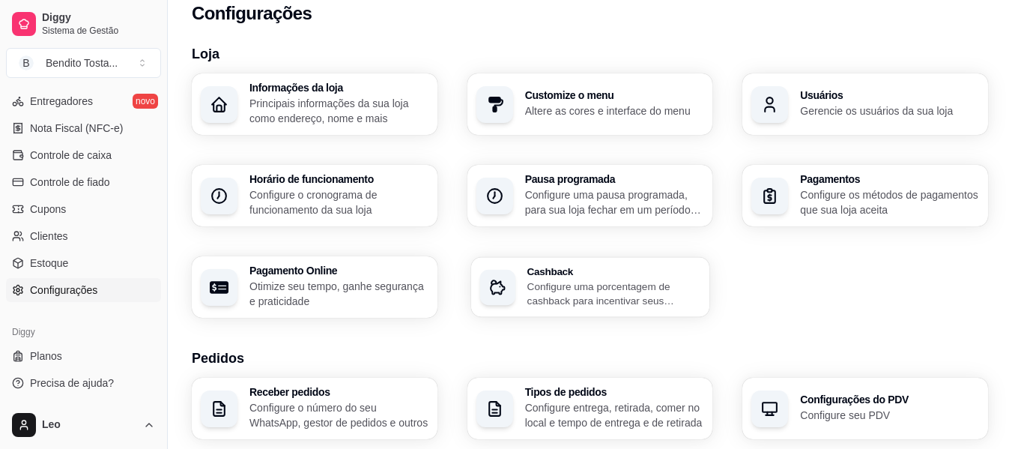
click at [539, 288] on p "Configure uma porcentagem de cashback para incentivar seus clientes a comprarem…" at bounding box center [614, 293] width 174 height 29
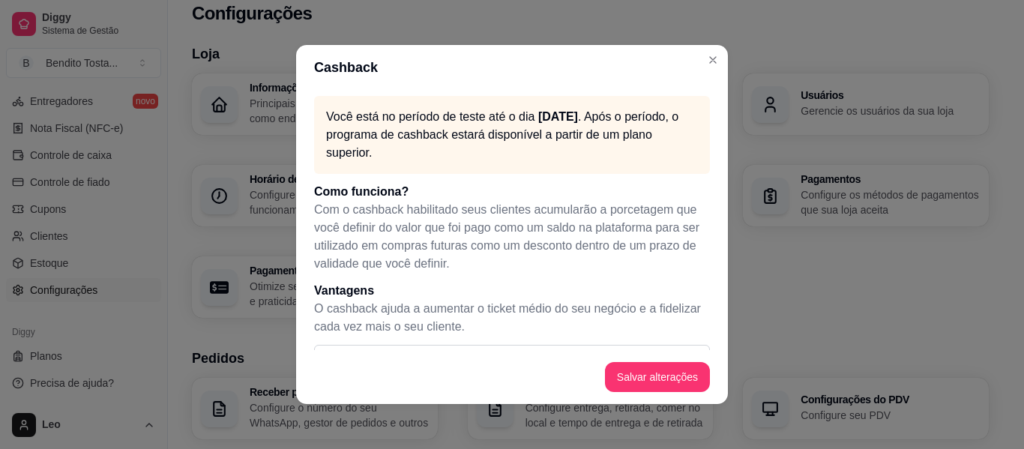
scroll to position [50, 0]
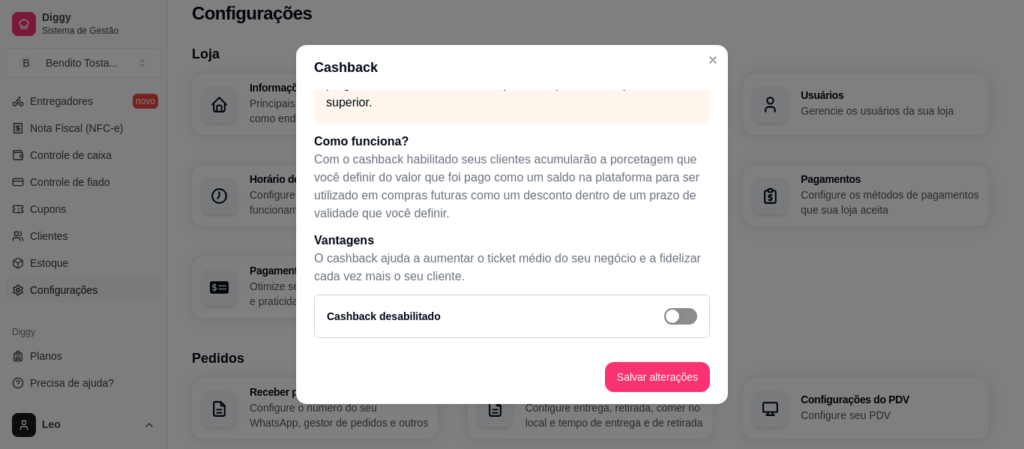
click at [665, 310] on div "button" at bounding box center [671, 315] width 13 height 13
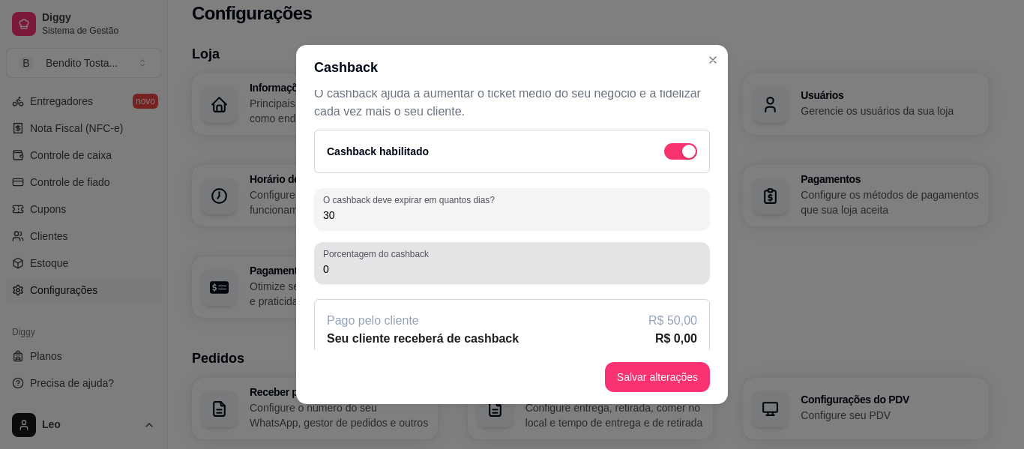
scroll to position [217, 0]
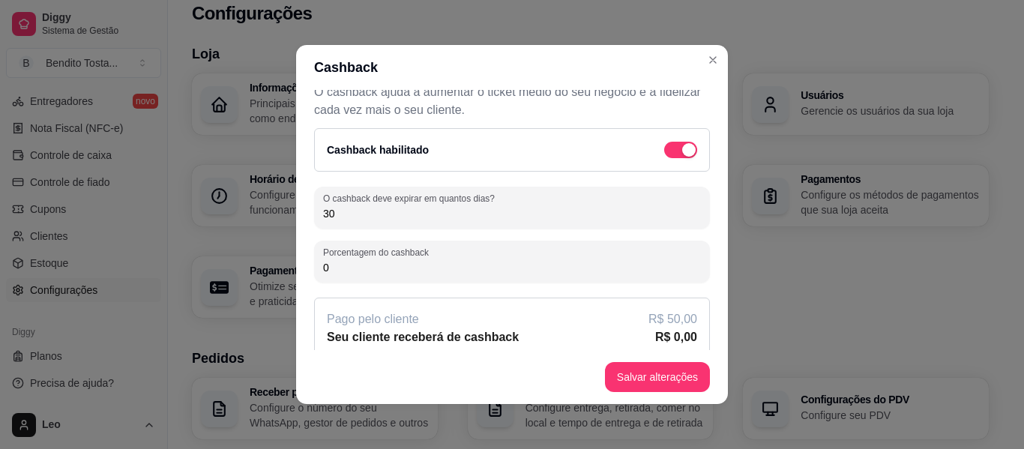
click at [438, 268] on input "0" at bounding box center [512, 267] width 378 height 15
type input "0"
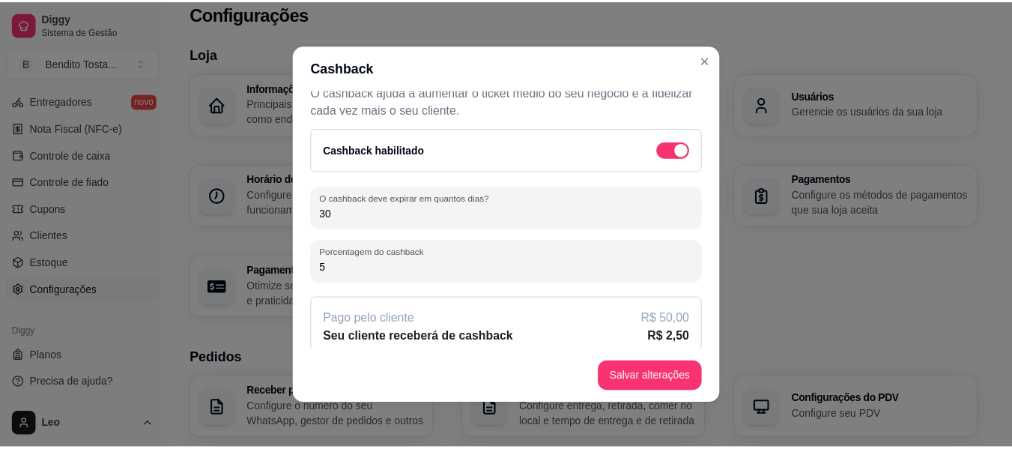
scroll to position [232, 0]
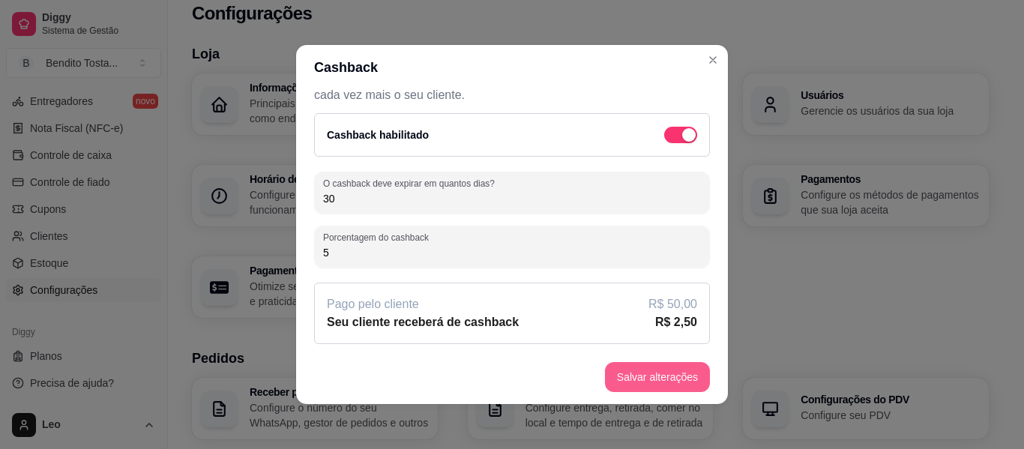
type input "5"
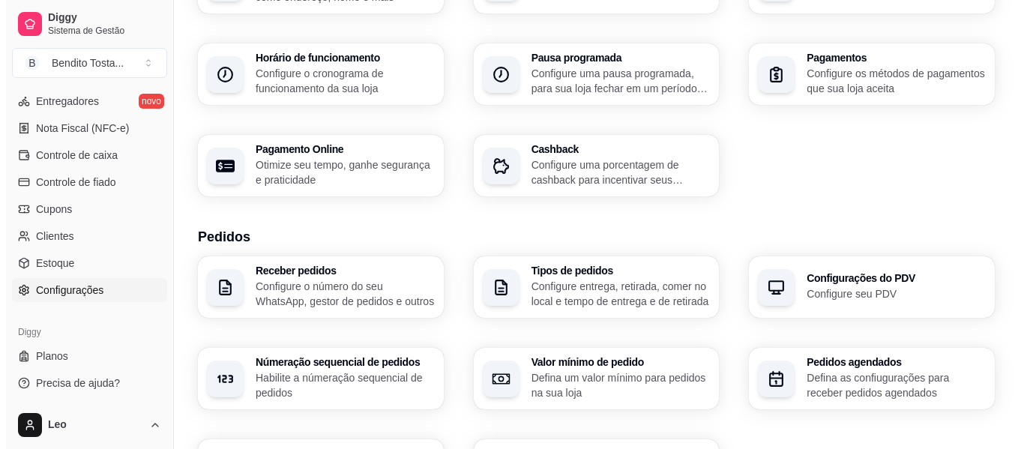
scroll to position [139, 0]
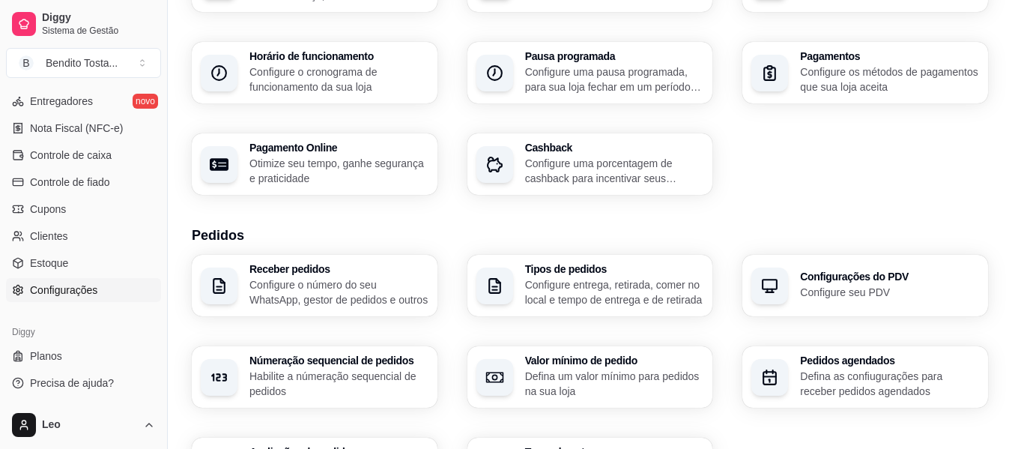
click at [392, 279] on p "Configure o número do seu WhatsApp, gestor de pedidos e outros" at bounding box center [339, 292] width 179 height 30
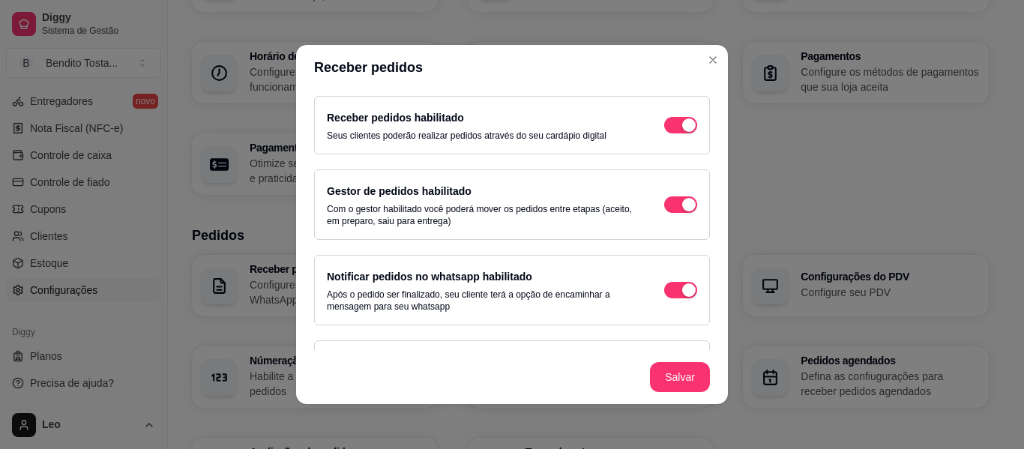
scroll to position [112, 0]
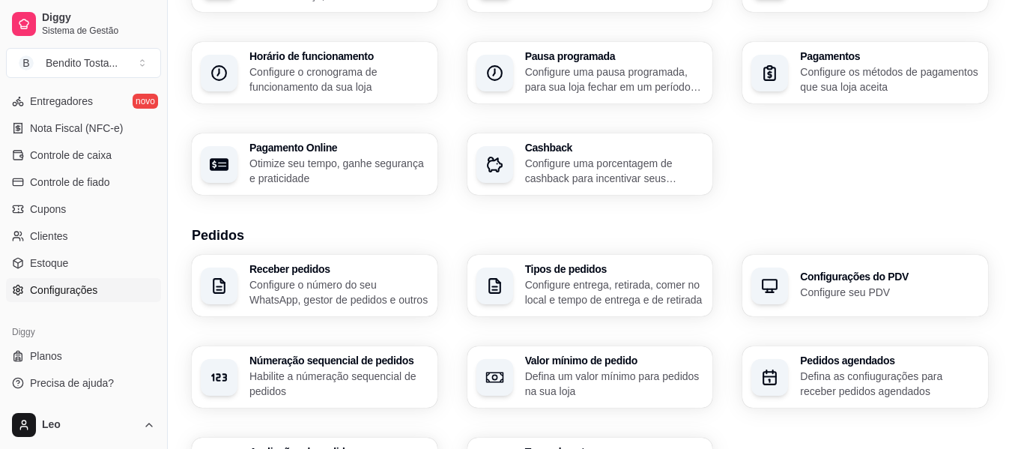
click at [705, 60] on div "Pausa programada Configure uma pausa programada, para sua loja fechar em um per…" at bounding box center [591, 72] width 246 height 61
click at [562, 293] on p "Configure entrega, retirada, comer no local e tempo de entrega e de retirada" at bounding box center [614, 291] width 174 height 29
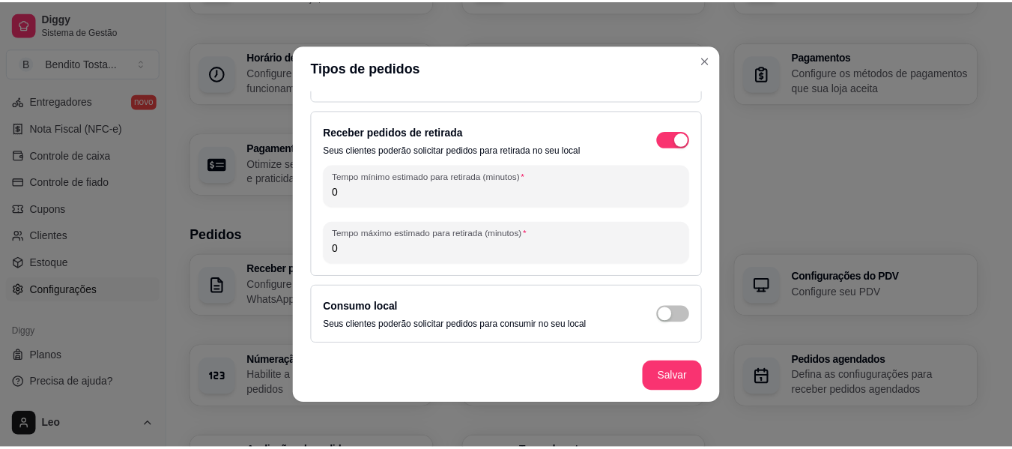
scroll to position [3, 0]
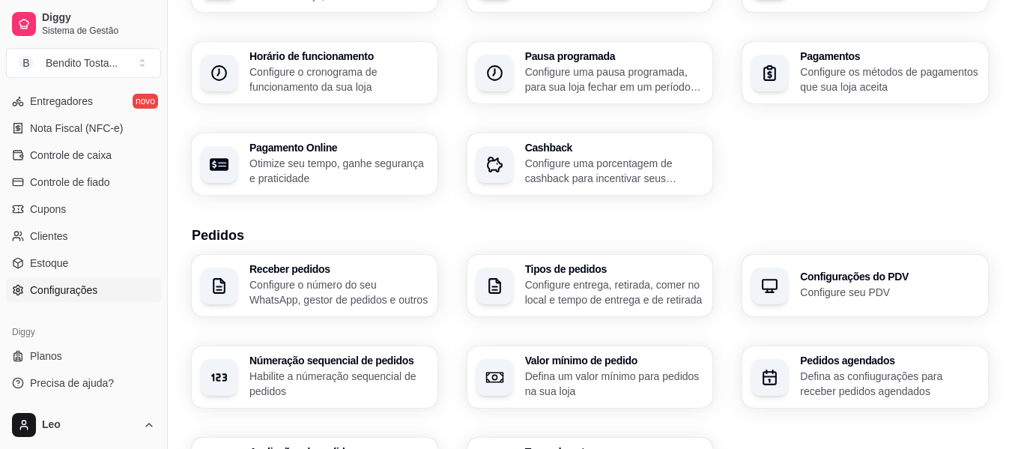
click at [800, 286] on div "Configurações do PDV Configure seu PDV" at bounding box center [866, 285] width 246 height 61
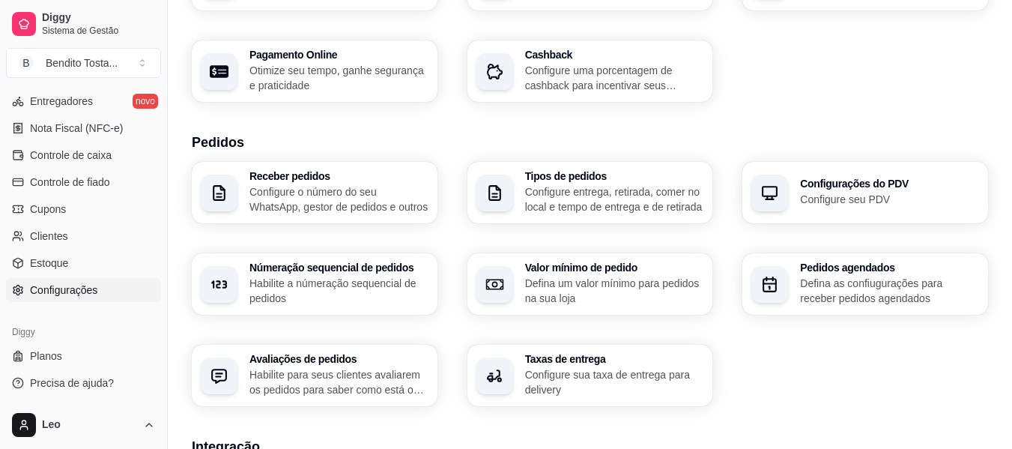
scroll to position [237, 0]
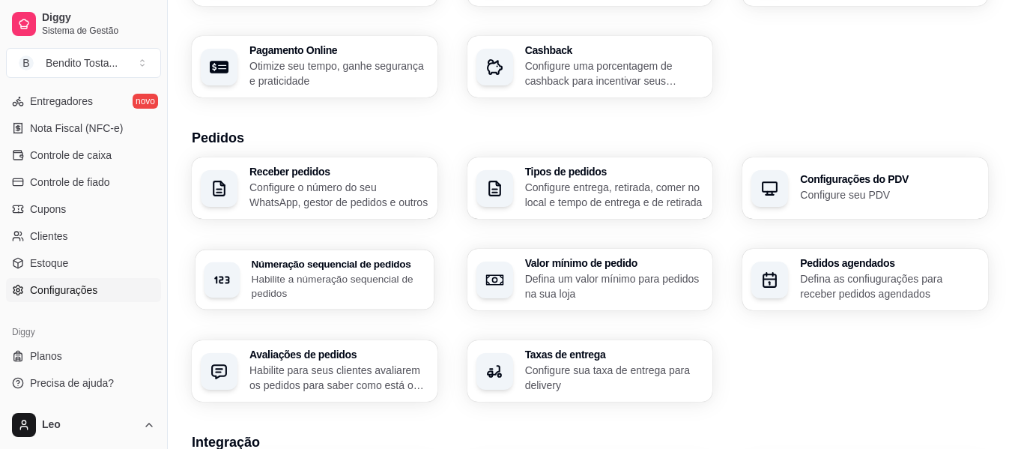
click at [353, 292] on p "Habilite a númeração sequencial de pedidos" at bounding box center [338, 285] width 173 height 29
click at [603, 283] on p "Defina um valor mínimo para pedidos na sua loja" at bounding box center [614, 286] width 179 height 30
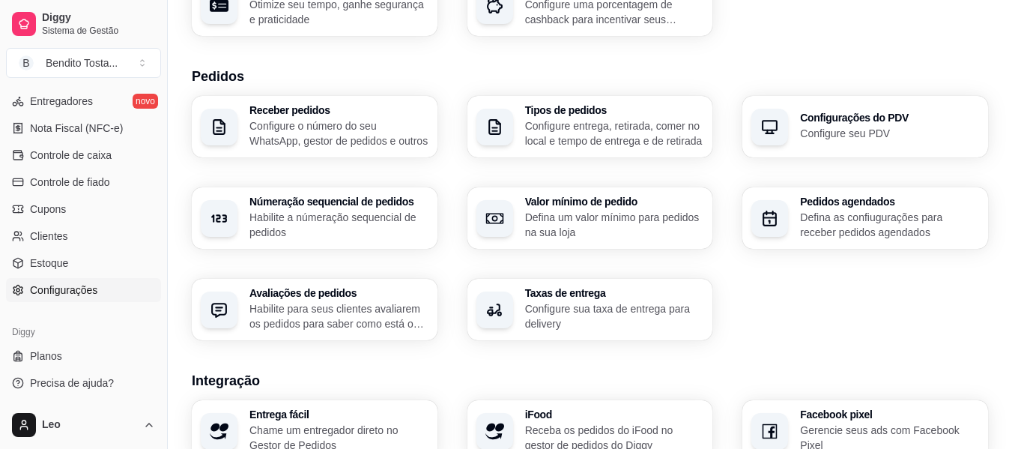
scroll to position [299, 0]
click at [360, 315] on p "Habilite para seus clientes avaliarem os pedidos para saber como está o feedbac…" at bounding box center [338, 314] width 173 height 29
click at [570, 312] on p "Configure sua taxa de entrega para delivery" at bounding box center [614, 314] width 174 height 29
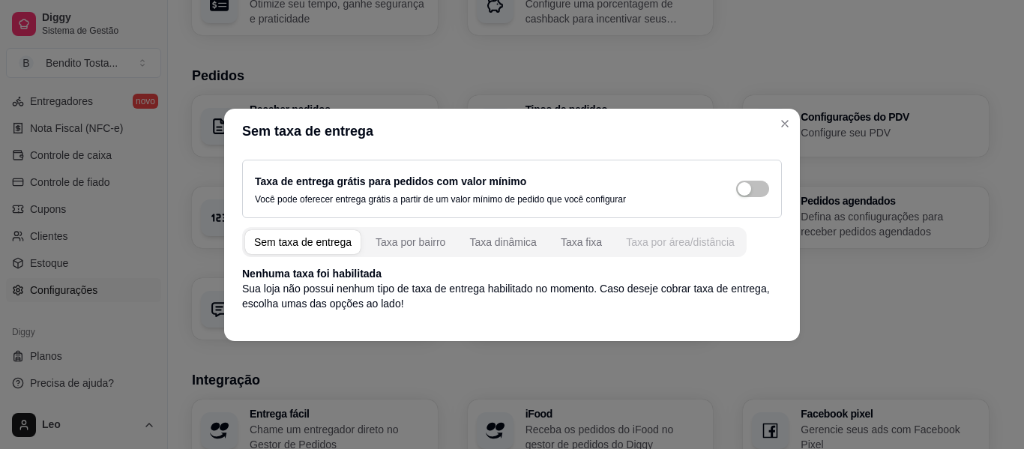
click at [656, 244] on div "Taxa por área/distância" at bounding box center [680, 242] width 109 height 15
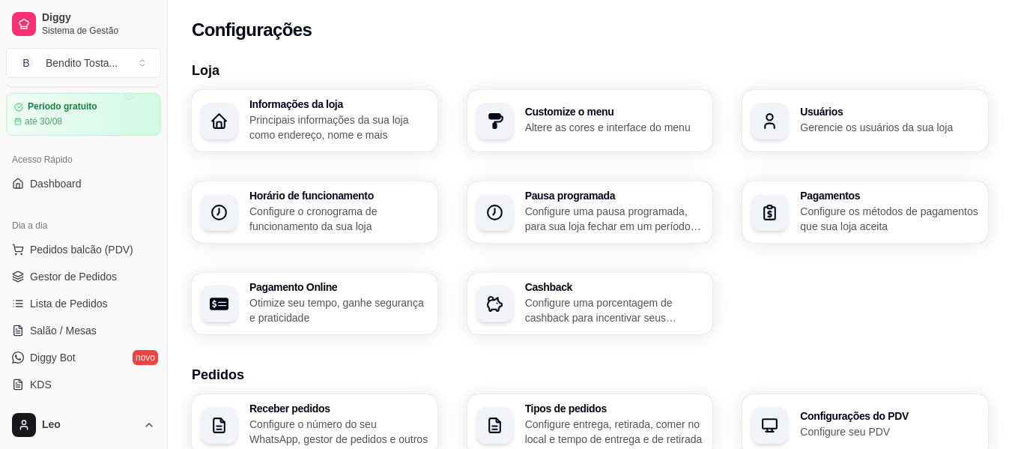
scroll to position [0, 0]
